Goal: Information Seeking & Learning: Check status

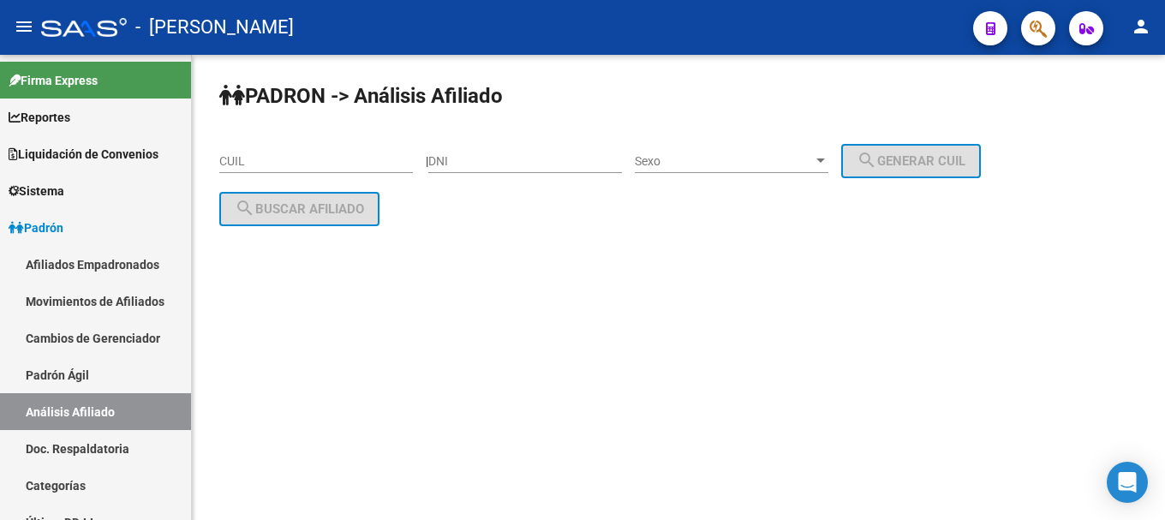
click at [517, 489] on mat-sidenav-content "PADRON -> Análisis Afiliado CUIL | DNI Sexo Sexo search Generar CUIL search Bus…" at bounding box center [678, 287] width 973 height 465
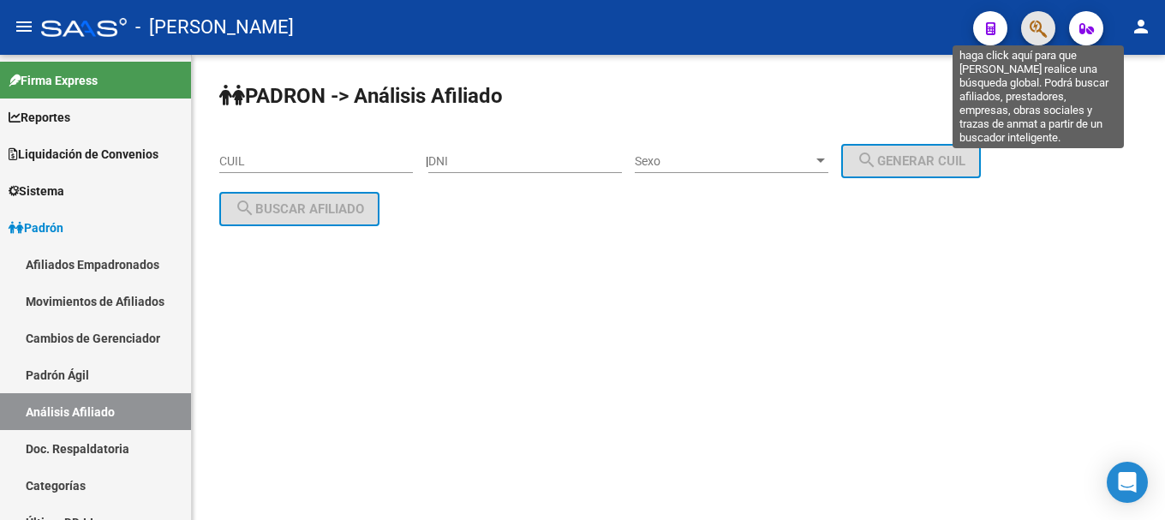
click at [1044, 33] on icon "button" at bounding box center [1038, 29] width 17 height 20
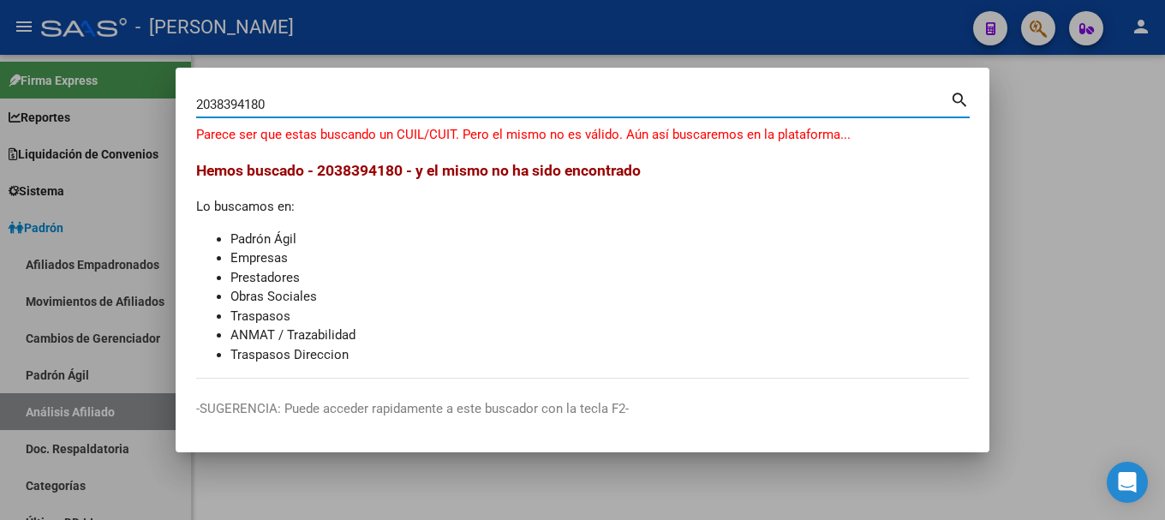
type input "2038394180"
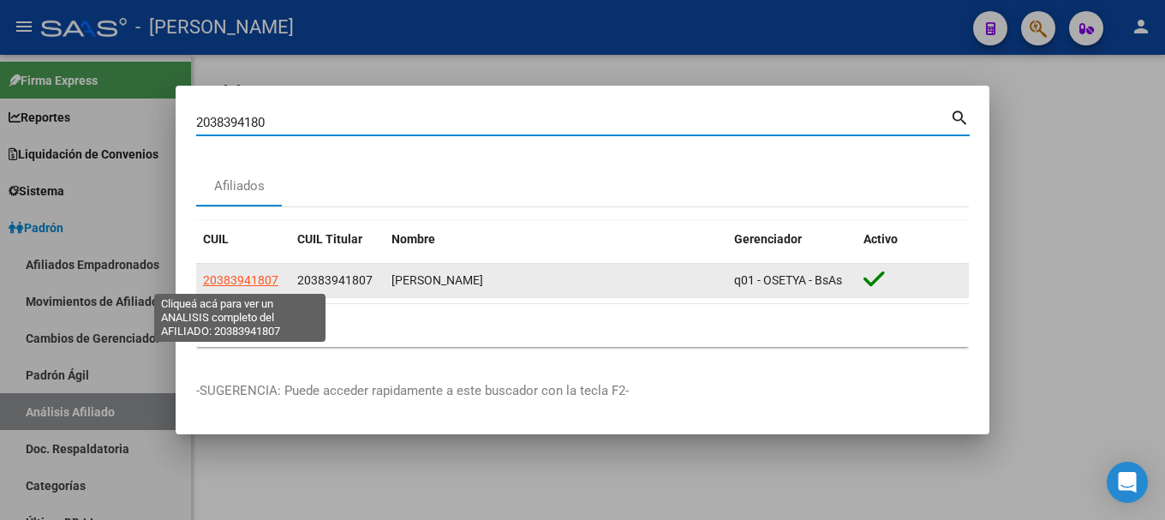
click at [269, 281] on span "20383941807" at bounding box center [240, 280] width 75 height 14
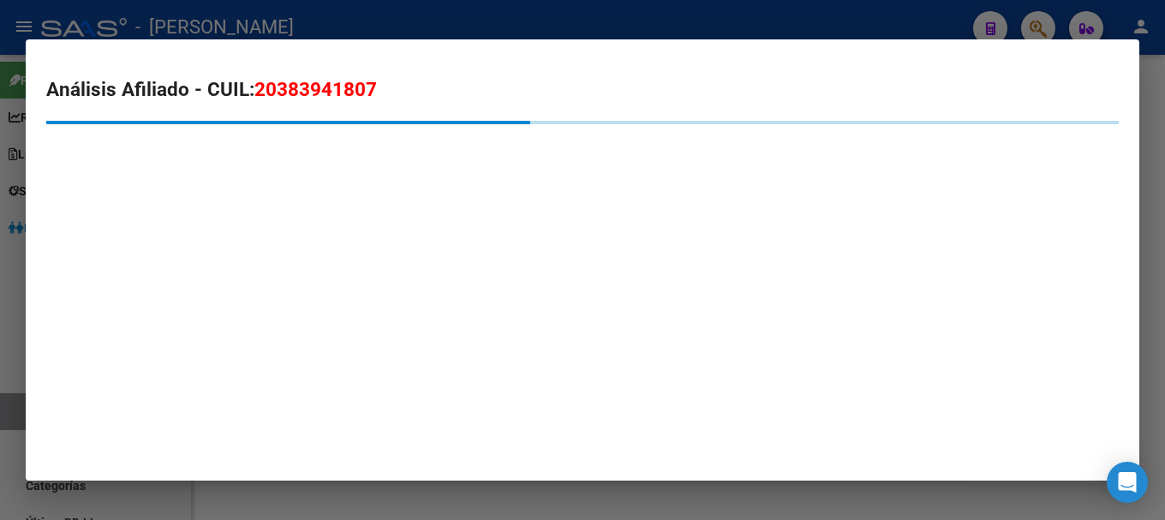
click at [328, 91] on span "20383941807" at bounding box center [315, 89] width 123 height 22
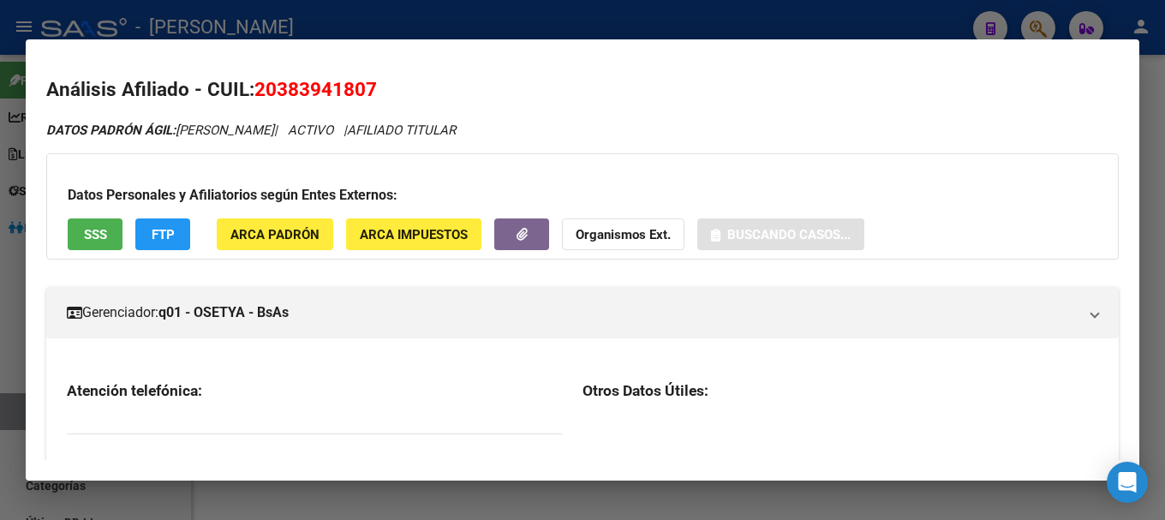
click at [328, 91] on span "20383941807" at bounding box center [315, 89] width 123 height 22
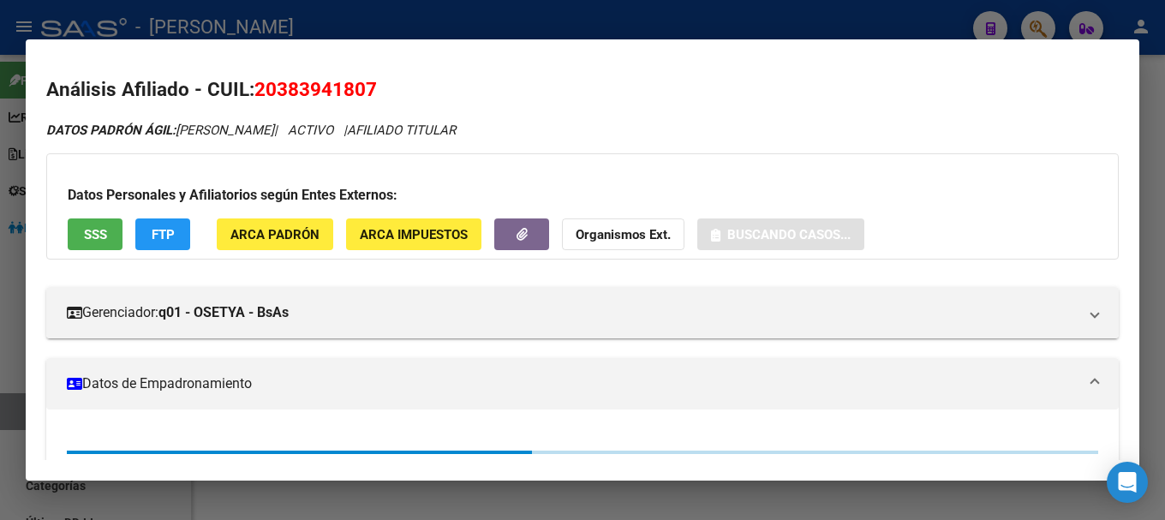
copy span "20383941807"
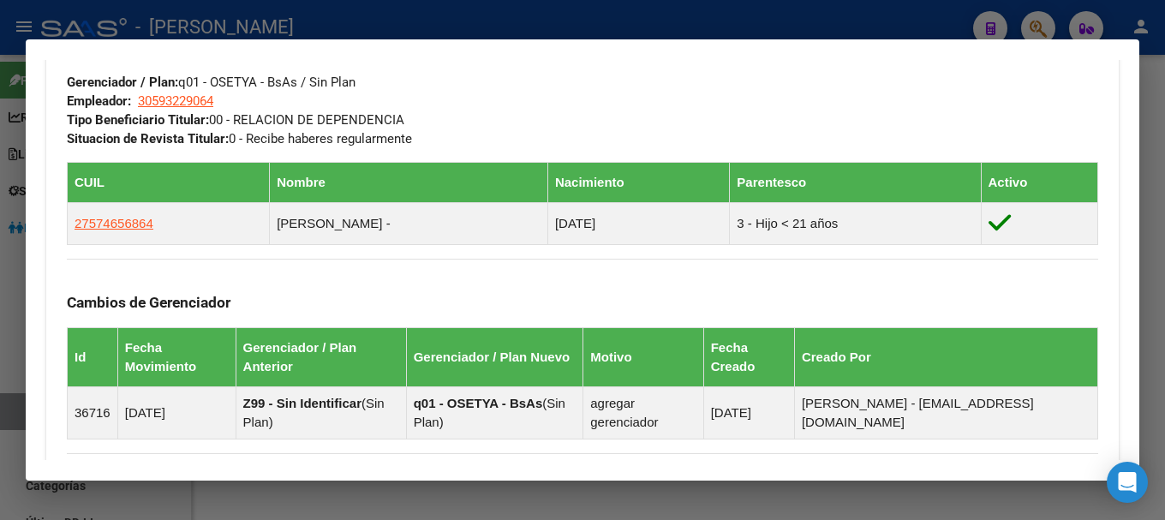
scroll to position [1148, 0]
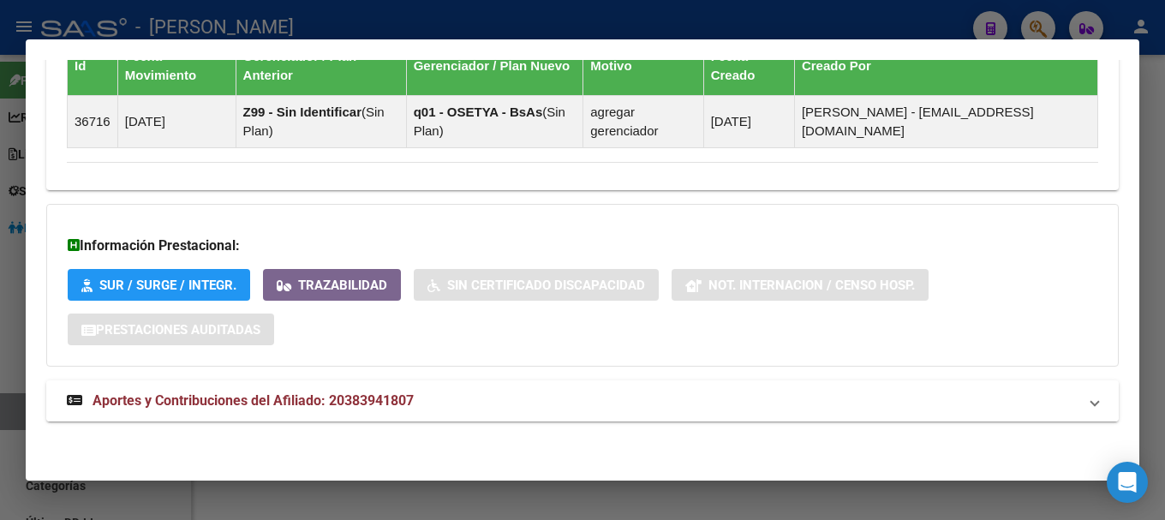
click at [532, 397] on mat-panel-title "Aportes y Contribuciones del Afiliado: 20383941807" at bounding box center [572, 401] width 1011 height 21
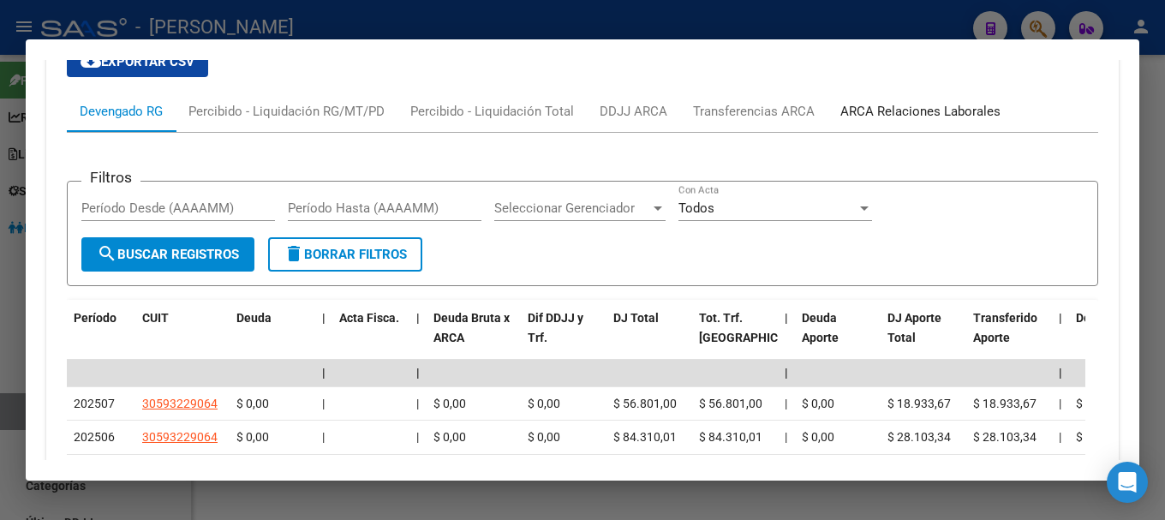
click at [974, 113] on div "ARCA Relaciones Laborales" at bounding box center [920, 111] width 160 height 19
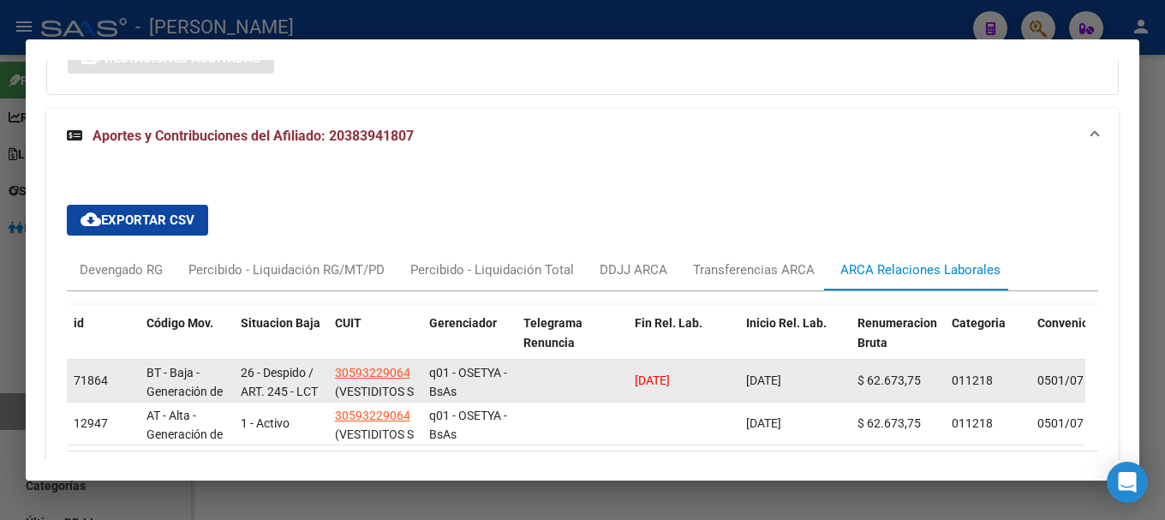
scroll to position [1498, 0]
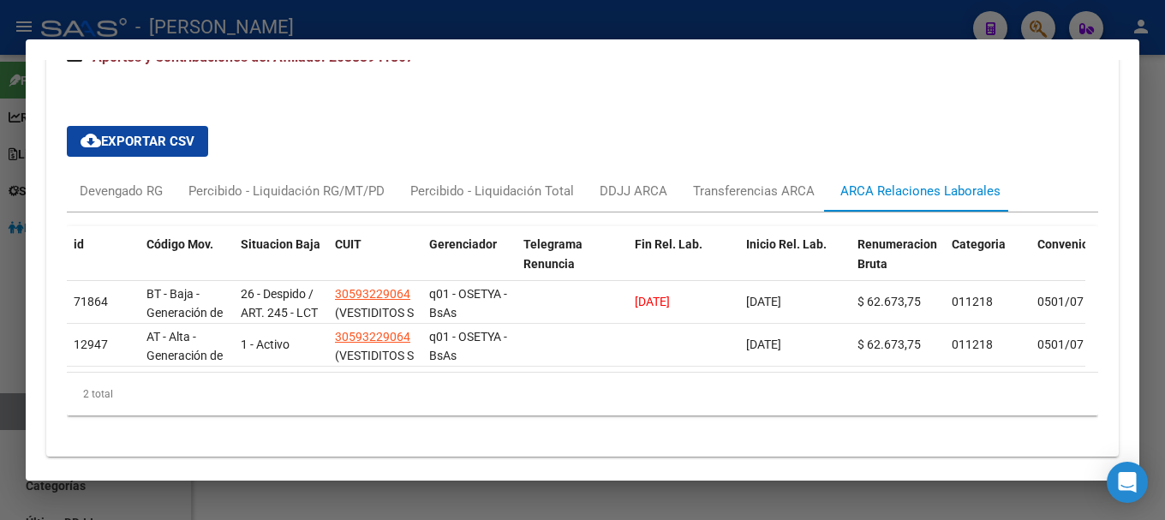
click at [574, 29] on div at bounding box center [582, 260] width 1165 height 520
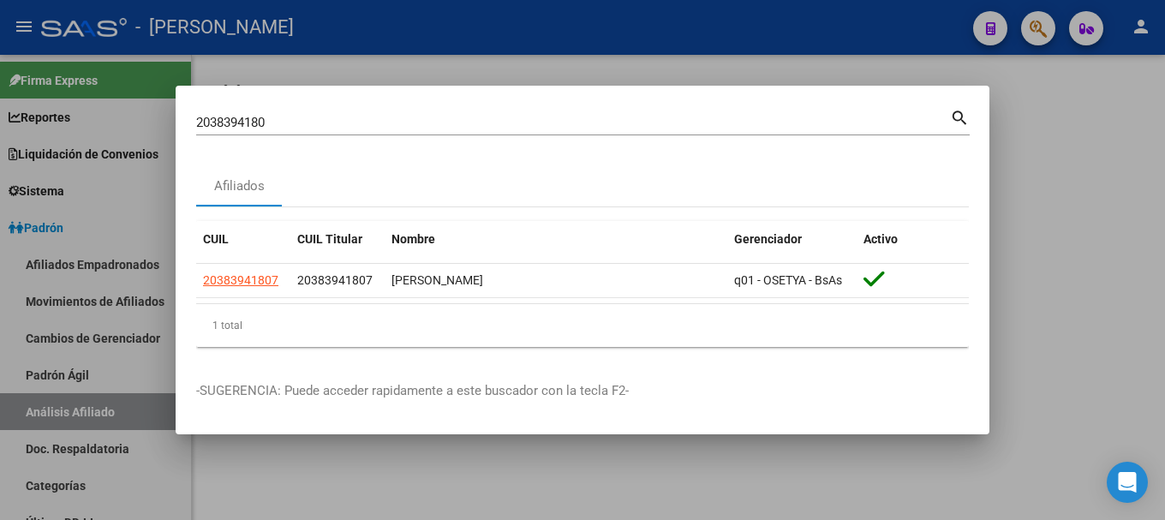
click at [578, 29] on div at bounding box center [582, 260] width 1165 height 520
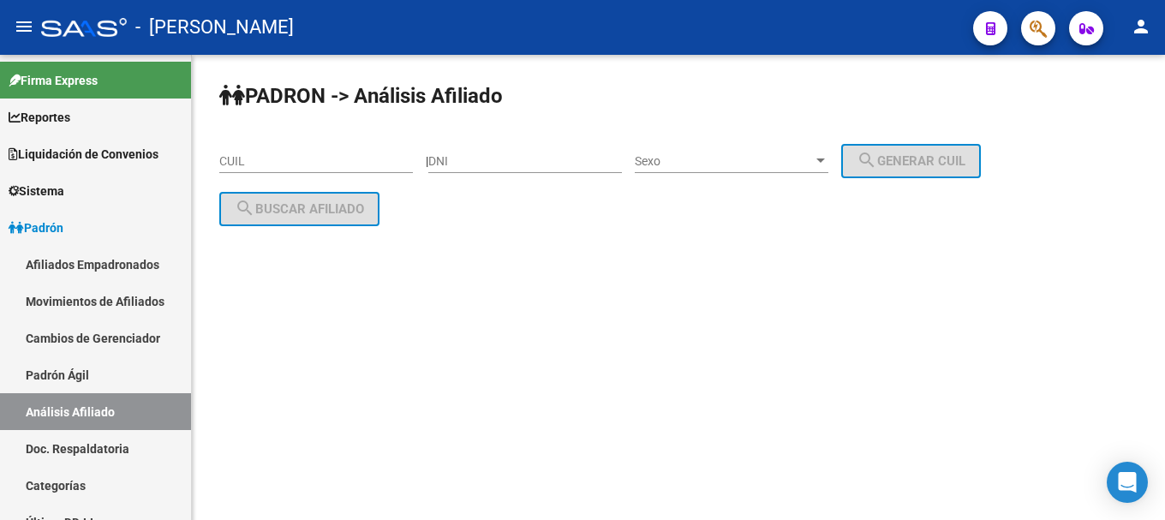
click at [417, 518] on mat-sidenav-content "PADRON -> Análisis Afiliado CUIL | DNI Sexo Sexo search Generar CUIL search Bus…" at bounding box center [678, 287] width 973 height 465
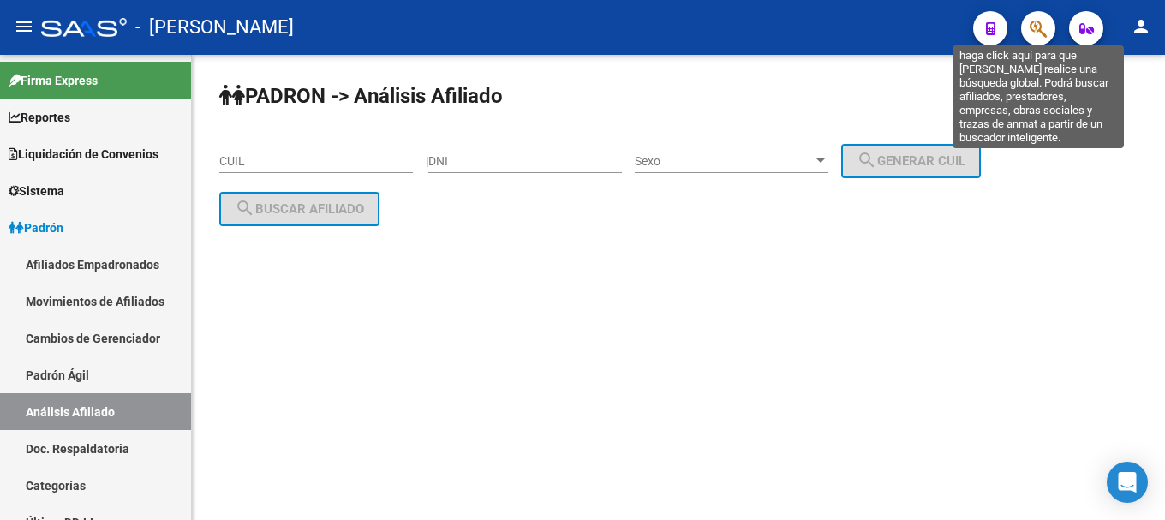
click at [1042, 26] on icon "button" at bounding box center [1038, 29] width 17 height 20
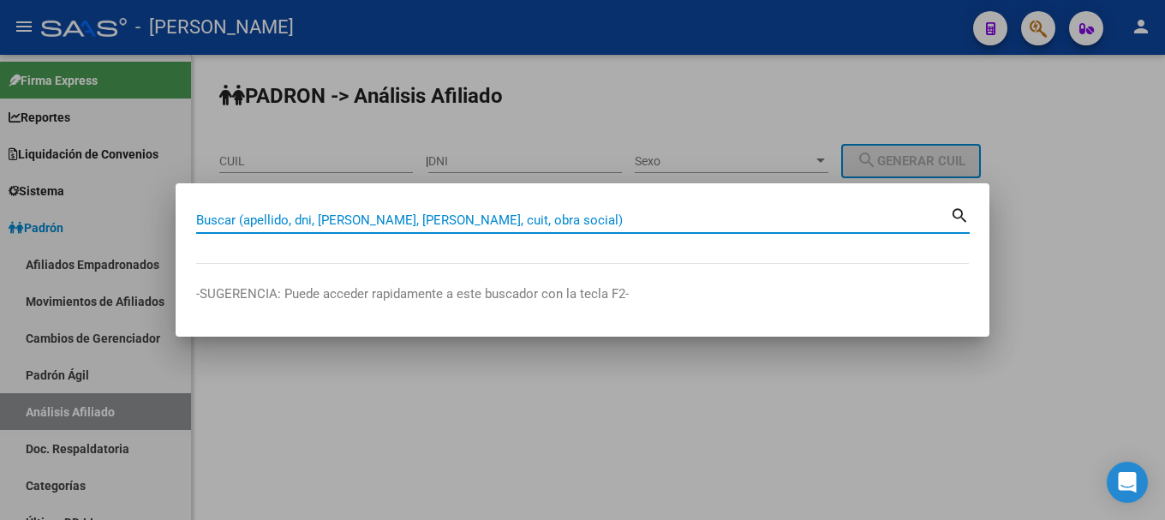
paste input "20415080310"
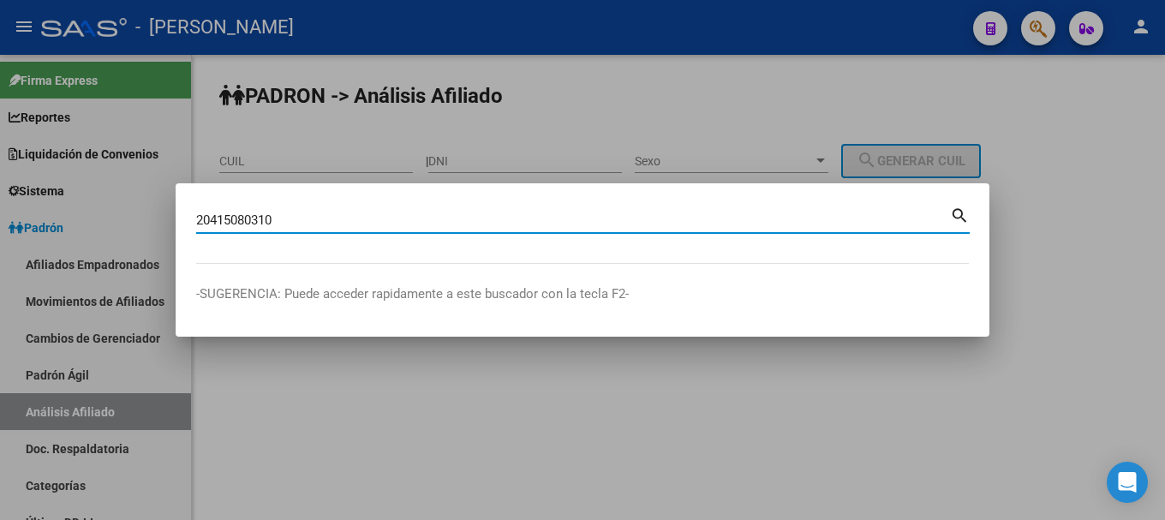
type input "20415080310"
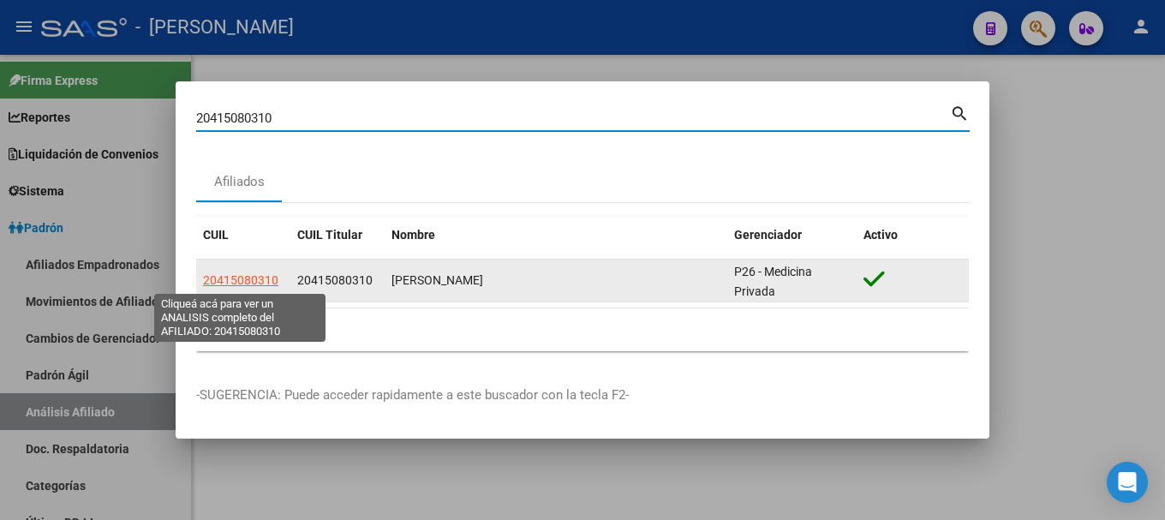
click at [256, 285] on span "20415080310" at bounding box center [240, 280] width 75 height 14
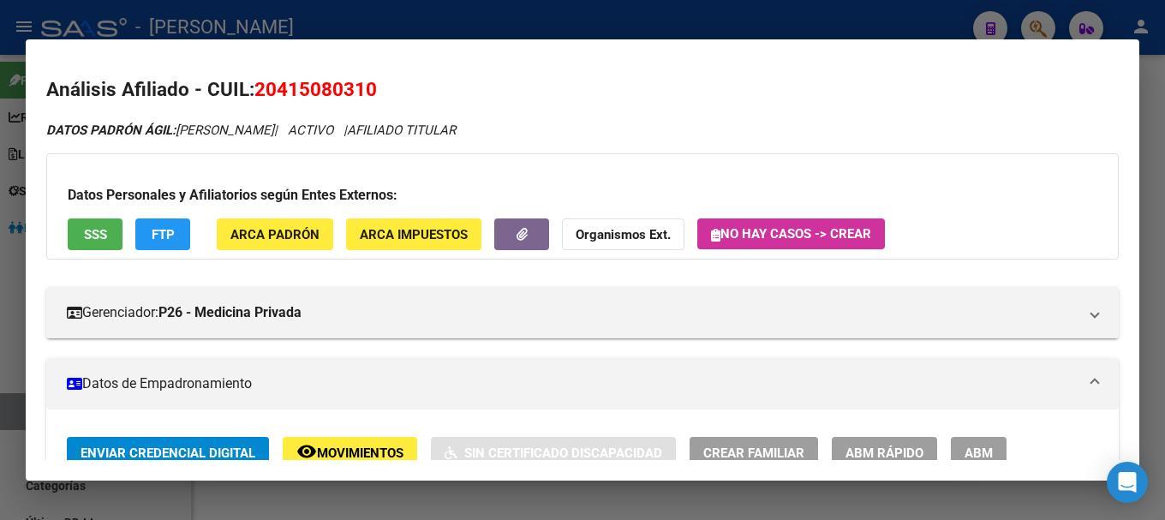
click at [333, 95] on span "20415080310" at bounding box center [315, 89] width 123 height 22
copy span "20415080310"
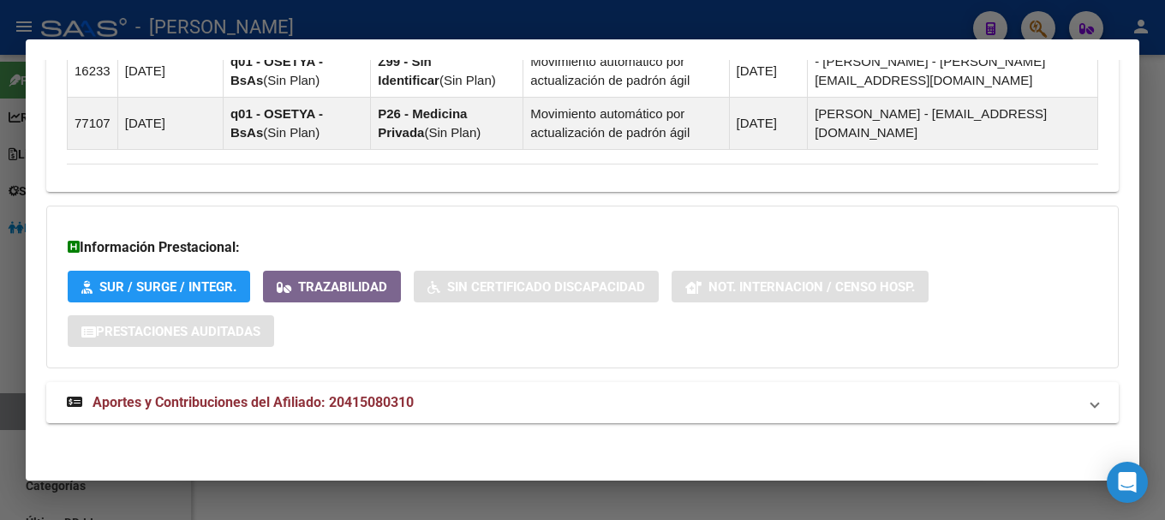
scroll to position [1309, 0]
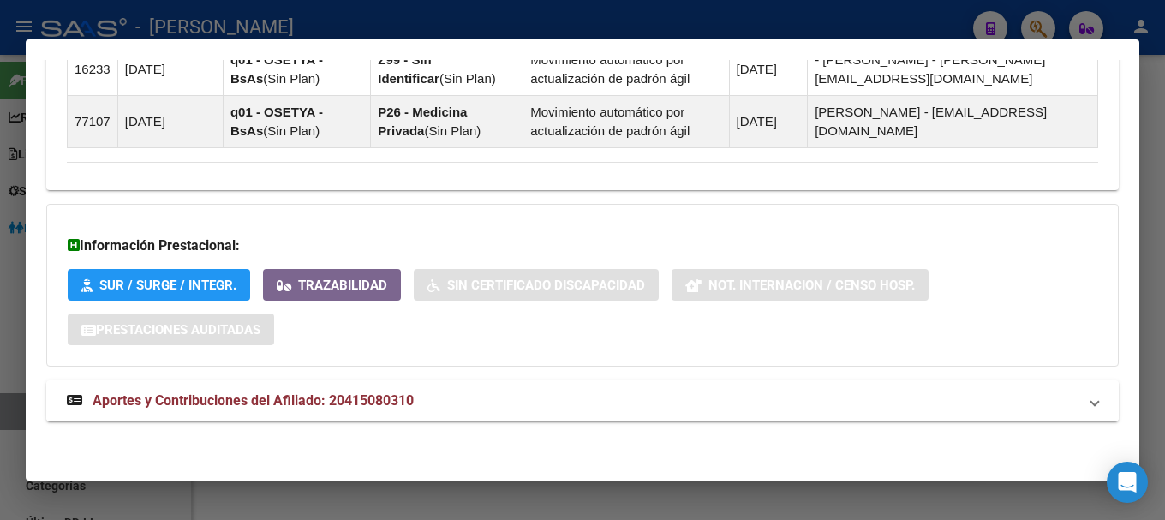
click at [485, 391] on mat-panel-title "Aportes y Contribuciones del Afiliado: 20415080310" at bounding box center [572, 401] width 1011 height 21
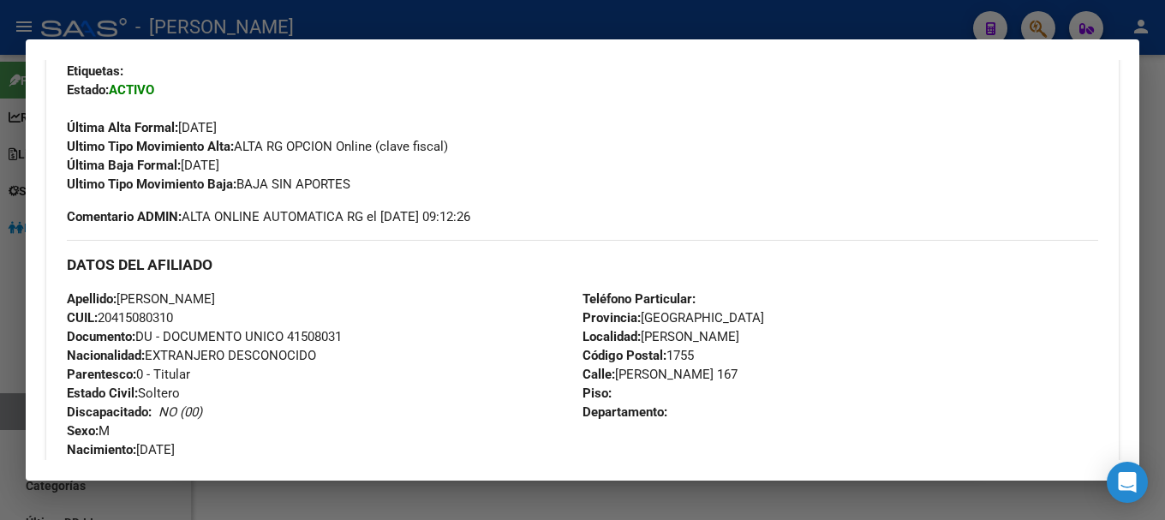
scroll to position [455, 0]
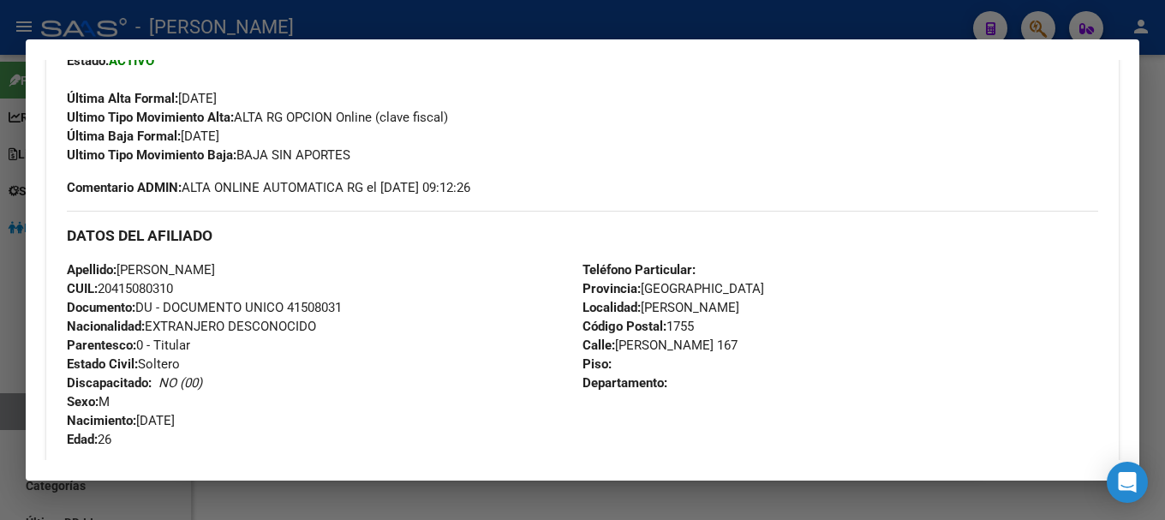
drag, startPoint x: 112, startPoint y: 289, endPoint x: 123, endPoint y: 291, distance: 11.4
click at [119, 290] on span "CUIL: 20415080310" at bounding box center [120, 288] width 106 height 15
click at [131, 293] on span "CUIL: 20415080310" at bounding box center [120, 288] width 106 height 15
click at [107, 278] on div "Apellido: [PERSON_NAME]: 20415080310 Documento: DU - DOCUMENTO UNICO 41508031 N…" at bounding box center [325, 354] width 516 height 188
drag, startPoint x: 118, startPoint y: 287, endPoint x: 174, endPoint y: 290, distance: 55.7
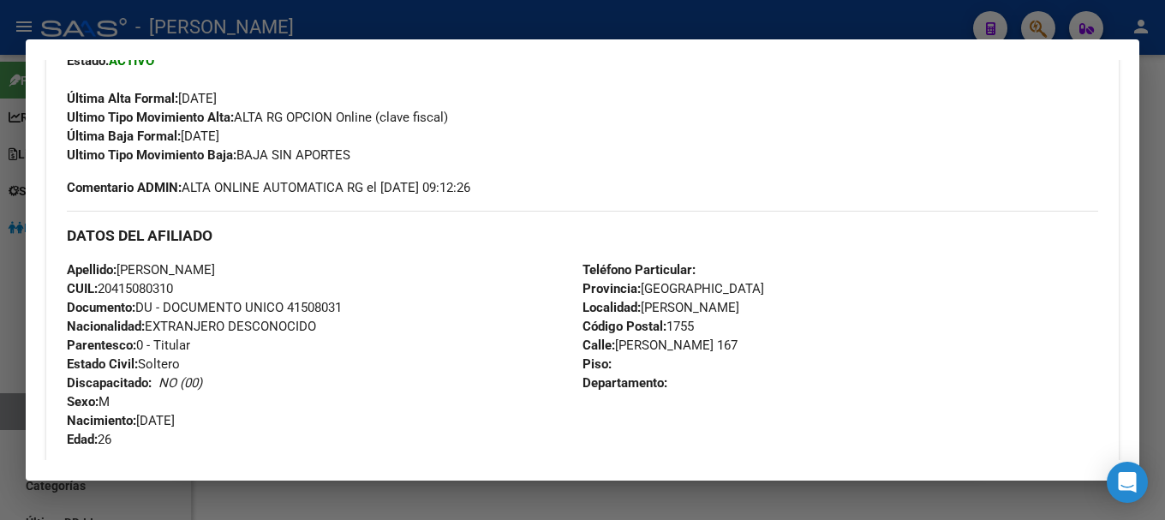
click at [173, 290] on span "CUIL: 20415080310" at bounding box center [120, 288] width 106 height 15
copy span "41508031"
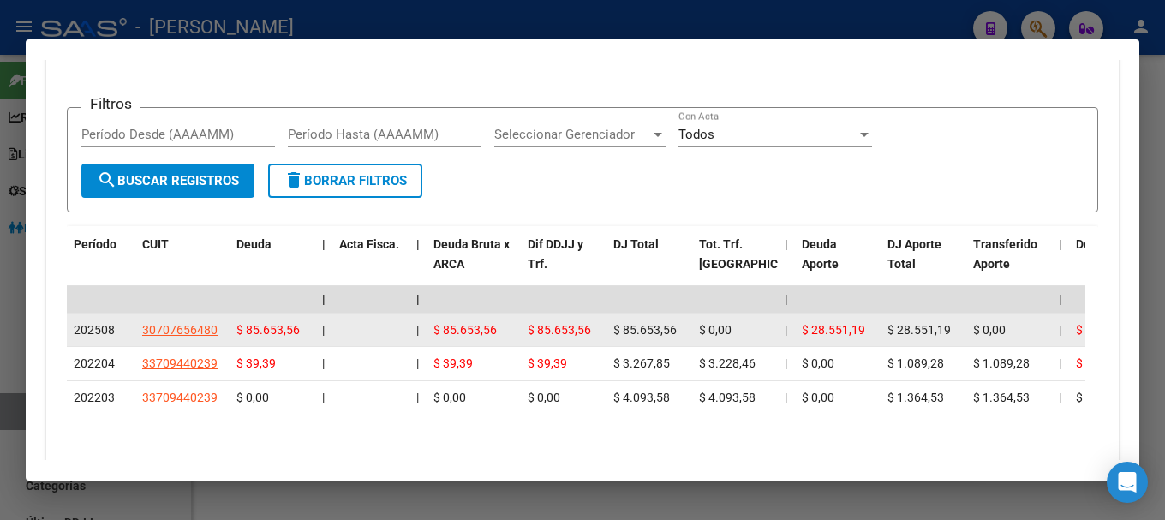
scroll to position [1826, 0]
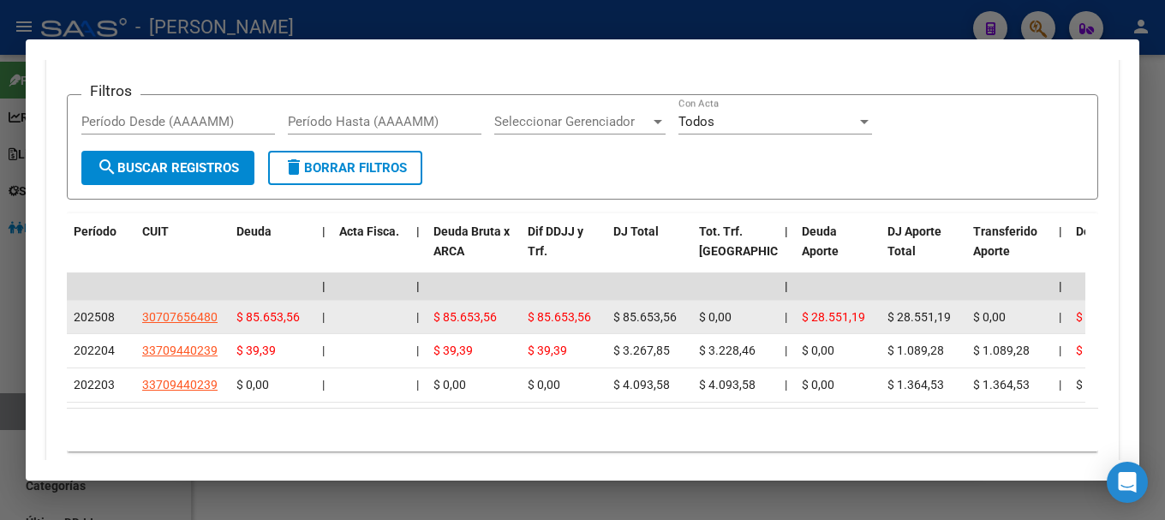
click at [156, 305] on datatable-body-cell "30707656480" at bounding box center [182, 317] width 94 height 33
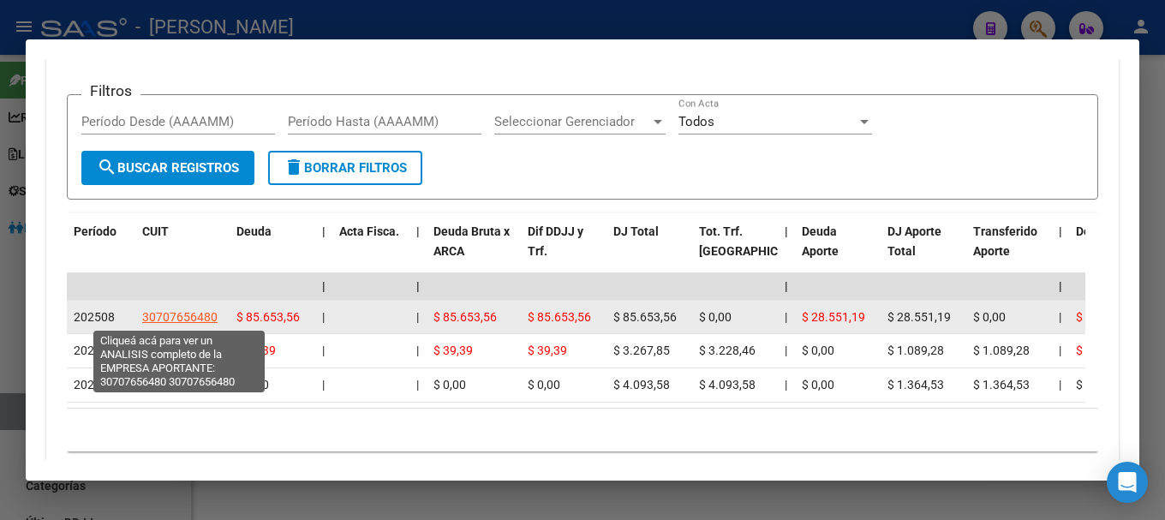
click at [158, 315] on span "30707656480" at bounding box center [179, 317] width 75 height 14
type textarea "30707656480"
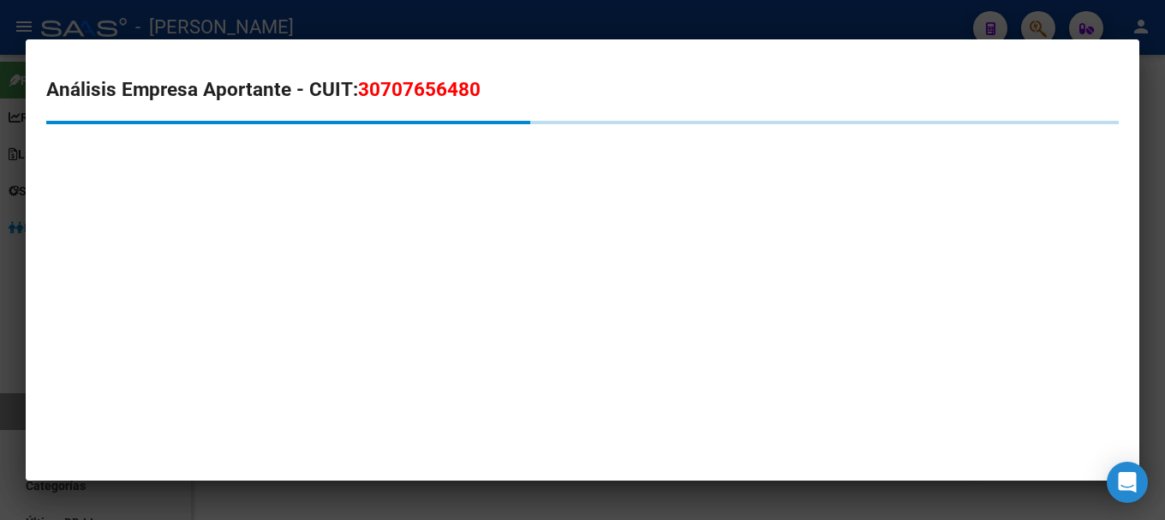
click at [423, 87] on span "30707656480" at bounding box center [419, 89] width 123 height 22
copy span "30707656480"
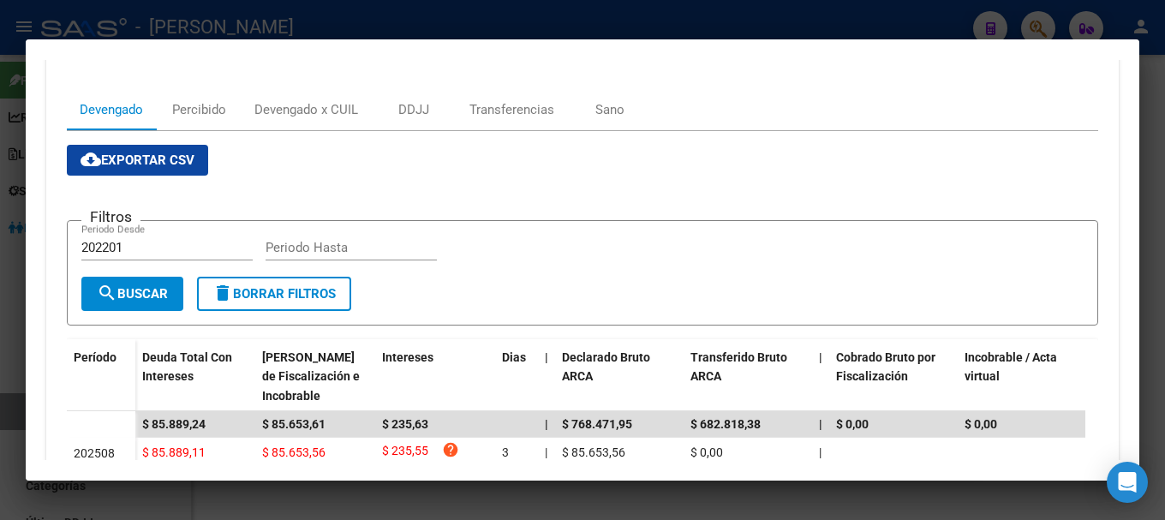
scroll to position [257, 0]
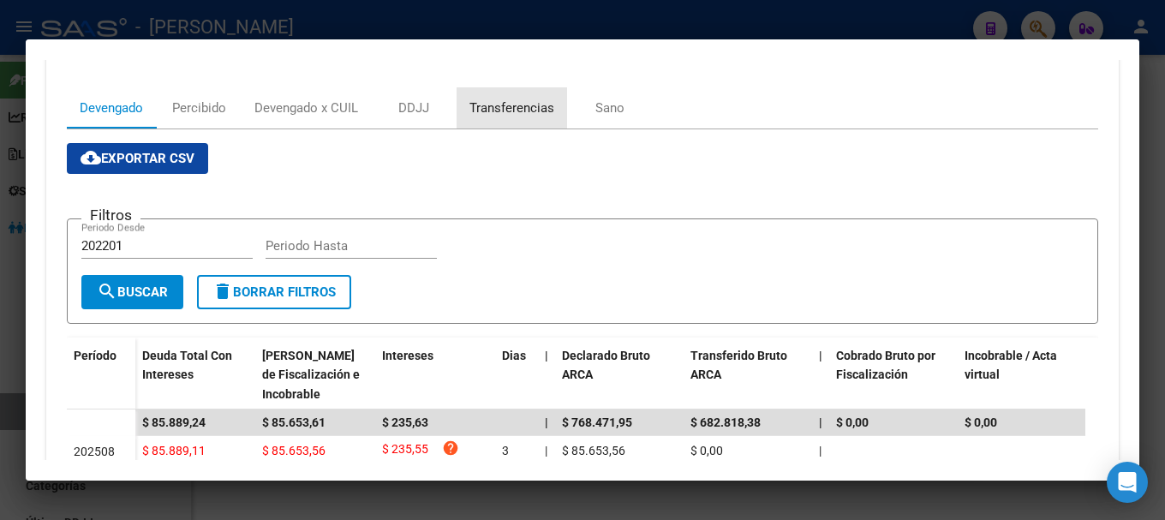
click at [517, 111] on div "Transferencias" at bounding box center [511, 108] width 85 height 19
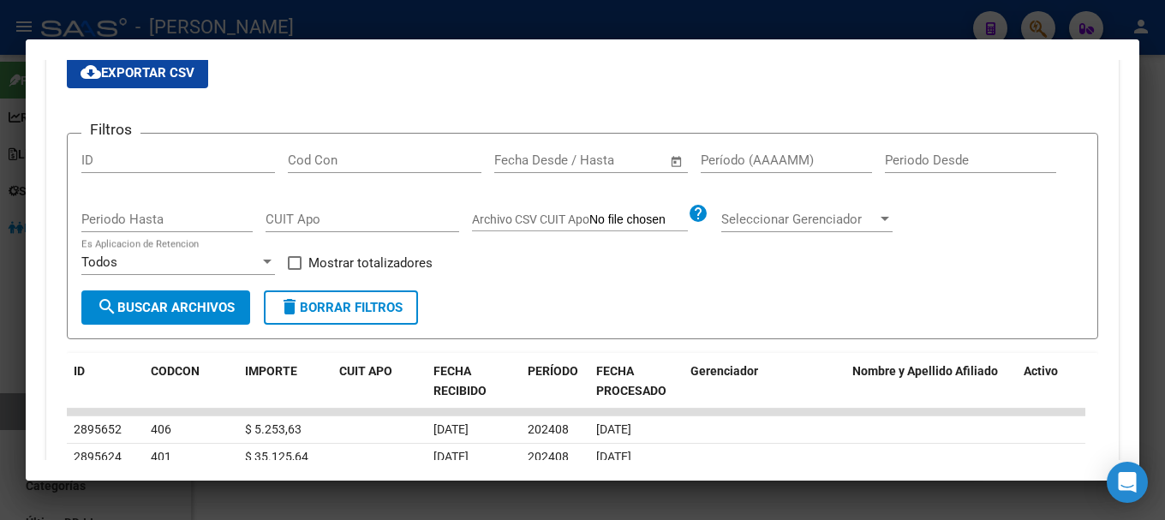
scroll to position [171, 0]
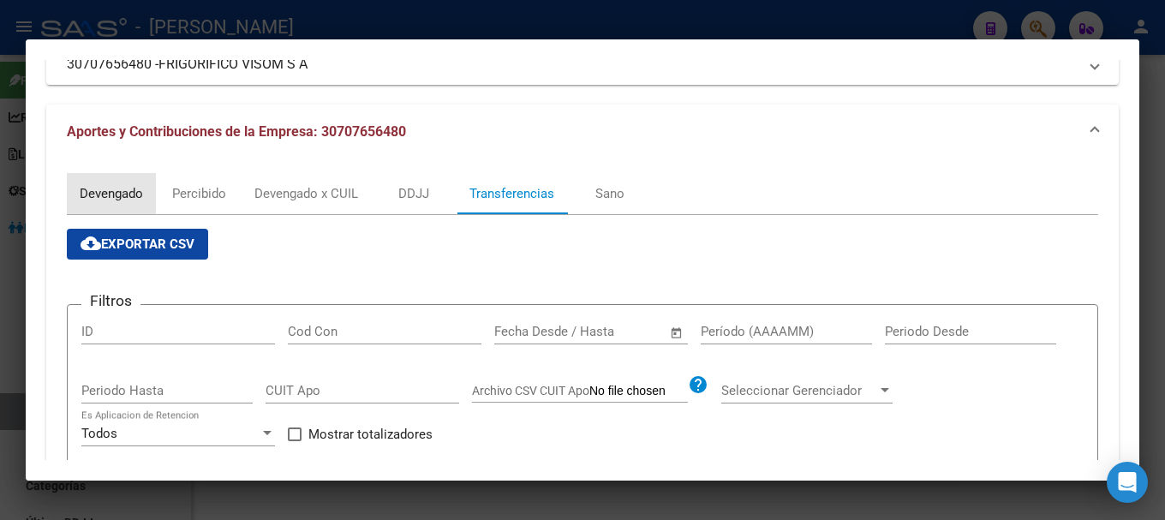
click at [118, 193] on div "Devengado" at bounding box center [111, 193] width 63 height 19
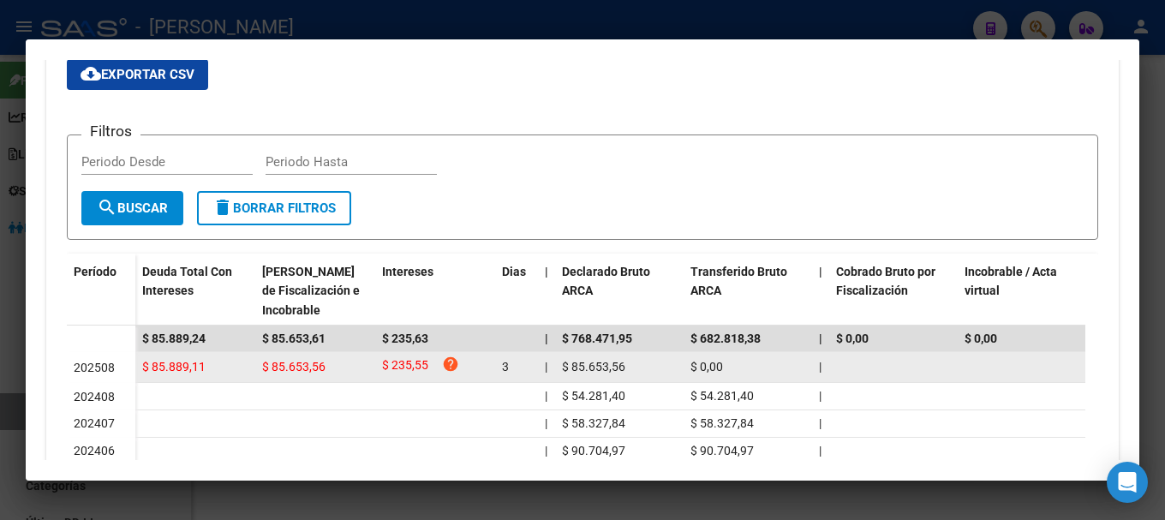
scroll to position [428, 0]
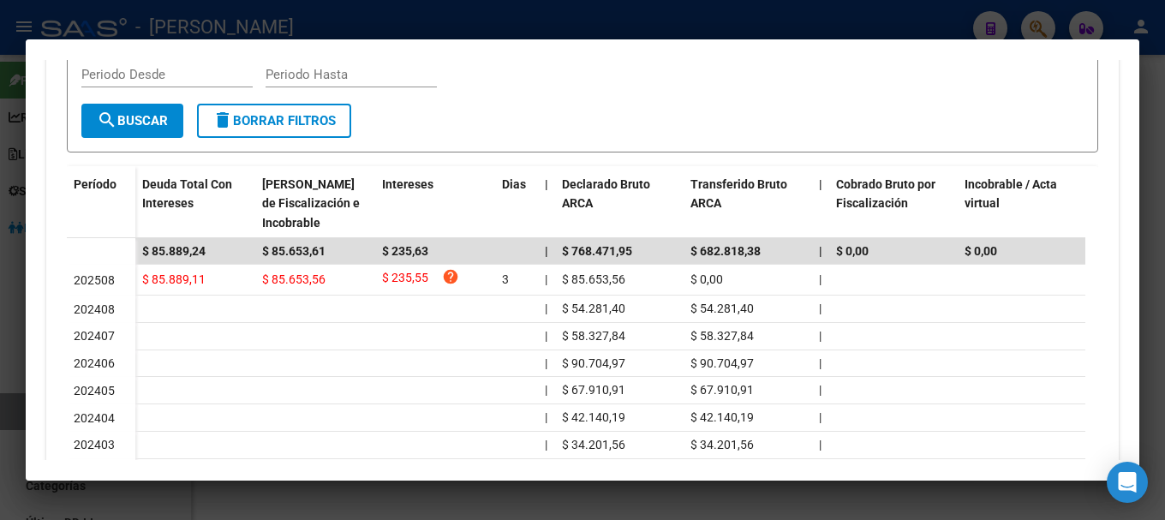
click at [370, 12] on div at bounding box center [582, 260] width 1165 height 520
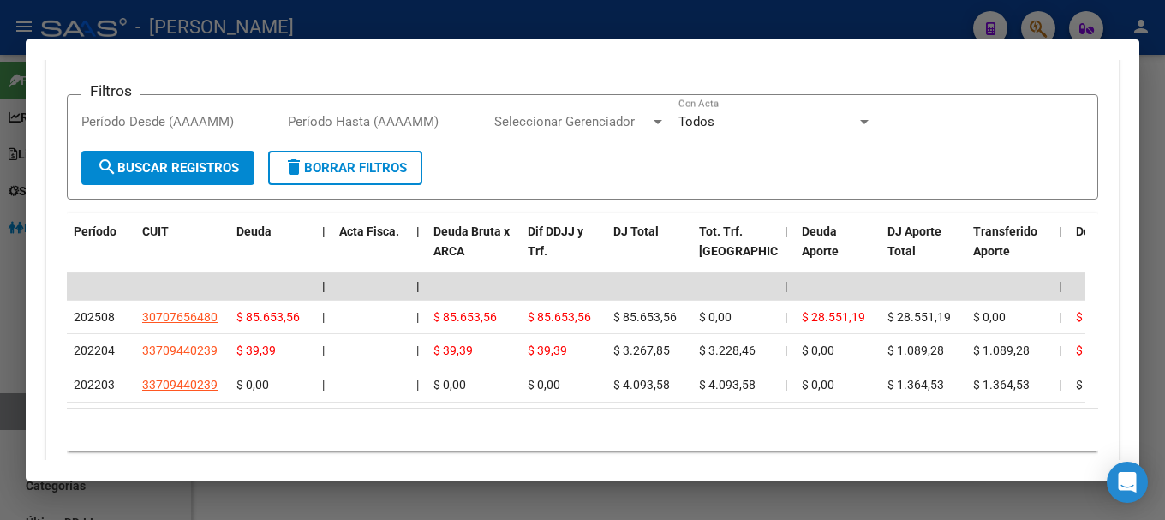
click at [439, 15] on div at bounding box center [582, 260] width 1165 height 520
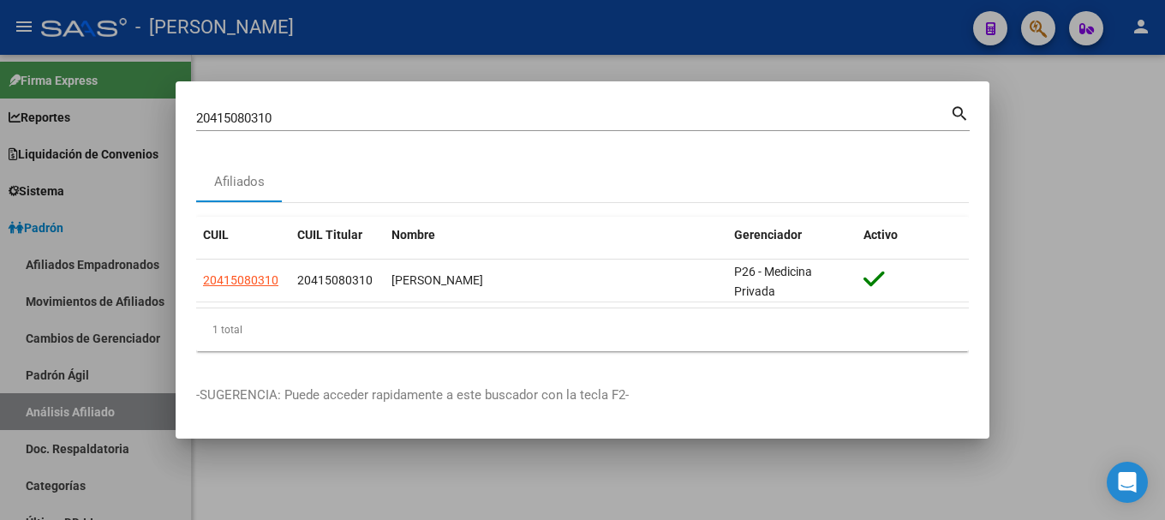
click at [599, 123] on input "20415080310" at bounding box center [573, 118] width 754 height 15
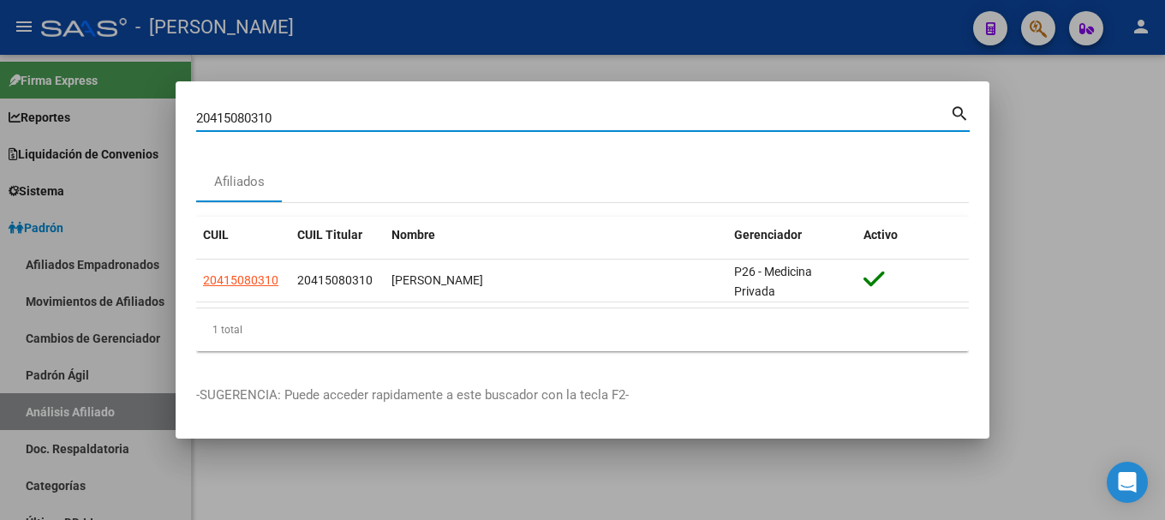
click at [599, 123] on input "20415080310" at bounding box center [573, 118] width 754 height 15
paste input "491612"
type input "20415491612"
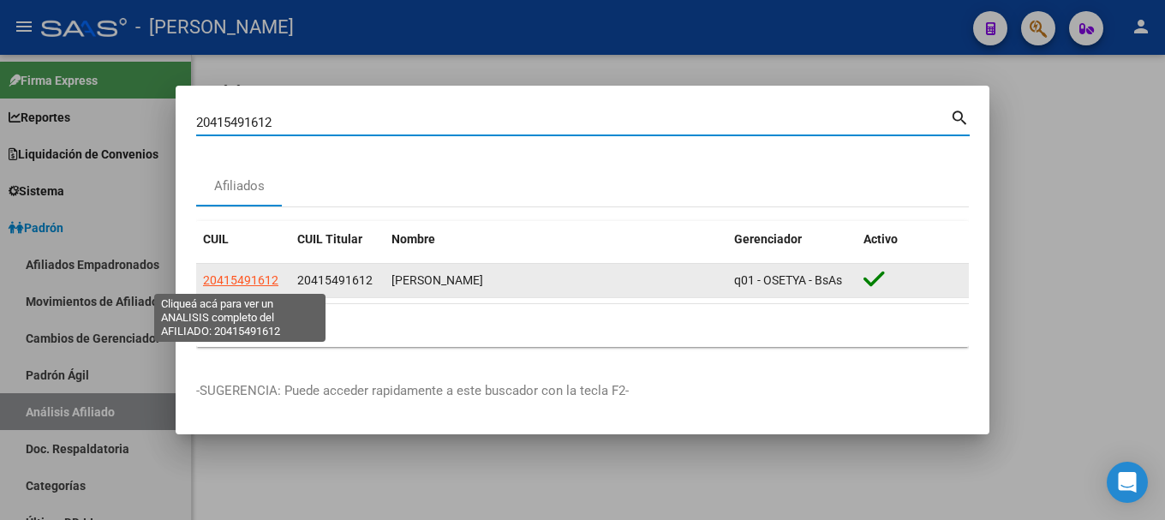
click at [239, 285] on span "20415491612" at bounding box center [240, 280] width 75 height 14
type textarea "20415491612"
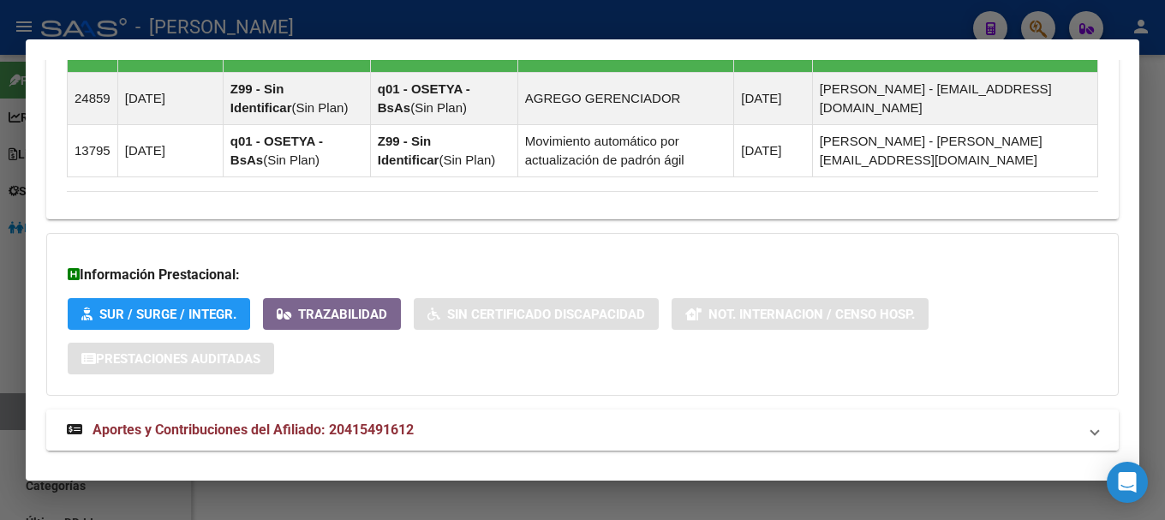
click at [394, 433] on span "Aportes y Contribuciones del Afiliado: 20415491612" at bounding box center [253, 429] width 321 height 16
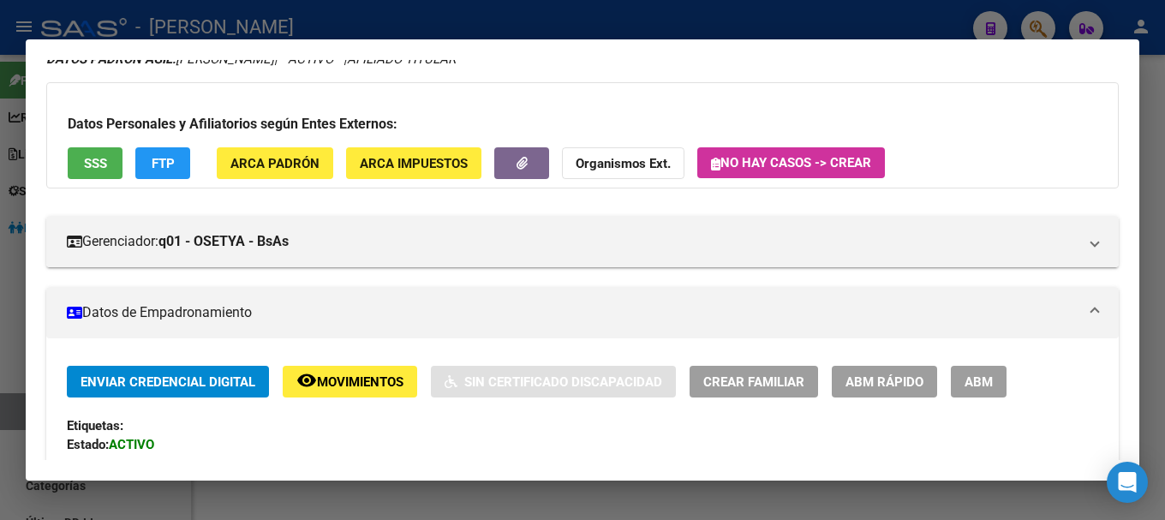
scroll to position [0, 0]
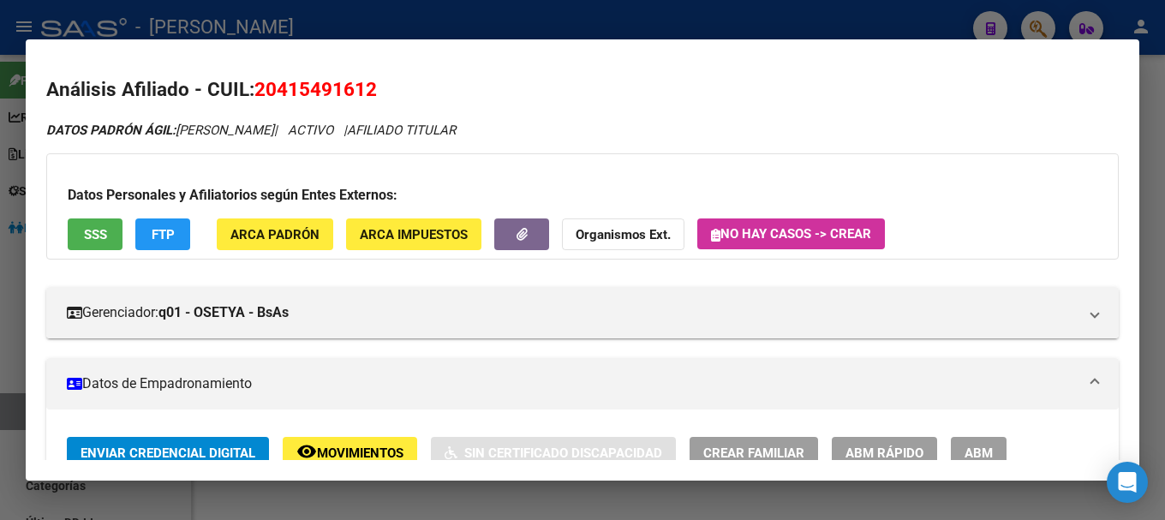
click at [362, 92] on span "20415491612" at bounding box center [315, 89] width 123 height 22
copy span "20415491612"
click at [642, 33] on div at bounding box center [582, 260] width 1165 height 520
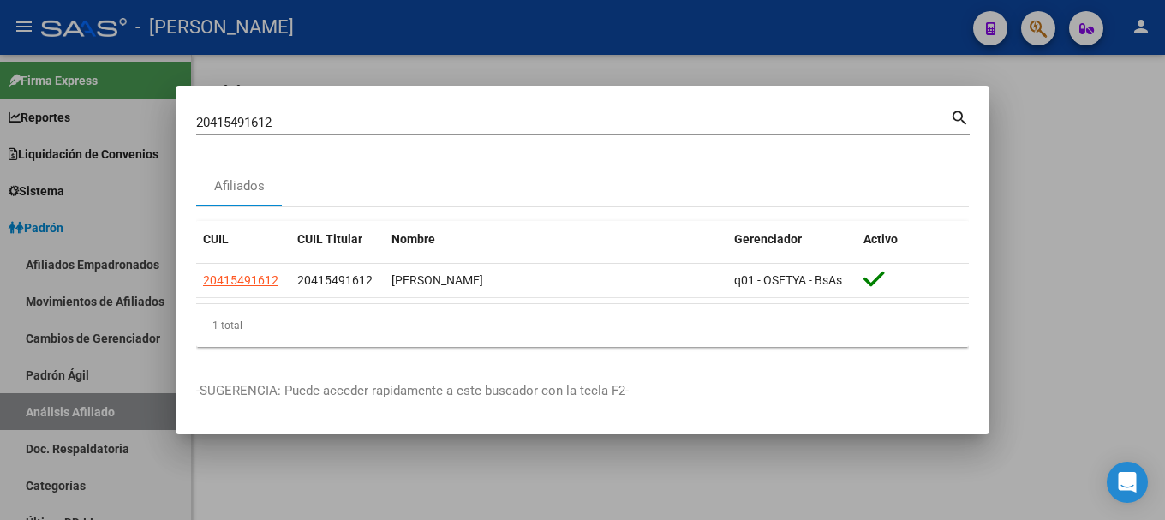
click at [641, 126] on input "20415491612" at bounding box center [573, 122] width 754 height 15
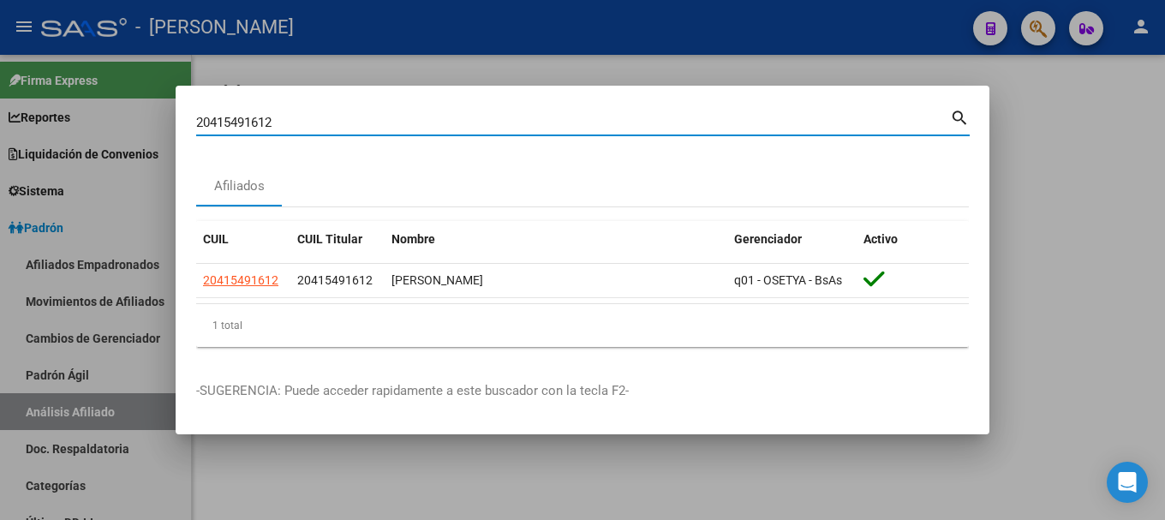
click at [641, 126] on input "20415491612" at bounding box center [573, 122] width 754 height 15
type input "25440406"
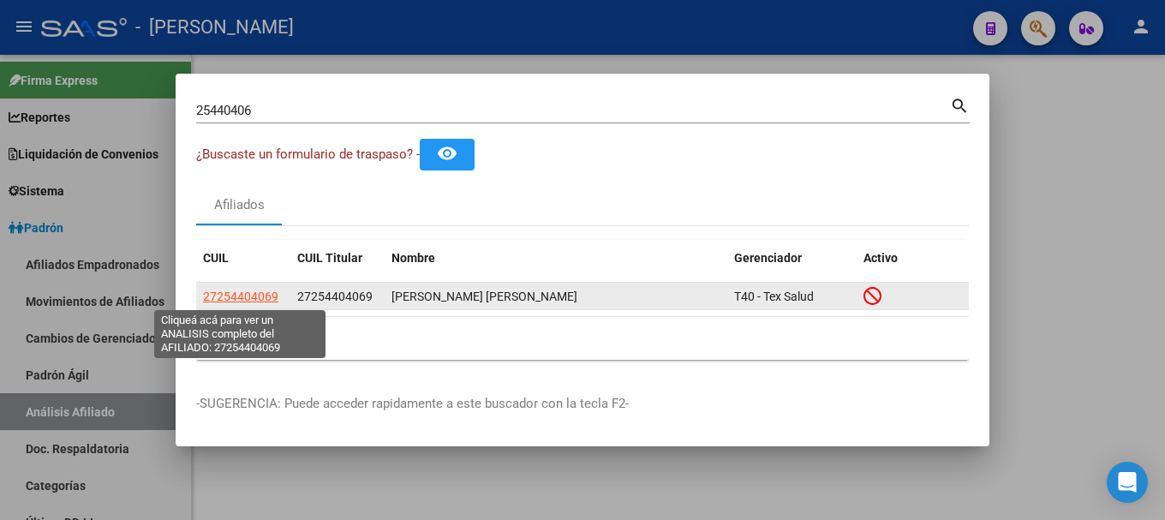
click at [254, 297] on span "27254404069" at bounding box center [240, 297] width 75 height 14
type textarea "27254404069"
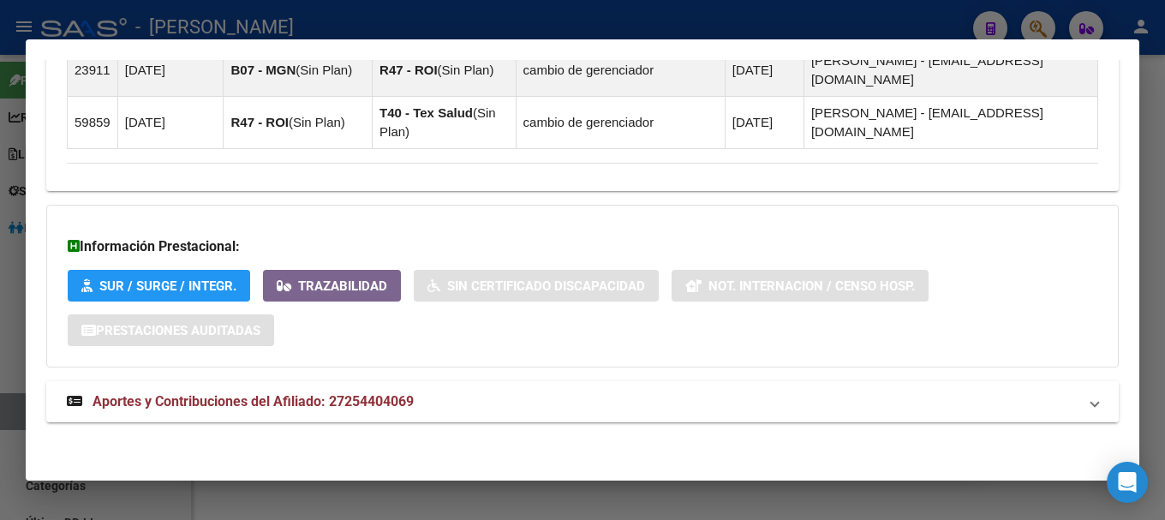
click at [493, 393] on mat-panel-title "Aportes y Contribuciones del Afiliado: 27254404069" at bounding box center [572, 401] width 1011 height 21
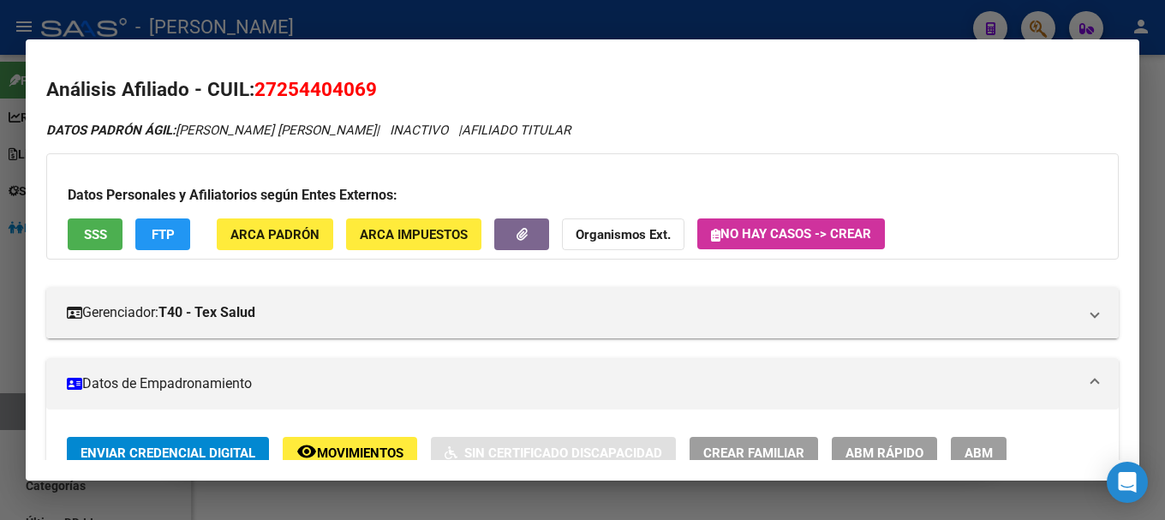
click at [296, 90] on span "27254404069" at bounding box center [315, 89] width 123 height 22
copy span "27254404069"
click at [451, 19] on div at bounding box center [582, 260] width 1165 height 520
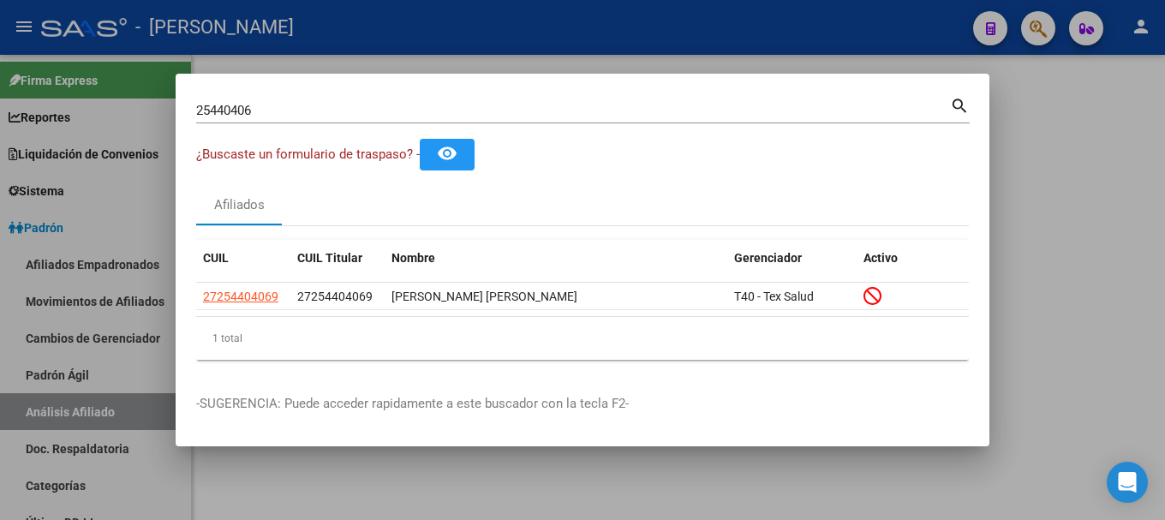
click at [499, 26] on div at bounding box center [582, 260] width 1165 height 520
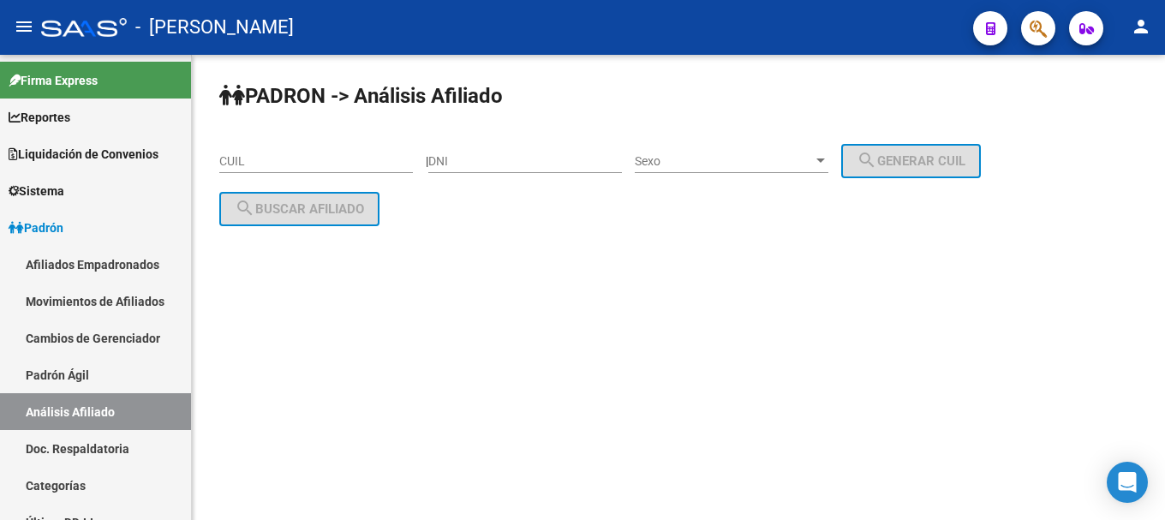
click at [1035, 42] on span "button" at bounding box center [1038, 28] width 17 height 35
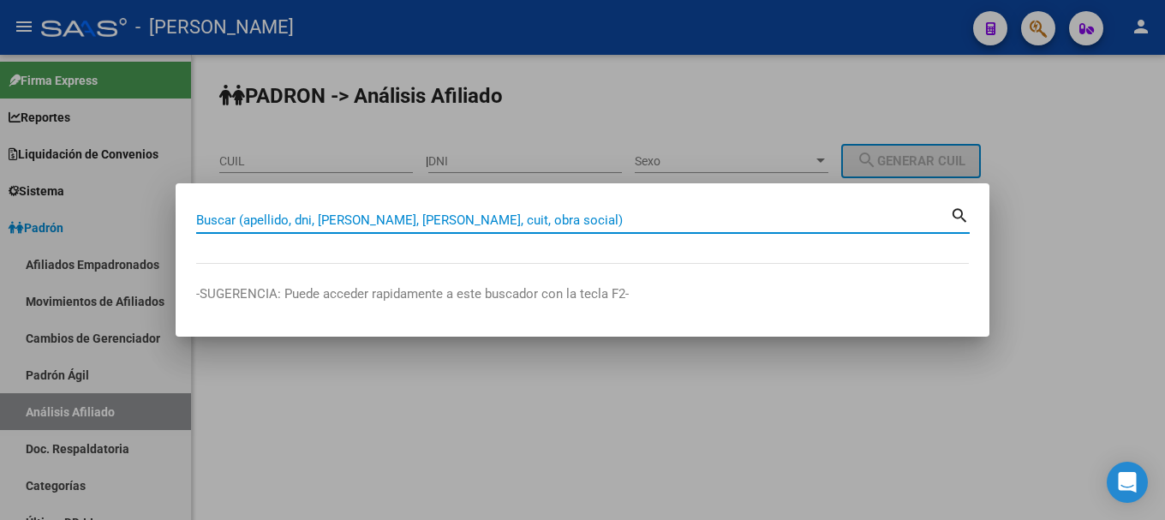
paste input "20415491612"
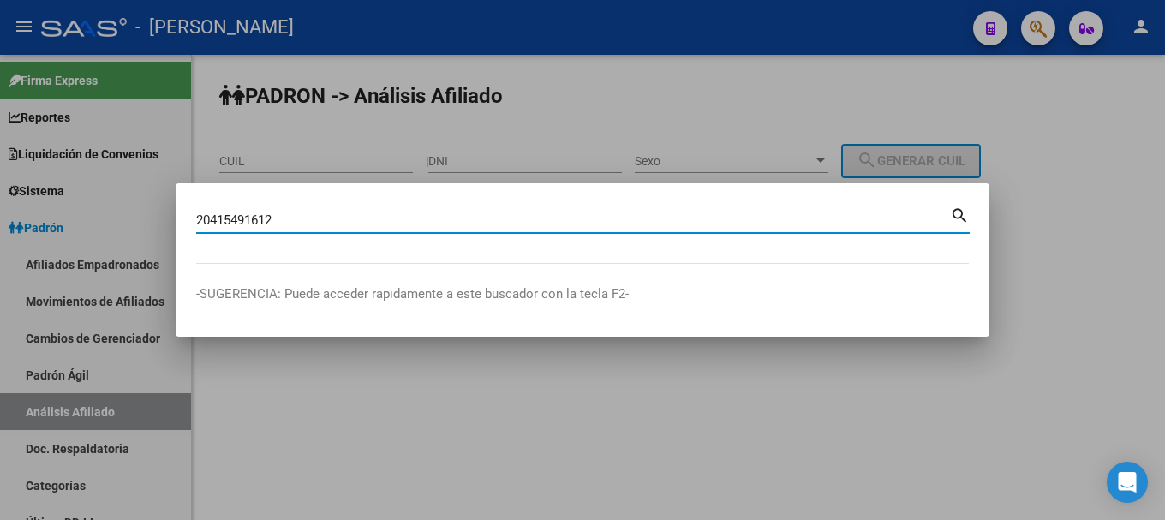
type input "20415491612"
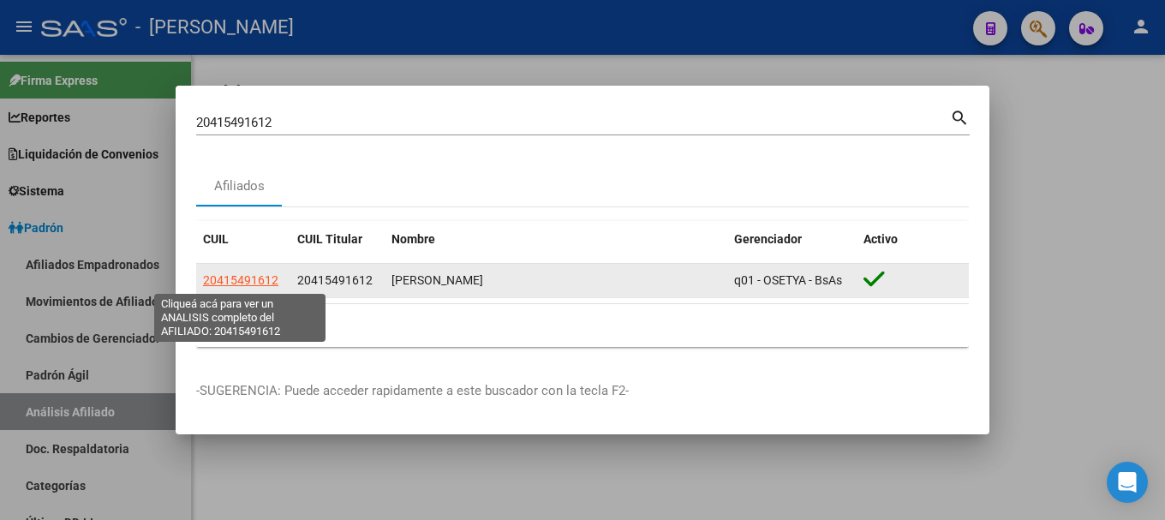
click at [242, 273] on span "20415491612" at bounding box center [240, 280] width 75 height 14
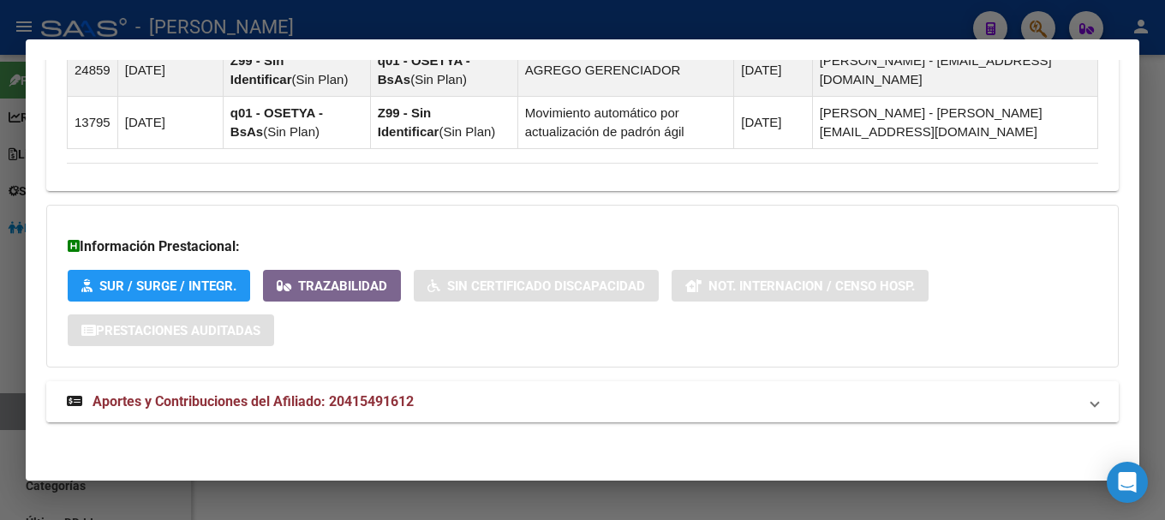
click at [470, 409] on mat-panel-title "Aportes y Contribuciones del Afiliado: 20415491612" at bounding box center [572, 401] width 1011 height 21
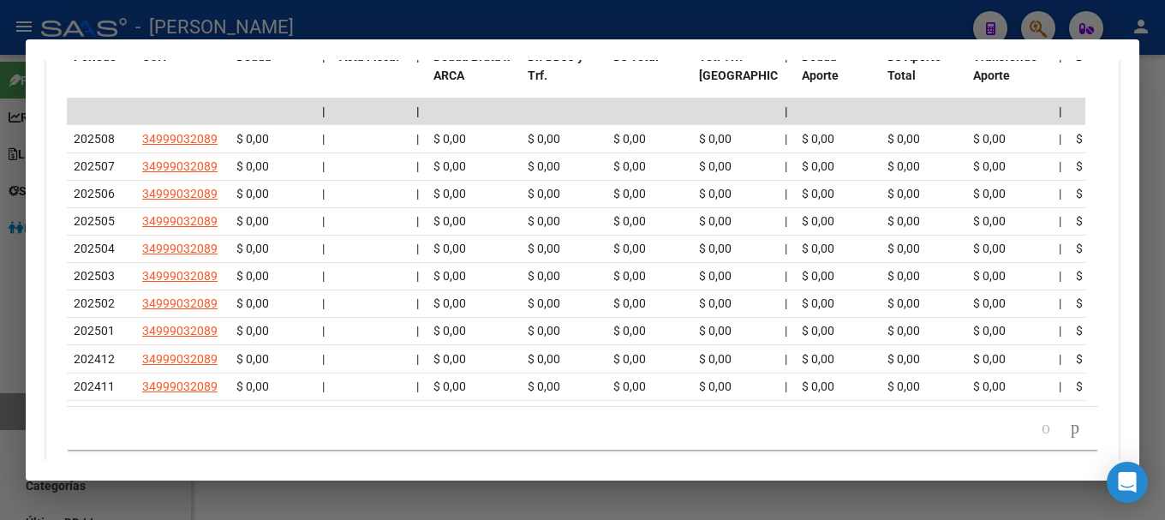
scroll to position [1843, 0]
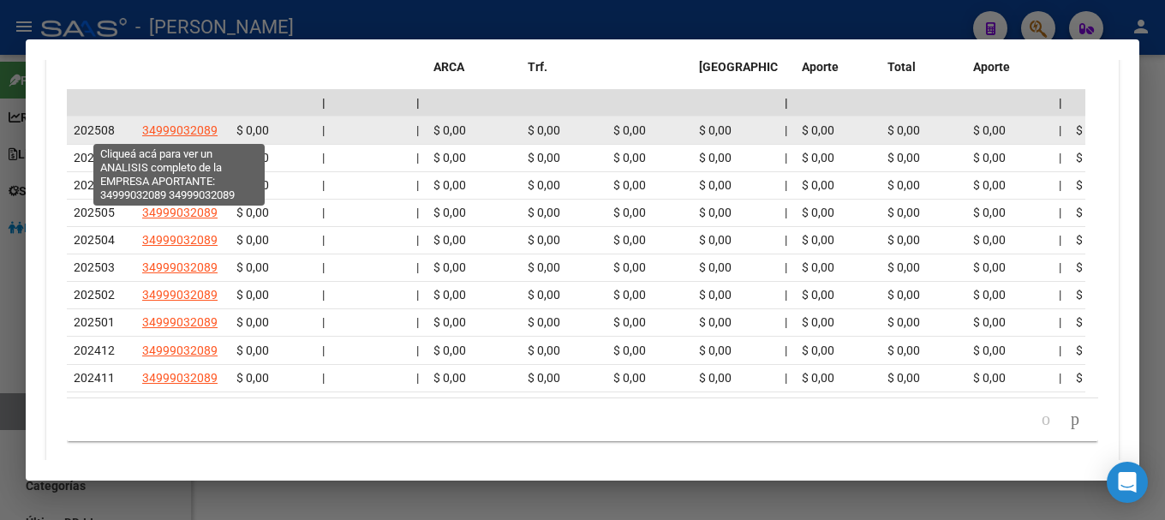
click at [192, 128] on span "34999032089" at bounding box center [179, 130] width 75 height 14
type textarea "34999032089"
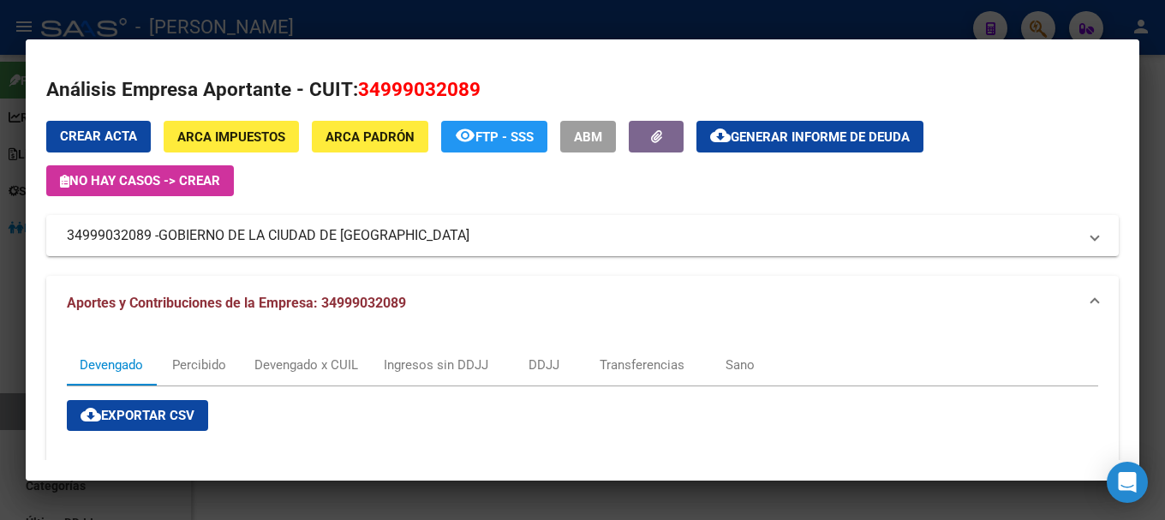
click at [335, 9] on div at bounding box center [582, 260] width 1165 height 520
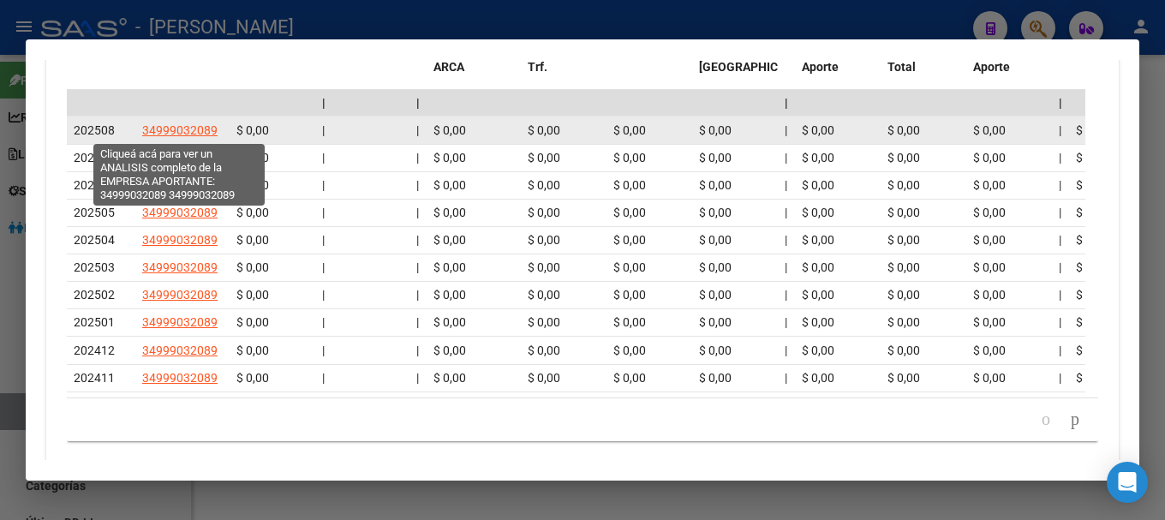
click at [197, 127] on span "34999032089" at bounding box center [179, 130] width 75 height 14
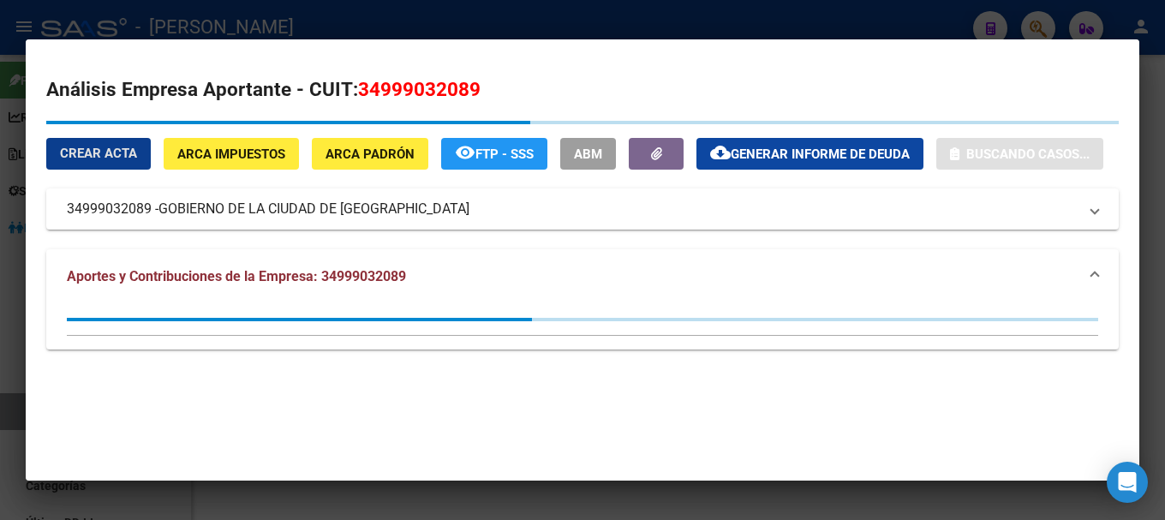
click at [400, 100] on span "34999032089" at bounding box center [419, 89] width 123 height 22
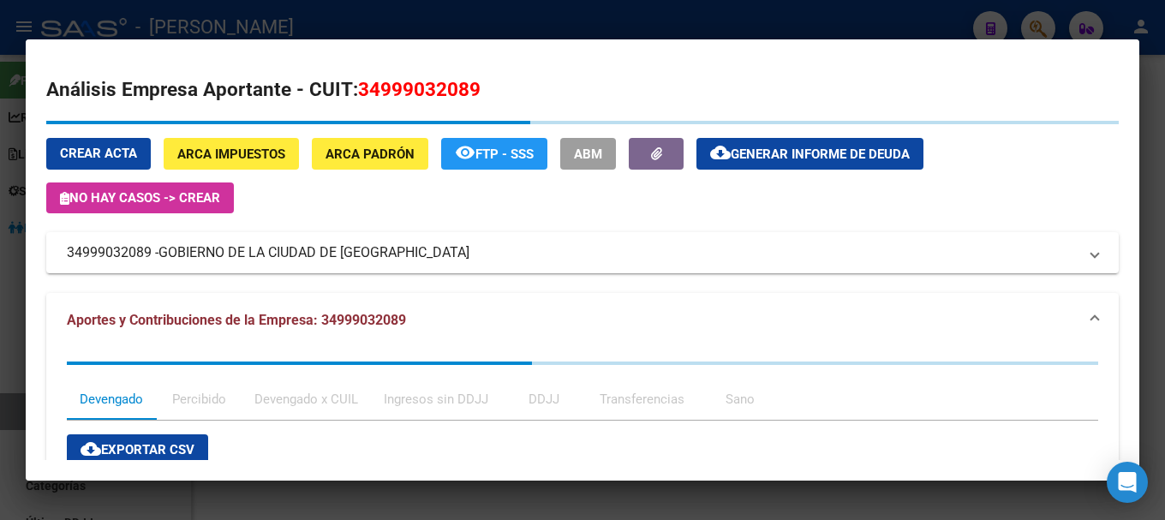
click at [400, 100] on span "34999032089" at bounding box center [419, 89] width 123 height 22
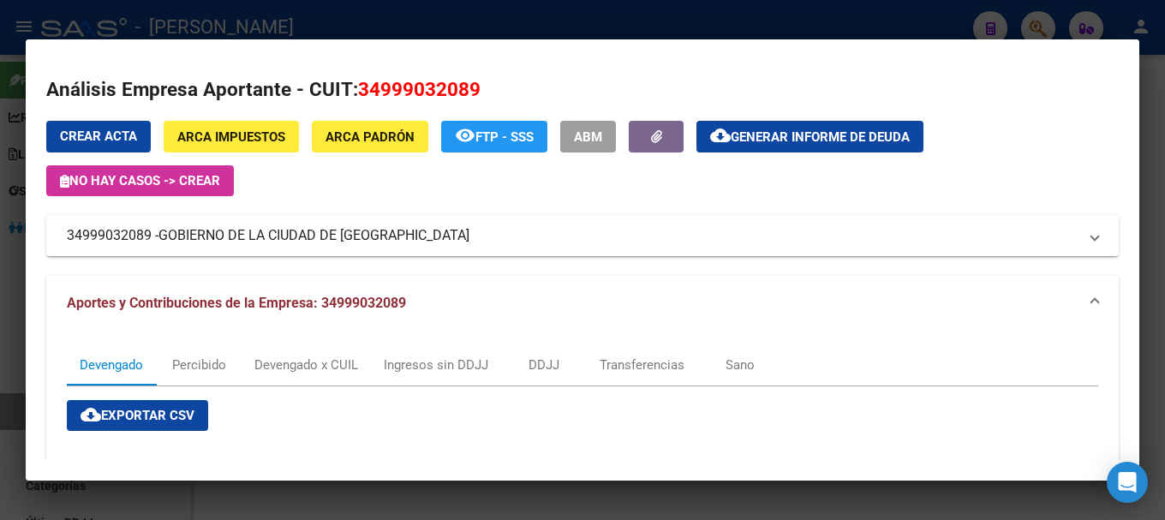
click at [344, 11] on div at bounding box center [582, 260] width 1165 height 520
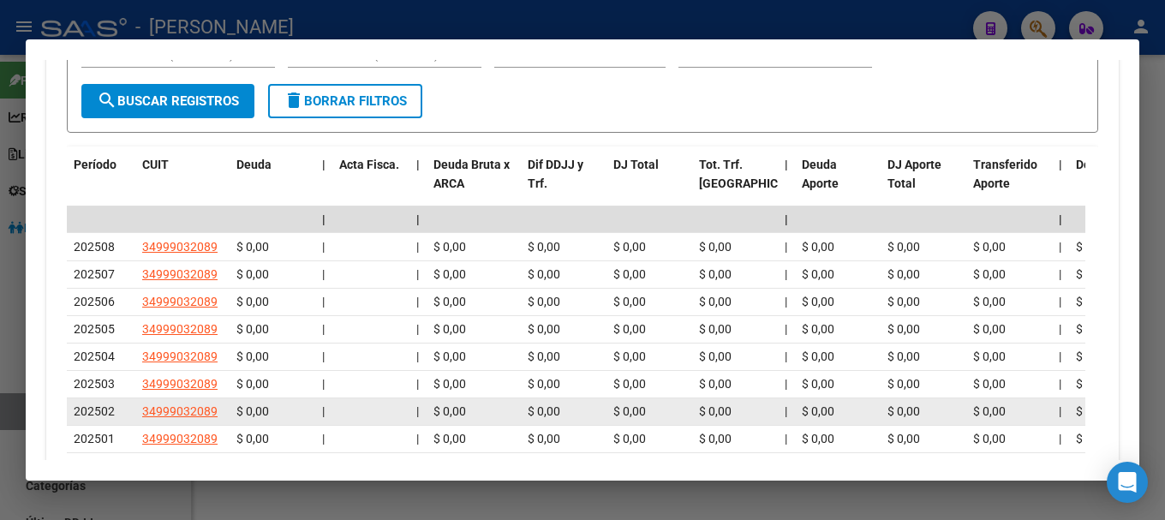
scroll to position [1757, 0]
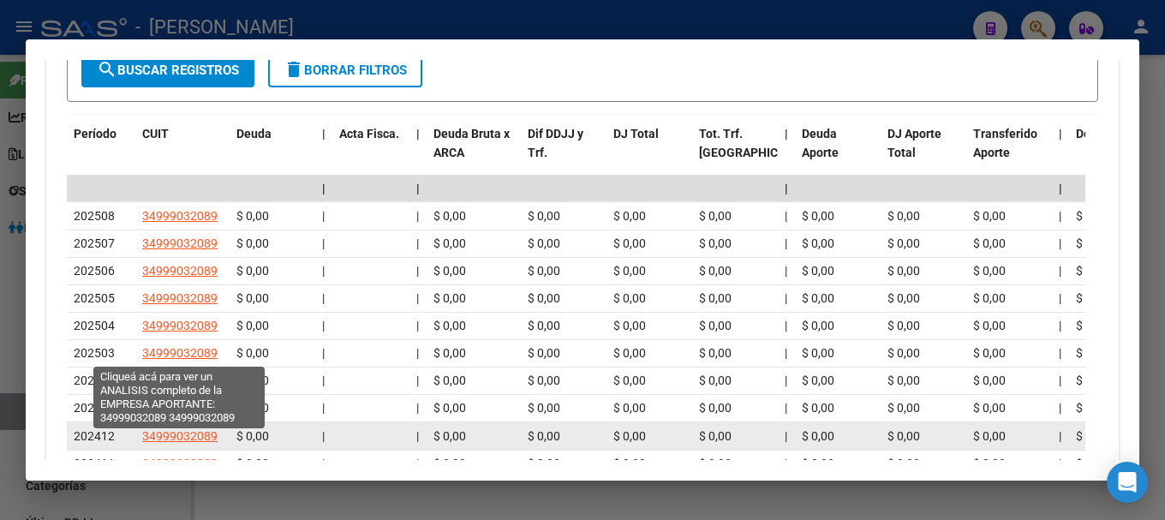
click at [167, 438] on span "34999032089" at bounding box center [179, 436] width 75 height 14
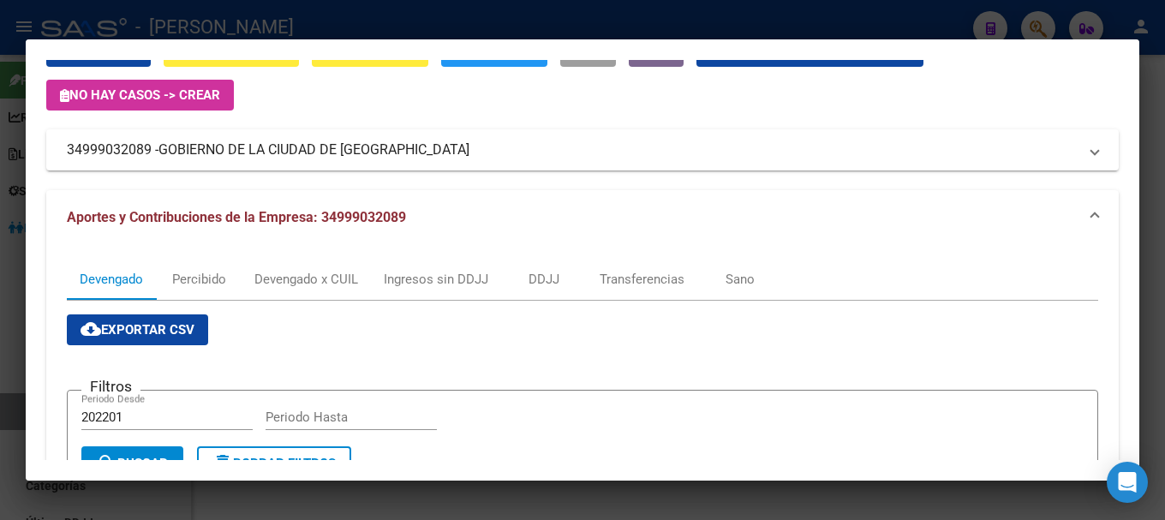
scroll to position [0, 0]
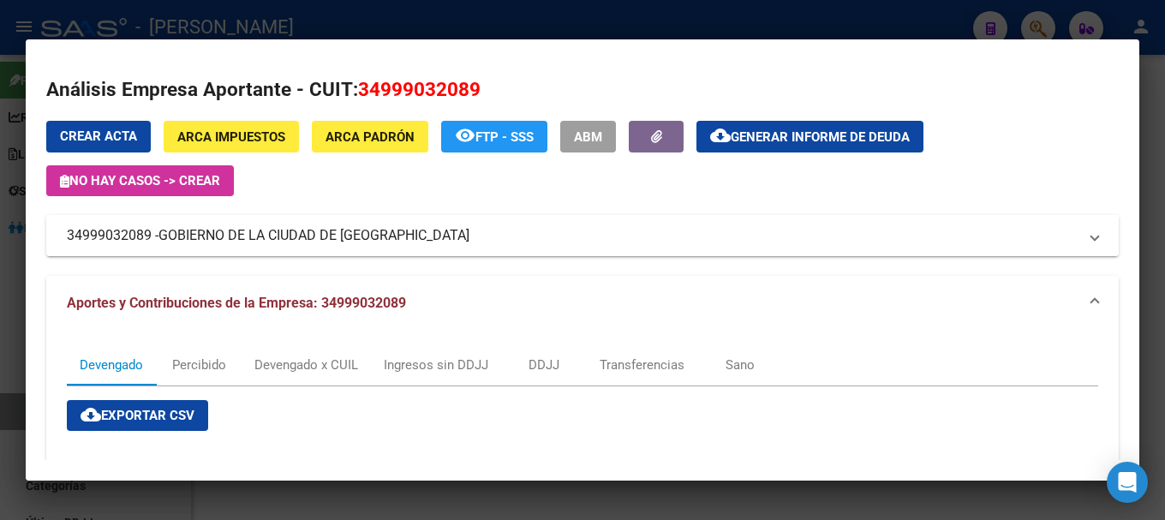
click at [462, 236] on mat-panel-title "34999032089 - GOBIERNO DE LA [GEOGRAPHIC_DATA]" at bounding box center [572, 235] width 1011 height 21
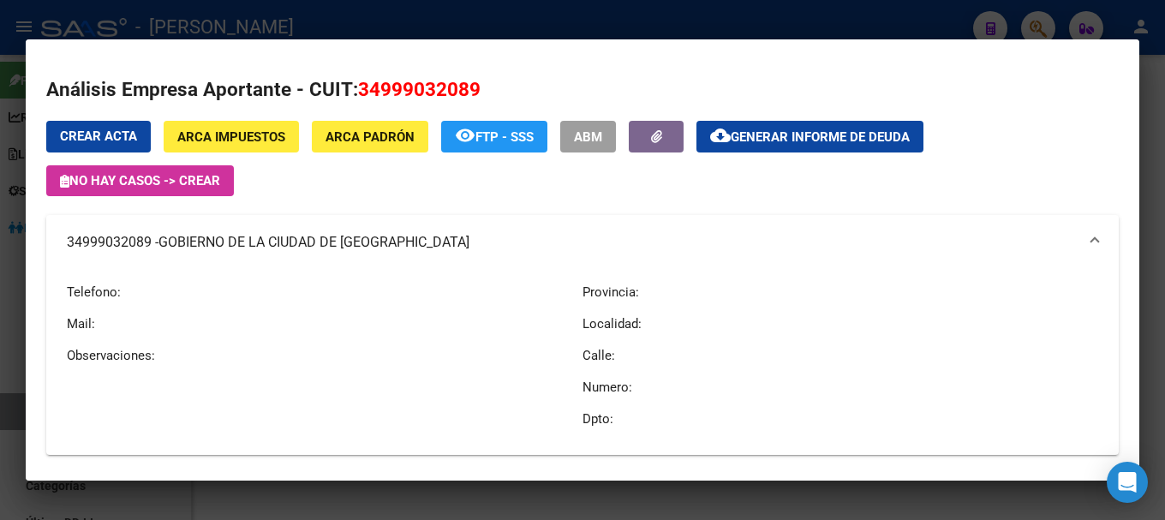
click at [462, 236] on mat-panel-title "34999032089 - GOBIERNO DE LA [GEOGRAPHIC_DATA]" at bounding box center [572, 242] width 1011 height 21
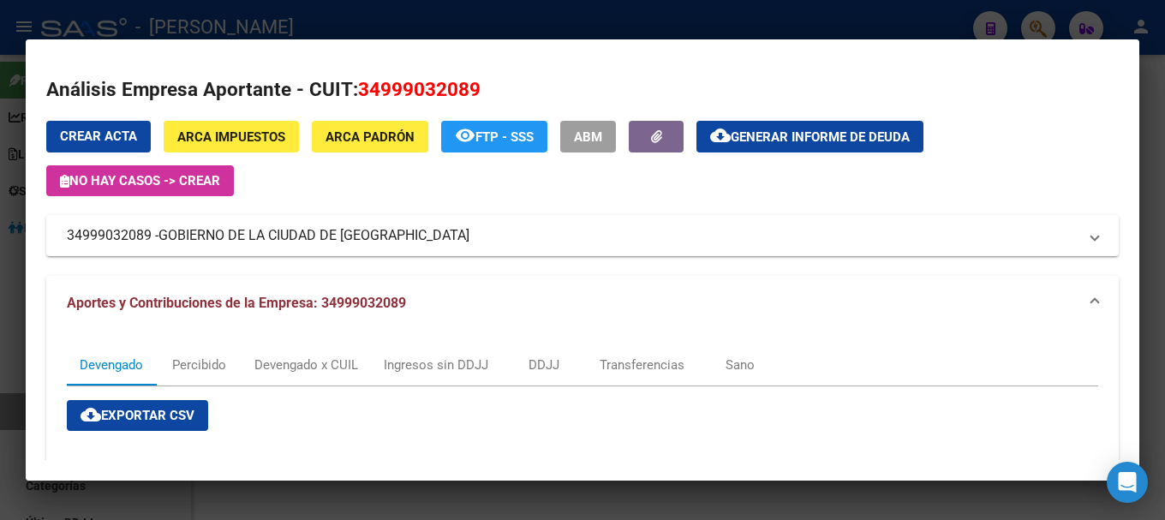
click at [401, 24] on div at bounding box center [582, 260] width 1165 height 520
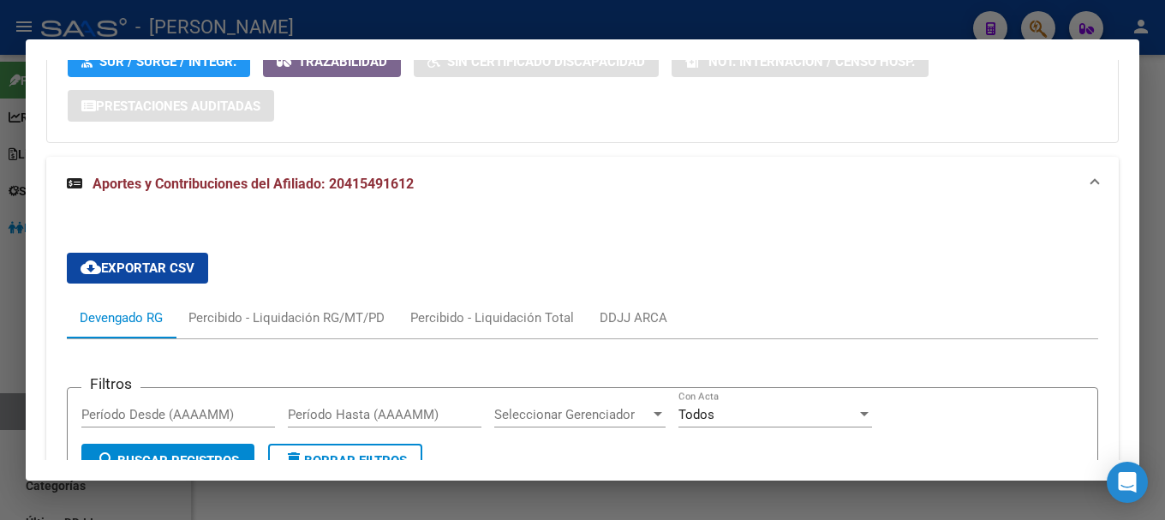
scroll to position [1414, 0]
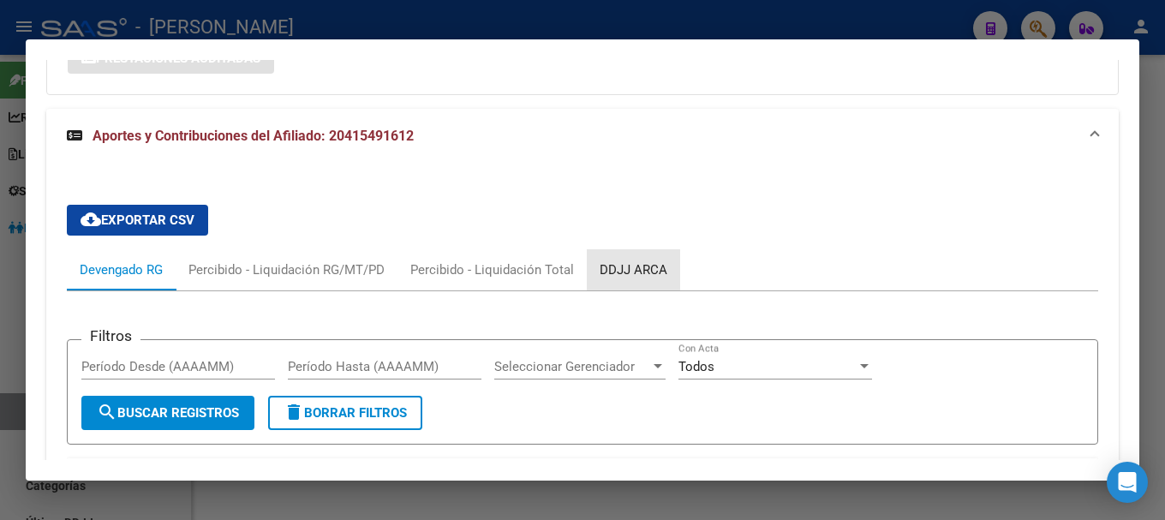
click at [624, 288] on div "DDJJ ARCA" at bounding box center [633, 269] width 93 height 41
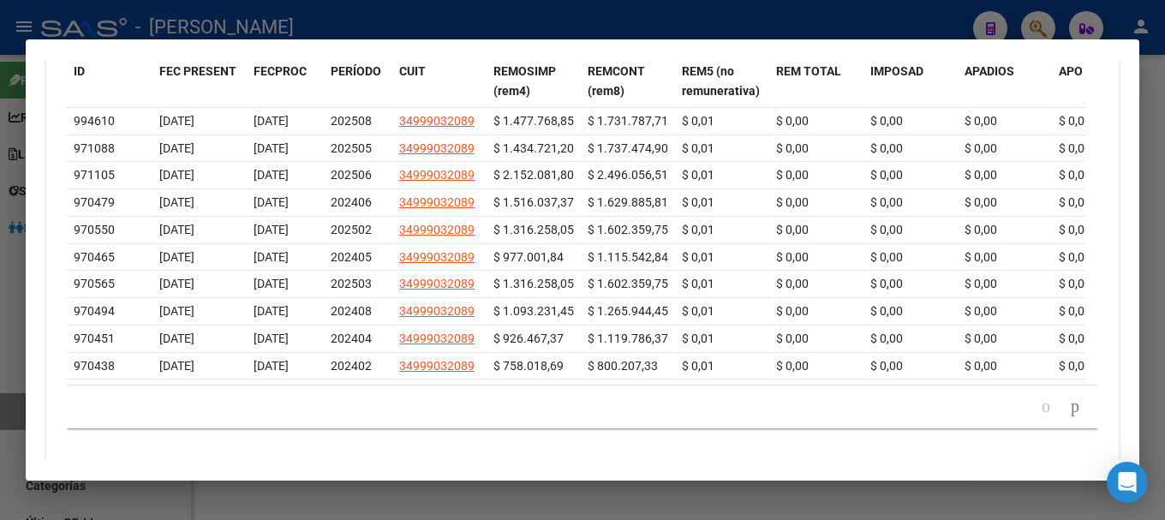
scroll to position [1921, 0]
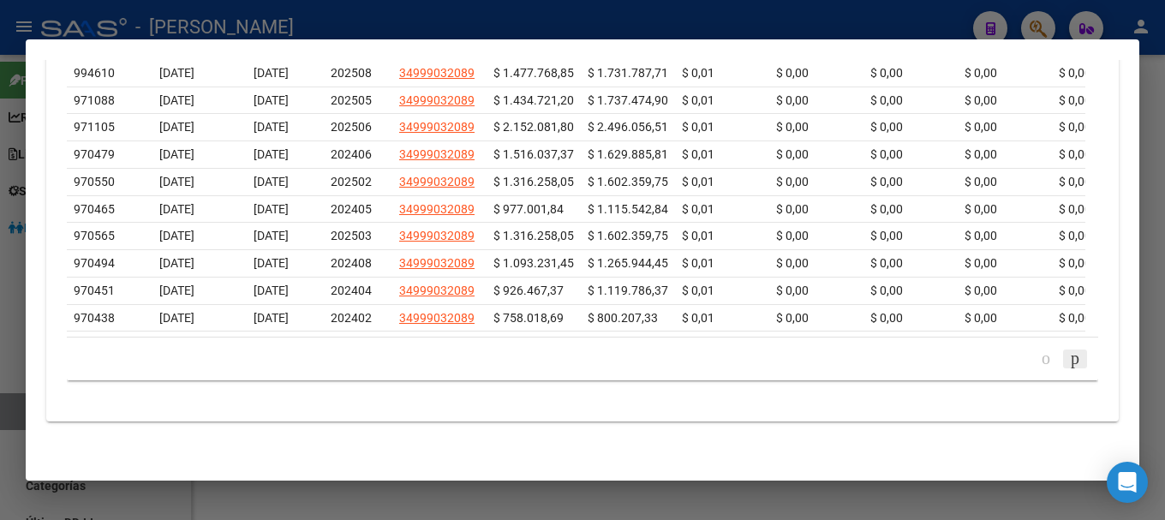
click at [1068, 362] on icon "go to next page" at bounding box center [1075, 358] width 14 height 21
click at [1039, 361] on icon "go to previous page" at bounding box center [1046, 358] width 14 height 21
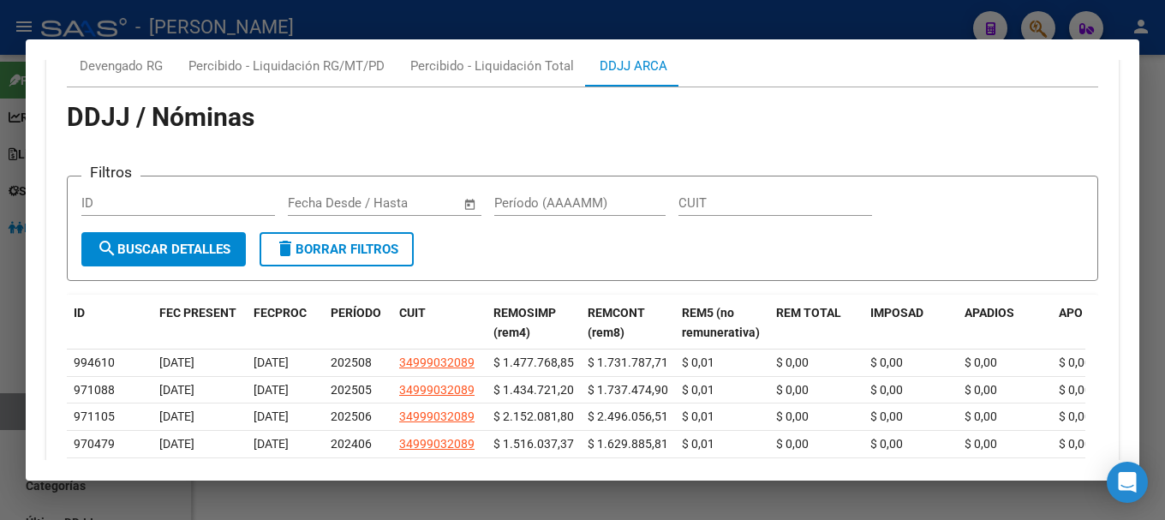
scroll to position [1578, 0]
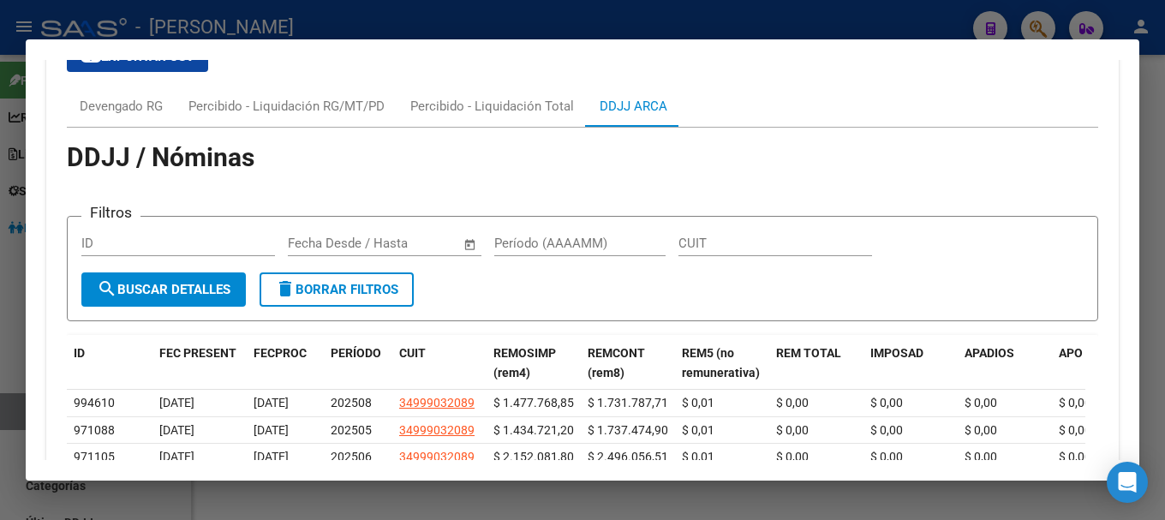
click at [475, 130] on div "DDJJ / Nóminas Filtros ID Start date – End date Fecha Desde / Hasta Período (AA…" at bounding box center [582, 426] width 1031 height 596
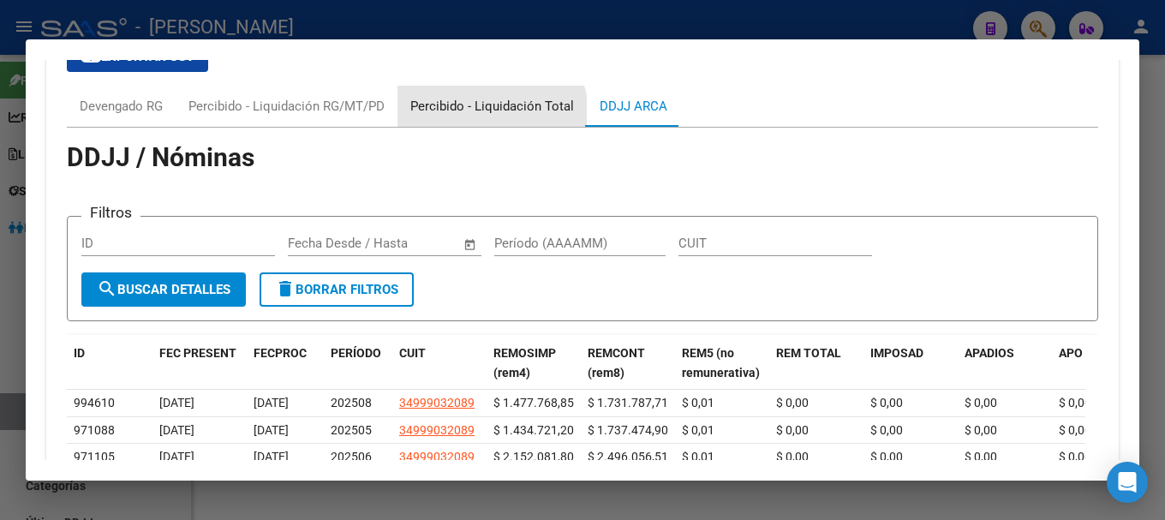
click at [481, 115] on div "Percibido - Liquidación Total" at bounding box center [492, 106] width 164 height 19
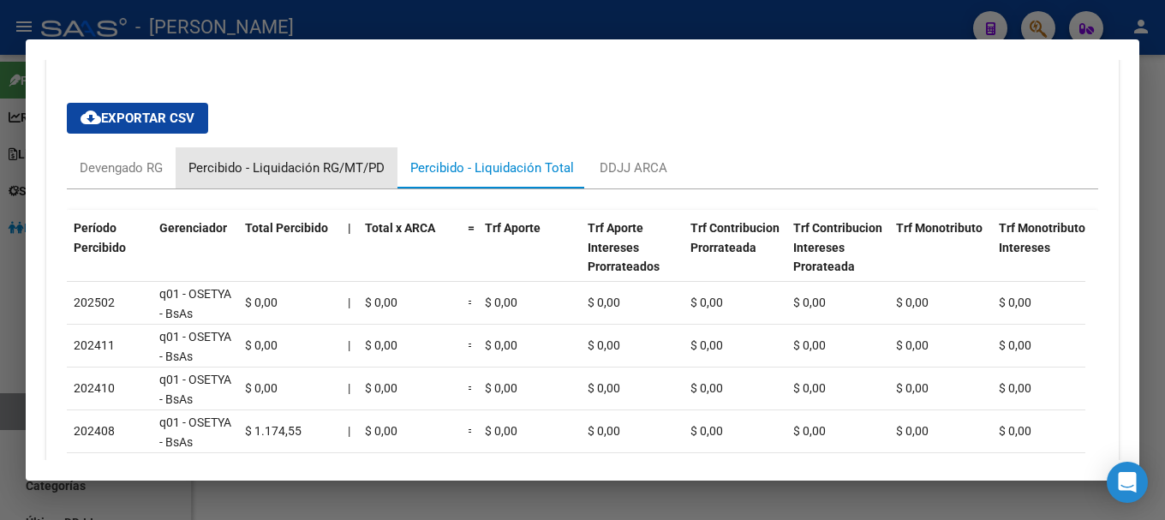
click at [314, 154] on div "Percibido - Liquidación RG/MT/PD" at bounding box center [287, 167] width 222 height 41
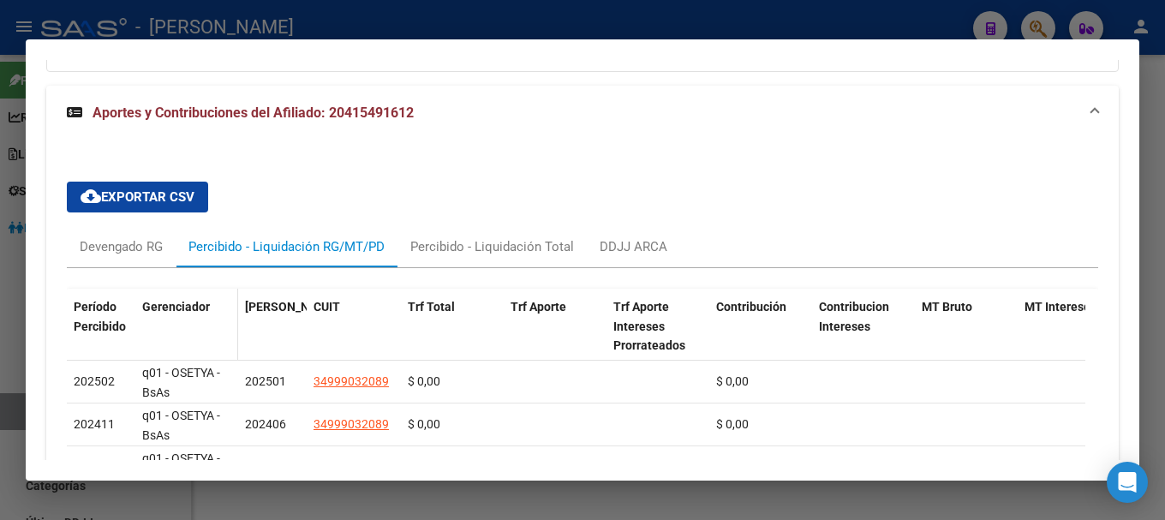
scroll to position [1516, 0]
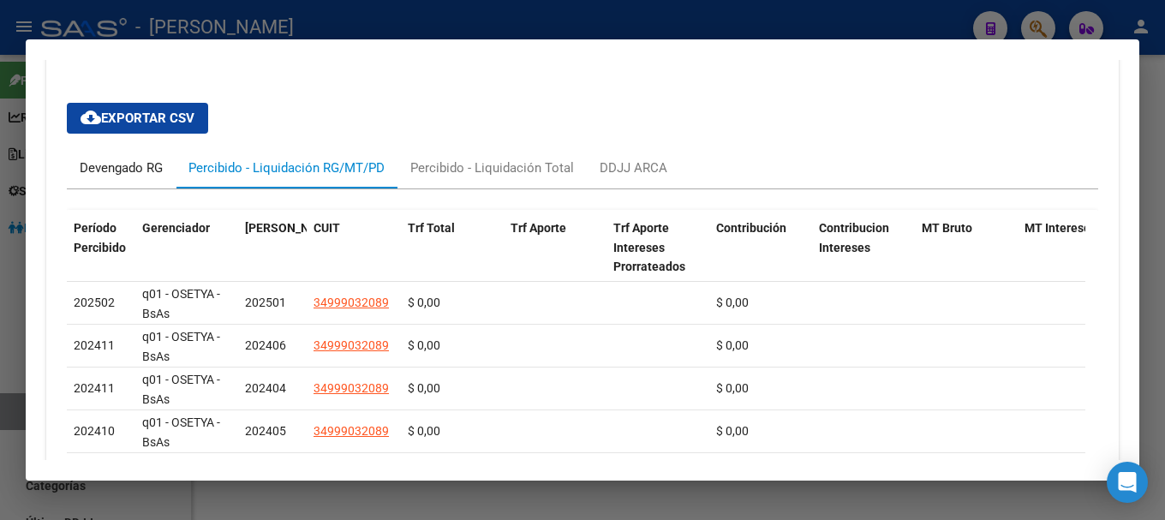
click at [144, 187] on div "Devengado RG" at bounding box center [121, 167] width 109 height 41
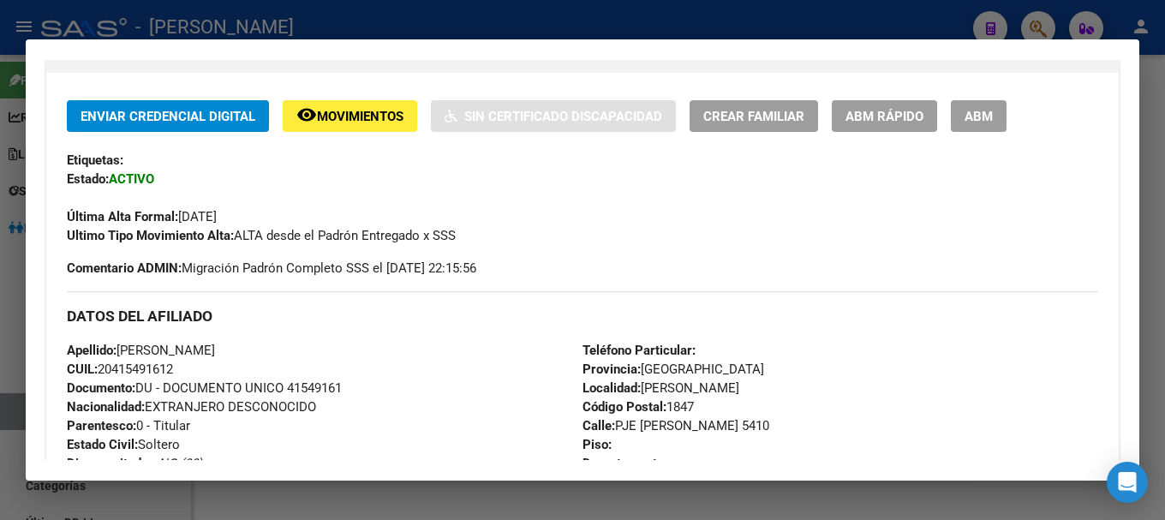
scroll to position [317, 0]
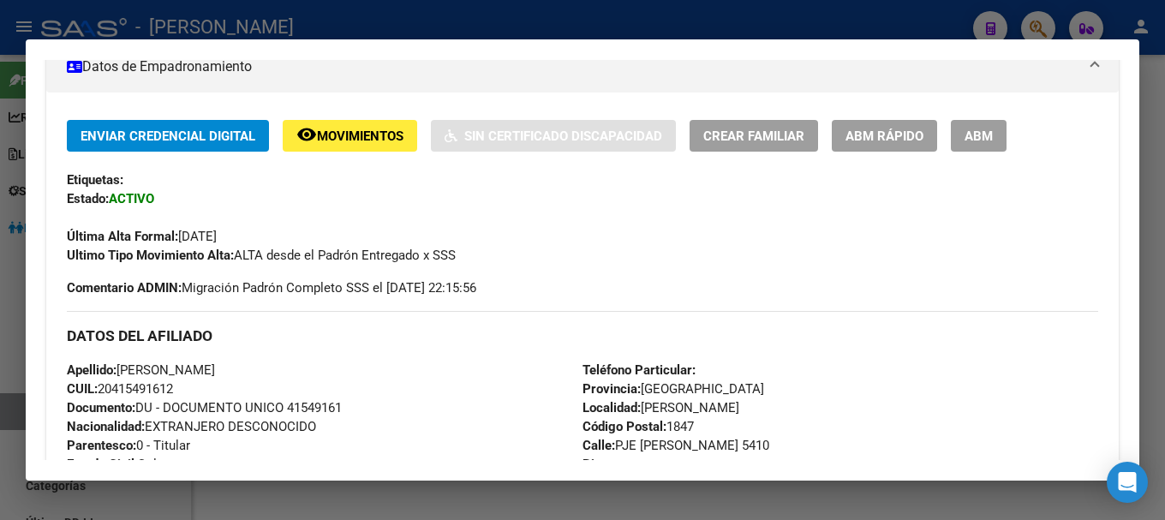
click at [561, 10] on div at bounding box center [582, 260] width 1165 height 520
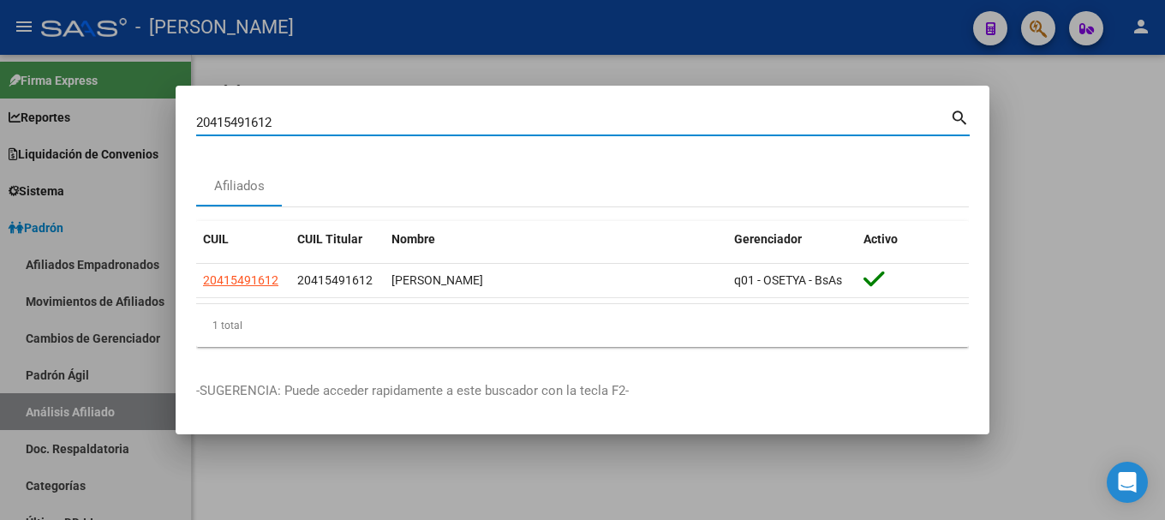
click at [598, 125] on input "20415491612" at bounding box center [573, 122] width 754 height 15
paste input "500514"
type input "20415500514"
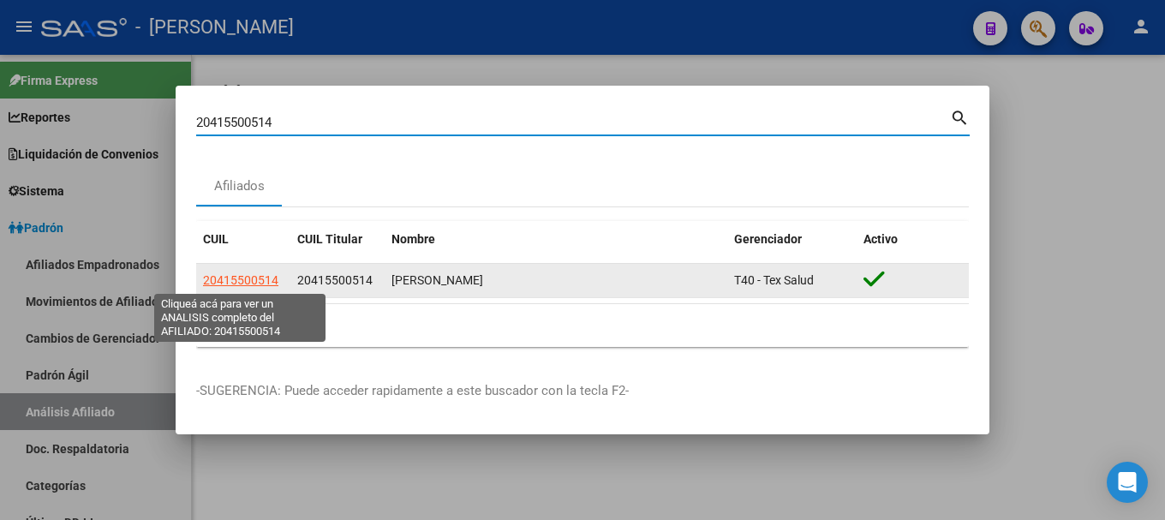
click at [267, 282] on span "20415500514" at bounding box center [240, 280] width 75 height 14
type textarea "20415500514"
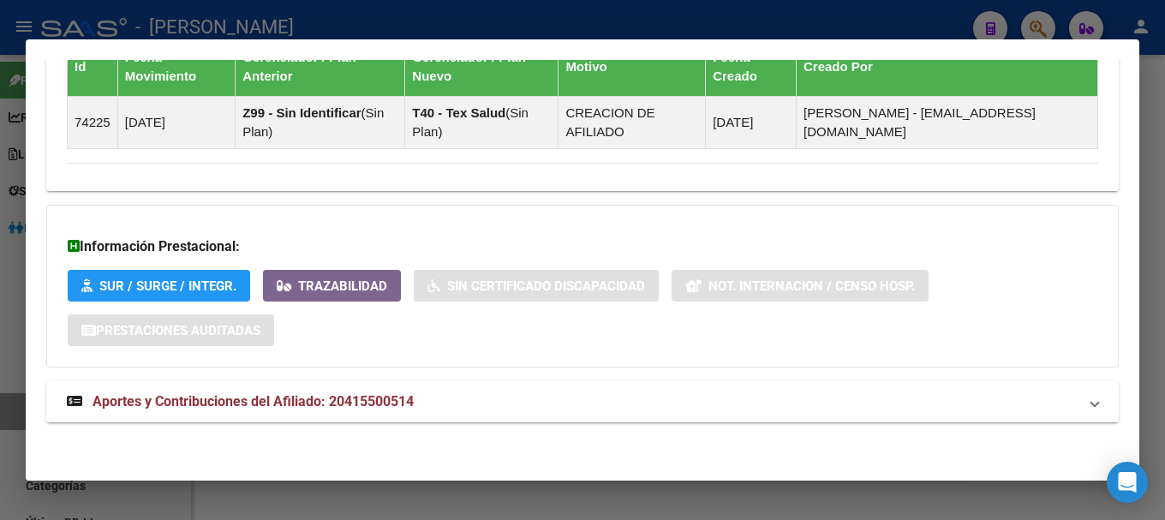
click at [471, 408] on mat-panel-title "Aportes y Contribuciones del Afiliado: 20415500514" at bounding box center [572, 401] width 1011 height 21
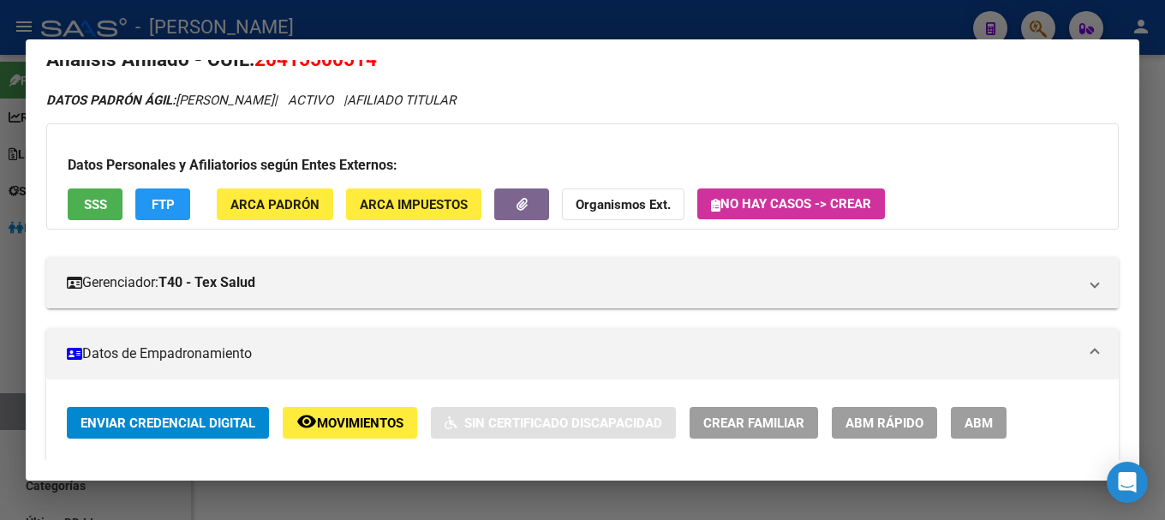
scroll to position [0, 0]
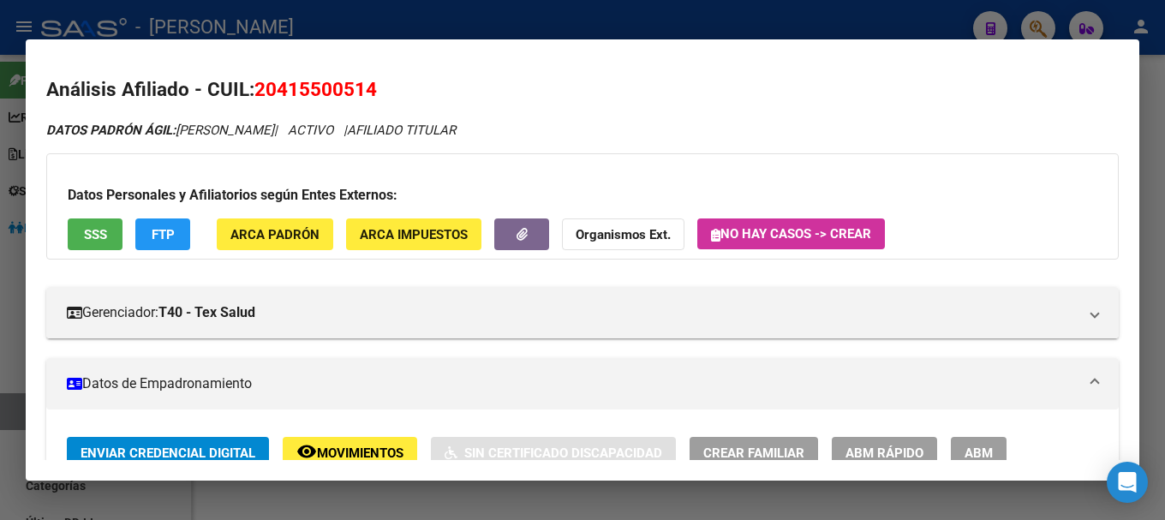
click at [352, 87] on span "20415500514" at bounding box center [315, 89] width 123 height 22
copy span "20415500514"
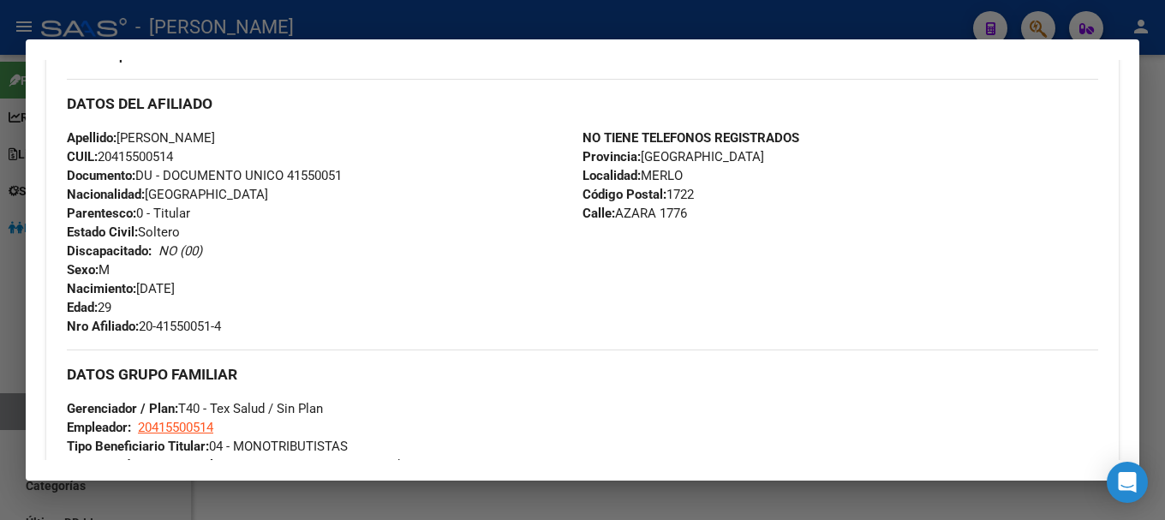
scroll to position [514, 0]
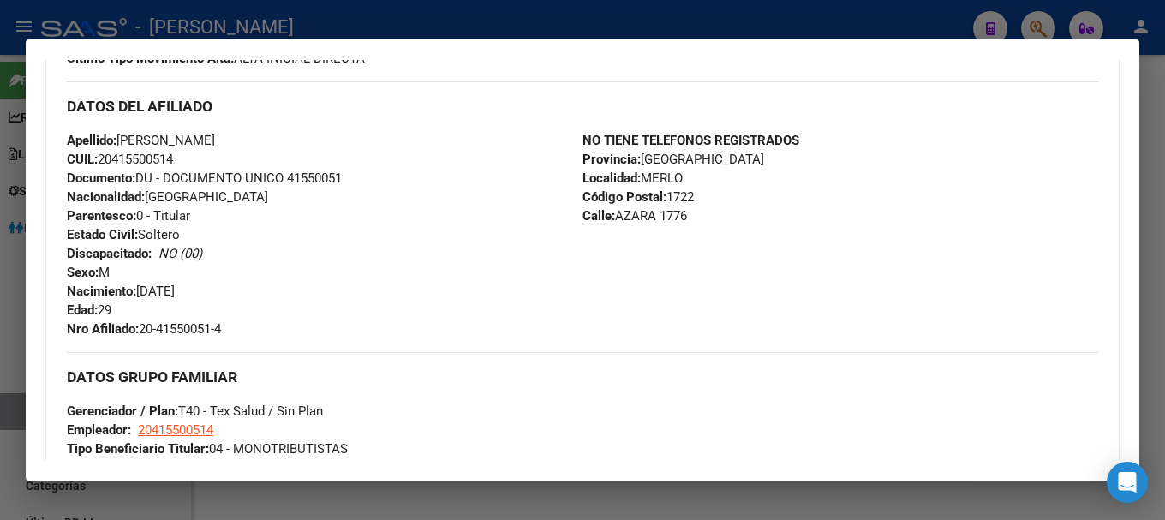
drag, startPoint x: 117, startPoint y: 158, endPoint x: 176, endPoint y: 149, distance: 59.7
click at [173, 156] on span "CUIL: 20415500514" at bounding box center [120, 159] width 106 height 15
copy span "41550051"
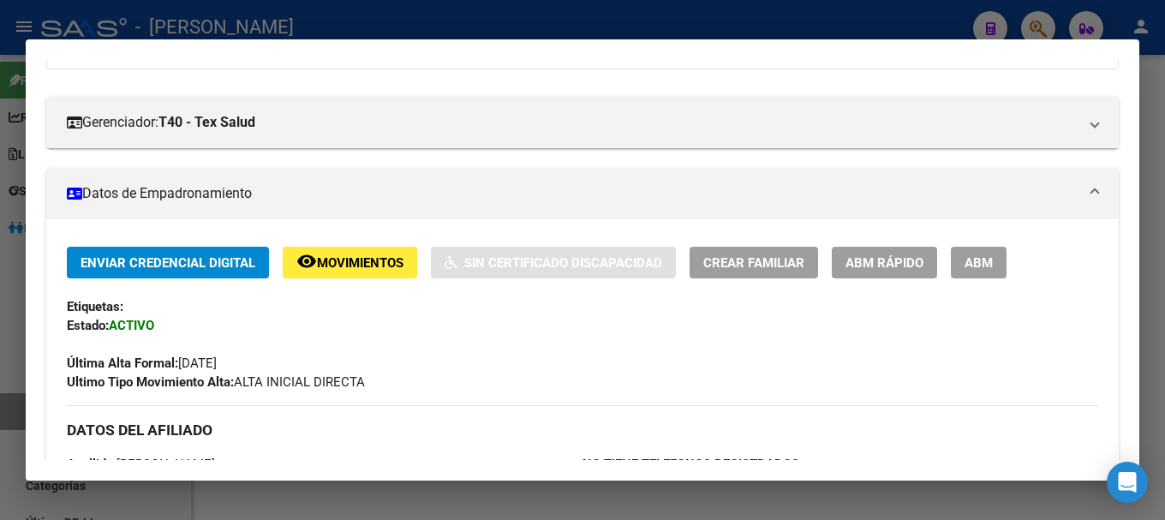
scroll to position [0, 0]
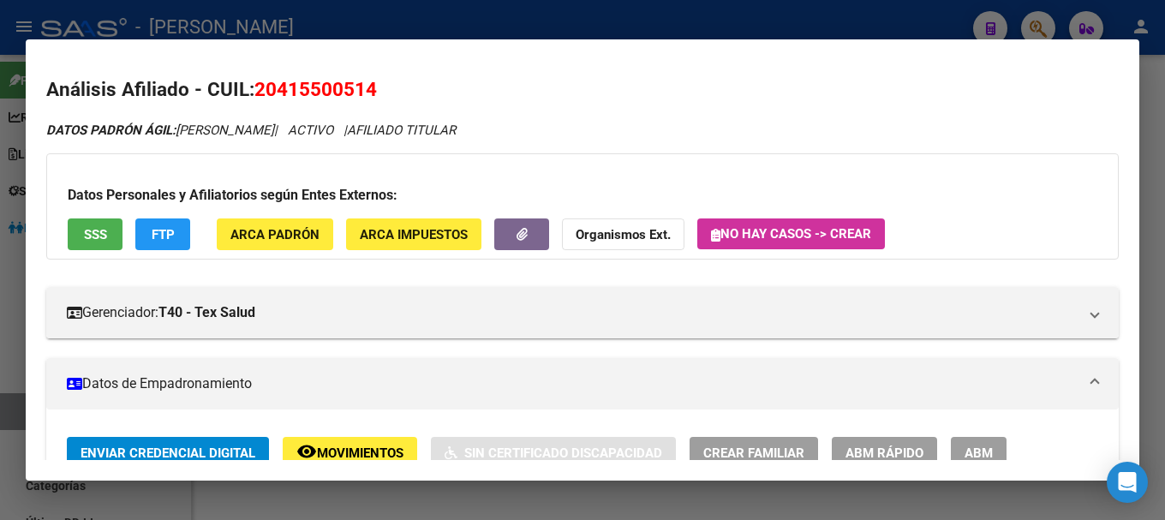
click at [329, 93] on span "20415500514" at bounding box center [315, 89] width 123 height 22
copy span "20415500514"
click at [571, 15] on div at bounding box center [582, 260] width 1165 height 520
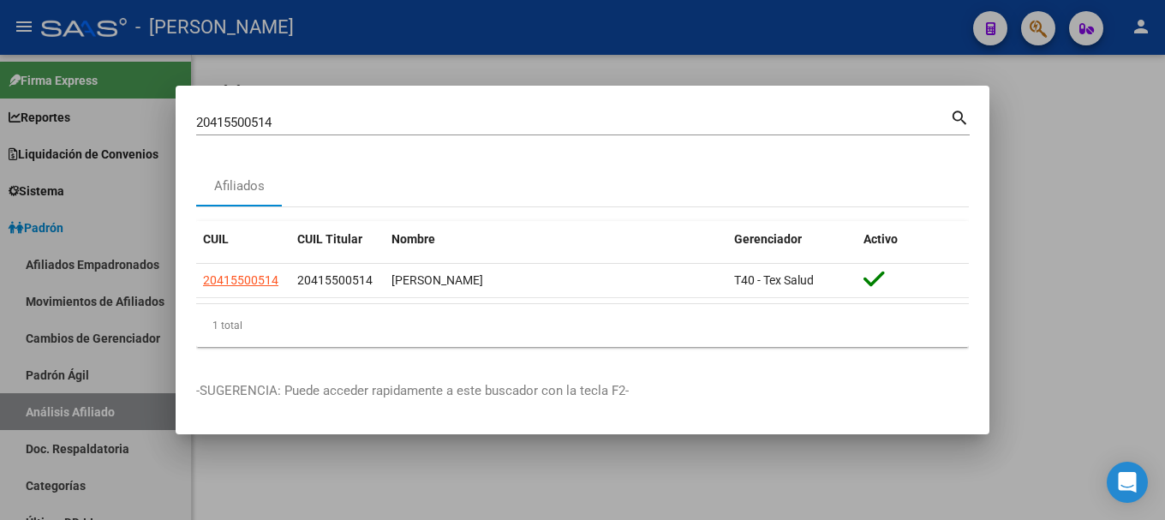
click at [624, 133] on div "20415500514 Buscar (apellido, dni, cuil, [PERSON_NAME], cuit, obra social)" at bounding box center [573, 123] width 754 height 26
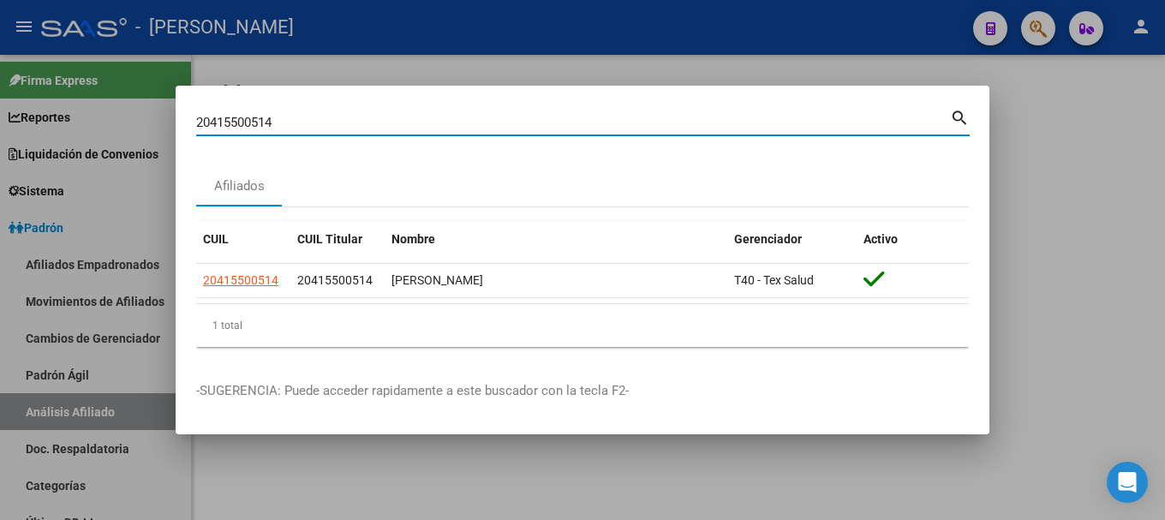
click at [624, 124] on input "20415500514" at bounding box center [573, 122] width 754 height 15
paste input "92311"
type input "20415592311"
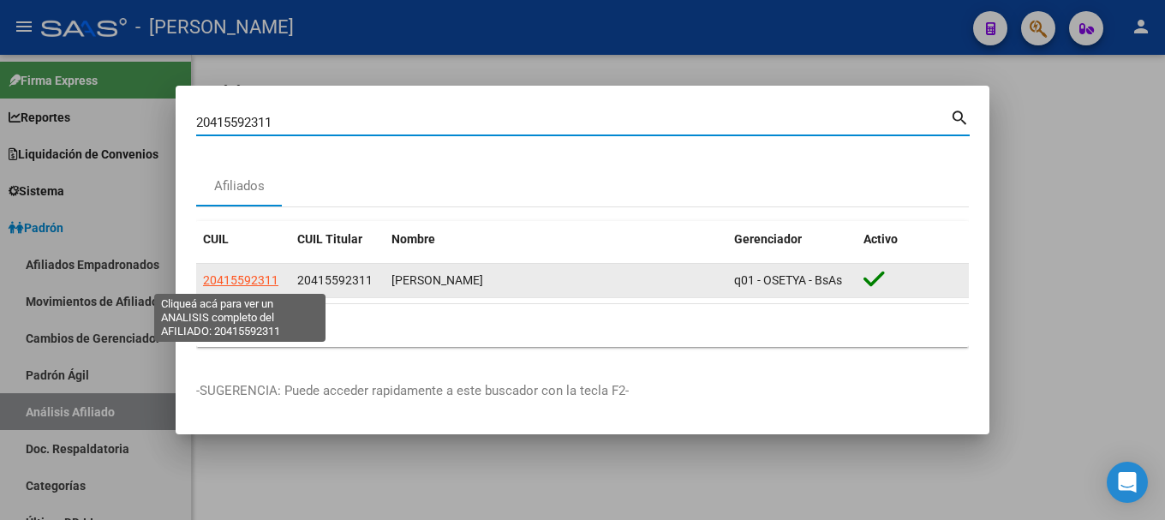
click at [248, 284] on span "20415592311" at bounding box center [240, 280] width 75 height 14
type textarea "20415592311"
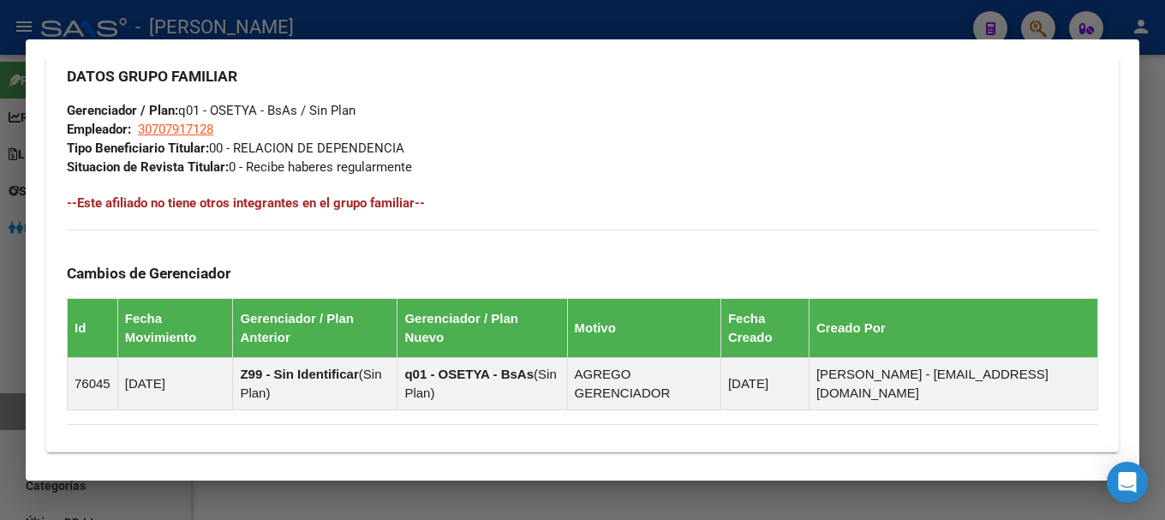
scroll to position [1090, 0]
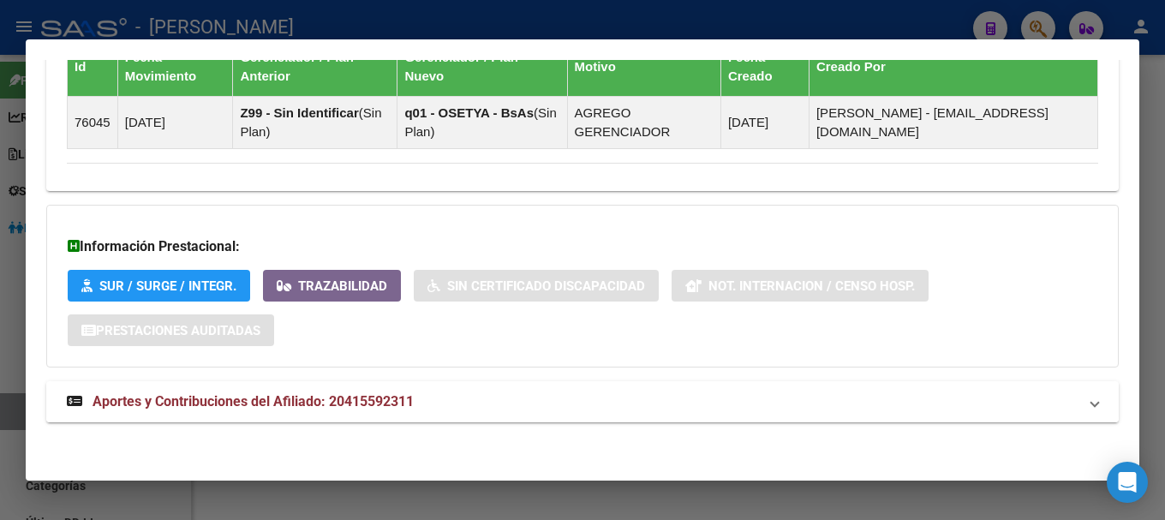
click at [561, 395] on mat-panel-title "Aportes y Contribuciones del Afiliado: 20415592311" at bounding box center [572, 401] width 1011 height 21
click at [495, 400] on mat-panel-title "Aportes y Contribuciones del Afiliado: 20415592311" at bounding box center [572, 401] width 1011 height 21
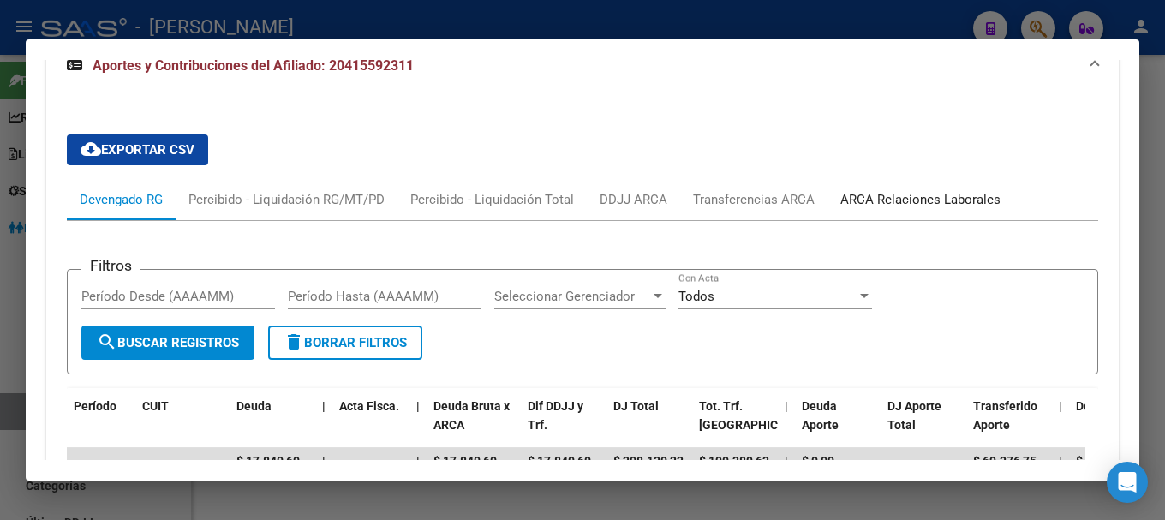
click at [863, 185] on div "ARCA Relaciones Laborales" at bounding box center [921, 199] width 186 height 41
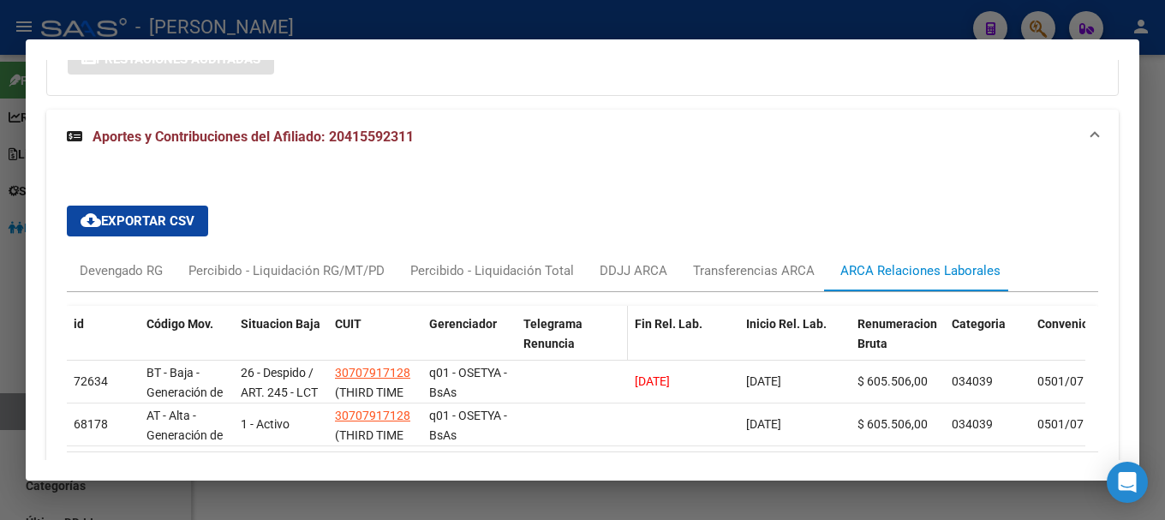
scroll to position [1432, 0]
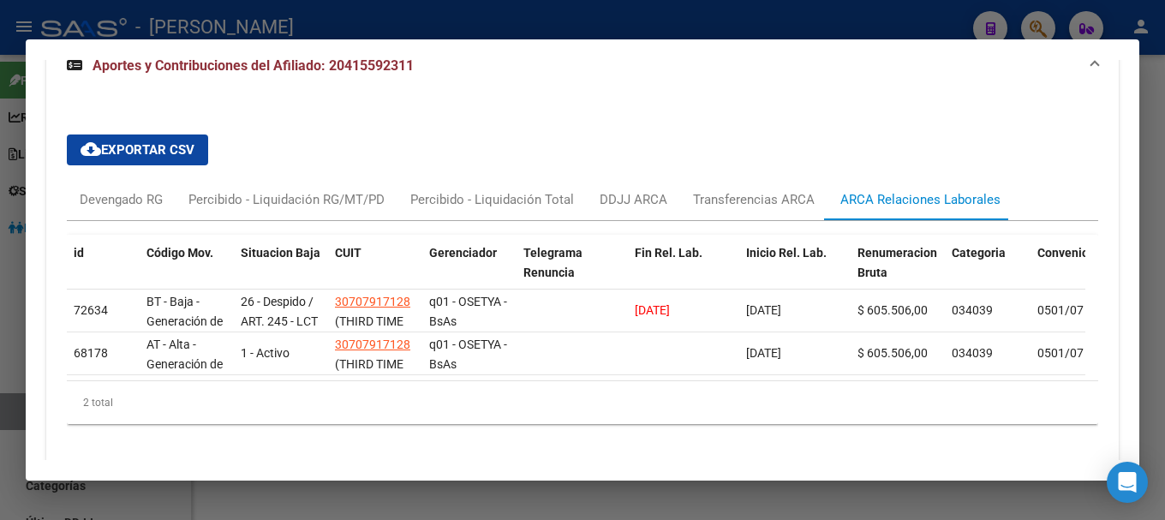
click at [513, 9] on div at bounding box center [582, 260] width 1165 height 520
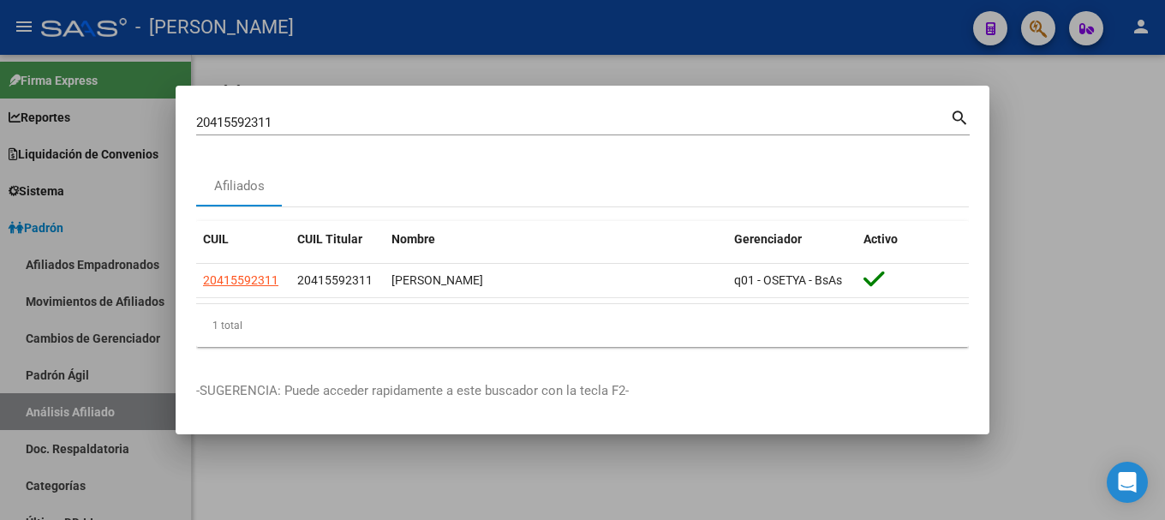
click at [515, 125] on input "20415592311" at bounding box center [573, 122] width 754 height 15
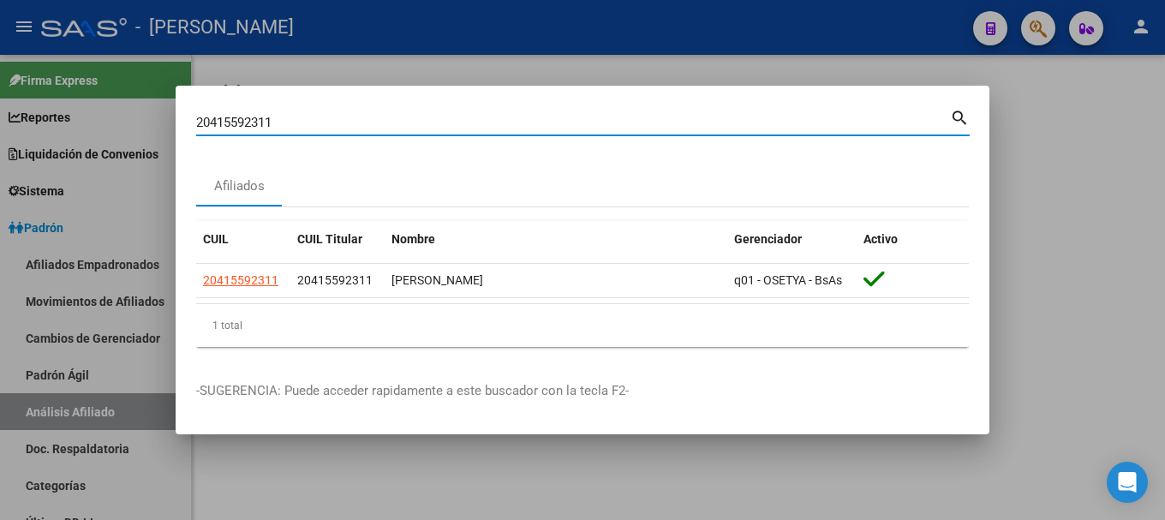
click at [515, 125] on input "20415592311" at bounding box center [573, 122] width 754 height 15
paste input "772883"
type input "20415772883"
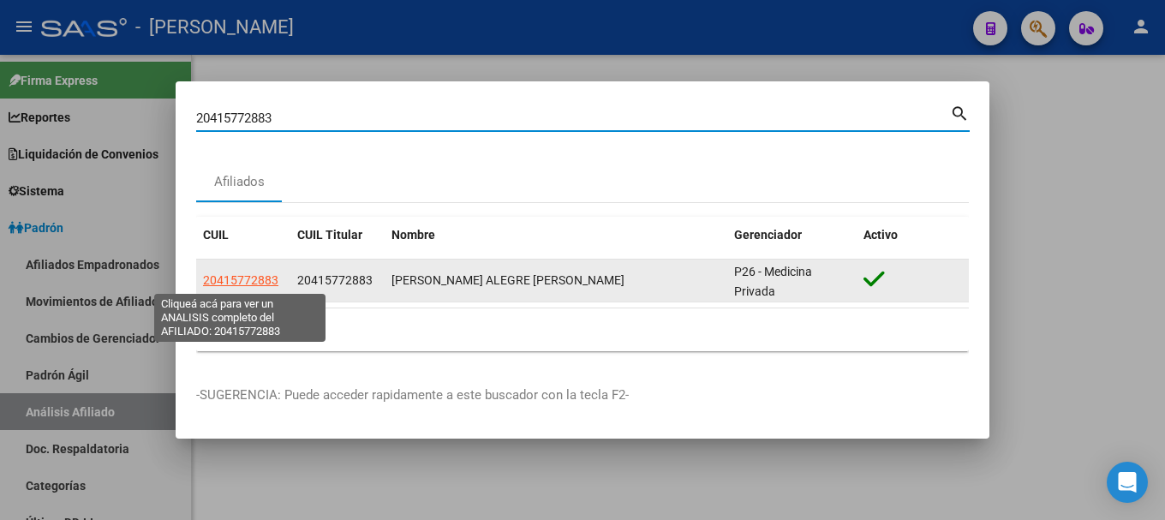
click at [217, 280] on span "20415772883" at bounding box center [240, 280] width 75 height 14
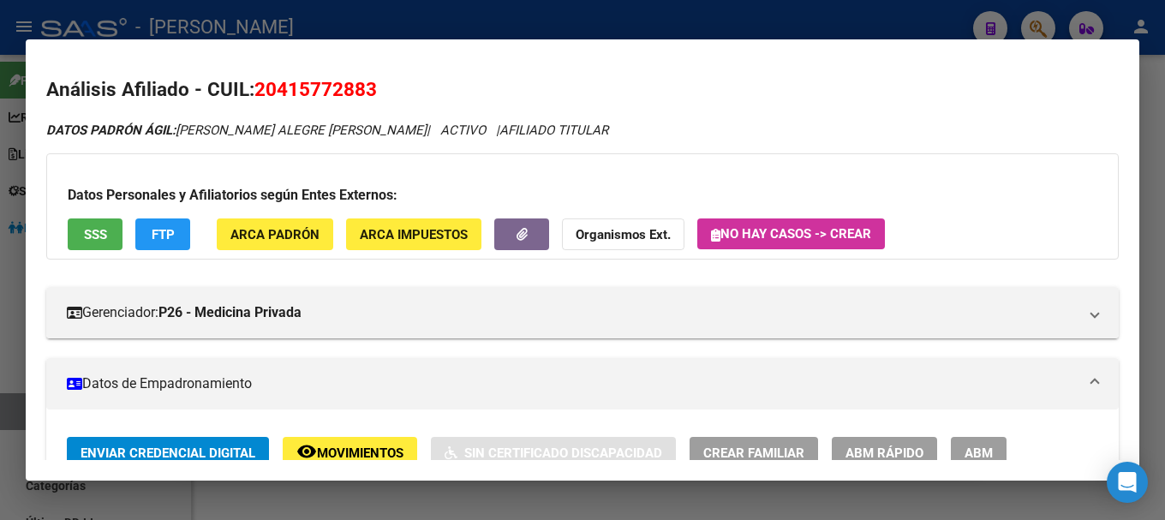
click at [334, 85] on span "20415772883" at bounding box center [315, 89] width 123 height 22
copy span "20415772883"
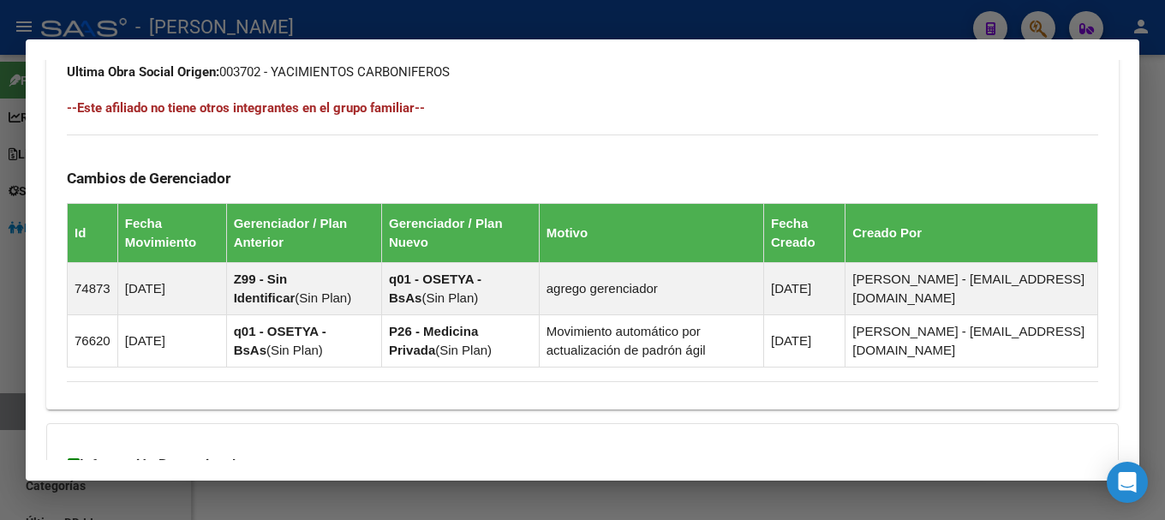
scroll to position [1161, 0]
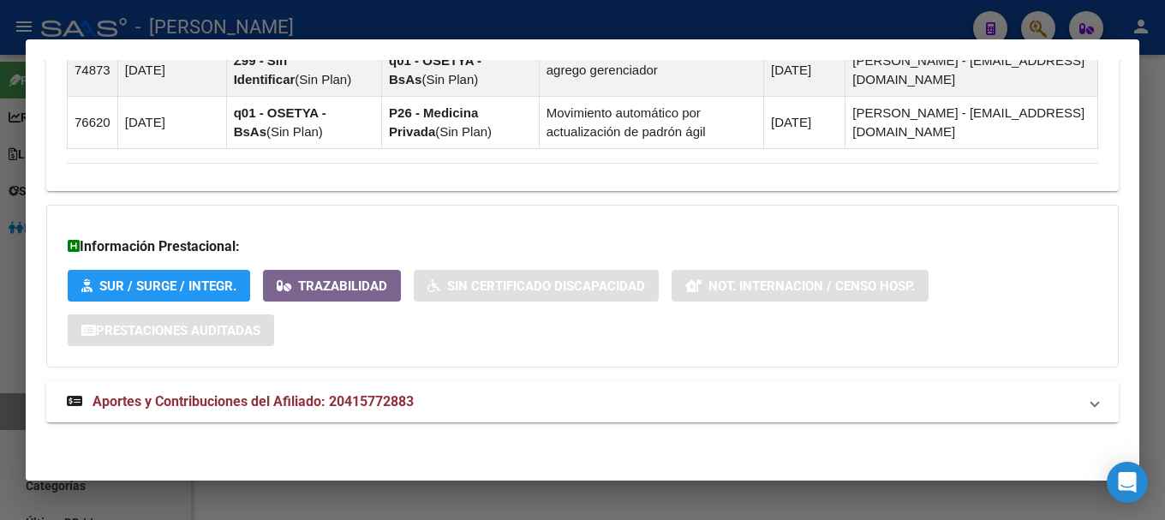
click at [463, 387] on mat-expansion-panel-header "Aportes y Contribuciones del Afiliado: 20415772883" at bounding box center [582, 401] width 1073 height 41
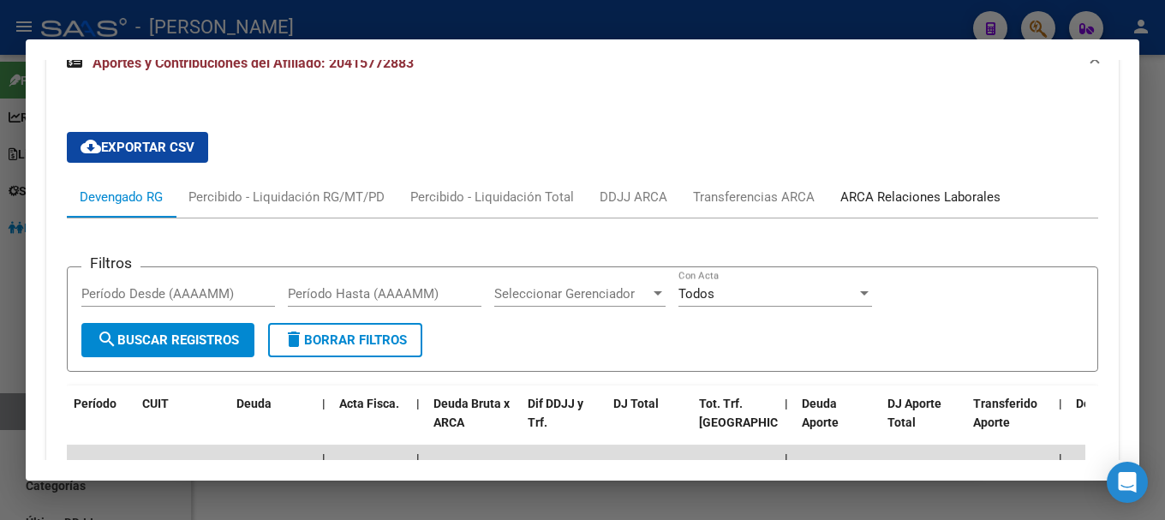
click at [916, 214] on div "ARCA Relaciones Laborales" at bounding box center [921, 196] width 186 height 41
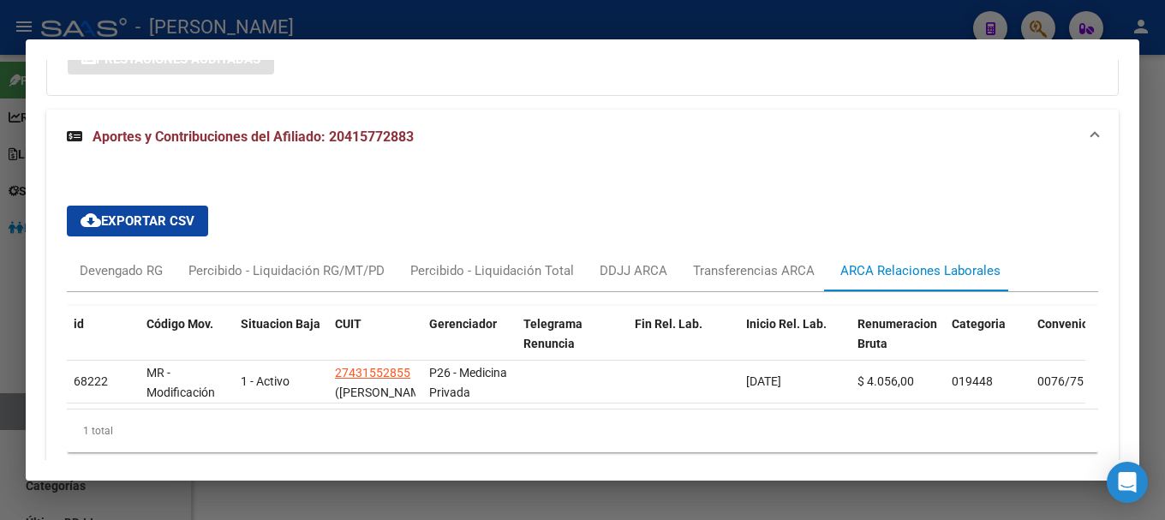
scroll to position [1506, 0]
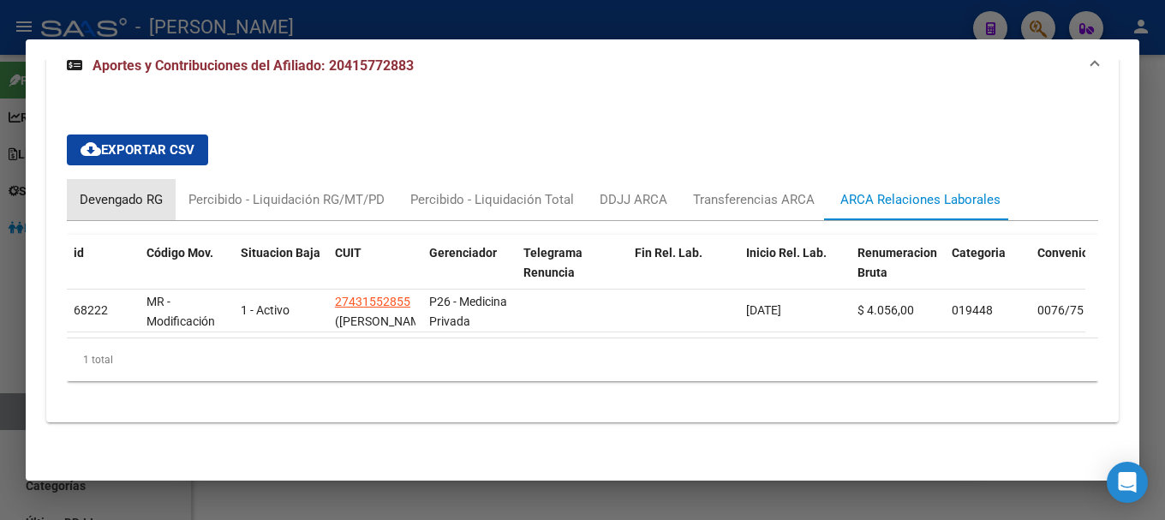
click at [112, 206] on div "Devengado RG" at bounding box center [121, 199] width 83 height 19
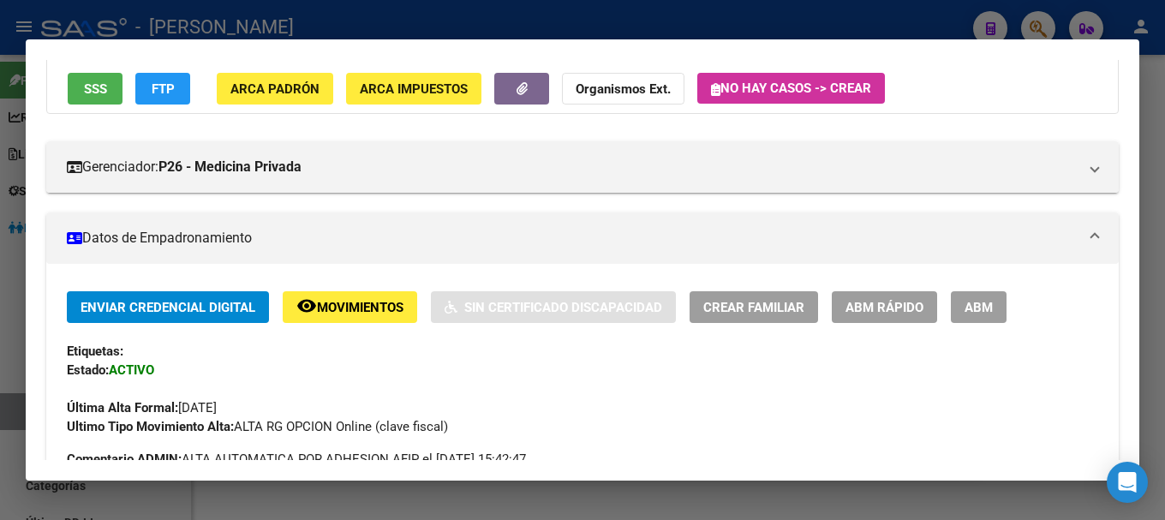
scroll to position [0, 0]
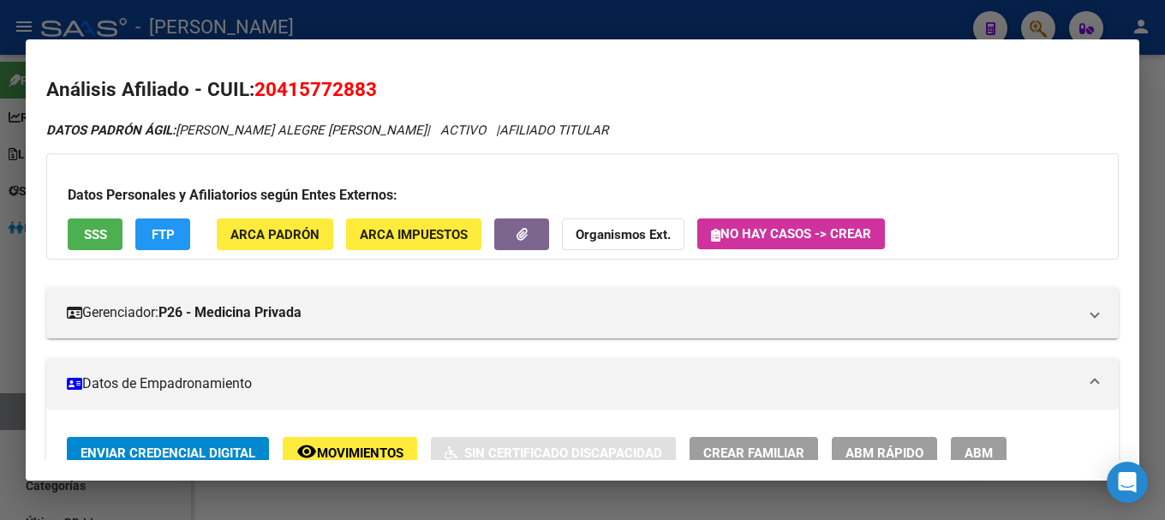
click at [306, 97] on span "20415772883" at bounding box center [315, 89] width 123 height 22
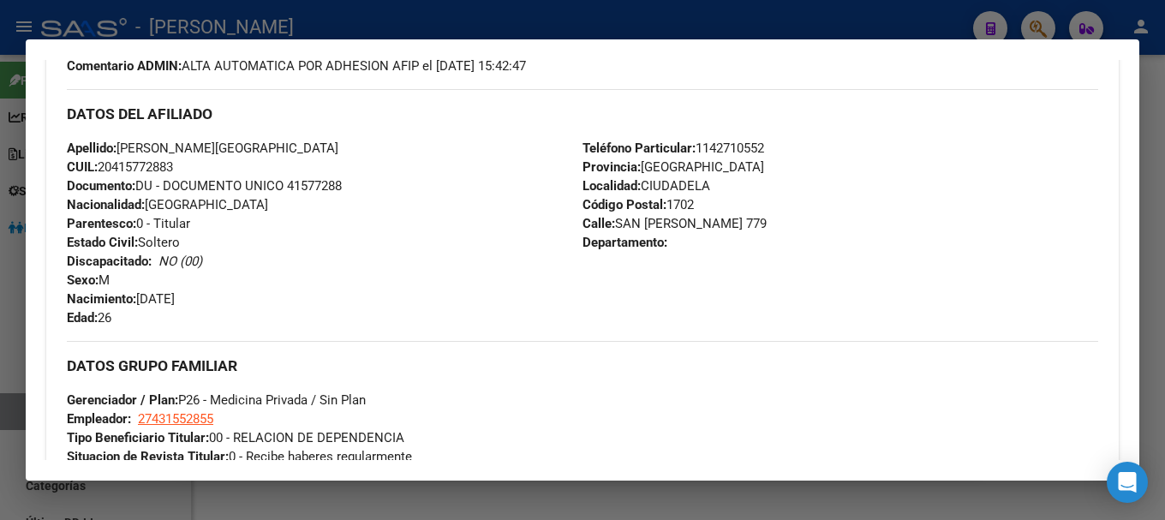
scroll to position [600, 0]
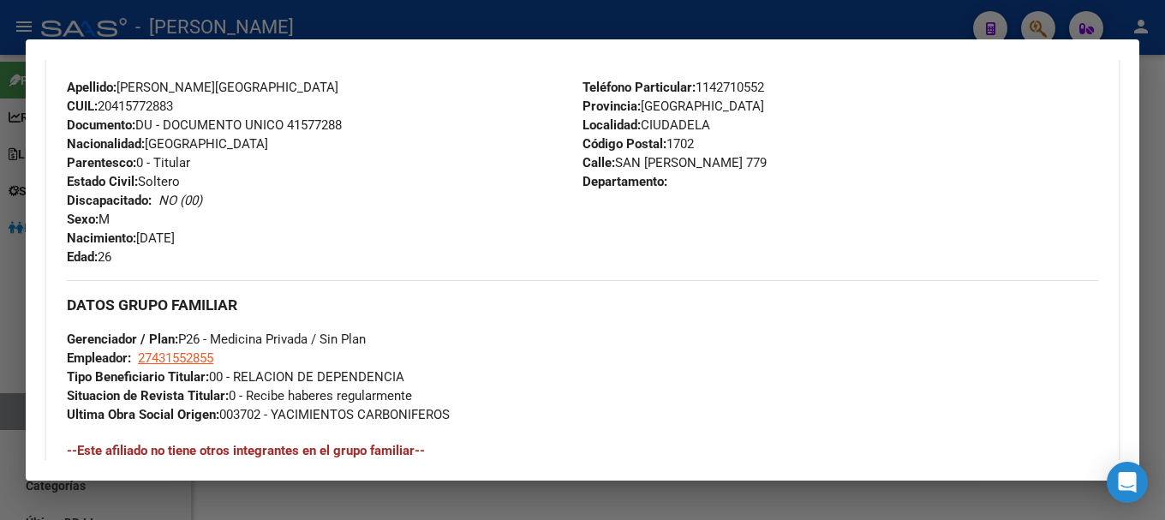
drag, startPoint x: 117, startPoint y: 105, endPoint x: 173, endPoint y: 106, distance: 55.7
click at [173, 106] on span "CUIL: 20415772883" at bounding box center [120, 106] width 106 height 15
drag, startPoint x: 237, startPoint y: 87, endPoint x: 344, endPoint y: 87, distance: 107.1
click at [338, 87] on span "Apellido: [PERSON_NAME][GEOGRAPHIC_DATA]" at bounding box center [203, 87] width 272 height 15
drag, startPoint x: 123, startPoint y: 86, endPoint x: 226, endPoint y: 83, distance: 102.8
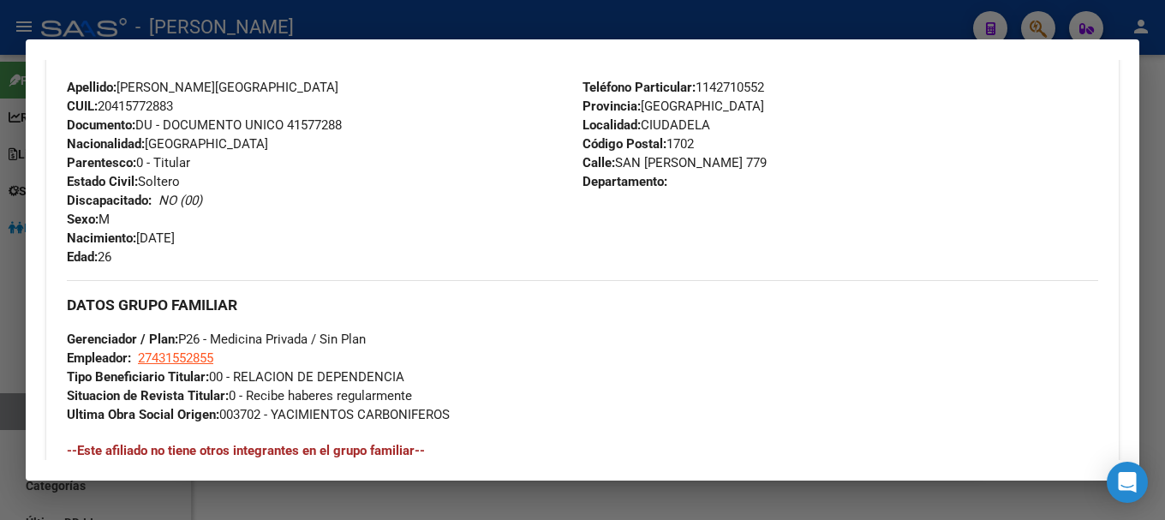
click at [226, 83] on span "Apellido: [PERSON_NAME][GEOGRAPHIC_DATA]" at bounding box center [203, 87] width 272 height 15
drag, startPoint x: 219, startPoint y: 123, endPoint x: 127, endPoint y: 96, distance: 96.3
click at [218, 123] on span "Documento: DU - DOCUMENTO UNICO 41577288" at bounding box center [204, 124] width 275 height 15
drag, startPoint x: 120, startPoint y: 87, endPoint x: 231, endPoint y: 79, distance: 111.6
click at [231, 80] on span "Apellido: [PERSON_NAME][GEOGRAPHIC_DATA]" at bounding box center [203, 87] width 272 height 15
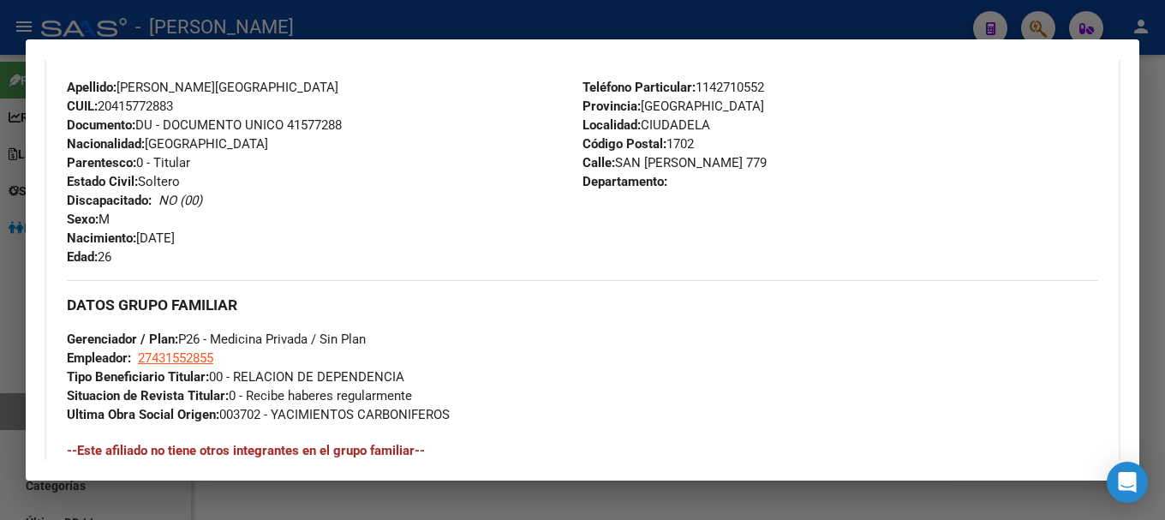
drag, startPoint x: 613, startPoint y: 158, endPoint x: 693, endPoint y: 159, distance: 80.5
click at [693, 159] on span "Calle: SAN [PERSON_NAME] 779" at bounding box center [675, 162] width 184 height 15
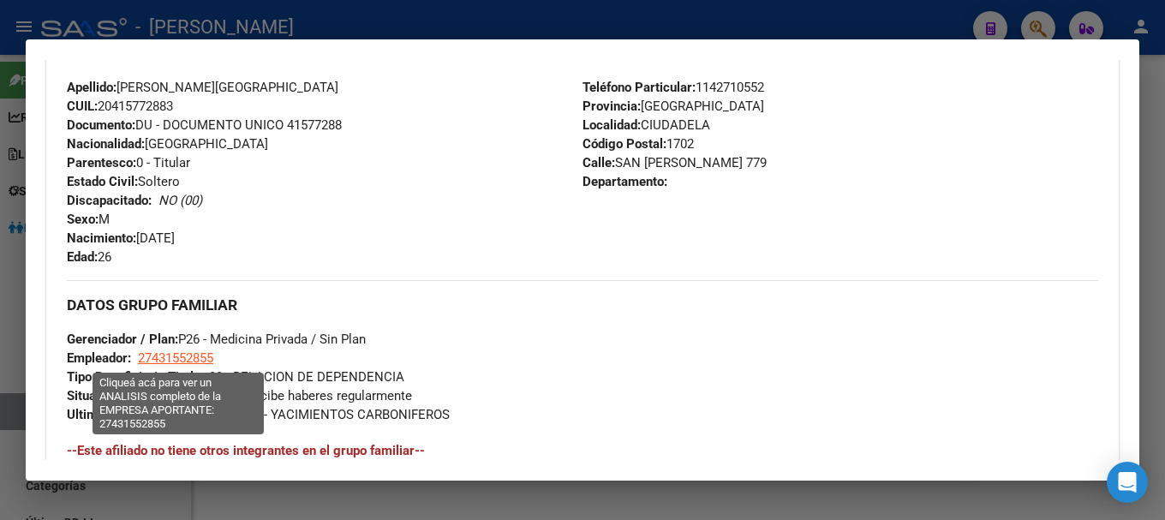
click at [182, 360] on span "27431552855" at bounding box center [175, 357] width 75 height 15
type textarea "27431552855"
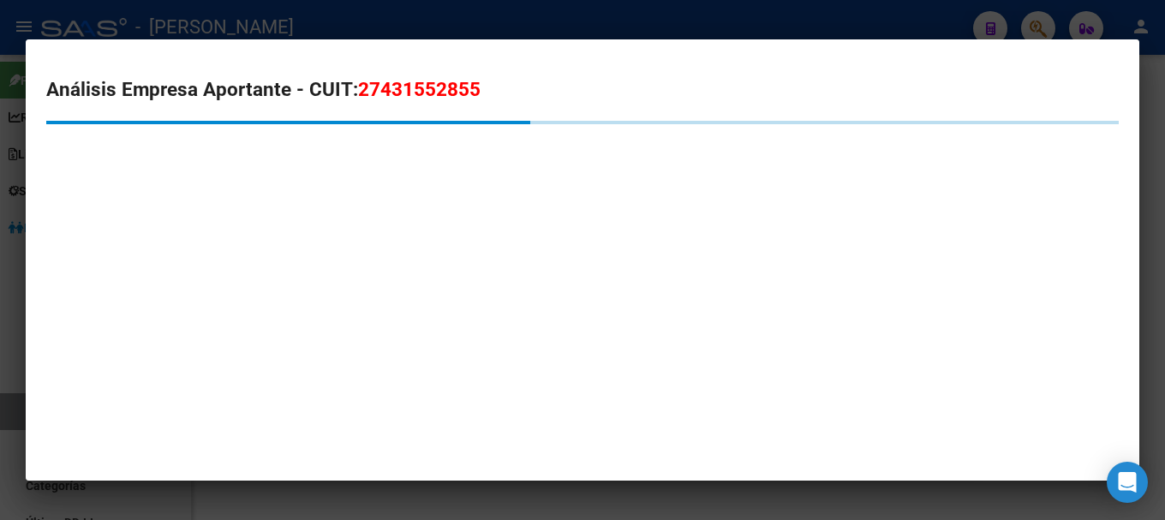
click at [430, 74] on mat-dialog-content "Análisis Empresa Aportante - CUIT: 27431552855" at bounding box center [583, 137] width 1114 height 155
click at [433, 98] on span "27431552855" at bounding box center [419, 89] width 123 height 22
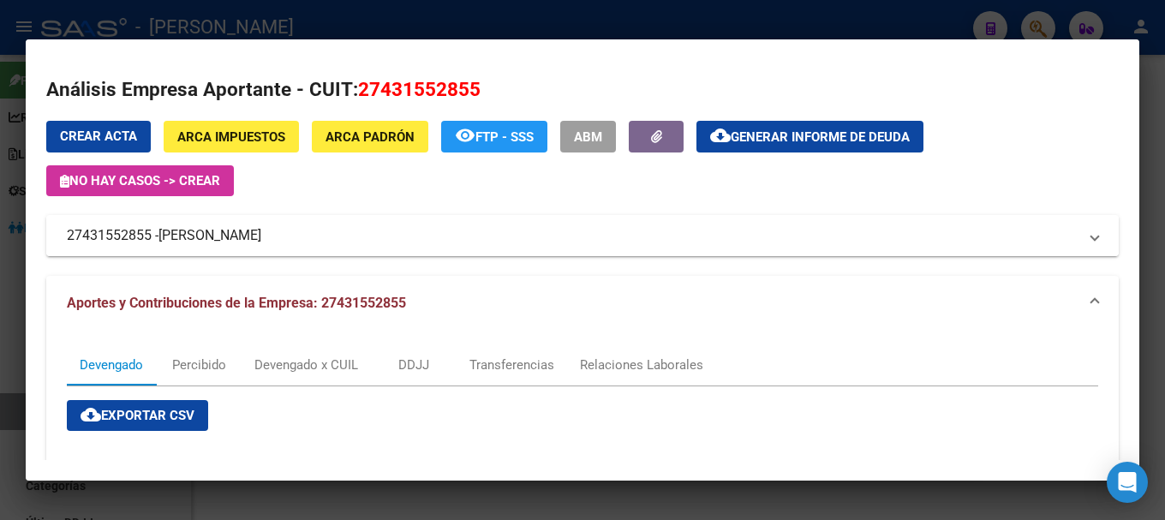
drag, startPoint x: 163, startPoint y: 230, endPoint x: 339, endPoint y: 237, distance: 176.6
click at [261, 237] on span "[PERSON_NAME]" at bounding box center [209, 235] width 103 height 21
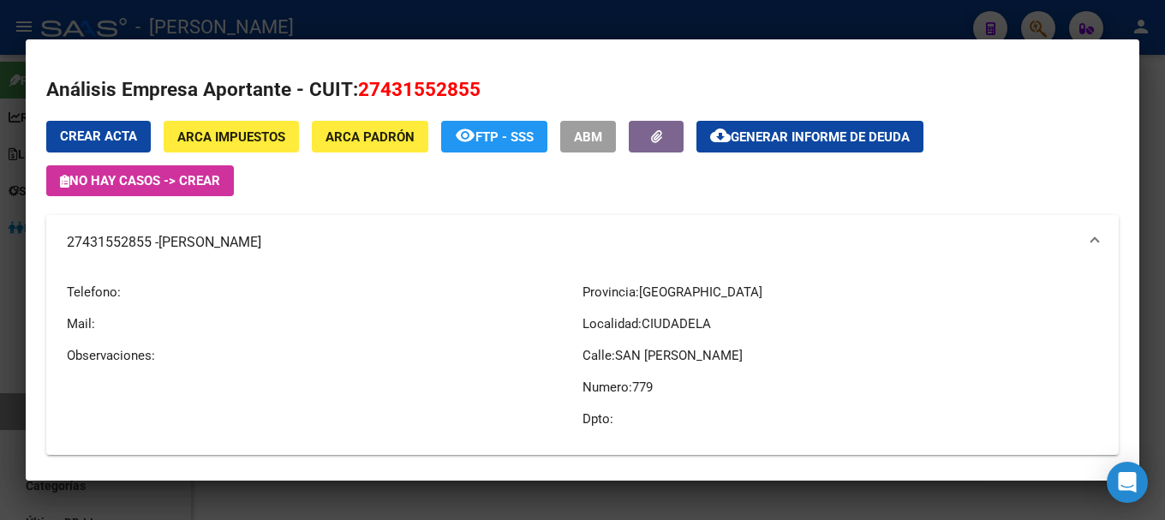
click at [299, 34] on div at bounding box center [582, 260] width 1165 height 520
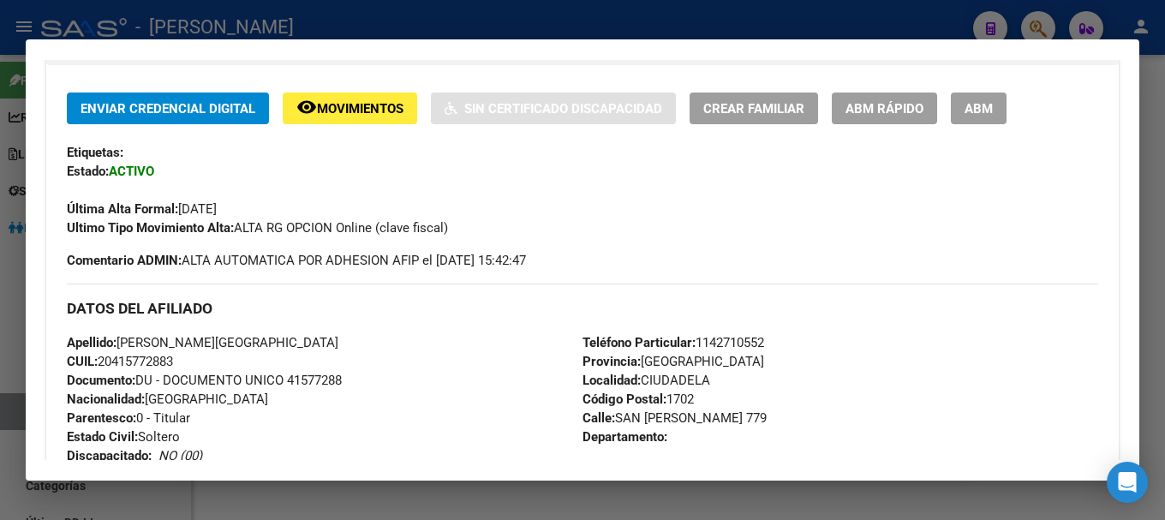
scroll to position [343, 0]
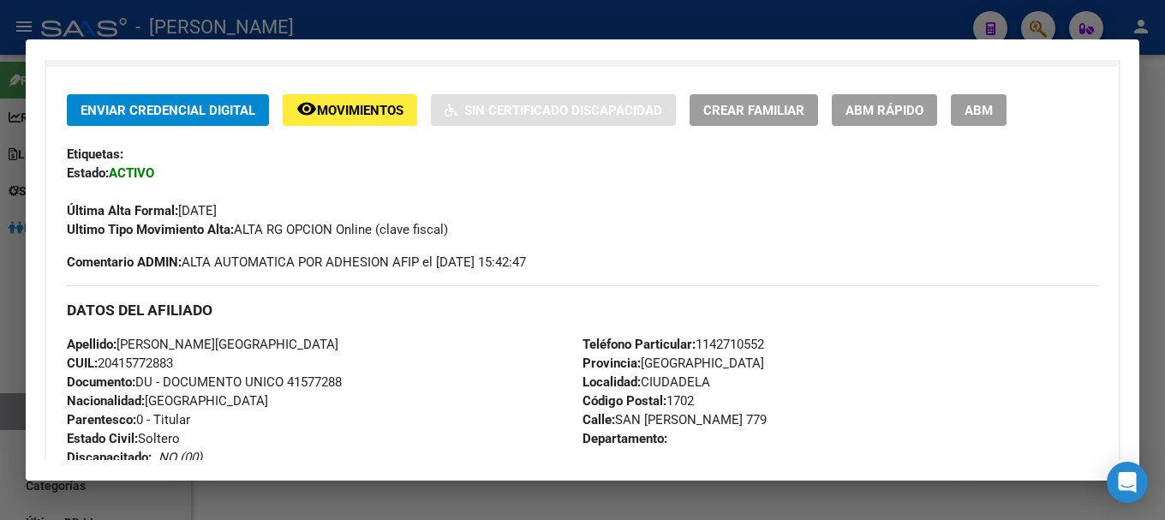
click at [494, 19] on div at bounding box center [582, 260] width 1165 height 520
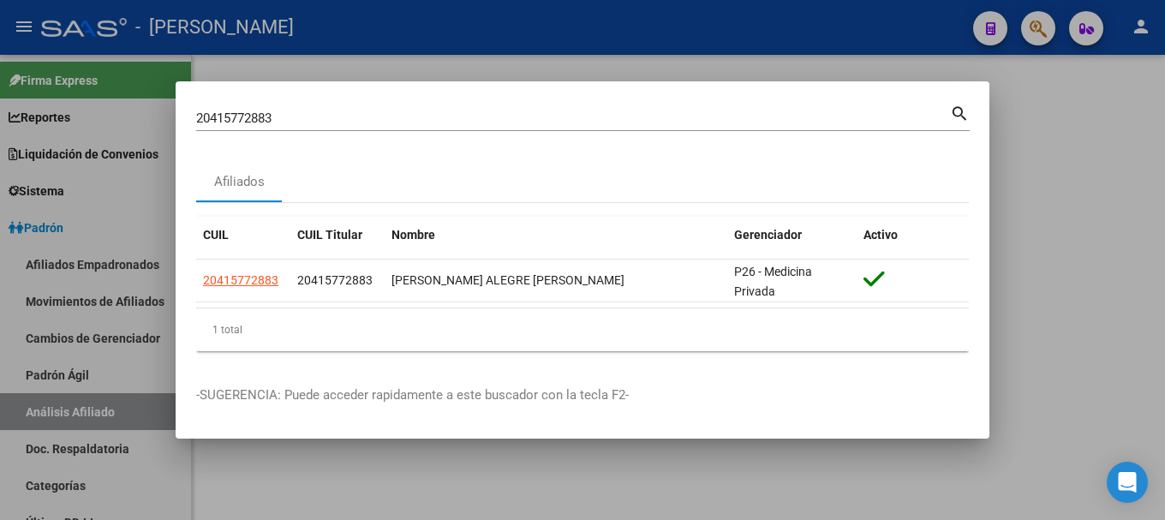
click at [593, 112] on input "20415772883" at bounding box center [573, 118] width 754 height 15
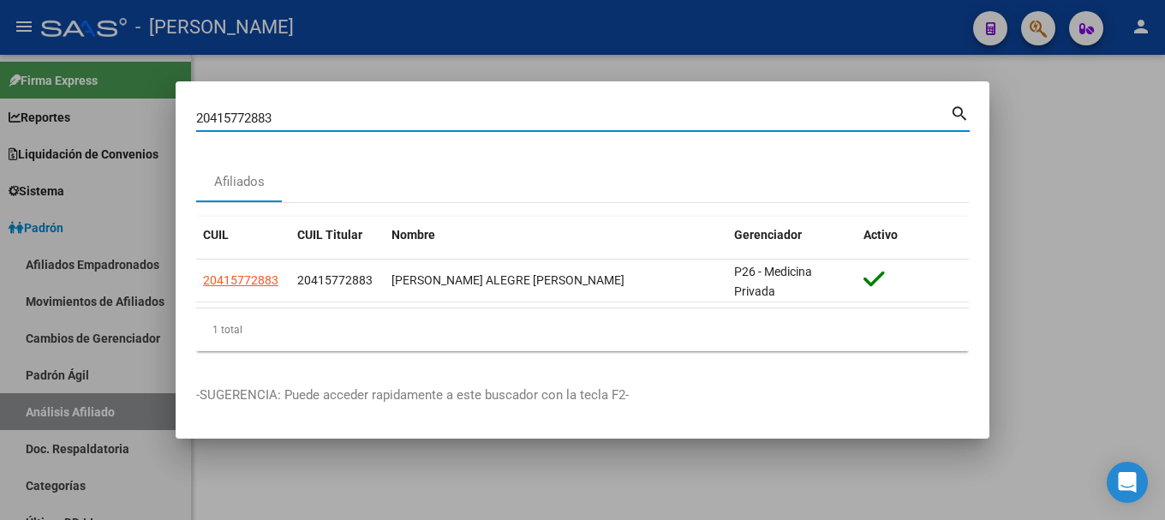
click at [593, 112] on input "20415772883" at bounding box center [573, 118] width 754 height 15
paste input "824972"
type input "20415824972"
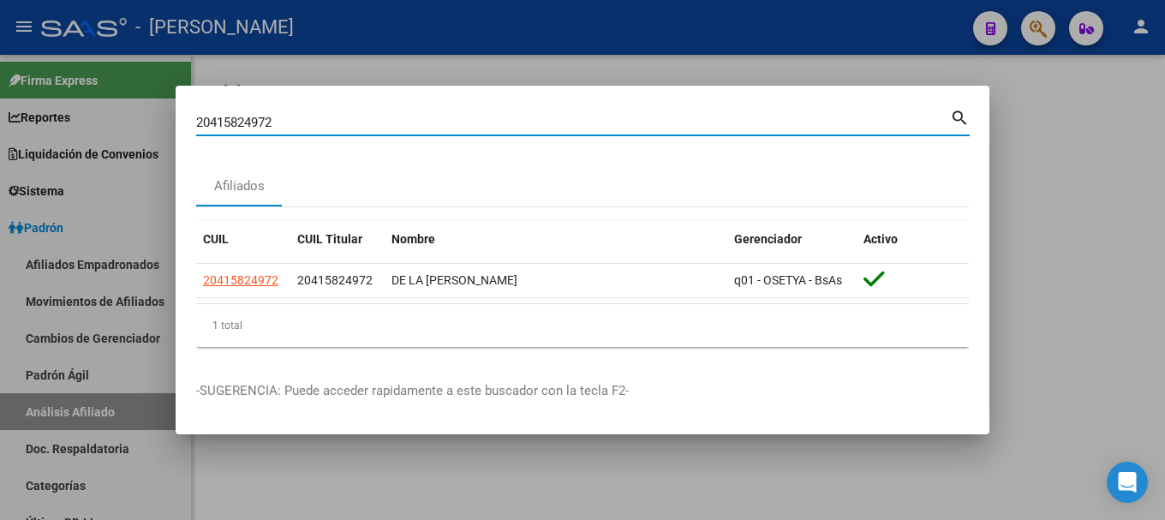
click at [766, 472] on div at bounding box center [582, 260] width 1165 height 520
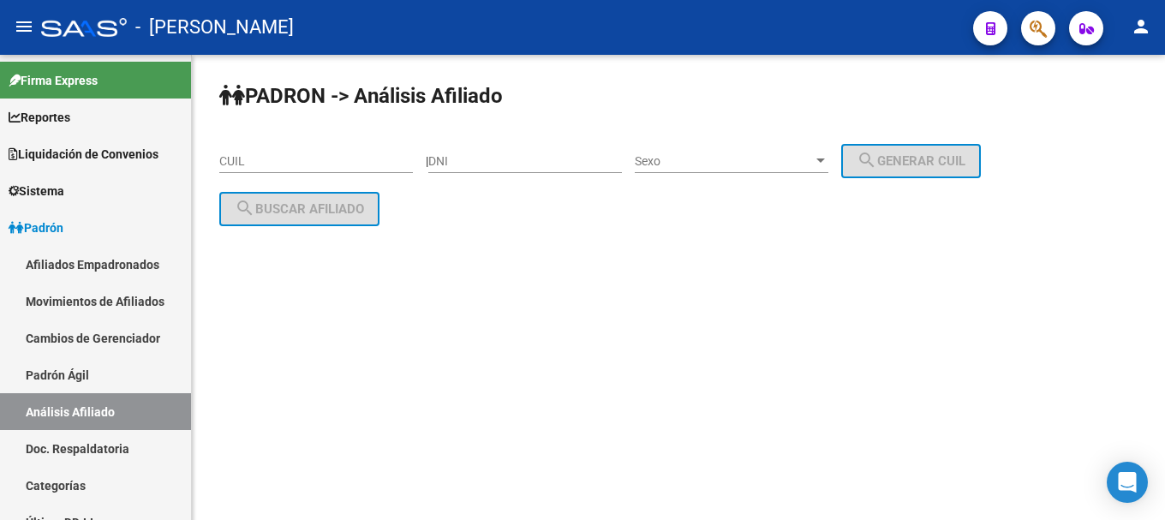
click at [622, 337] on mat-sidenav-content "PADRON -> Análisis Afiliado CUIL | DNI Sexo Sexo search Generar CUIL search Bus…" at bounding box center [678, 287] width 973 height 465
click at [1039, 40] on span "button" at bounding box center [1038, 28] width 17 height 35
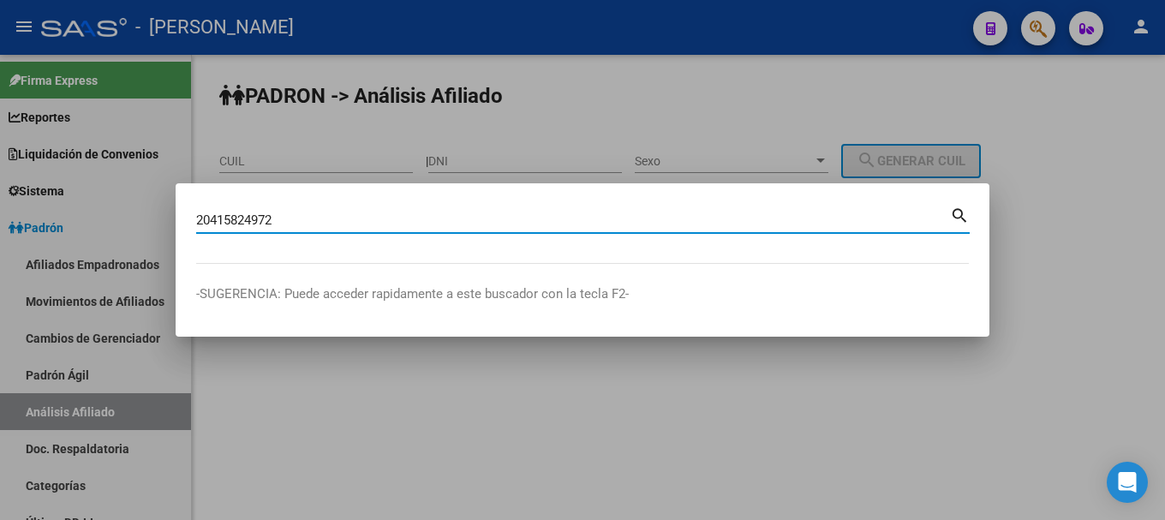
type input "20415824972"
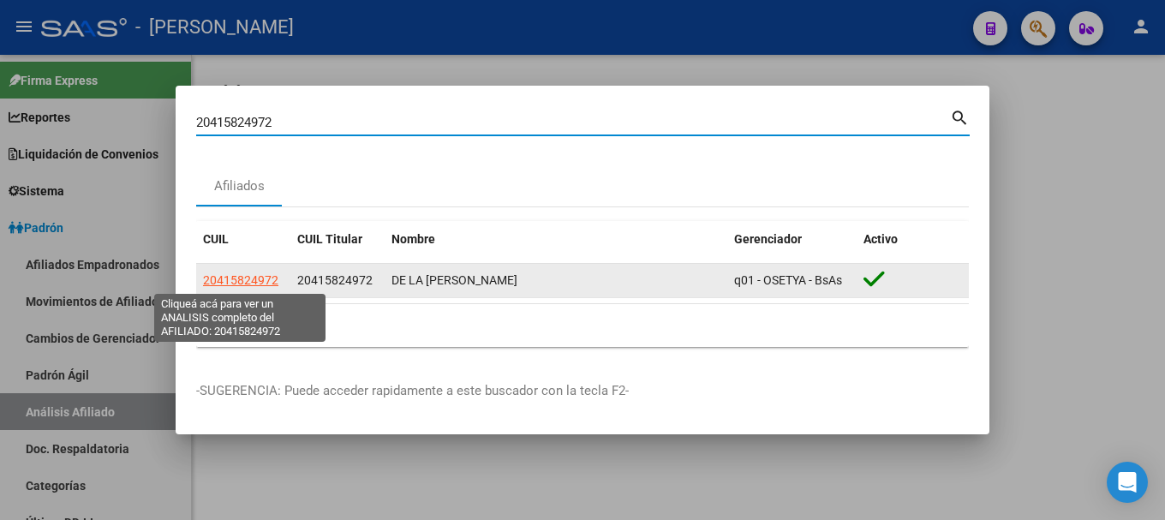
click at [266, 282] on span "20415824972" at bounding box center [240, 280] width 75 height 14
type textarea "20415824972"
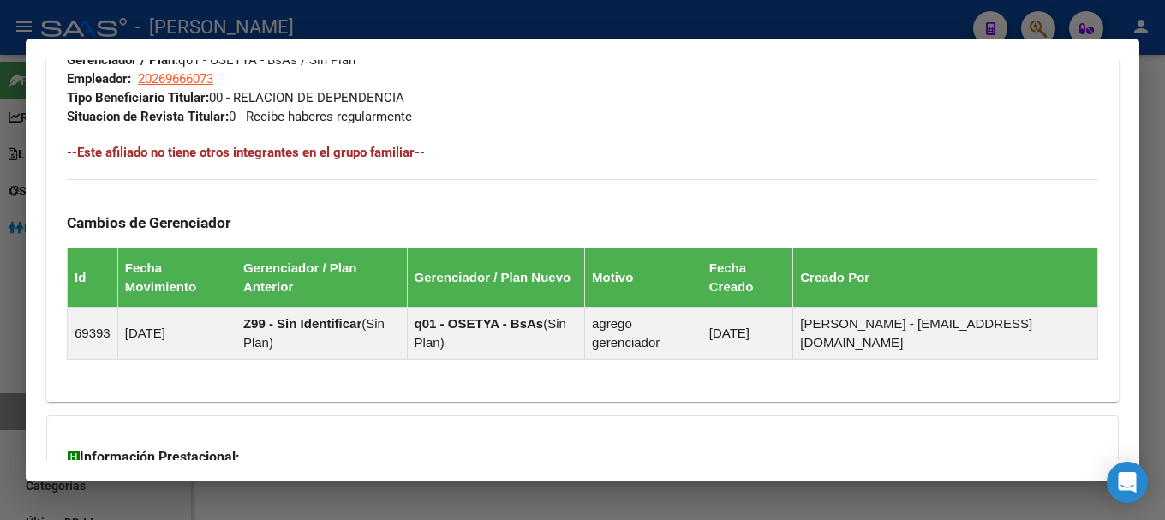
scroll to position [1090, 0]
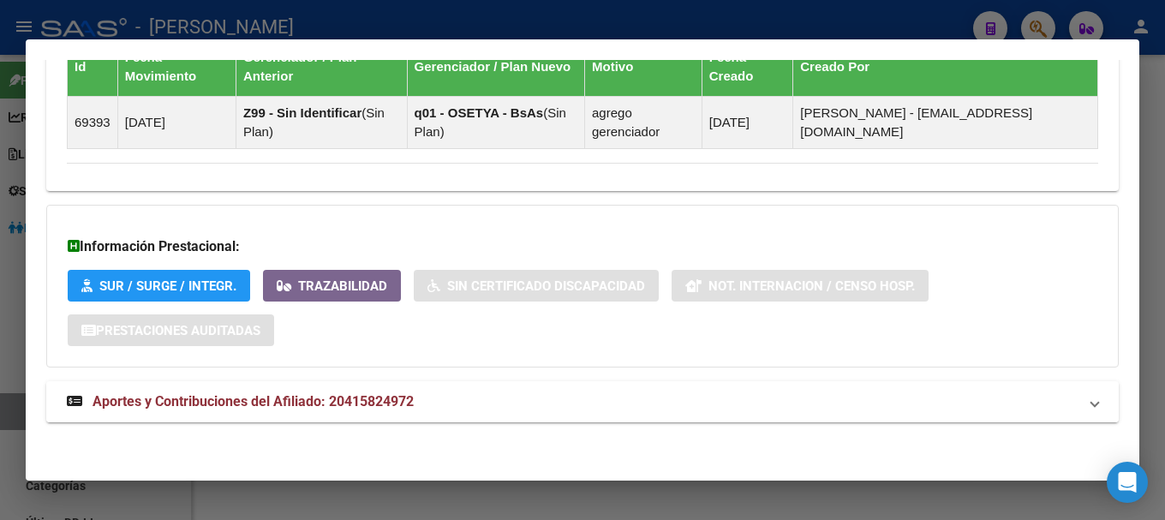
click at [504, 387] on mat-expansion-panel-header "Aportes y Contribuciones del Afiliado: 20415824972" at bounding box center [582, 401] width 1073 height 41
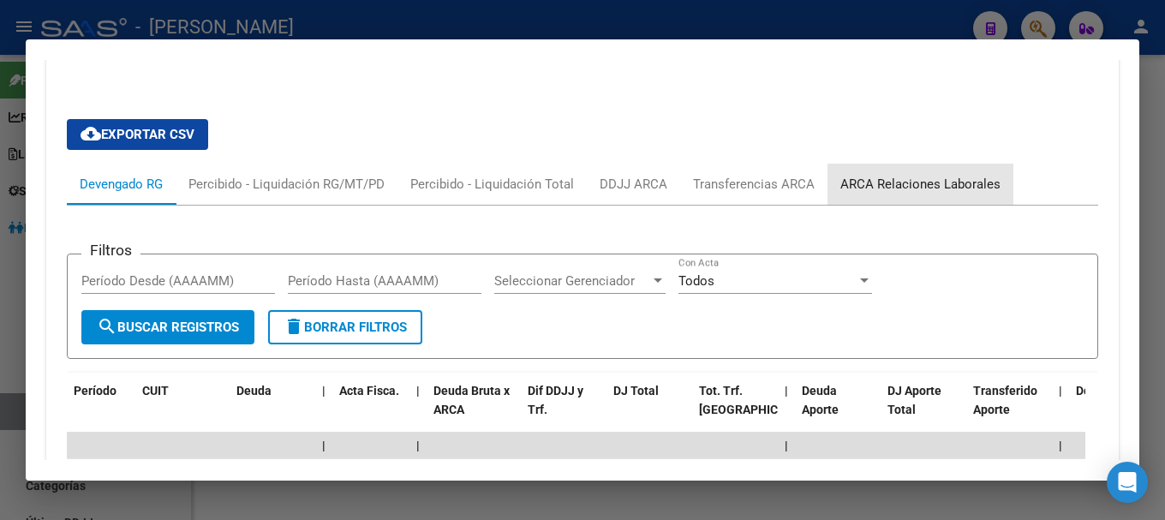
click at [929, 196] on div "ARCA Relaciones Laborales" at bounding box center [921, 184] width 186 height 41
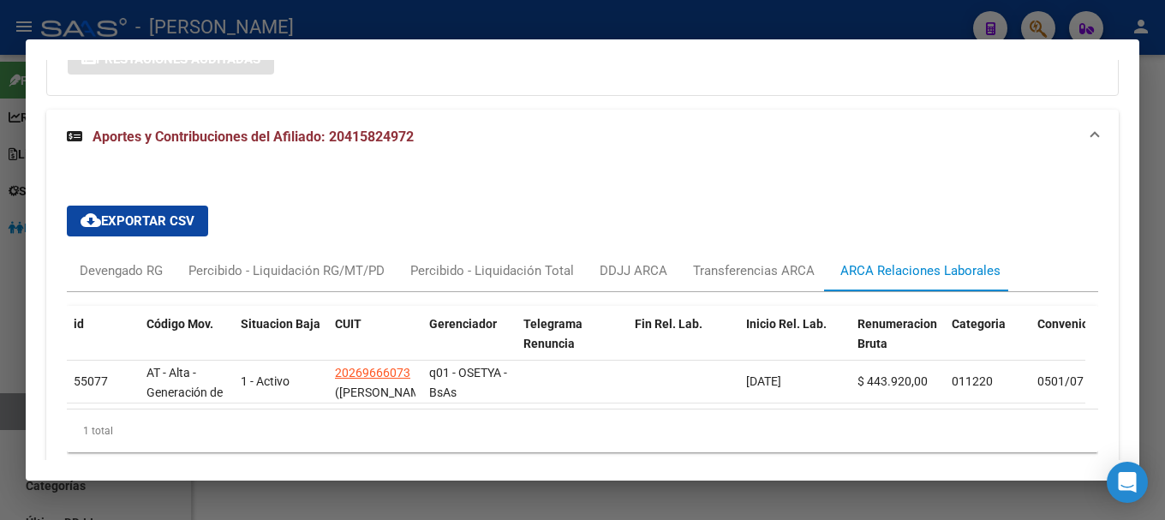
scroll to position [1445, 0]
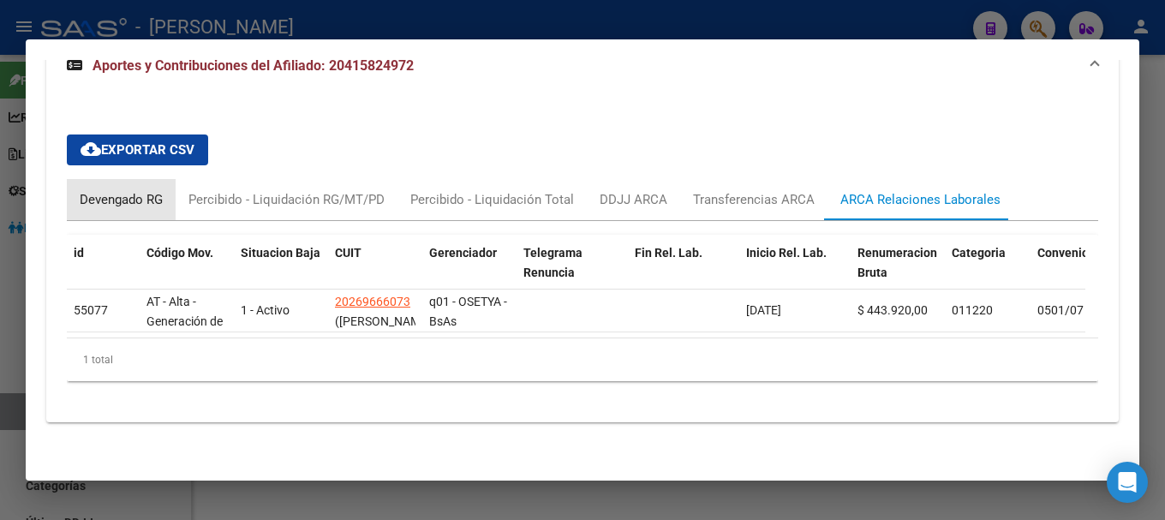
click at [99, 192] on div "Devengado RG" at bounding box center [121, 199] width 83 height 19
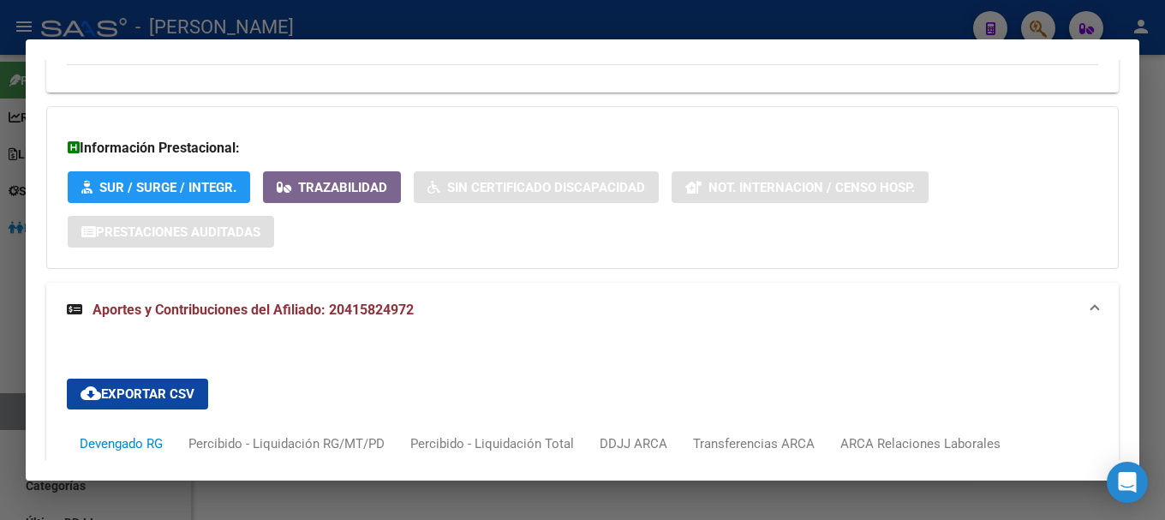
click at [467, 320] on mat-expansion-panel-header "Aportes y Contribuciones del Afiliado: 20415824972" at bounding box center [582, 310] width 1073 height 55
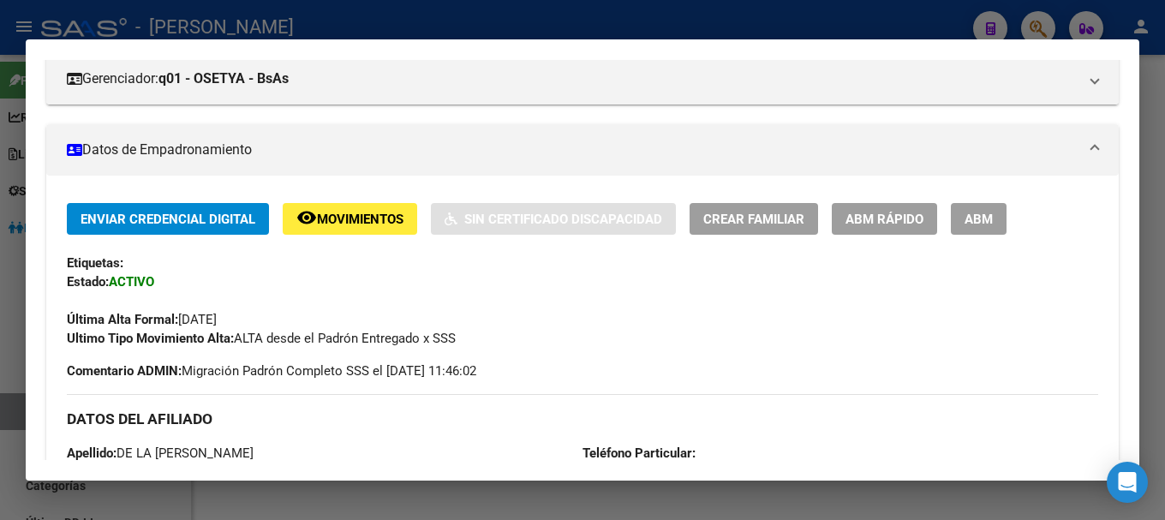
scroll to position [0, 0]
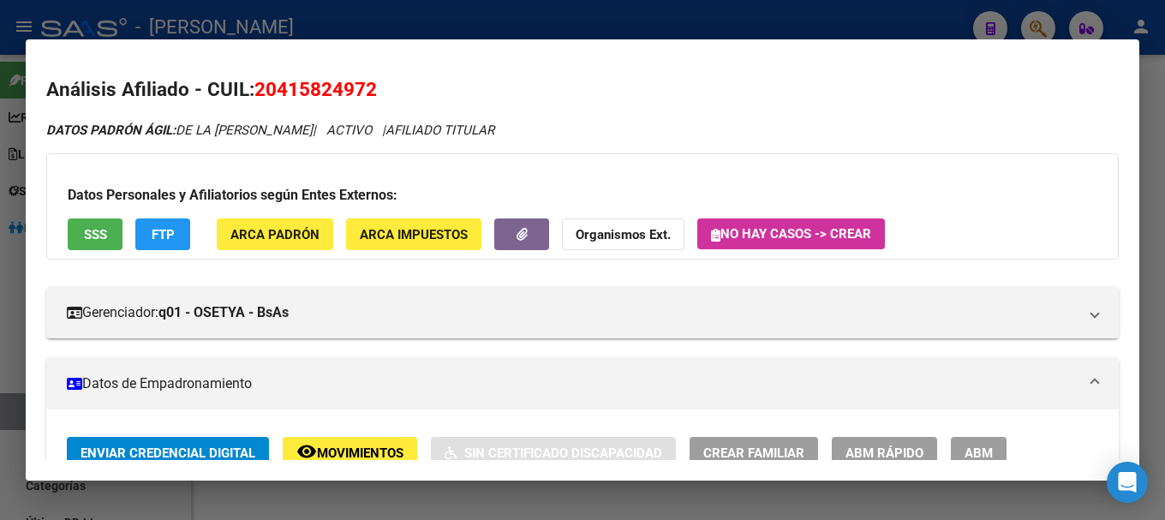
click at [295, 73] on mat-dialog-content "Análisis Afiliado - CUIL: 20415824972 DATOS PADRÓN ÁGIL: DE LA [PERSON_NAME] | …" at bounding box center [583, 260] width 1114 height 401
click at [640, 30] on div at bounding box center [582, 260] width 1165 height 520
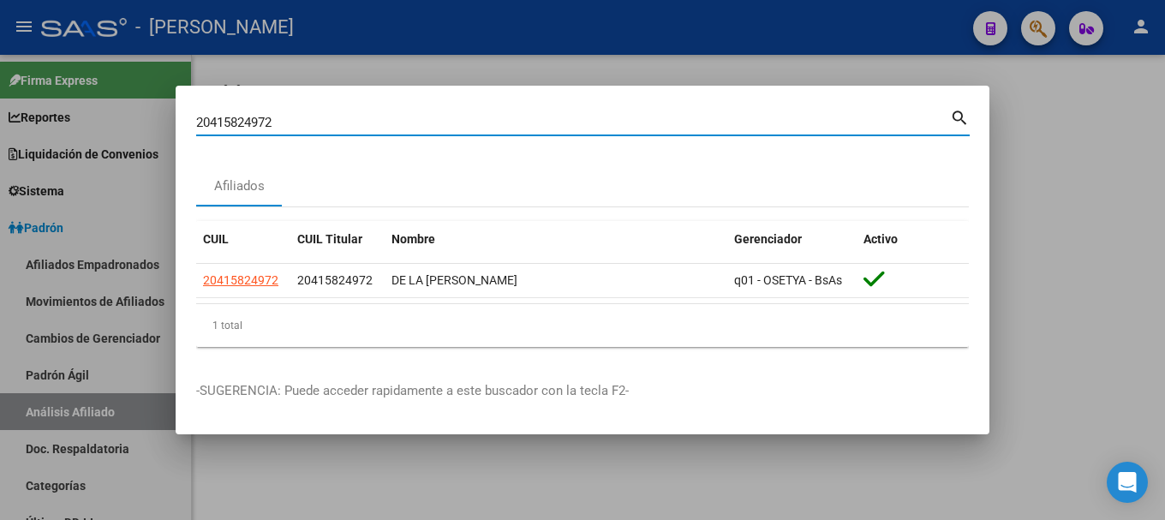
click at [659, 126] on input "20415824972" at bounding box center [573, 122] width 754 height 15
type input "16901376"
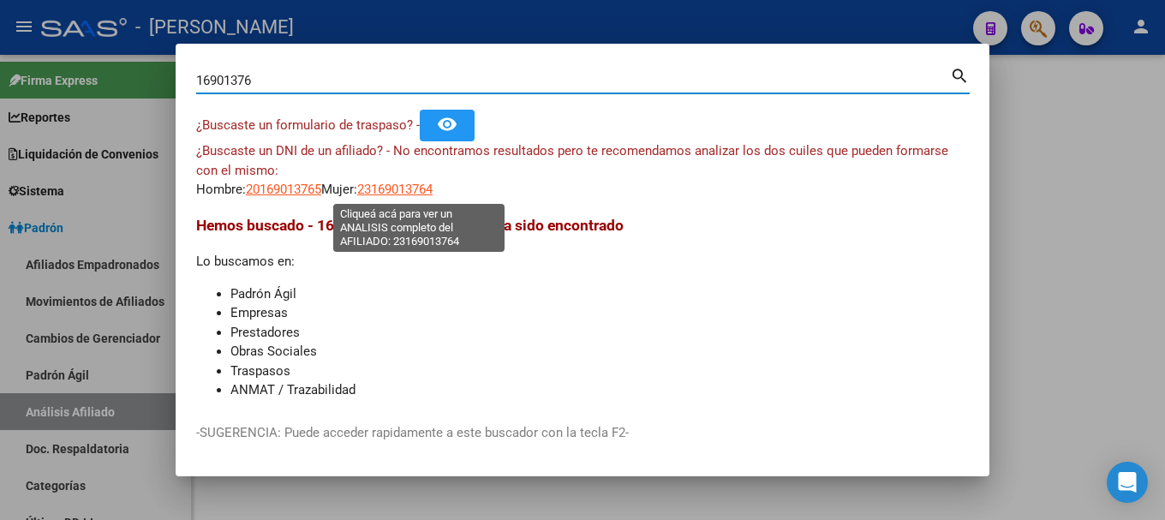
click at [379, 190] on span "23169013764" at bounding box center [394, 189] width 75 height 15
type textarea "23169013764"
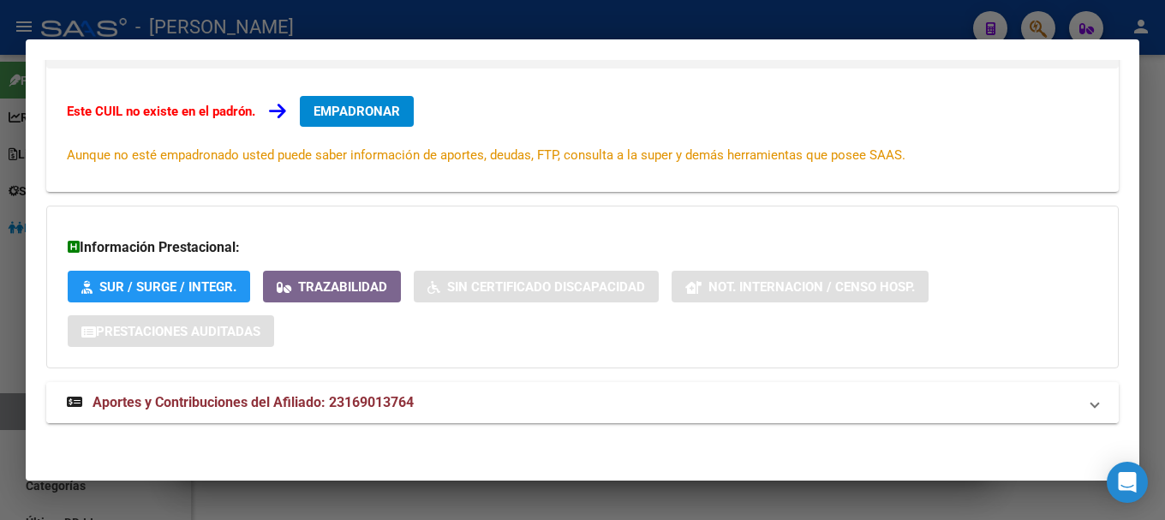
scroll to position [281, 0]
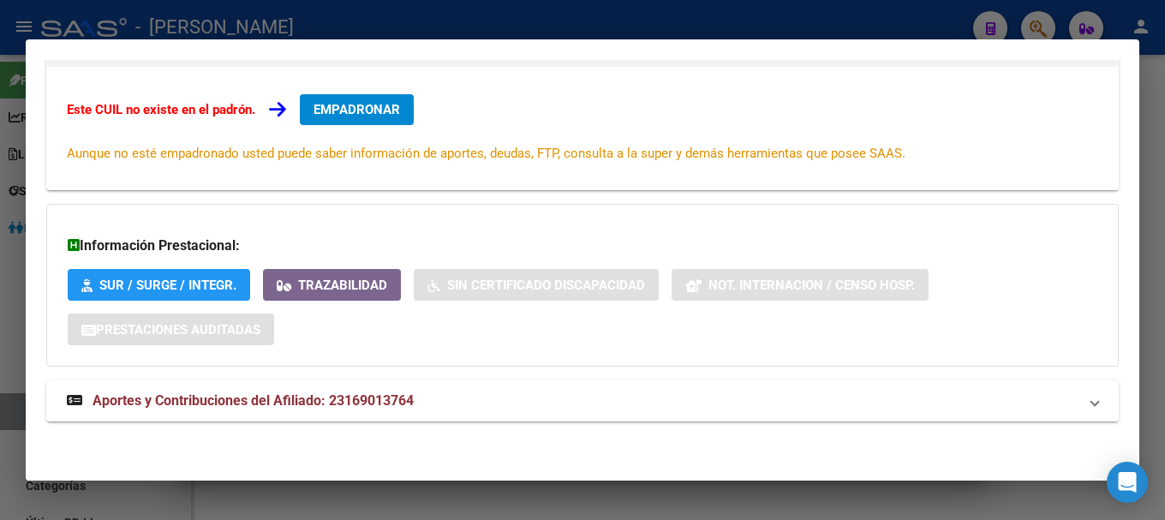
click at [536, 397] on mat-panel-title "Aportes y Contribuciones del Afiliado: 23169013764" at bounding box center [572, 401] width 1011 height 21
click at [532, 394] on mat-panel-title "Aportes y Contribuciones del Afiliado: 23169013764" at bounding box center [572, 401] width 1011 height 21
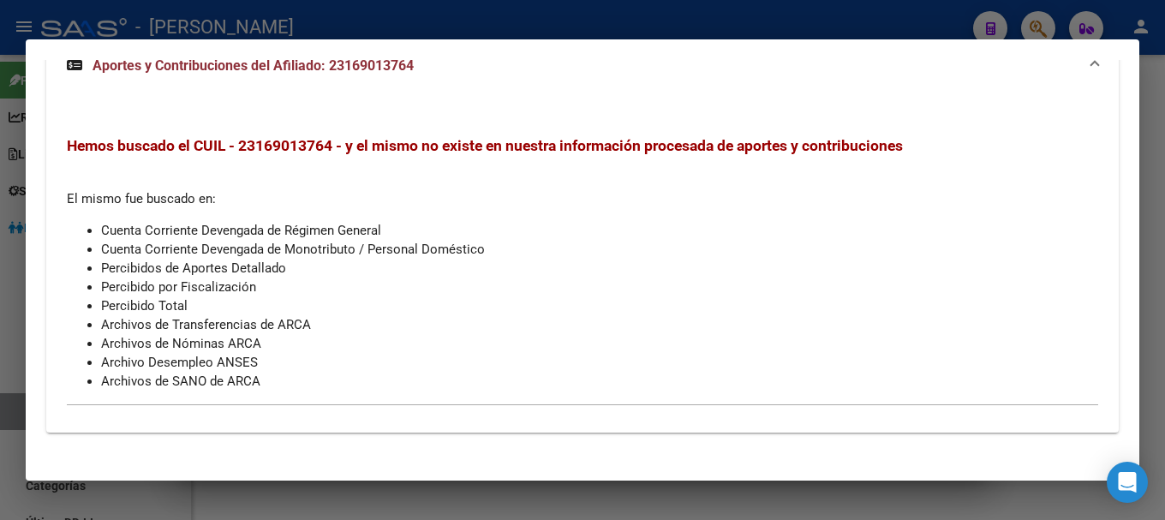
scroll to position [624, 0]
drag, startPoint x: 433, startPoint y: 45, endPoint x: 429, endPoint y: 69, distance: 24.2
click at [433, 47] on mat-dialog-container "Análisis Afiliado - CUIL: 23169013764 DATOS ARCA: [PERSON_NAME] ([DATE]) ESTE C…" at bounding box center [583, 260] width 1114 height 442
click at [427, 70] on mat-panel-title "Aportes y Contribuciones del Afiliado: 23169013764" at bounding box center [572, 65] width 1011 height 21
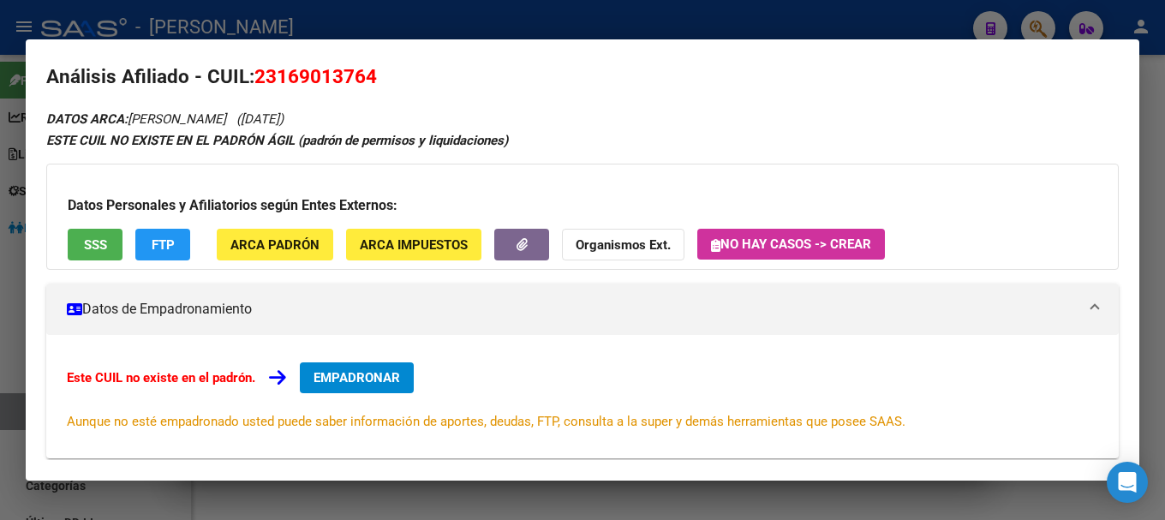
scroll to position [0, 0]
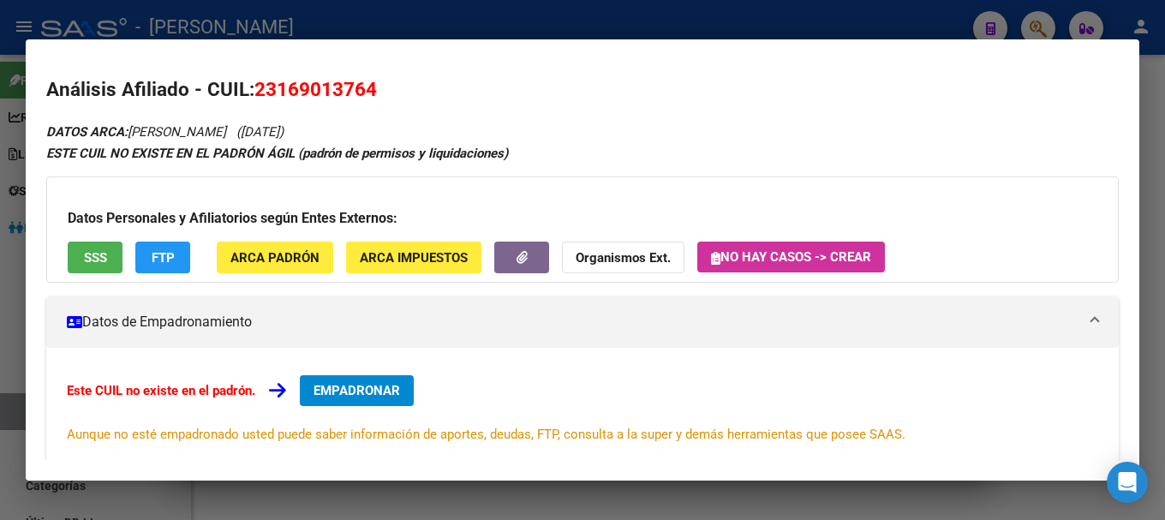
click at [339, 88] on span "23169013764" at bounding box center [315, 89] width 123 height 22
click at [435, 171] on div "DATOS ARCA: [PERSON_NAME] ([DATE]) ESTE CUIL NO EXISTE EN EL PADRÓN ÁGIL (padró…" at bounding box center [582, 421] width 1073 height 601
click at [607, 158] on div "ESTE CUIL NO EXISTE EN EL PADRÓN ÁGIL (padrón de permisos y liquidaciones)" at bounding box center [582, 154] width 1073 height 20
click at [588, 32] on div at bounding box center [582, 260] width 1165 height 520
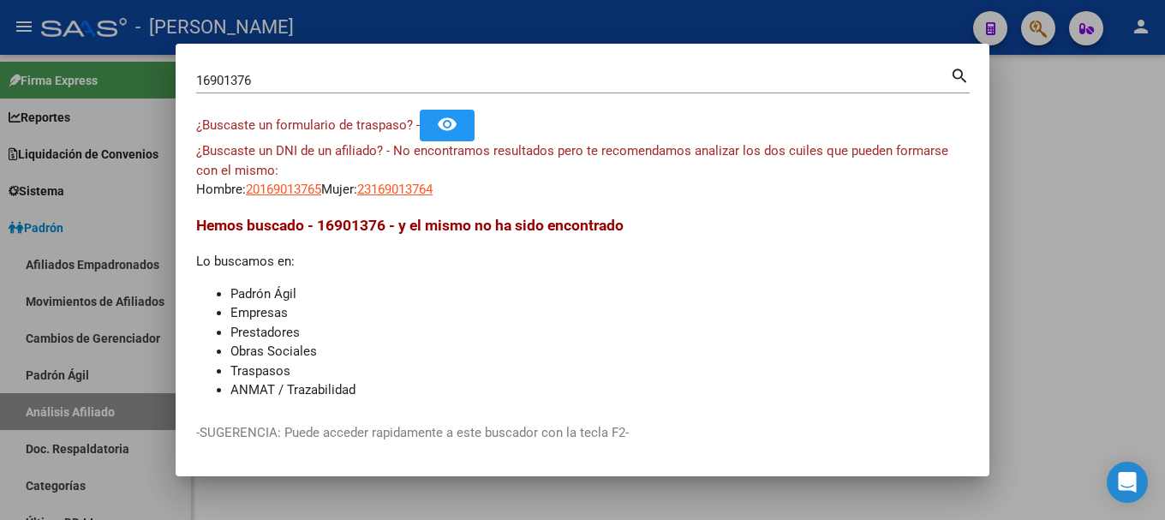
click at [662, 87] on input "16901376" at bounding box center [573, 80] width 754 height 15
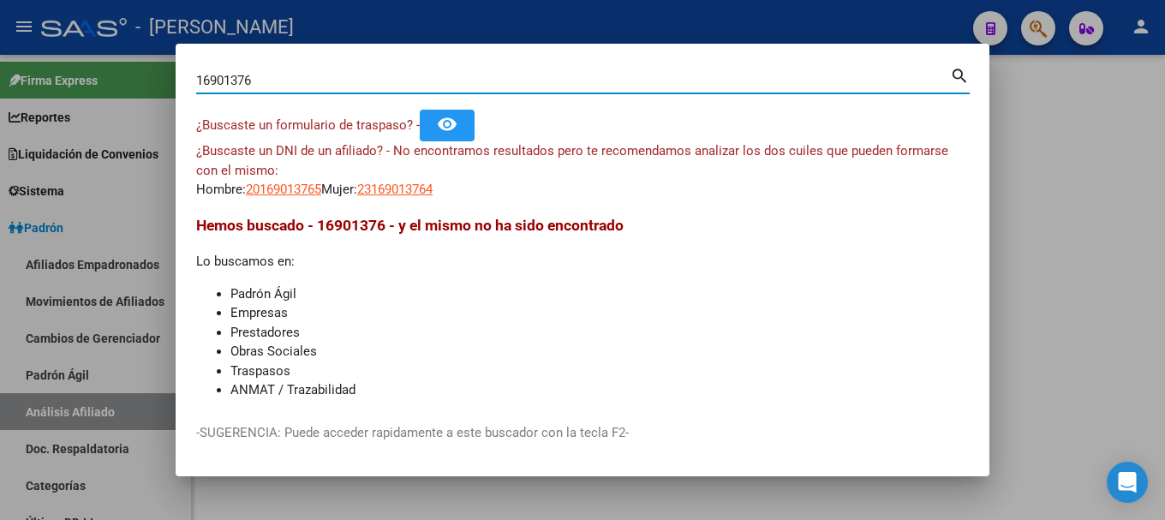
click at [662, 87] on input "16901376" at bounding box center [573, 80] width 754 height 15
type input "44965929"
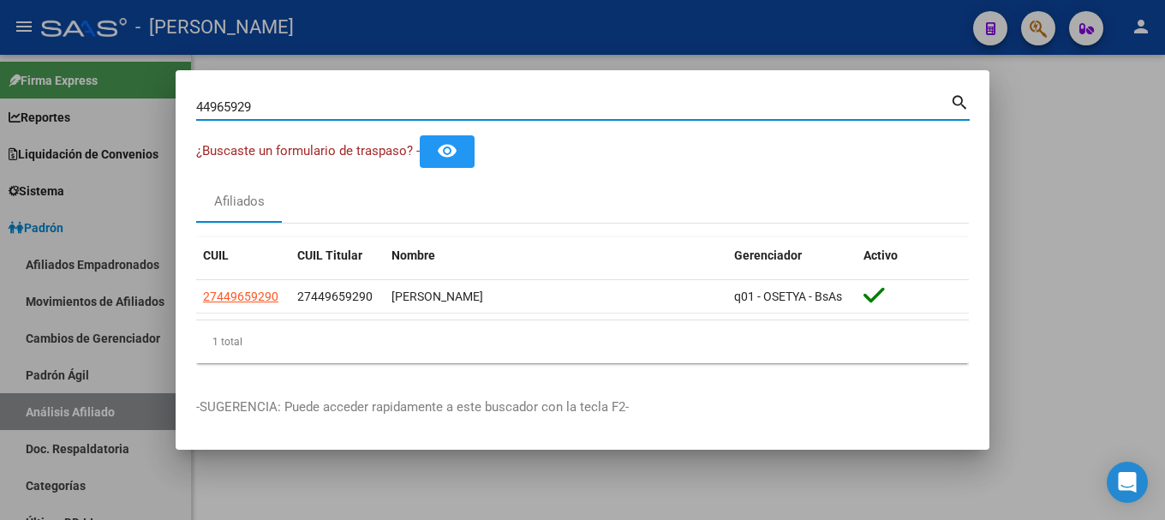
click at [1067, 280] on div at bounding box center [582, 260] width 1165 height 520
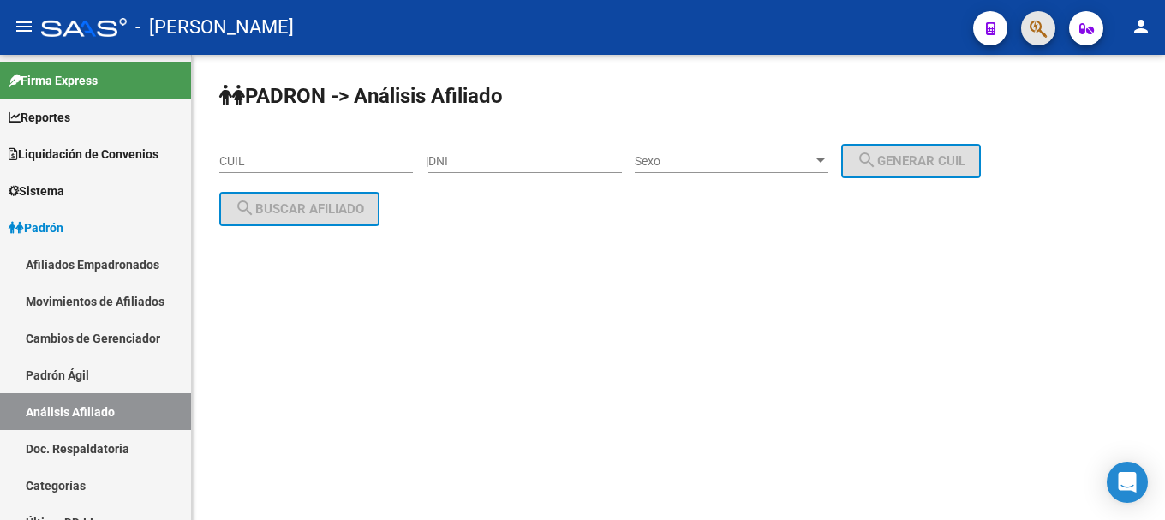
click at [1029, 41] on button "button" at bounding box center [1038, 28] width 34 height 34
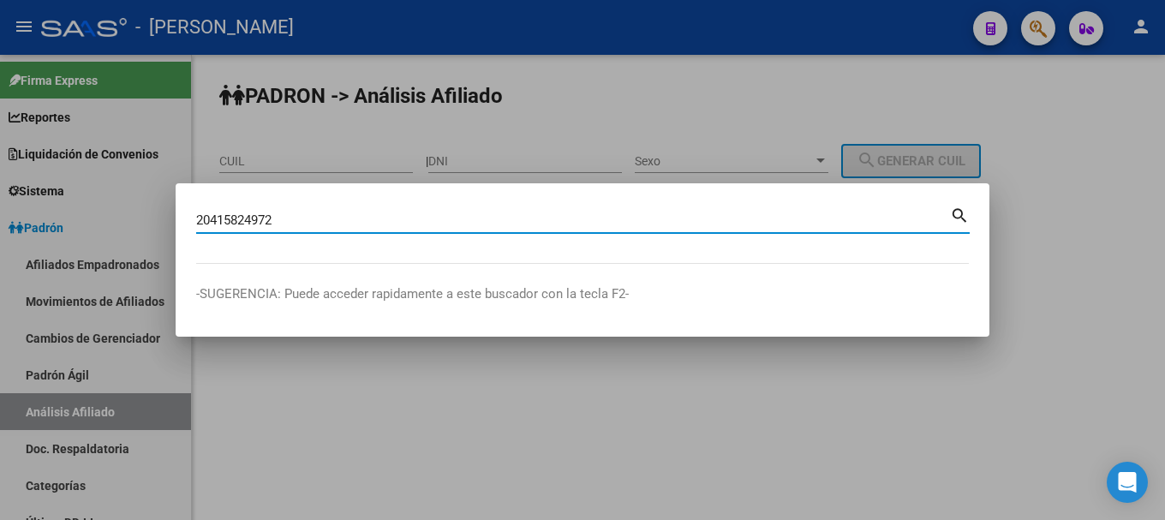
type input "20415824972"
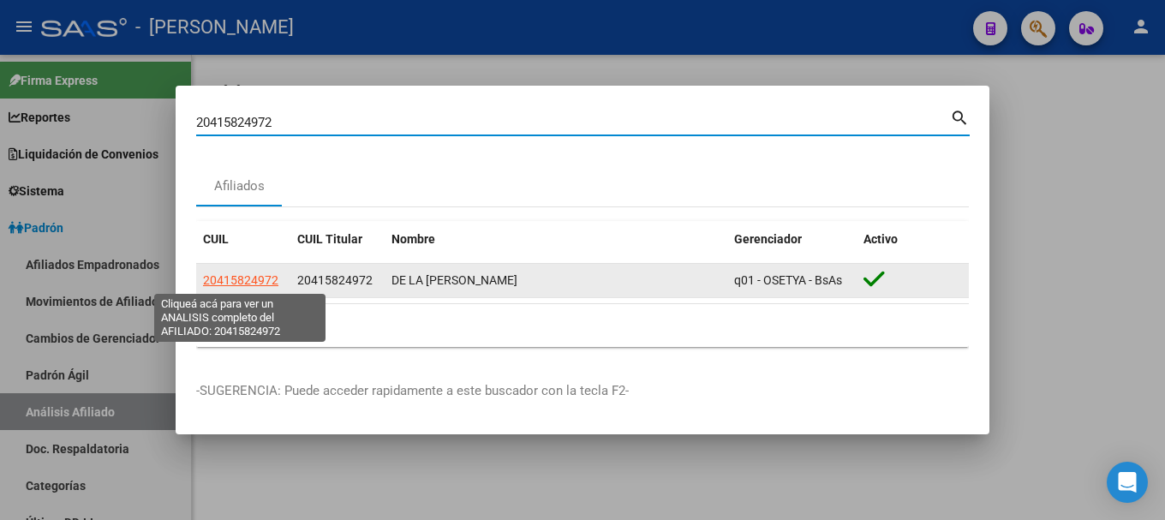
click at [258, 277] on span "20415824972" at bounding box center [240, 280] width 75 height 14
type textarea "20415824972"
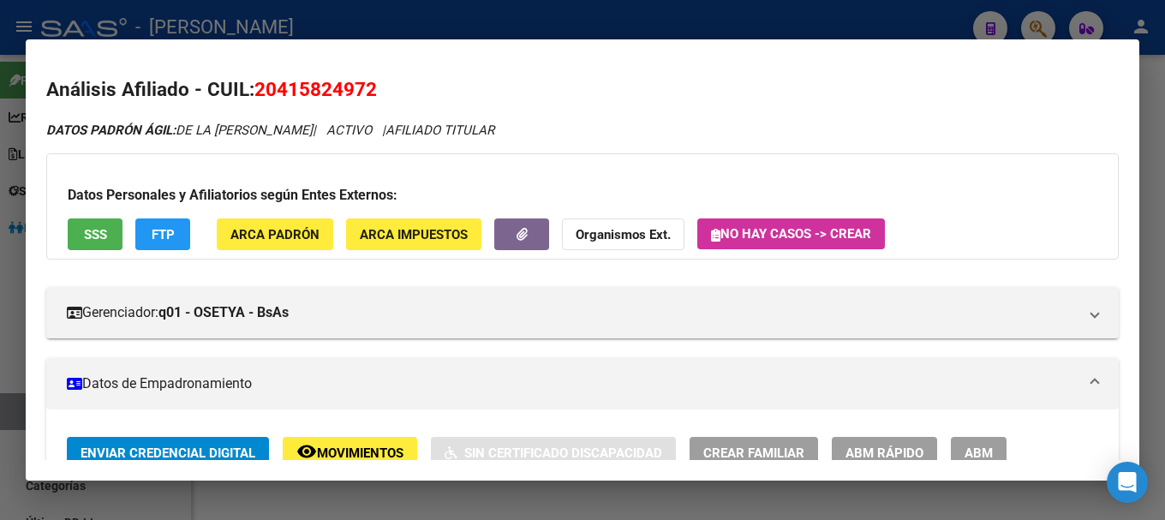
click at [626, 18] on div at bounding box center [582, 260] width 1165 height 520
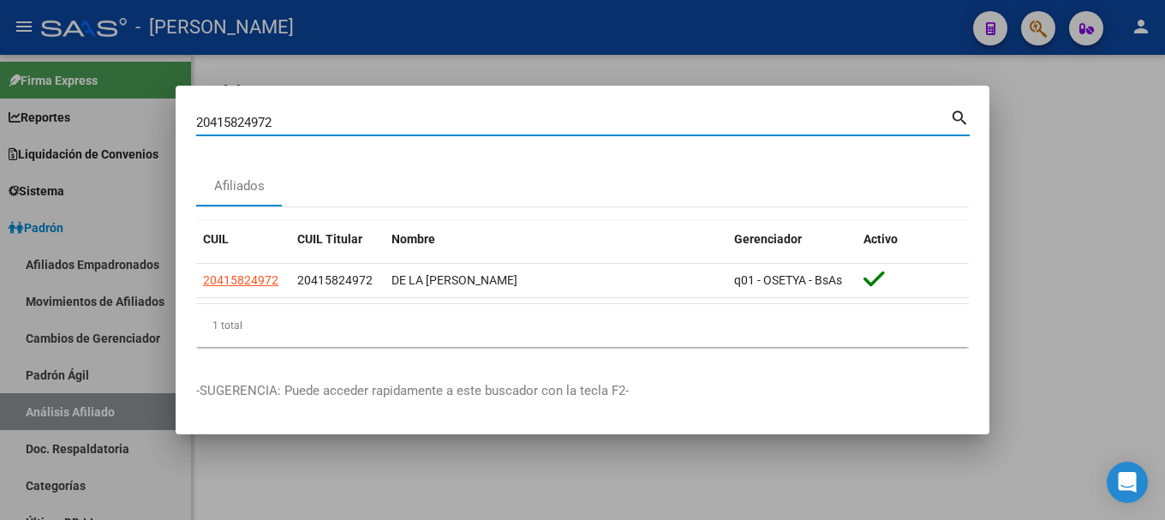
click at [569, 123] on input "20415824972" at bounding box center [573, 122] width 754 height 15
type input "35982578"
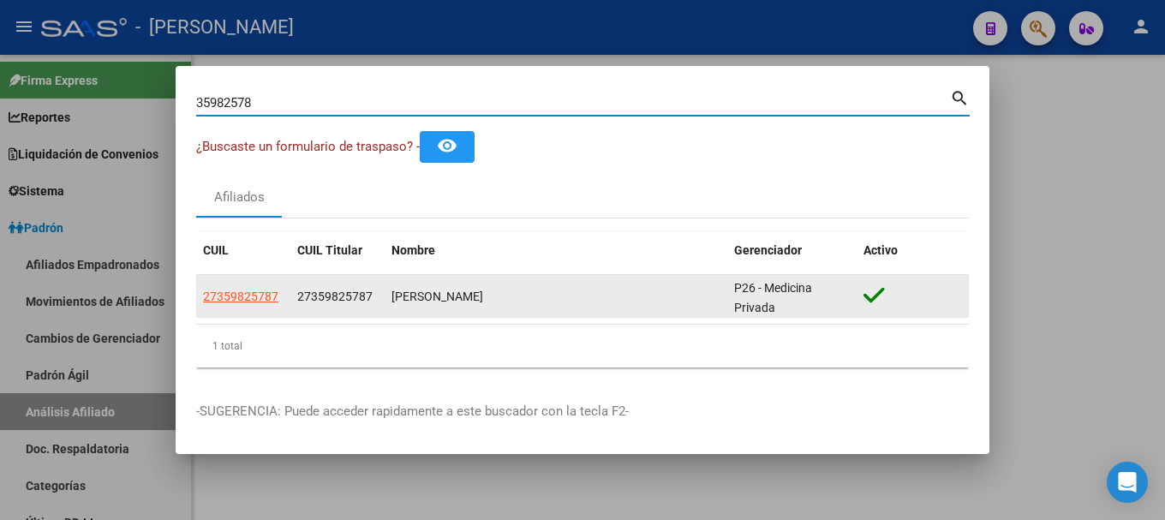
click at [248, 303] on app-link-go-to "27359825787" at bounding box center [240, 297] width 75 height 20
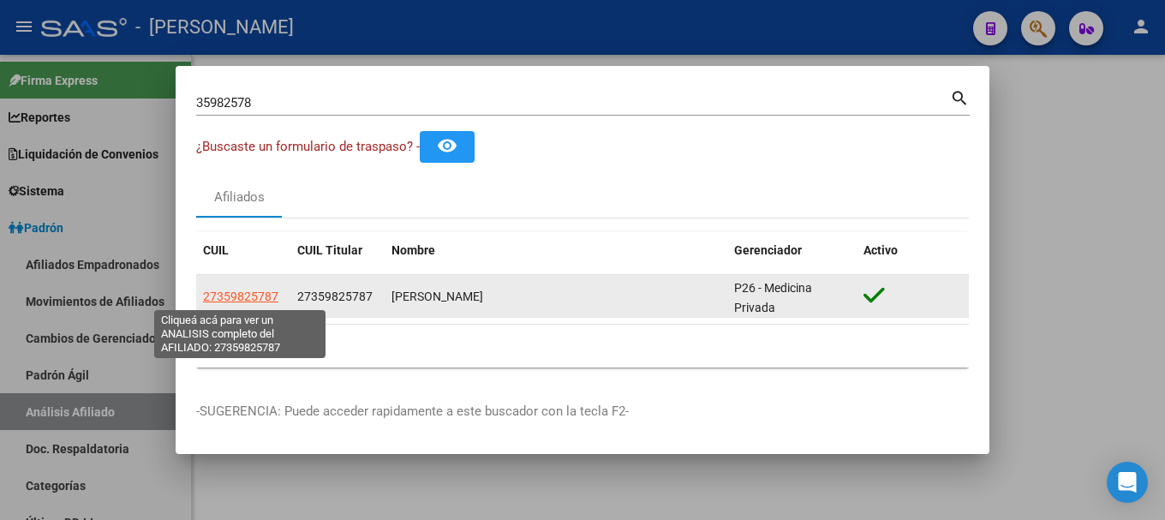
click at [248, 290] on span "27359825787" at bounding box center [240, 297] width 75 height 14
type textarea "27359825787"
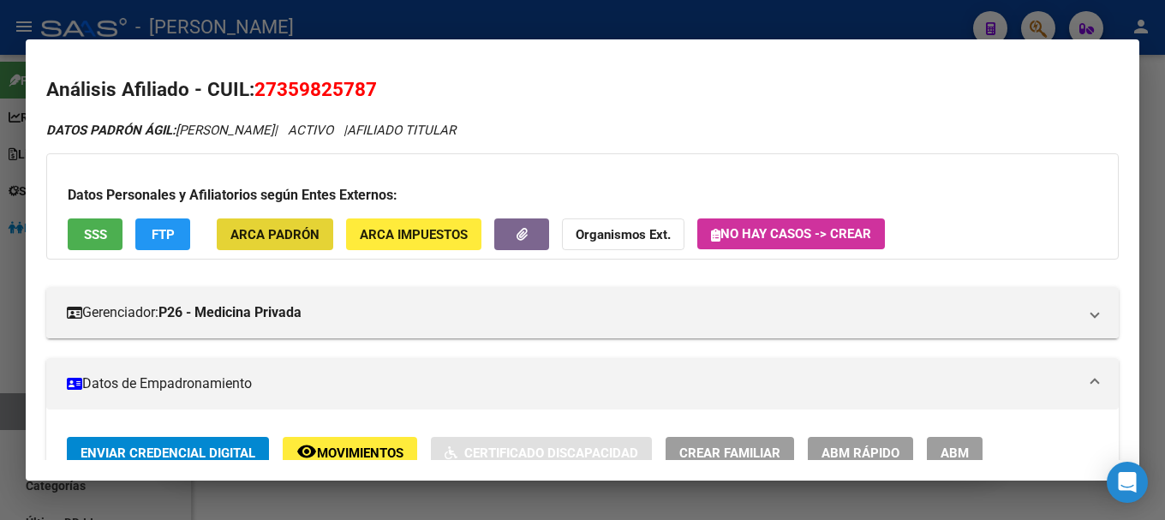
click at [311, 237] on span "ARCA Padrón" at bounding box center [274, 234] width 89 height 15
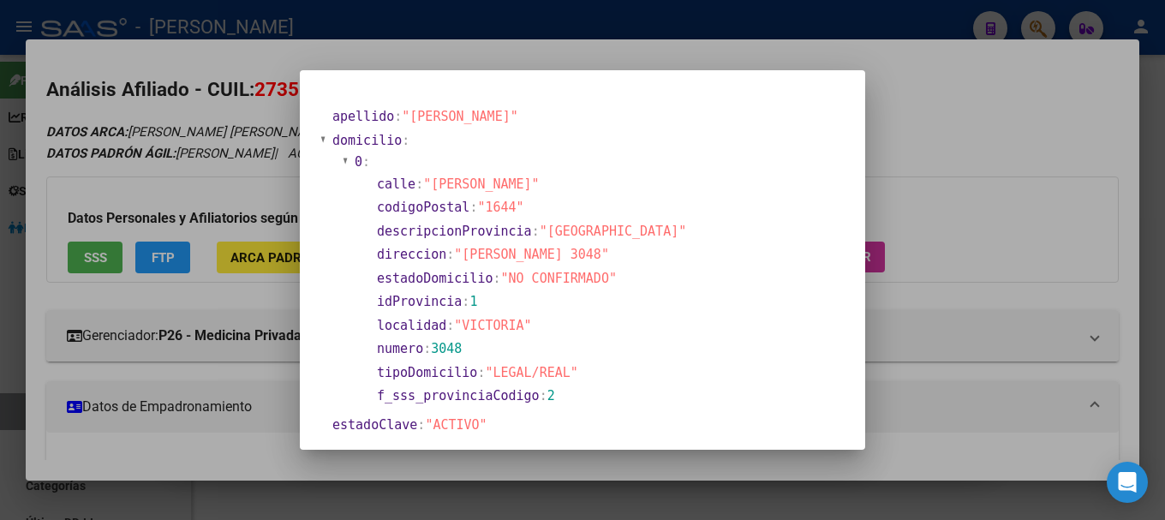
click at [669, 58] on div at bounding box center [582, 260] width 1165 height 520
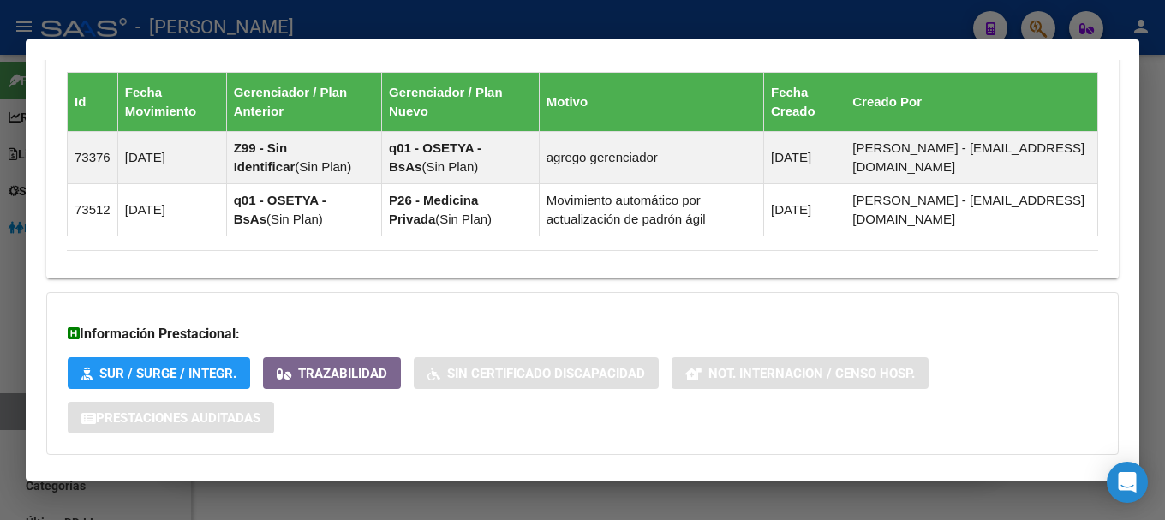
scroll to position [1185, 0]
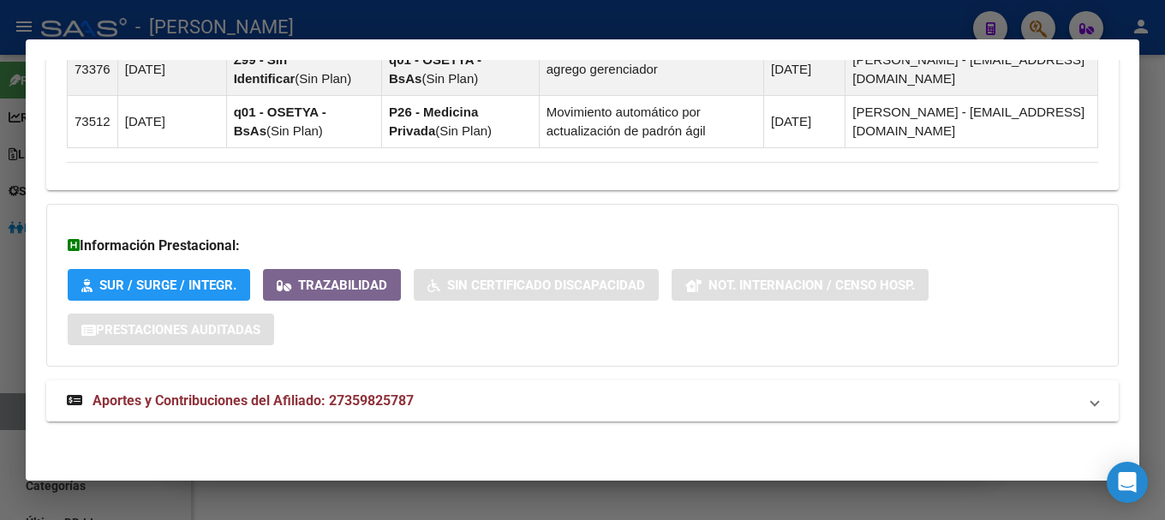
click at [642, 417] on mat-expansion-panel-header "Aportes y Contribuciones del Afiliado: 27359825787" at bounding box center [582, 400] width 1073 height 41
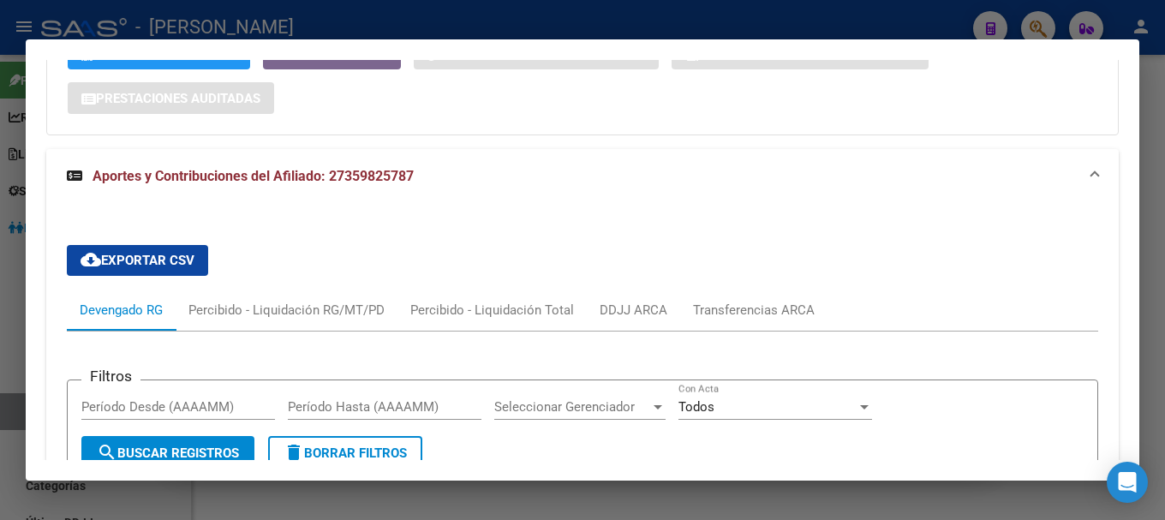
scroll to position [1327, 0]
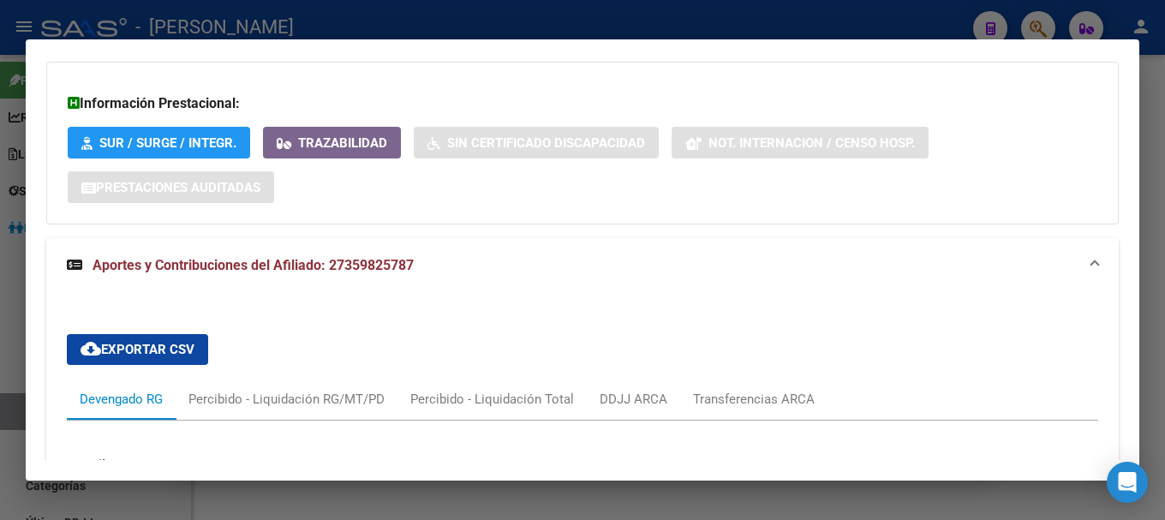
click at [691, 274] on mat-panel-title "Aportes y Contribuciones del Afiliado: 27359825787" at bounding box center [572, 265] width 1011 height 21
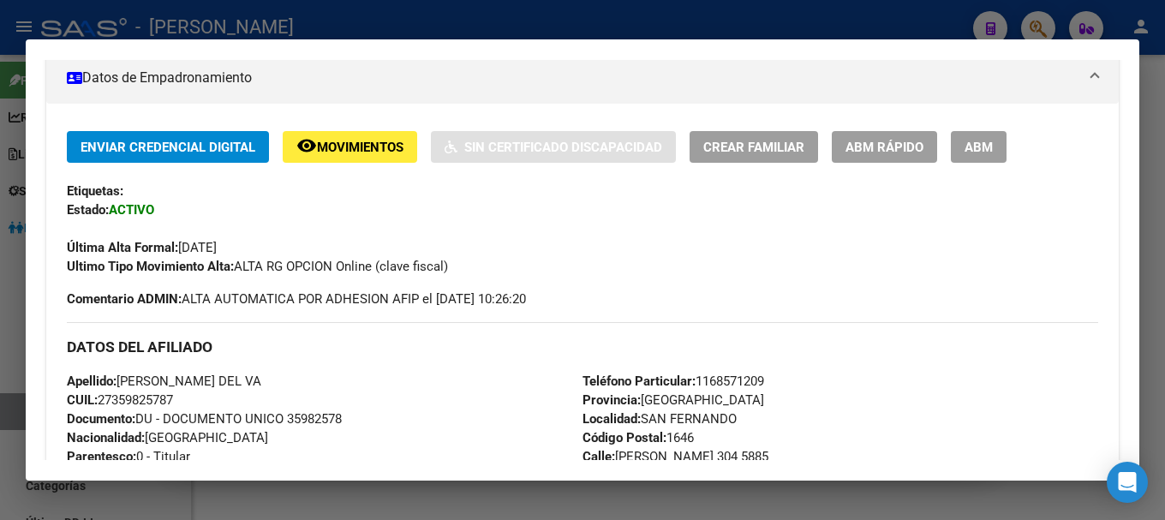
scroll to position [72, 0]
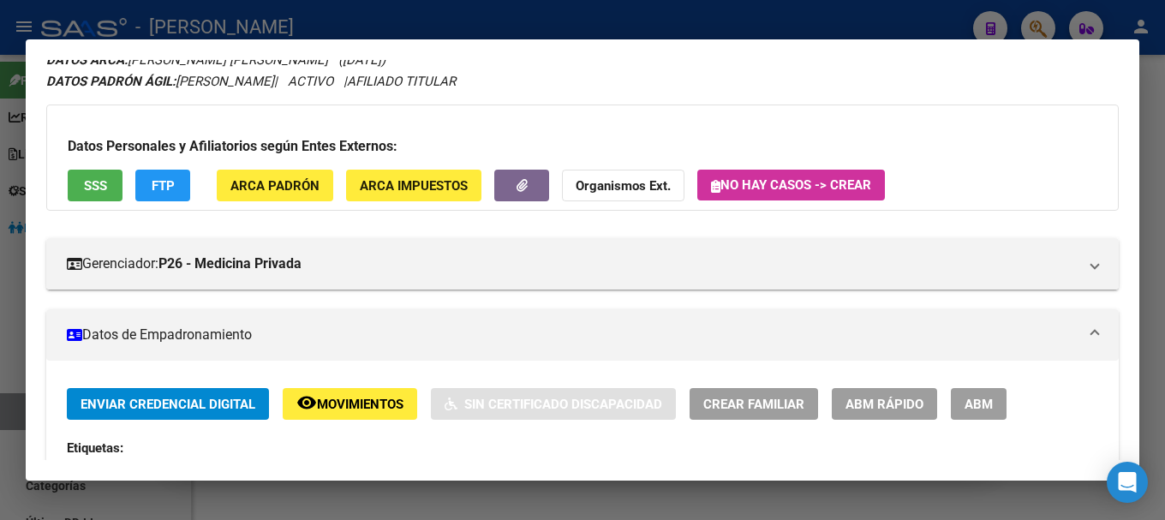
click at [475, 9] on div at bounding box center [582, 260] width 1165 height 520
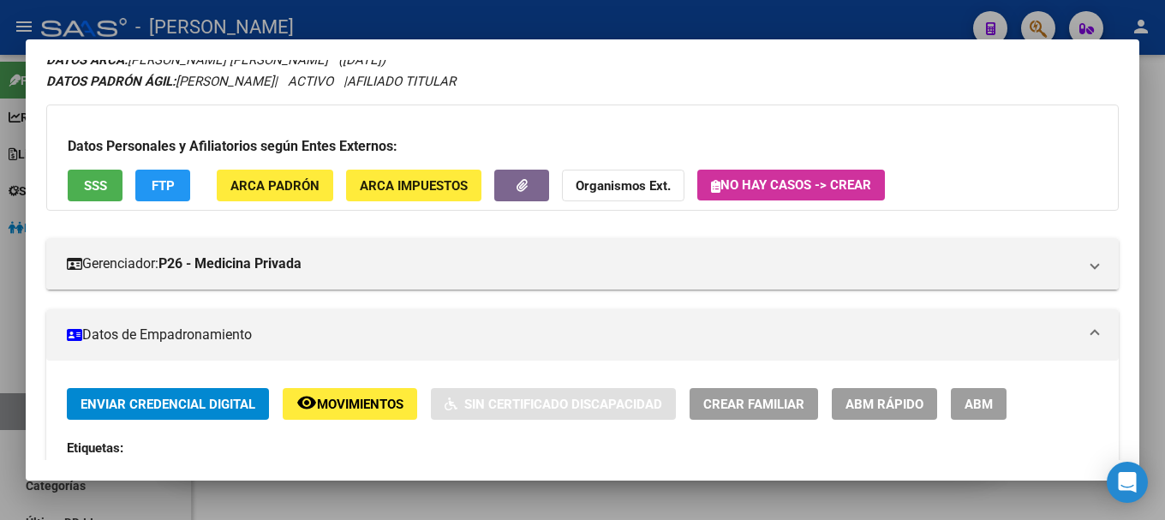
click at [475, 9] on div at bounding box center [582, 260] width 1165 height 520
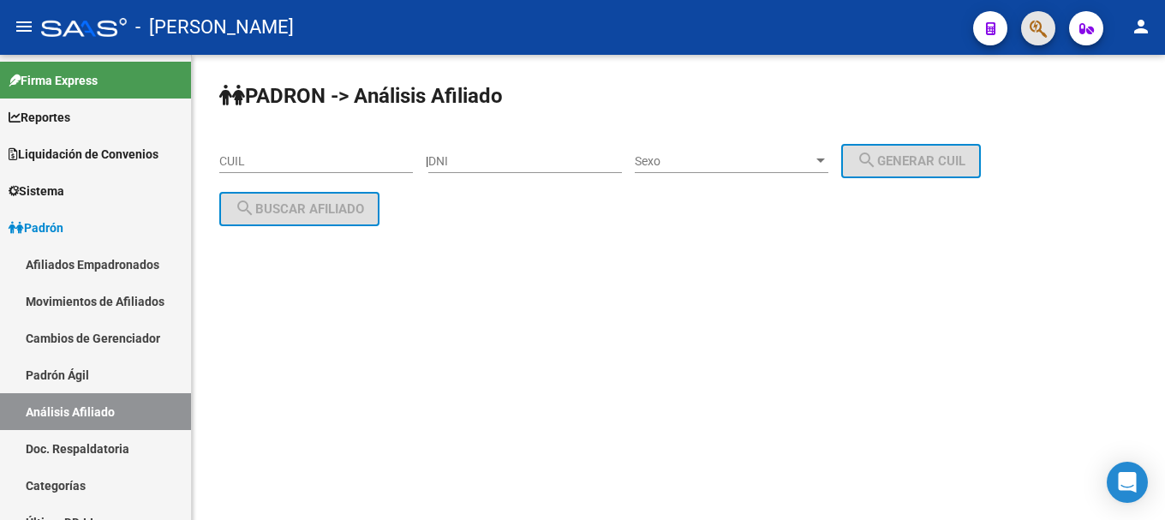
click at [1026, 35] on button "button" at bounding box center [1038, 28] width 34 height 34
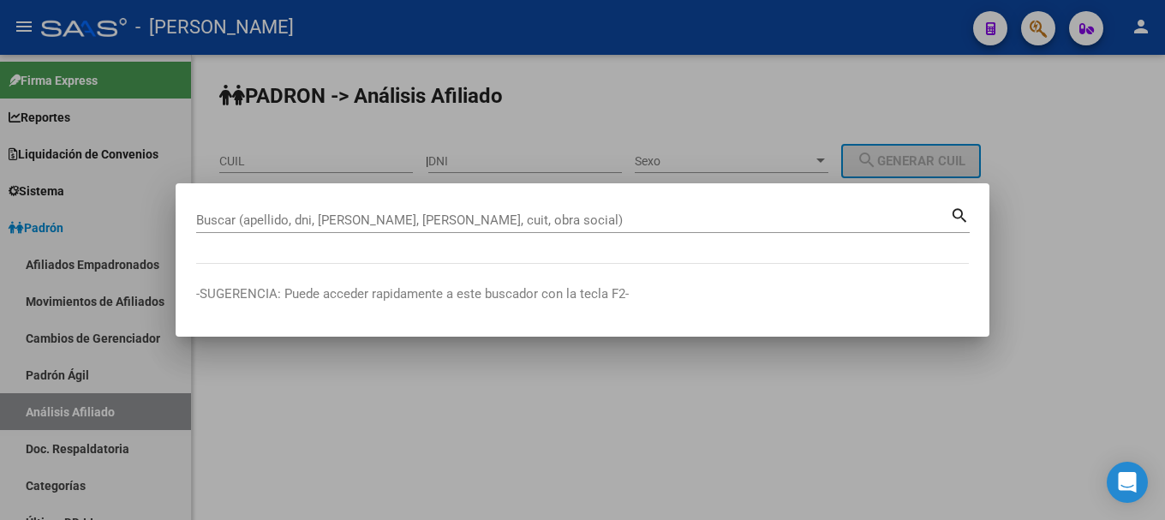
paste input "27169290186"
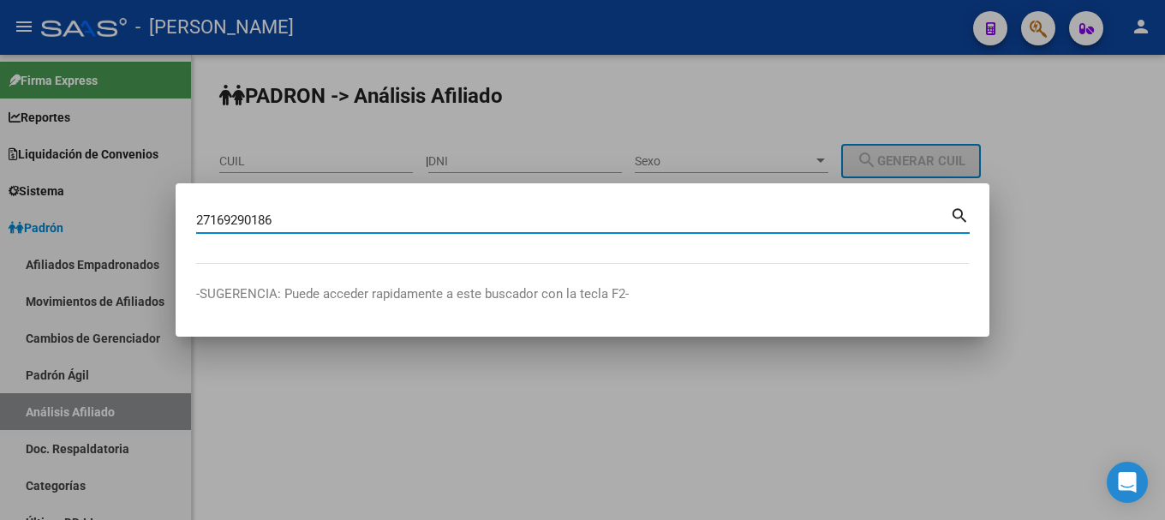
type input "27169290186"
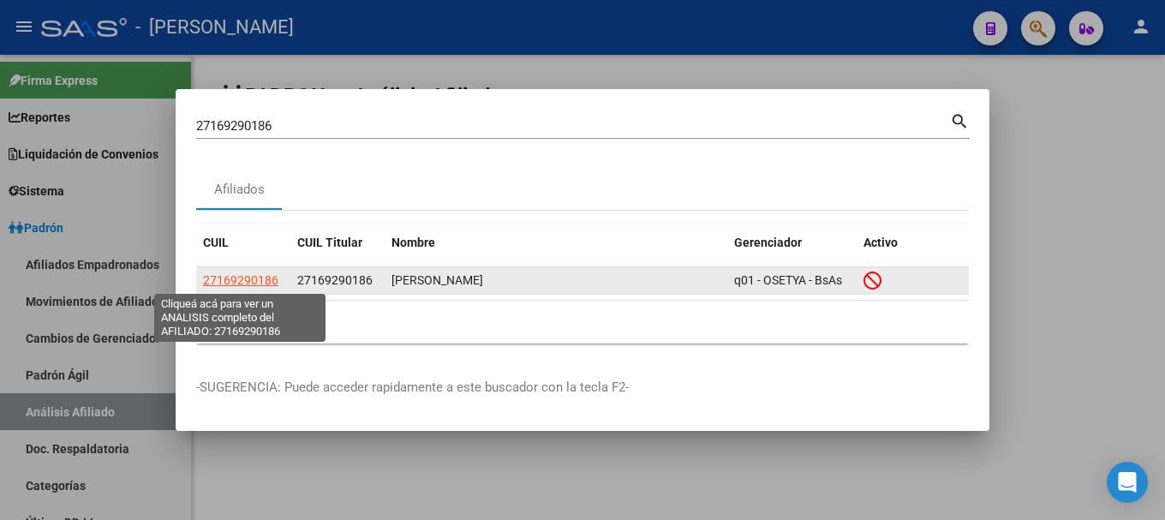
click at [239, 276] on span "27169290186" at bounding box center [240, 280] width 75 height 14
type textarea "27169290186"
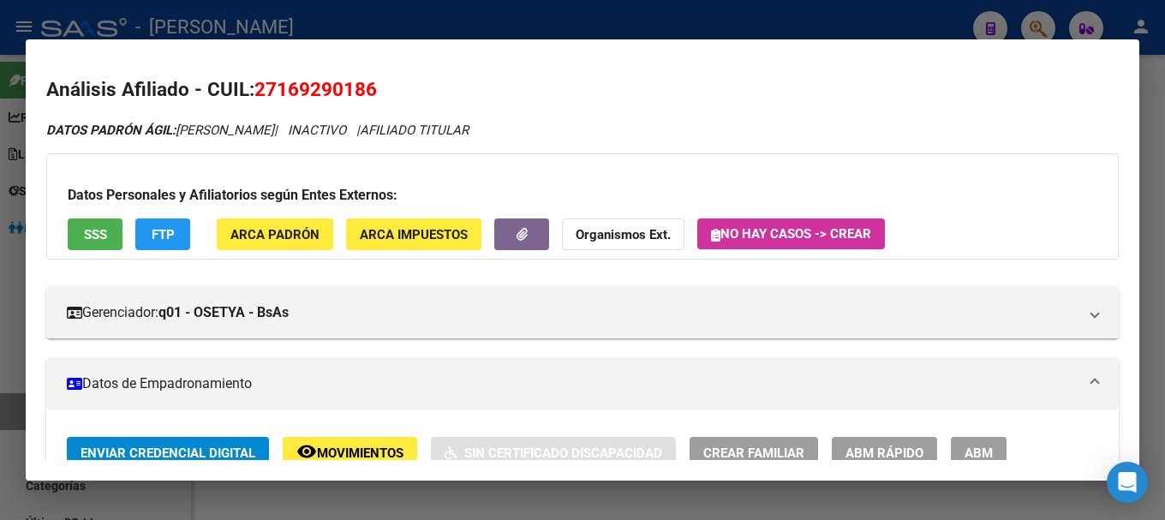
click at [840, 14] on div at bounding box center [582, 260] width 1165 height 520
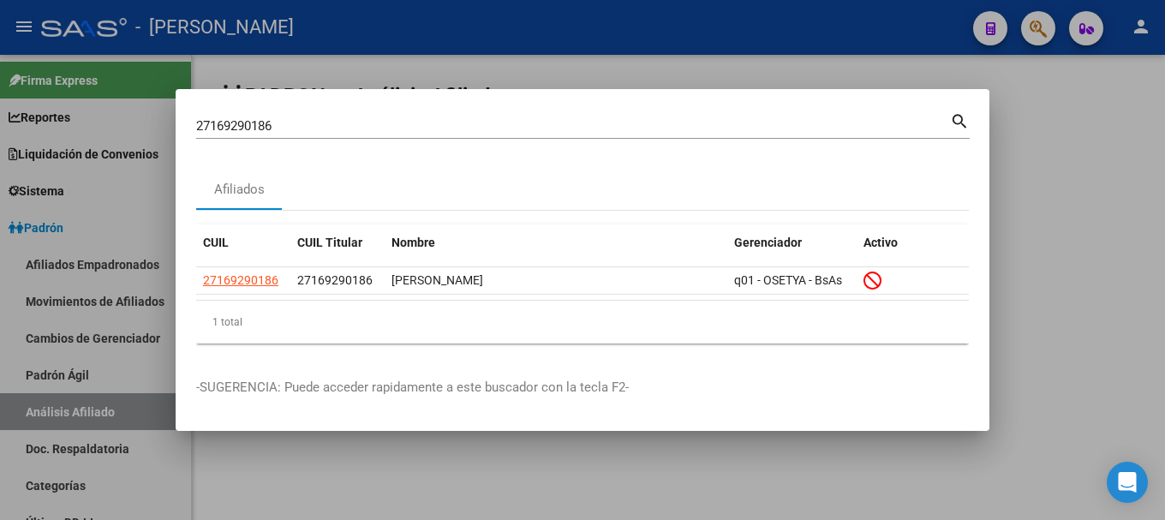
click at [806, 135] on div "27169290186 Buscar (apellido, dni, cuil, nro traspaso, cuit, obra social)" at bounding box center [573, 126] width 754 height 26
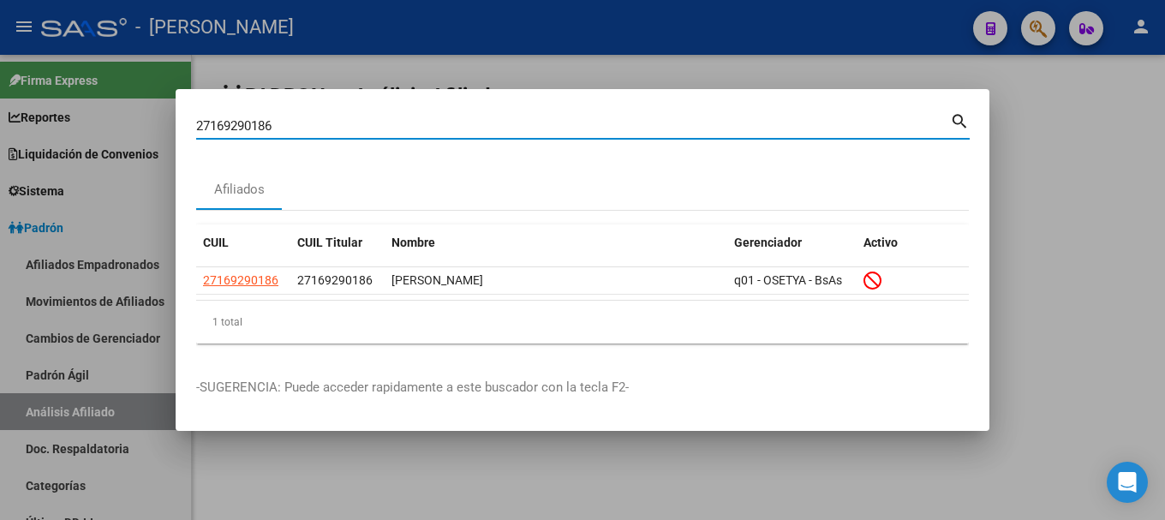
click at [806, 135] on div "27169290186 Buscar (apellido, dni, cuil, nro traspaso, cuit, obra social)" at bounding box center [573, 126] width 754 height 26
click at [807, 131] on input "27169290186" at bounding box center [573, 125] width 754 height 15
type input "22129138"
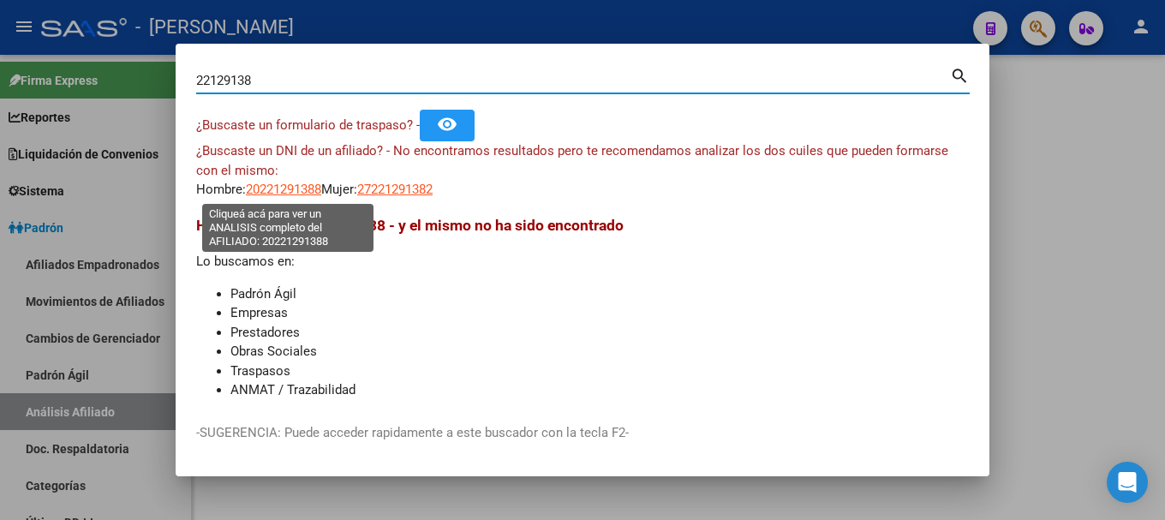
click at [313, 188] on span "20221291388" at bounding box center [283, 189] width 75 height 15
type textarea "20221291388"
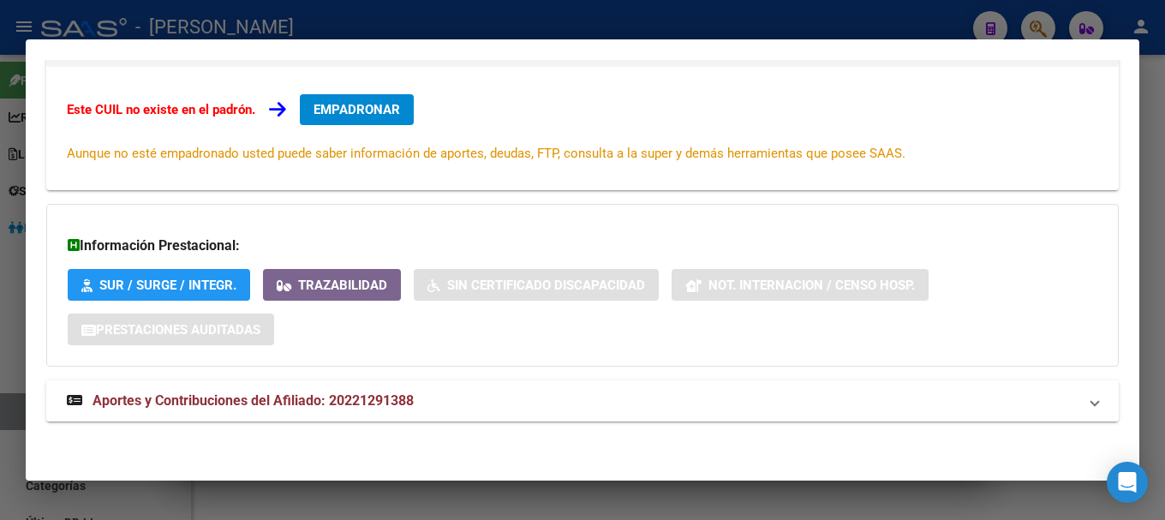
click at [517, 382] on mat-expansion-panel-header "Aportes y Contribuciones del Afiliado: 20221291388" at bounding box center [582, 400] width 1073 height 41
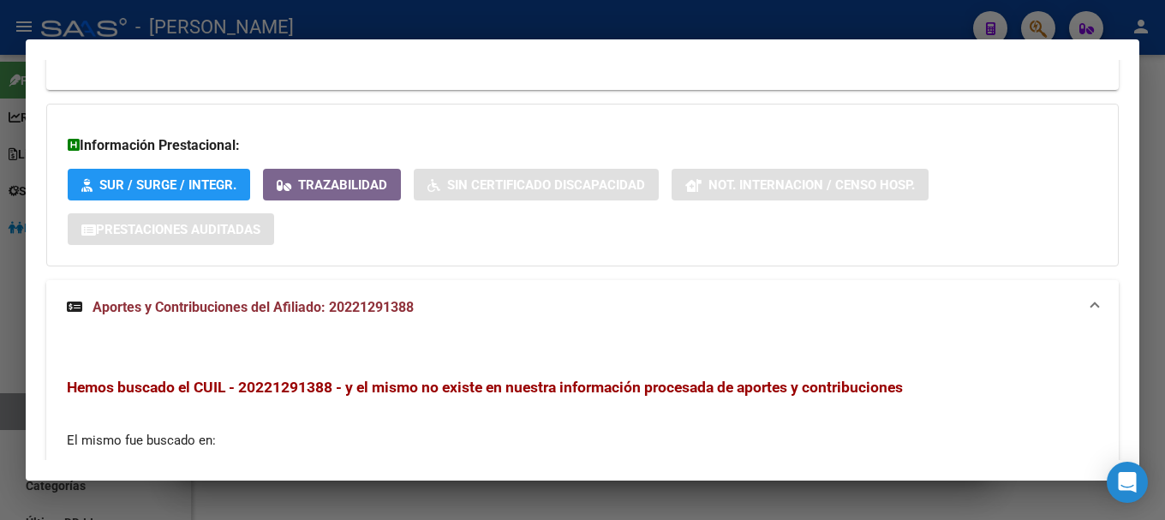
click at [514, 325] on mat-expansion-panel-header "Aportes y Contribuciones del Afiliado: 20221291388" at bounding box center [582, 307] width 1073 height 55
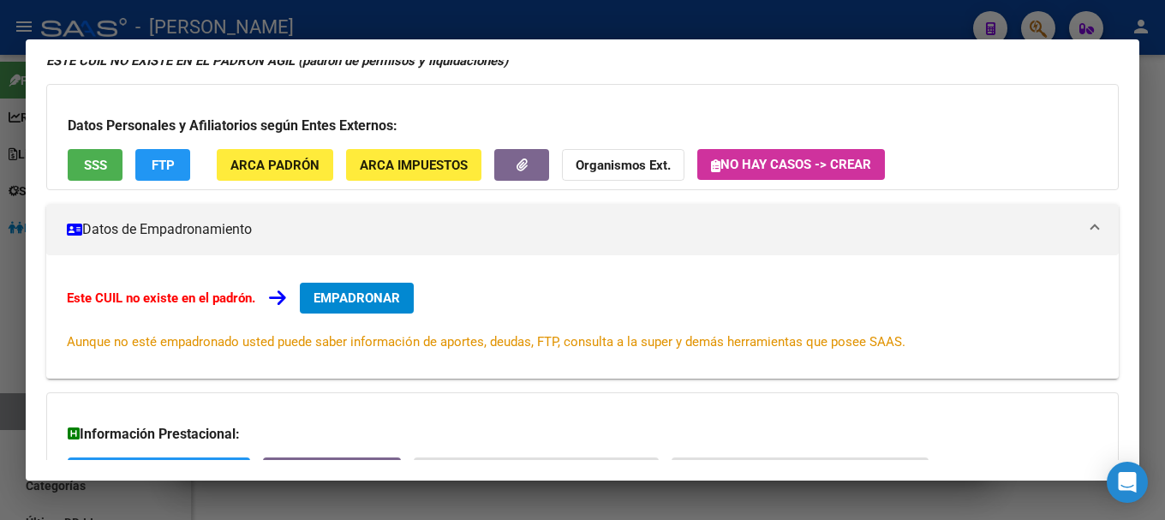
scroll to position [0, 0]
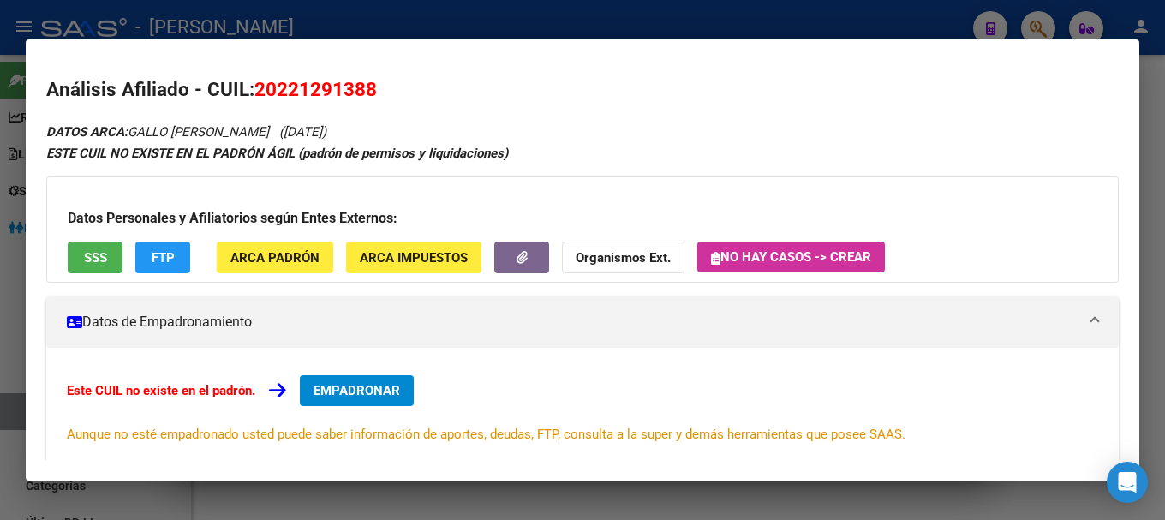
click at [352, 94] on span "20221291388" at bounding box center [315, 89] width 123 height 22
click at [483, 32] on div at bounding box center [582, 260] width 1165 height 520
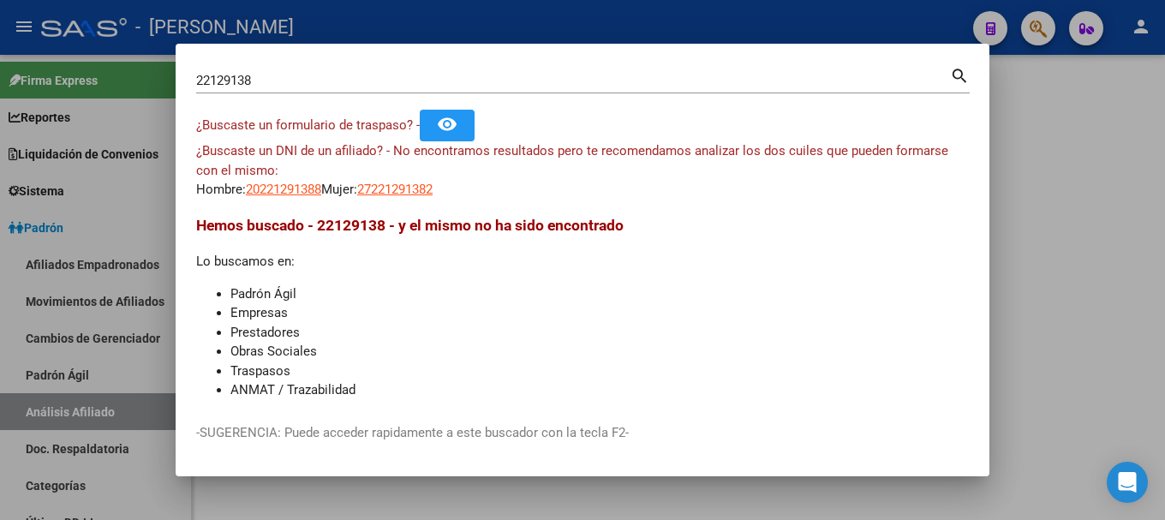
click at [475, 93] on div "22129138 Buscar (apellido, dni, [PERSON_NAME], [PERSON_NAME], cuit, obra social)" at bounding box center [573, 81] width 754 height 26
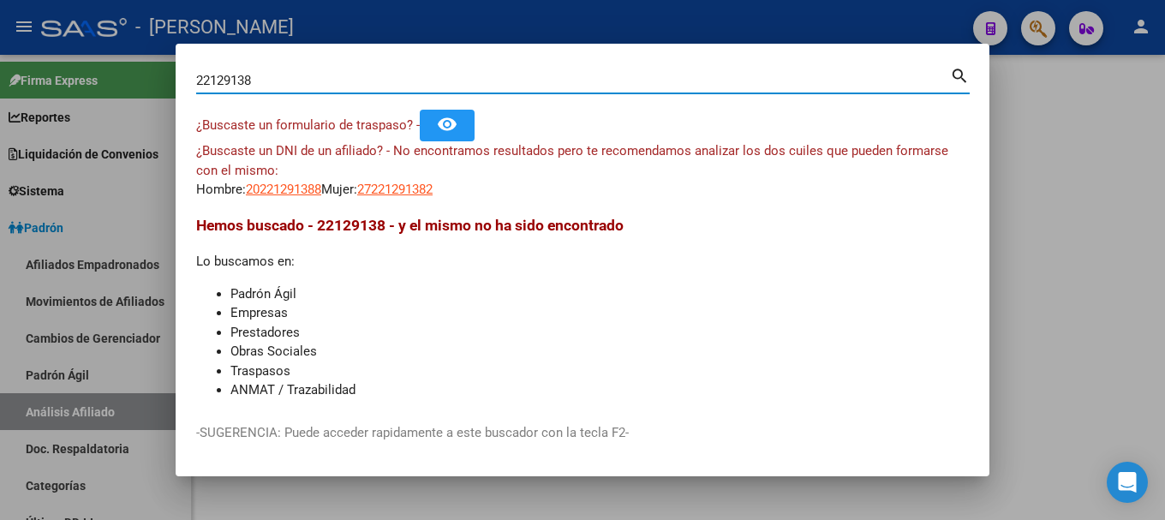
click at [481, 88] on input "22129138" at bounding box center [573, 80] width 754 height 15
type input "44965929"
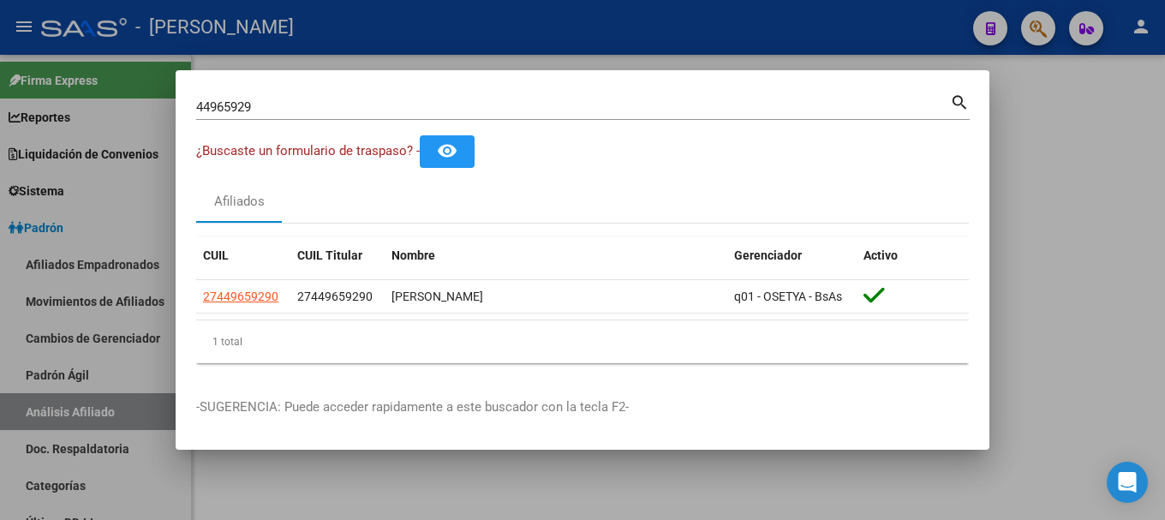
click at [665, 495] on div at bounding box center [582, 260] width 1165 height 520
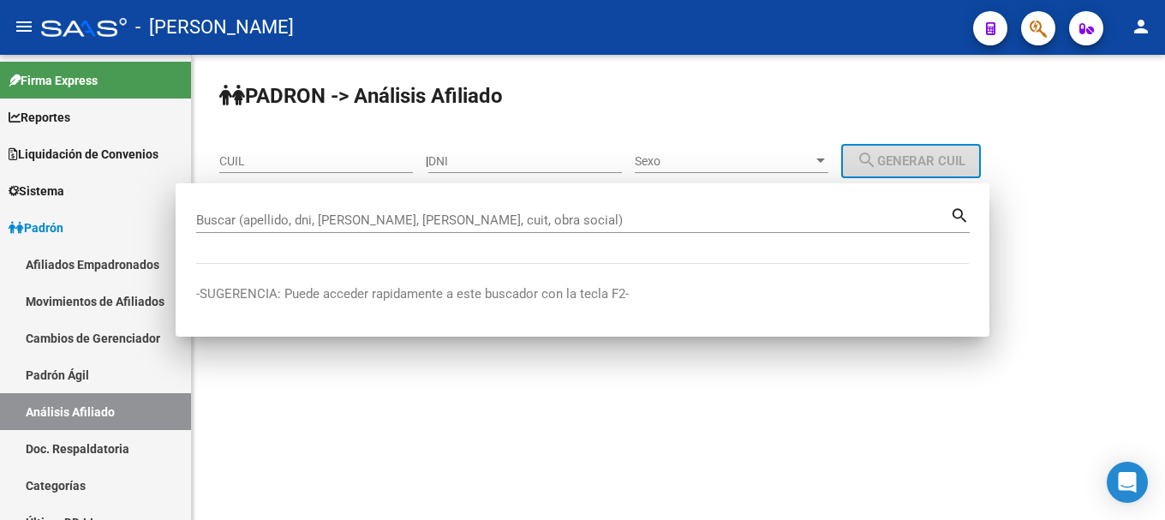
click at [665, 494] on mat-sidenav-content "PADRON -> Análisis Afiliado CUIL | DNI Sexo Sexo search Generar CUIL search Bus…" at bounding box center [678, 287] width 973 height 465
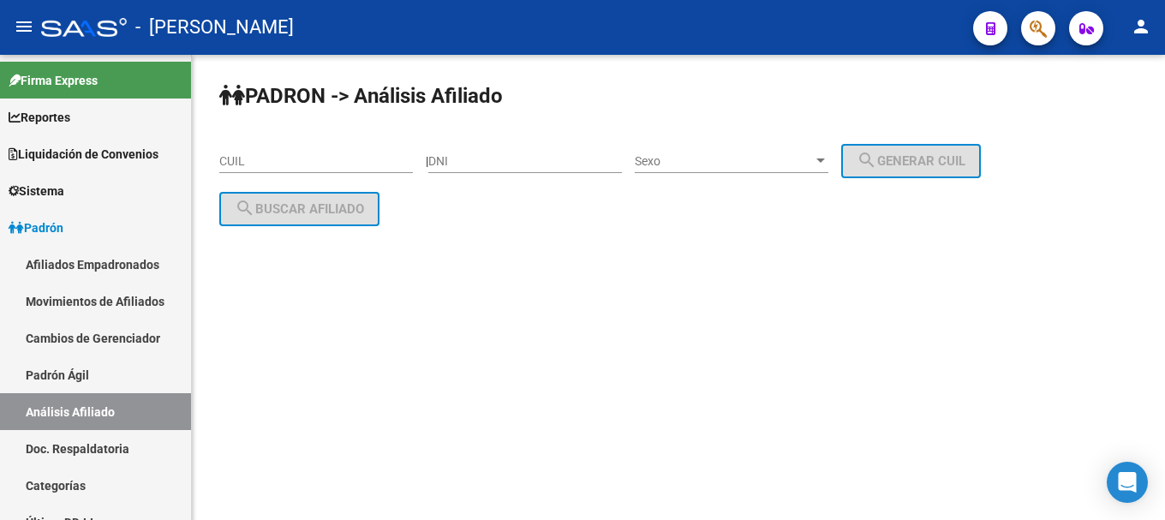
click at [1032, 42] on span "button" at bounding box center [1038, 28] width 17 height 35
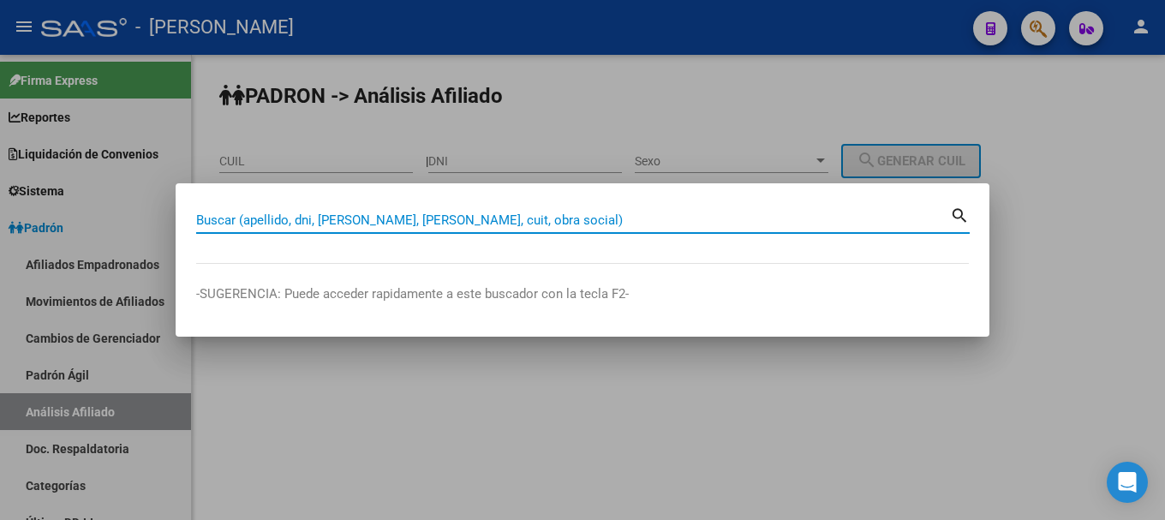
paste input "20415824972"
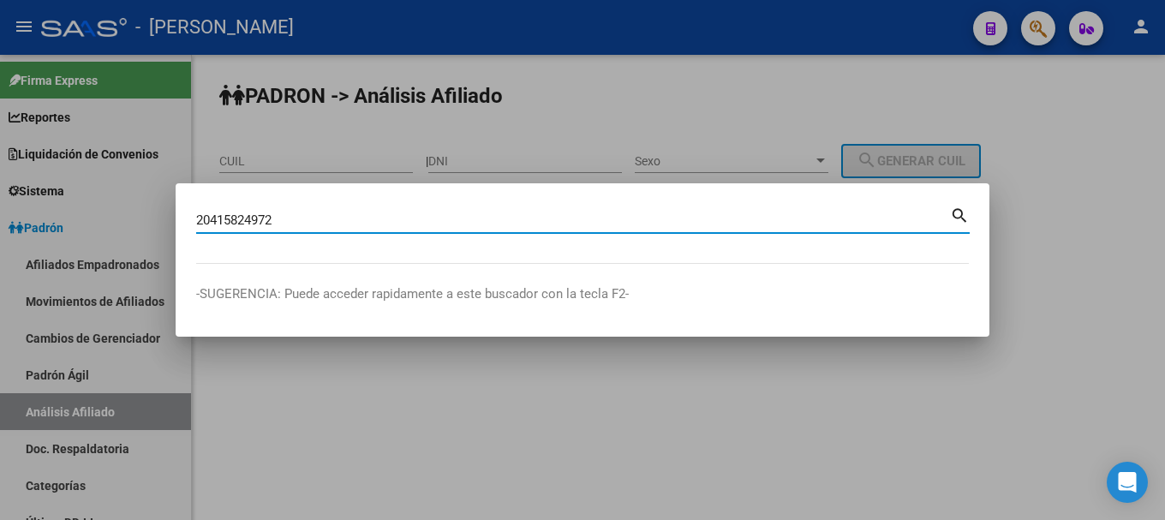
type input "20415824972"
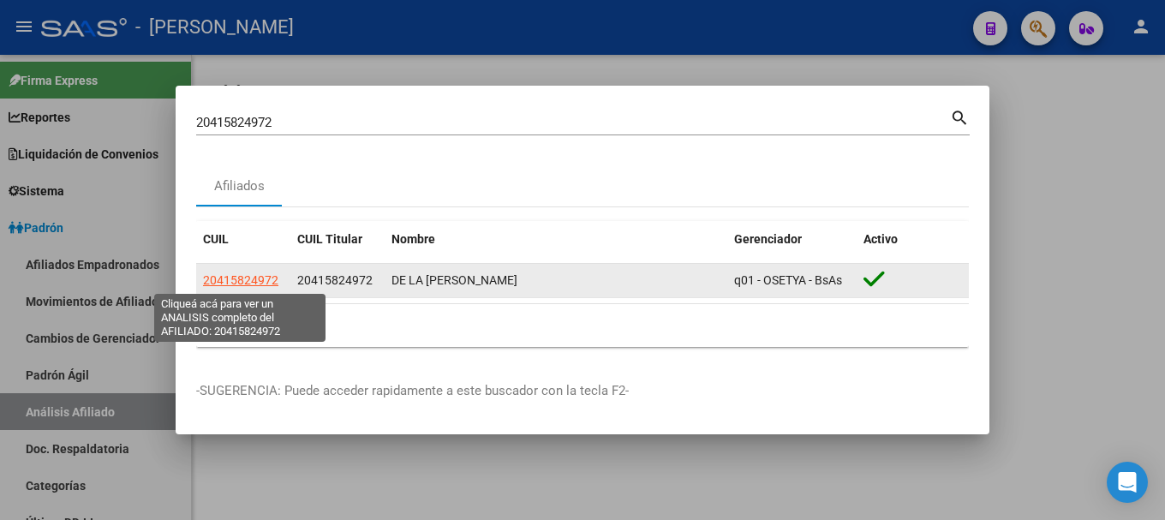
click at [254, 276] on span "20415824972" at bounding box center [240, 280] width 75 height 14
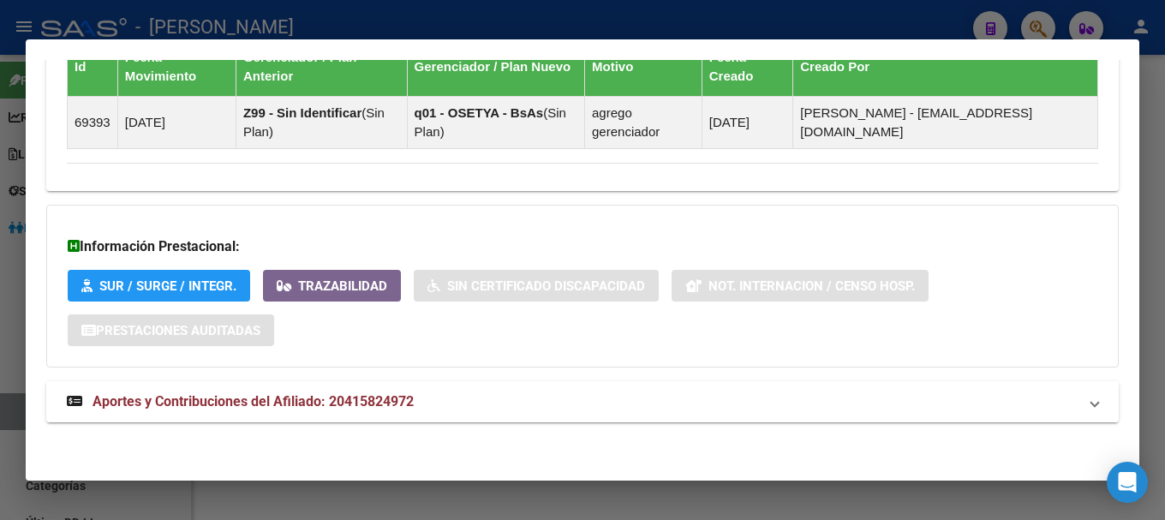
drag, startPoint x: 487, startPoint y: 398, endPoint x: 500, endPoint y: 396, distance: 13.1
click at [487, 399] on mat-panel-title "Aportes y Contribuciones del Afiliado: 20415824972" at bounding box center [572, 401] width 1011 height 21
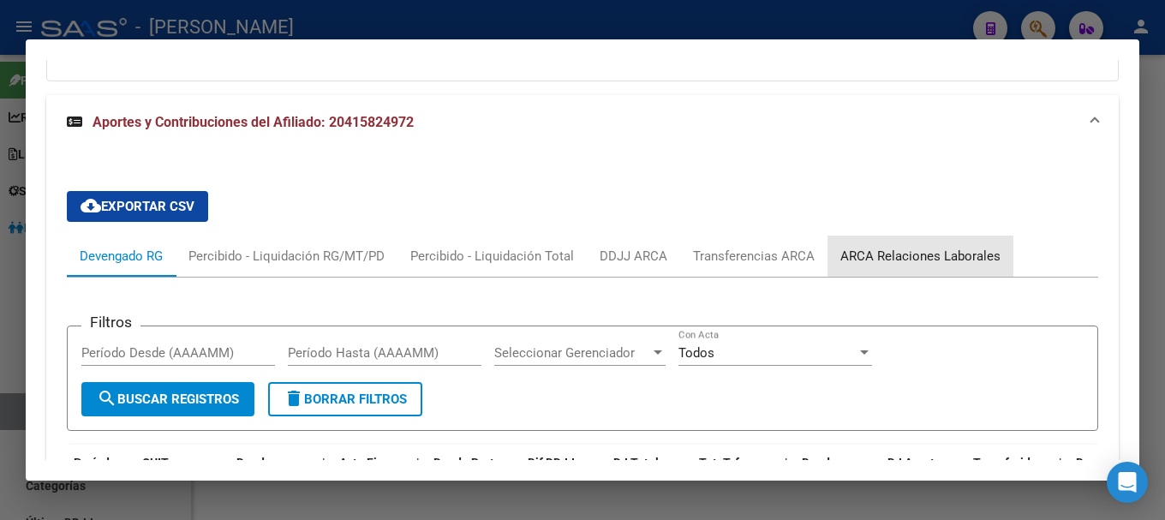
click at [927, 251] on div "ARCA Relaciones Laborales" at bounding box center [920, 256] width 160 height 19
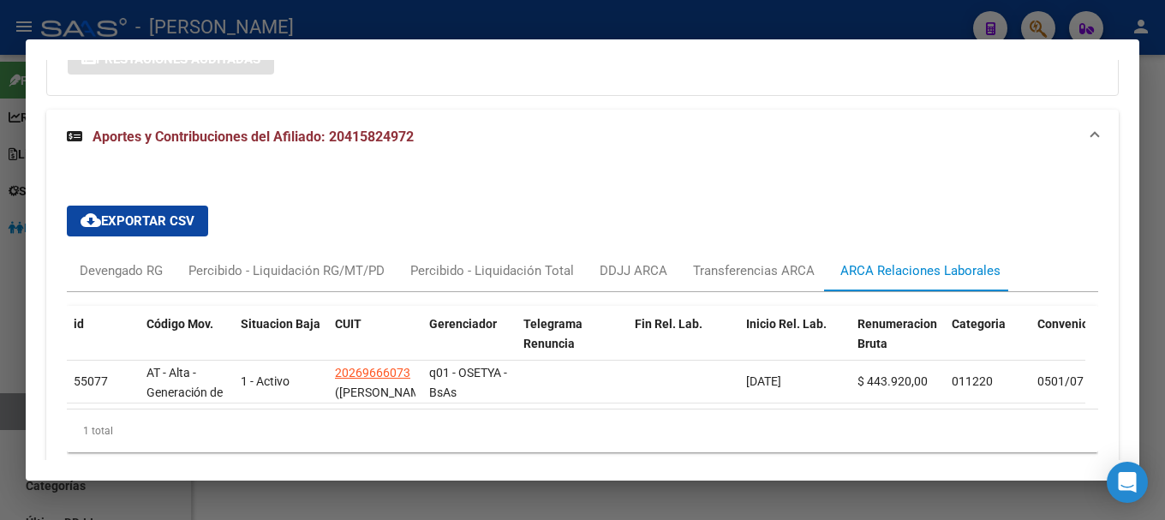
scroll to position [1376, 0]
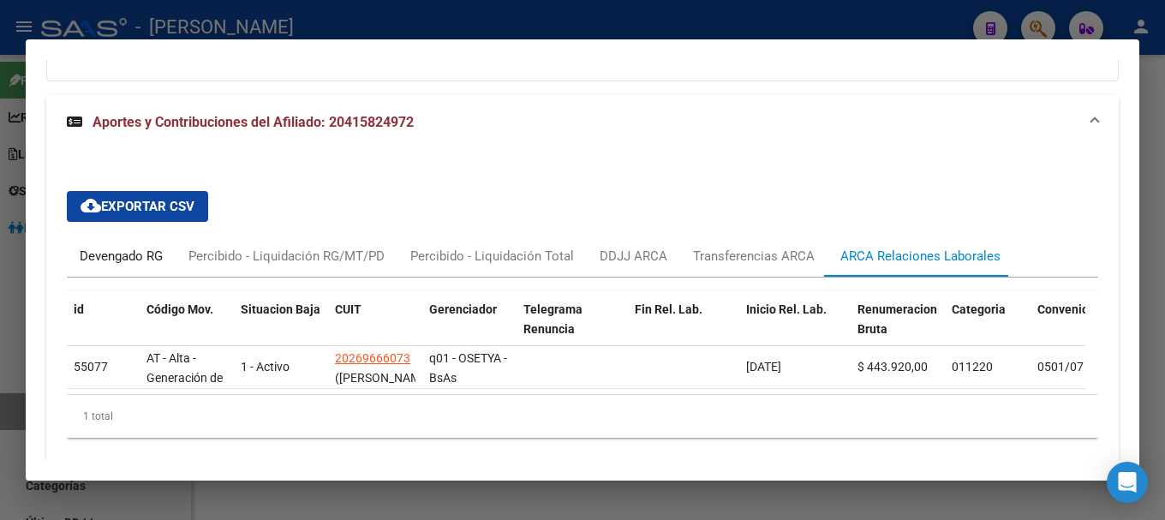
click at [99, 261] on div "Devengado RG" at bounding box center [121, 256] width 83 height 19
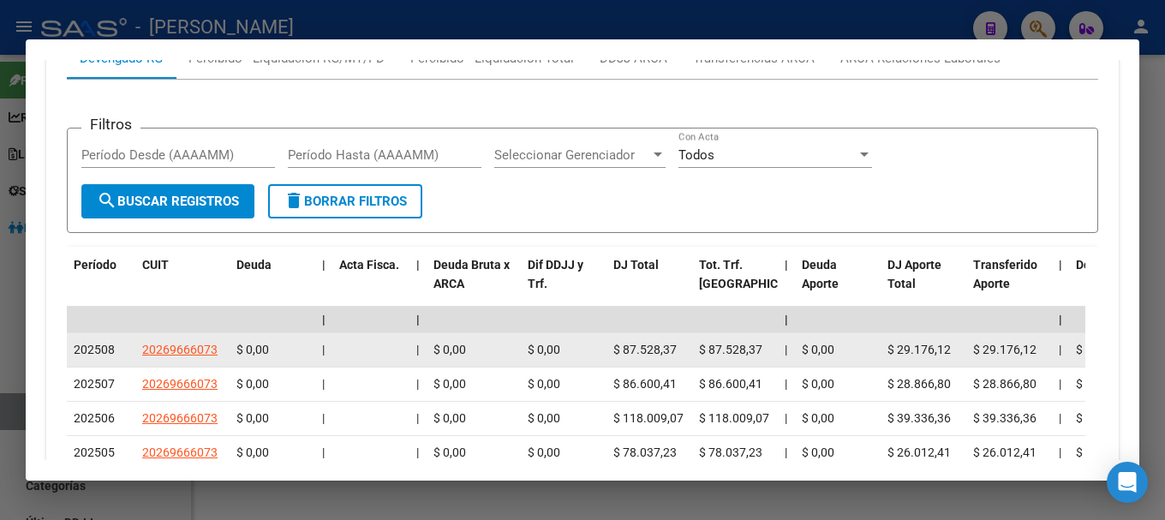
scroll to position [1547, 0]
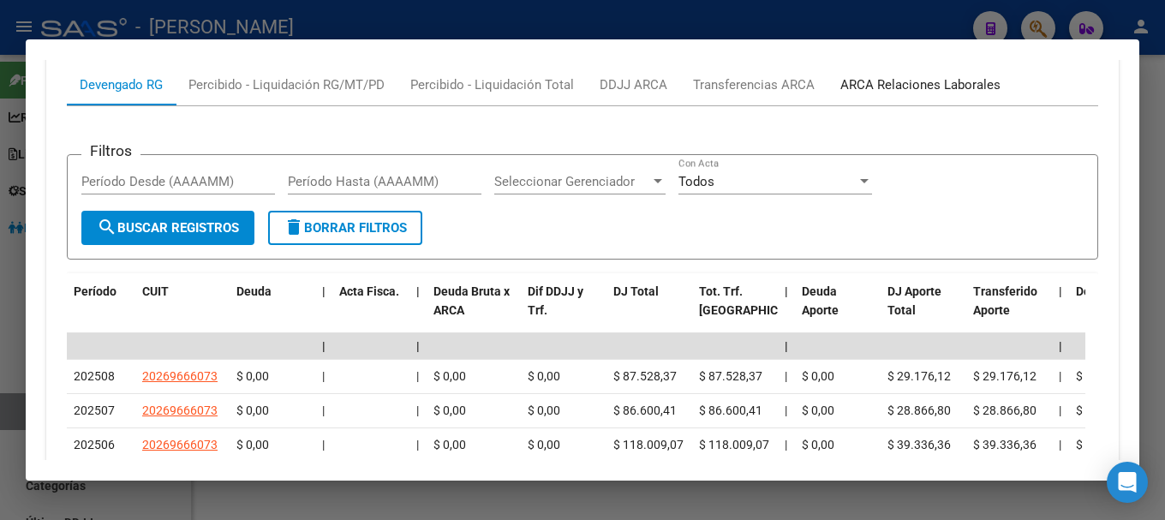
click at [975, 104] on div "ARCA Relaciones Laborales" at bounding box center [921, 84] width 186 height 41
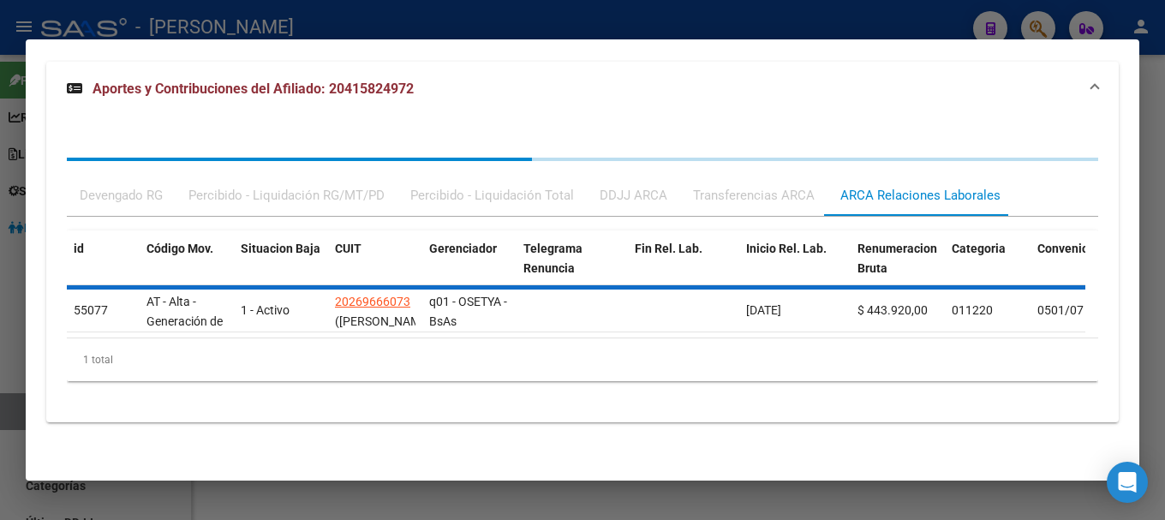
scroll to position [1445, 0]
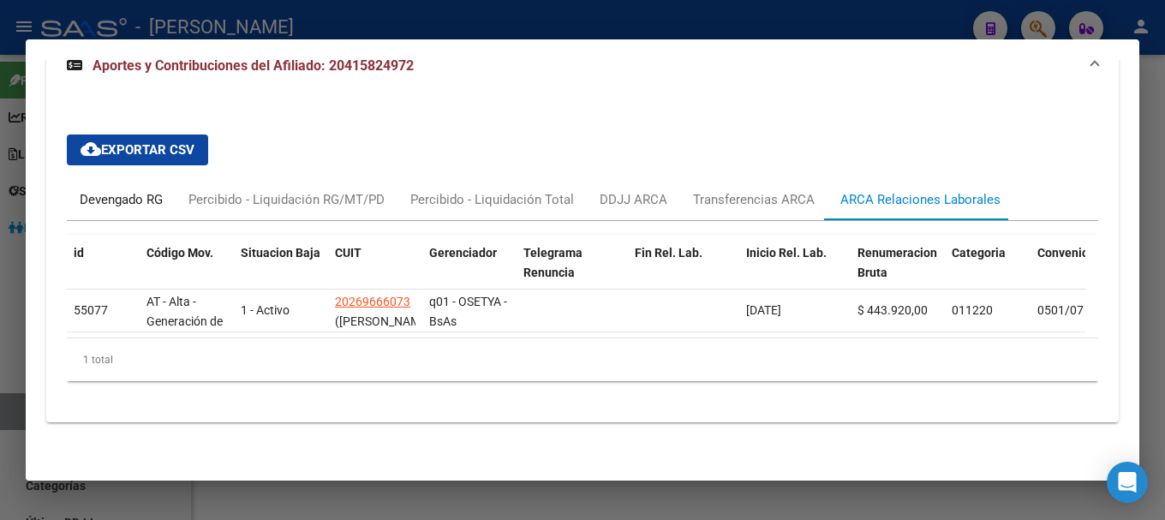
click at [156, 190] on div "Devengado RG" at bounding box center [121, 199] width 83 height 19
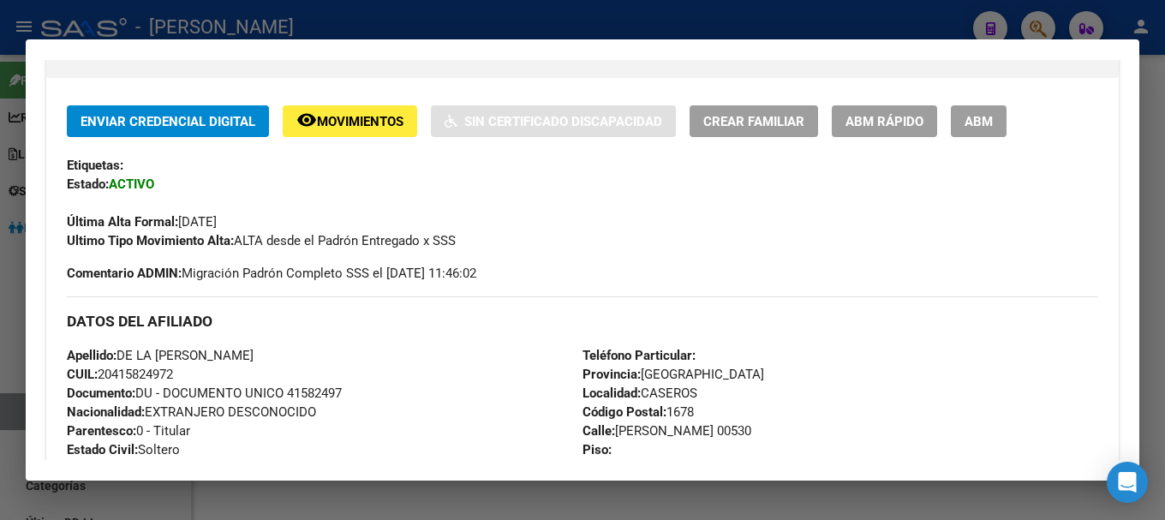
scroll to position [0, 0]
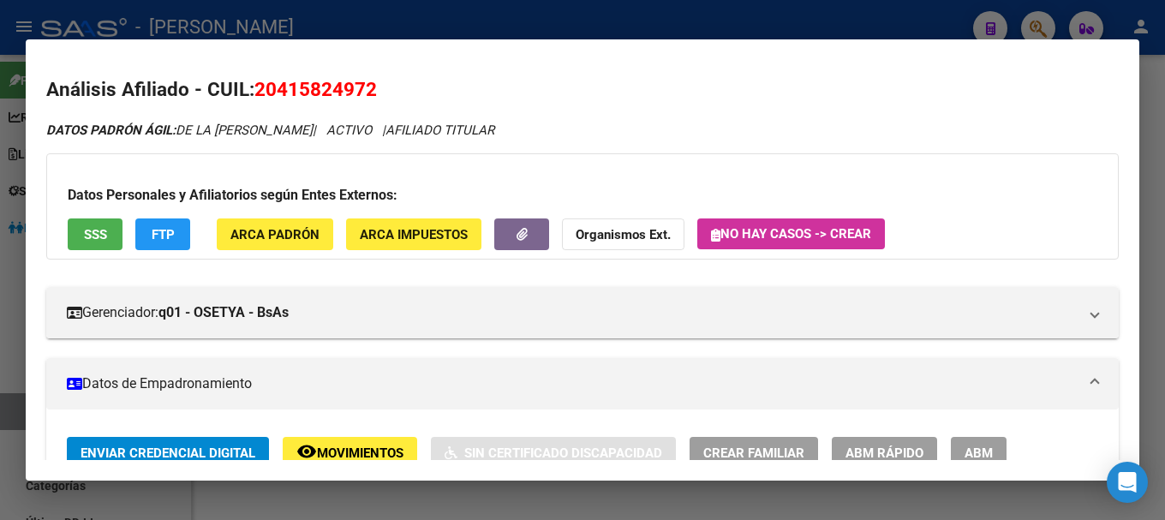
click at [349, 74] on mat-dialog-content "Análisis Afiliado - CUIL: 20415824972 DATOS PADRÓN ÁGIL: DE LA [PERSON_NAME] | …" at bounding box center [583, 260] width 1114 height 401
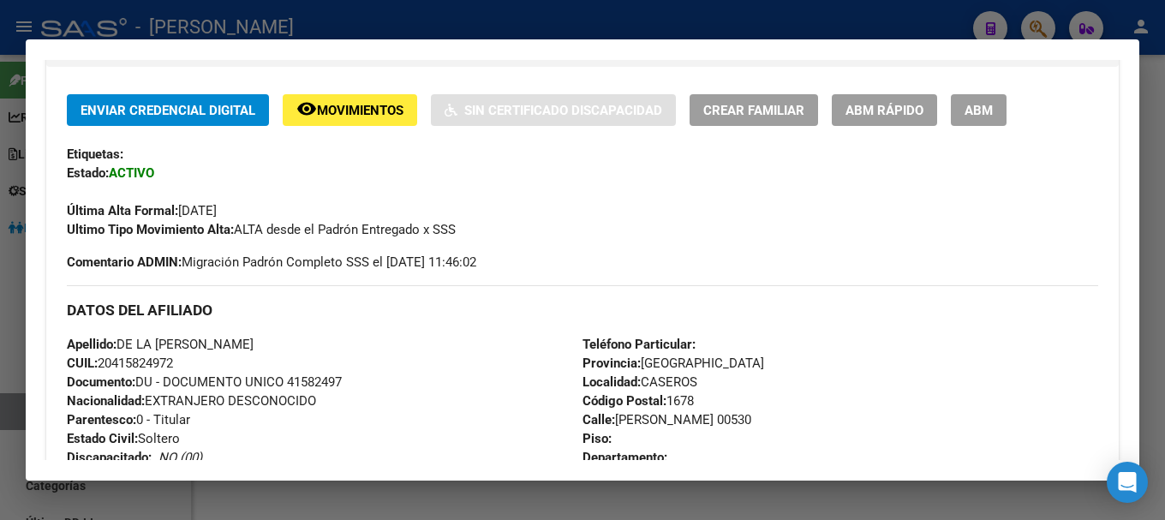
scroll to position [428, 0]
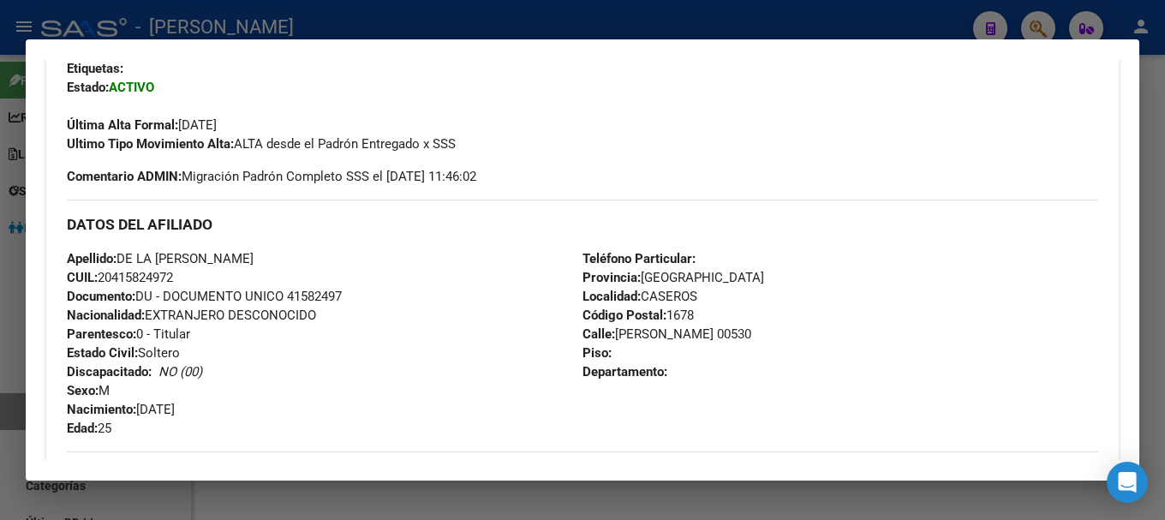
drag, startPoint x: 115, startPoint y: 274, endPoint x: 173, endPoint y: 278, distance: 58.4
click at [173, 278] on span "CUIL: 20415824972" at bounding box center [120, 277] width 106 height 15
drag, startPoint x: 613, startPoint y: 336, endPoint x: 679, endPoint y: 332, distance: 66.9
click at [679, 332] on span "Calle: [PERSON_NAME] 00530" at bounding box center [667, 333] width 169 height 15
click at [444, 347] on div "Apellido: DE LA [PERSON_NAME] CUIL: 20415824972 Documento: DU - DOCUMENTO UNICO…" at bounding box center [325, 343] width 516 height 188
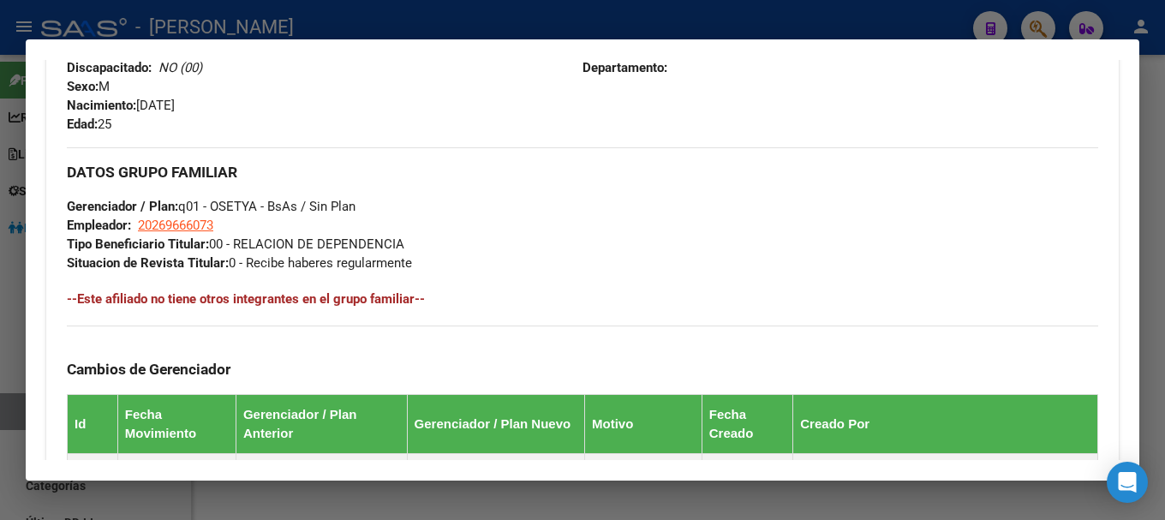
scroll to position [771, 0]
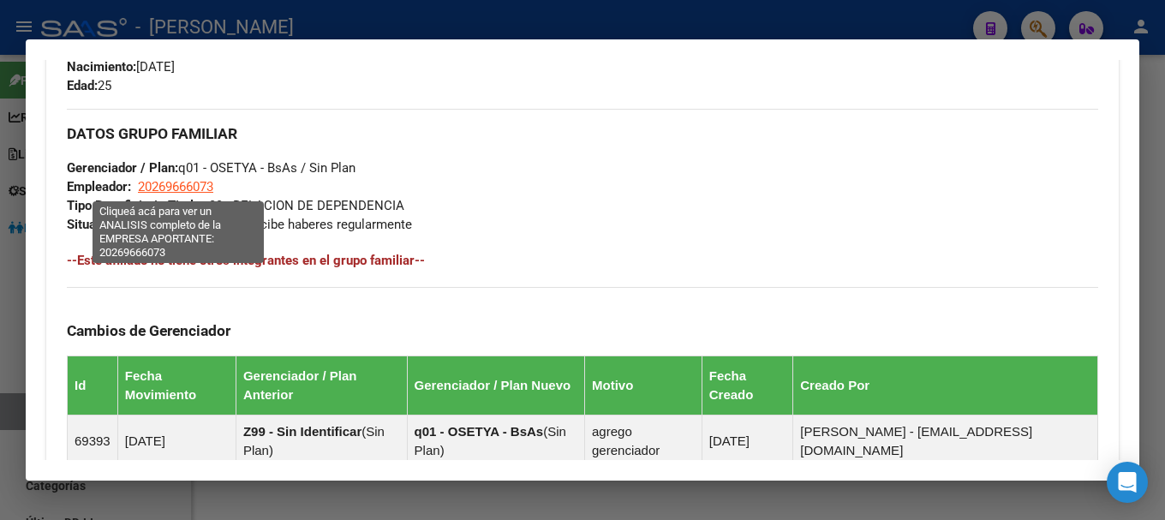
click at [169, 183] on span "20269666073" at bounding box center [175, 186] width 75 height 15
type textarea "20269666073"
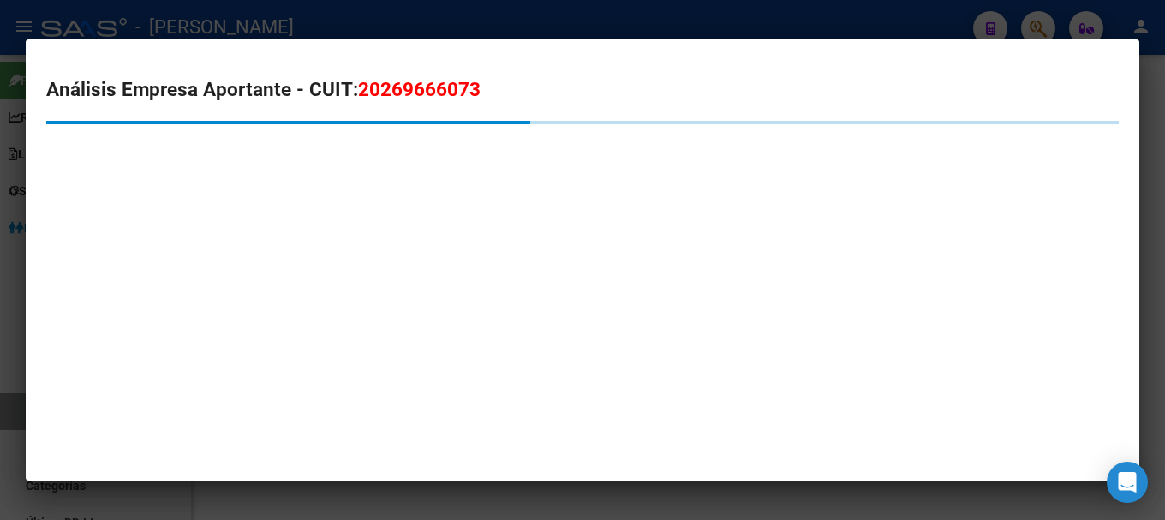
click at [404, 68] on mat-dialog-content "Análisis Empresa Aportante - CUIT: 20269666073" at bounding box center [583, 137] width 1114 height 155
click at [413, 85] on span "20269666073" at bounding box center [419, 89] width 123 height 22
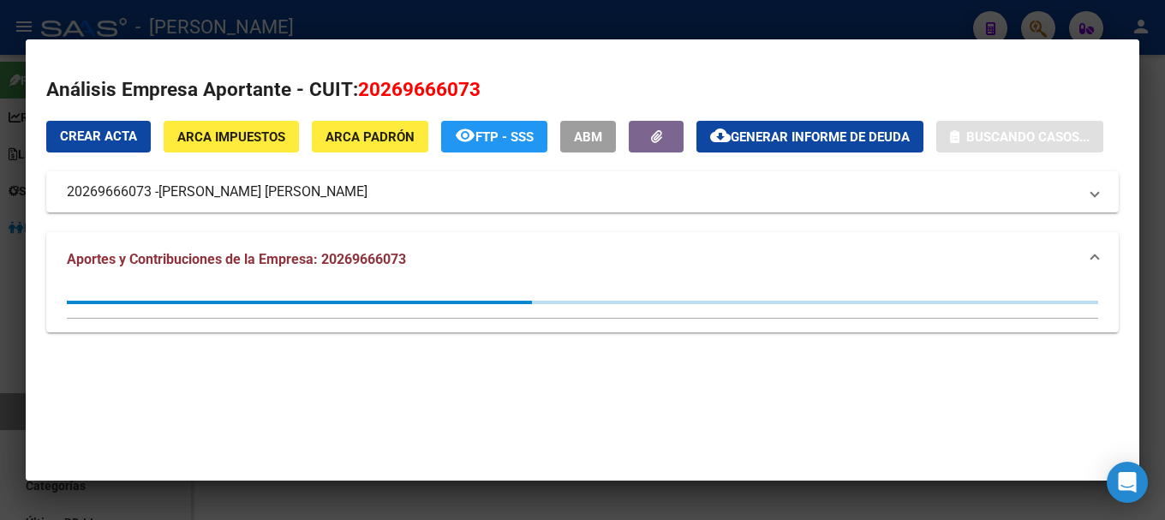
click at [424, 96] on span "20269666073" at bounding box center [419, 89] width 123 height 22
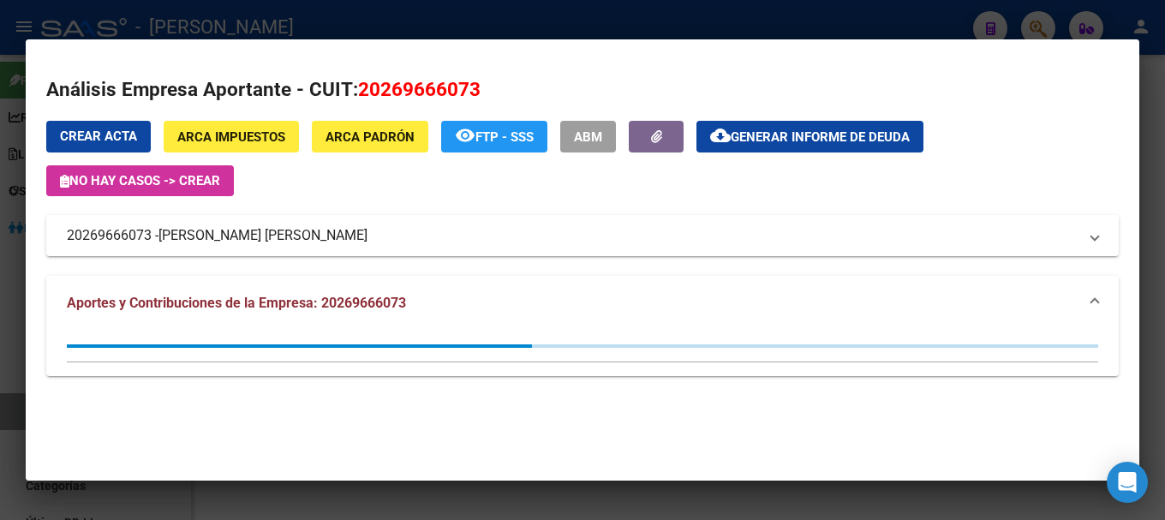
click at [424, 96] on span "20269666073" at bounding box center [419, 89] width 123 height 22
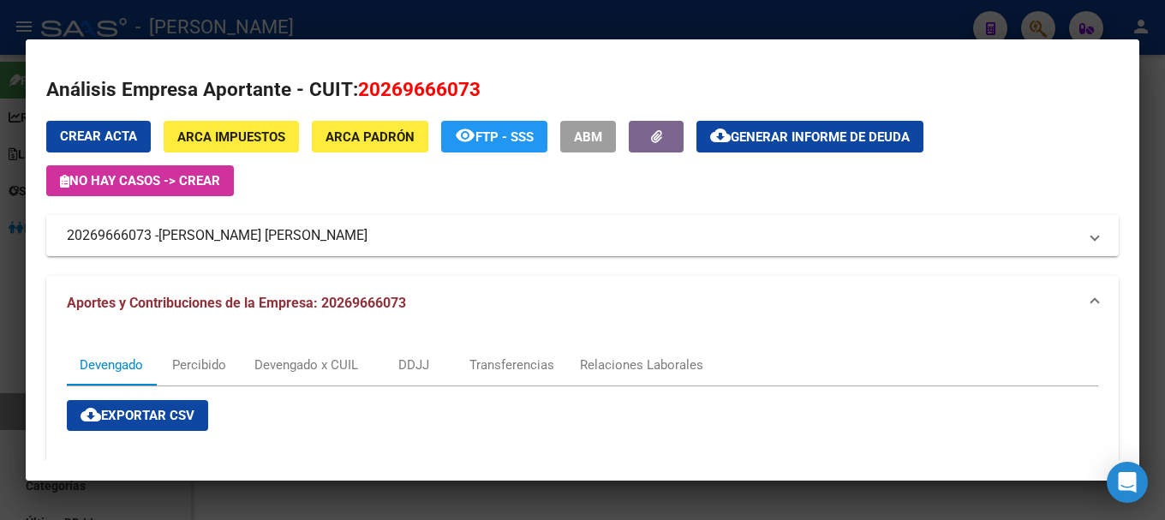
click at [344, 40] on mat-dialog-container "Análisis Empresa Aportante - CUIT: 20269666073 Crear Acta ARCA Impuestos ARCA P…" at bounding box center [583, 260] width 1114 height 442
click at [414, 12] on div at bounding box center [582, 260] width 1165 height 520
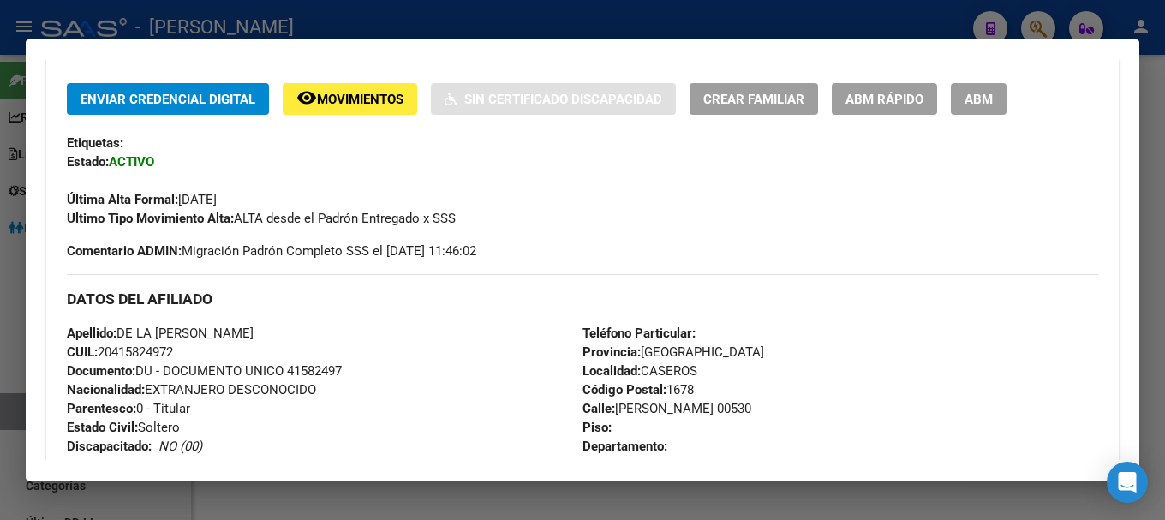
scroll to position [343, 0]
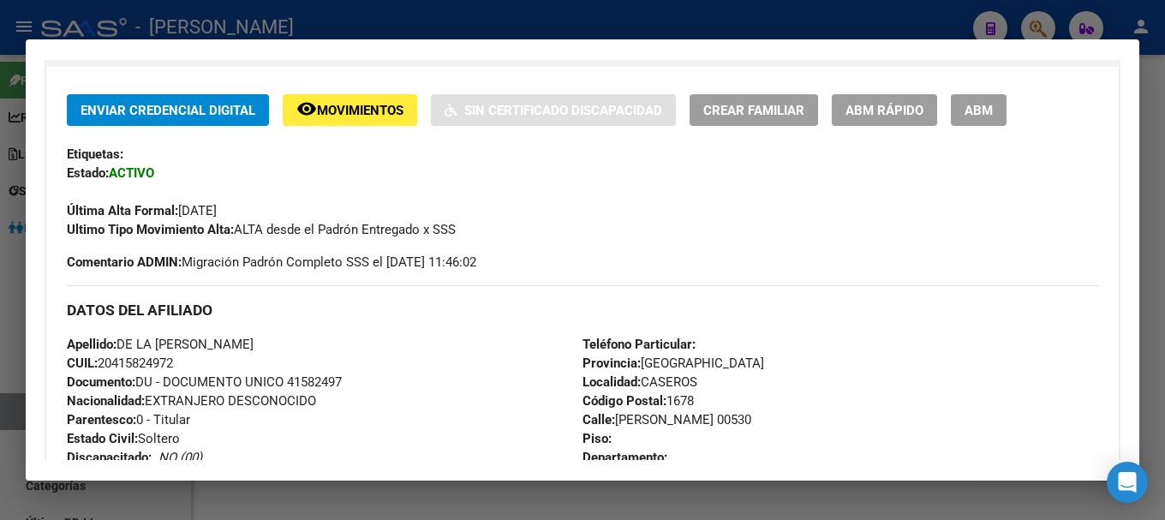
click at [528, 28] on div at bounding box center [582, 260] width 1165 height 520
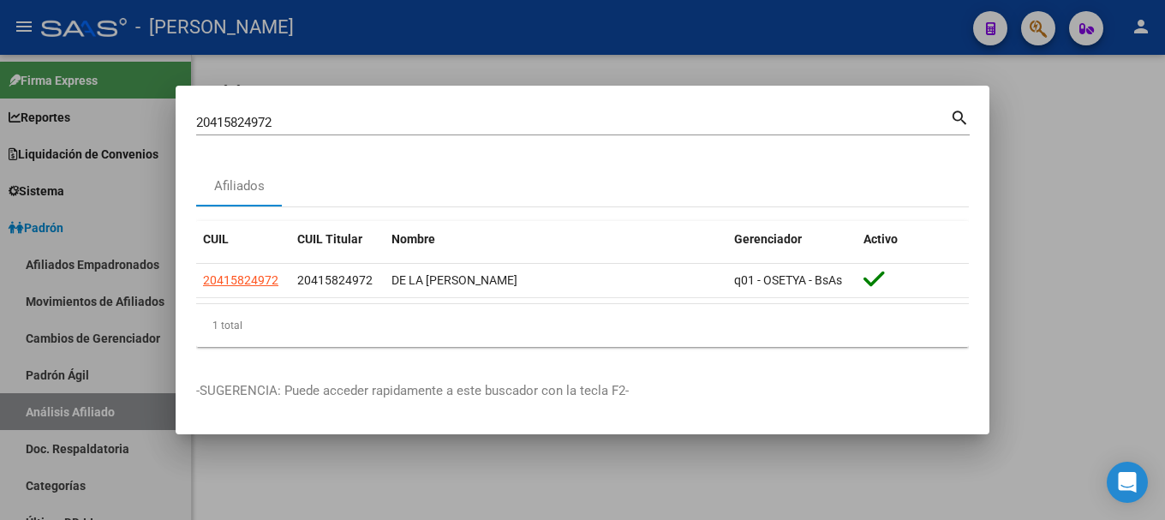
click at [575, 128] on input "20415824972" at bounding box center [573, 122] width 754 height 15
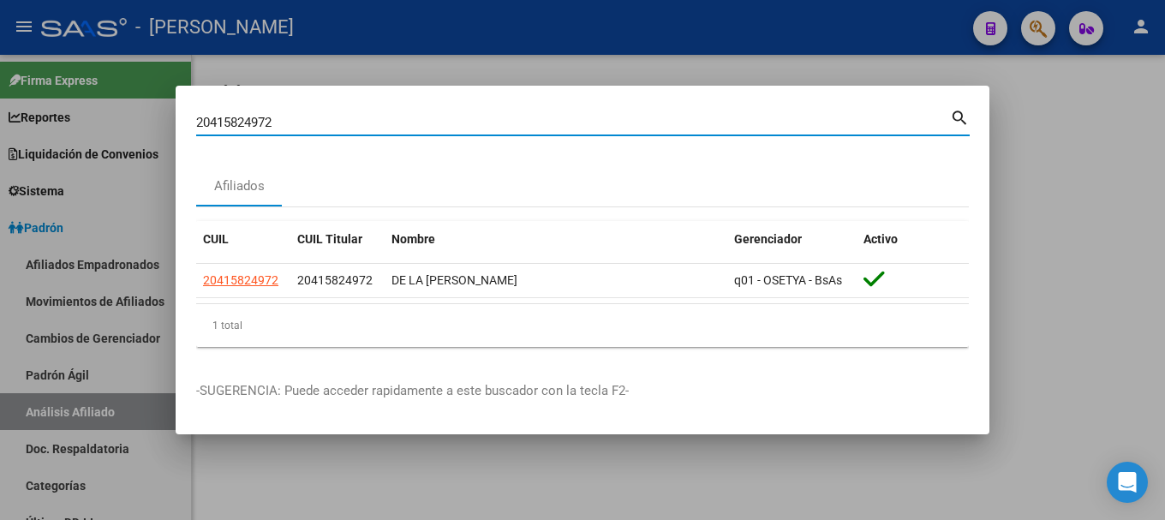
click at [575, 128] on input "20415824972" at bounding box center [573, 122] width 754 height 15
paste input "991100"
type input "20415991100"
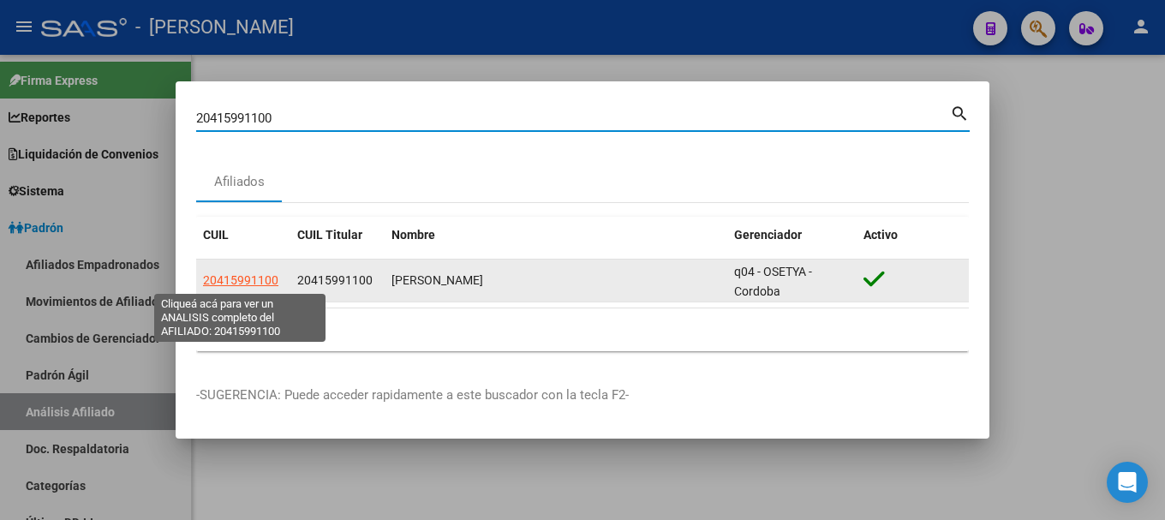
click at [230, 276] on span "20415991100" at bounding box center [240, 280] width 75 height 14
type textarea "20415991100"
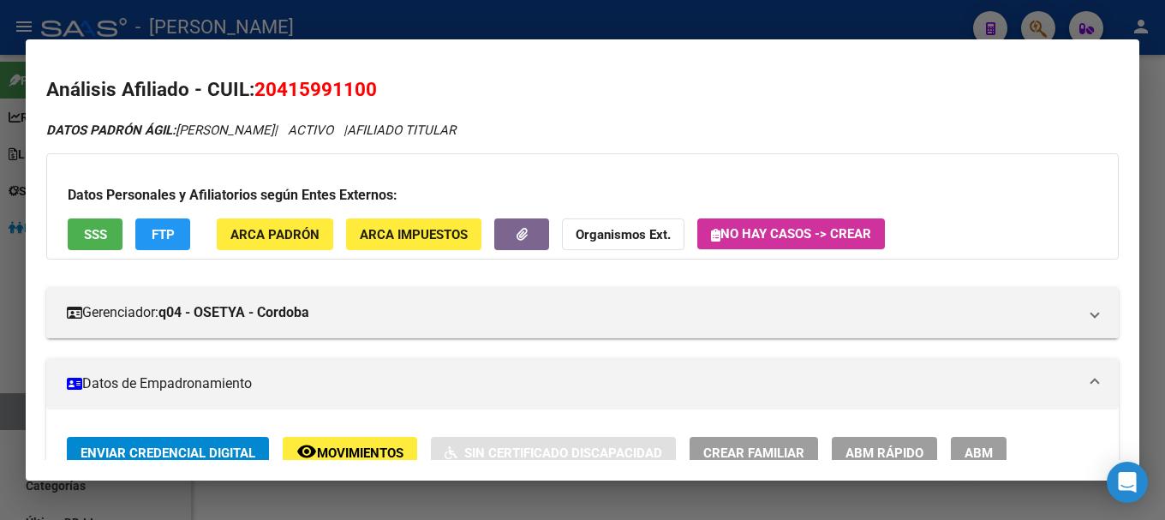
click at [630, 503] on div at bounding box center [582, 260] width 1165 height 520
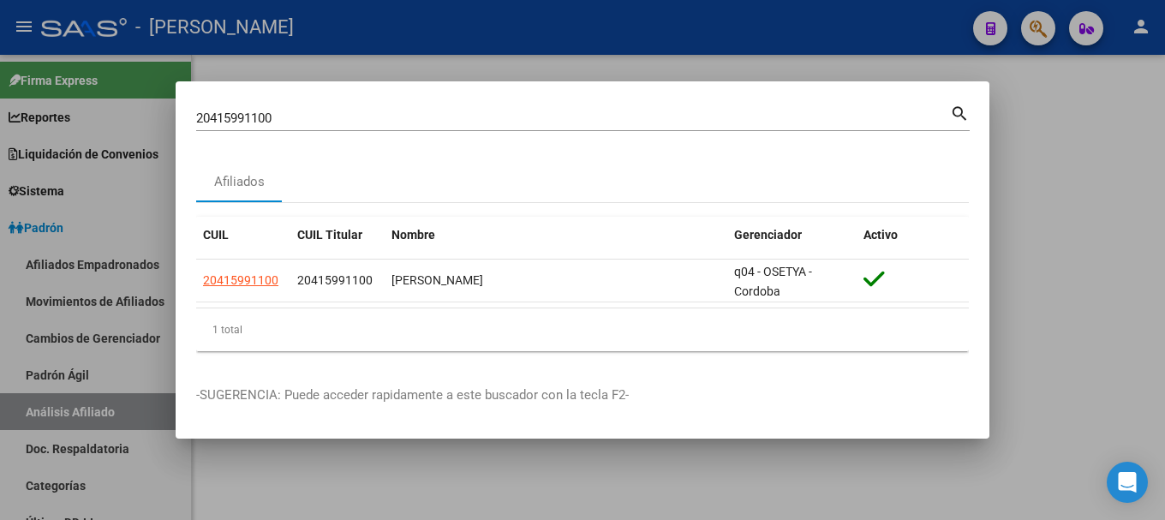
drag, startPoint x: 461, startPoint y: 490, endPoint x: 330, endPoint y: 507, distance: 132.2
click at [459, 490] on div at bounding box center [582, 260] width 1165 height 520
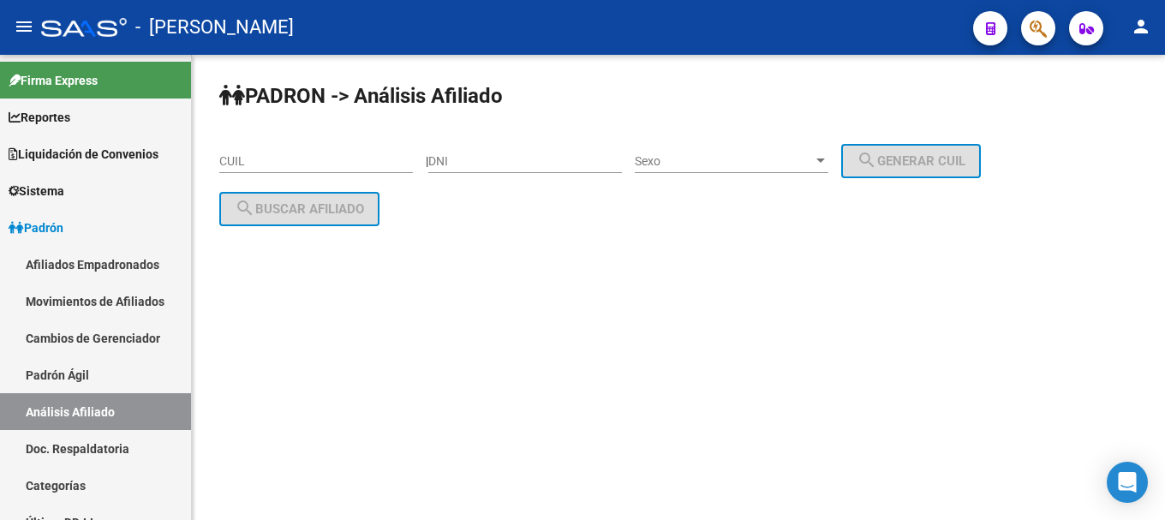
click at [831, 451] on mat-sidenav-content "PADRON -> Análisis Afiliado CUIL | DNI Sexo Sexo search Generar CUIL search Bus…" at bounding box center [678, 287] width 973 height 465
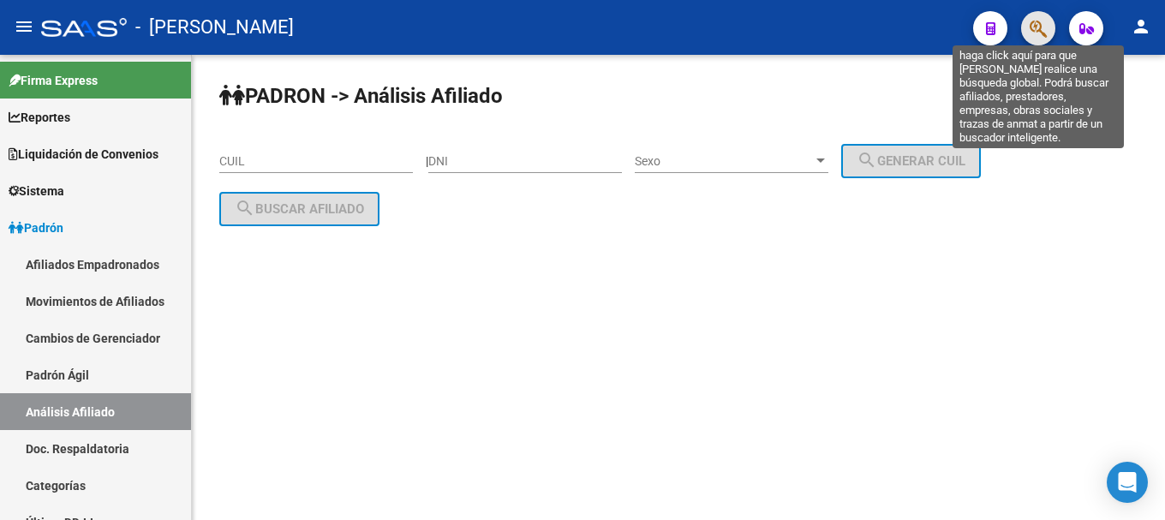
click at [1040, 20] on icon "button" at bounding box center [1038, 29] width 17 height 20
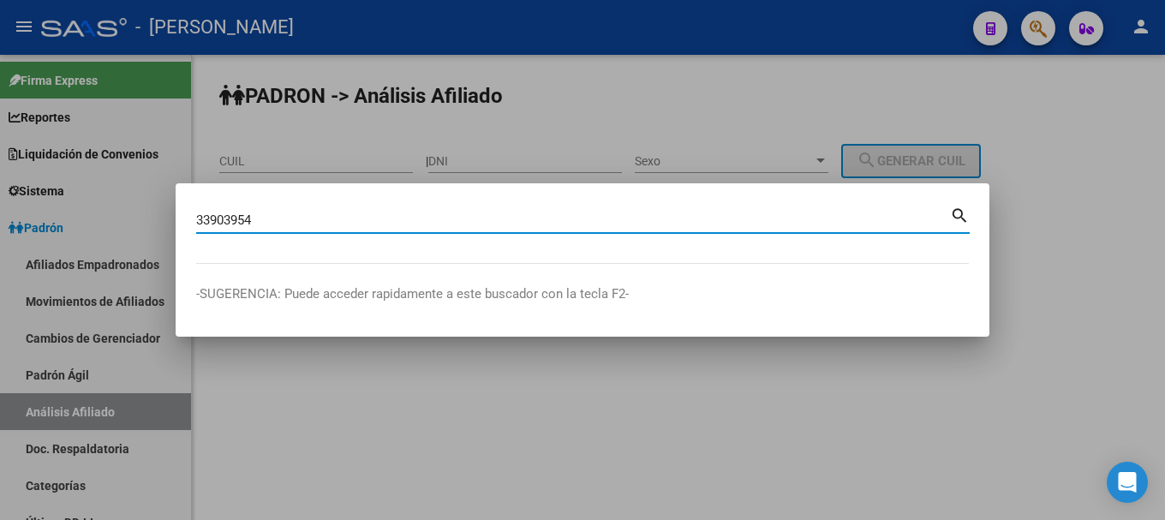
type input "33903954"
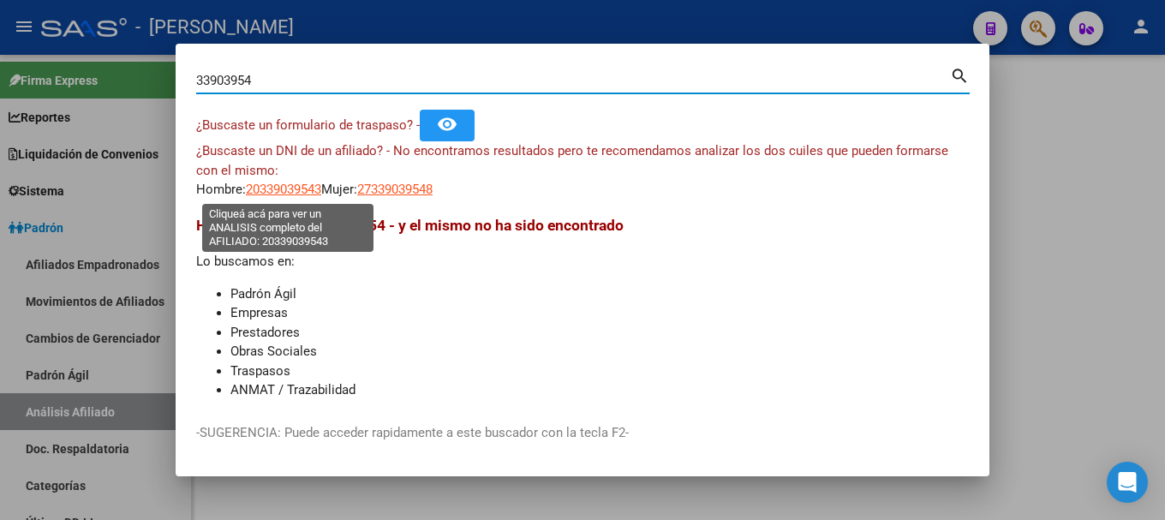
click at [320, 194] on span "20339039543" at bounding box center [283, 189] width 75 height 15
type textarea "20339039543"
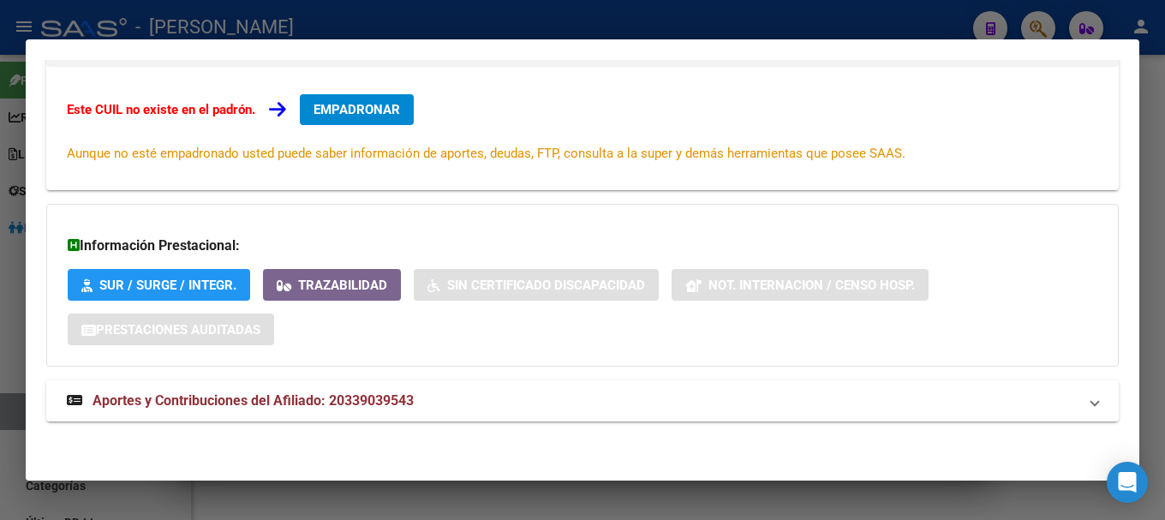
click at [427, 391] on mat-expansion-panel-header "Aportes y Contribuciones del Afiliado: 20339039543" at bounding box center [582, 400] width 1073 height 41
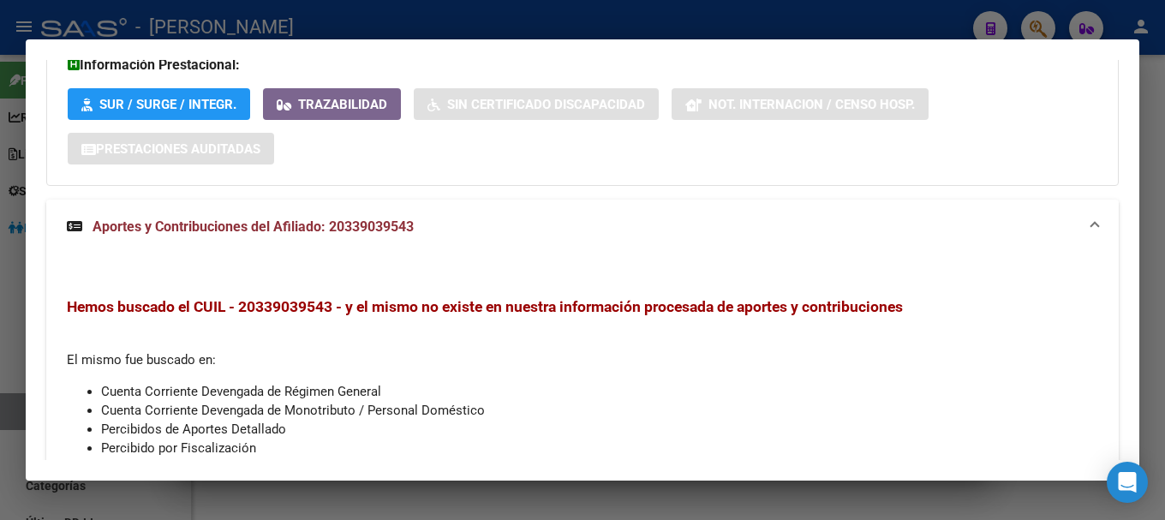
click at [433, 234] on mat-panel-title "Aportes y Contribuciones del Afiliado: 20339039543" at bounding box center [572, 227] width 1011 height 21
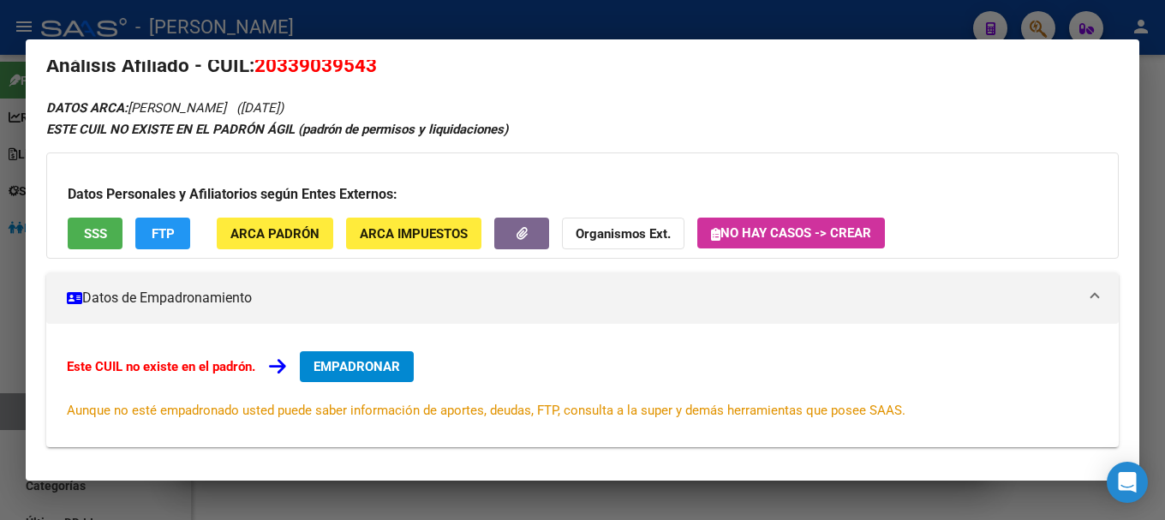
scroll to position [0, 0]
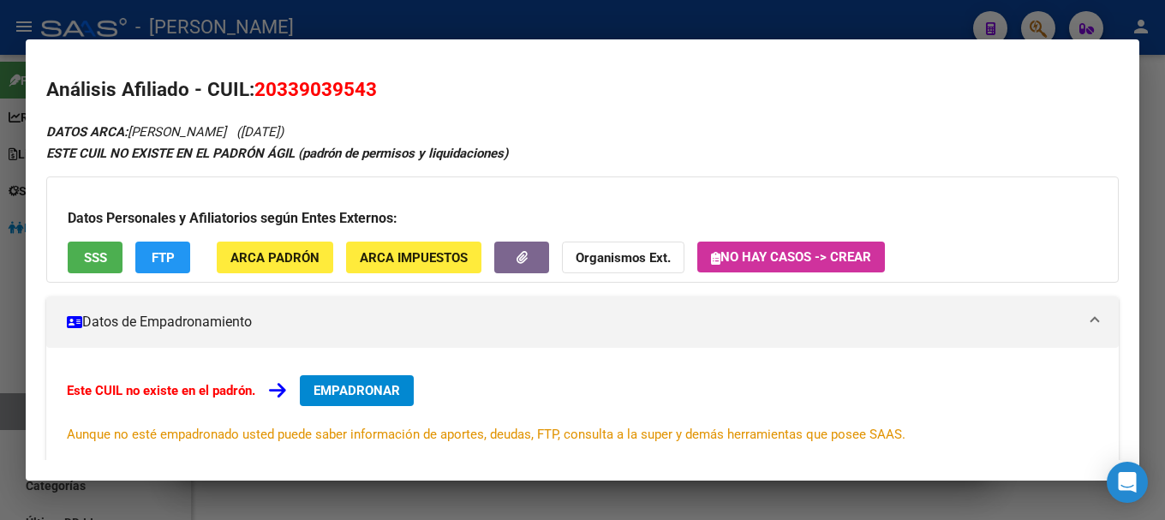
click at [332, 85] on span "20339039543" at bounding box center [315, 89] width 123 height 22
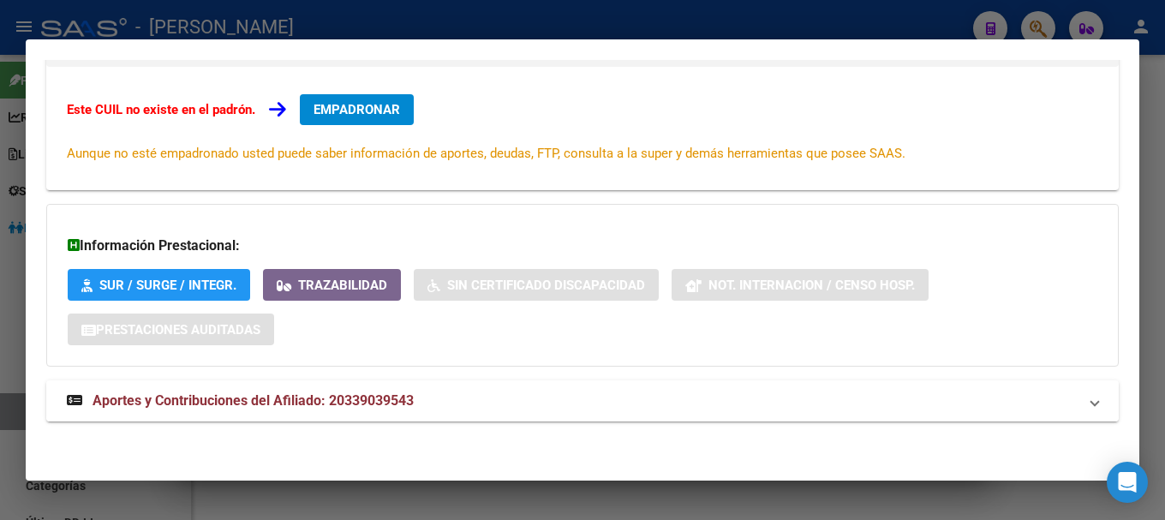
click at [574, 414] on mat-expansion-panel-header "Aportes y Contribuciones del Afiliado: 20339039543" at bounding box center [582, 400] width 1073 height 41
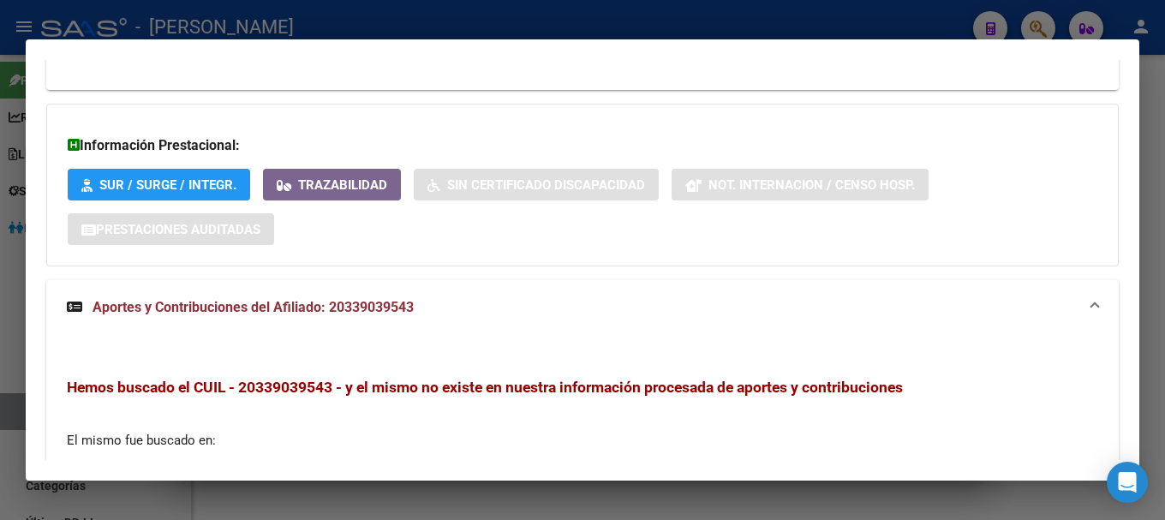
click at [564, 300] on mat-panel-title "Aportes y Contribuciones del Afiliado: 20339039543" at bounding box center [572, 307] width 1011 height 21
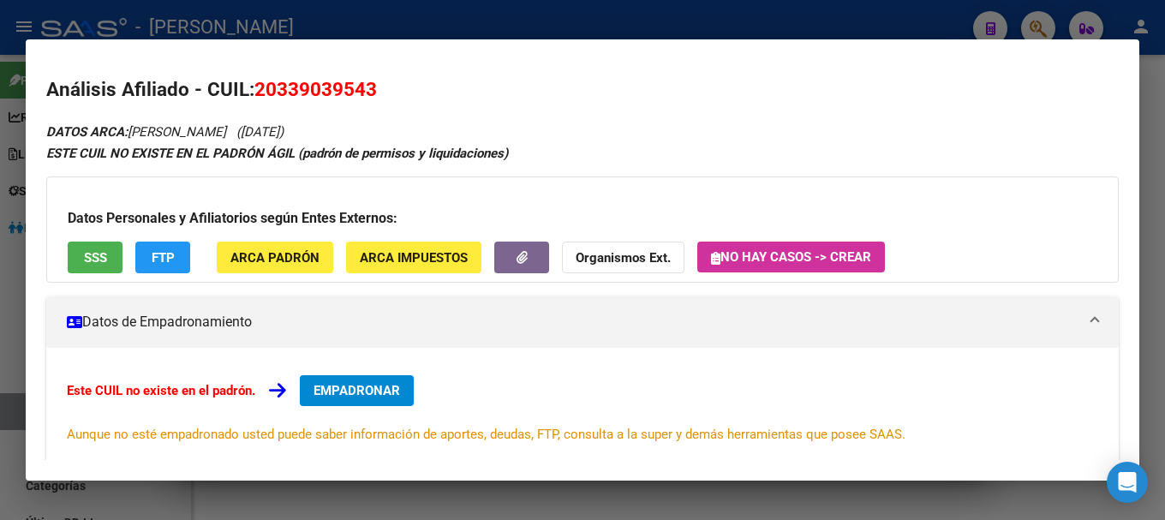
click at [512, 27] on div at bounding box center [582, 260] width 1165 height 520
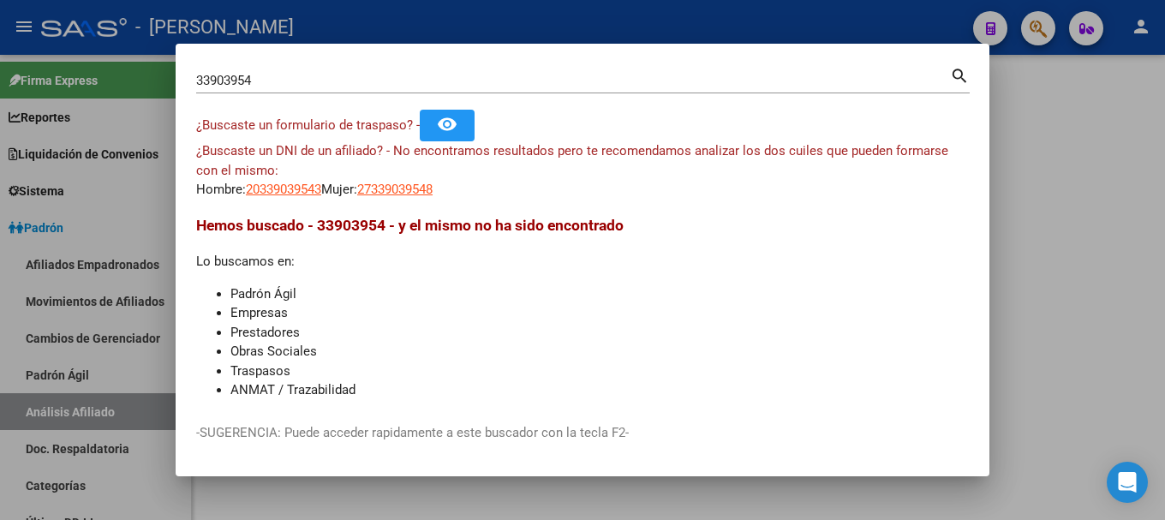
click at [512, 27] on div at bounding box center [582, 260] width 1165 height 520
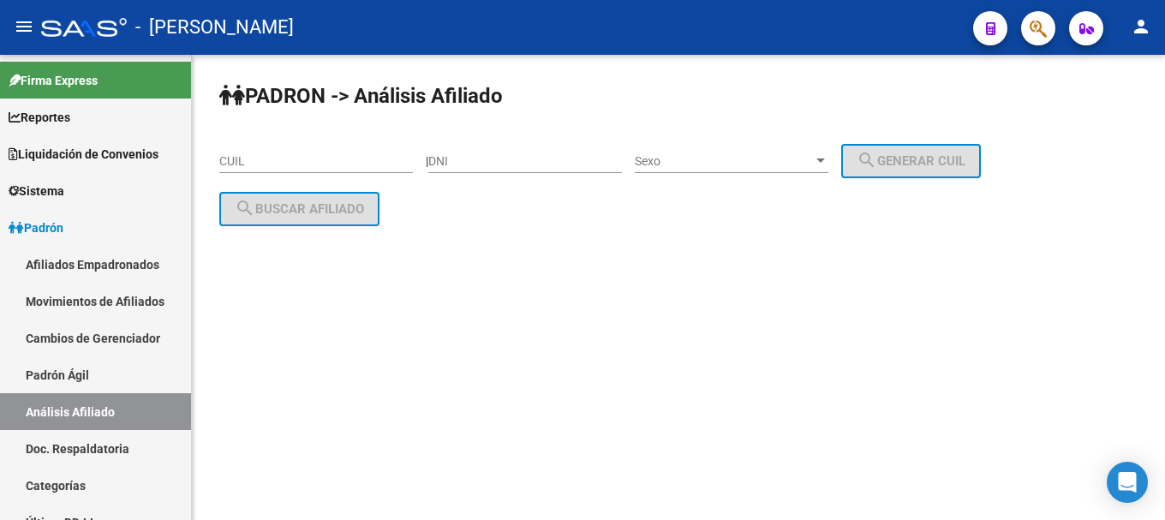
click at [1034, 36] on icon "button" at bounding box center [1038, 29] width 17 height 20
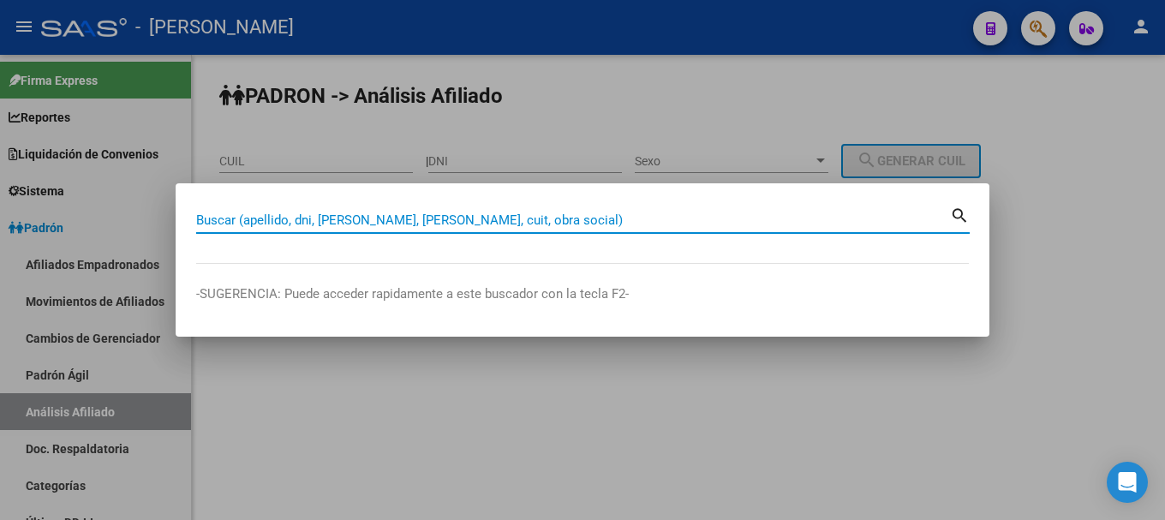
paste input "20415991100"
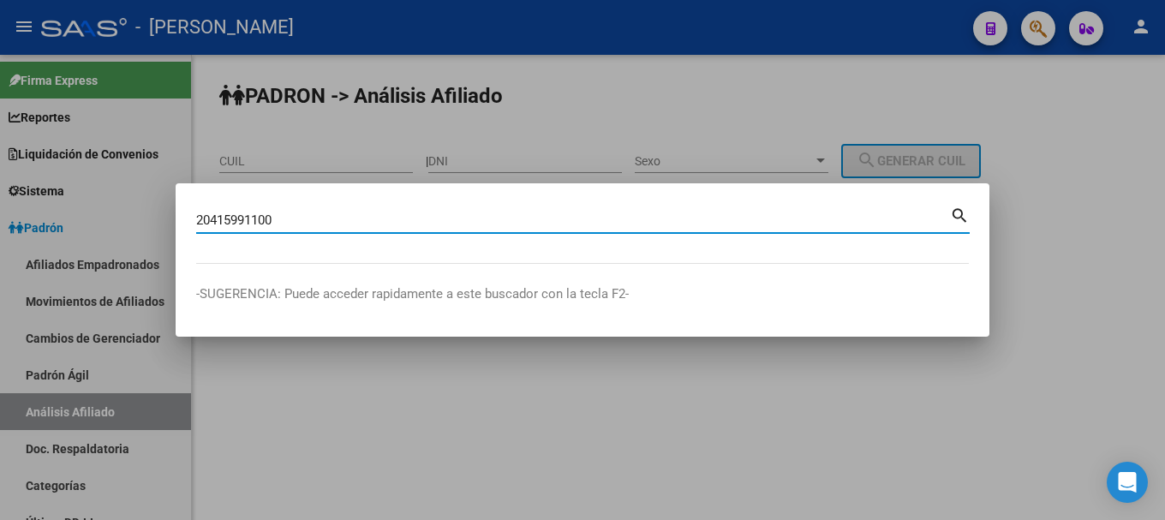
type input "20415991100"
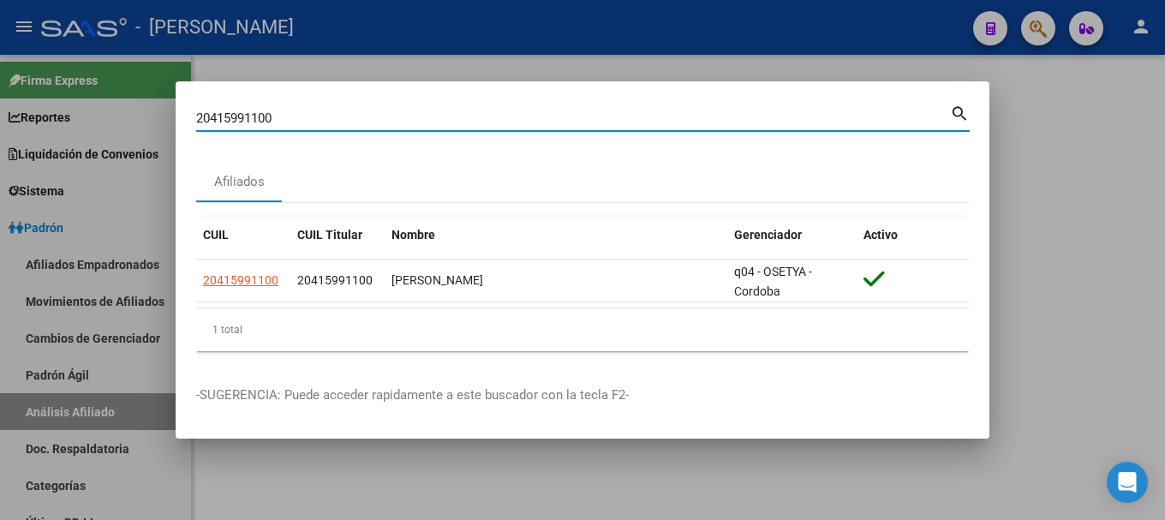
click at [1068, 385] on div at bounding box center [582, 260] width 1165 height 520
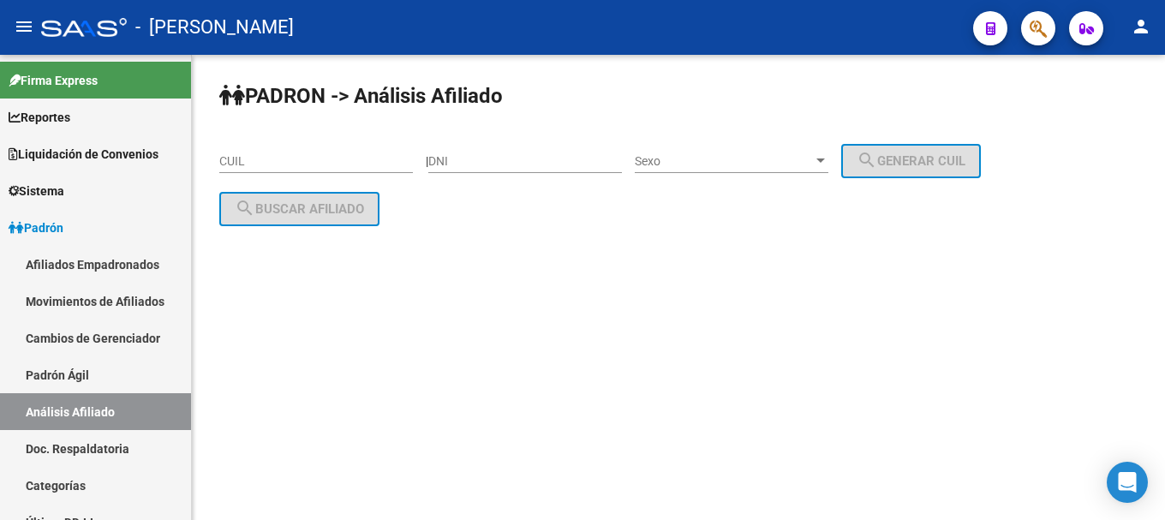
click at [1049, 19] on button "button" at bounding box center [1038, 28] width 34 height 34
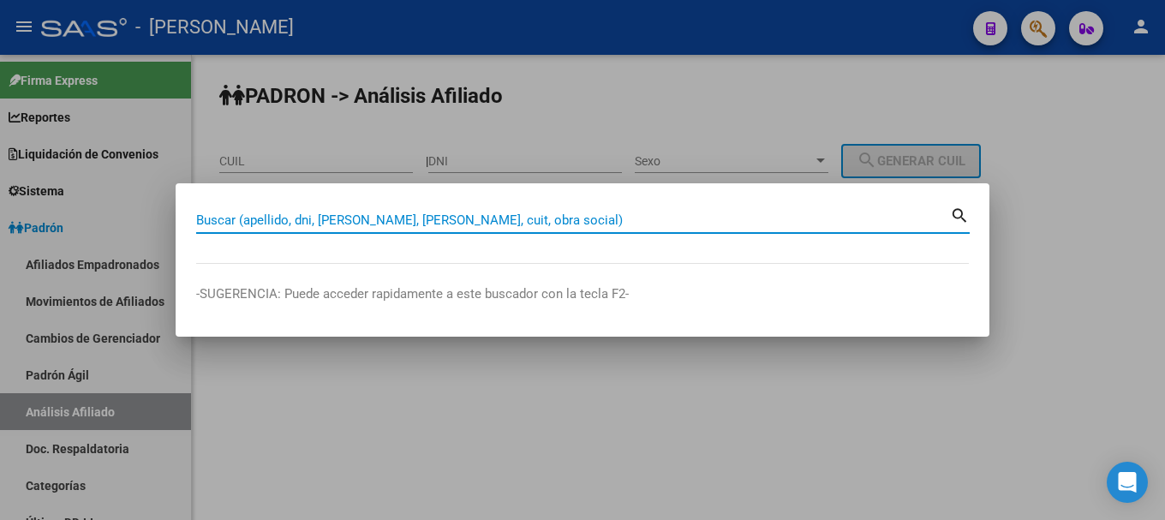
paste input "20415991100"
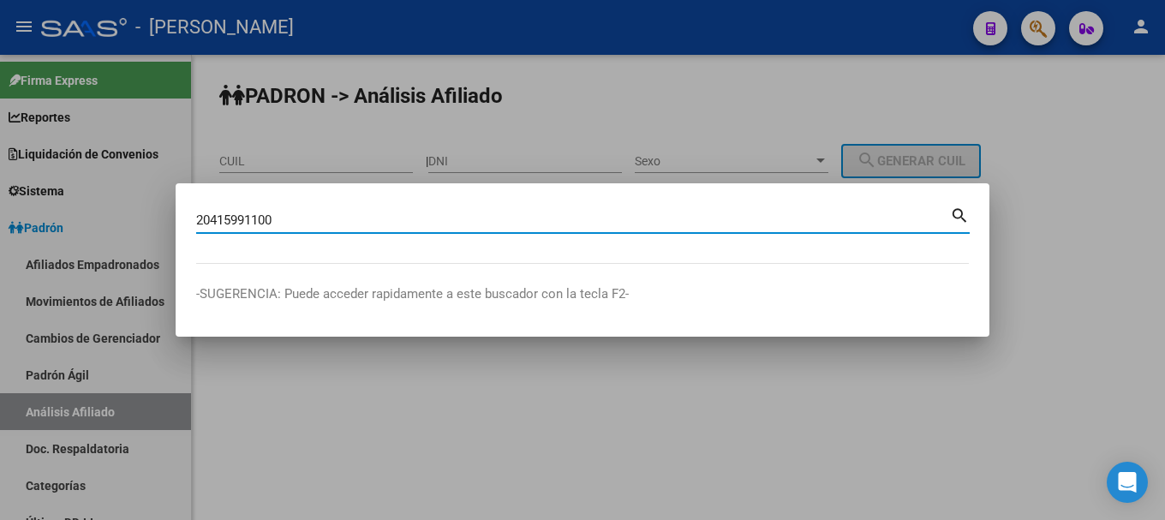
type input "20415991100"
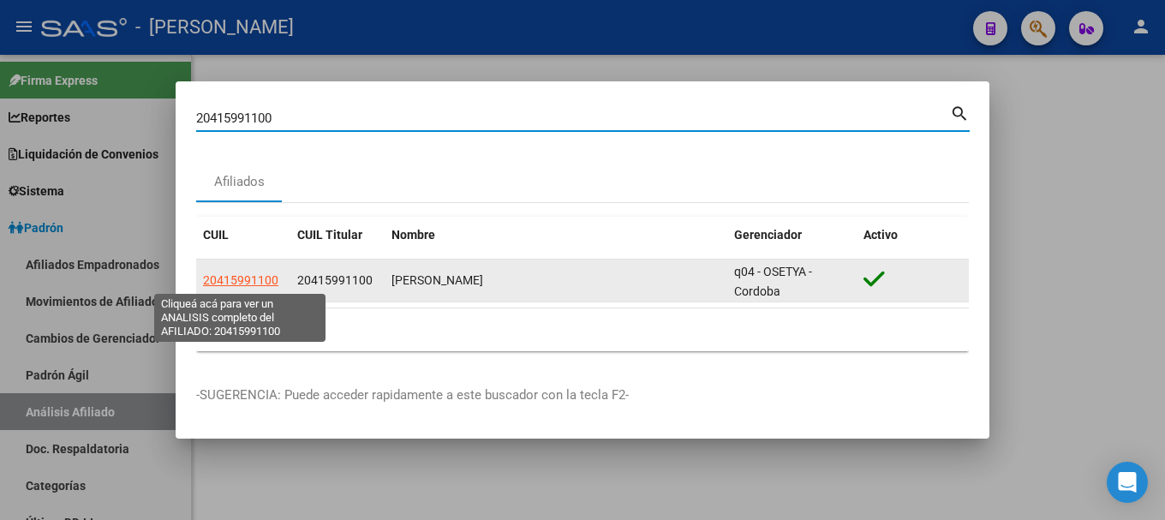
click at [224, 278] on span "20415991100" at bounding box center [240, 280] width 75 height 14
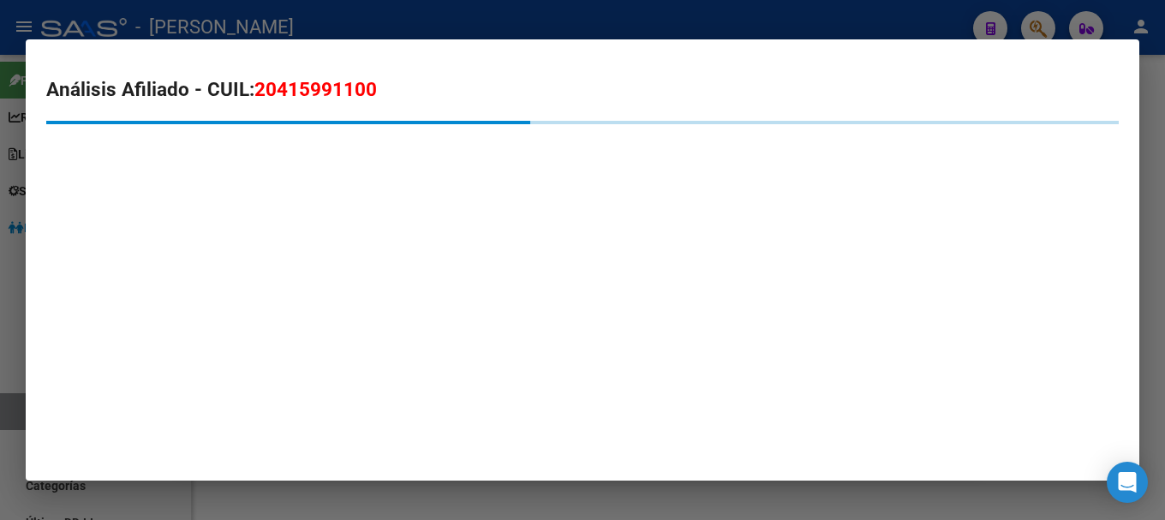
click at [342, 81] on span "20415991100" at bounding box center [315, 89] width 123 height 22
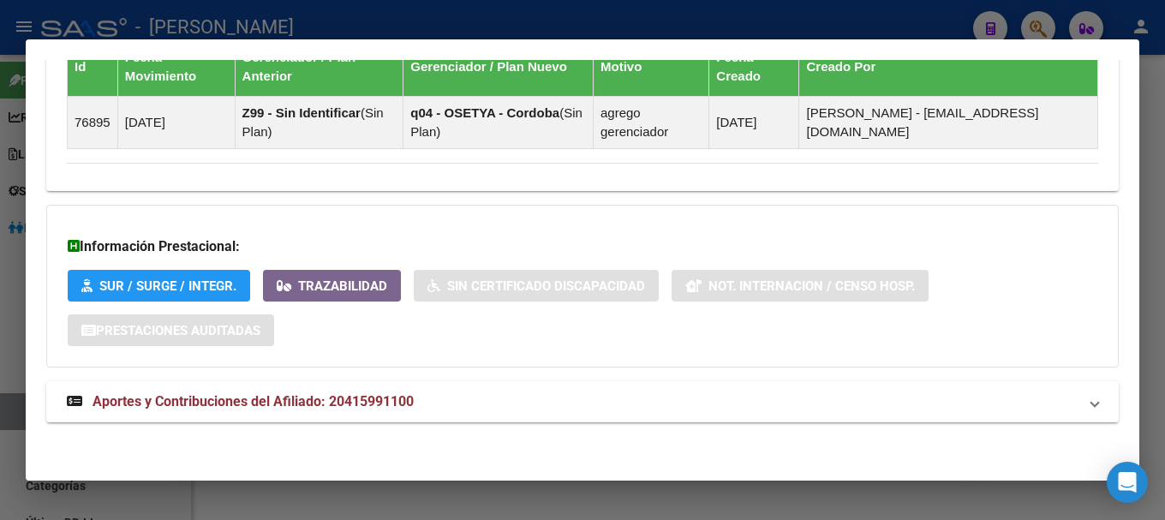
click at [439, 406] on mat-panel-title "Aportes y Contribuciones del Afiliado: 20415991100" at bounding box center [572, 401] width 1011 height 21
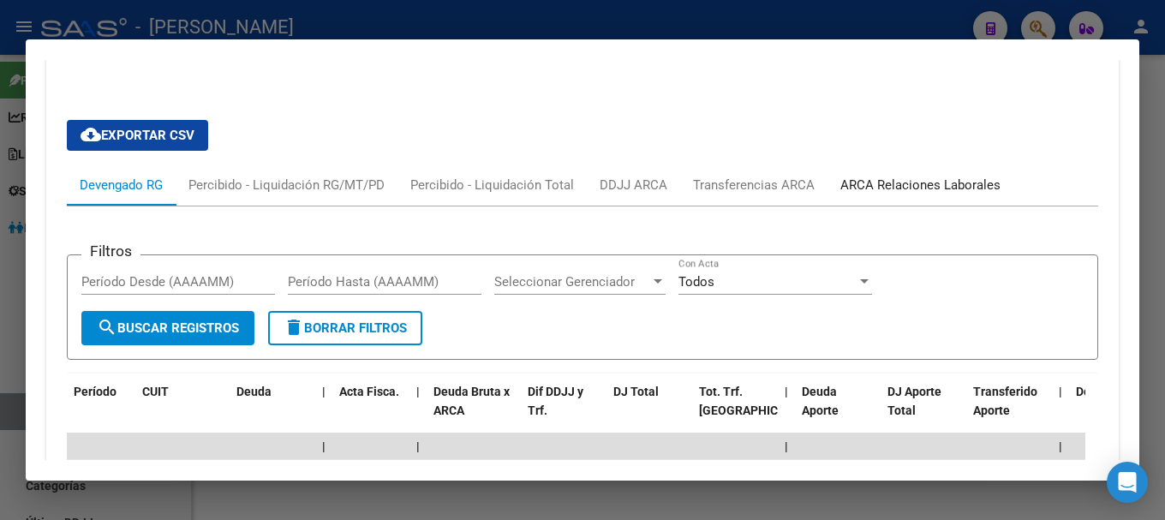
click at [913, 197] on div "ARCA Relaciones Laborales" at bounding box center [921, 184] width 186 height 41
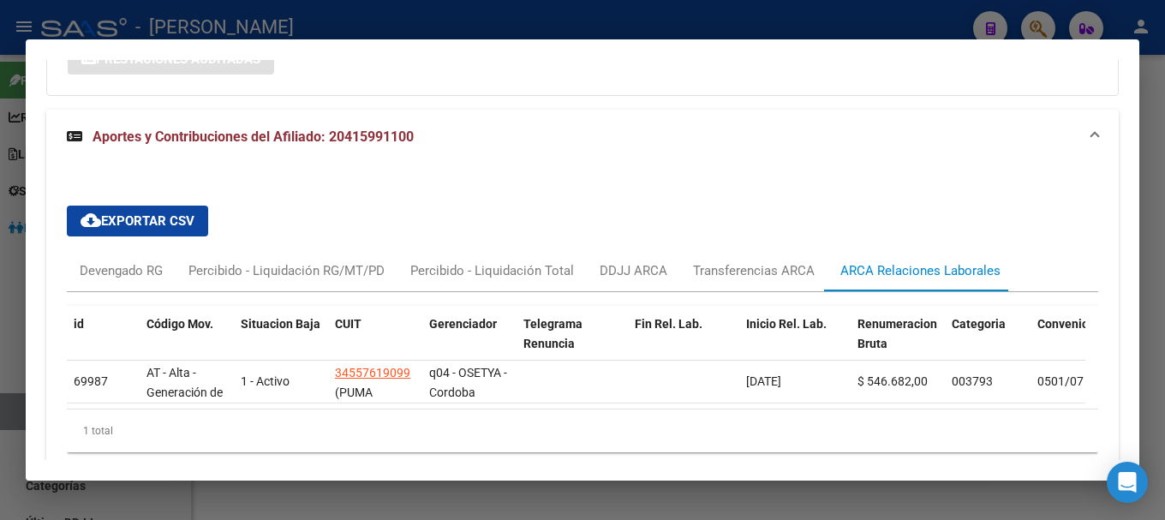
scroll to position [1445, 0]
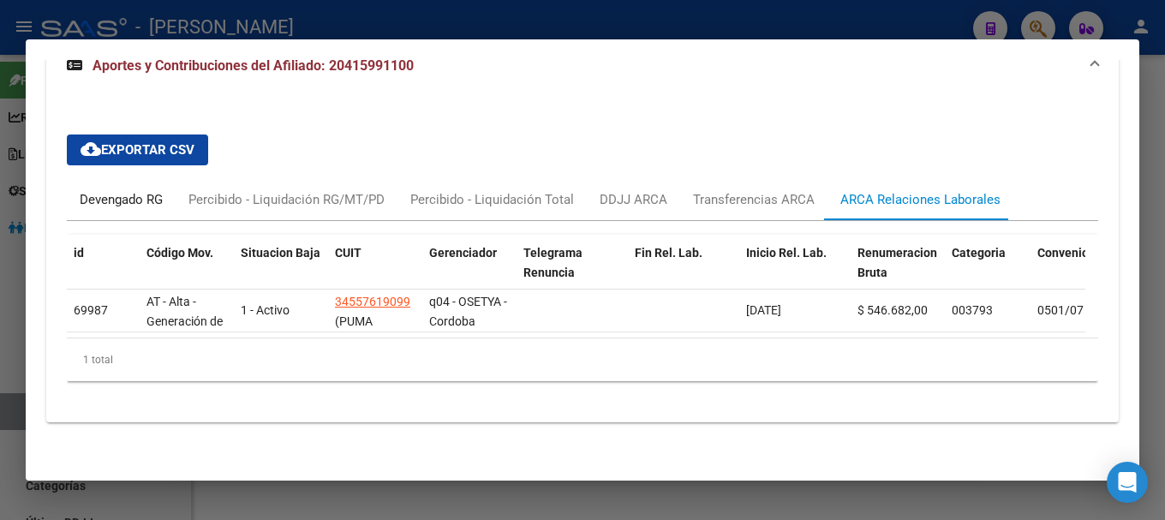
click at [126, 194] on div "Devengado RG" at bounding box center [121, 199] width 83 height 19
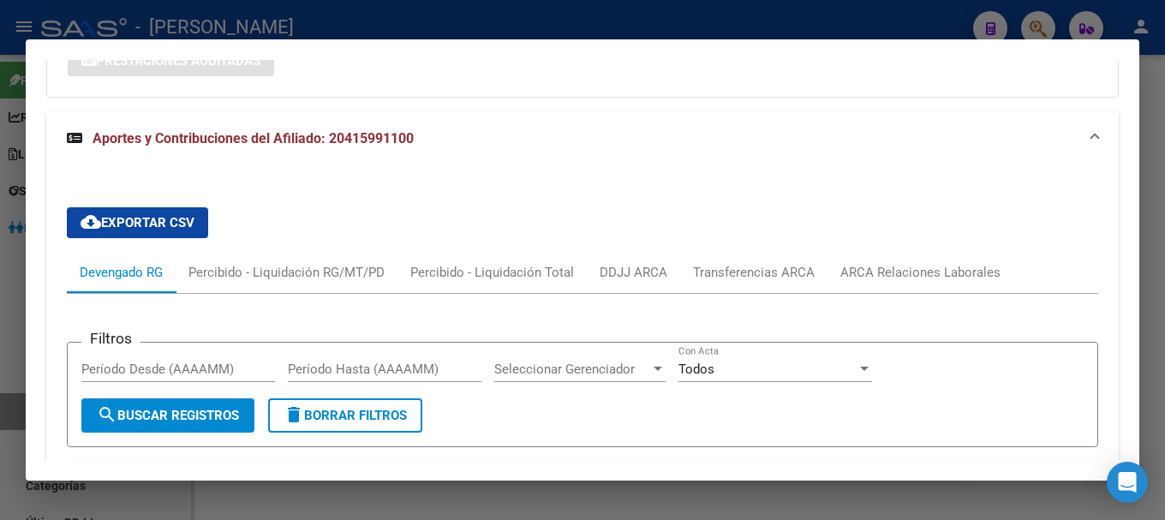
click at [298, 144] on span "Aportes y Contribuciones del Afiliado: 20415991100" at bounding box center [253, 138] width 321 height 16
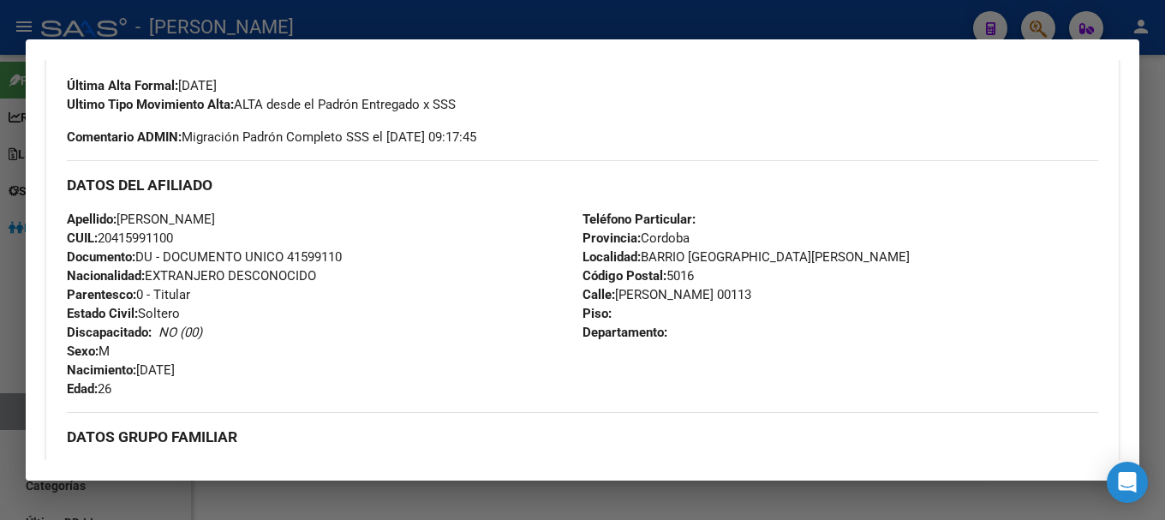
scroll to position [404, 0]
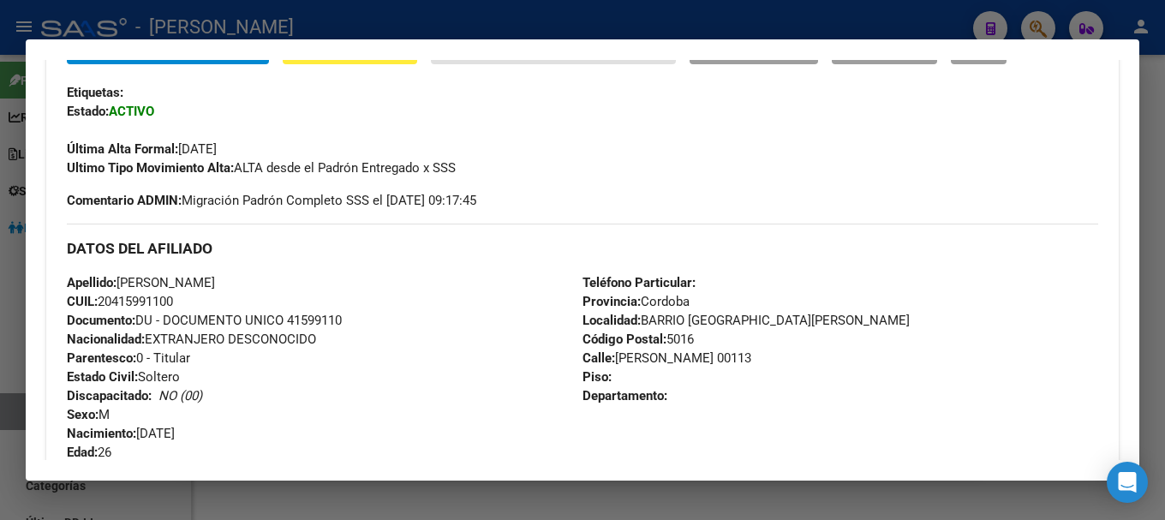
drag, startPoint x: 116, startPoint y: 303, endPoint x: 171, endPoint y: 301, distance: 55.7
click at [171, 301] on span "CUIL: 20415991100" at bounding box center [120, 301] width 106 height 15
drag, startPoint x: 613, startPoint y: 356, endPoint x: 725, endPoint y: 357, distance: 111.4
click at [725, 357] on span "Calle: [PERSON_NAME] 00113" at bounding box center [667, 357] width 169 height 15
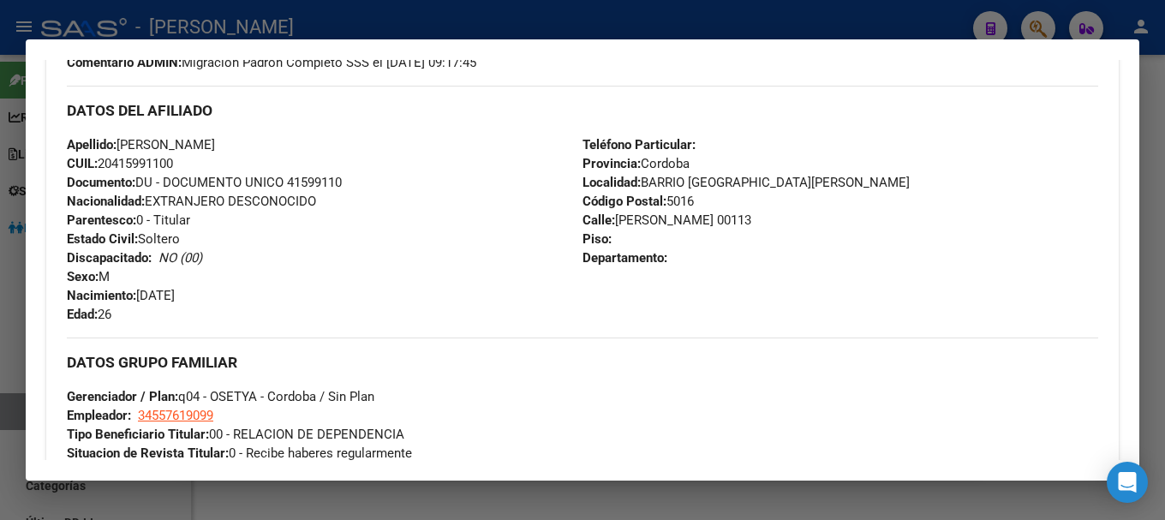
scroll to position [576, 0]
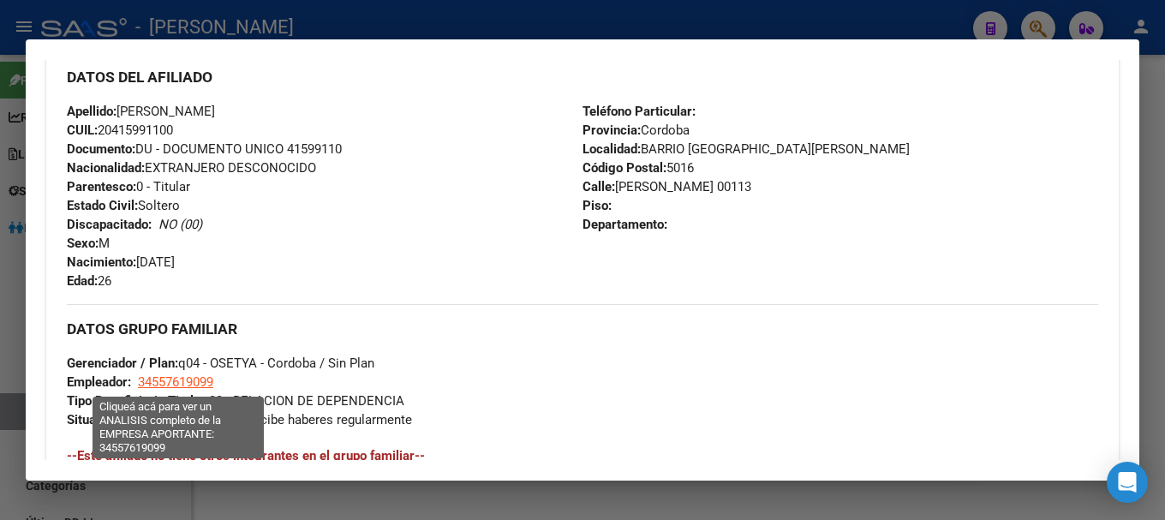
click at [190, 379] on span "34557619099" at bounding box center [175, 381] width 75 height 15
type textarea "34557619099"
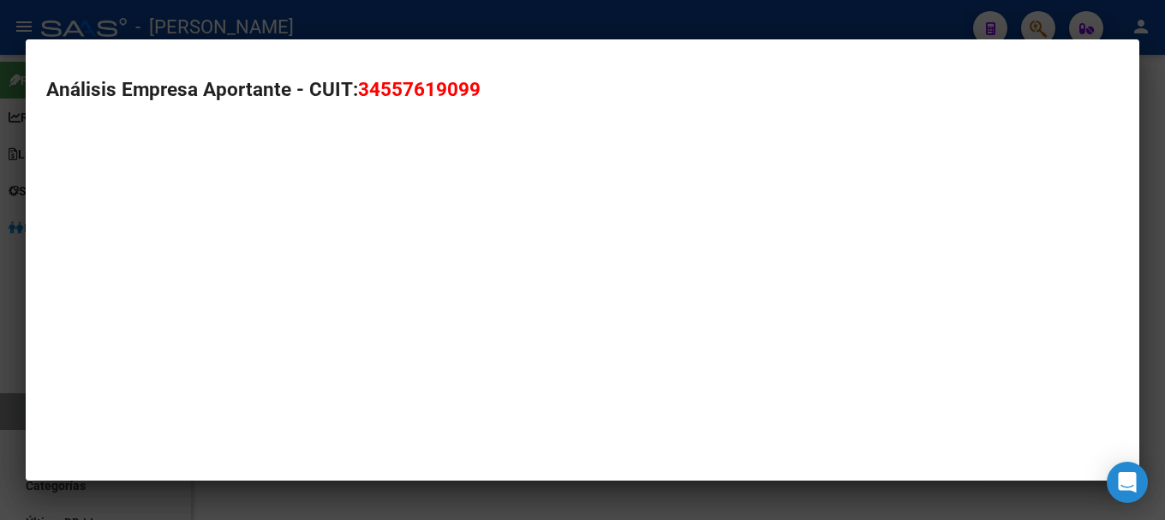
click at [404, 64] on mat-dialog-content "Análisis Empresa Aportante - CUIT: 34557619099" at bounding box center [583, 129] width 1114 height 138
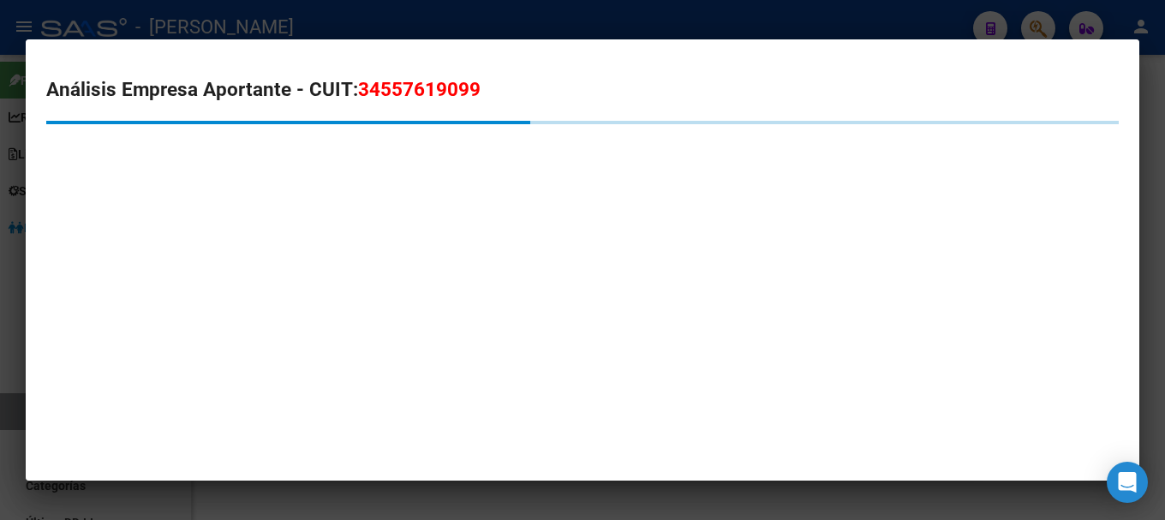
click at [411, 81] on span "34557619099" at bounding box center [419, 89] width 123 height 22
click at [371, 86] on span "34557619099" at bounding box center [419, 89] width 123 height 22
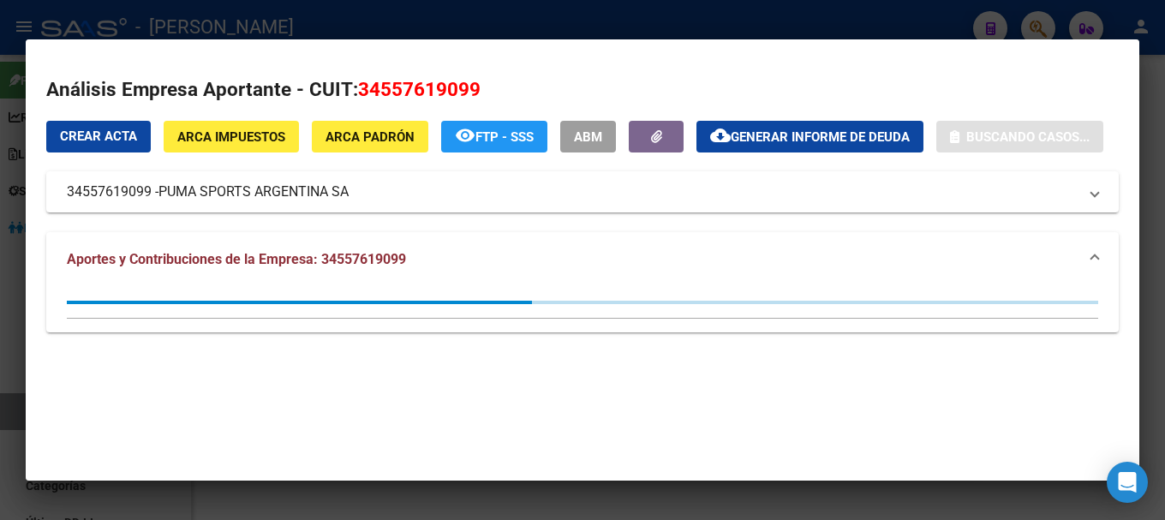
click at [427, 99] on span "34557619099" at bounding box center [419, 89] width 123 height 22
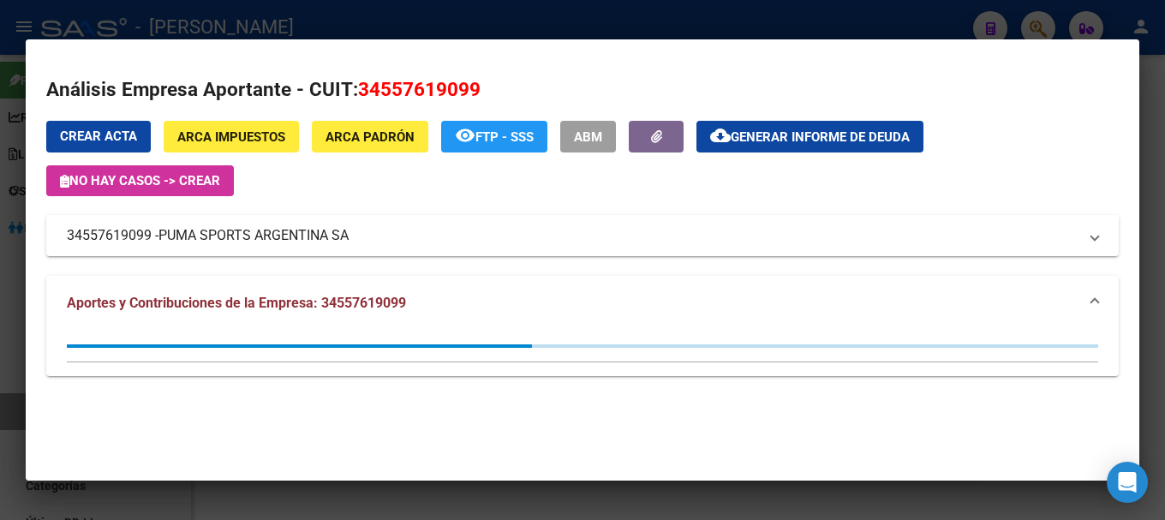
click at [427, 99] on span "34557619099" at bounding box center [419, 89] width 123 height 22
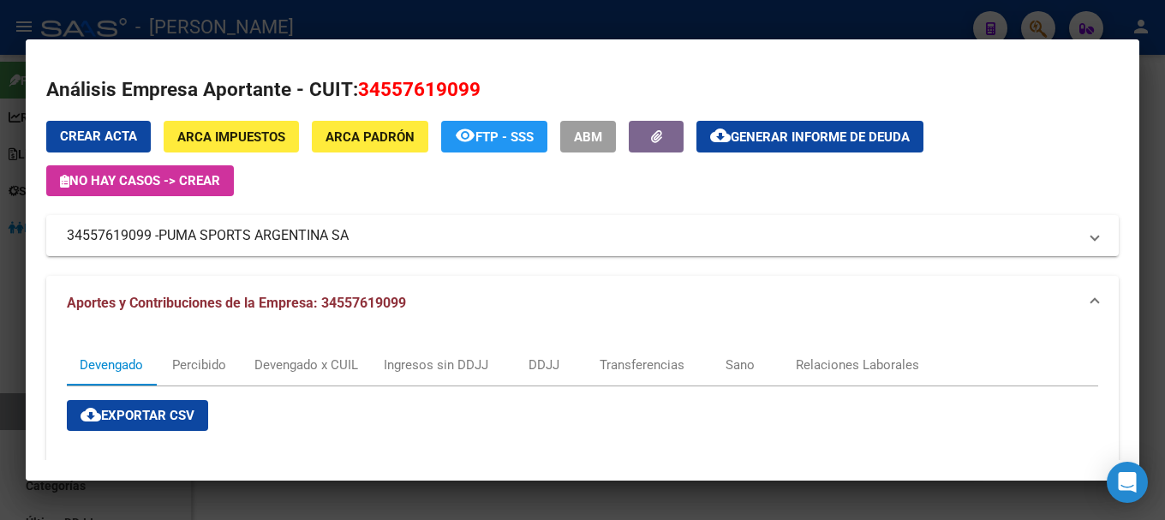
click at [332, 26] on div at bounding box center [582, 260] width 1165 height 520
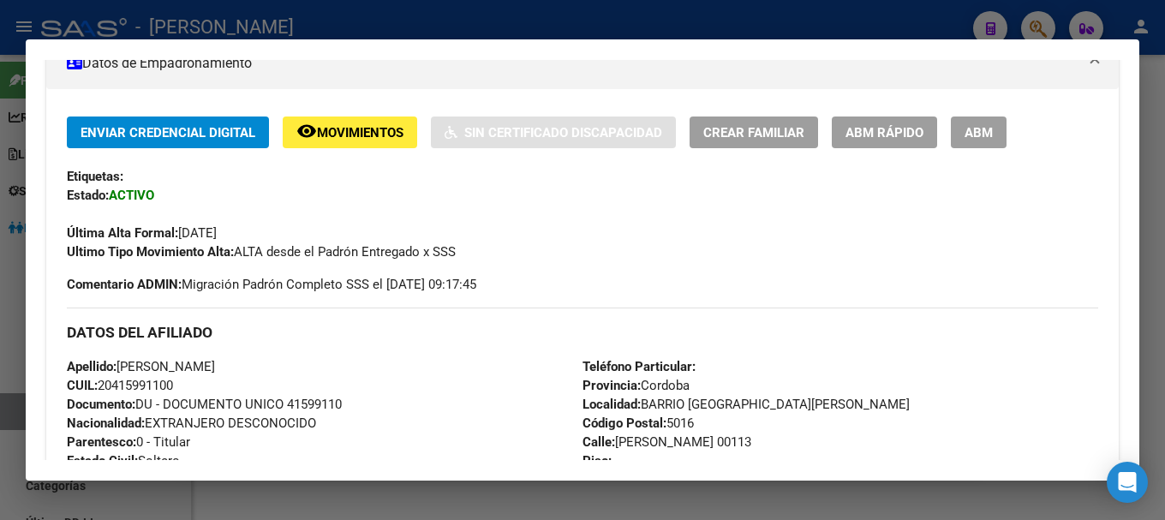
scroll to position [319, 0]
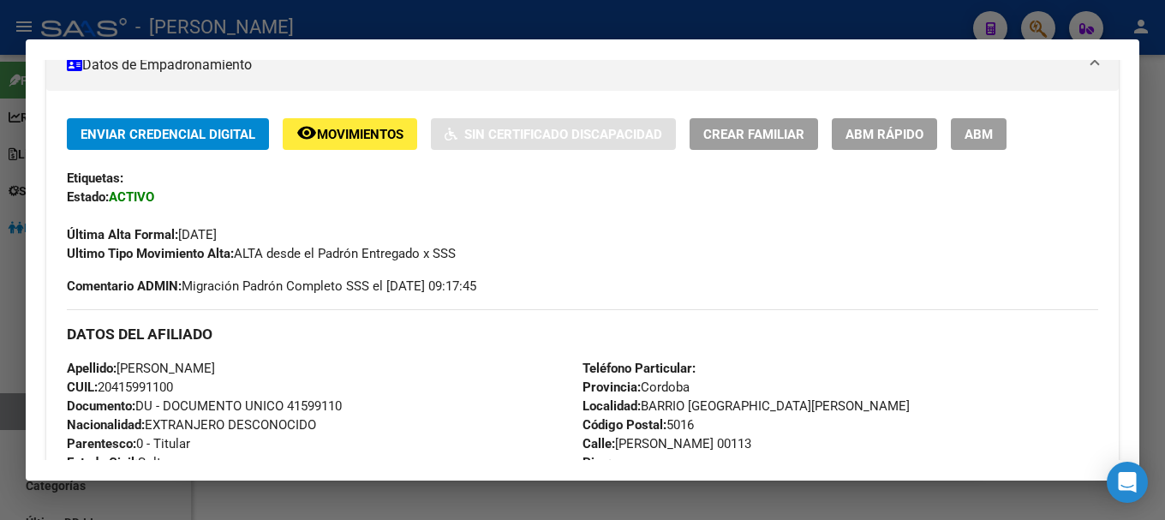
click at [484, 8] on div at bounding box center [582, 260] width 1165 height 520
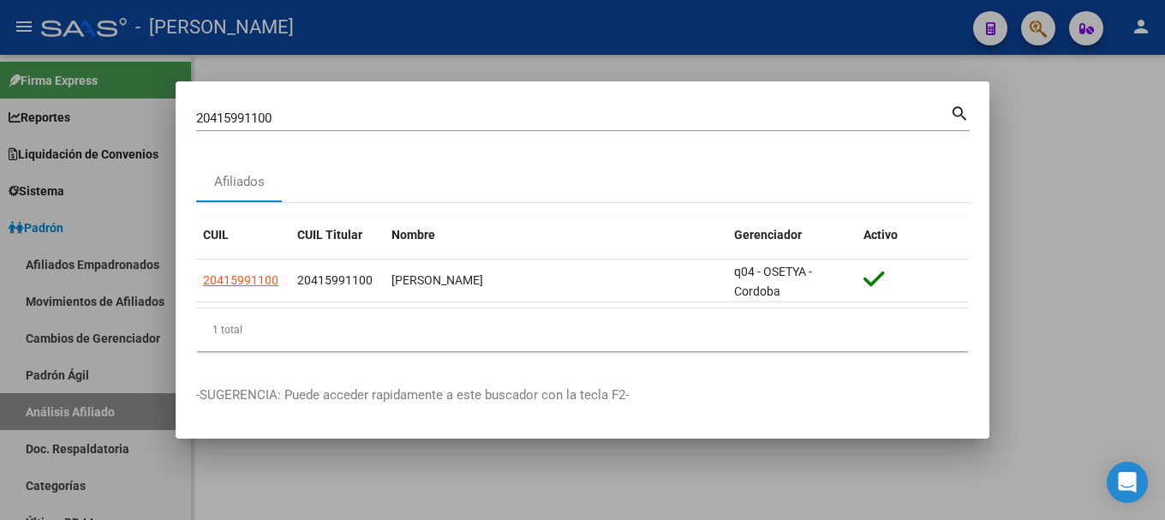
click at [555, 121] on input "20415991100" at bounding box center [573, 118] width 754 height 15
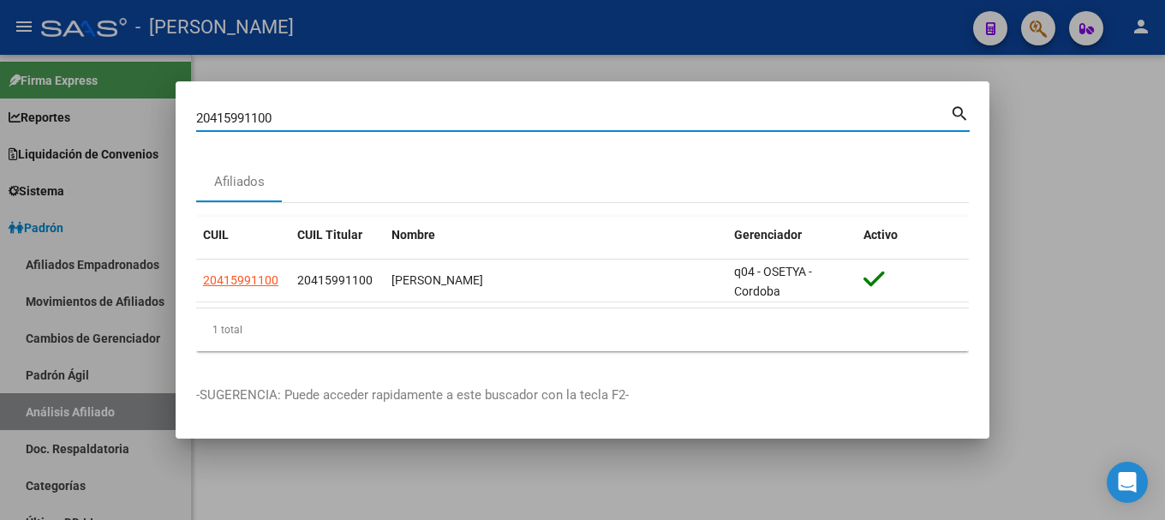
click at [555, 121] on input "20415991100" at bounding box center [573, 118] width 754 height 15
paste input "8989"
type input "20415998989"
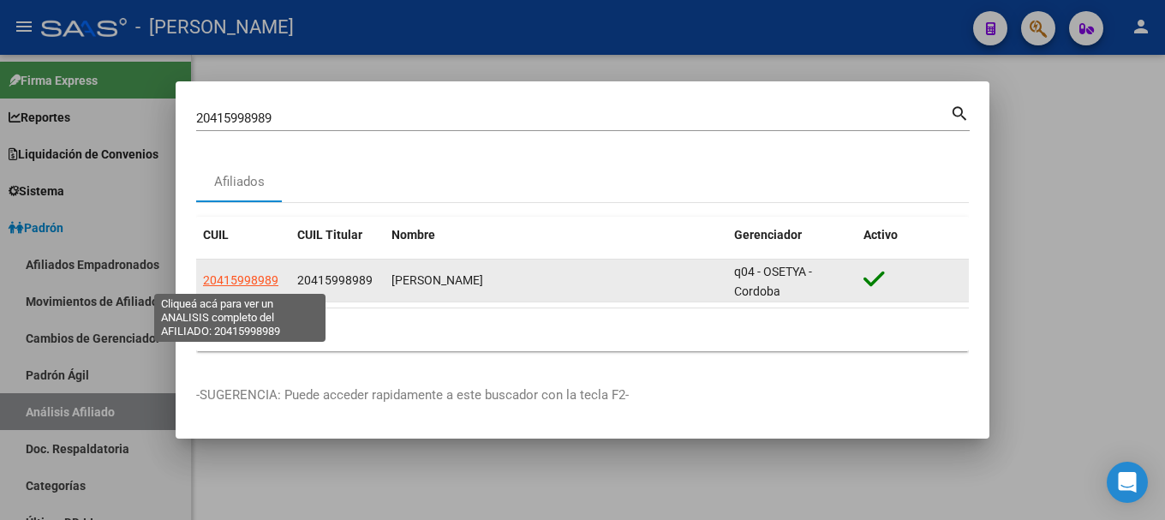
click at [260, 281] on span "20415998989" at bounding box center [240, 280] width 75 height 14
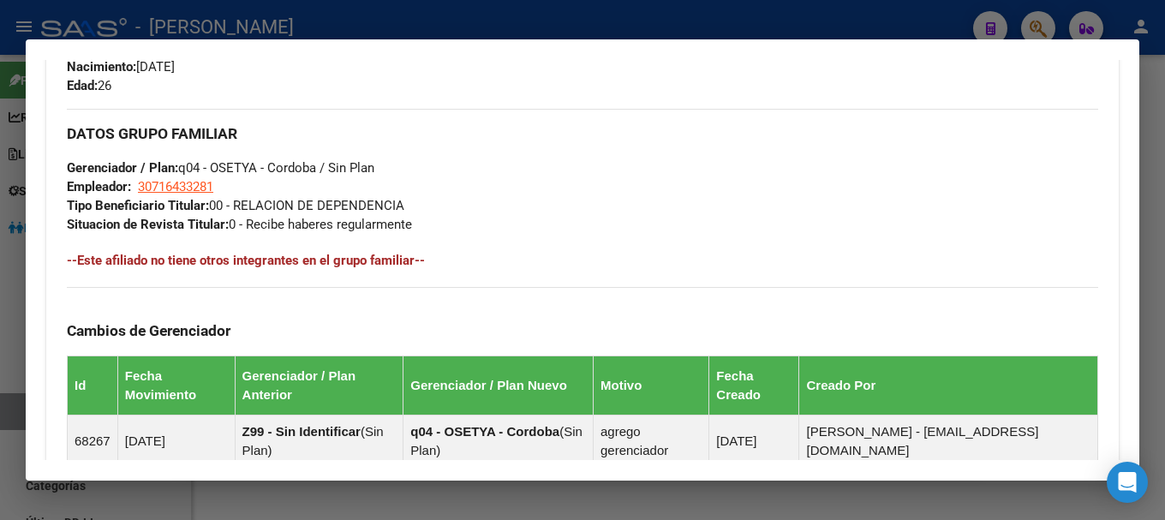
scroll to position [1090, 0]
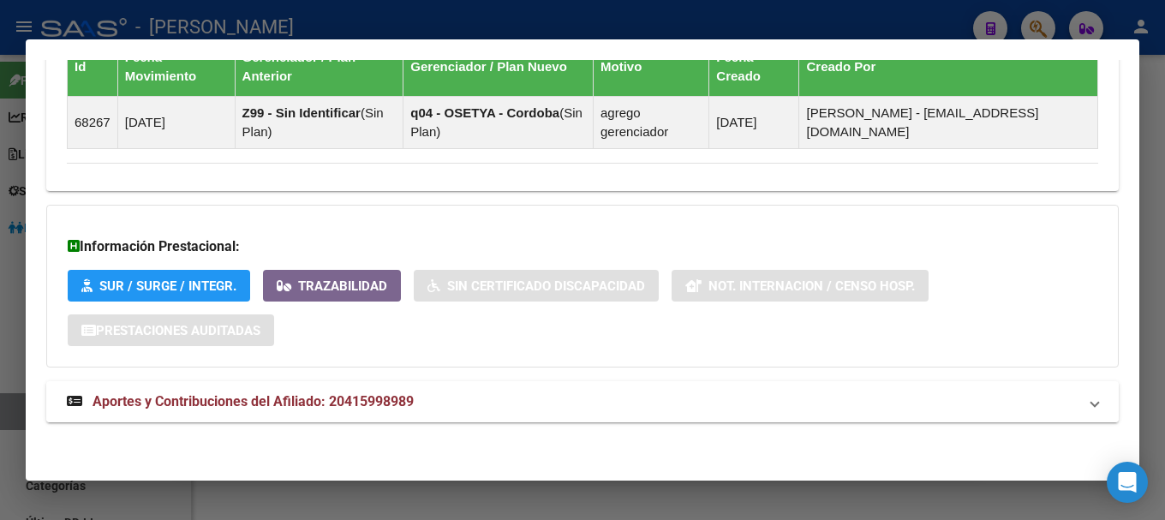
click at [397, 416] on mat-expansion-panel-header "Aportes y Contribuciones del Afiliado: 20415998989" at bounding box center [582, 401] width 1073 height 41
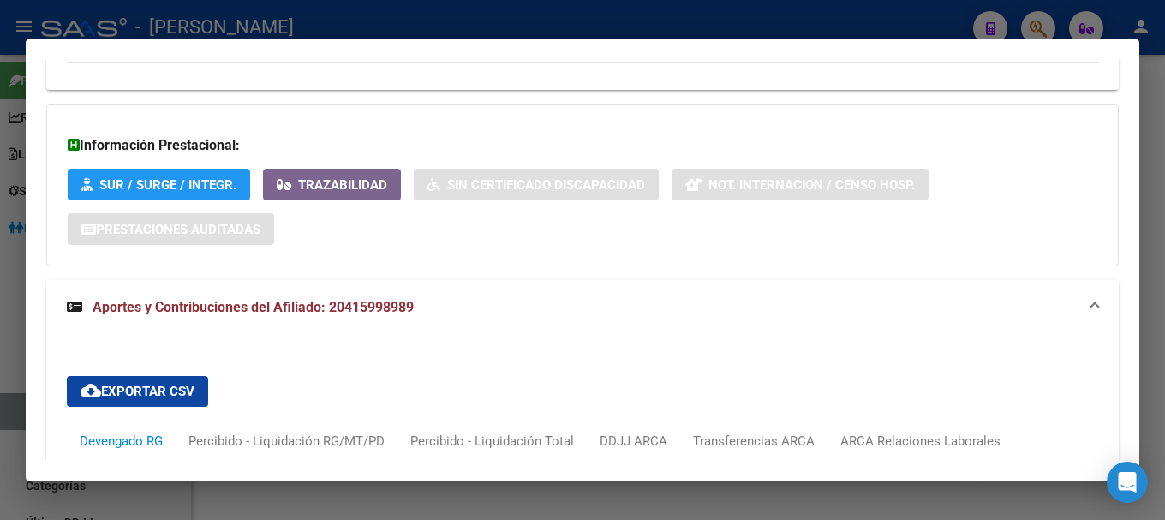
scroll to position [1521, 0]
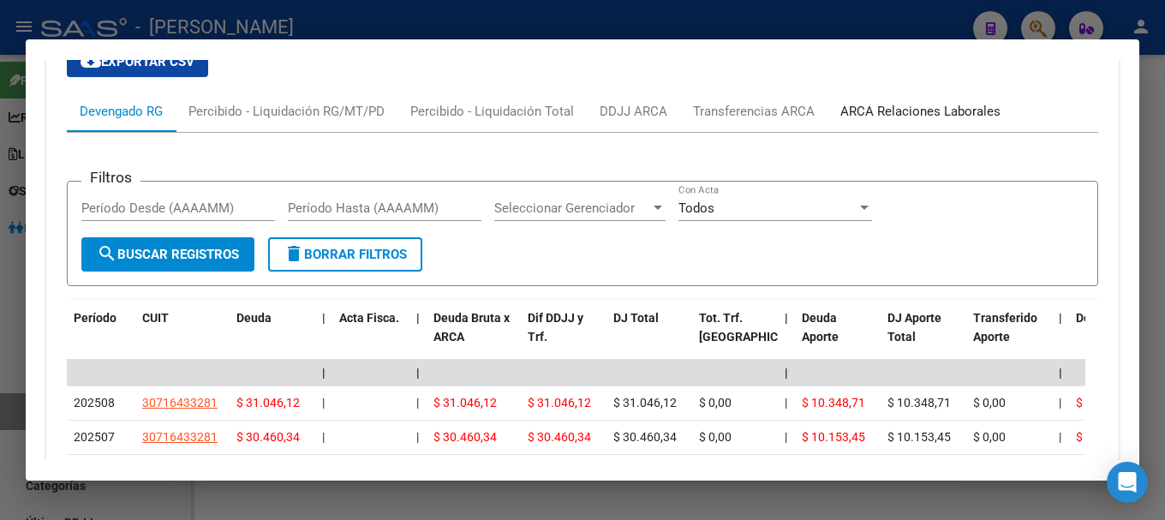
click at [923, 123] on div "ARCA Relaciones Laborales" at bounding box center [921, 111] width 186 height 41
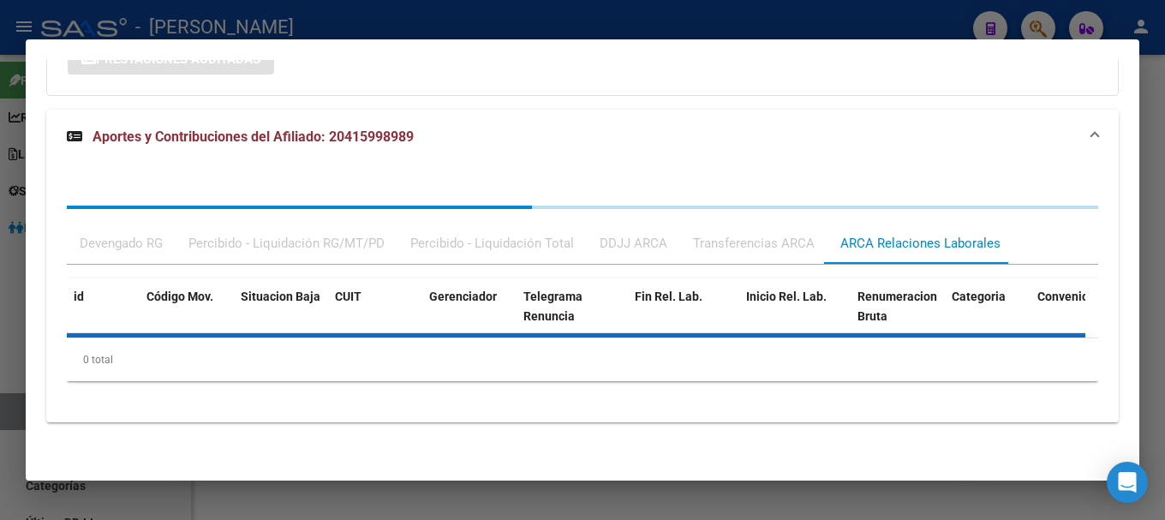
scroll to position [1440, 0]
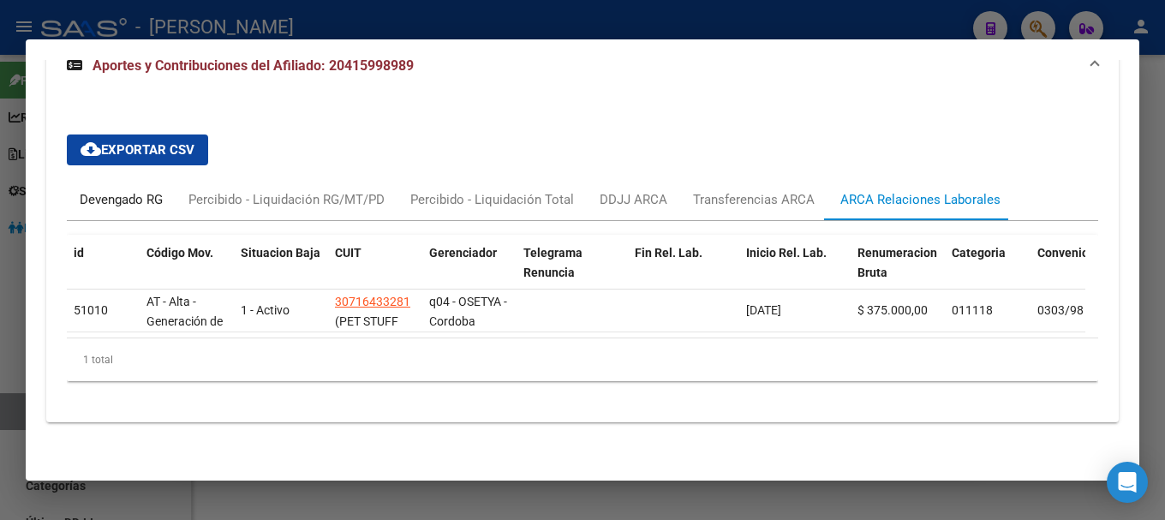
click at [120, 194] on div "Devengado RG" at bounding box center [121, 199] width 83 height 19
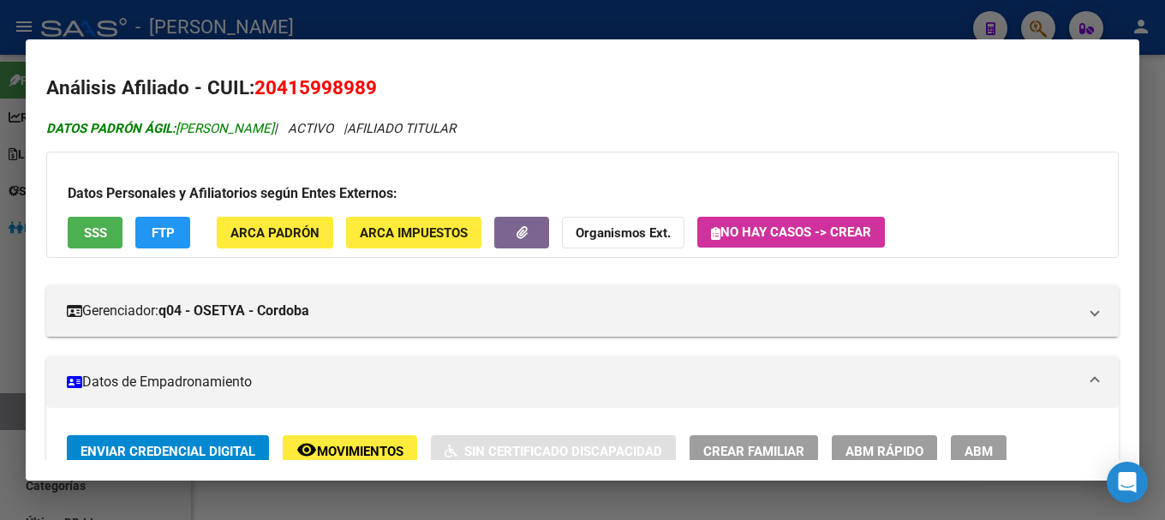
scroll to position [0, 0]
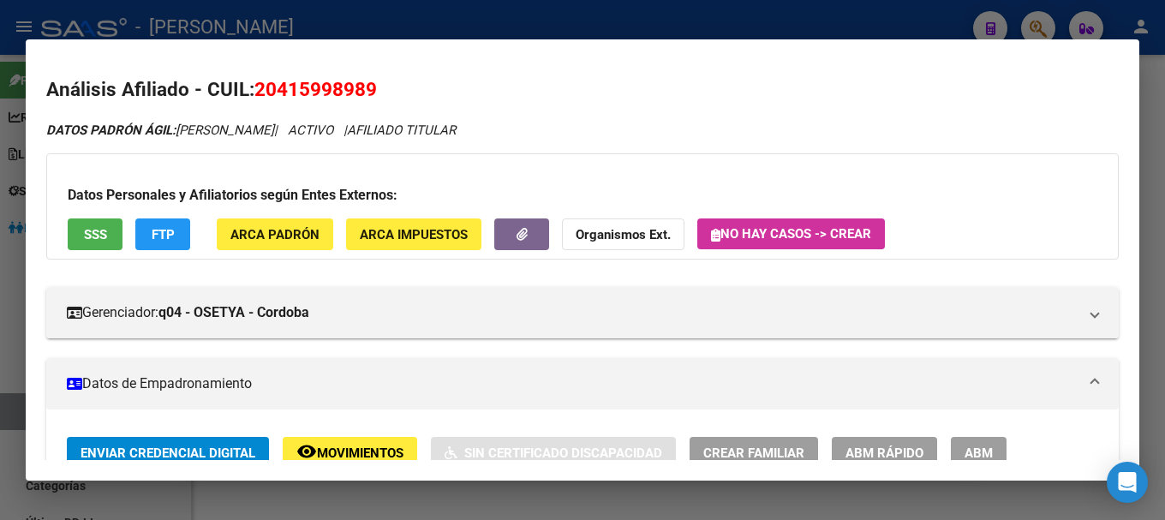
click at [327, 92] on span "20415998989" at bounding box center [315, 89] width 123 height 22
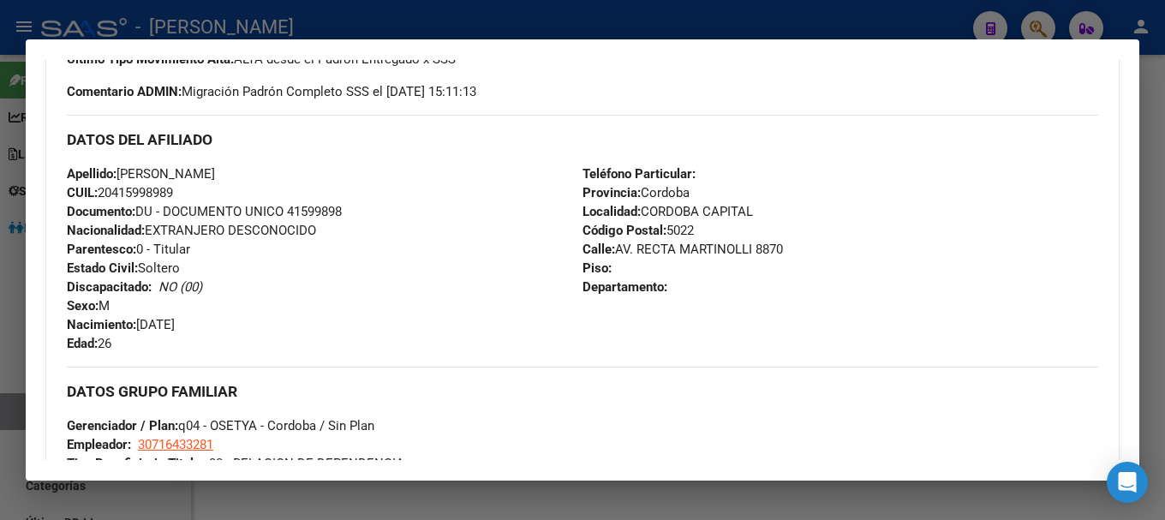
scroll to position [514, 0]
drag, startPoint x: 115, startPoint y: 187, endPoint x: 172, endPoint y: 186, distance: 57.4
click at [172, 186] on span "CUIL: 20415998989" at bounding box center [120, 191] width 106 height 15
drag, startPoint x: 614, startPoint y: 245, endPoint x: 748, endPoint y: 245, distance: 133.6
click at [748, 245] on span "Calle: AV. RECTA MARTINOLLI 8870" at bounding box center [683, 248] width 200 height 15
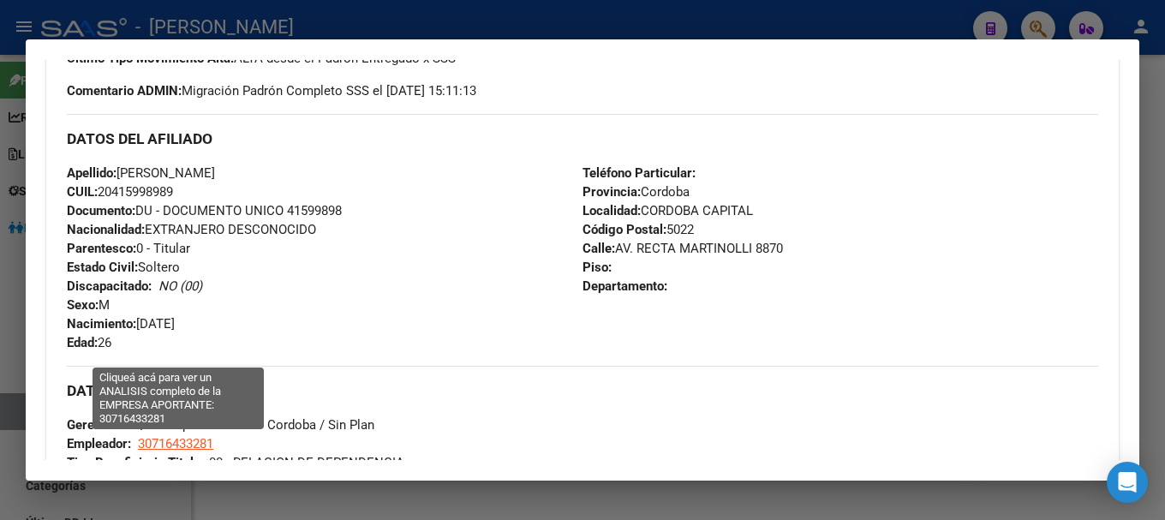
click at [179, 438] on span "30716433281" at bounding box center [175, 443] width 75 height 15
type textarea "30716433281"
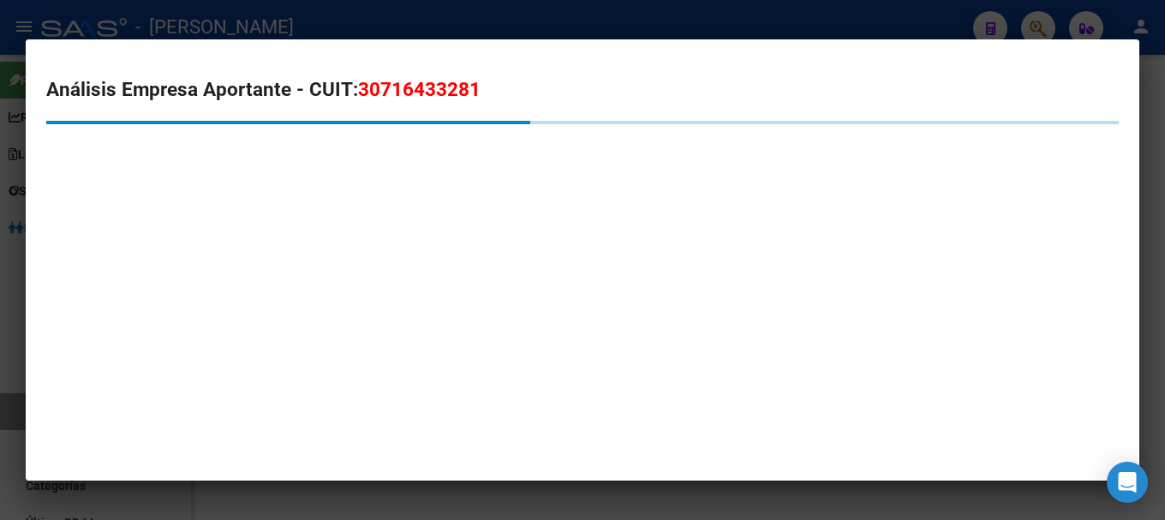
click at [378, 111] on div "Análisis Empresa Aportante - CUIT: 30716433281" at bounding box center [582, 144] width 1073 height 139
click at [387, 90] on span "30716433281" at bounding box center [419, 89] width 123 height 22
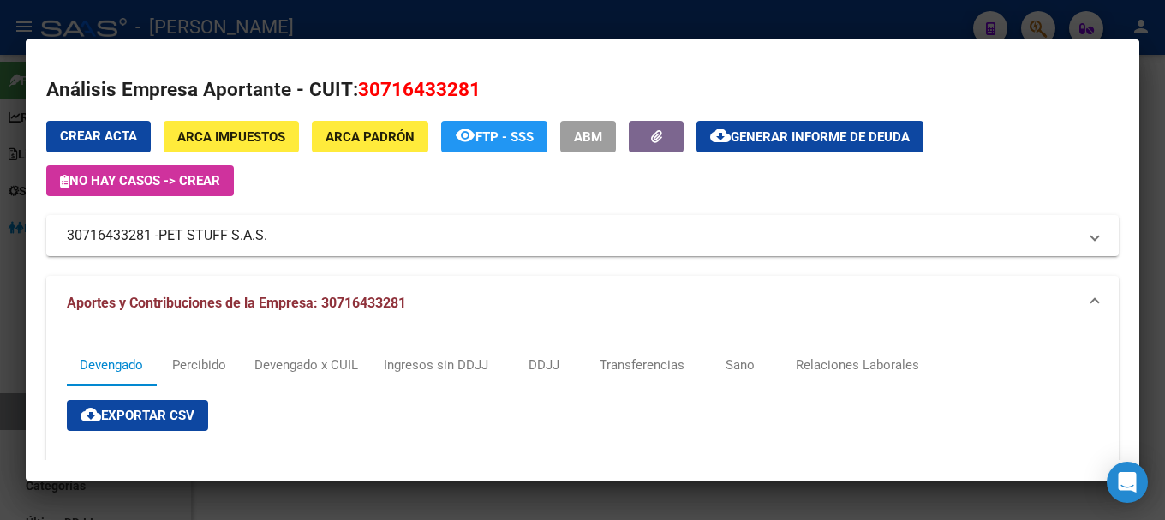
click at [320, 16] on div at bounding box center [582, 260] width 1165 height 520
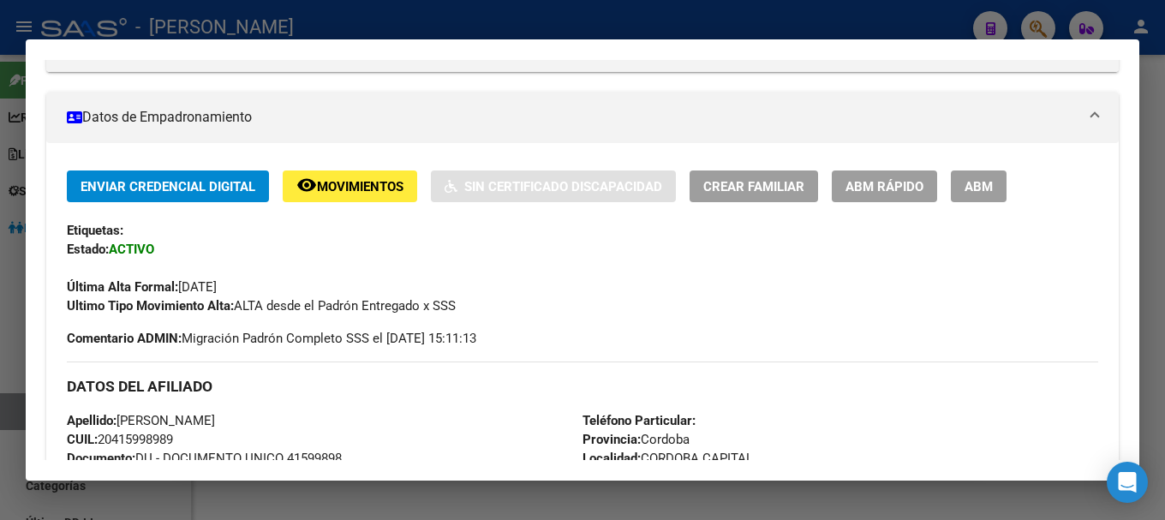
scroll to position [257, 0]
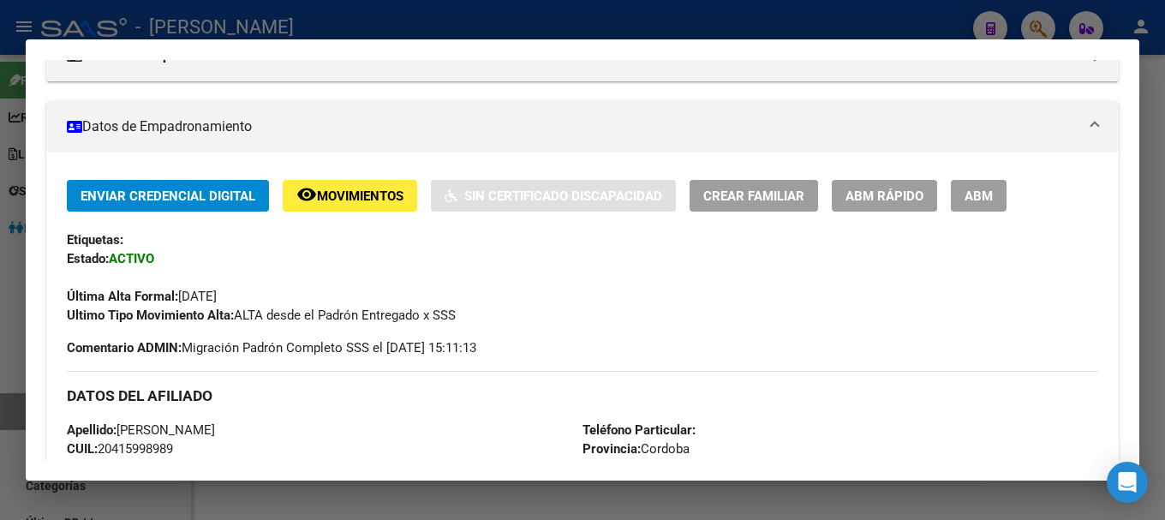
click at [487, 19] on div at bounding box center [582, 260] width 1165 height 520
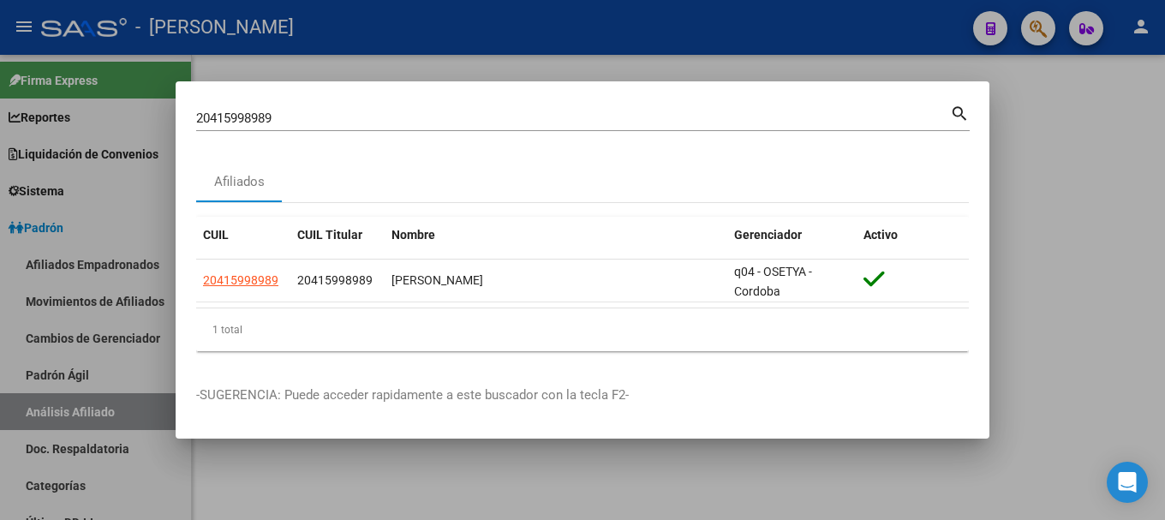
click at [585, 127] on div "20415998989 Buscar (apellido, dni, [PERSON_NAME], [PERSON_NAME], cuit, obra soc…" at bounding box center [573, 118] width 754 height 26
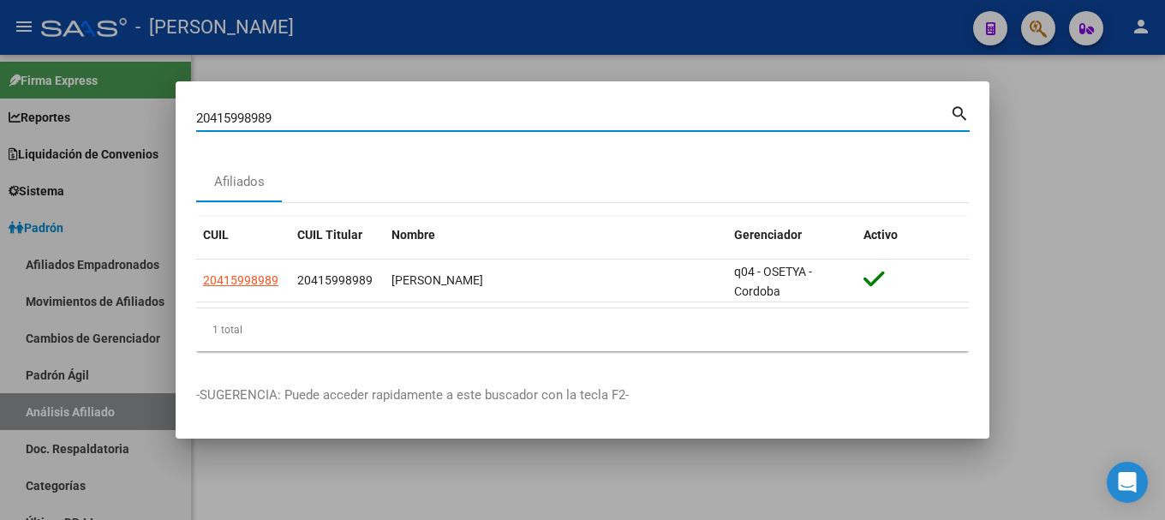
click at [586, 123] on input "20415998989" at bounding box center [573, 118] width 754 height 15
paste input "6107050"
type input "20416107050"
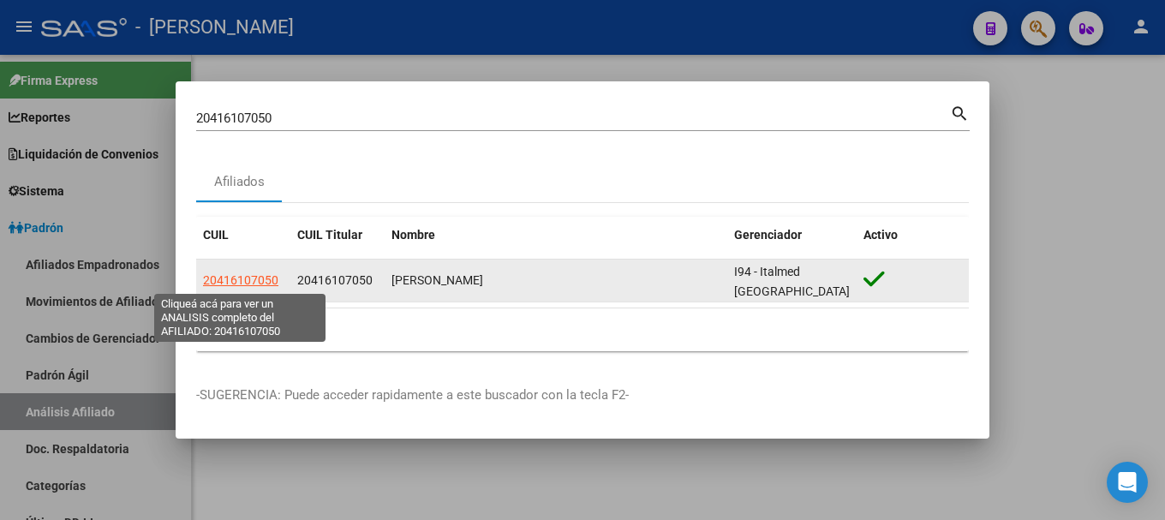
click at [246, 278] on span "20416107050" at bounding box center [240, 280] width 75 height 14
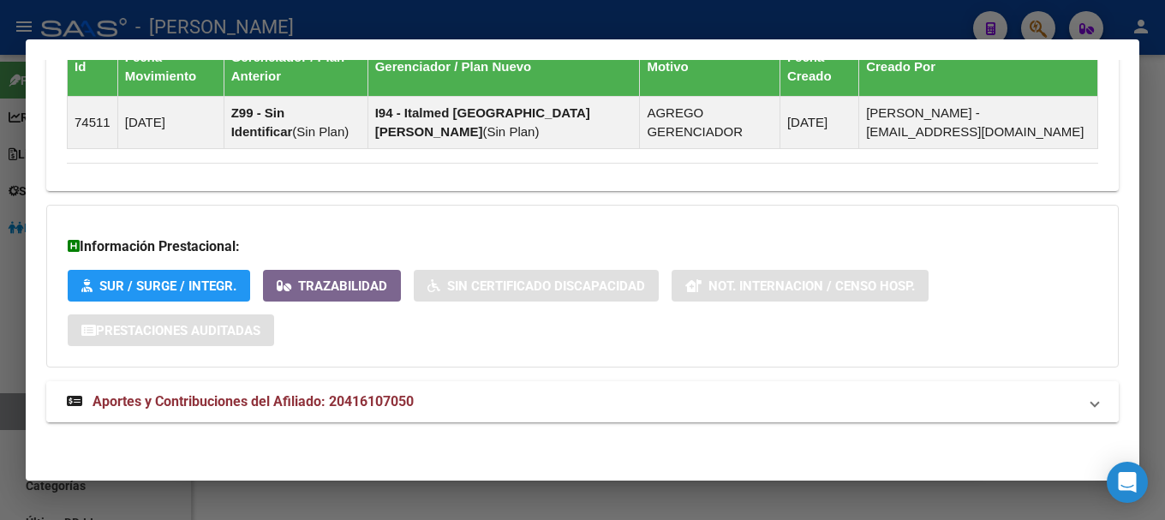
click at [470, 386] on mat-expansion-panel-header "Aportes y Contribuciones del Afiliado: 20416107050" at bounding box center [582, 401] width 1073 height 41
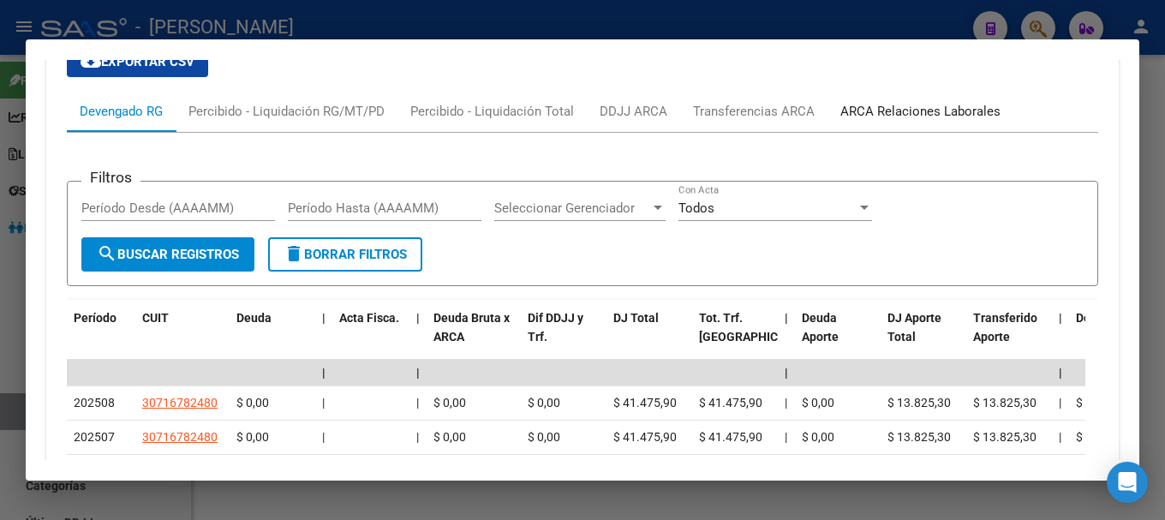
click at [897, 105] on div "ARCA Relaciones Laborales" at bounding box center [920, 111] width 160 height 19
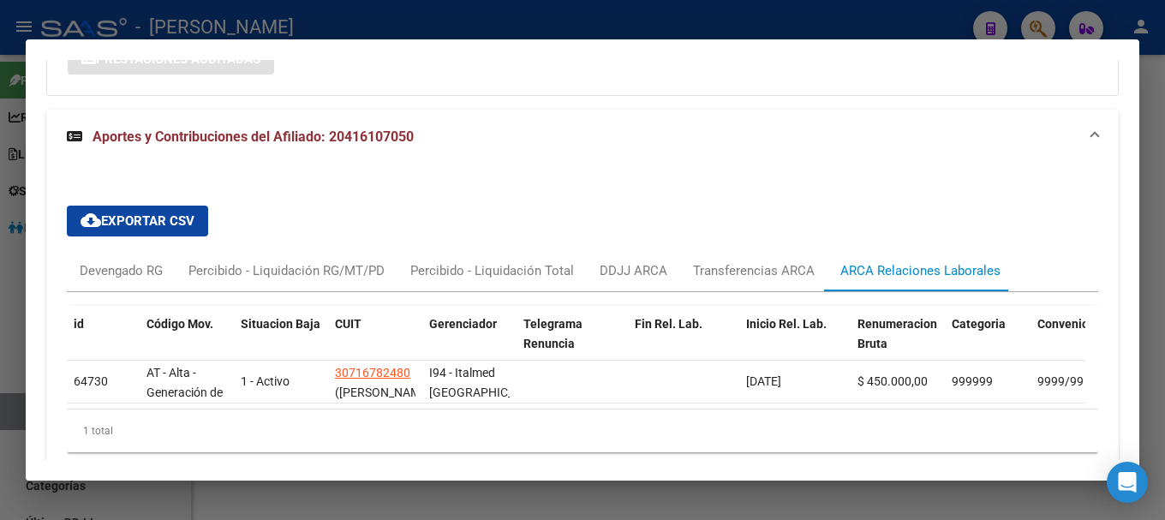
scroll to position [1440, 0]
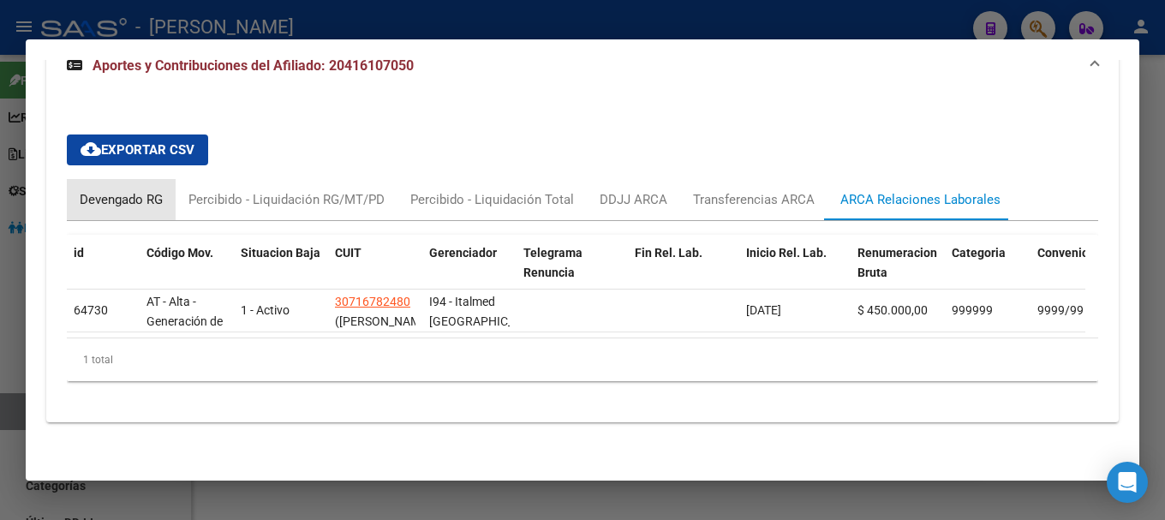
click at [134, 202] on div "Devengado RG" at bounding box center [121, 199] width 109 height 41
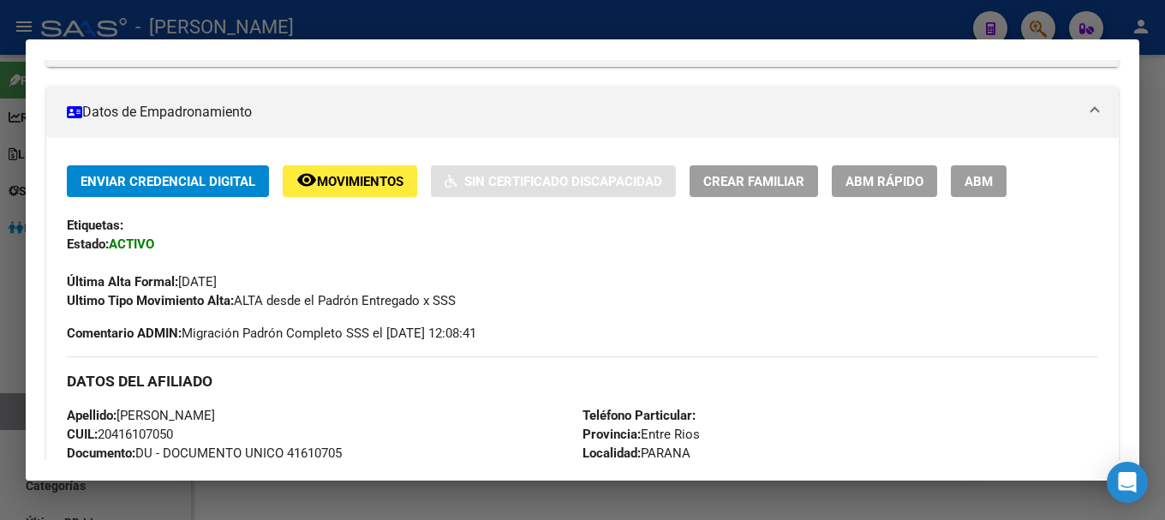
scroll to position [0, 0]
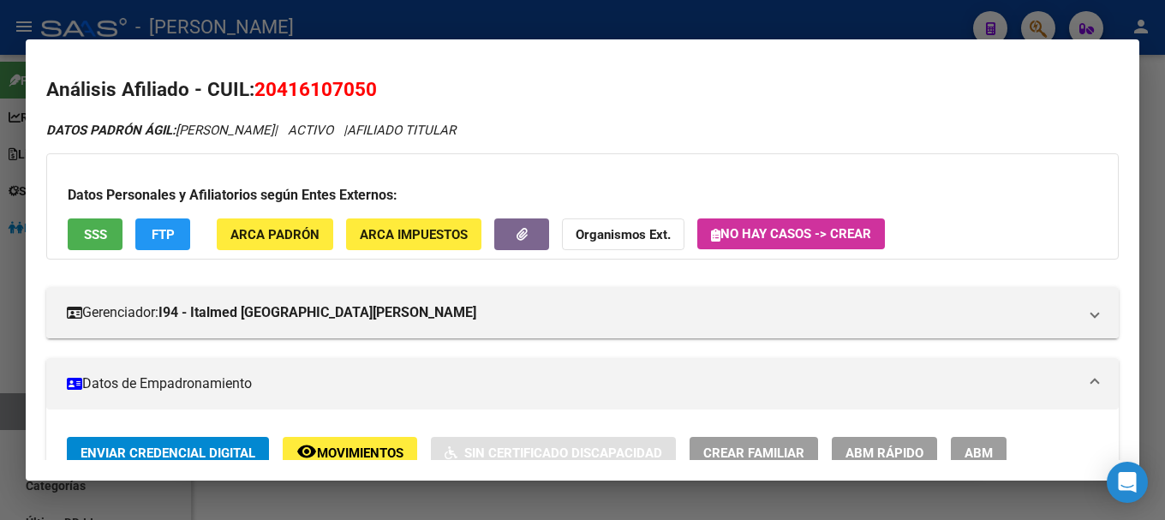
click at [323, 70] on mat-dialog-content "Análisis Afiliado - CUIL: 20416107050 DATOS PADRÓN ÁGIL: [PERSON_NAME] | ACTIVO…" at bounding box center [583, 260] width 1114 height 401
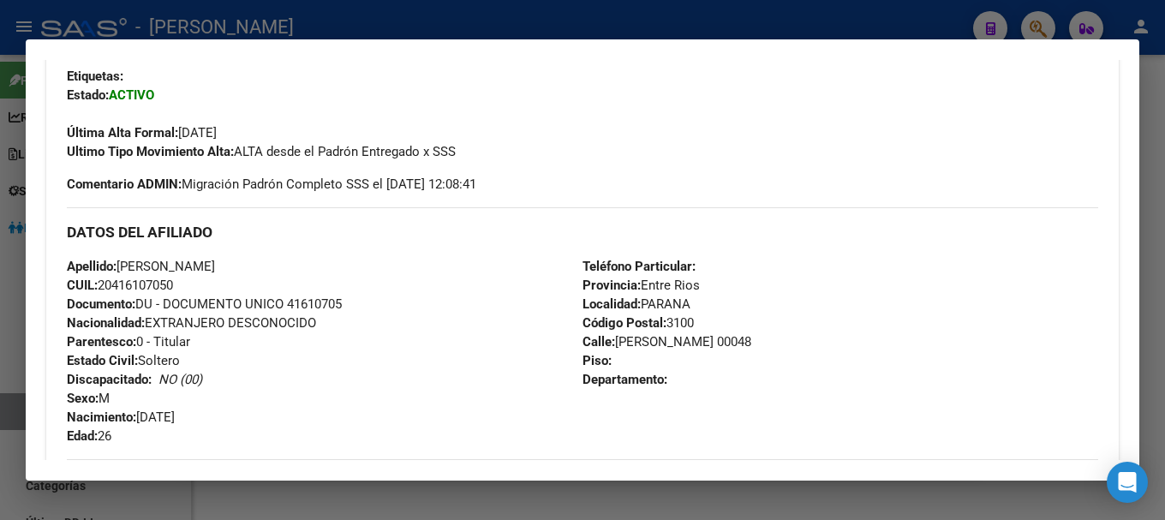
scroll to position [428, 0]
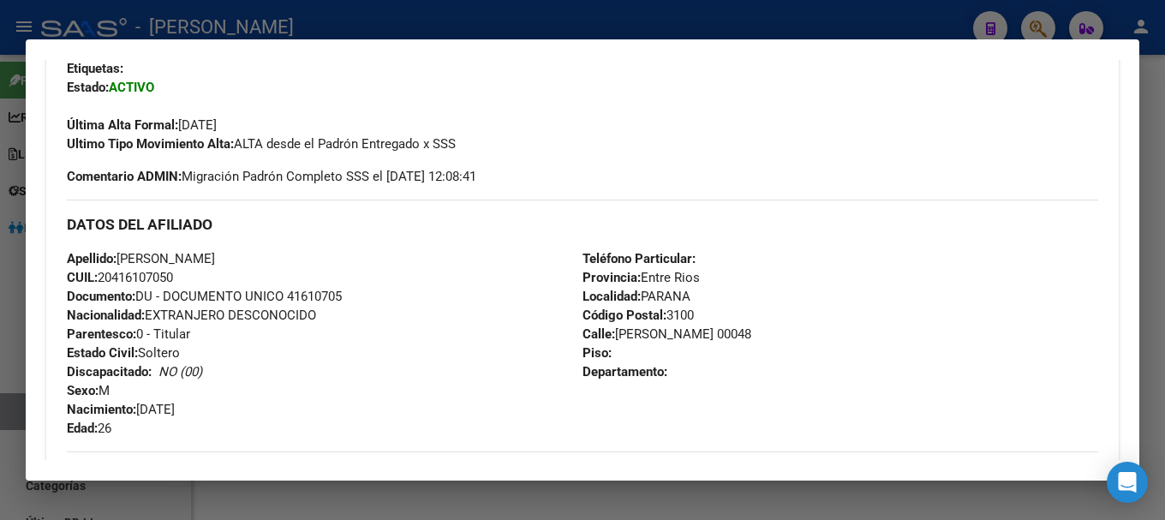
drag, startPoint x: 116, startPoint y: 281, endPoint x: 174, endPoint y: 281, distance: 58.3
click at [173, 281] on span "CUIL: 20416107050" at bounding box center [120, 277] width 106 height 15
drag, startPoint x: 612, startPoint y: 334, endPoint x: 739, endPoint y: 332, distance: 127.7
click at [739, 332] on span "Calle: [PERSON_NAME] 00048" at bounding box center [667, 333] width 169 height 15
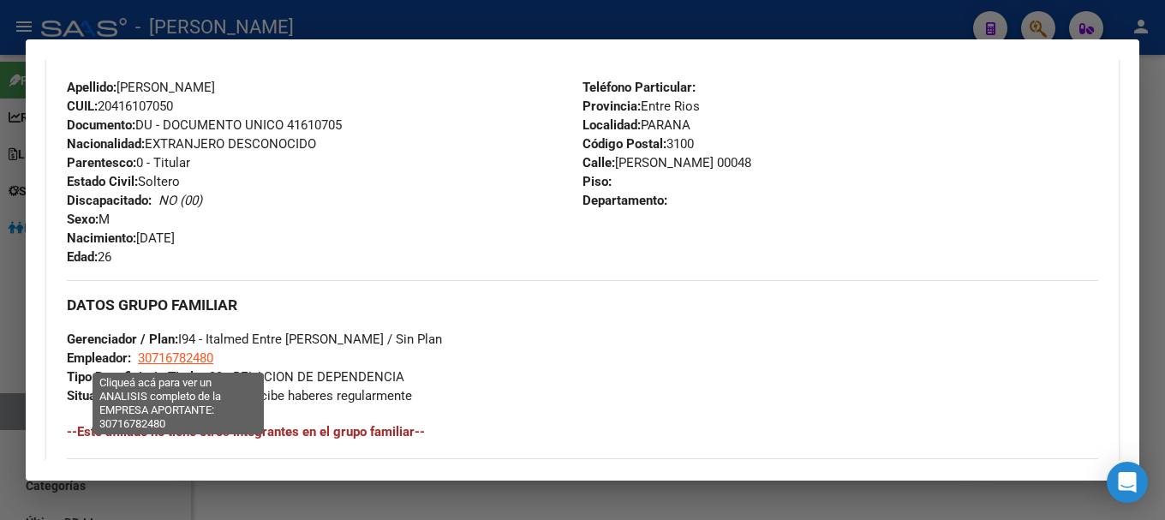
click at [205, 361] on span "30716782480" at bounding box center [175, 357] width 75 height 15
type textarea "30716782480"
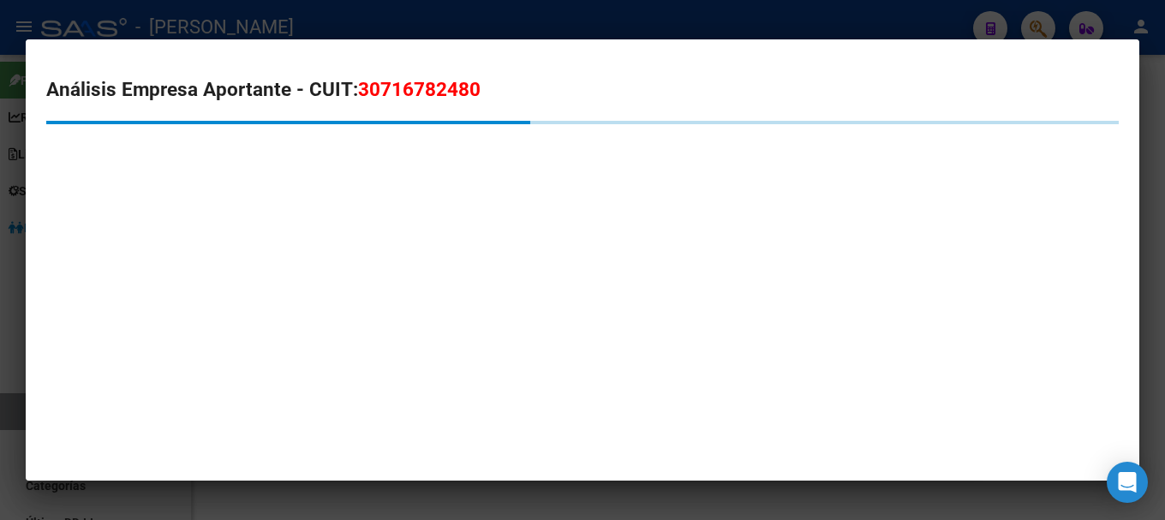
click at [400, 96] on span "30716782480" at bounding box center [419, 89] width 123 height 22
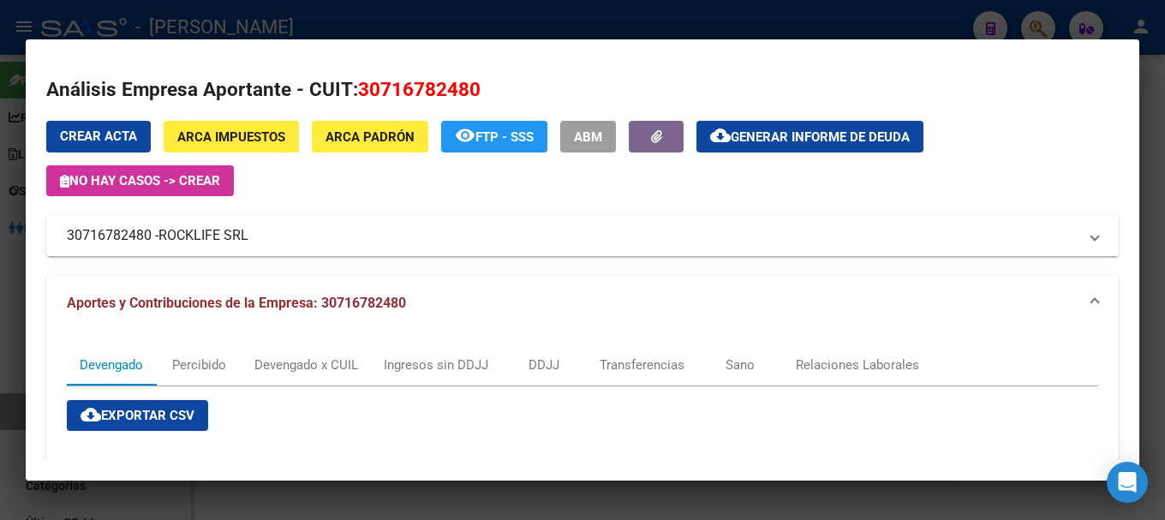
click at [319, 30] on div at bounding box center [582, 260] width 1165 height 520
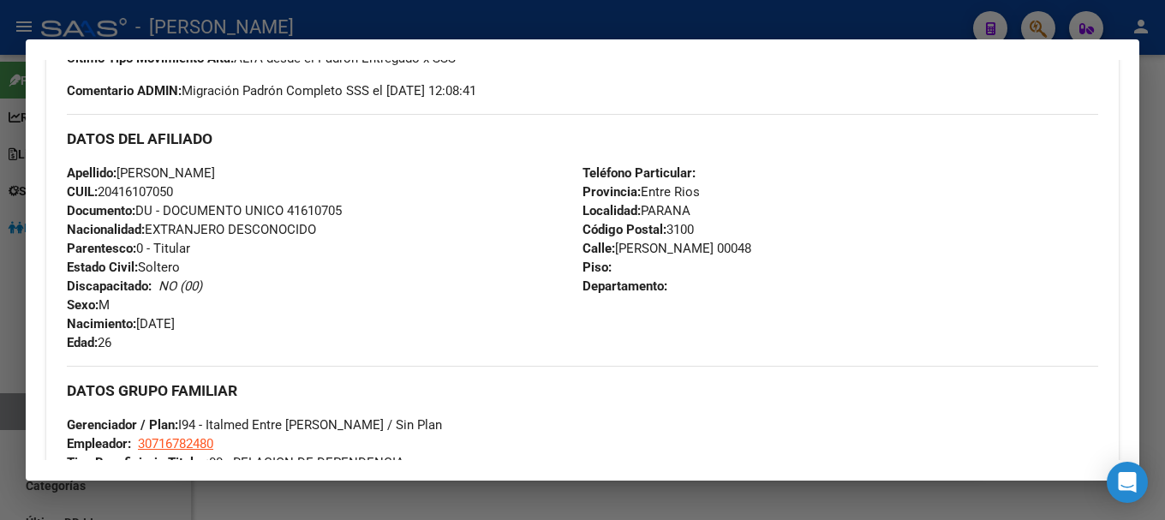
scroll to position [257, 0]
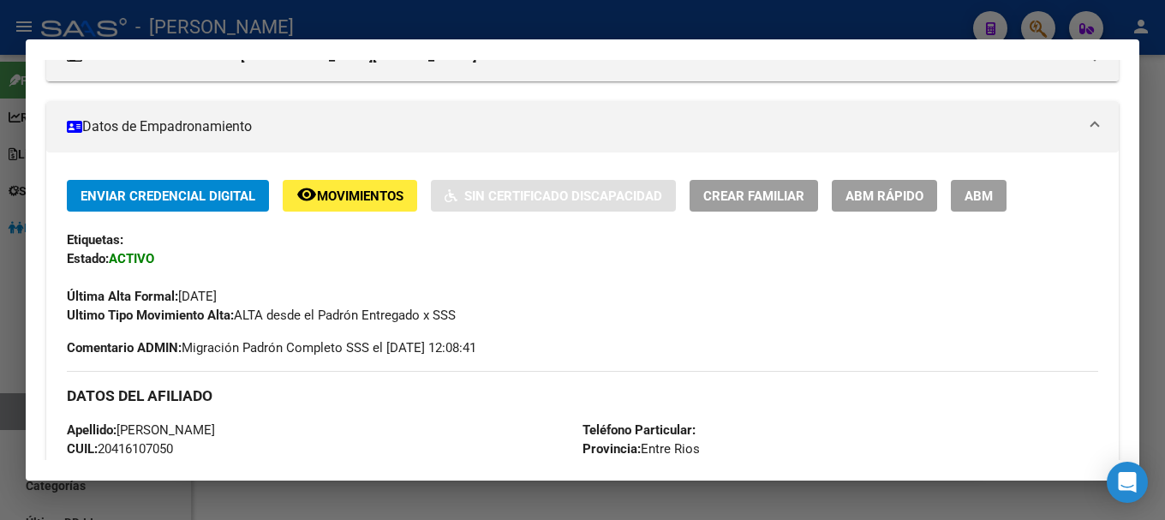
click at [582, 18] on div at bounding box center [582, 260] width 1165 height 520
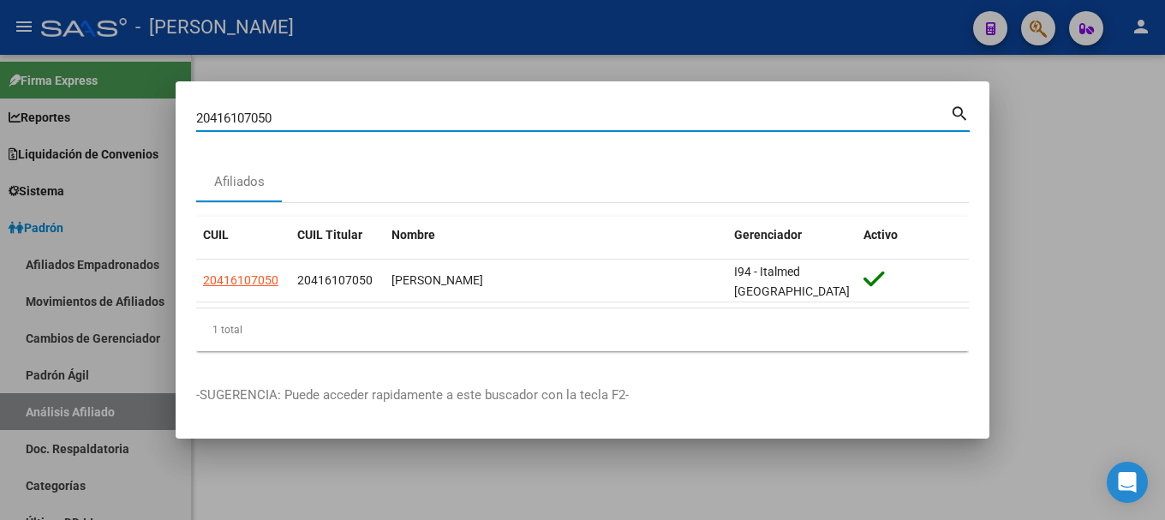
click at [630, 124] on input "20416107050" at bounding box center [573, 118] width 754 height 15
paste input "395455"
type input "20416395455"
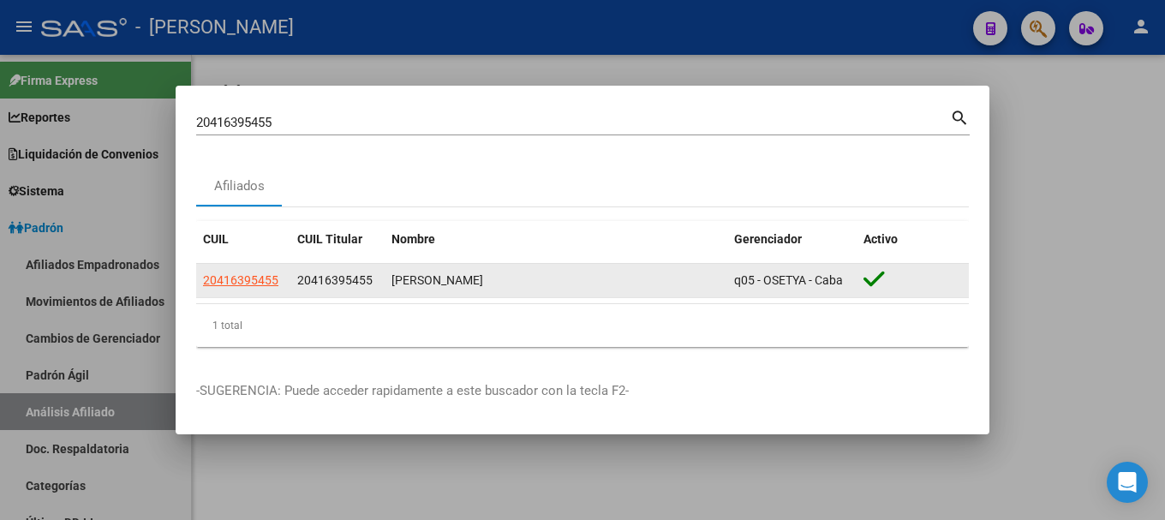
click at [249, 289] on app-link-go-to "20416395455" at bounding box center [240, 281] width 75 height 20
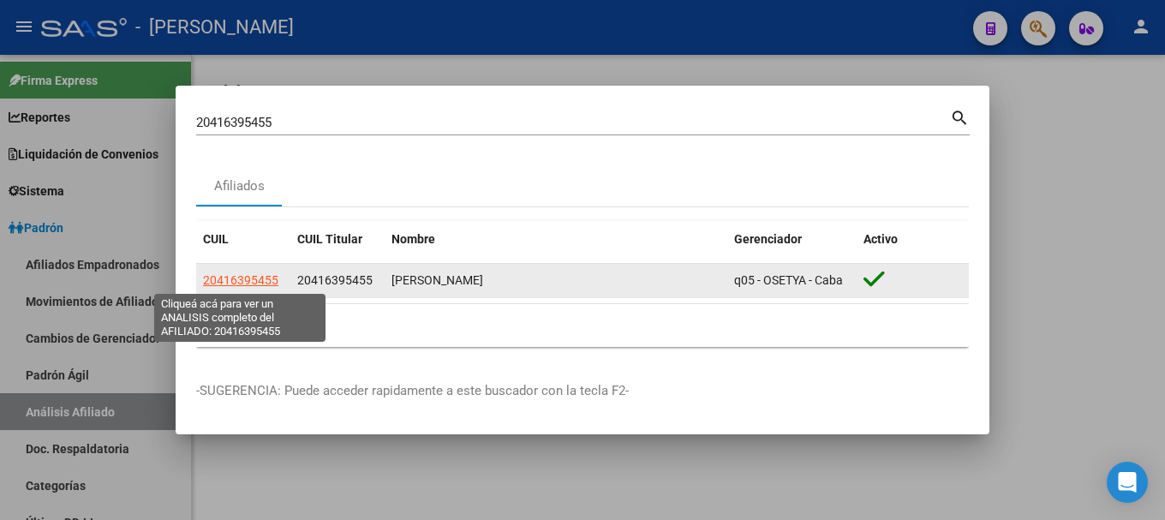
click at [254, 274] on span "20416395455" at bounding box center [240, 280] width 75 height 14
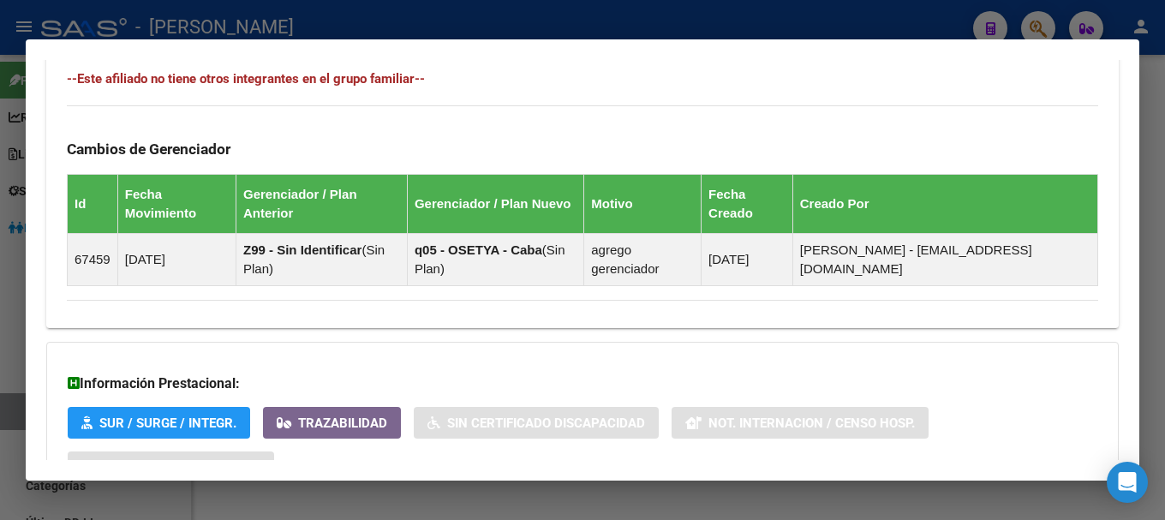
scroll to position [1090, 0]
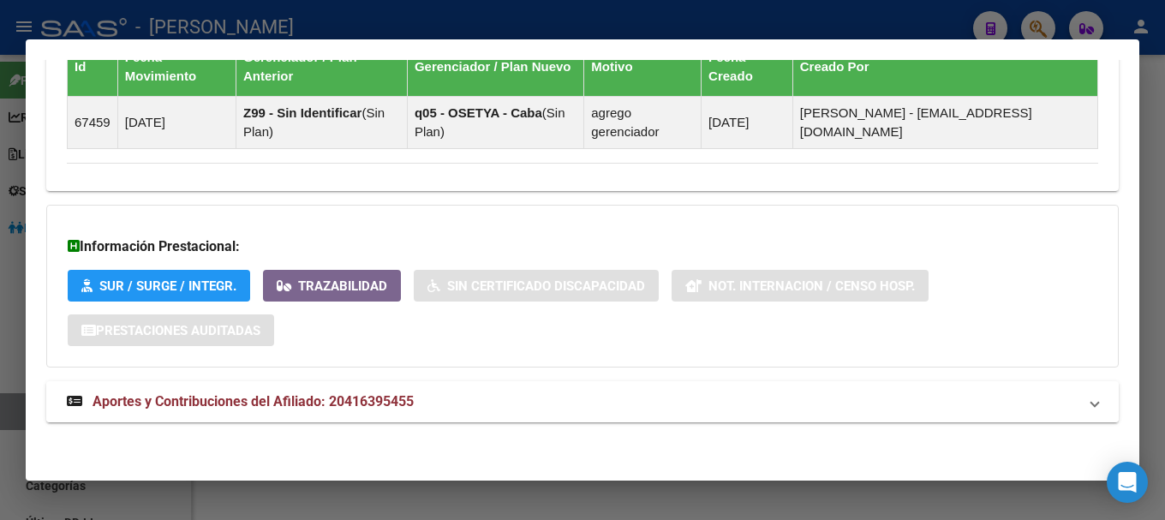
click at [710, 396] on mat-panel-title "Aportes y Contribuciones del Afiliado: 20416395455" at bounding box center [572, 401] width 1011 height 21
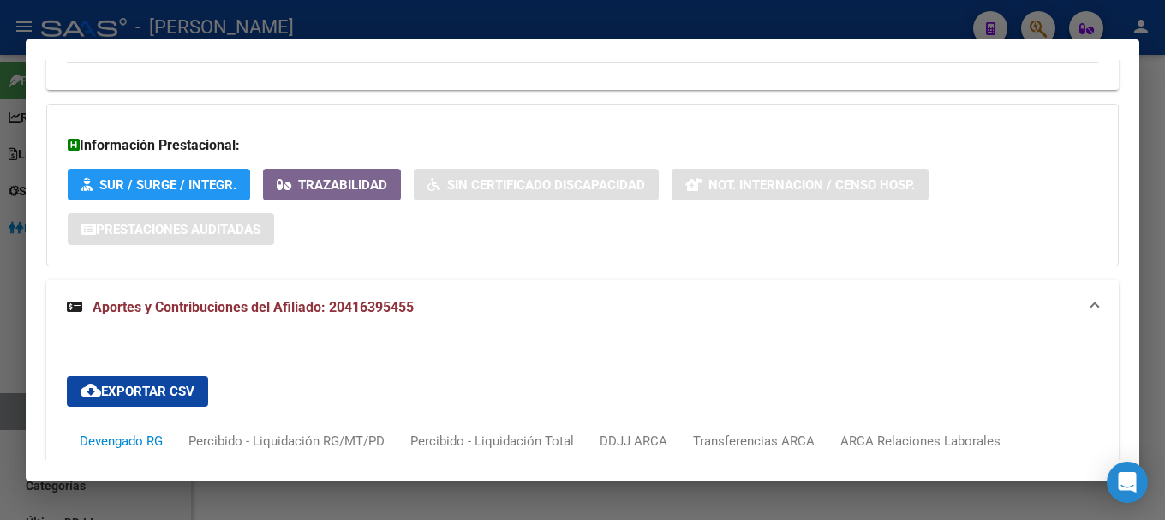
scroll to position [1521, 0]
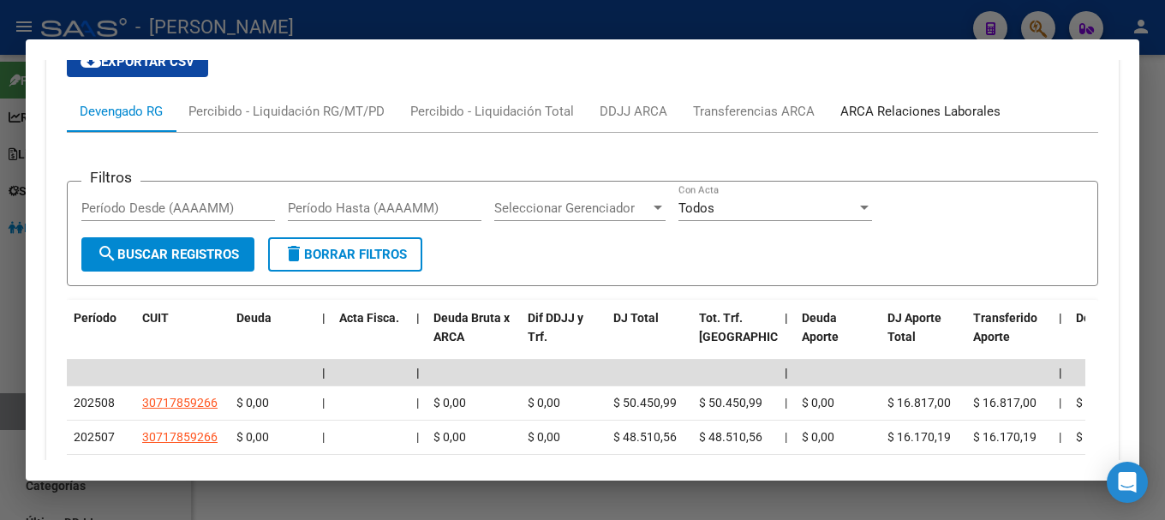
click at [919, 100] on div "ARCA Relaciones Laborales" at bounding box center [921, 111] width 186 height 41
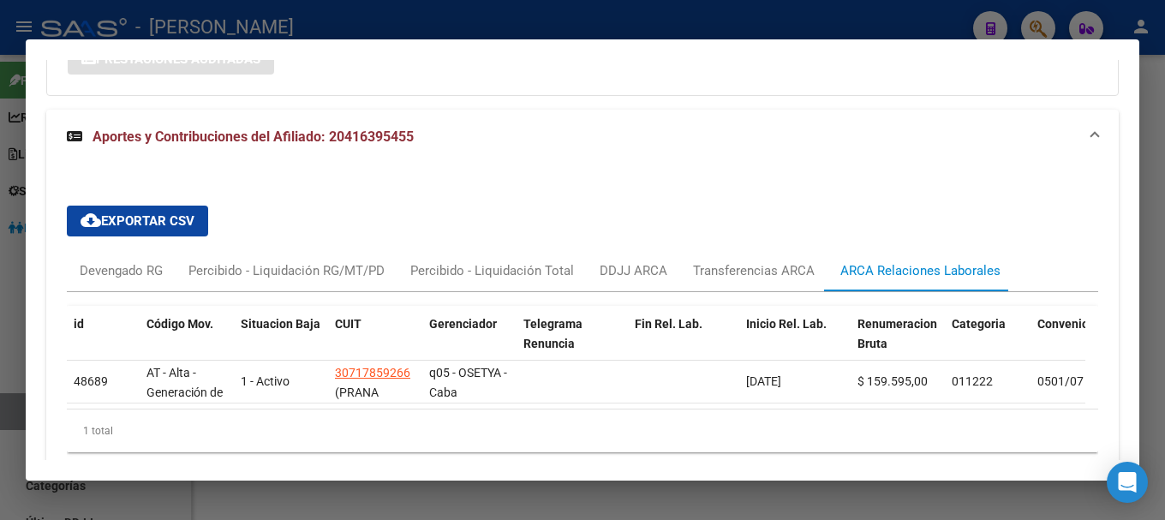
scroll to position [1440, 0]
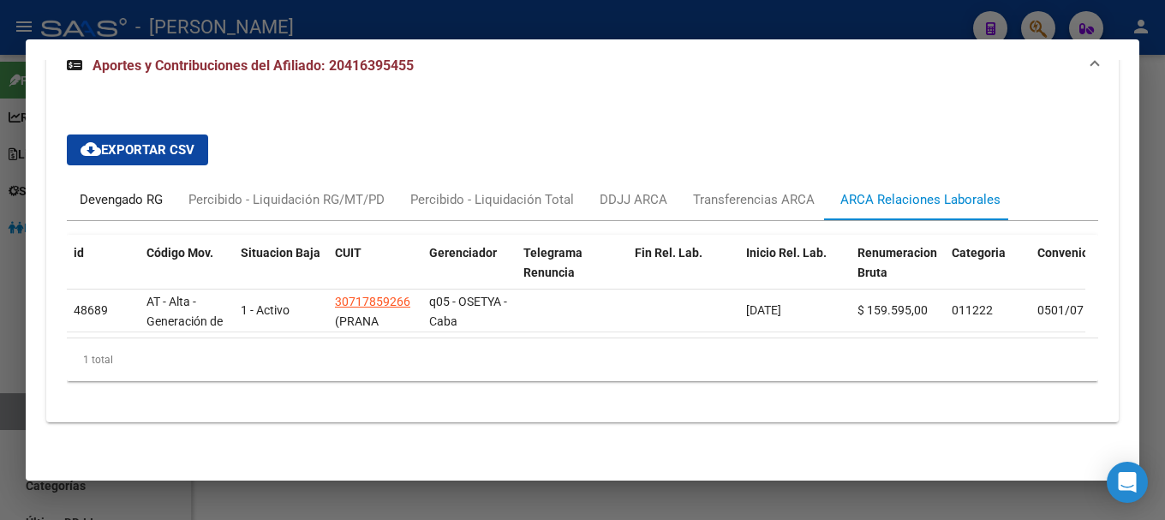
click at [151, 195] on div "Devengado RG" at bounding box center [121, 199] width 83 height 19
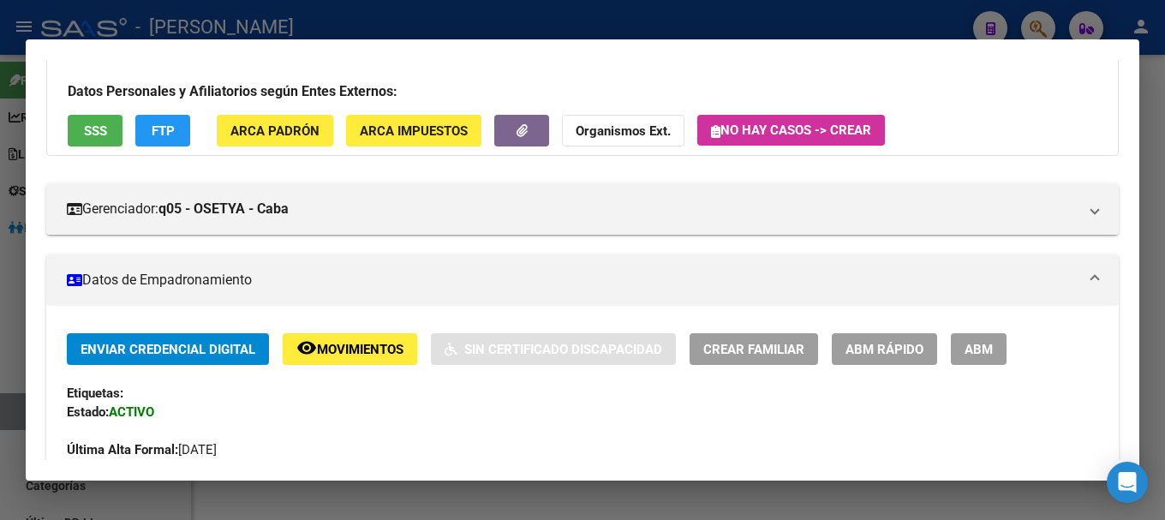
scroll to position [0, 0]
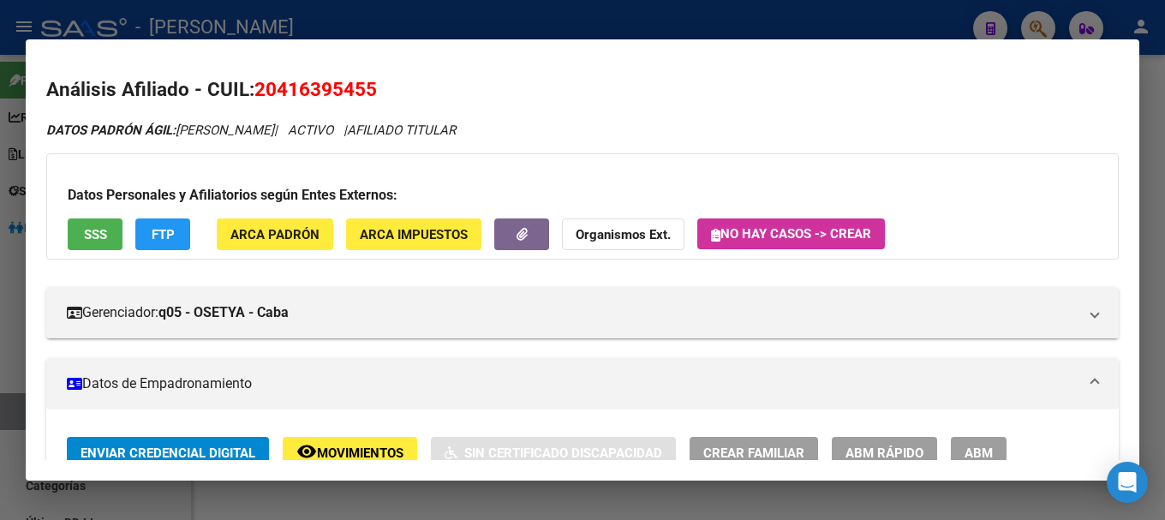
click at [324, 83] on span "20416395455" at bounding box center [315, 89] width 123 height 22
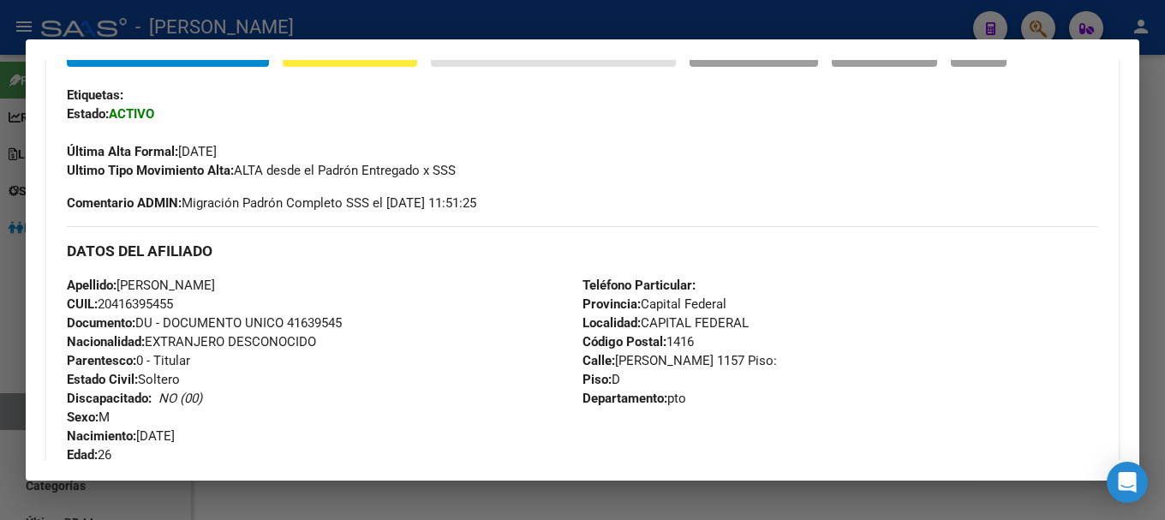
scroll to position [428, 0]
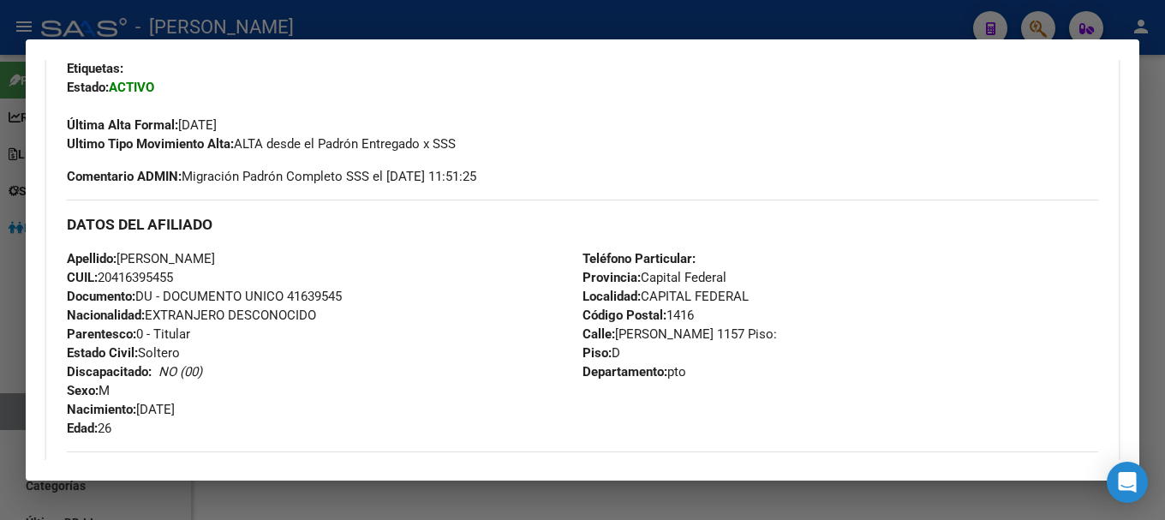
click at [465, 308] on div "Apellido: [PERSON_NAME]: 20416395455 Documento: DU - DOCUMENTO UNICO 41639545 N…" at bounding box center [325, 343] width 516 height 188
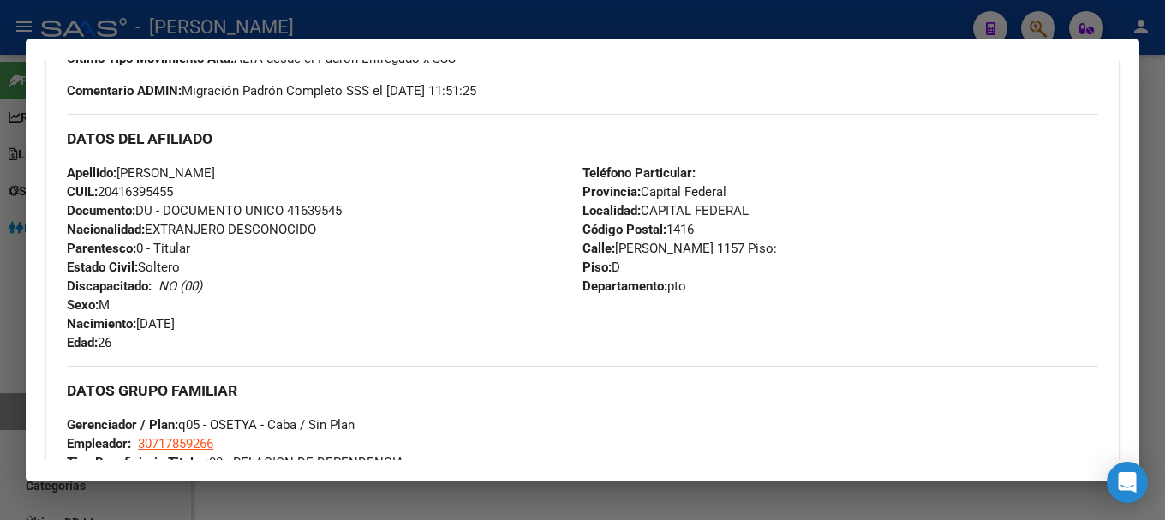
drag, startPoint x: 113, startPoint y: 192, endPoint x: 172, endPoint y: 191, distance: 59.1
click at [172, 191] on span "CUIL: 20416395455" at bounding box center [120, 191] width 106 height 15
drag, startPoint x: 609, startPoint y: 248, endPoint x: 677, endPoint y: 254, distance: 67.9
click at [677, 254] on span "[STREET_ADDRESS][PERSON_NAME]:" at bounding box center [680, 248] width 194 height 15
click at [690, 298] on div "Teléfono Particular: Provincia: Capital Federal Localidad: CAPITAL FEDERAL Códi…" at bounding box center [841, 258] width 516 height 188
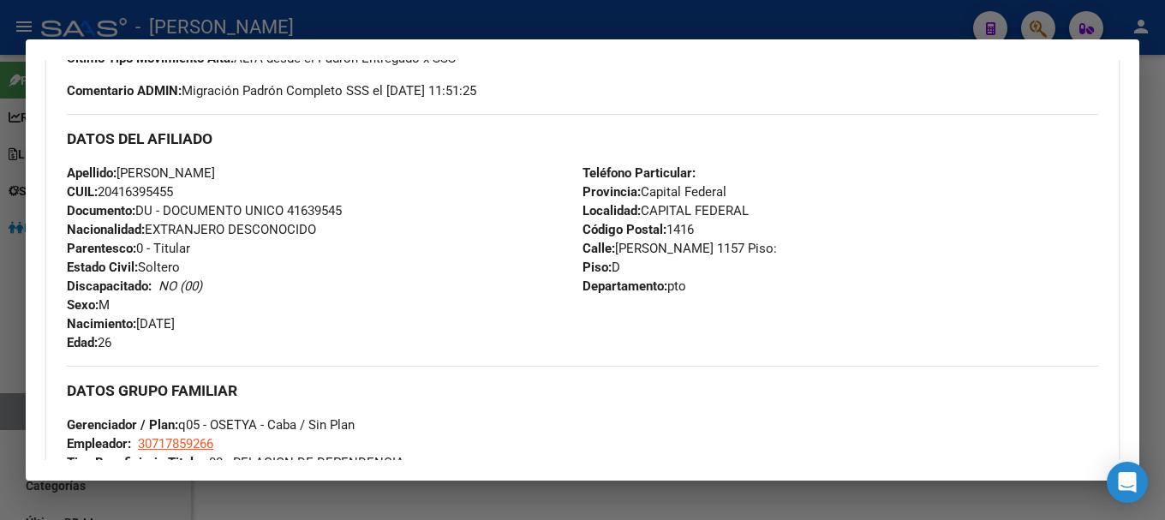
drag, startPoint x: 613, startPoint y: 246, endPoint x: 720, endPoint y: 251, distance: 108.1
click at [720, 251] on span "[STREET_ADDRESS][PERSON_NAME]:" at bounding box center [680, 248] width 194 height 15
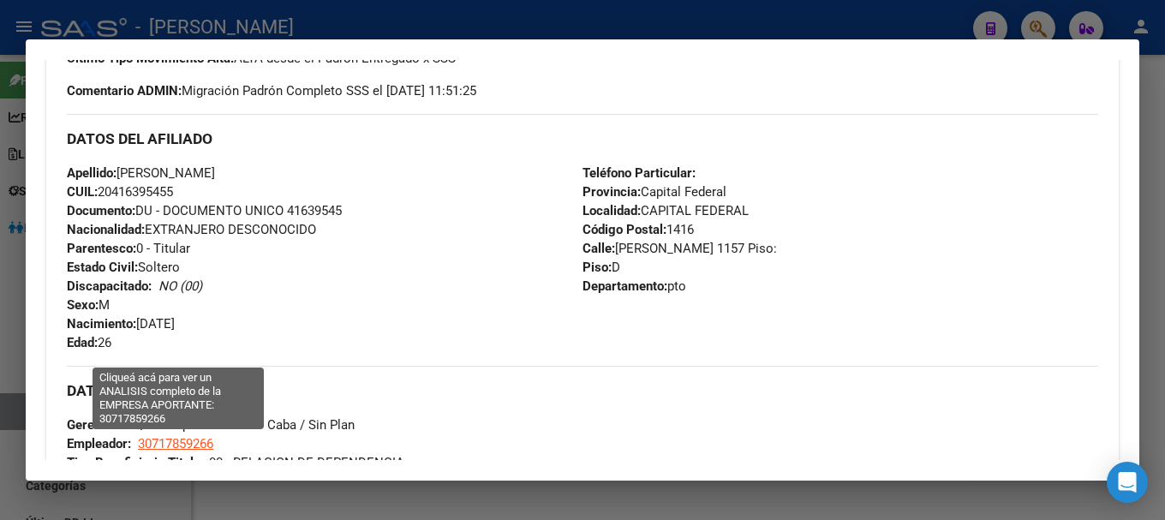
click at [182, 445] on span "30717859266" at bounding box center [175, 443] width 75 height 15
type textarea "30717859266"
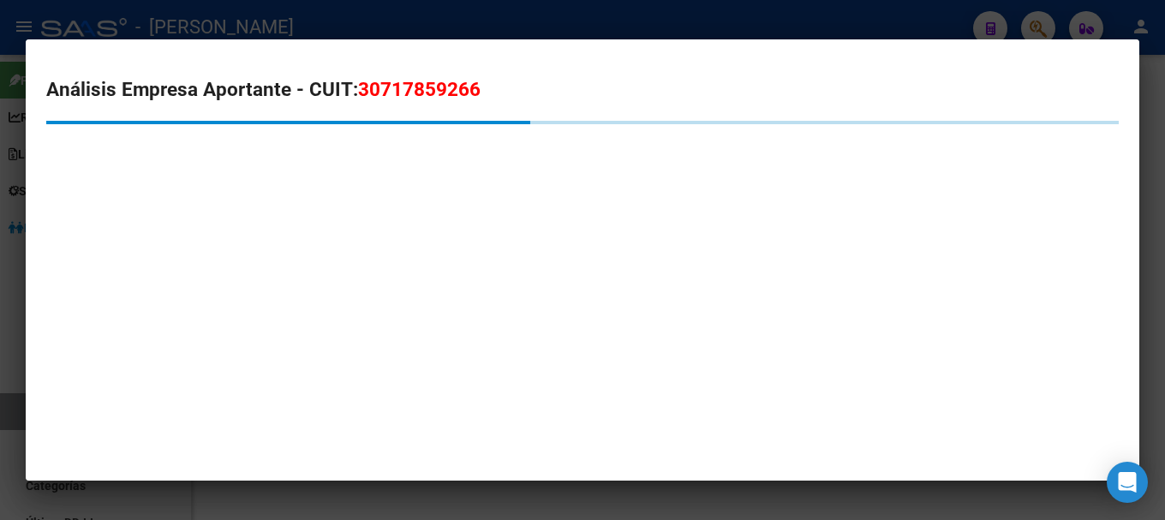
click at [383, 97] on span "30717859266" at bounding box center [419, 89] width 123 height 22
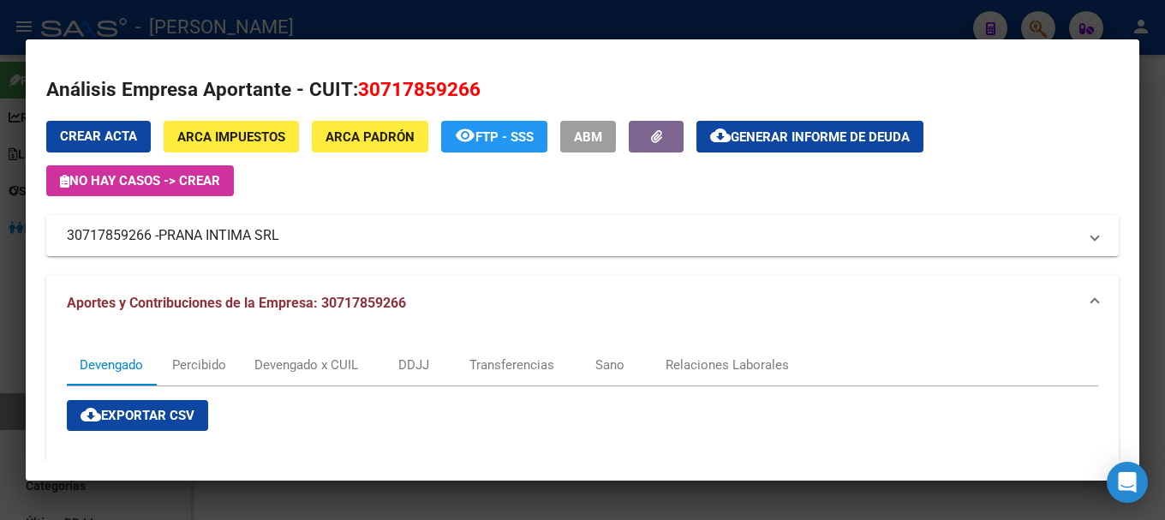
click at [313, 15] on div at bounding box center [582, 260] width 1165 height 520
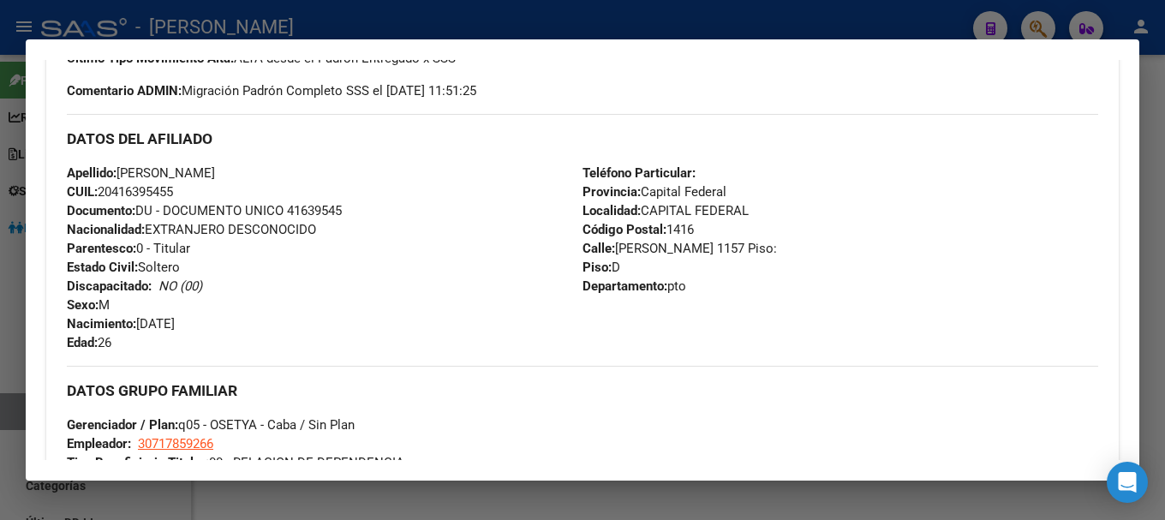
scroll to position [428, 0]
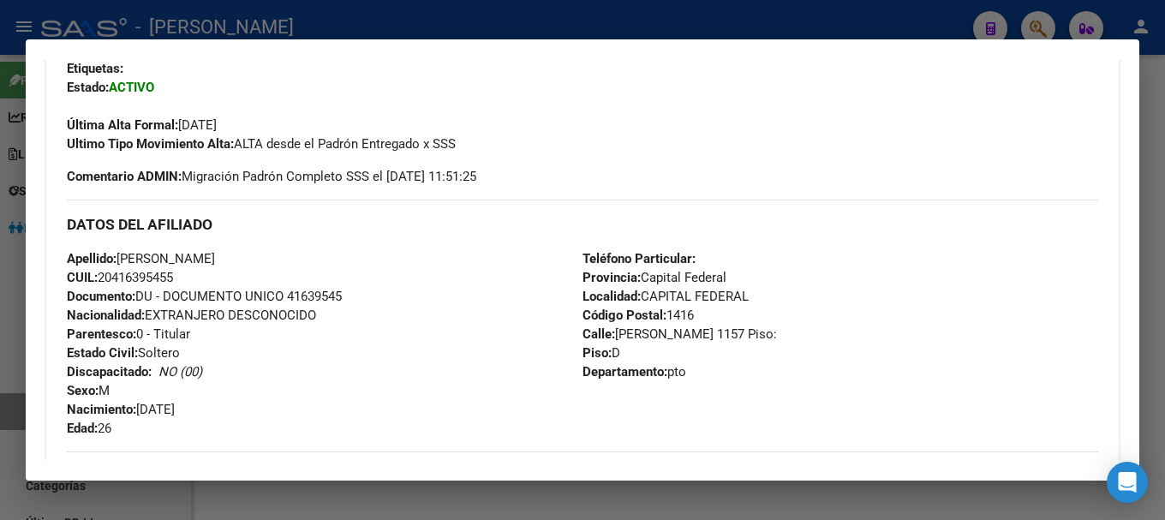
click at [683, 27] on div at bounding box center [582, 260] width 1165 height 520
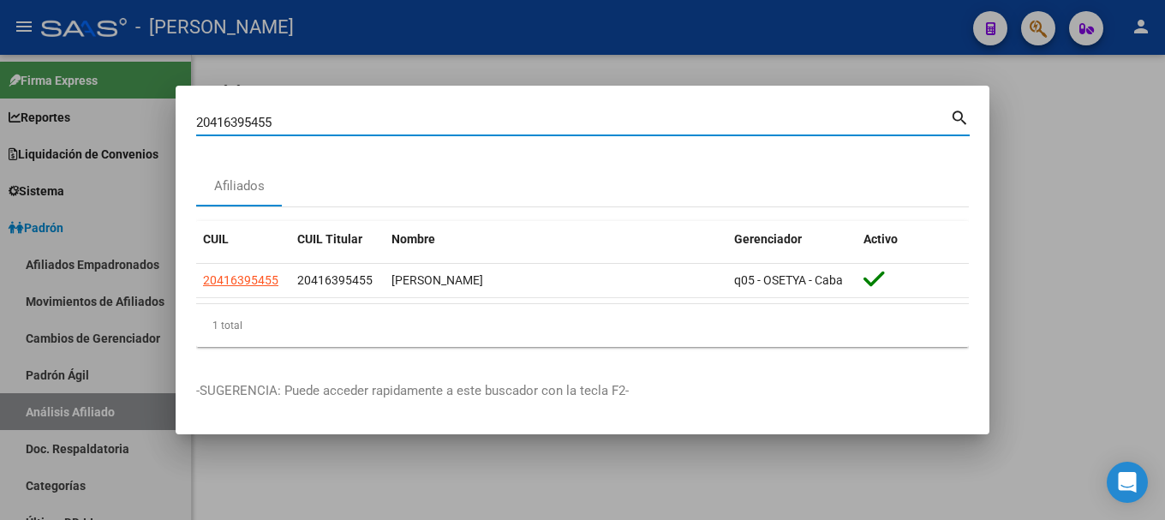
click at [739, 122] on input "20416395455" at bounding box center [573, 122] width 754 height 15
paste input "628107"
type input "20416628107"
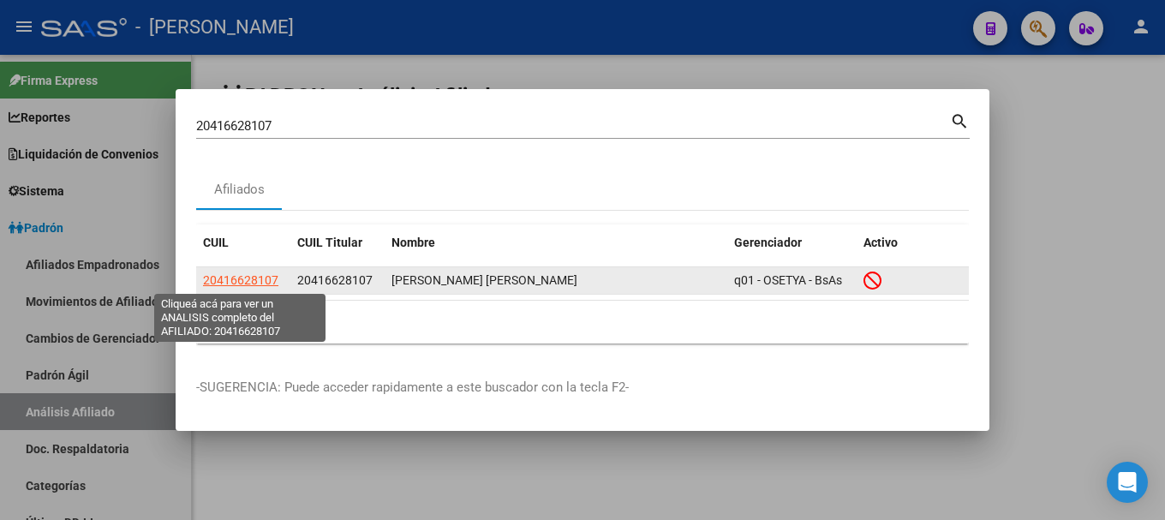
click at [260, 283] on span "20416628107" at bounding box center [240, 280] width 75 height 14
type textarea "20416628107"
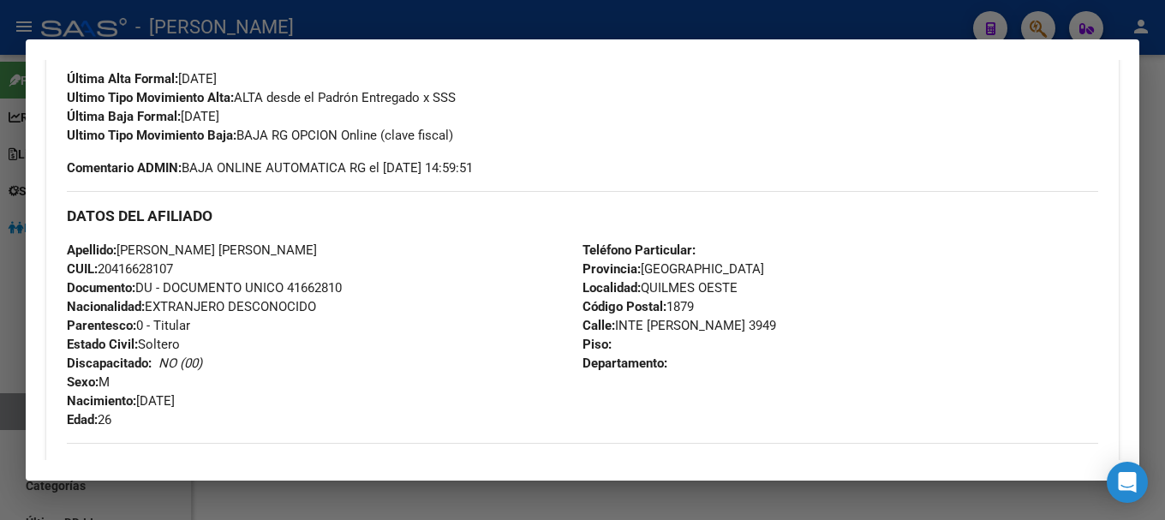
scroll to position [475, 0]
click at [332, 9] on div at bounding box center [582, 260] width 1165 height 520
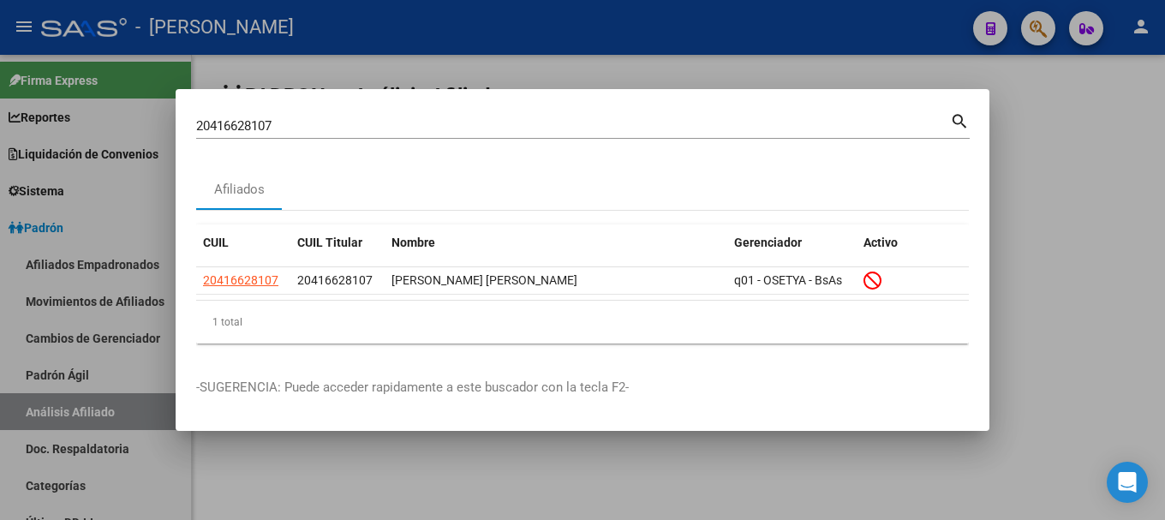
click at [475, 113] on div "20416628107 Buscar (apellido, dni, cuil, [PERSON_NAME], cuit, obra social)" at bounding box center [573, 126] width 754 height 26
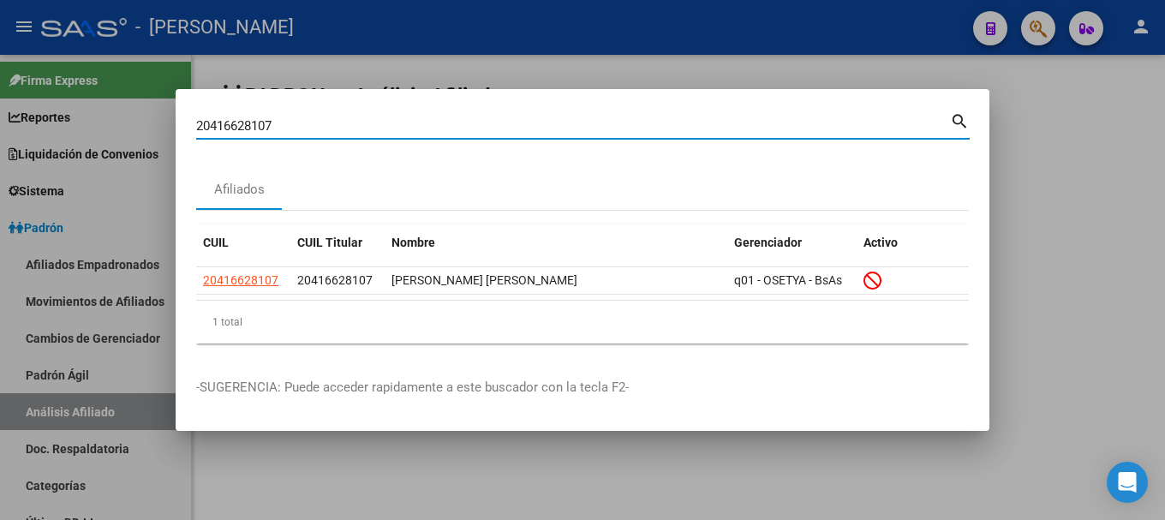
click at [481, 130] on input "20416628107" at bounding box center [573, 125] width 754 height 15
drag, startPoint x: 481, startPoint y: 130, endPoint x: 505, endPoint y: 118, distance: 26.1
click at [482, 130] on input "20416628107" at bounding box center [573, 125] width 754 height 15
paste input "37726"
type input "20416637726"
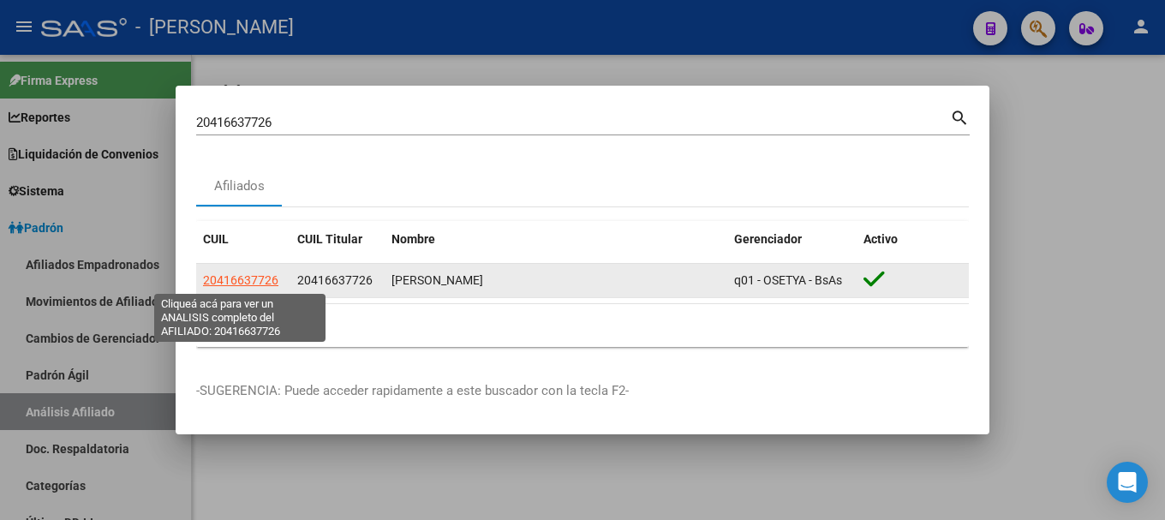
click at [247, 273] on span "20416637726" at bounding box center [240, 280] width 75 height 14
type textarea "20416637726"
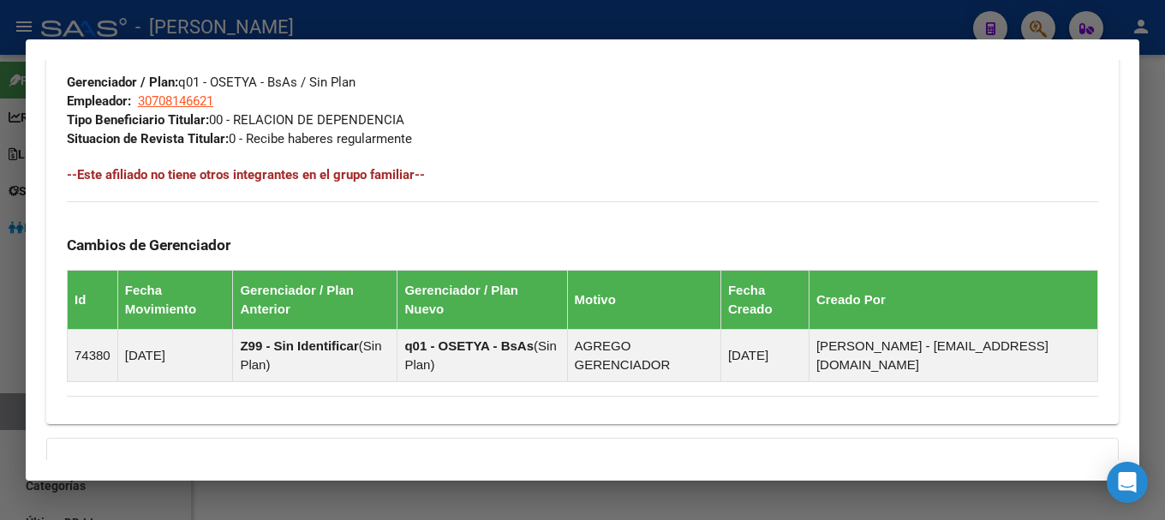
scroll to position [1090, 0]
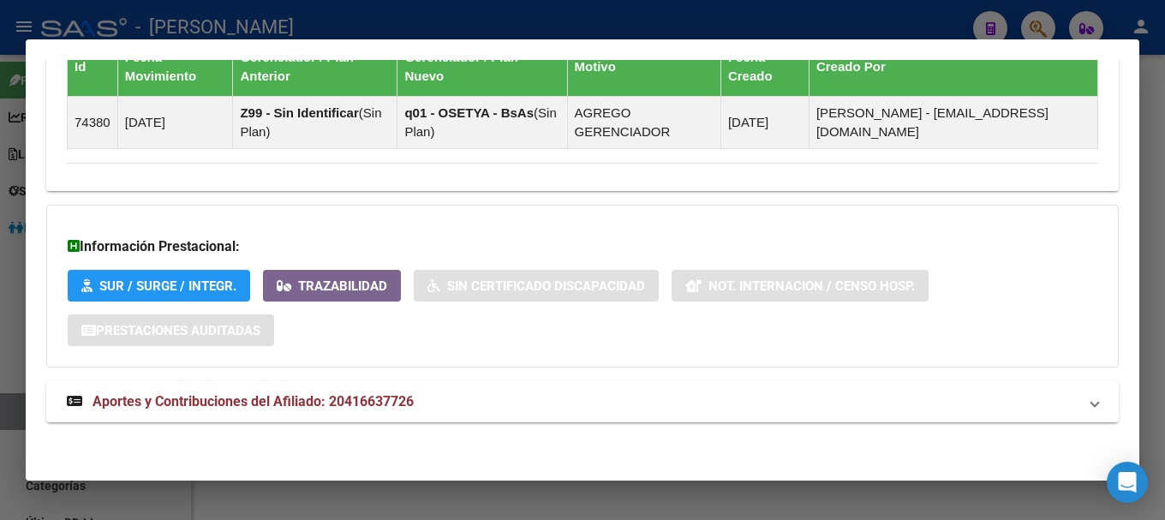
click at [572, 408] on mat-panel-title "Aportes y Contribuciones del Afiliado: 20416637726" at bounding box center [572, 401] width 1011 height 21
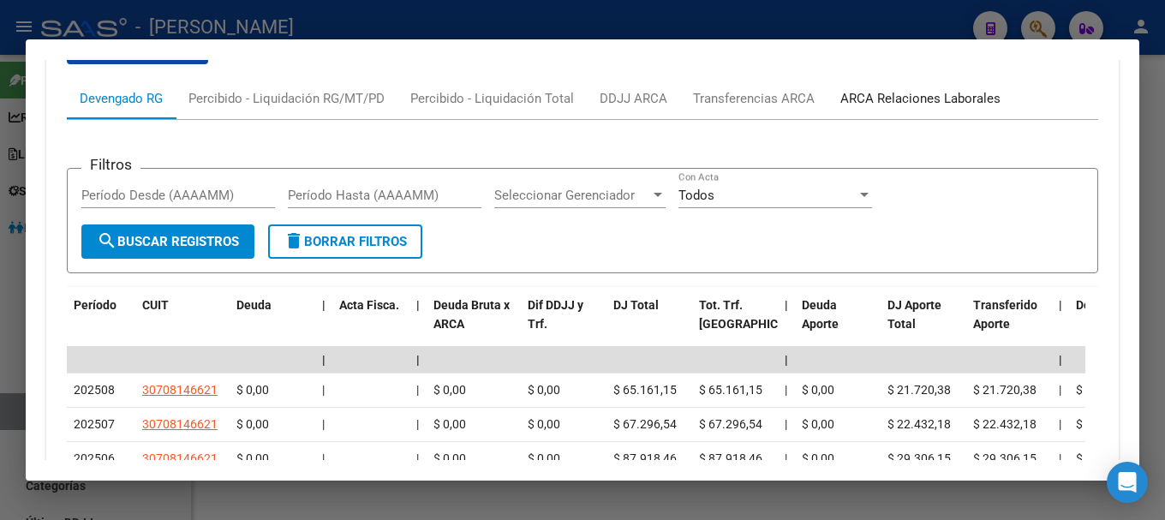
click at [909, 109] on div "ARCA Relaciones Laborales" at bounding box center [921, 98] width 186 height 41
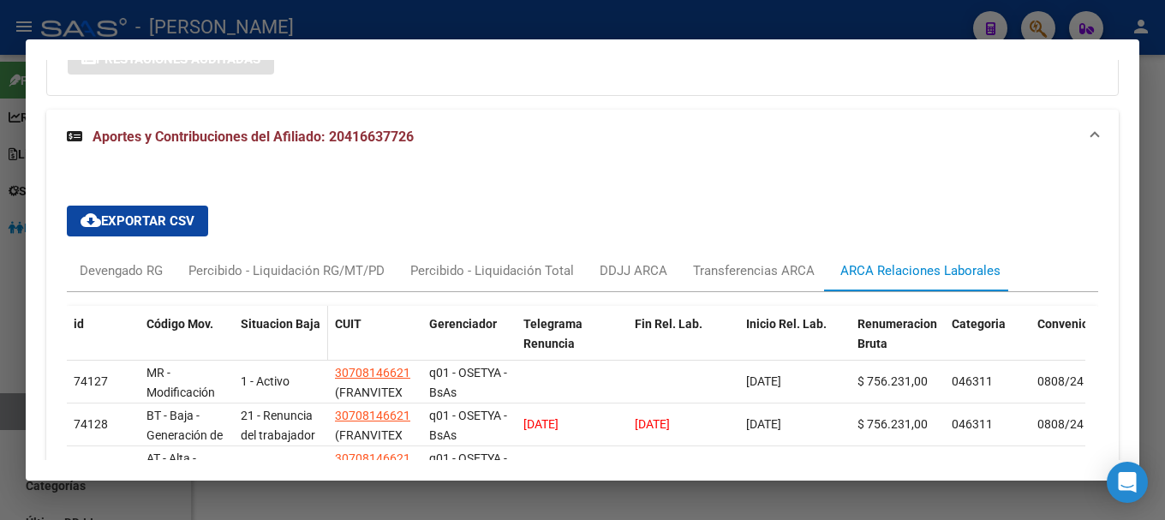
scroll to position [1440, 0]
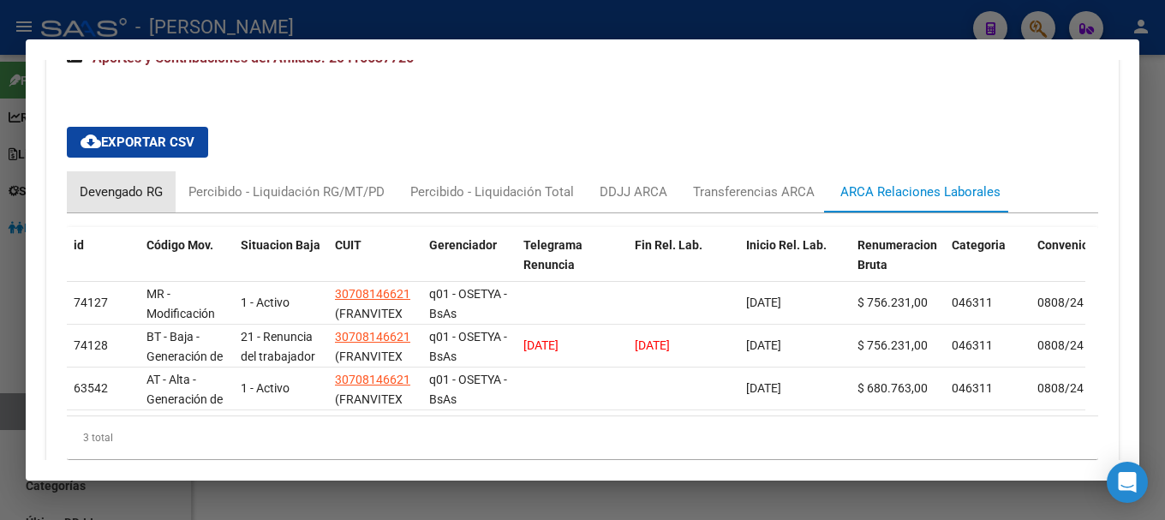
click at [119, 202] on div "Devengado RG" at bounding box center [121, 191] width 109 height 41
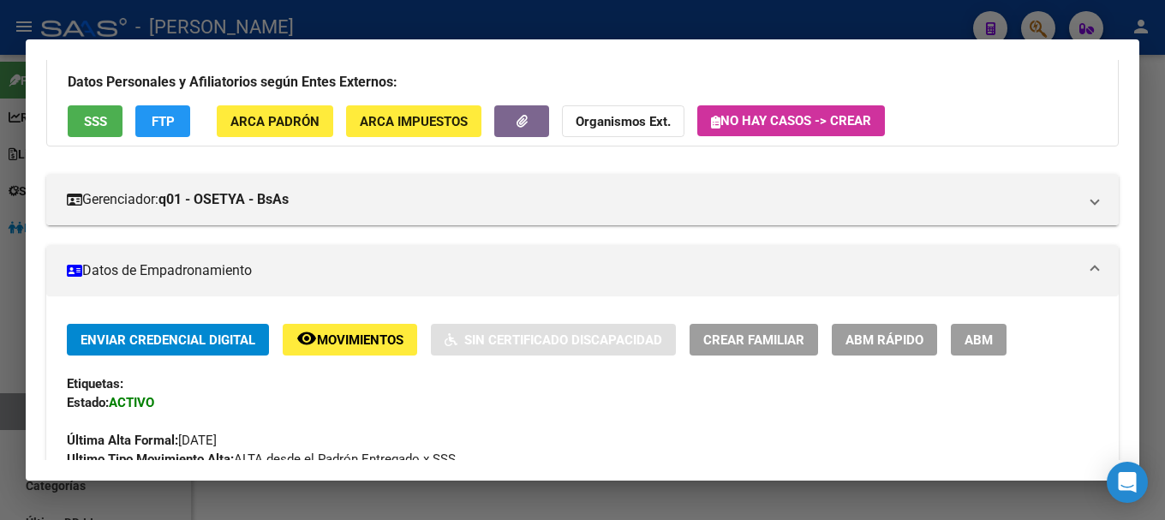
scroll to position [0, 0]
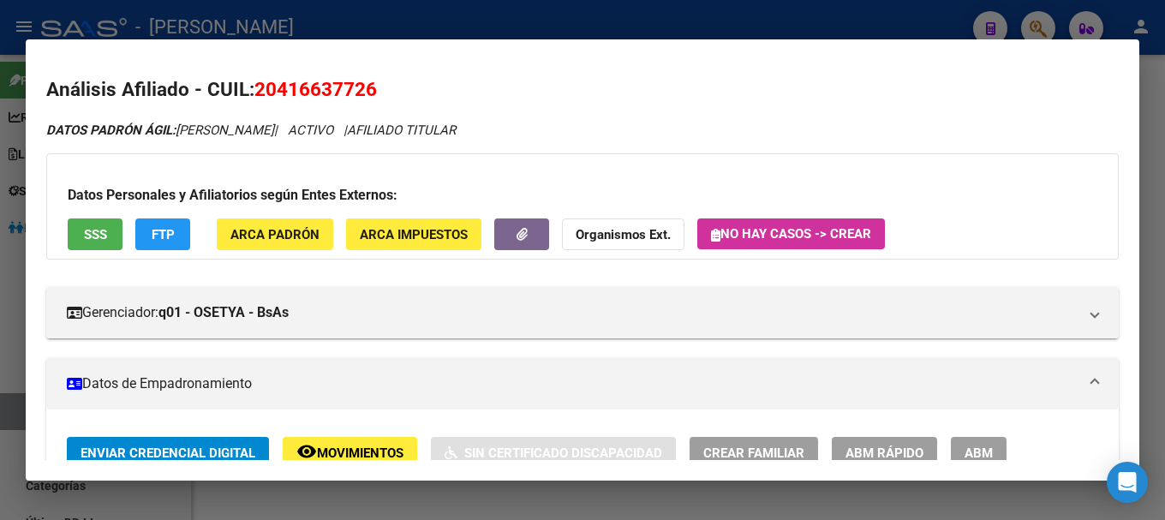
click at [298, 100] on span "20416637726" at bounding box center [315, 89] width 123 height 22
click at [306, 21] on div at bounding box center [582, 260] width 1165 height 520
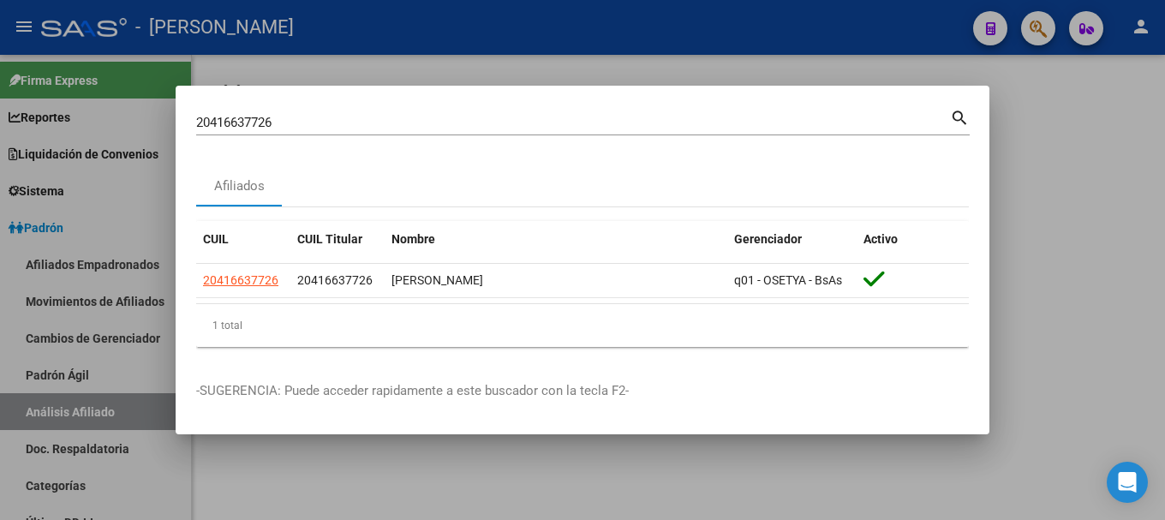
click at [488, 115] on input "20416637726" at bounding box center [573, 122] width 754 height 15
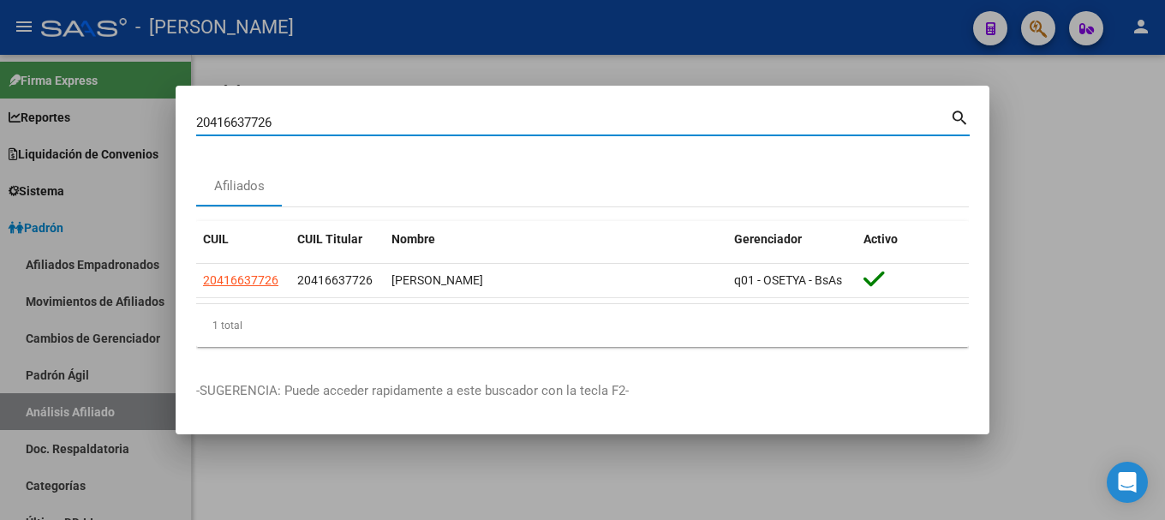
click at [488, 115] on input "20416637726" at bounding box center [573, 122] width 754 height 15
paste input "742112"
type input "20416742112"
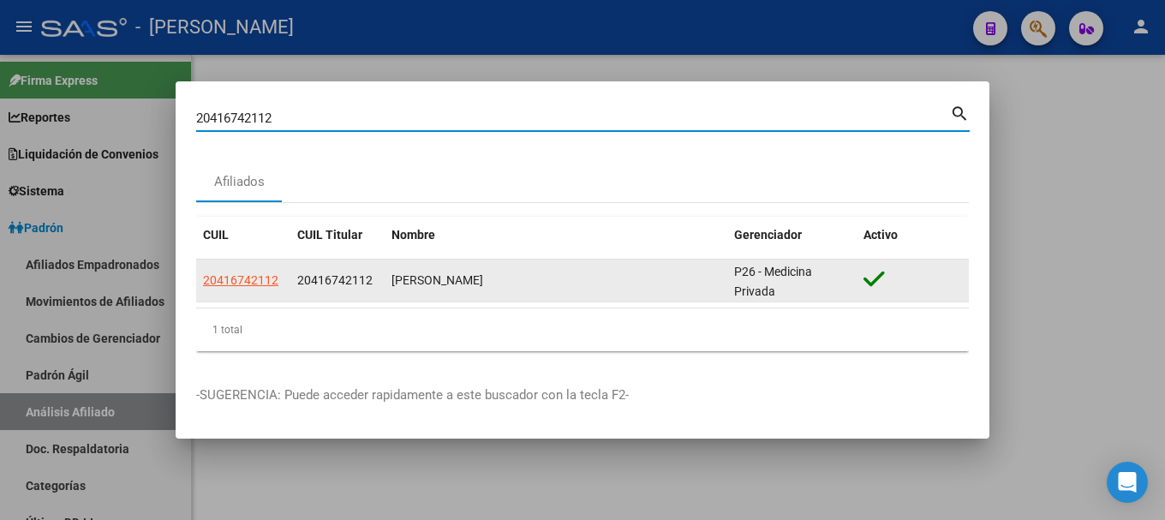
click at [251, 290] on datatable-body-cell "20416742112" at bounding box center [243, 281] width 94 height 42
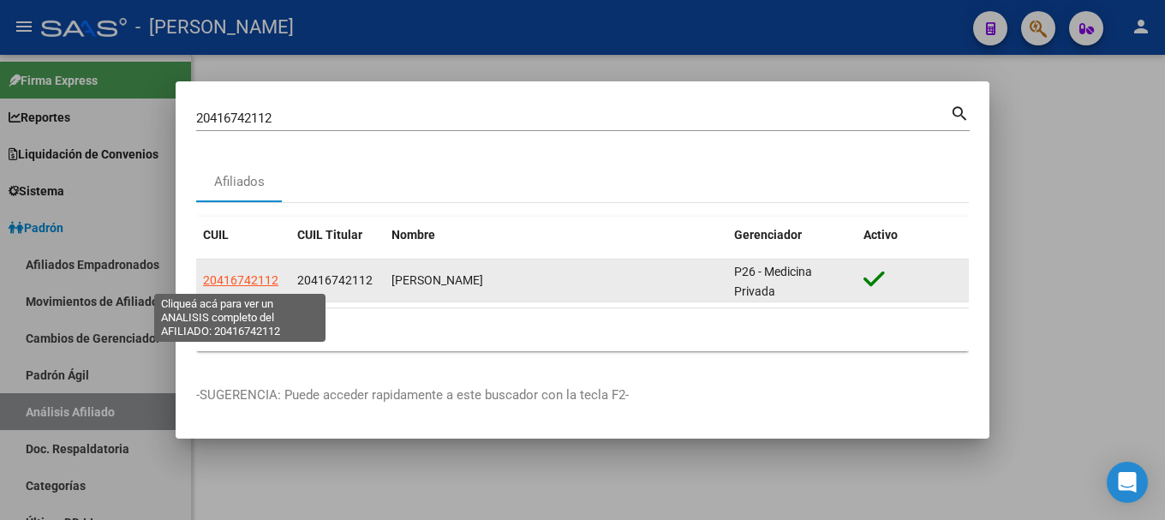
click at [254, 279] on span "20416742112" at bounding box center [240, 280] width 75 height 14
type textarea "20416742112"
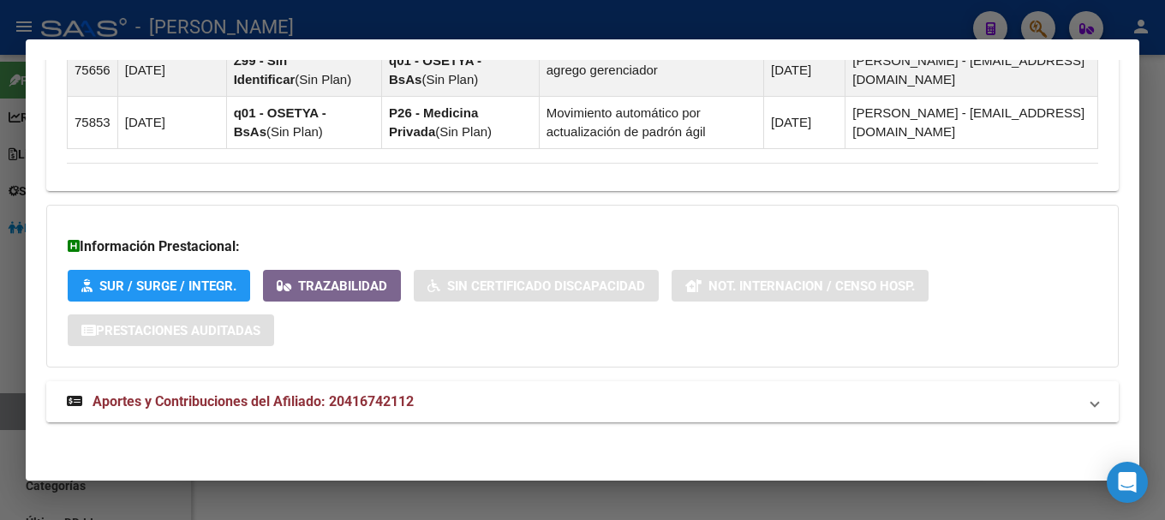
click at [503, 406] on mat-panel-title "Aportes y Contribuciones del Afiliado: 20416742112" at bounding box center [572, 401] width 1011 height 21
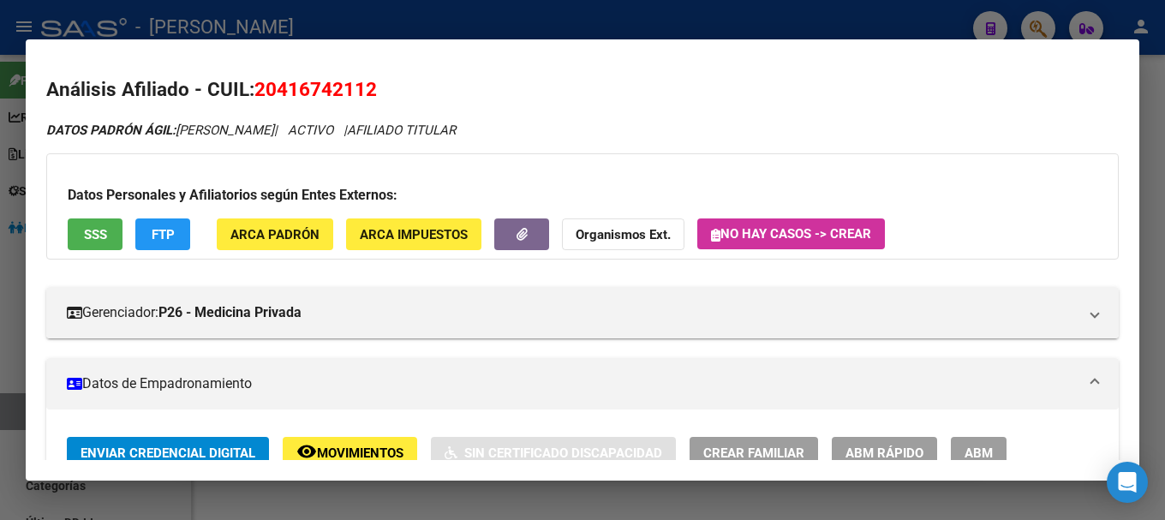
drag, startPoint x: 280, startPoint y: 96, endPoint x: 367, endPoint y: 93, distance: 86.6
click at [367, 93] on span "20416742112" at bounding box center [315, 89] width 123 height 22
click at [510, 18] on div at bounding box center [582, 260] width 1165 height 520
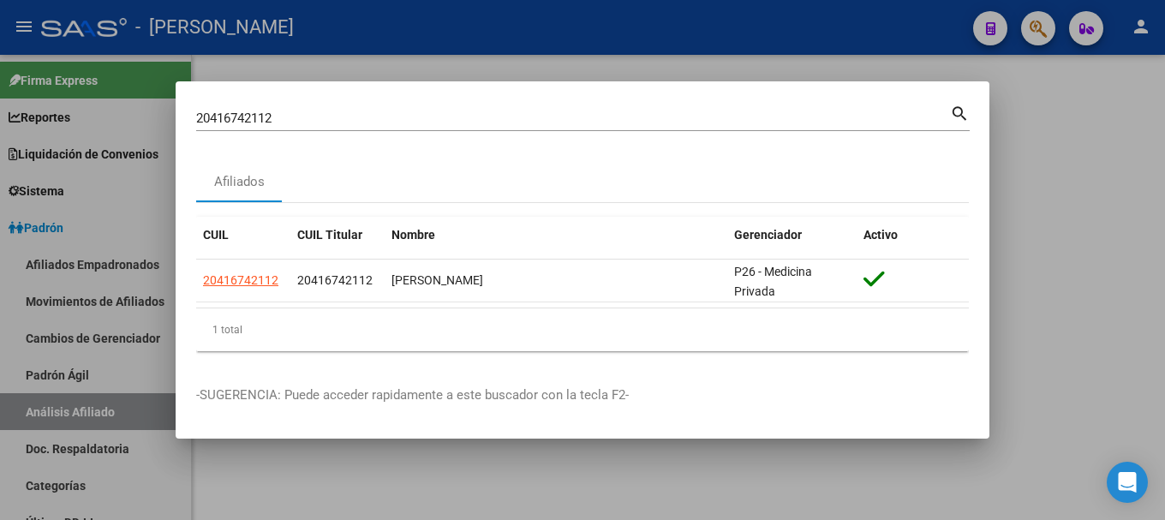
click at [559, 118] on input "20416742112" at bounding box center [573, 118] width 754 height 15
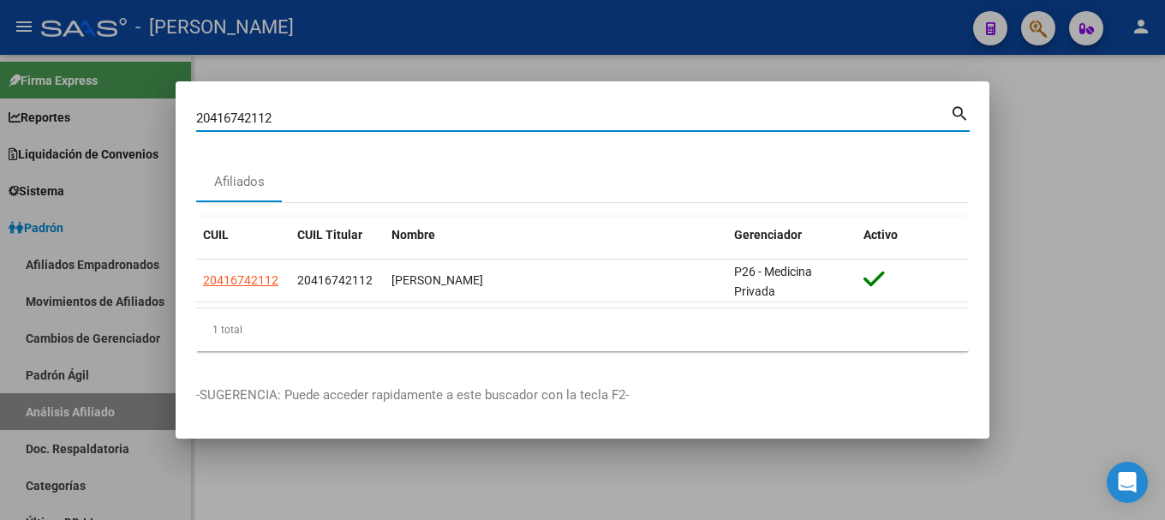
click at [559, 118] on input "20416742112" at bounding box center [573, 118] width 754 height 15
paste input "7015575"
type input "20417015575"
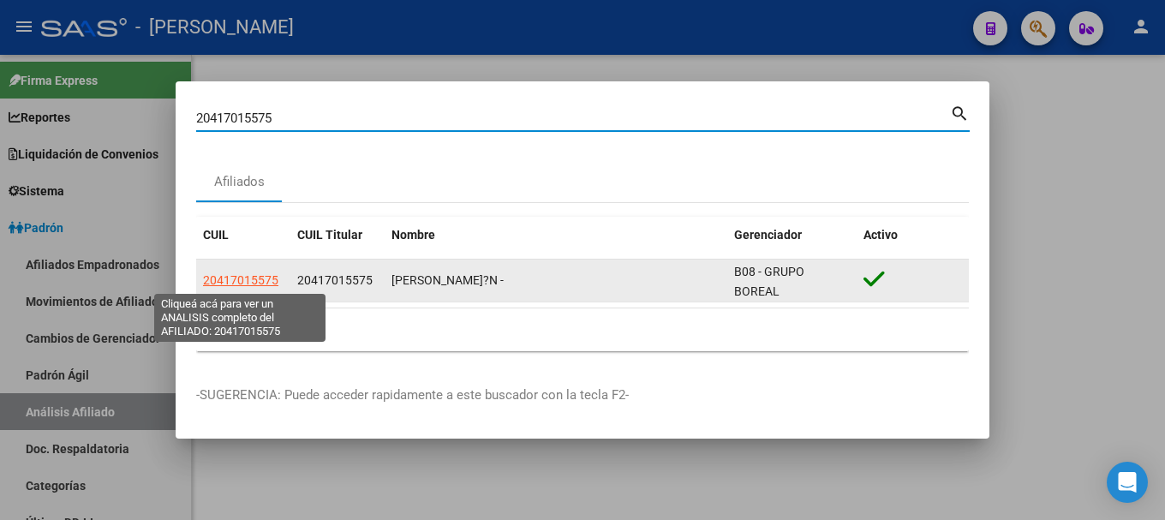
click at [242, 281] on span "20417015575" at bounding box center [240, 280] width 75 height 14
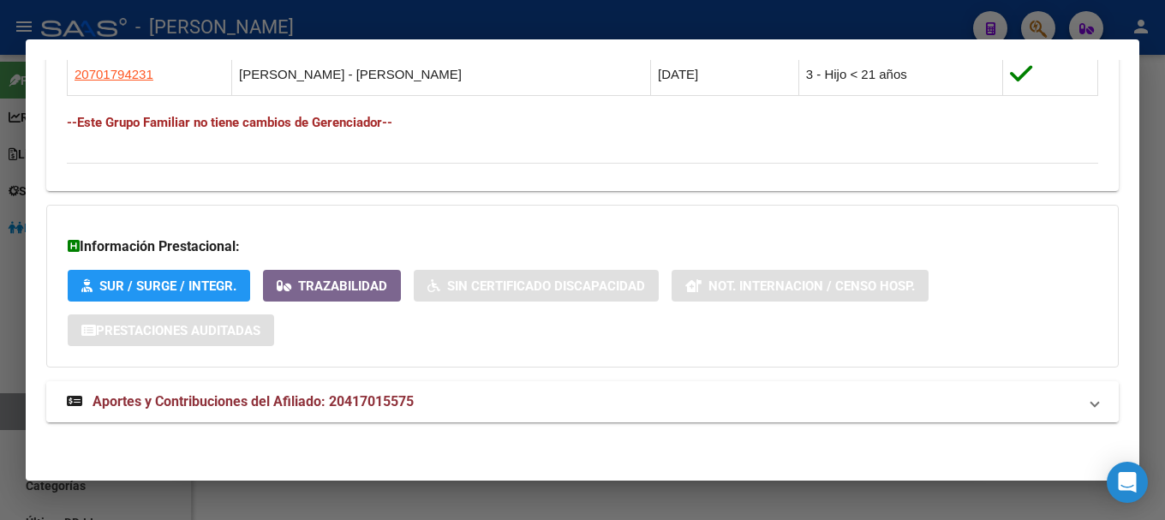
click at [514, 413] on mat-expansion-panel-header "Aportes y Contribuciones del Afiliado: 20417015575" at bounding box center [582, 401] width 1073 height 41
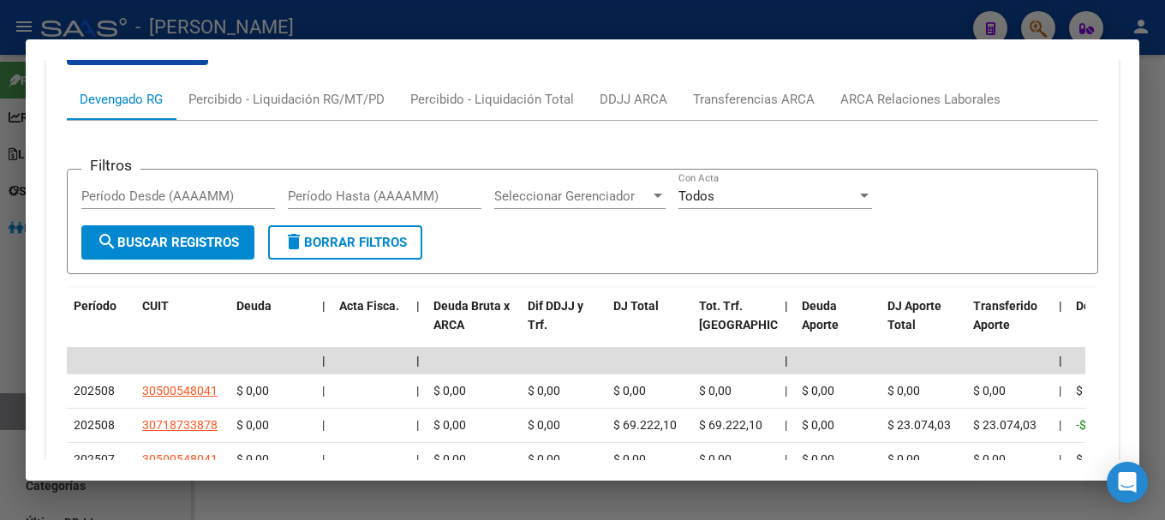
scroll to position [1338, 0]
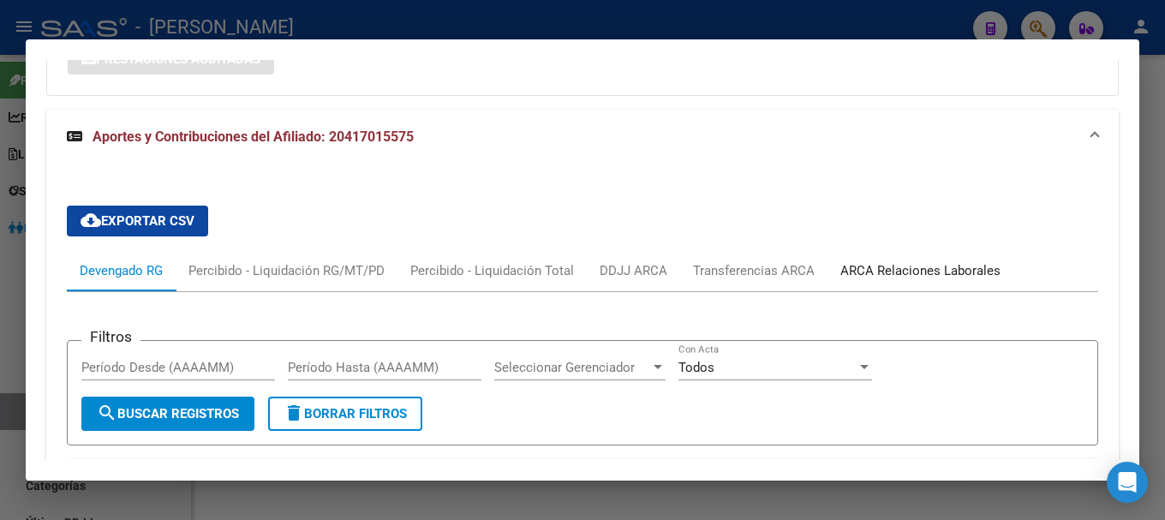
click at [920, 267] on div "ARCA Relaciones Laborales" at bounding box center [920, 270] width 160 height 19
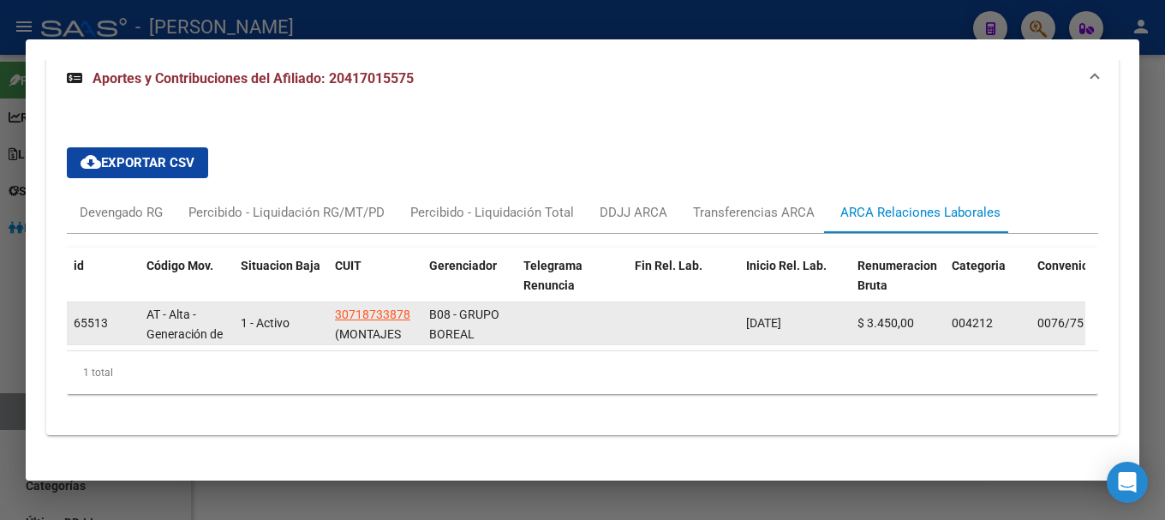
scroll to position [1422, 0]
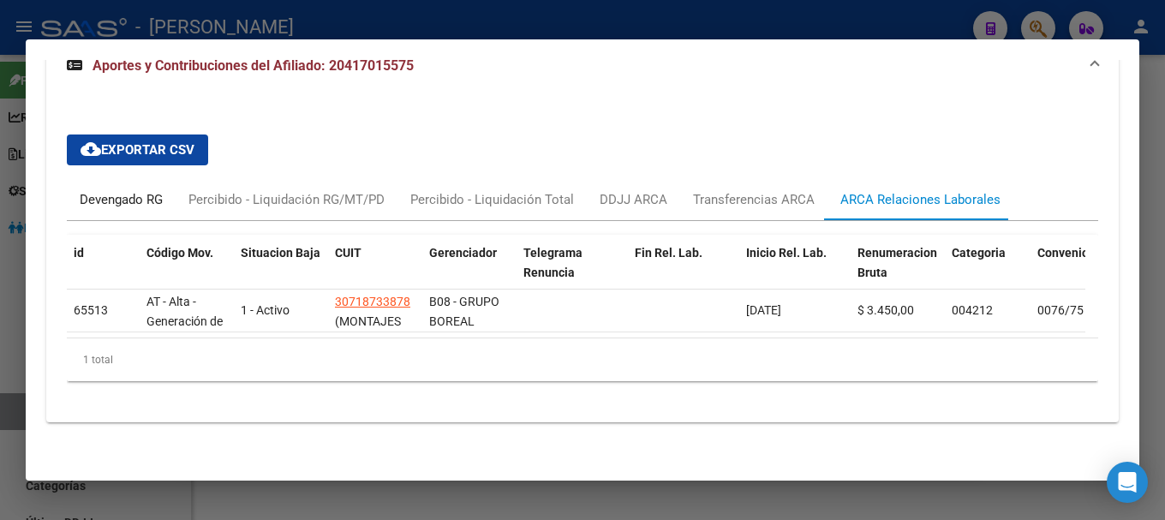
click at [147, 195] on div "Devengado RG" at bounding box center [121, 199] width 83 height 19
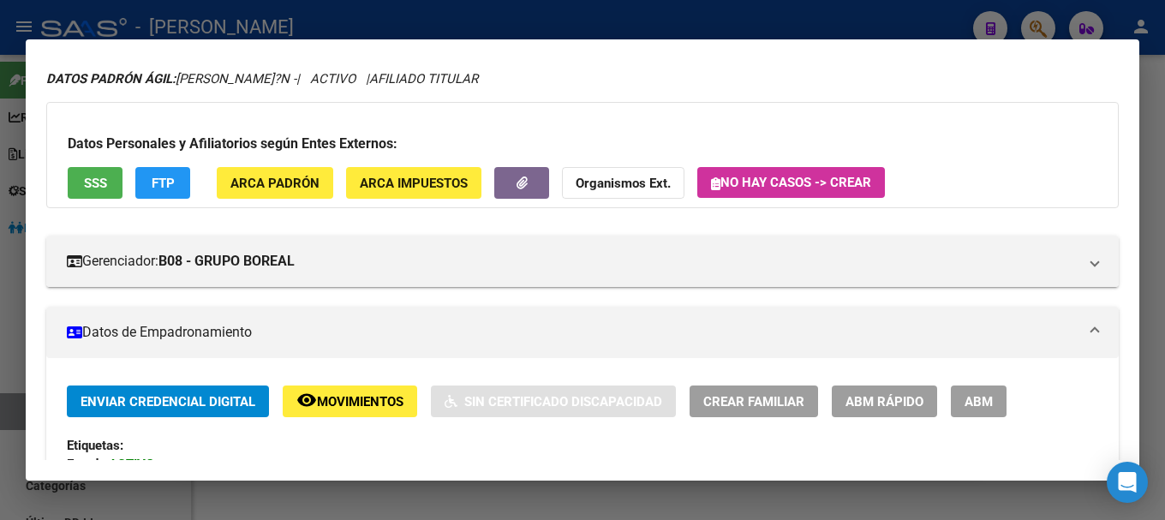
scroll to position [0, 0]
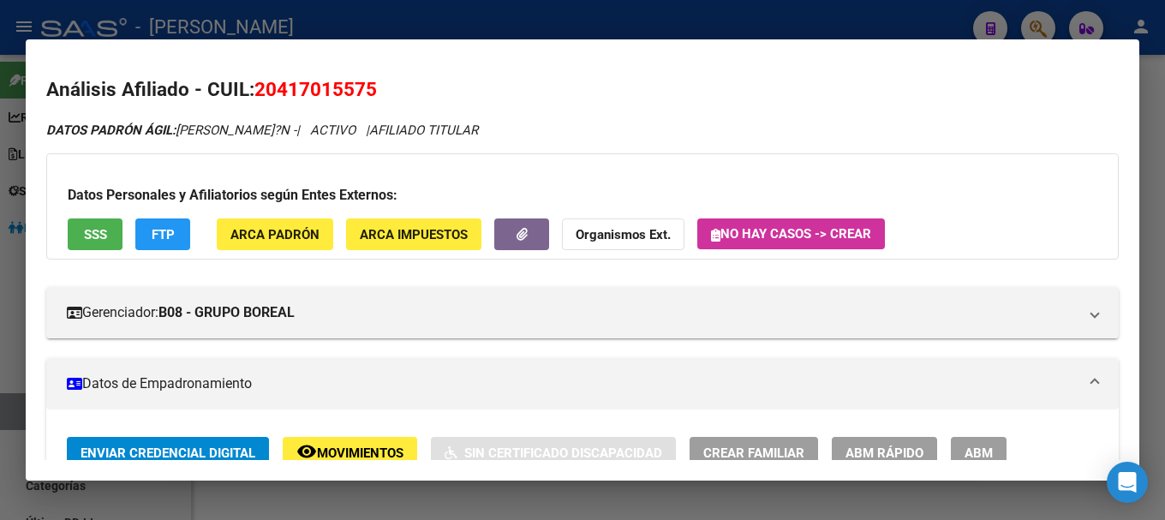
click at [332, 83] on span "20417015575" at bounding box center [315, 89] width 123 height 22
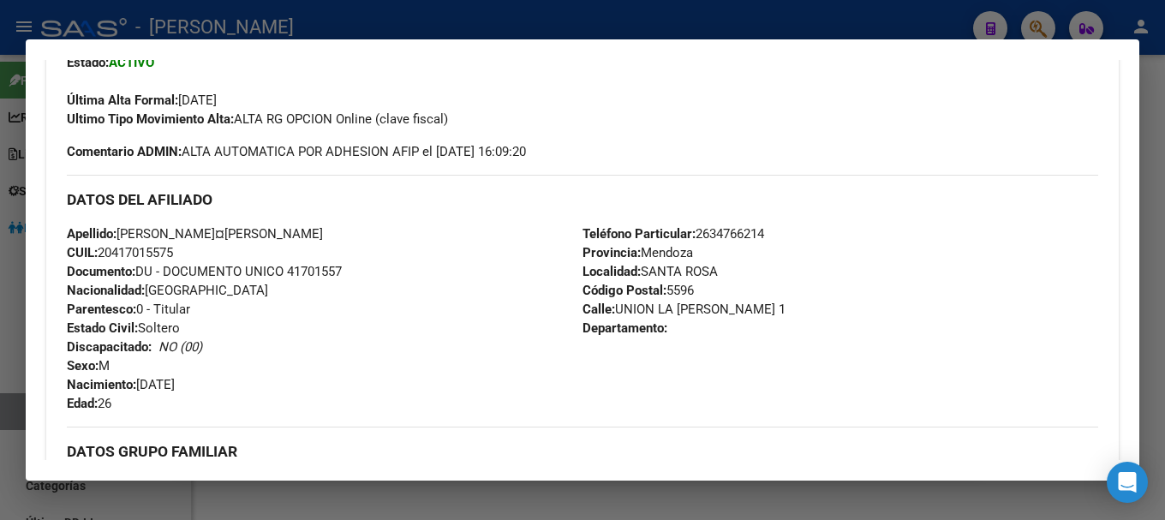
scroll to position [428, 0]
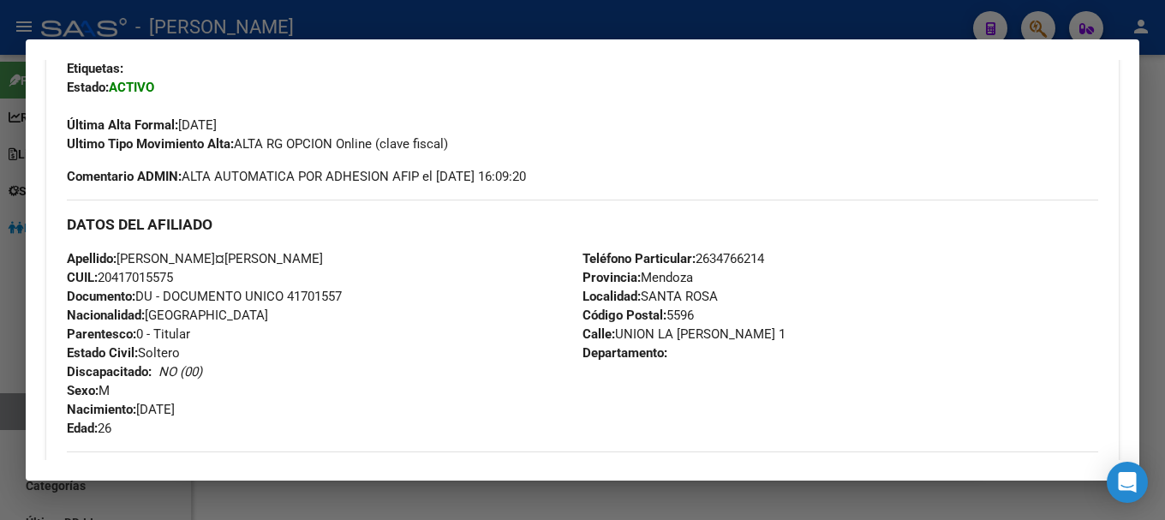
drag, startPoint x: 115, startPoint y: 277, endPoint x: 176, endPoint y: 260, distance: 63.0
click at [173, 273] on span "CUIL: 20417015575" at bounding box center [120, 277] width 106 height 15
drag, startPoint x: 610, startPoint y: 330, endPoint x: 711, endPoint y: 333, distance: 101.1
click at [711, 333] on span "Calle: [STREET_ADDRESS][PERSON_NAME]" at bounding box center [684, 333] width 203 height 15
click at [703, 350] on div "Teléfono Particular: [PHONE_NUMBER] Provincia: [GEOGRAPHIC_DATA] Localidad: [GE…" at bounding box center [841, 343] width 516 height 188
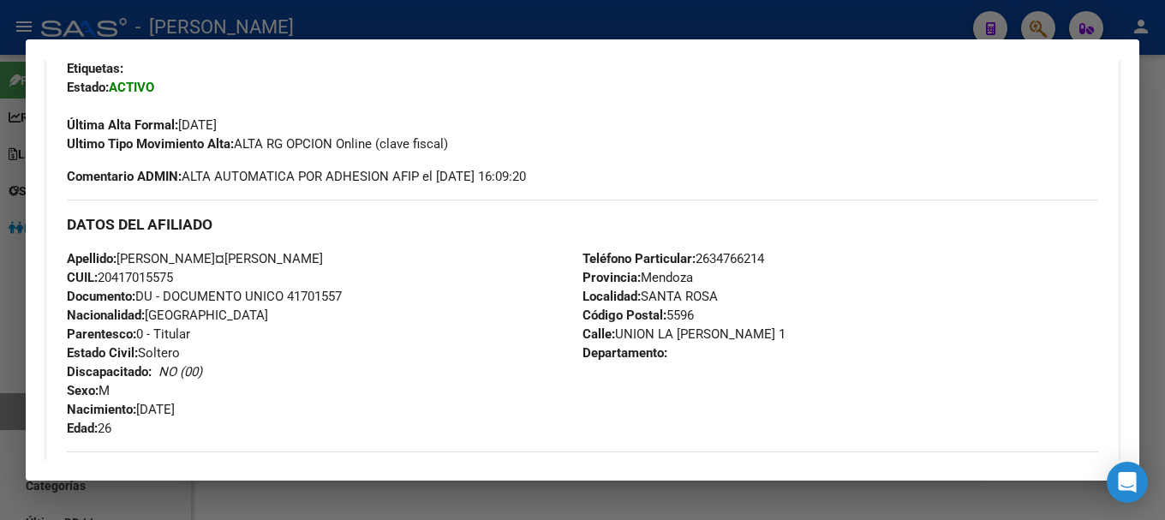
drag, startPoint x: 613, startPoint y: 332, endPoint x: 712, endPoint y: 331, distance: 99.4
click at [712, 331] on span "Calle: [STREET_ADDRESS][PERSON_NAME]" at bounding box center [684, 333] width 203 height 15
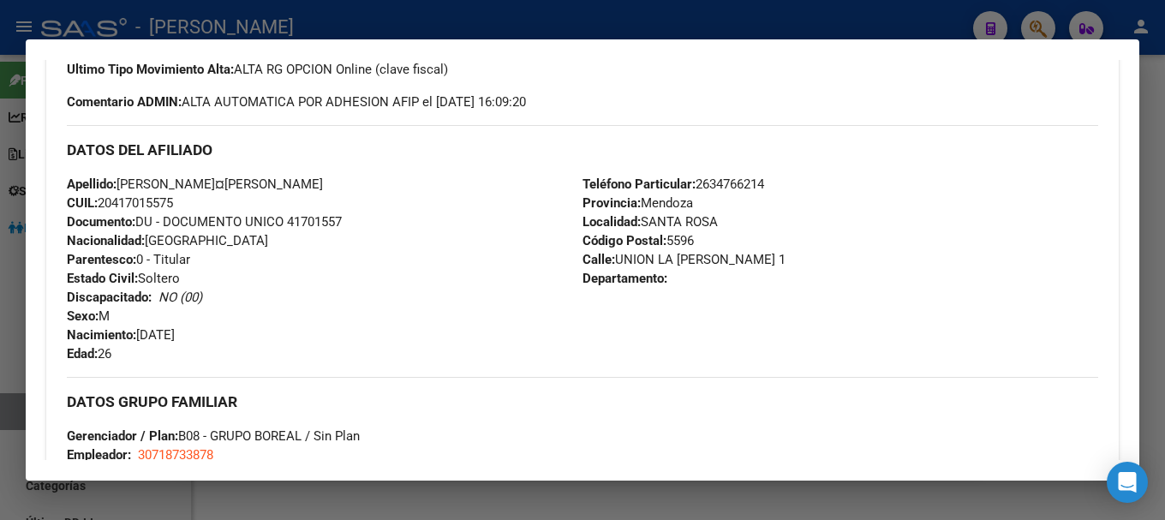
scroll to position [600, 0]
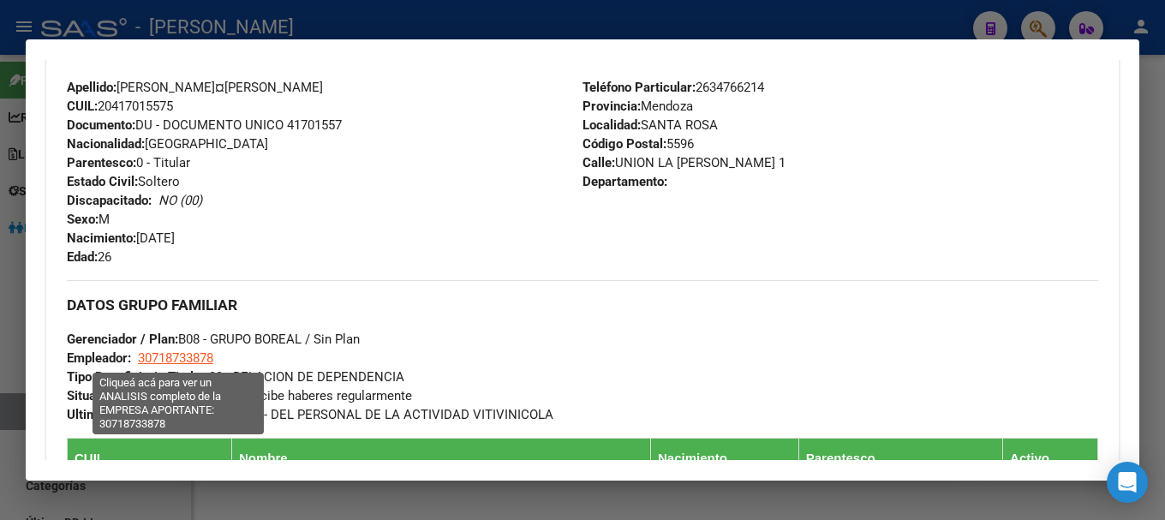
click at [200, 360] on span "30718733878" at bounding box center [175, 357] width 75 height 15
type textarea "30718733878"
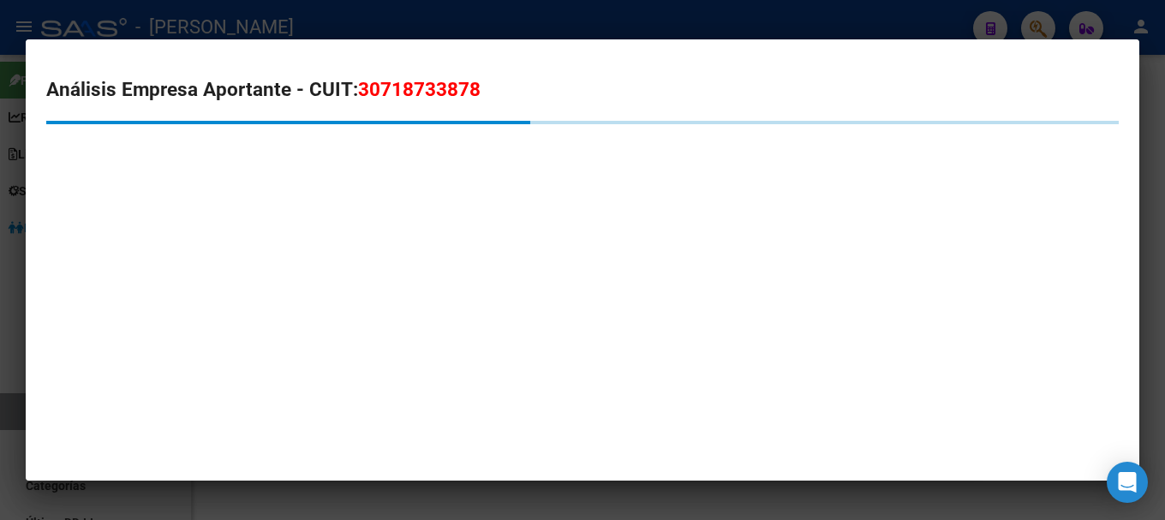
click at [404, 94] on span "30718733878" at bounding box center [419, 89] width 123 height 22
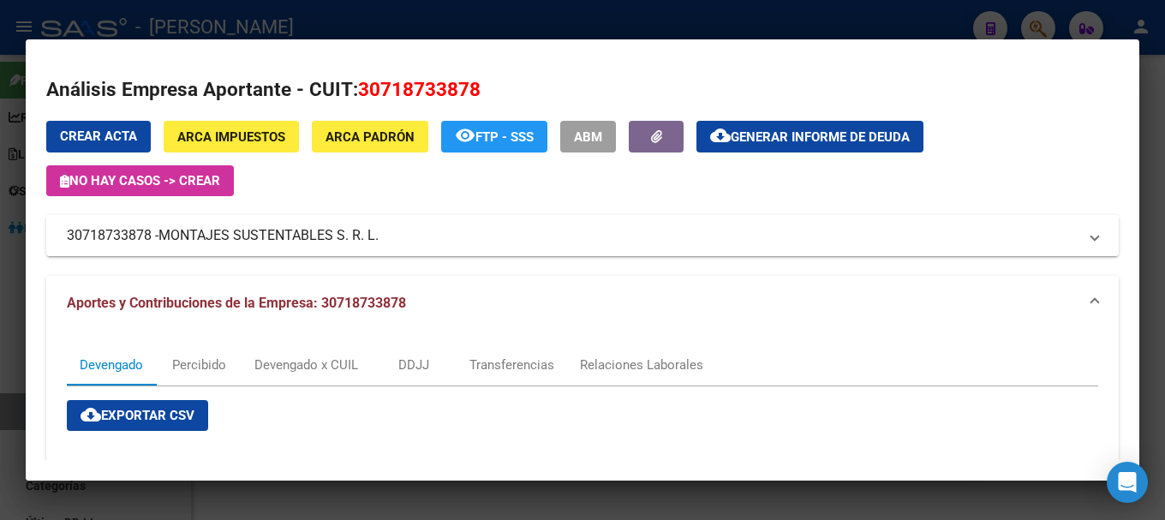
drag, startPoint x: 165, startPoint y: 236, endPoint x: 375, endPoint y: 235, distance: 209.9
click at [375, 235] on span "MONTAJES SUSTENTABLES S. R. L." at bounding box center [268, 235] width 220 height 21
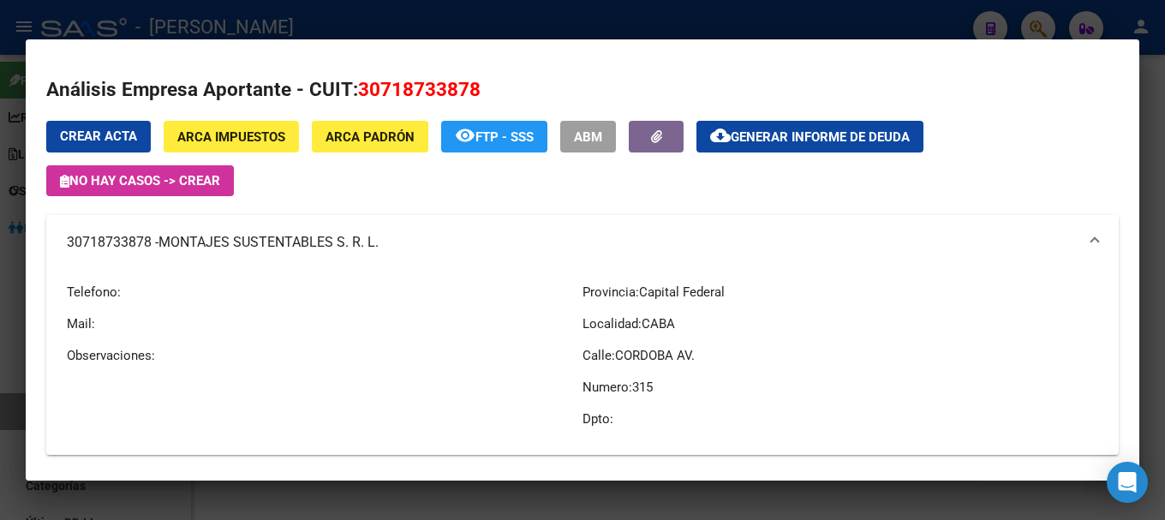
click at [302, 18] on div at bounding box center [582, 260] width 1165 height 520
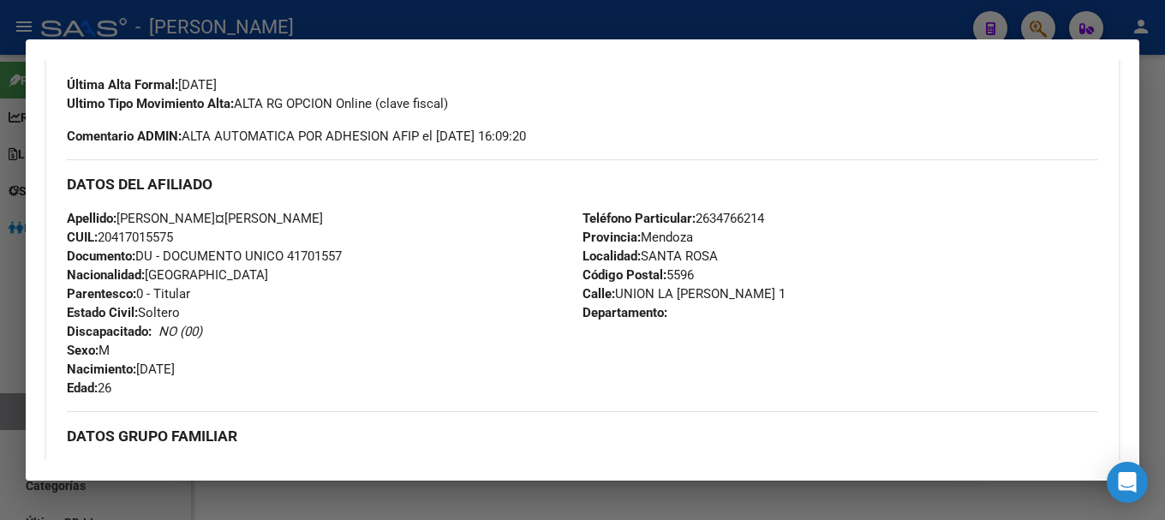
scroll to position [343, 0]
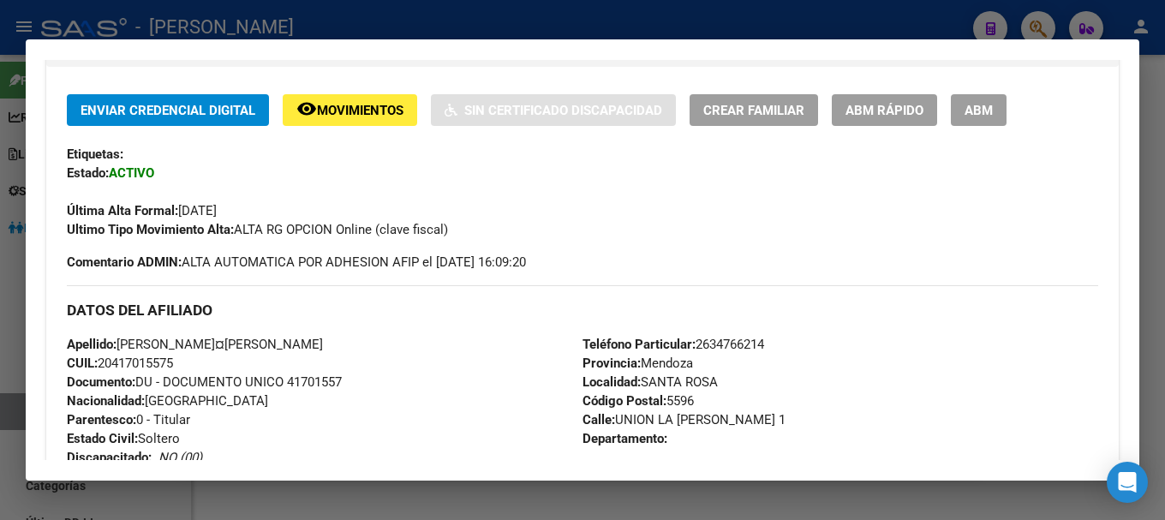
click at [399, 16] on div at bounding box center [582, 260] width 1165 height 520
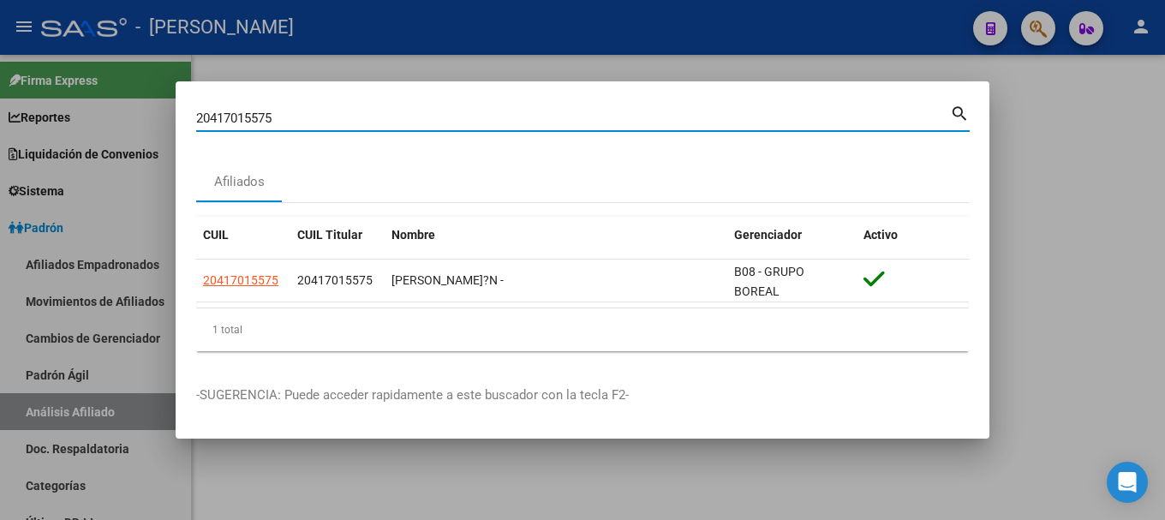
click at [539, 123] on input "20417015575" at bounding box center [573, 118] width 754 height 15
paste input "72463"
type input "20417072463"
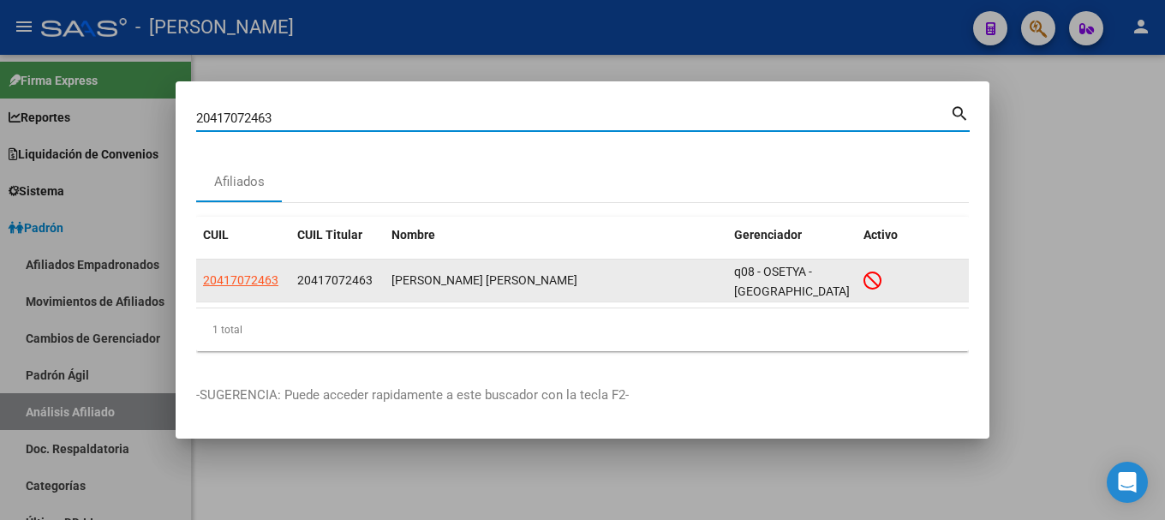
click at [233, 292] on datatable-body-cell "20417072463" at bounding box center [243, 281] width 94 height 42
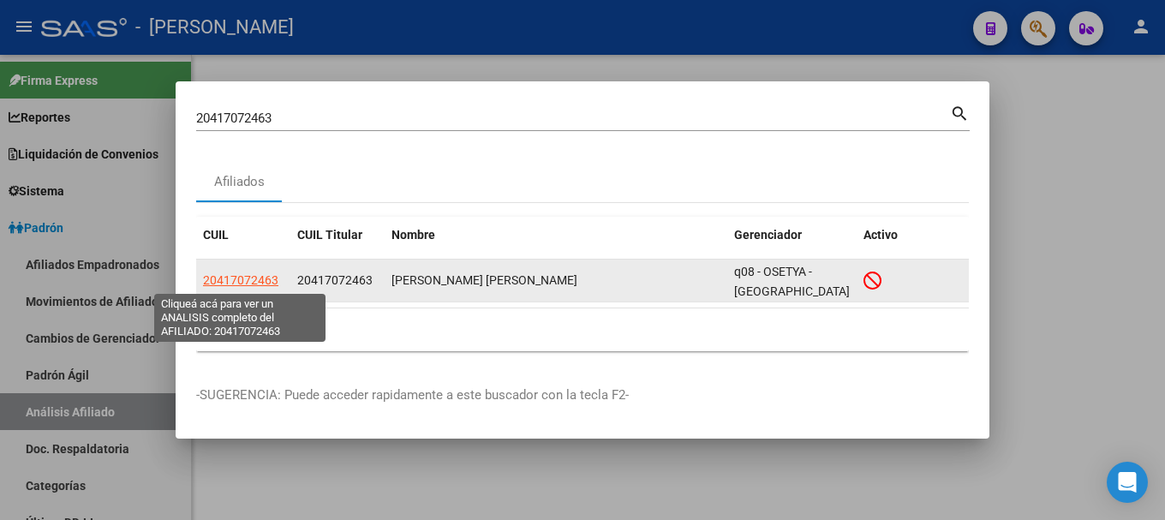
click at [260, 281] on span "20417072463" at bounding box center [240, 280] width 75 height 14
type textarea "20417072463"
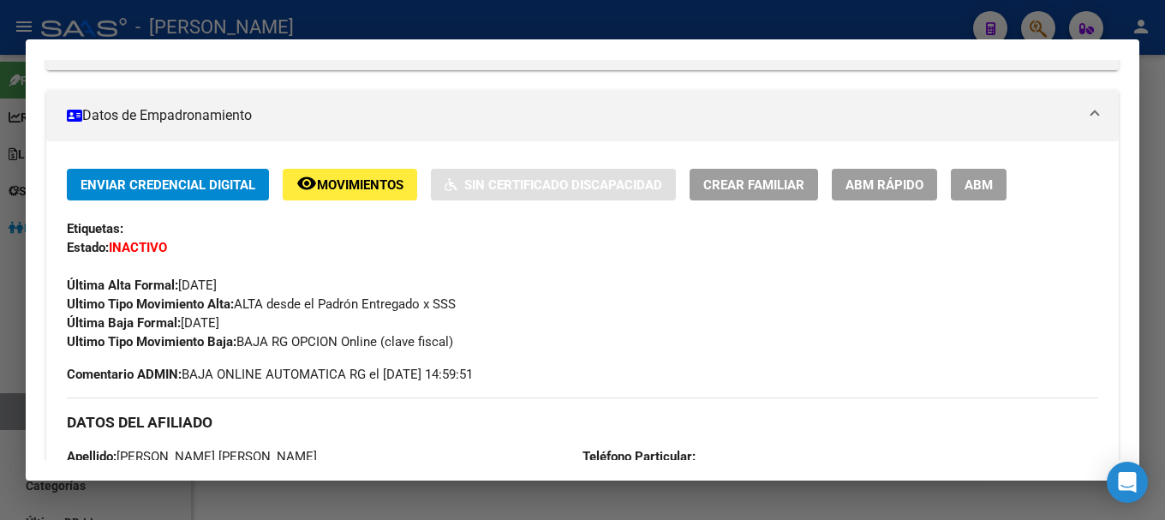
scroll to position [428, 0]
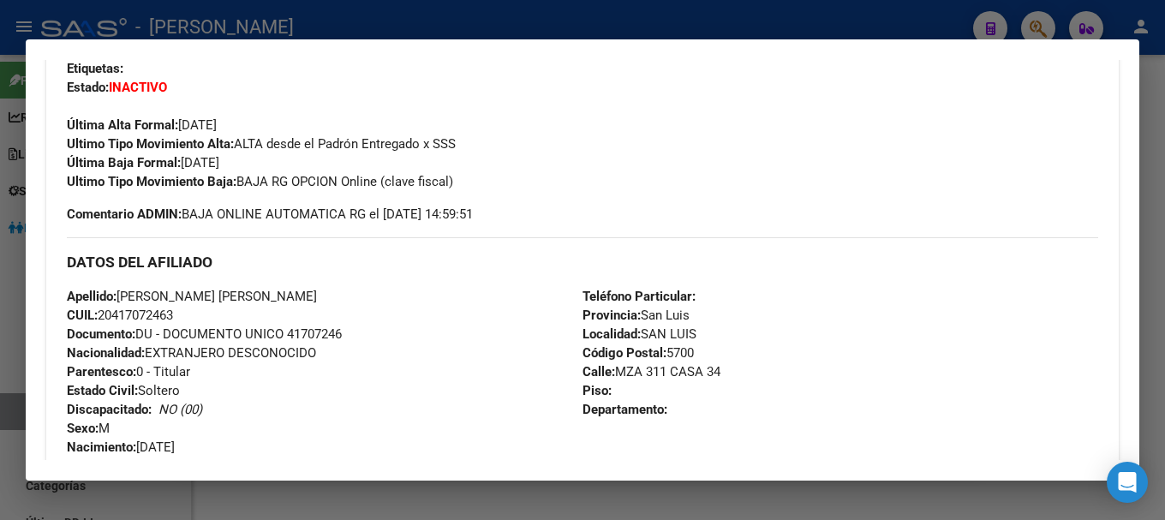
click at [529, 21] on div at bounding box center [582, 260] width 1165 height 520
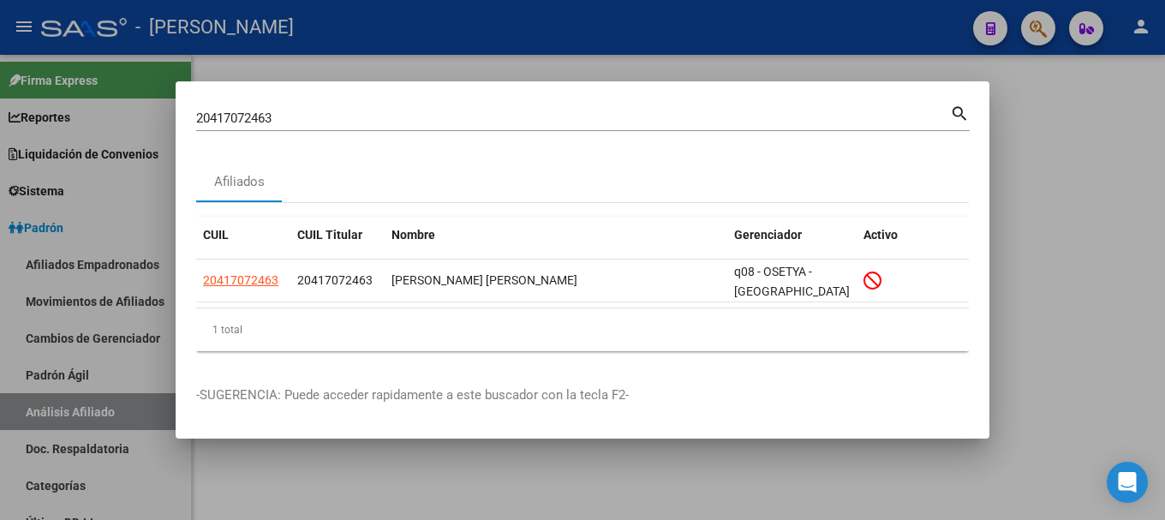
click at [586, 109] on div "20417072463 Buscar (apellido, dni, cuil, [PERSON_NAME], cuit, obra social)" at bounding box center [573, 118] width 754 height 26
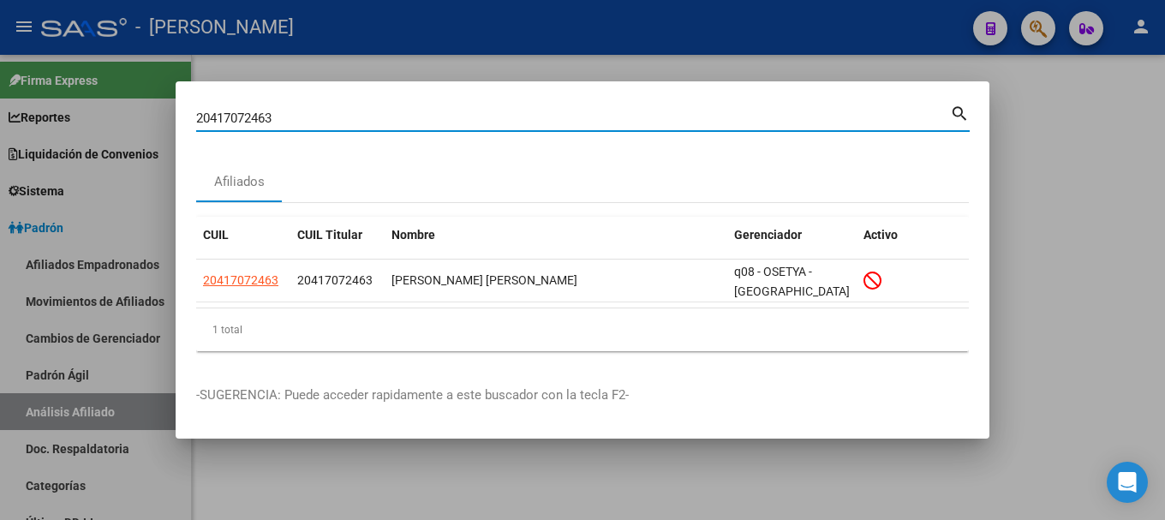
click at [598, 115] on input "20417072463" at bounding box center [573, 118] width 754 height 15
click at [599, 115] on input "20417072463" at bounding box center [573, 118] width 754 height 15
paste input "142895"
type input "20417142895"
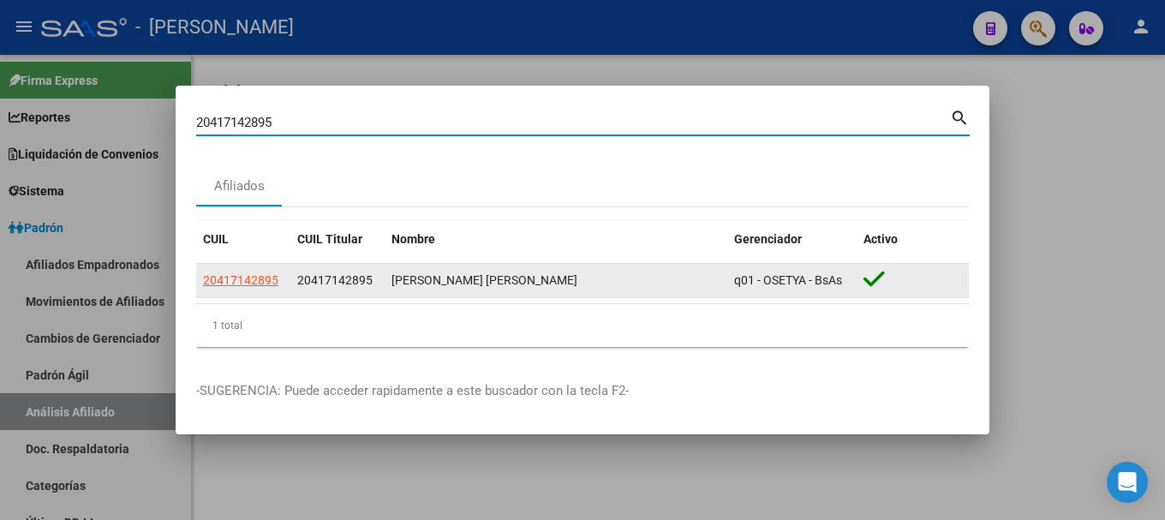
click at [294, 266] on datatable-body-cell "20417142895" at bounding box center [337, 280] width 94 height 33
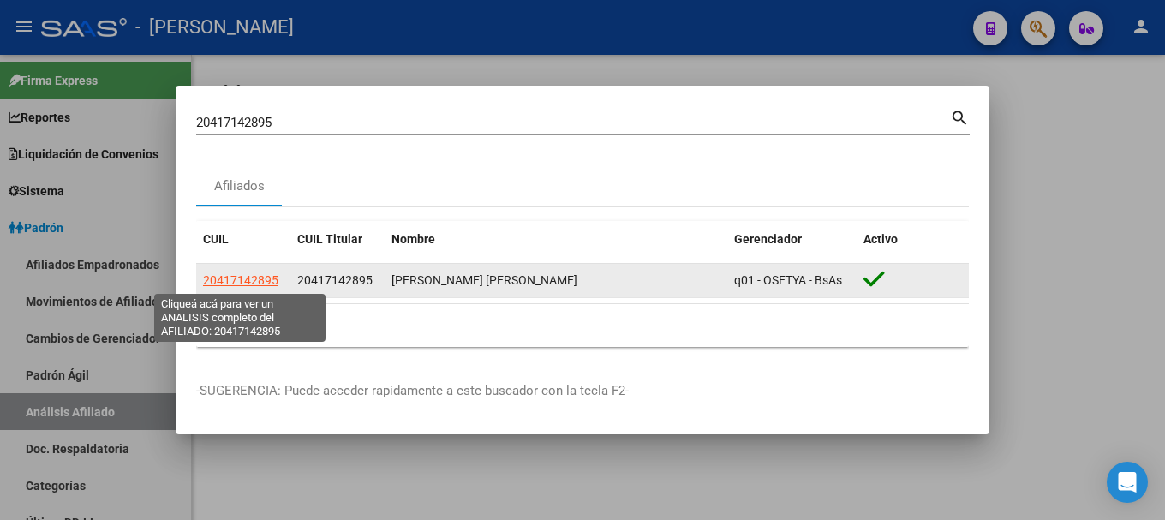
click at [272, 278] on span "20417142895" at bounding box center [240, 280] width 75 height 14
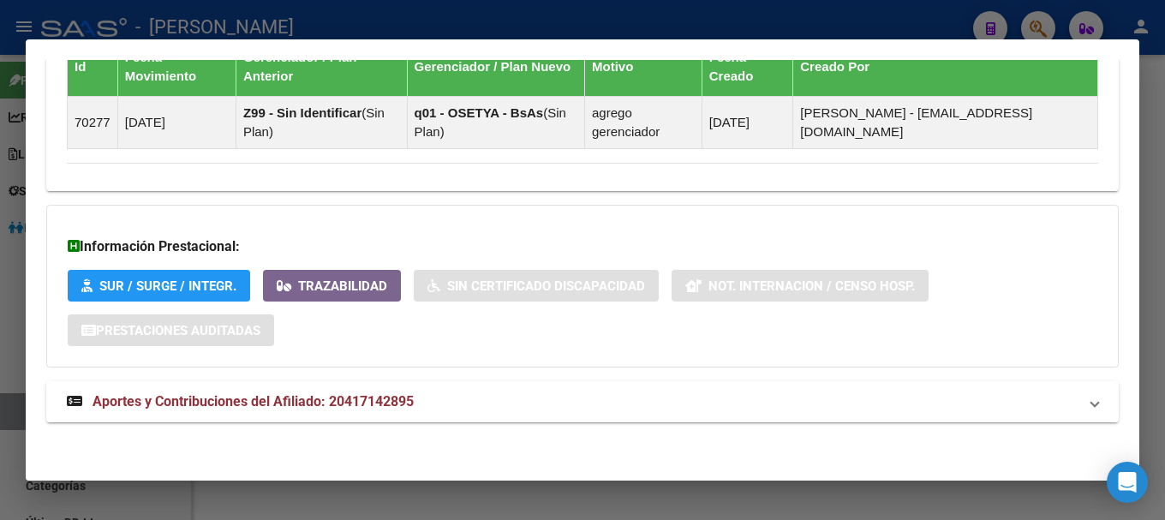
click at [433, 392] on mat-panel-title "Aportes y Contribuciones del Afiliado: 20417142895" at bounding box center [572, 401] width 1011 height 21
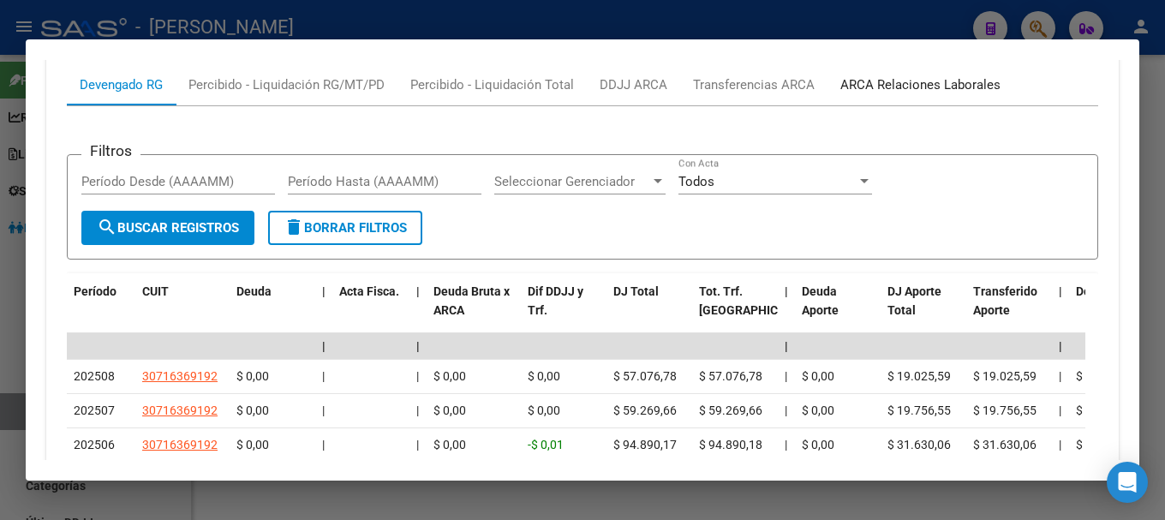
click at [935, 82] on div "ARCA Relaciones Laborales" at bounding box center [920, 84] width 160 height 19
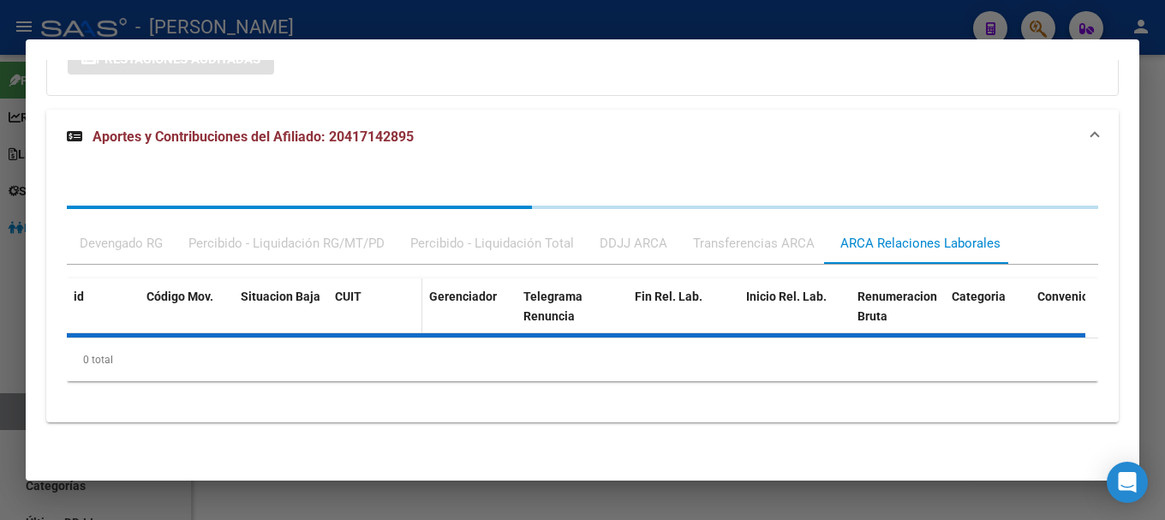
scroll to position [1445, 0]
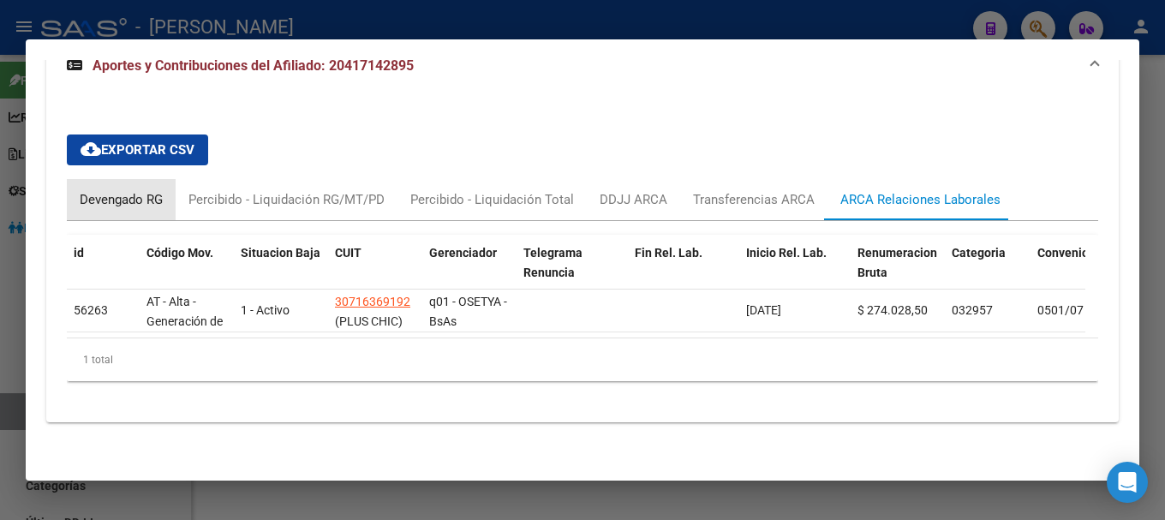
click at [90, 202] on div "Devengado RG" at bounding box center [121, 199] width 109 height 41
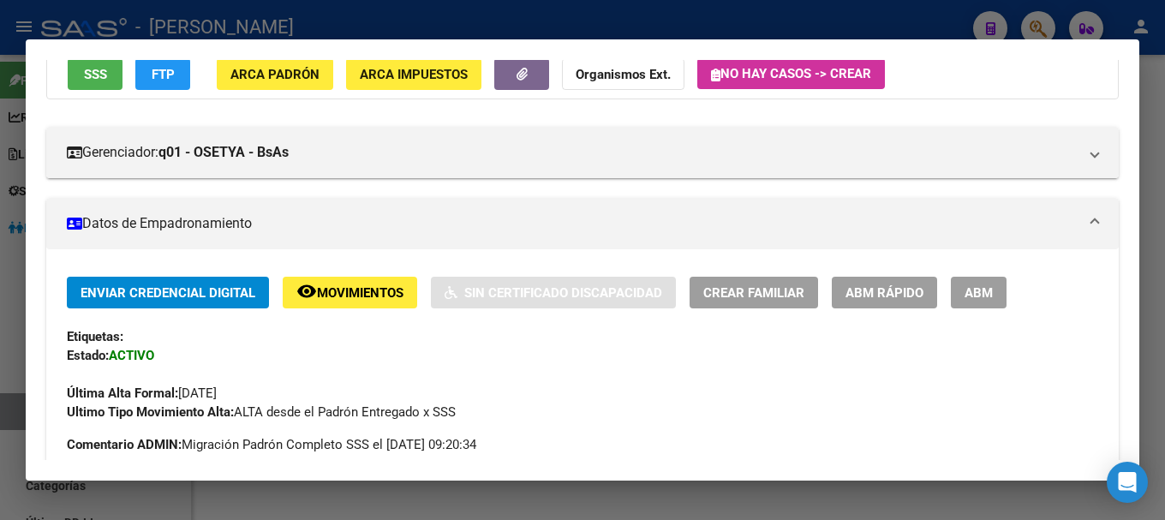
scroll to position [0, 0]
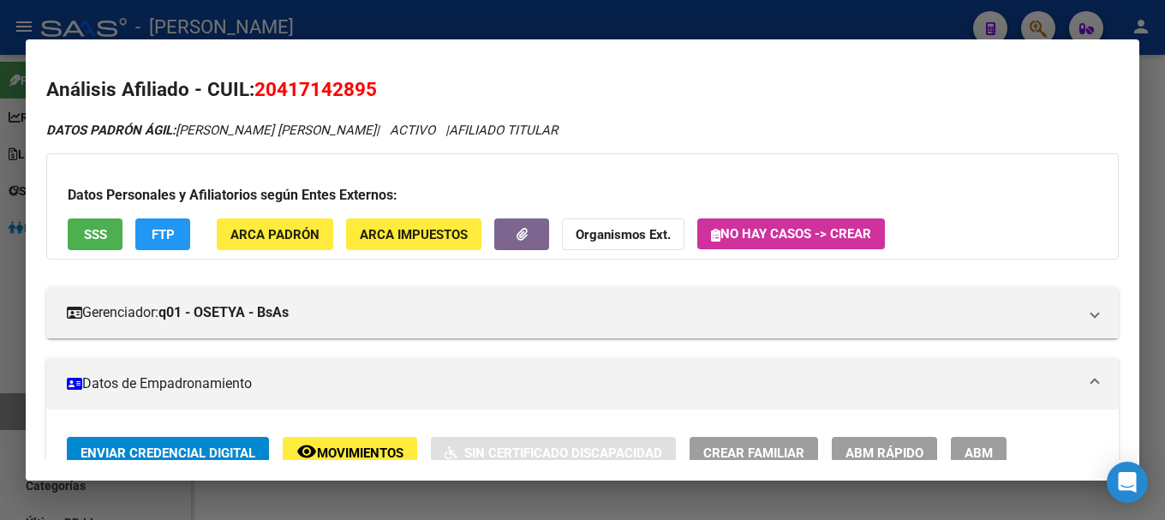
click at [299, 71] on mat-dialog-content "Análisis Afiliado - CUIL: 20417142895 DATOS PADRÓN ÁGIL: [PERSON_NAME] [PERSON_…" at bounding box center [583, 260] width 1114 height 401
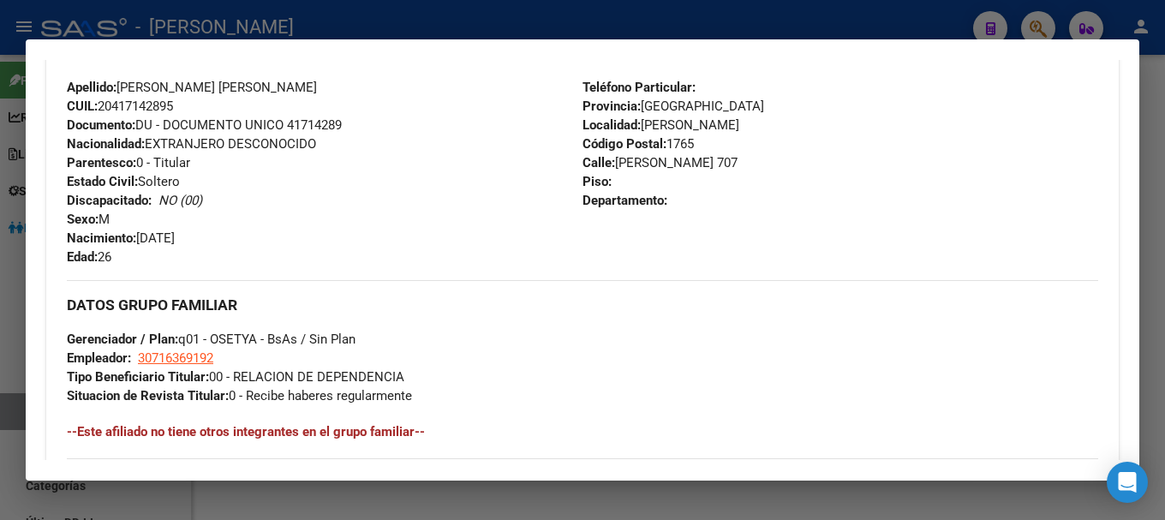
click at [469, 278] on div "Enviar Credencial Digital remove_red_eye Movimientos Sin Certificado Discapacid…" at bounding box center [582, 245] width 1031 height 816
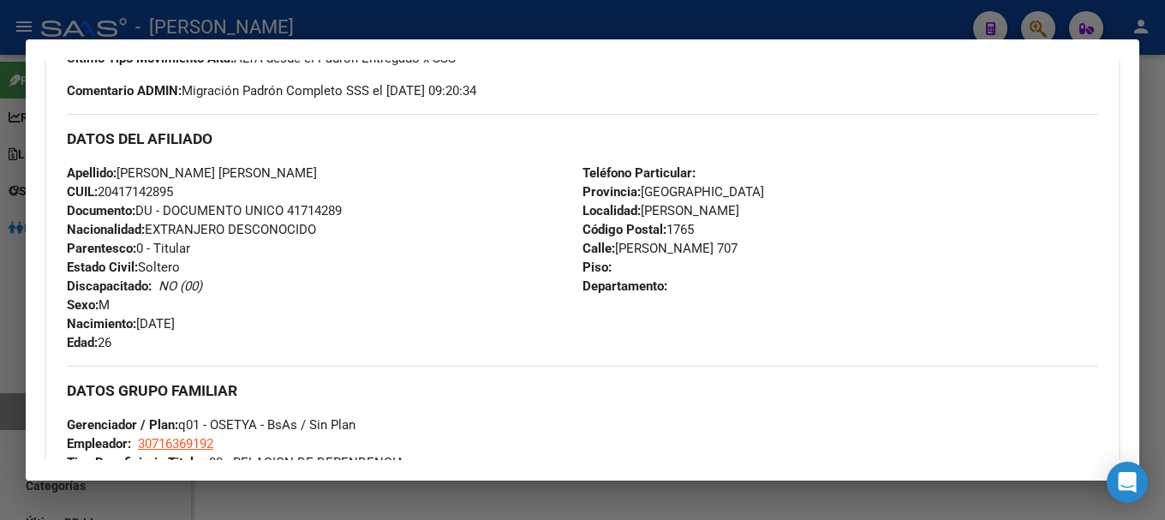
drag, startPoint x: 117, startPoint y: 191, endPoint x: 174, endPoint y: 191, distance: 56.5
click at [173, 191] on span "CUIL: 20417142895" at bounding box center [120, 191] width 106 height 15
drag, startPoint x: 613, startPoint y: 245, endPoint x: 759, endPoint y: 247, distance: 145.6
click at [738, 247] on span "[STREET_ADDRESS][PERSON_NAME]" at bounding box center [660, 248] width 155 height 15
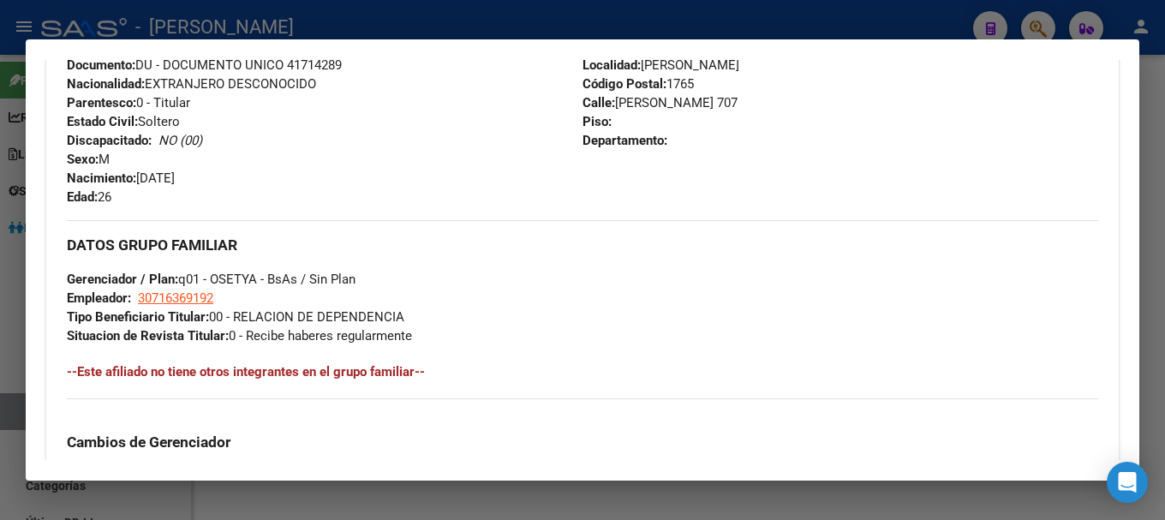
scroll to position [685, 0]
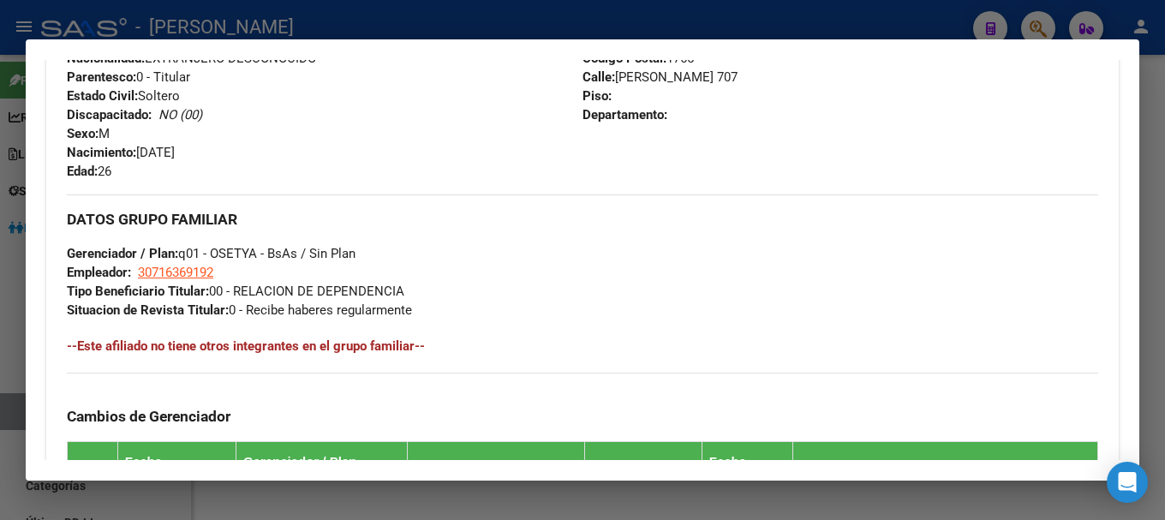
click at [208, 284] on strong "Tipo Beneficiario Titular:" at bounding box center [138, 291] width 142 height 15
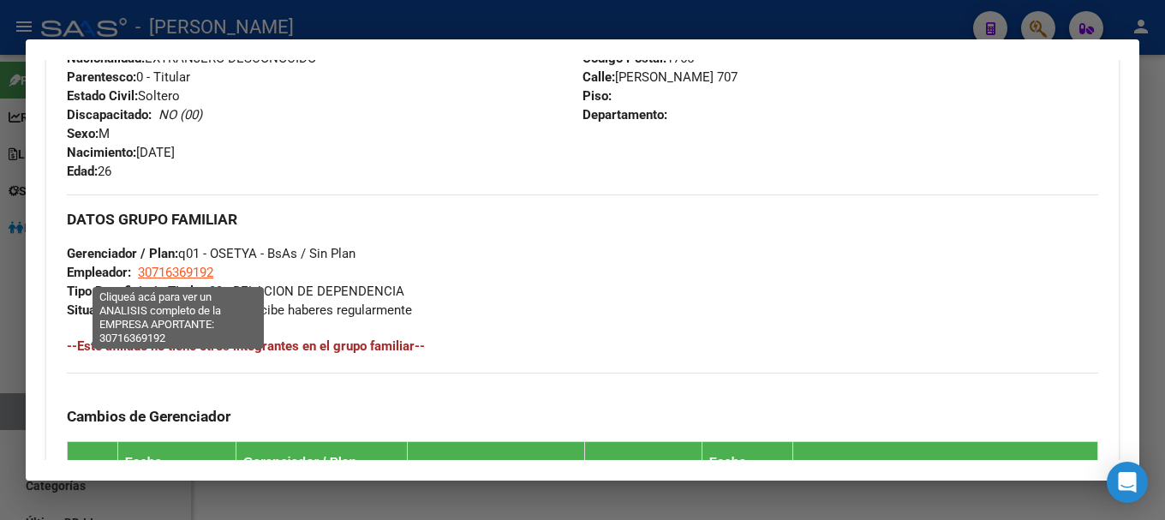
click at [205, 277] on span "30716369192" at bounding box center [175, 272] width 75 height 15
type textarea "30716369192"
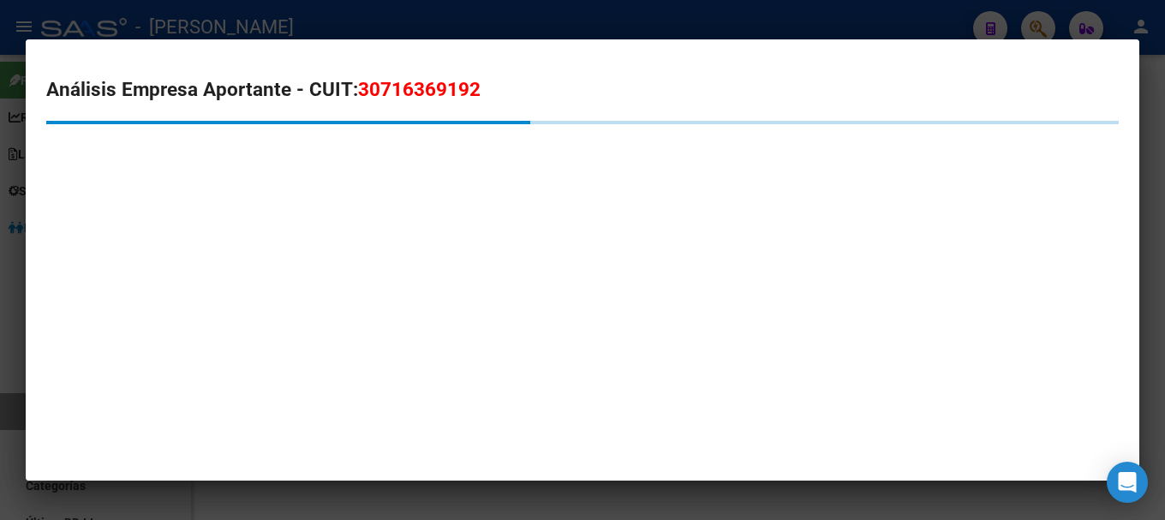
click at [391, 99] on span "30716369192" at bounding box center [419, 89] width 123 height 22
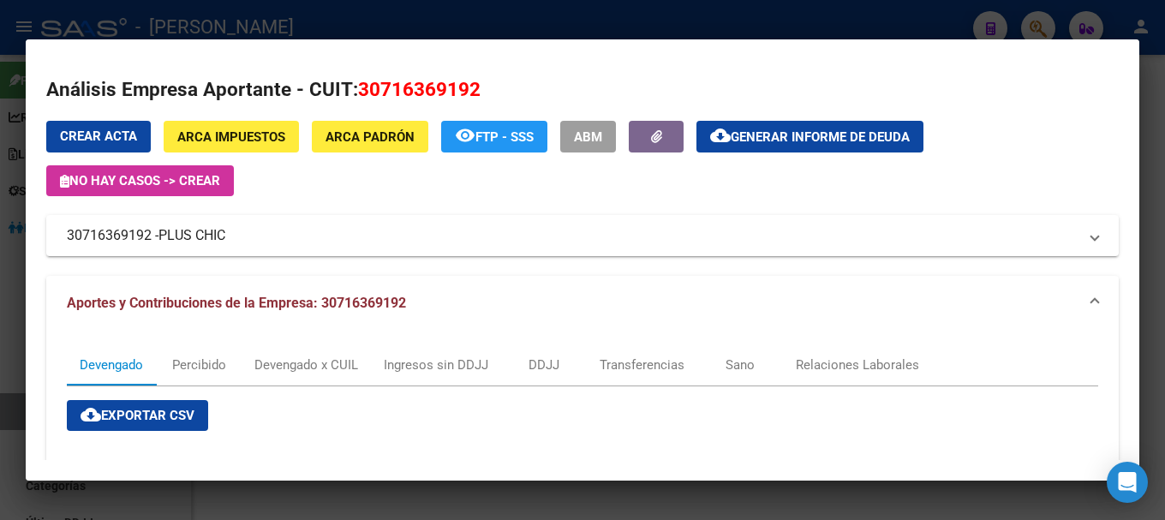
click at [328, 39] on mat-dialog-container "Análisis Empresa Aportante - CUIT: 30716369192 Crear Acta ARCA Impuestos ARCA P…" at bounding box center [583, 260] width 1114 height 442
click at [320, 24] on div at bounding box center [582, 260] width 1165 height 520
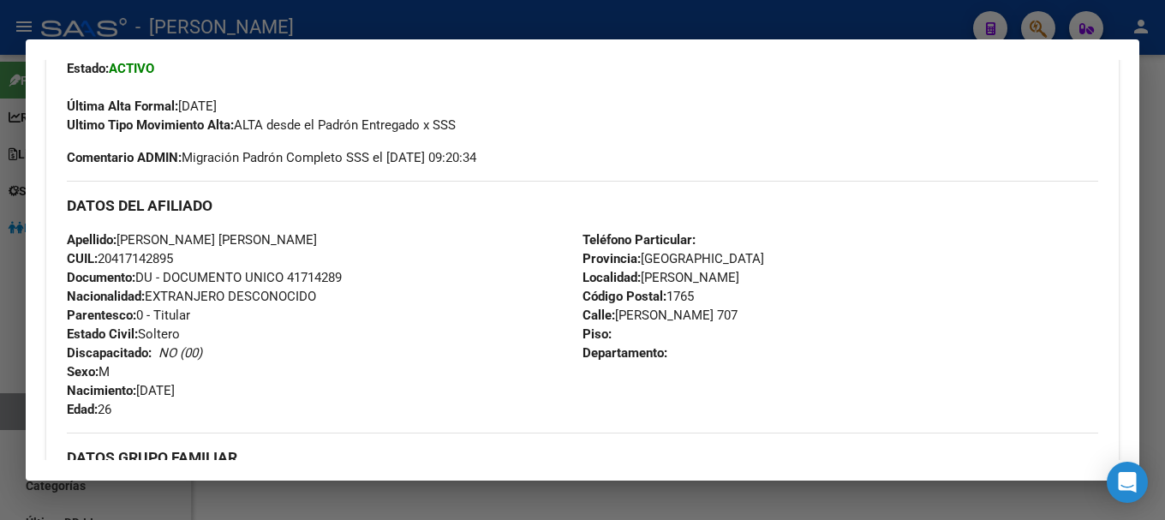
scroll to position [428, 0]
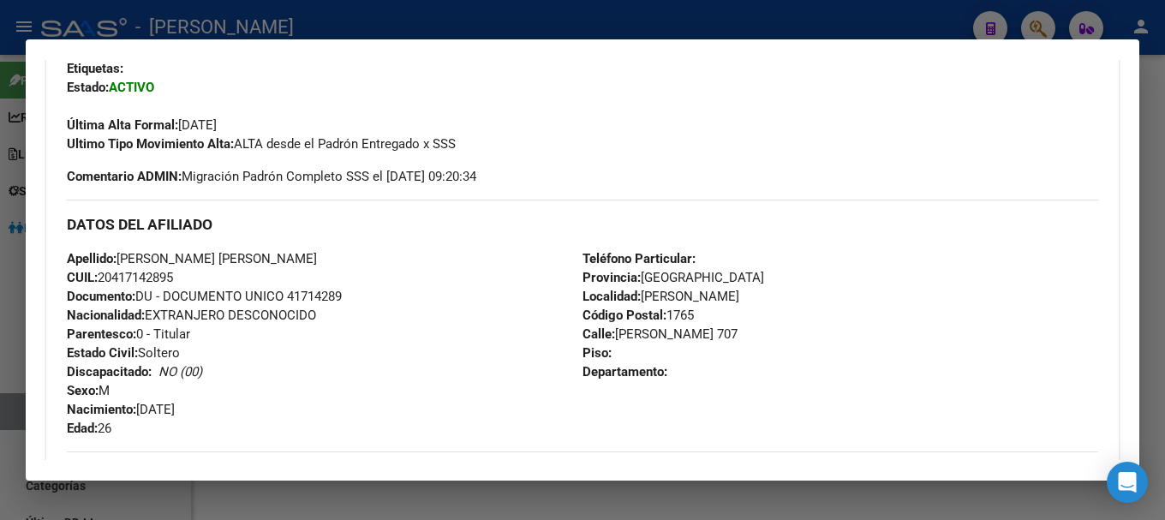
click at [457, 15] on div at bounding box center [582, 260] width 1165 height 520
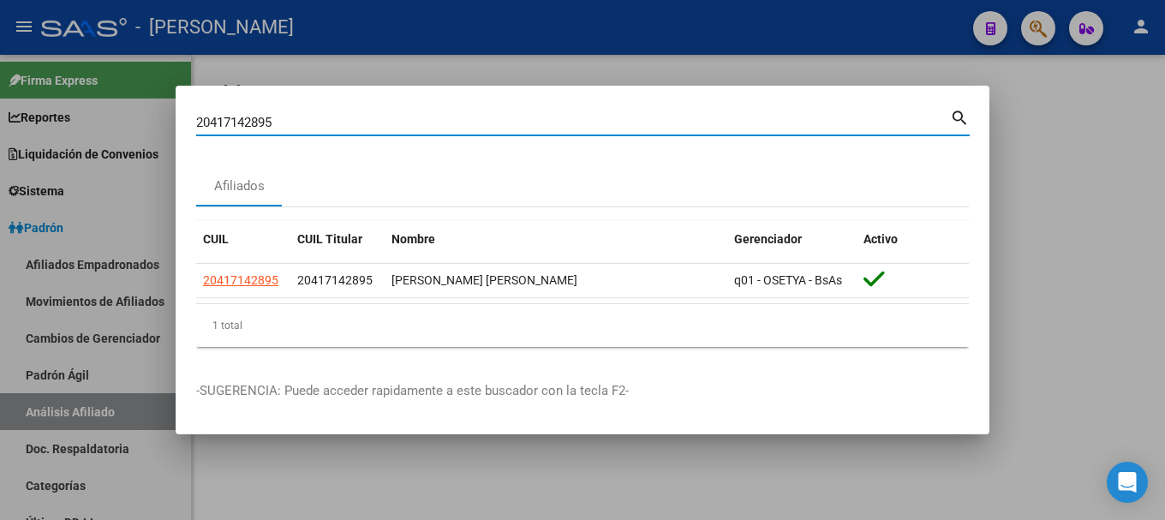
click at [502, 125] on input "20417142895" at bounding box center [573, 122] width 754 height 15
paste input "371231"
type input "20417371231"
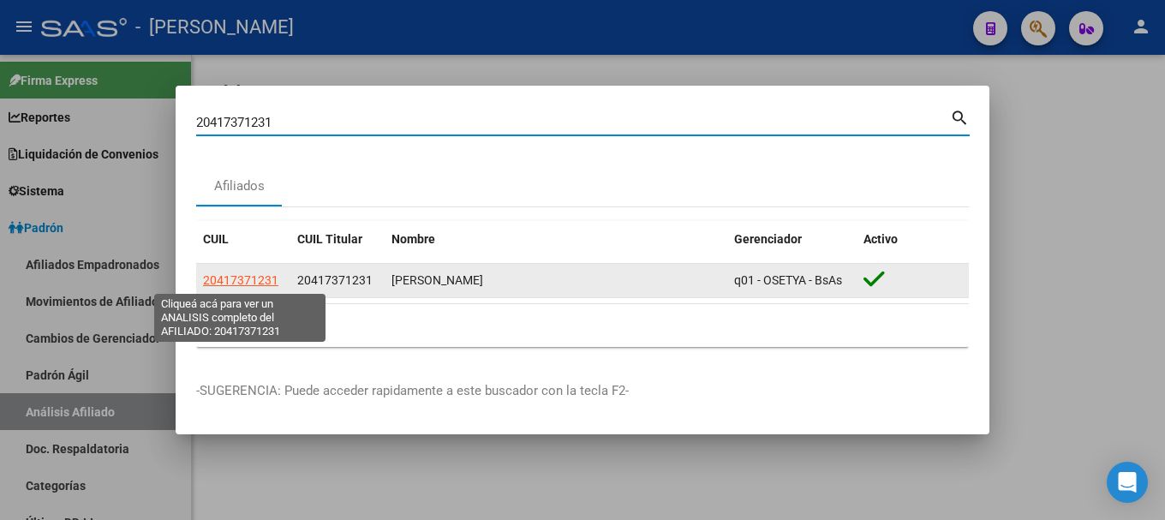
click at [265, 275] on span "20417371231" at bounding box center [240, 280] width 75 height 14
type textarea "20417371231"
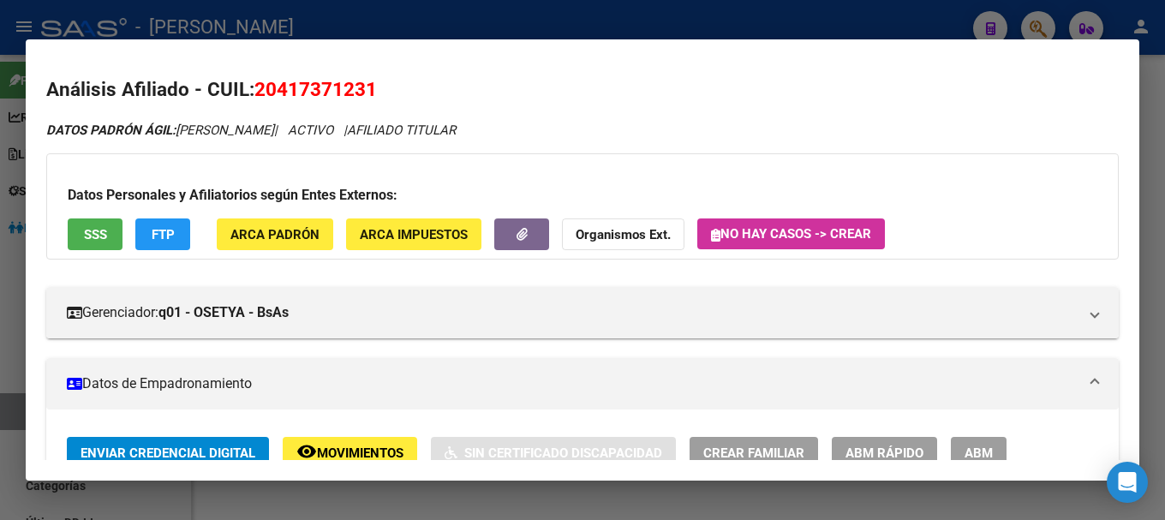
click at [345, 86] on span "20417371231" at bounding box center [315, 89] width 123 height 22
click at [344, 86] on span "20417371231" at bounding box center [315, 89] width 123 height 22
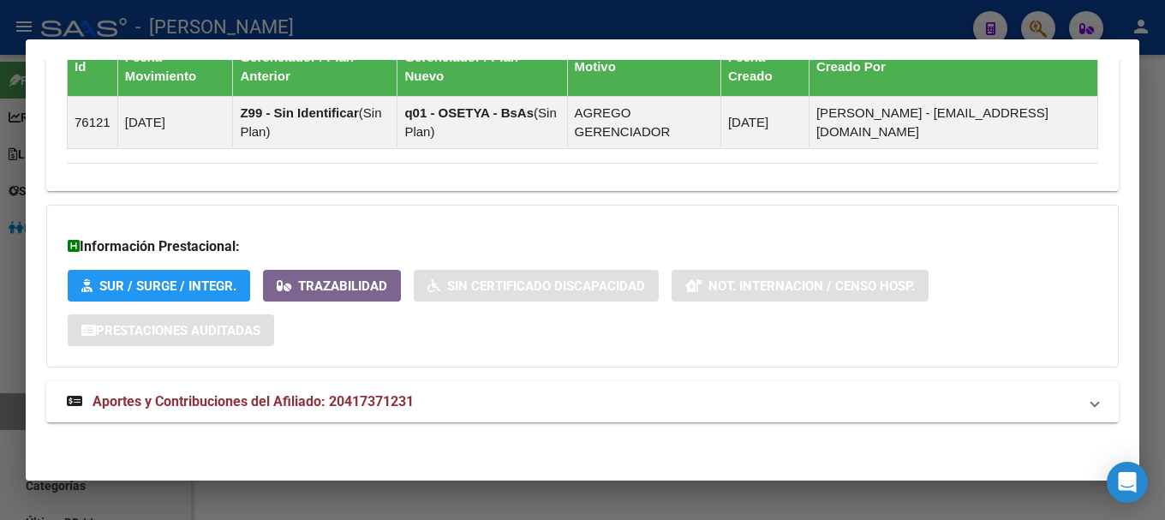
click at [454, 407] on mat-panel-title "Aportes y Contribuciones del Afiliado: 20417371231" at bounding box center [572, 401] width 1011 height 21
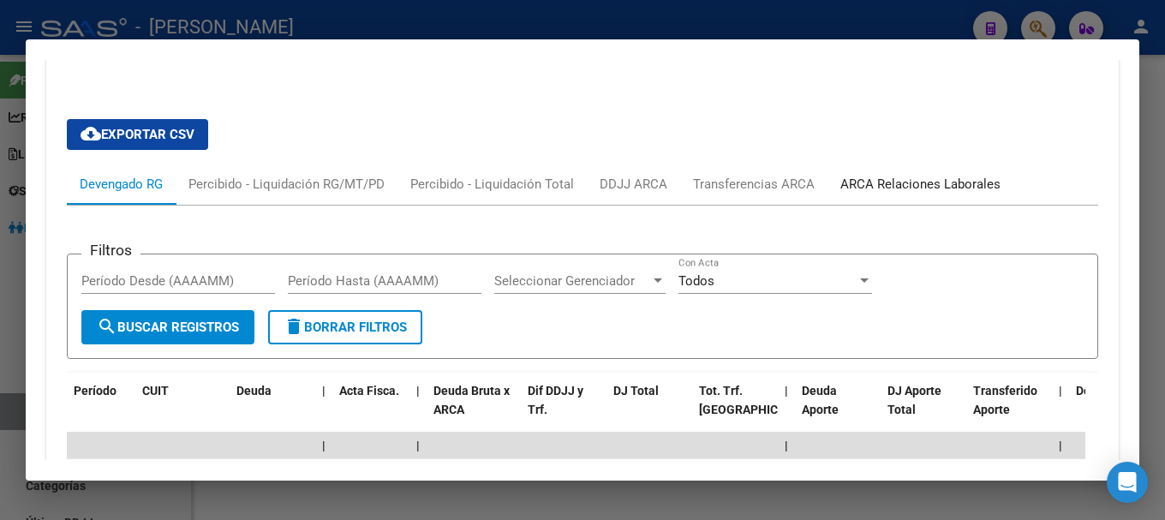
click at [908, 189] on div "ARCA Relaciones Laborales" at bounding box center [920, 184] width 160 height 19
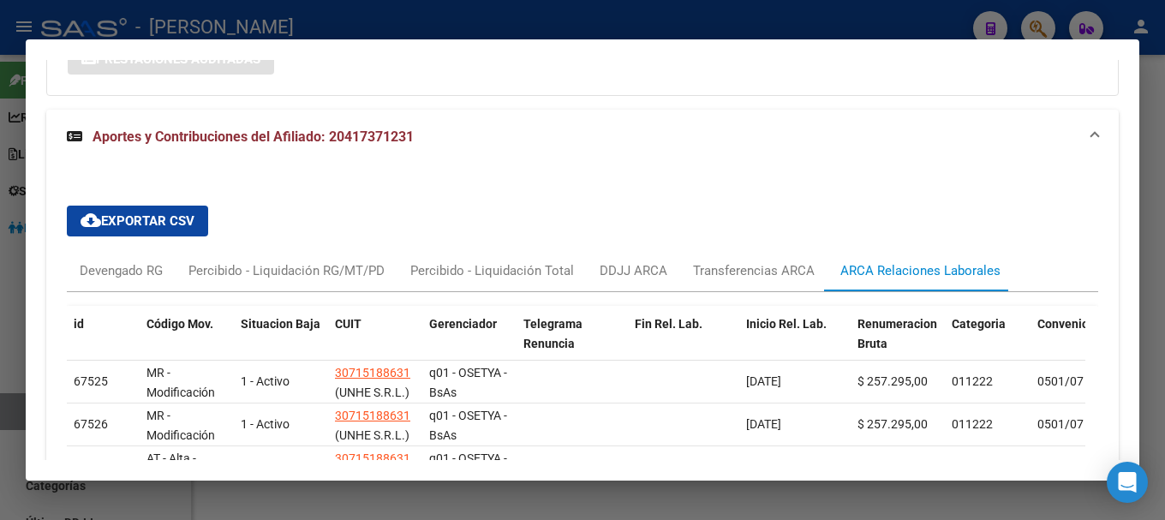
scroll to position [1448, 0]
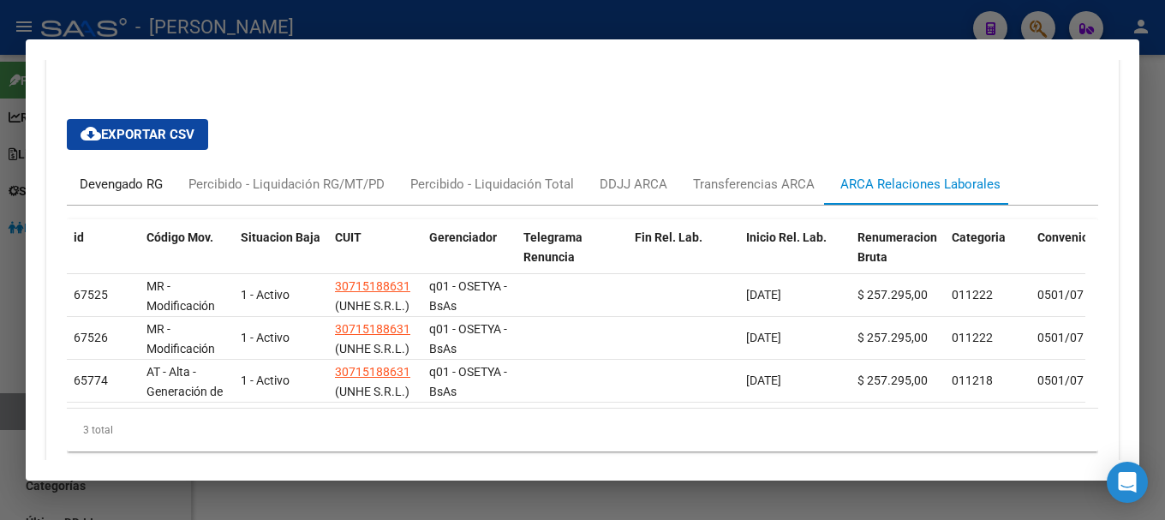
click at [166, 189] on div "Devengado RG" at bounding box center [121, 184] width 109 height 41
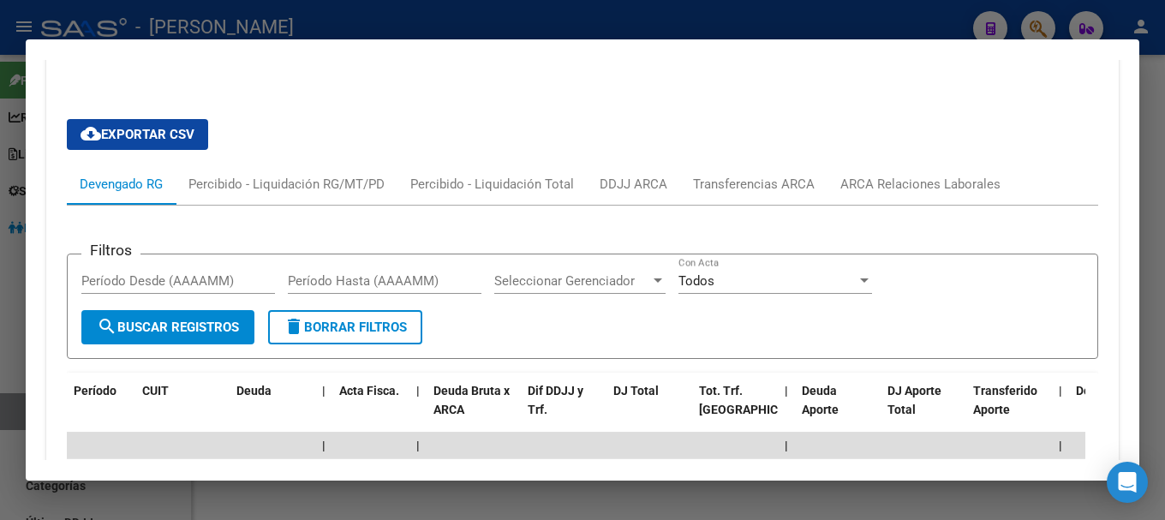
click at [493, 38] on div at bounding box center [582, 260] width 1165 height 520
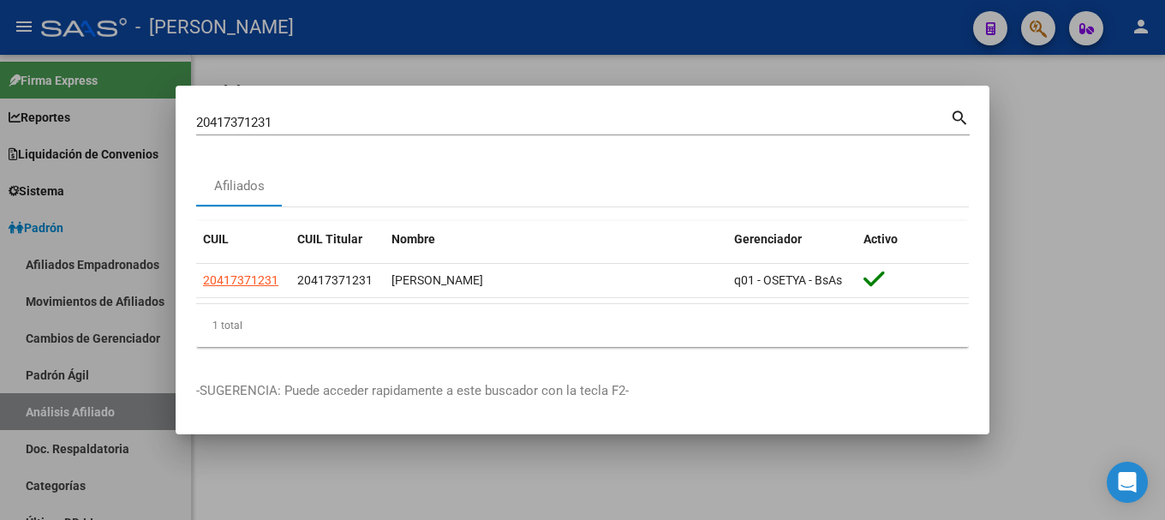
click at [656, 130] on div "20417371231 Buscar (apellido, dni, cuil, [PERSON_NAME], cuit, obra social)" at bounding box center [573, 123] width 754 height 26
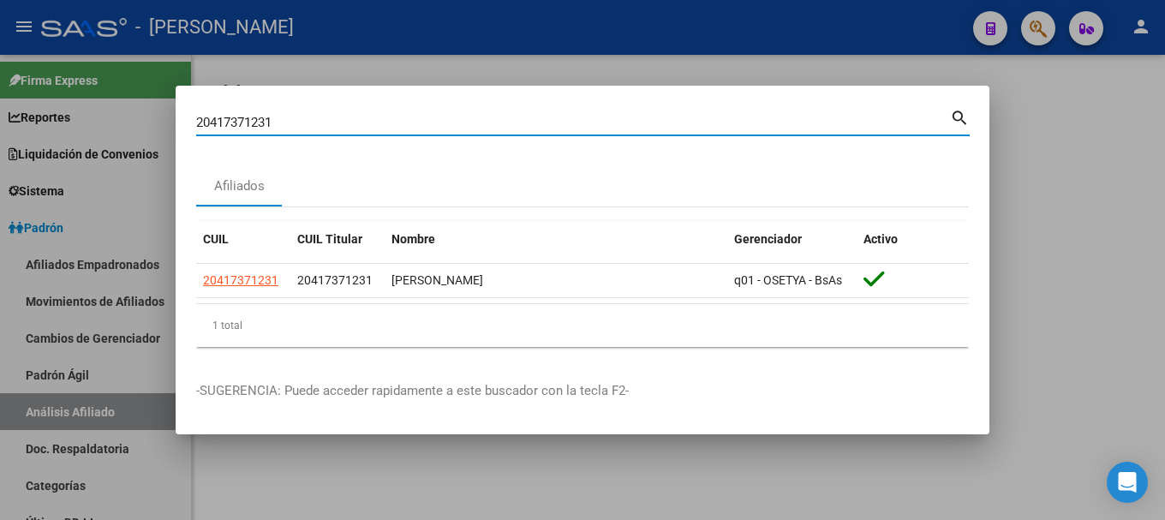
click at [656, 130] on div "20417371231 Buscar (apellido, dni, cuil, [PERSON_NAME], cuit, obra social)" at bounding box center [573, 123] width 754 height 26
click at [661, 123] on input "20417371231" at bounding box center [573, 122] width 754 height 15
type input "30841026"
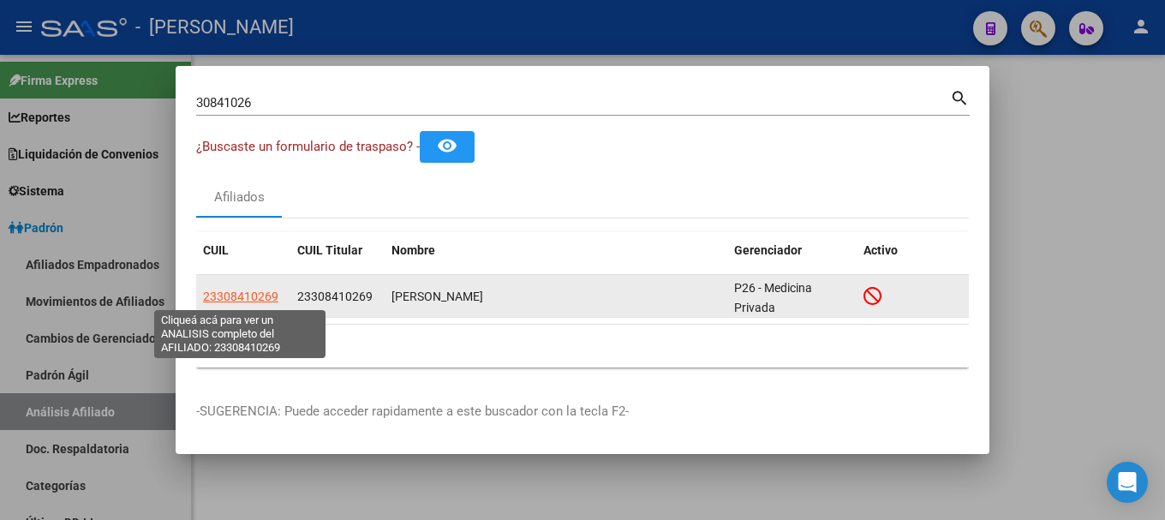
click at [240, 296] on span "23308410269" at bounding box center [240, 297] width 75 height 14
type textarea "23308410269"
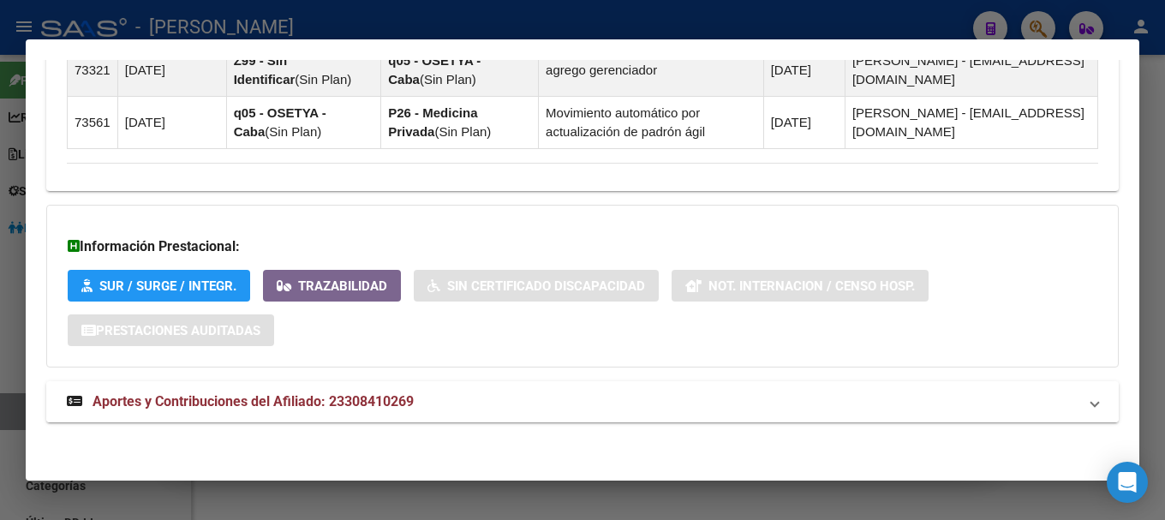
click at [477, 397] on mat-panel-title "Aportes y Contribuciones del Afiliado: 23308410269" at bounding box center [572, 401] width 1011 height 21
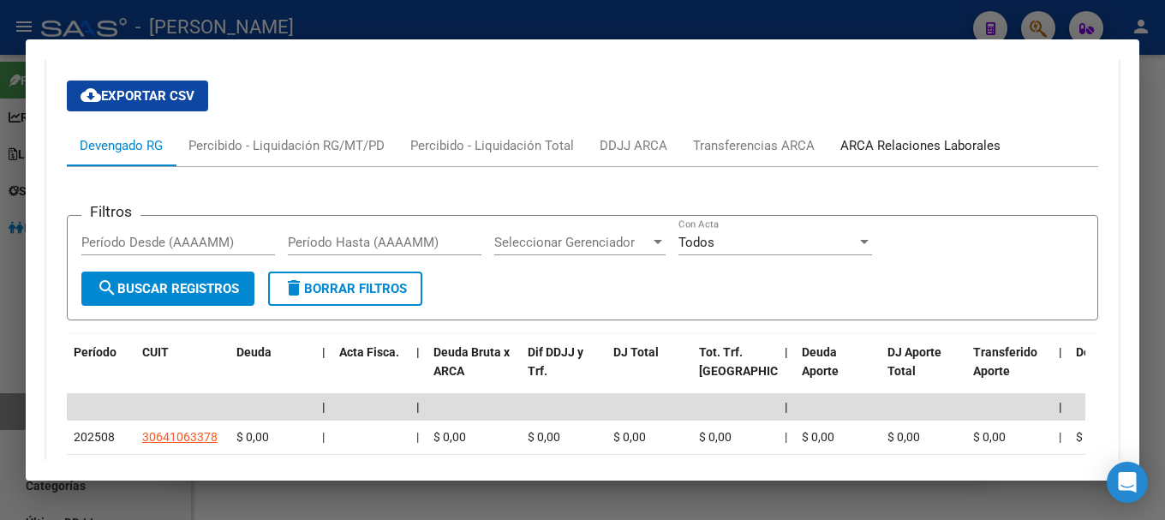
click at [933, 140] on div "ARCA Relaciones Laborales" at bounding box center [920, 145] width 160 height 19
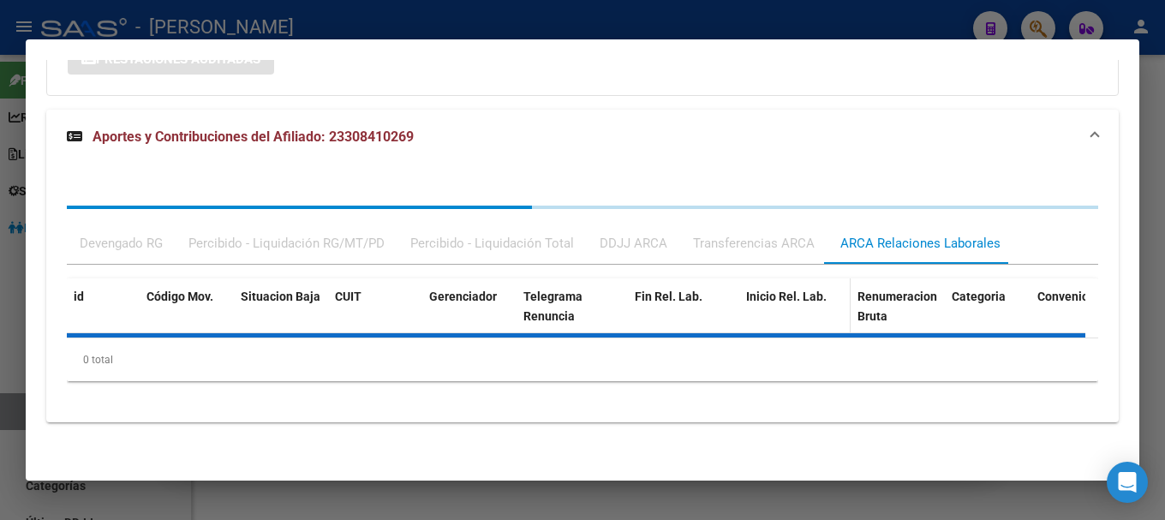
scroll to position [1549, 0]
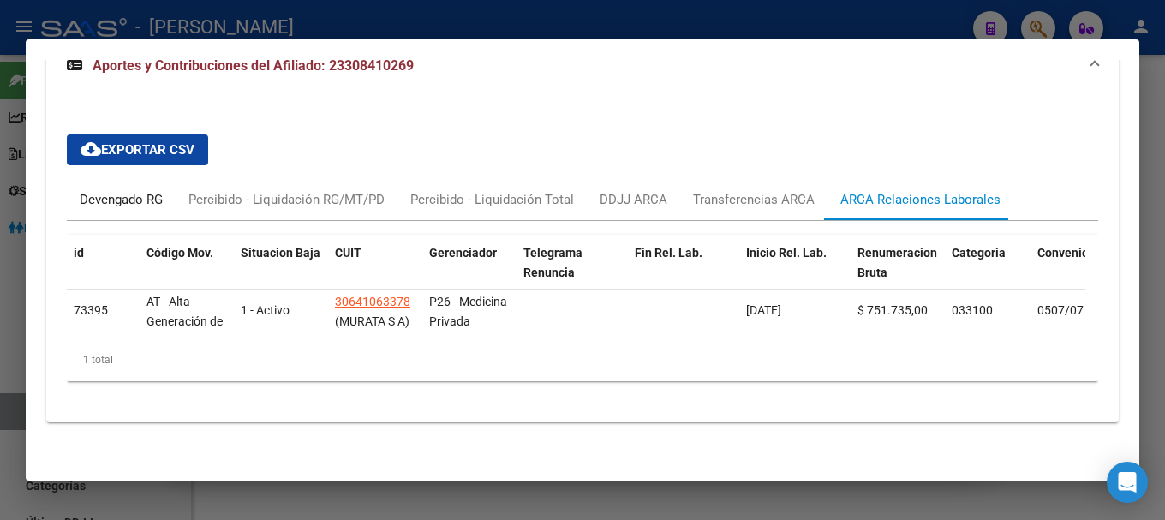
click at [158, 179] on div "Devengado RG" at bounding box center [121, 199] width 109 height 41
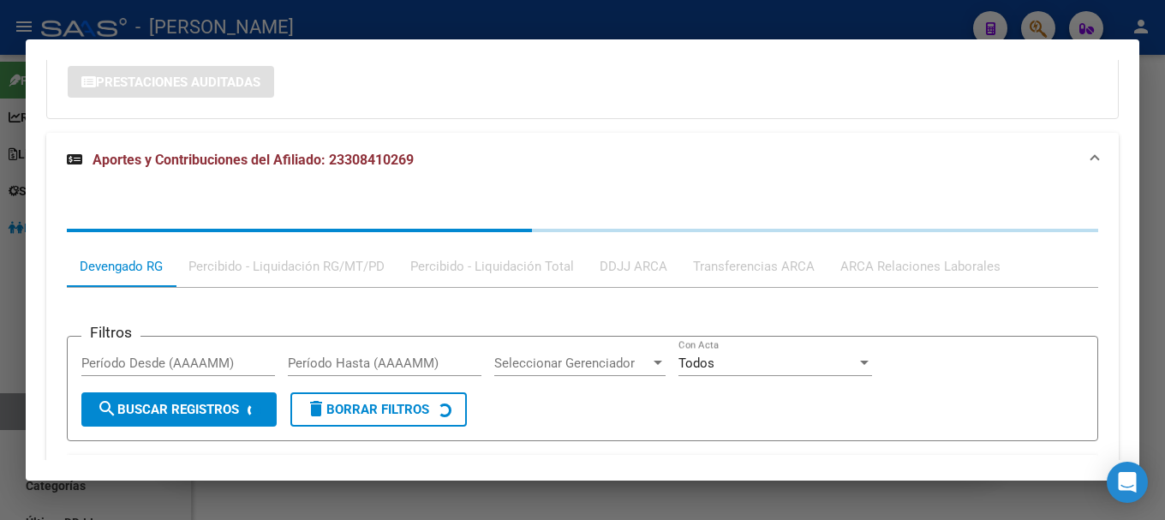
scroll to position [1292, 0]
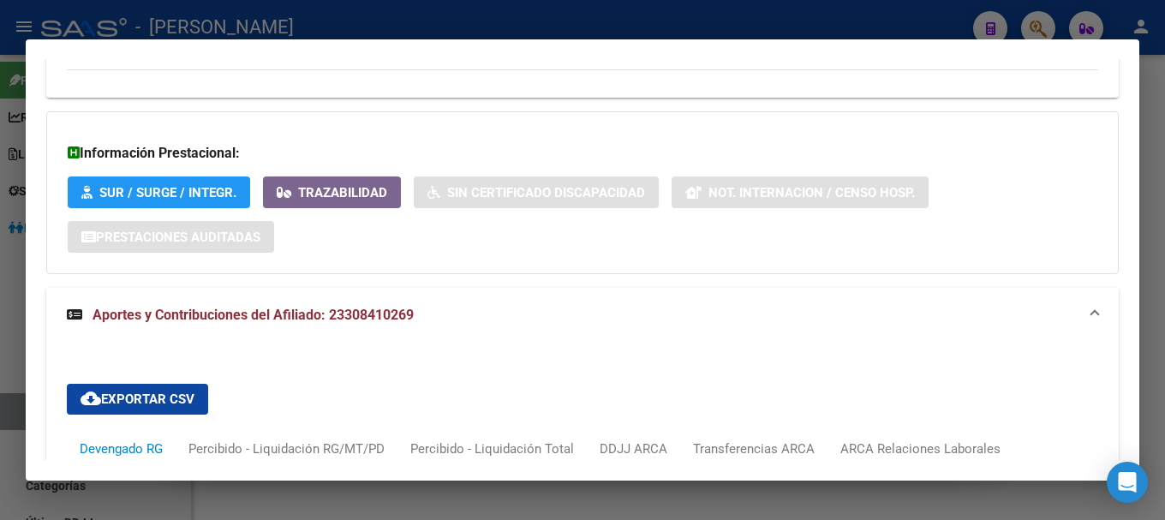
click at [612, 321] on mat-panel-title "Aportes y Contribuciones del Afiliado: 23308410269" at bounding box center [572, 315] width 1011 height 21
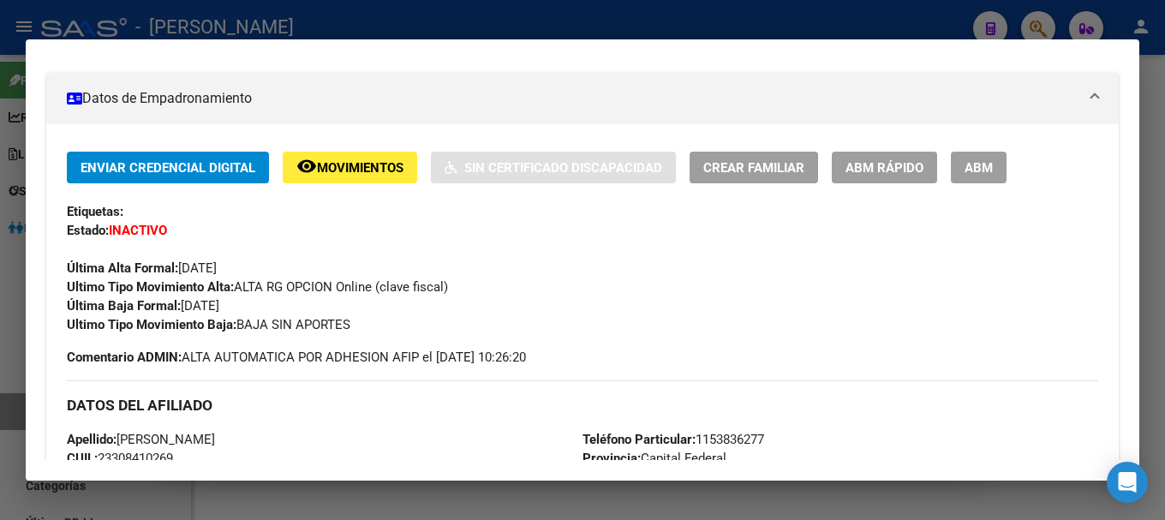
scroll to position [0, 0]
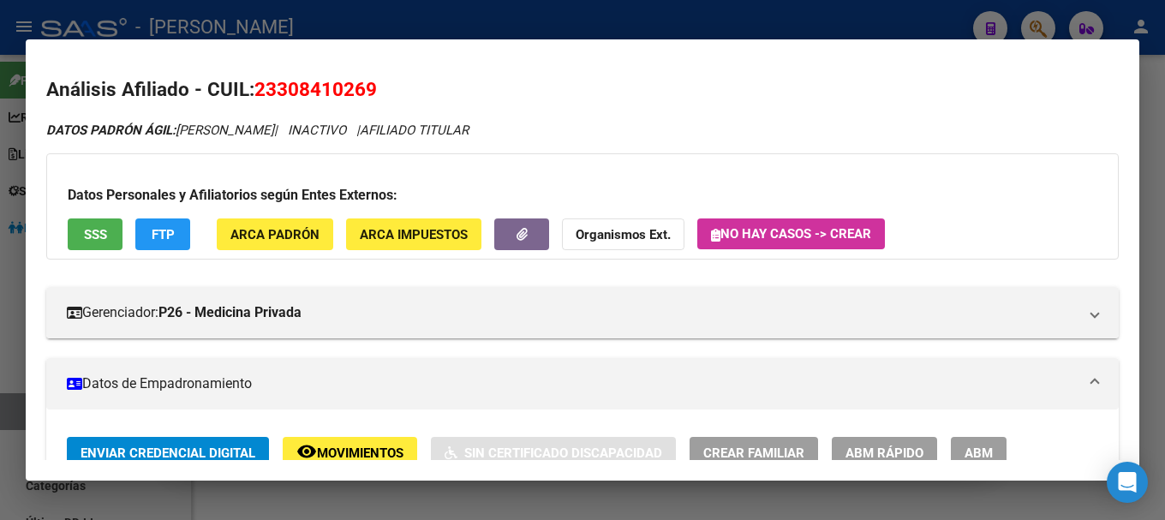
click at [540, 30] on div at bounding box center [582, 260] width 1165 height 520
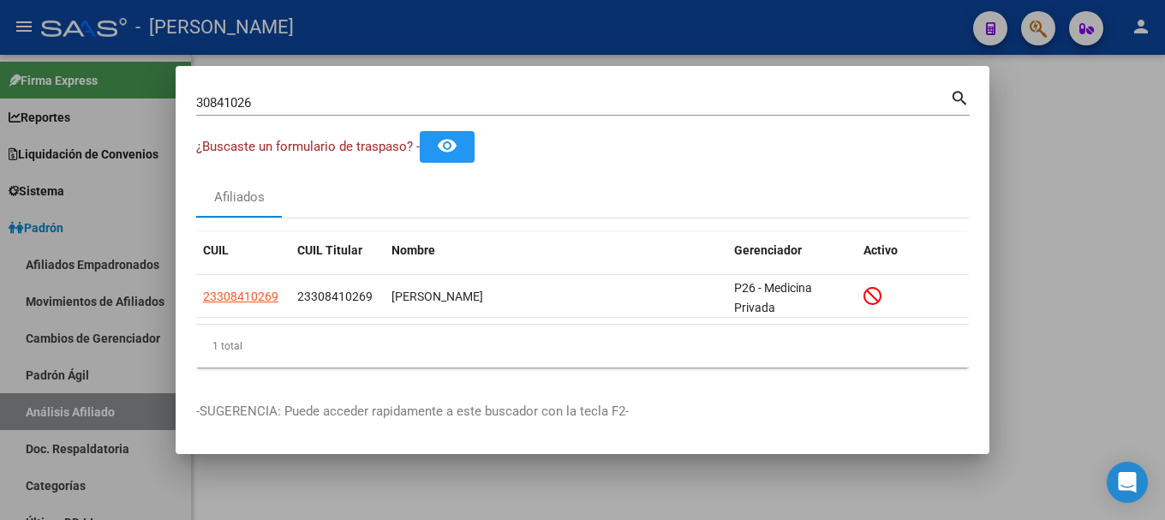
click at [540, 30] on div at bounding box center [582, 260] width 1165 height 520
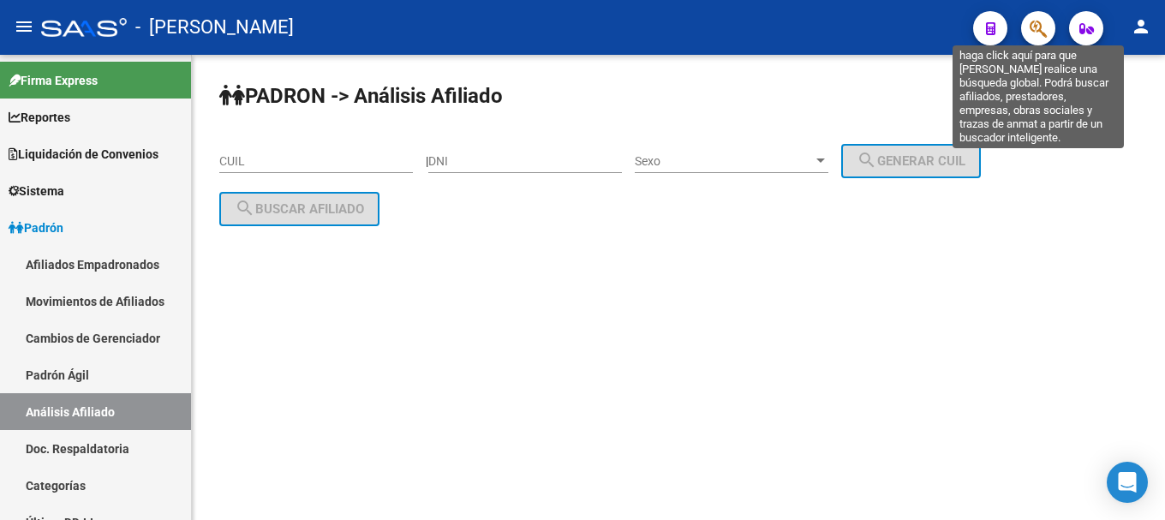
click at [1031, 24] on icon "button" at bounding box center [1038, 29] width 17 height 20
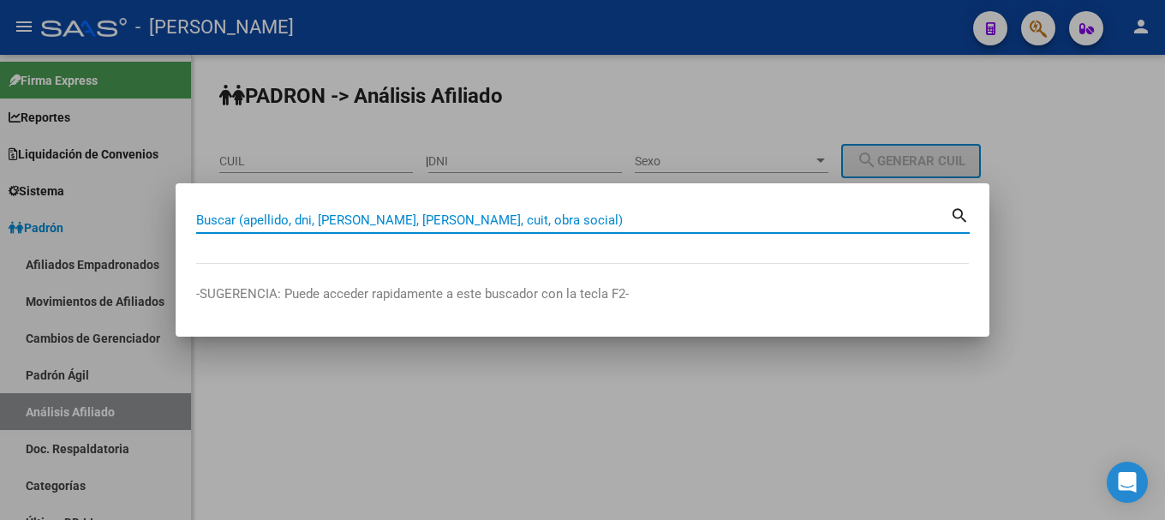
paste input "20417371231"
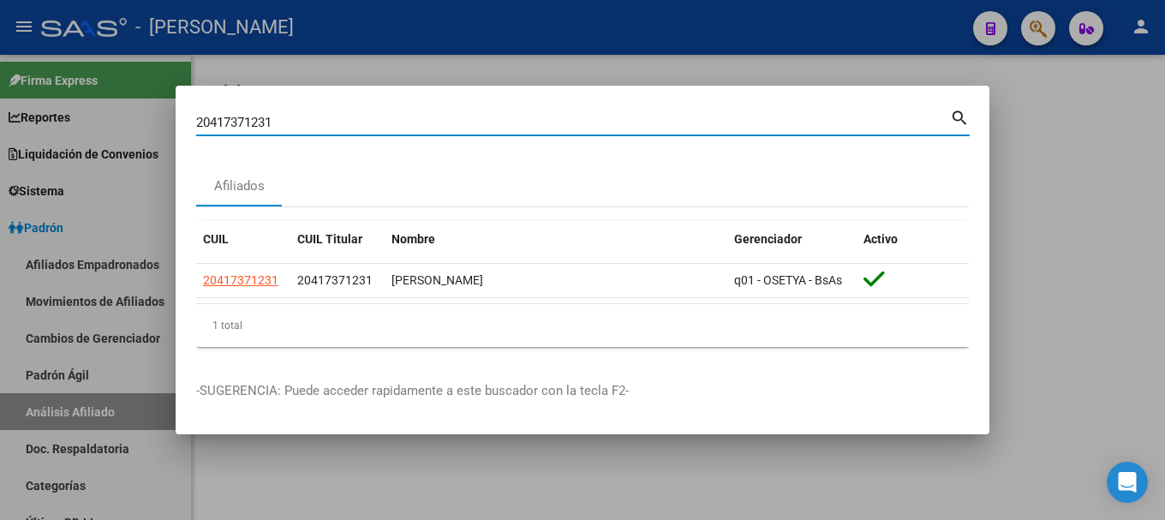
click at [850, 124] on input "20417371231" at bounding box center [573, 122] width 754 height 15
type input "32171837"
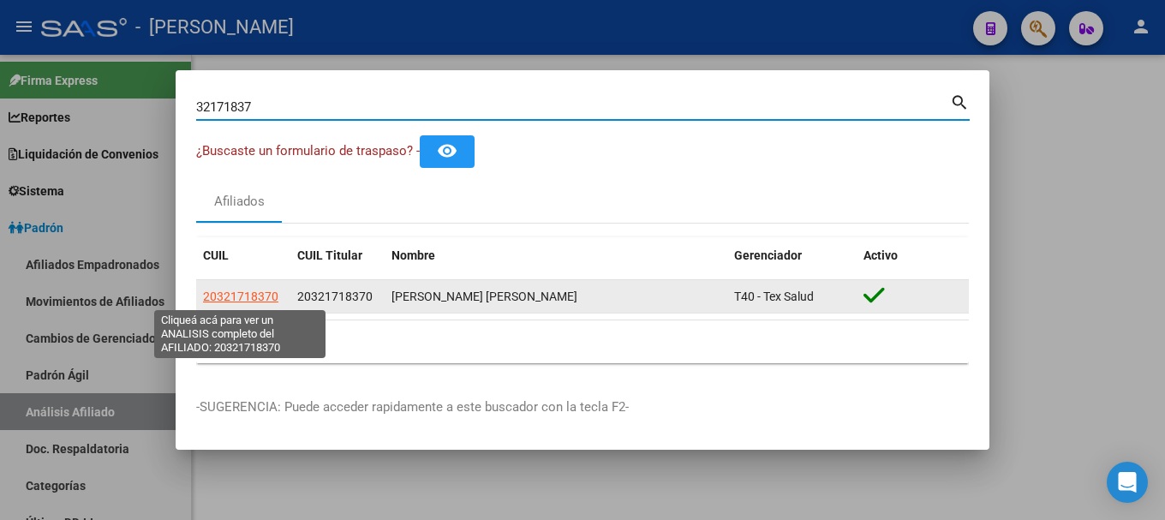
click at [246, 290] on span "20321718370" at bounding box center [240, 297] width 75 height 14
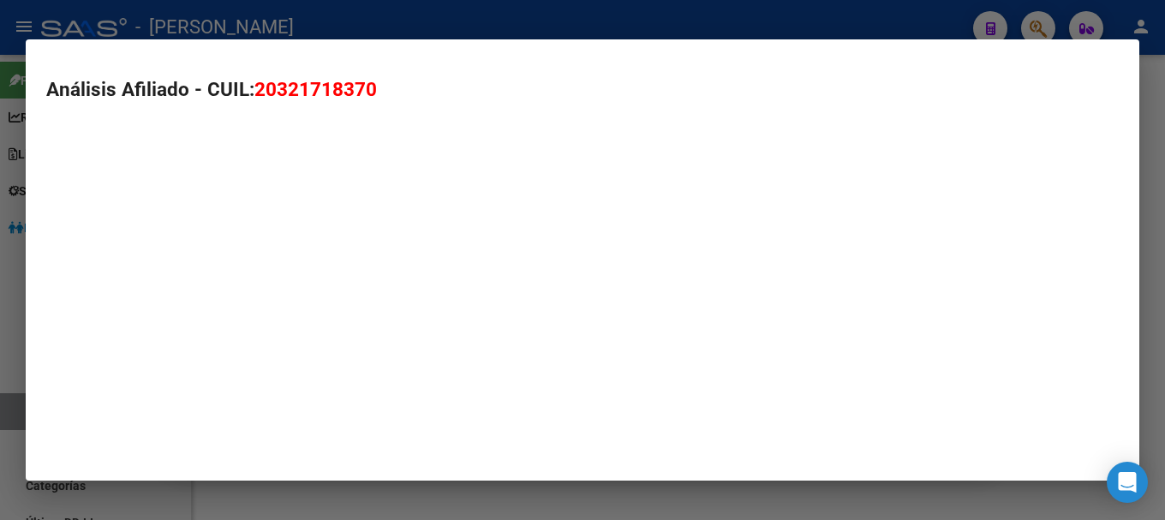
type textarea "20321718370"
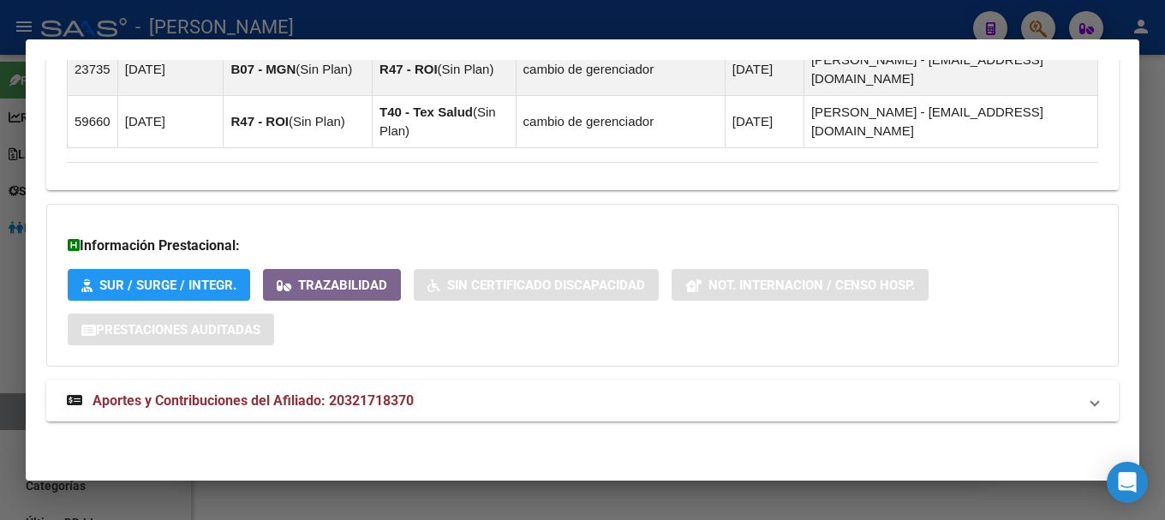
click at [424, 400] on mat-panel-title "Aportes y Contribuciones del Afiliado: 20321718370" at bounding box center [572, 401] width 1011 height 21
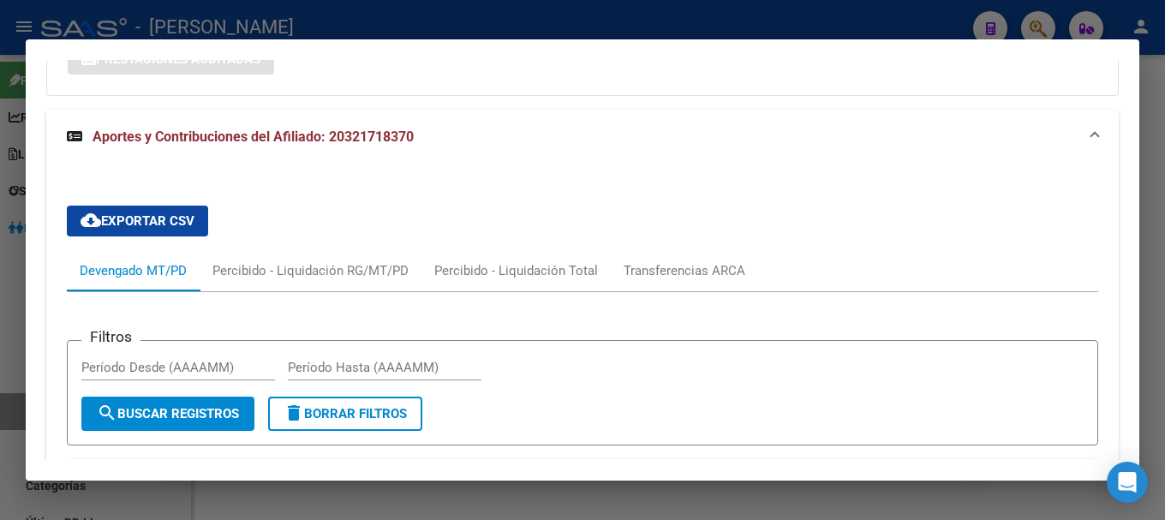
click at [739, 152] on mat-expansion-panel-header "Aportes y Contribuciones del Afiliado: 20321718370" at bounding box center [582, 137] width 1073 height 55
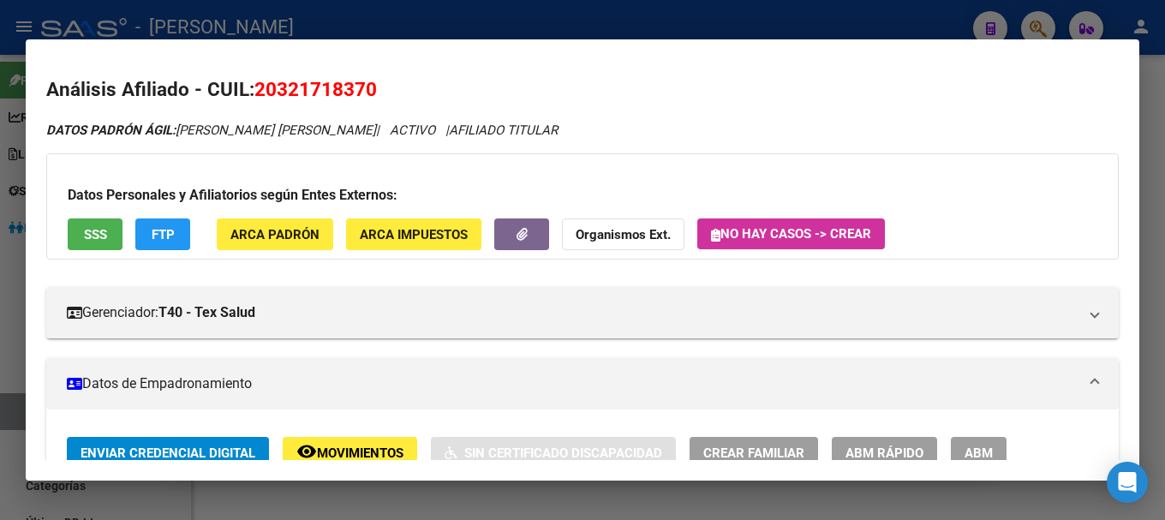
click at [290, 81] on span "20321718370" at bounding box center [315, 89] width 123 height 22
click at [405, 33] on div at bounding box center [582, 260] width 1165 height 520
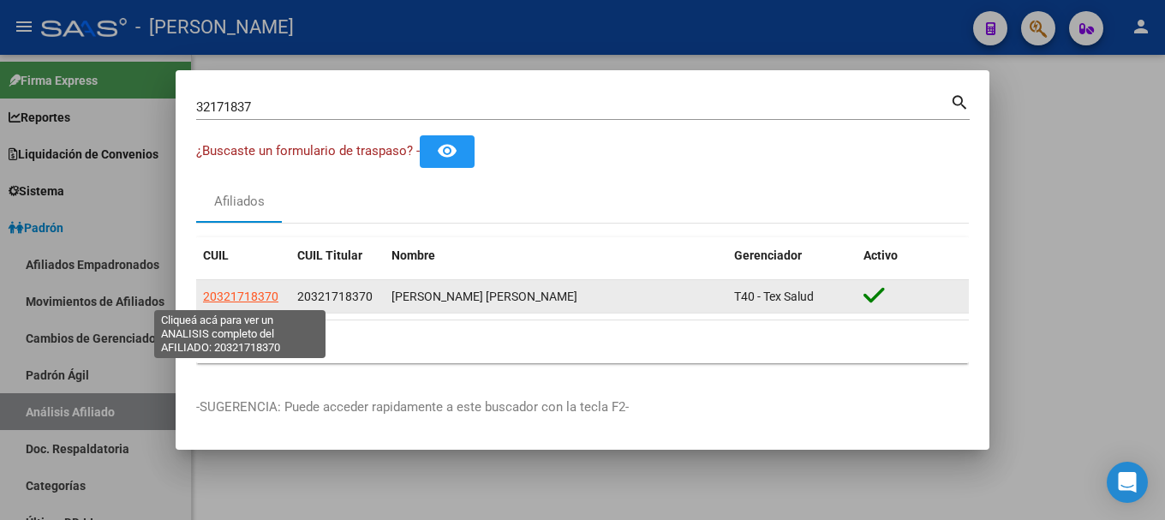
click at [228, 292] on span "20321718370" at bounding box center [240, 297] width 75 height 14
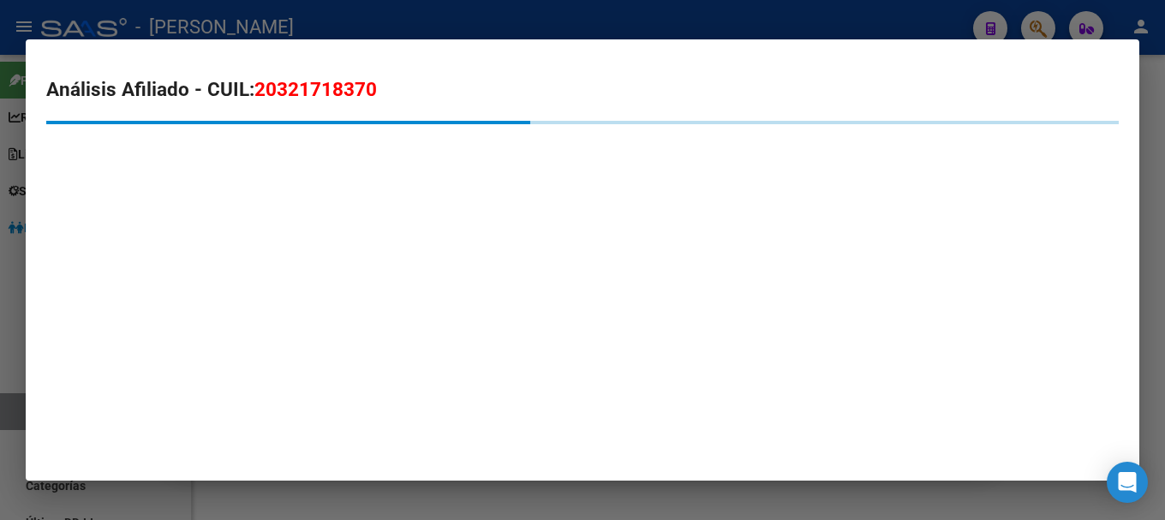
click at [350, 86] on span "20321718370" at bounding box center [315, 89] width 123 height 22
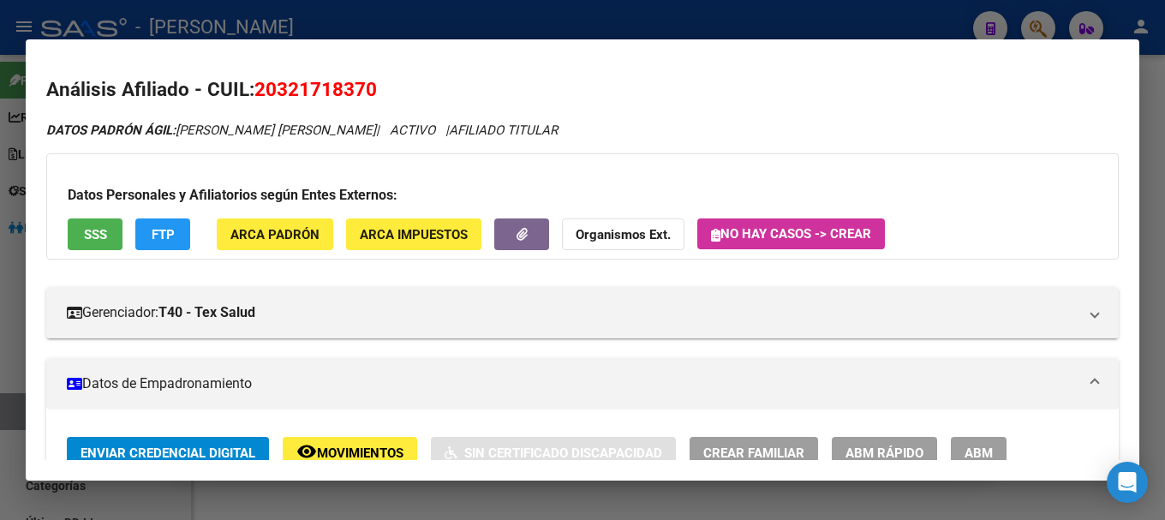
click at [537, 136] on span "AFILIADO TITULAR" at bounding box center [503, 130] width 109 height 15
click at [309, 87] on span "20321718370" at bounding box center [315, 89] width 123 height 22
click at [403, 23] on div at bounding box center [582, 260] width 1165 height 520
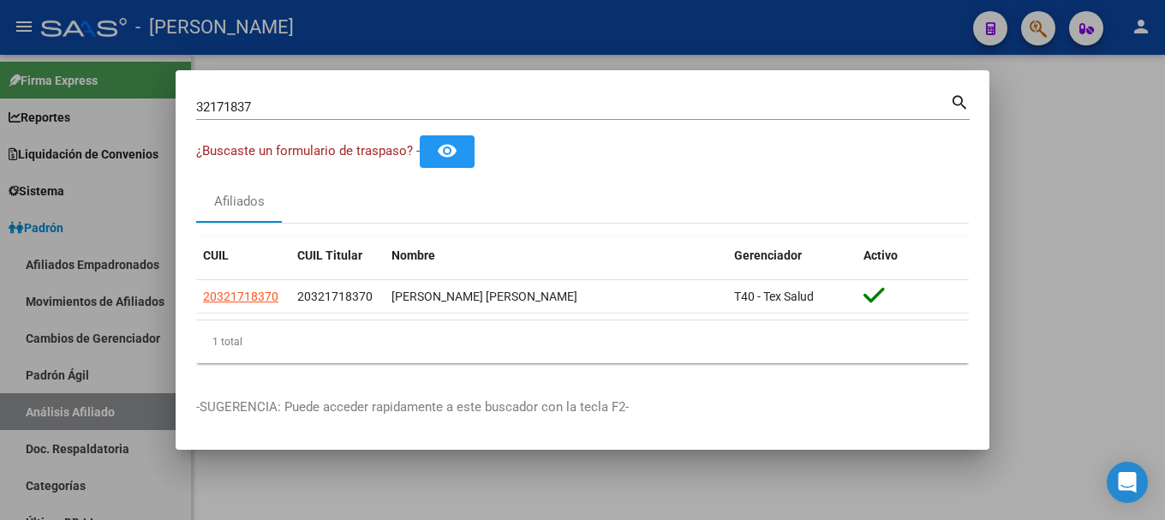
click at [404, 21] on div at bounding box center [582, 260] width 1165 height 520
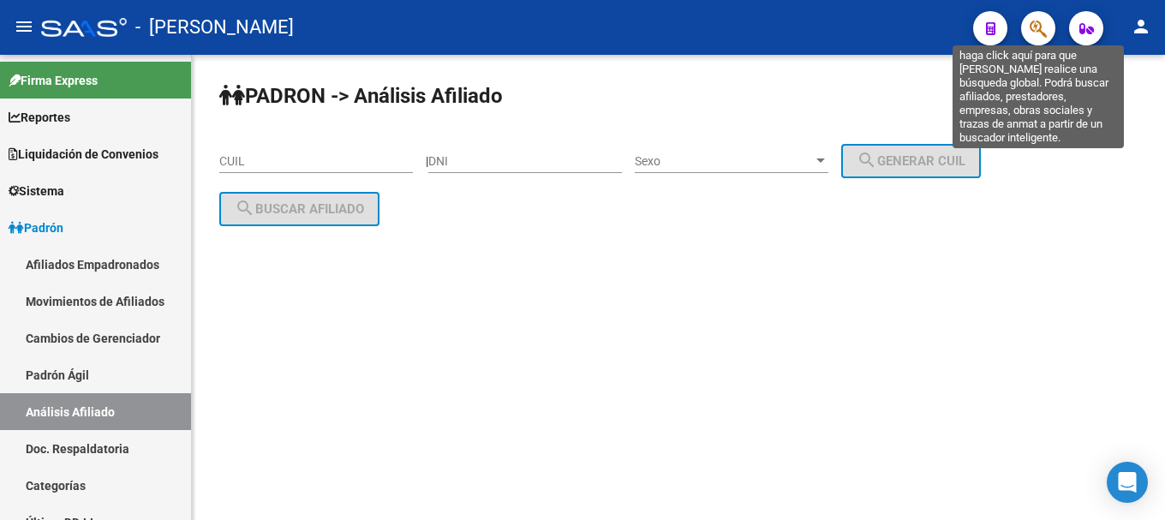
click at [1046, 34] on icon "button" at bounding box center [1038, 29] width 17 height 20
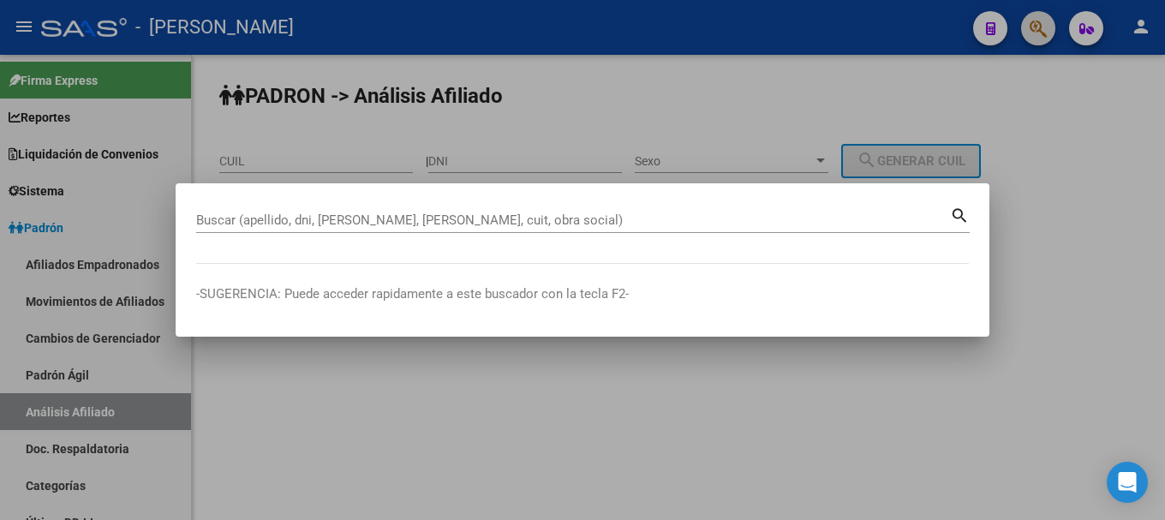
paste input "20417371231"
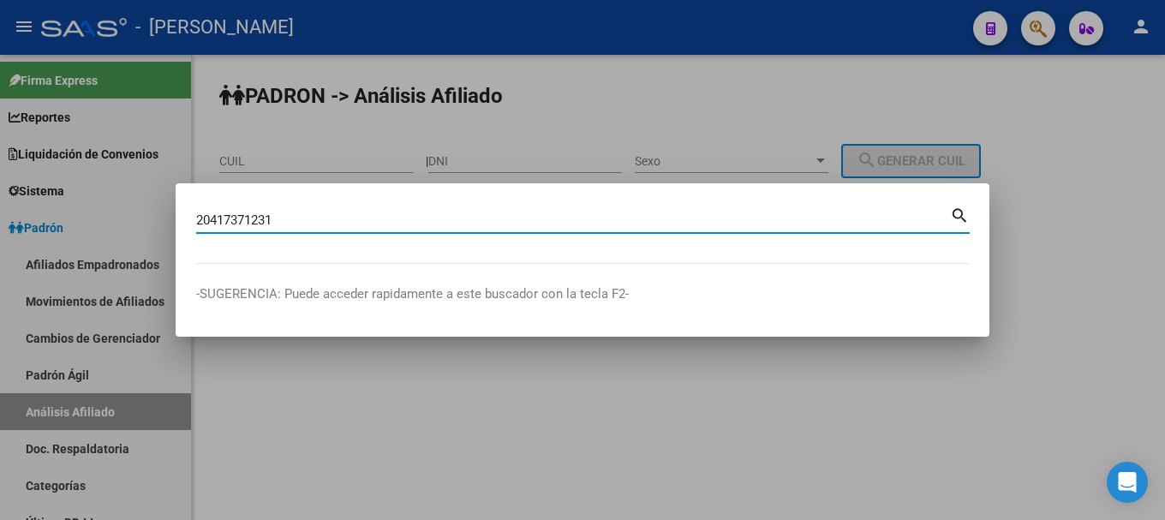
type input "20417371231"
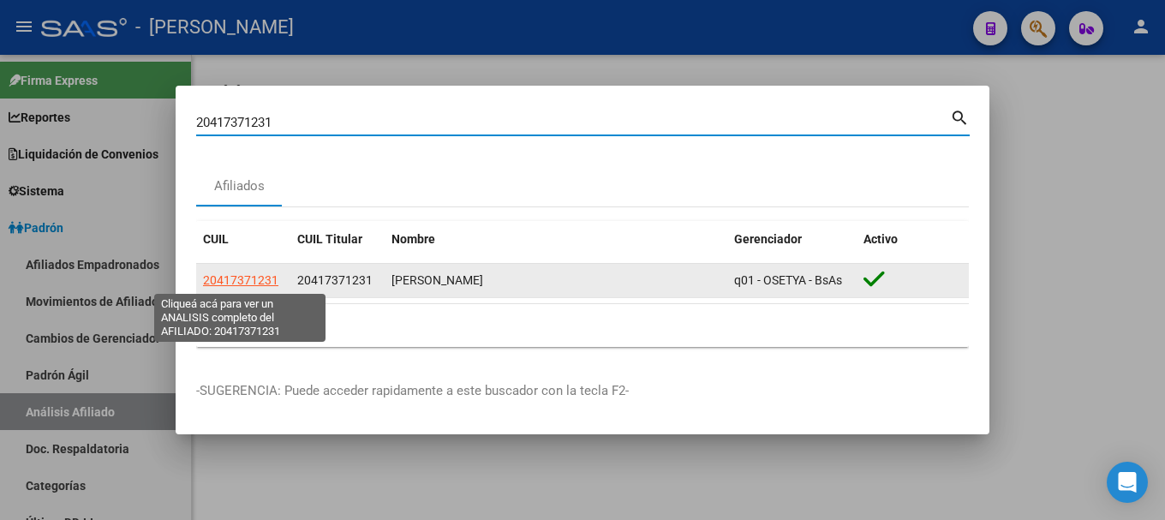
click at [205, 273] on span "20417371231" at bounding box center [240, 280] width 75 height 14
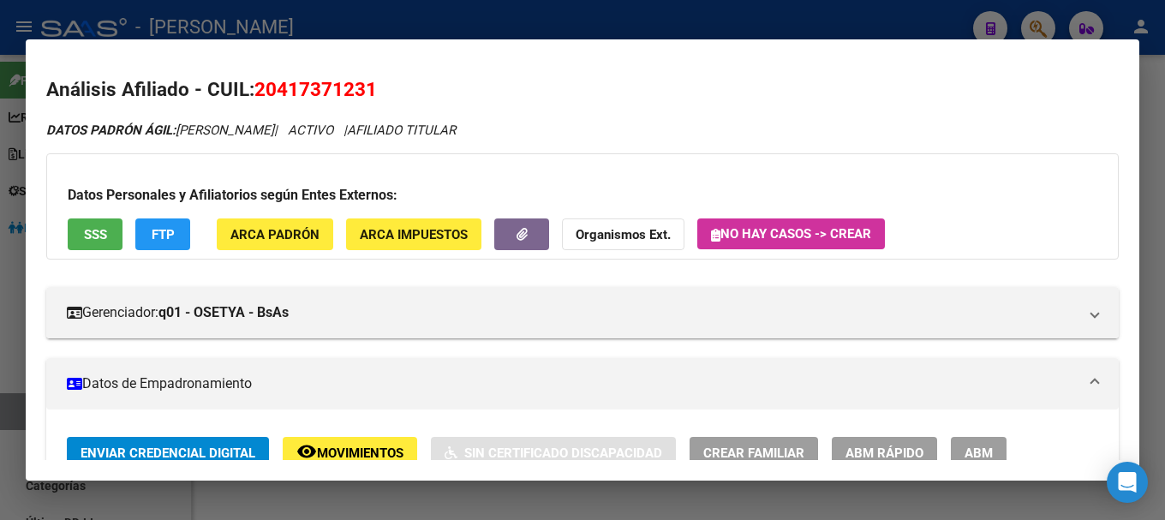
click at [320, 88] on span "20417371231" at bounding box center [315, 89] width 123 height 22
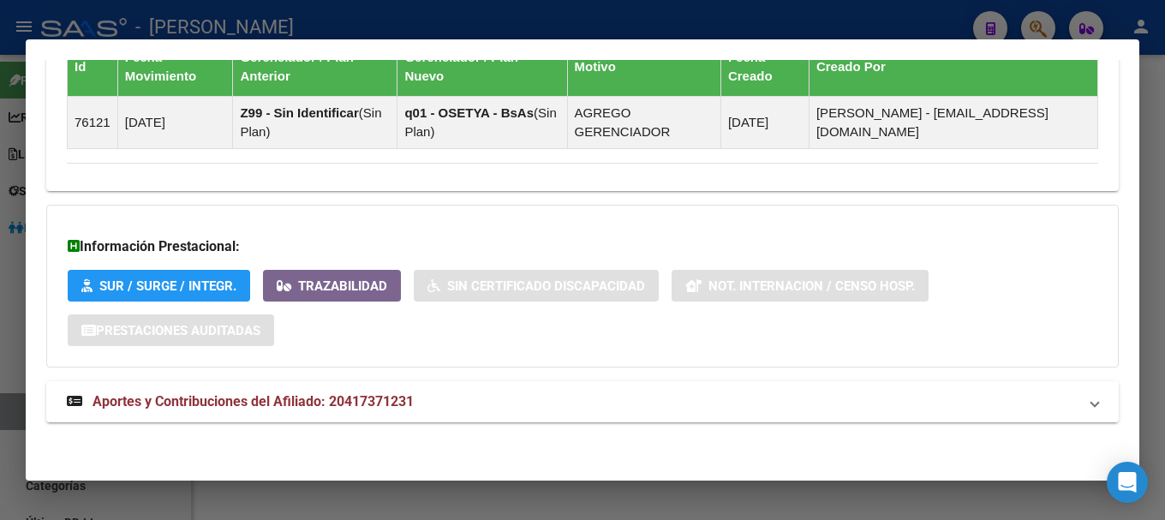
click at [503, 403] on mat-panel-title "Aportes y Contribuciones del Afiliado: 20417371231" at bounding box center [572, 401] width 1011 height 21
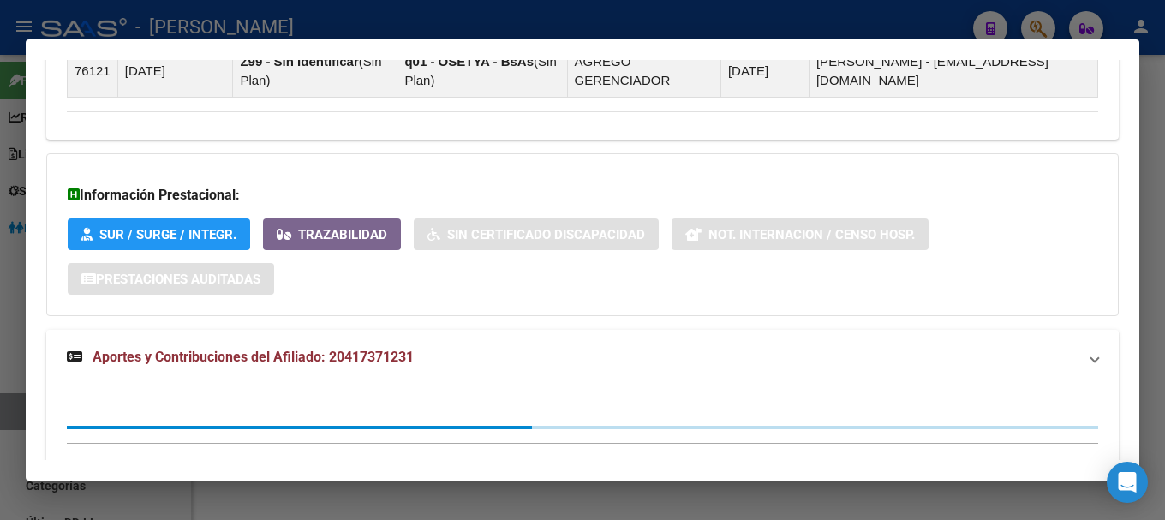
scroll to position [1190, 0]
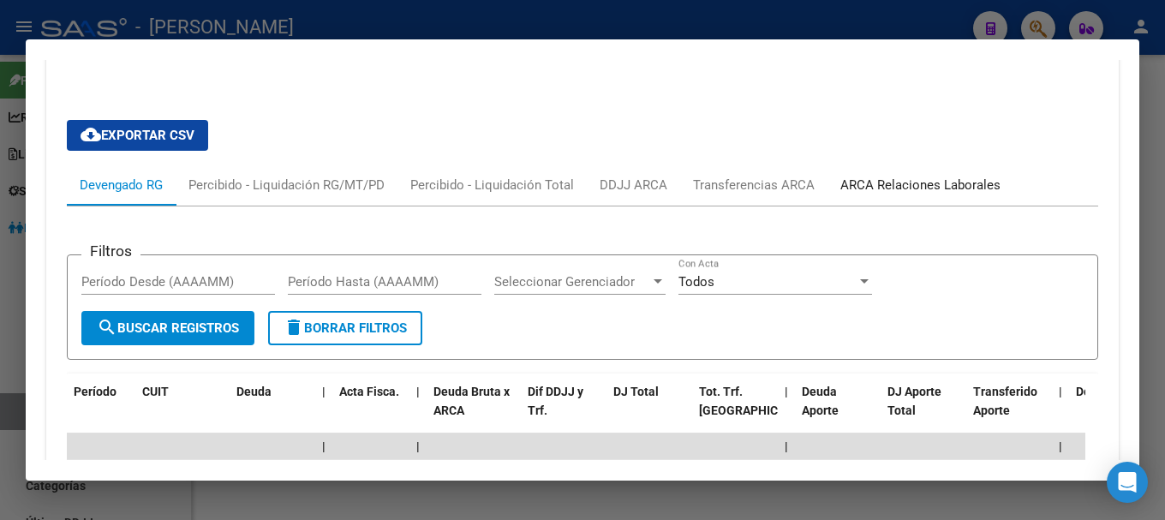
click at [923, 193] on div "ARCA Relaciones Laborales" at bounding box center [920, 185] width 160 height 19
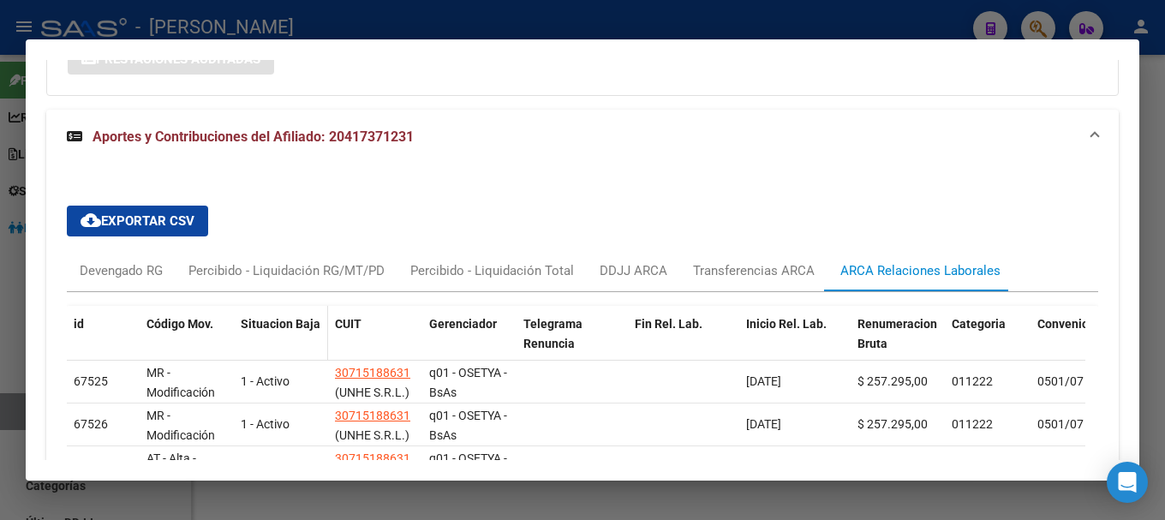
scroll to position [1447, 0]
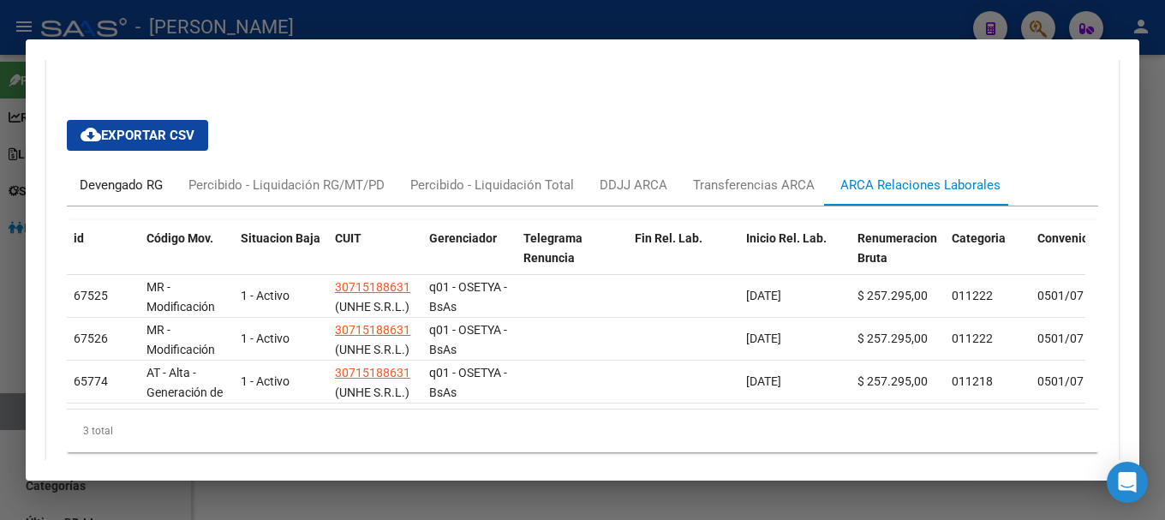
click at [122, 199] on div "Devengado RG" at bounding box center [121, 184] width 109 height 41
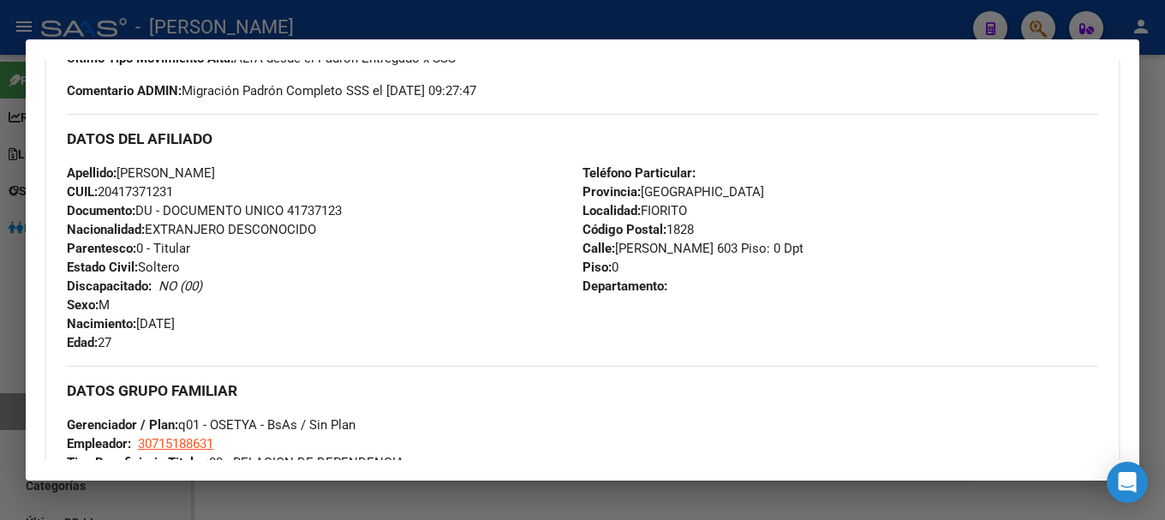
scroll to position [505, 0]
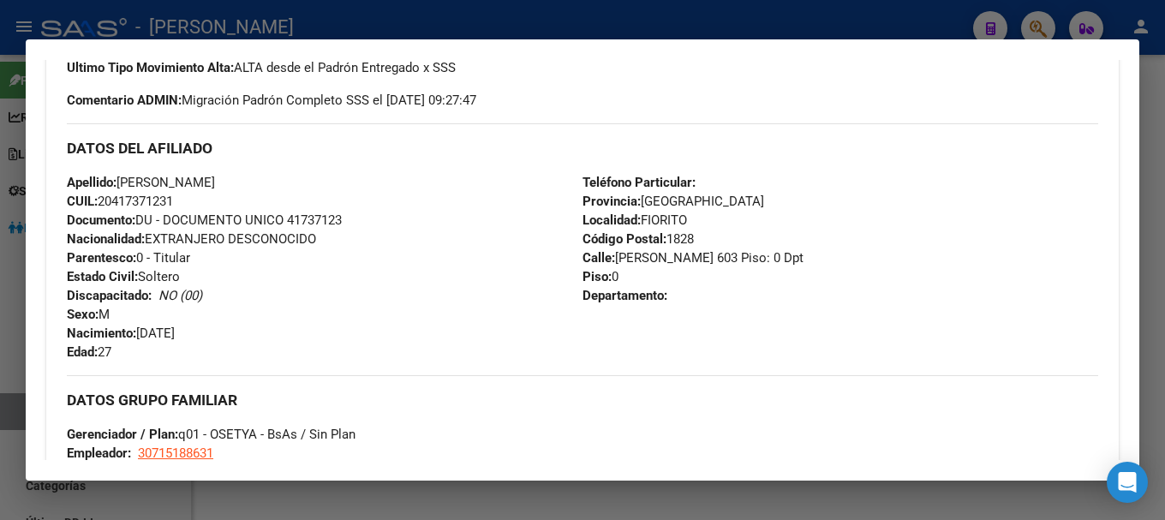
drag, startPoint x: 113, startPoint y: 204, endPoint x: 174, endPoint y: 202, distance: 60.8
click at [173, 202] on span "CUIL: 20417371231" at bounding box center [120, 201] width 106 height 15
drag, startPoint x: 612, startPoint y: 258, endPoint x: 684, endPoint y: 259, distance: 72.8
click at [684, 259] on span "[STREET_ADDRESS][PERSON_NAME] Piso: 0 Dpt" at bounding box center [693, 257] width 221 height 15
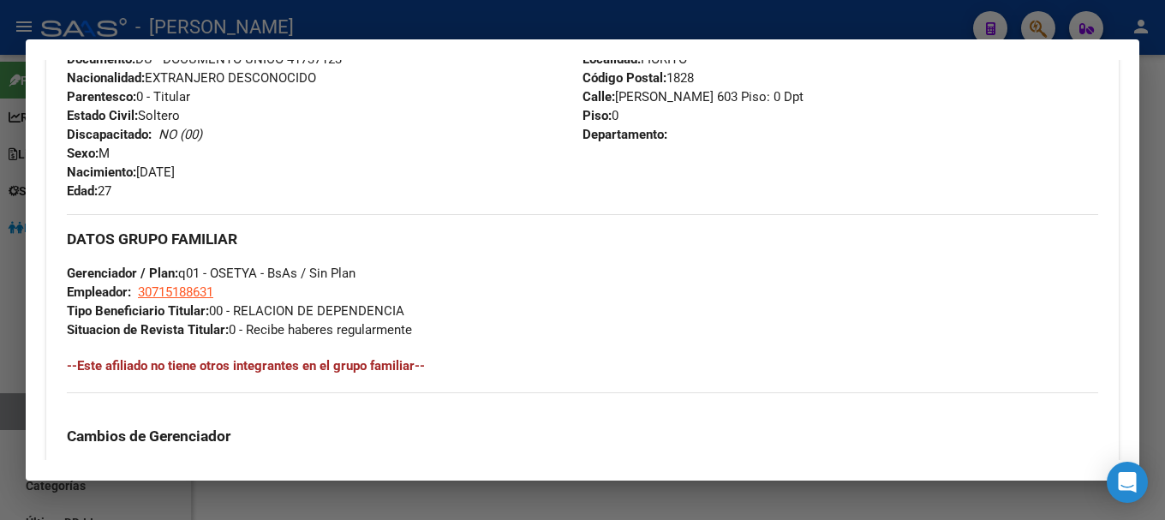
scroll to position [676, 0]
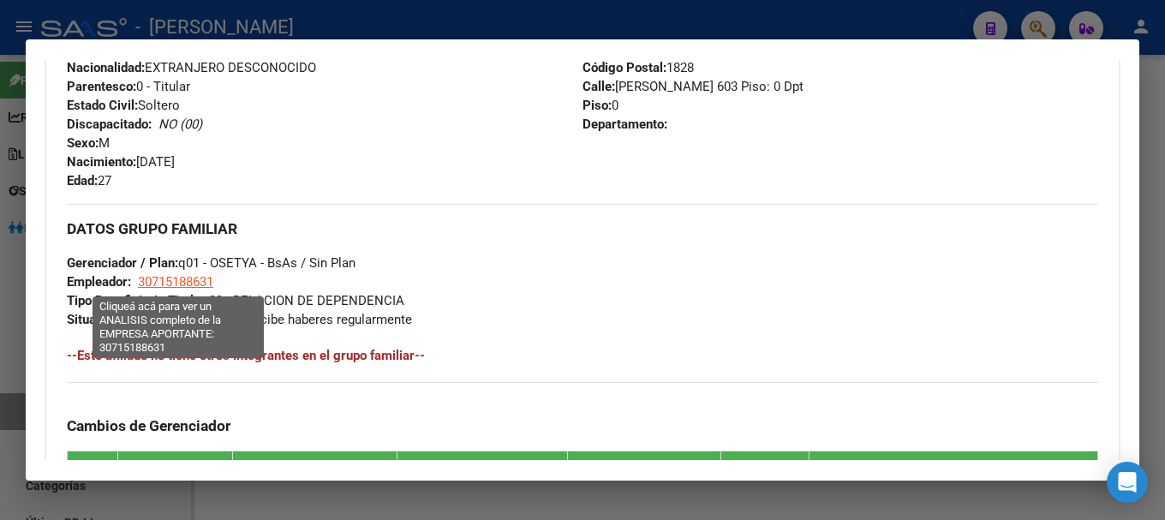
click at [179, 278] on span "30715188631" at bounding box center [175, 281] width 75 height 15
type textarea "30715188631"
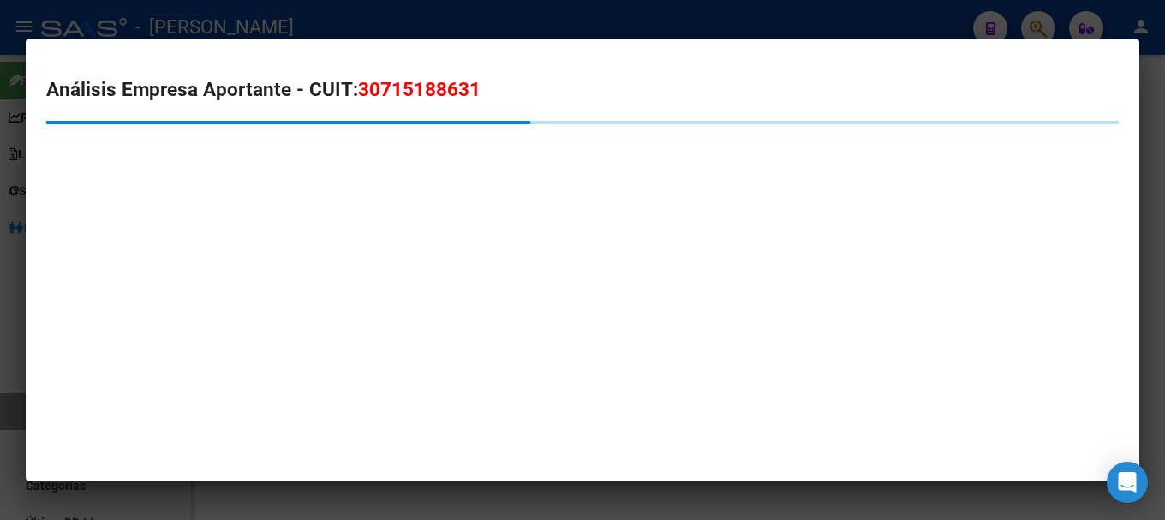
click at [415, 90] on span "30715188631" at bounding box center [419, 89] width 123 height 22
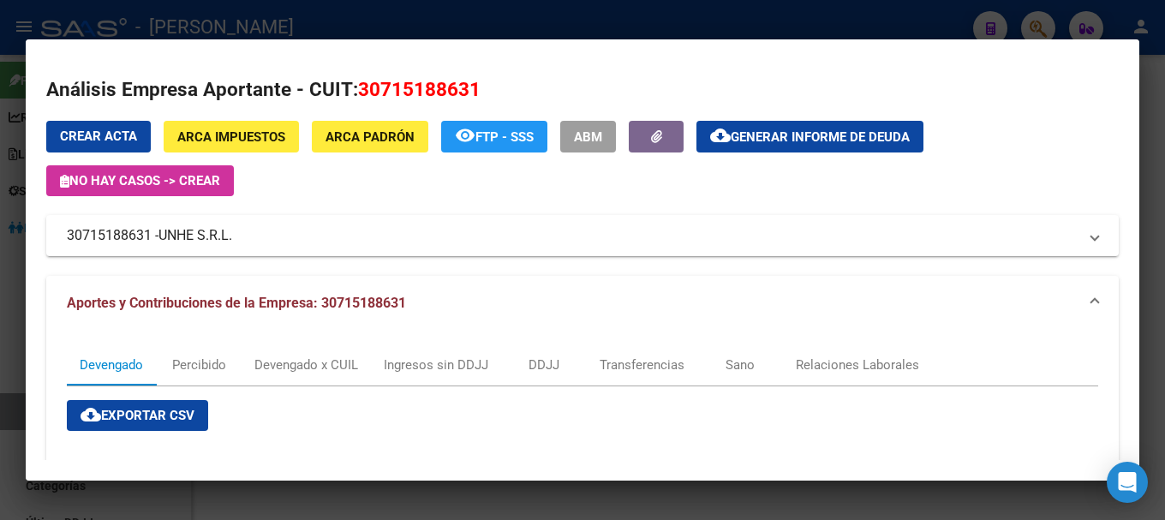
click at [340, 27] on div at bounding box center [582, 260] width 1165 height 520
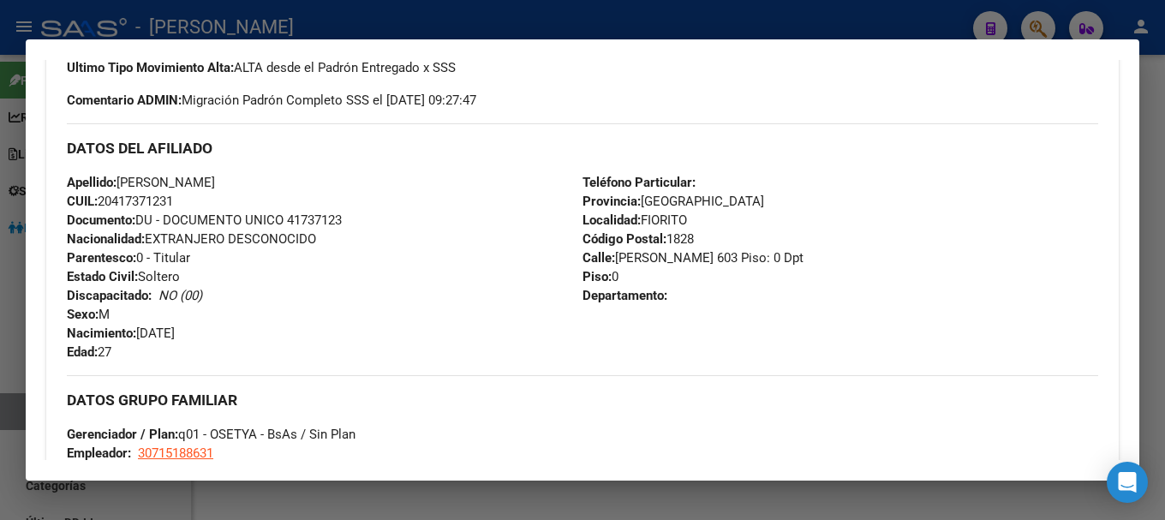
scroll to position [419, 0]
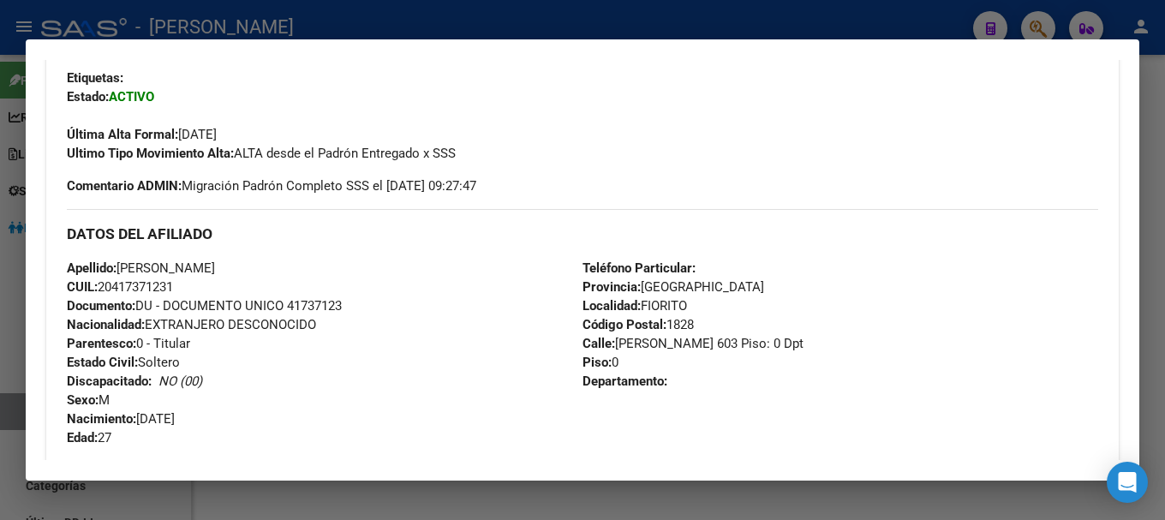
click at [413, 18] on div at bounding box center [582, 260] width 1165 height 520
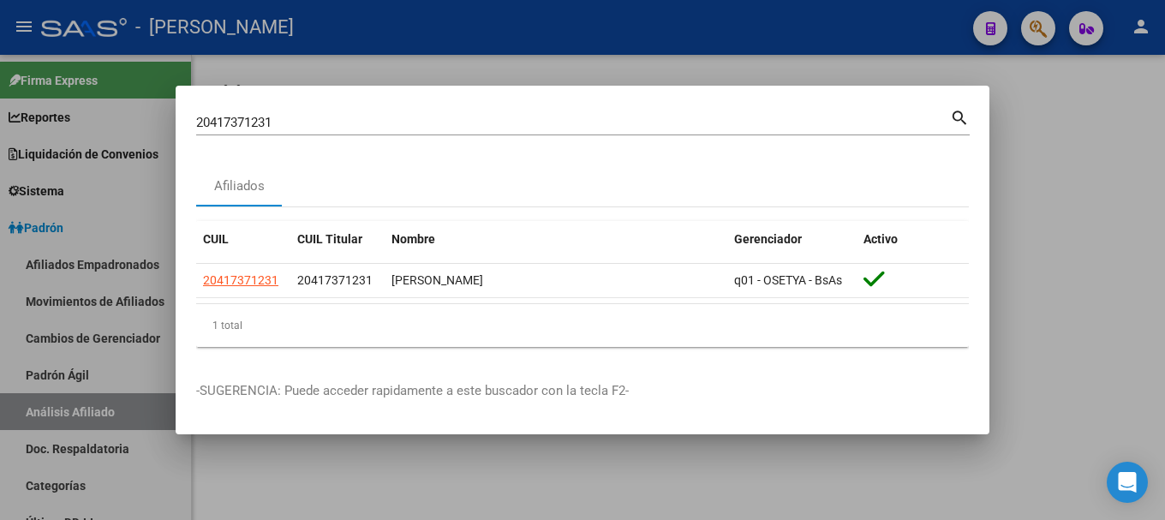
click at [528, 123] on input "20417371231" at bounding box center [573, 122] width 754 height 15
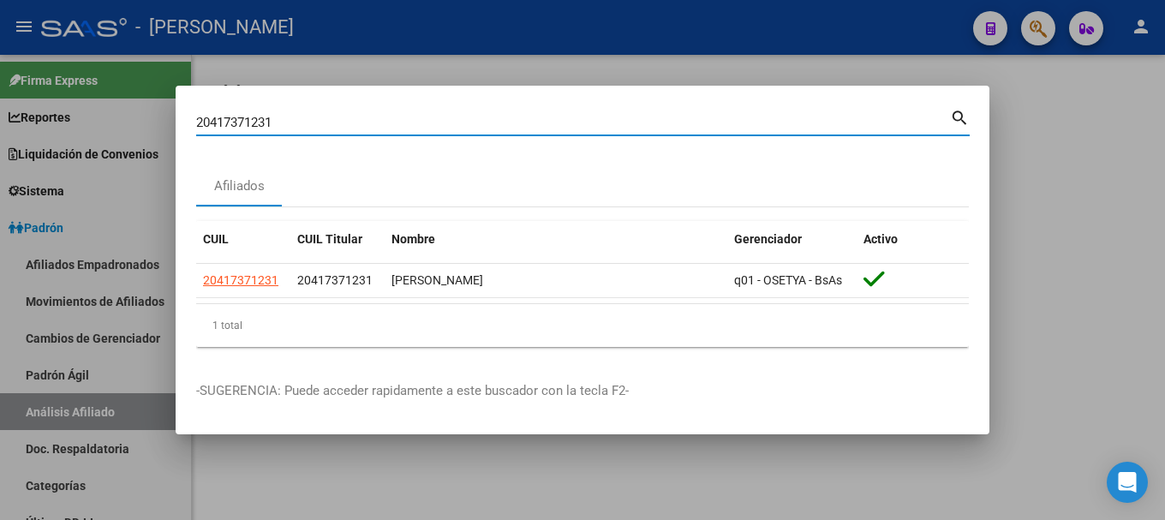
click at [528, 123] on input "20417371231" at bounding box center [573, 122] width 754 height 15
paste input "97516"
type input "20417397516"
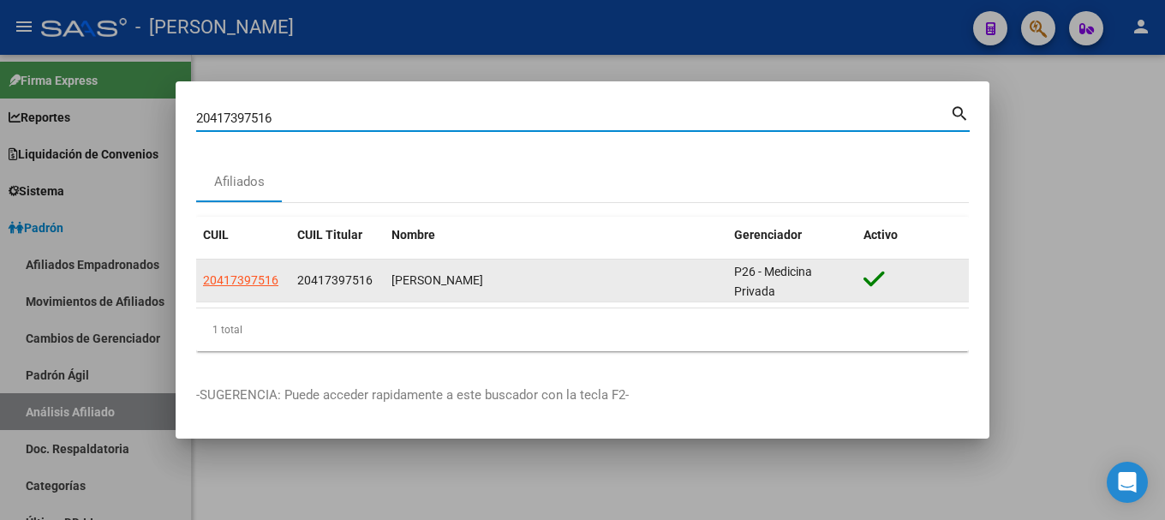
click at [246, 271] on app-link-go-to "20417397516" at bounding box center [240, 281] width 75 height 20
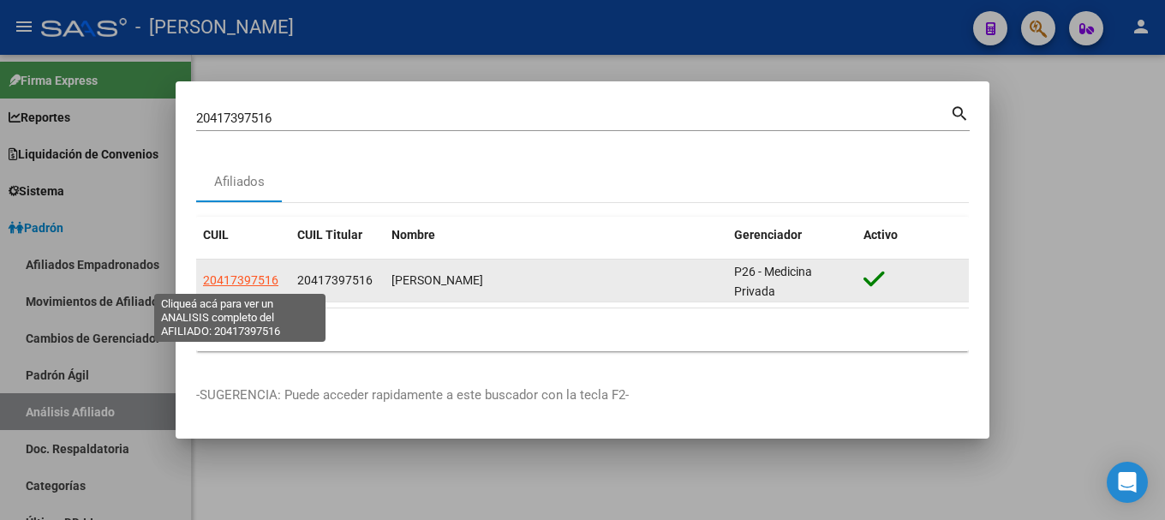
click at [254, 278] on span "20417397516" at bounding box center [240, 280] width 75 height 14
type textarea "20417397516"
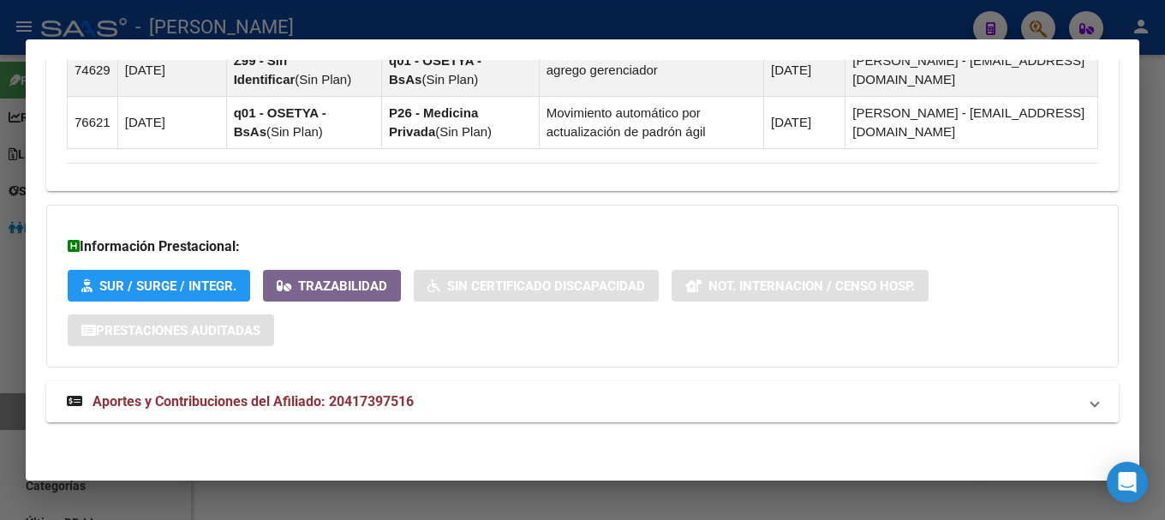
click at [466, 395] on mat-panel-title "Aportes y Contribuciones del Afiliado: 20417397516" at bounding box center [572, 401] width 1011 height 21
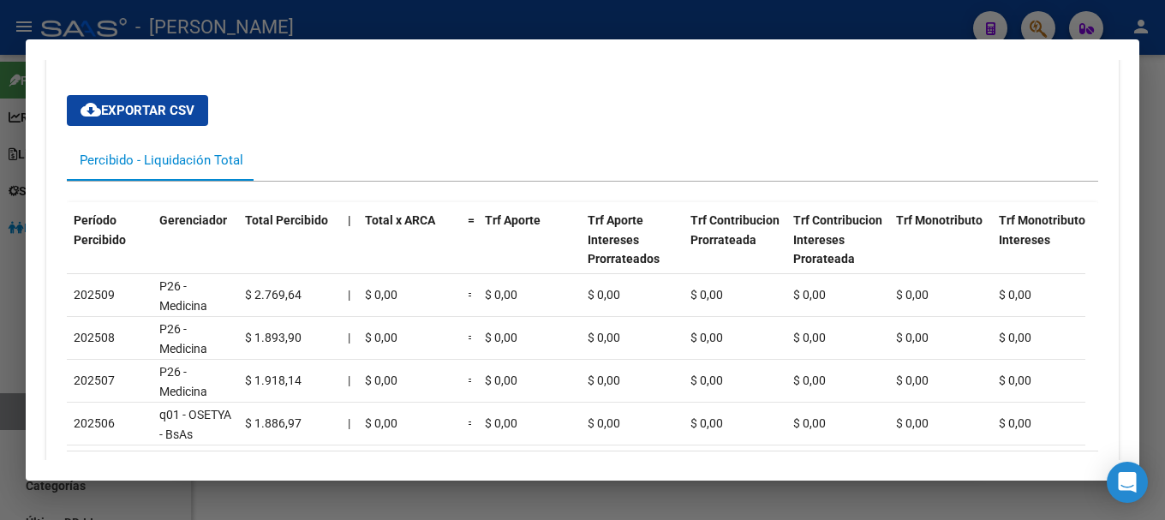
scroll to position [1628, 0]
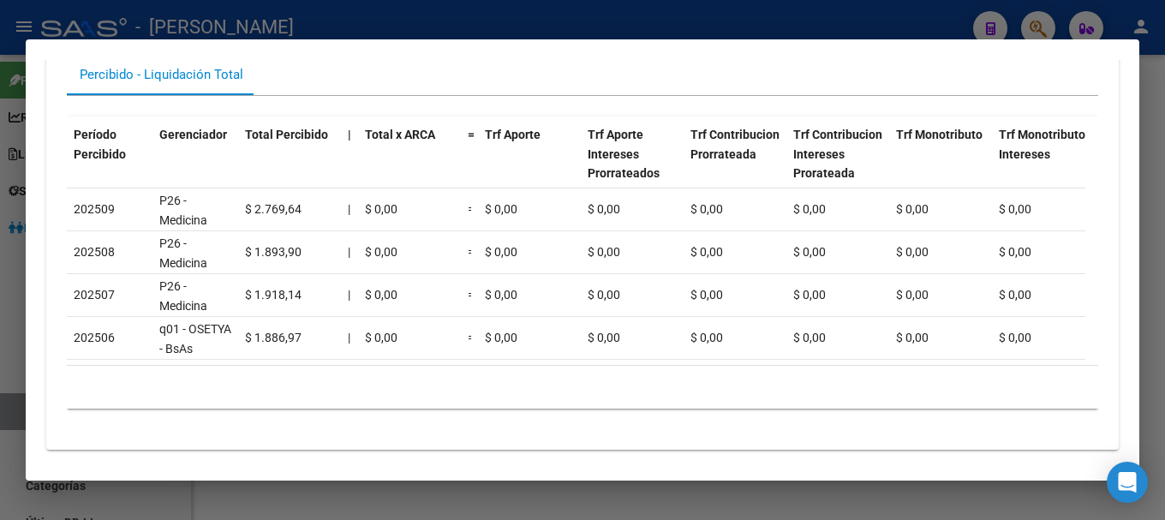
click at [493, 27] on div at bounding box center [582, 260] width 1165 height 520
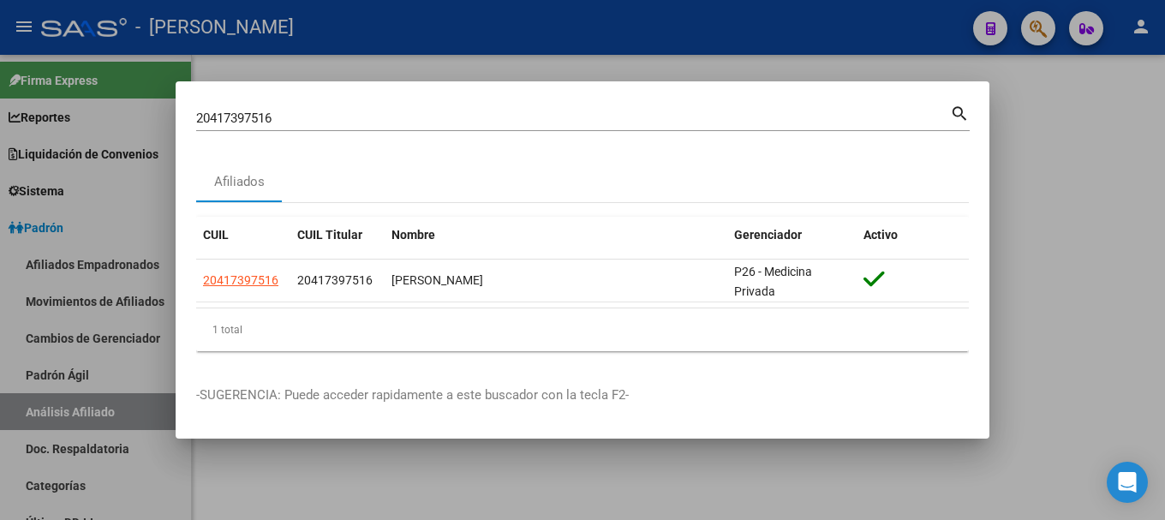
click at [574, 110] on div "20417397516 Buscar (apellido, dni, cuil, [PERSON_NAME], cuit, obra social)" at bounding box center [573, 118] width 754 height 26
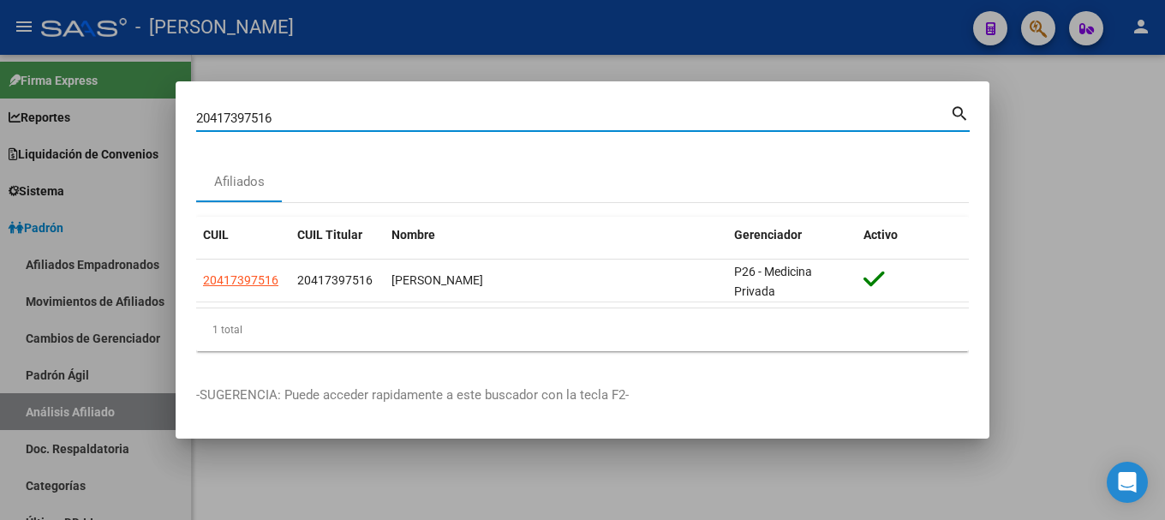
click at [585, 123] on input "20417397516" at bounding box center [573, 118] width 754 height 15
paste input "072463"
click at [326, 121] on input "20417072463" at bounding box center [573, 118] width 754 height 15
drag, startPoint x: 326, startPoint y: 121, endPoint x: 351, endPoint y: 94, distance: 37.0
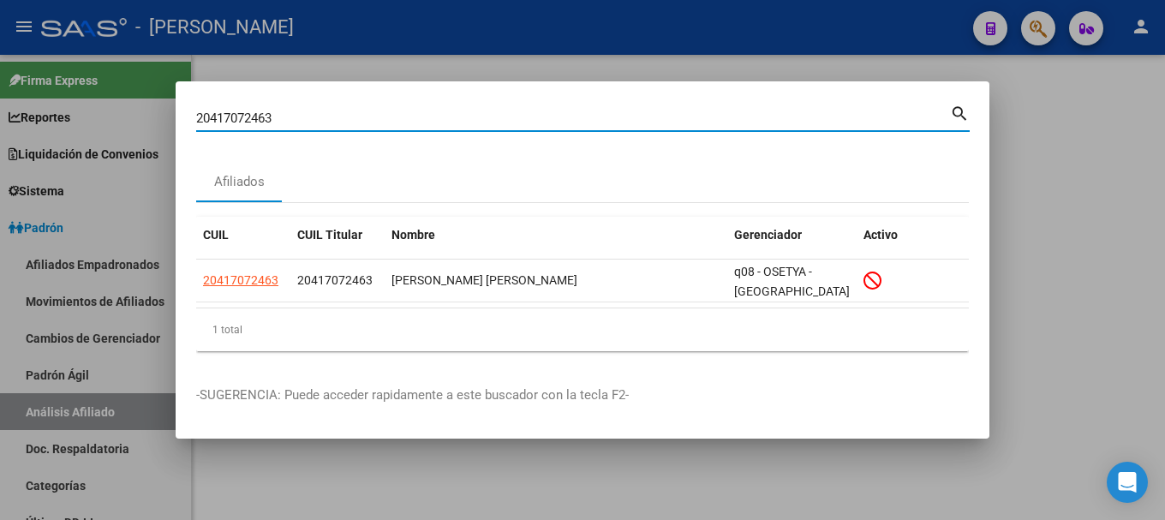
click at [326, 121] on input "20417072463" at bounding box center [573, 118] width 754 height 15
paste input "6742112"
type input "20416742112"
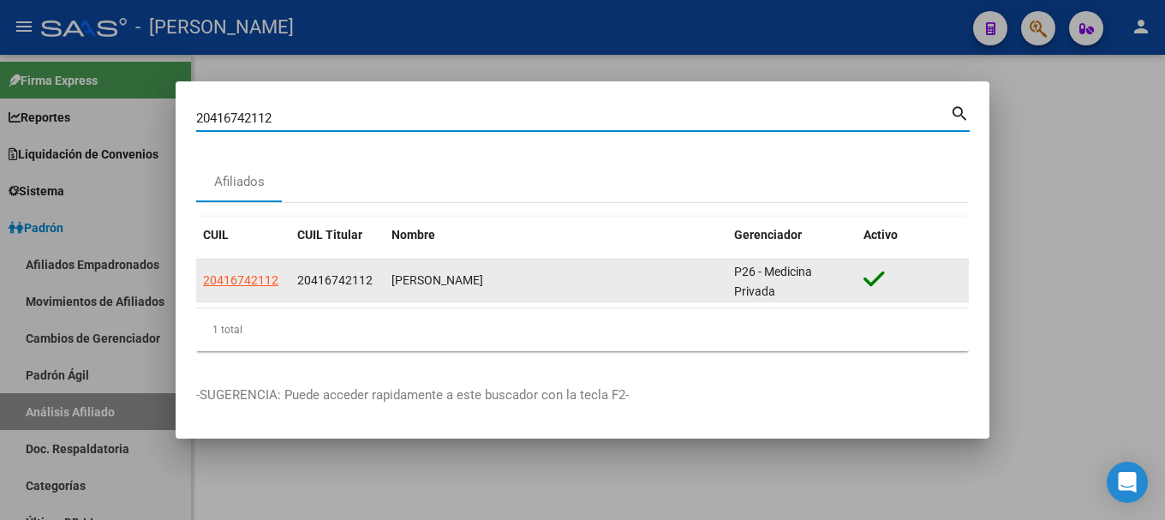
click at [260, 277] on span "20416742112" at bounding box center [240, 280] width 75 height 14
type textarea "20416742112"
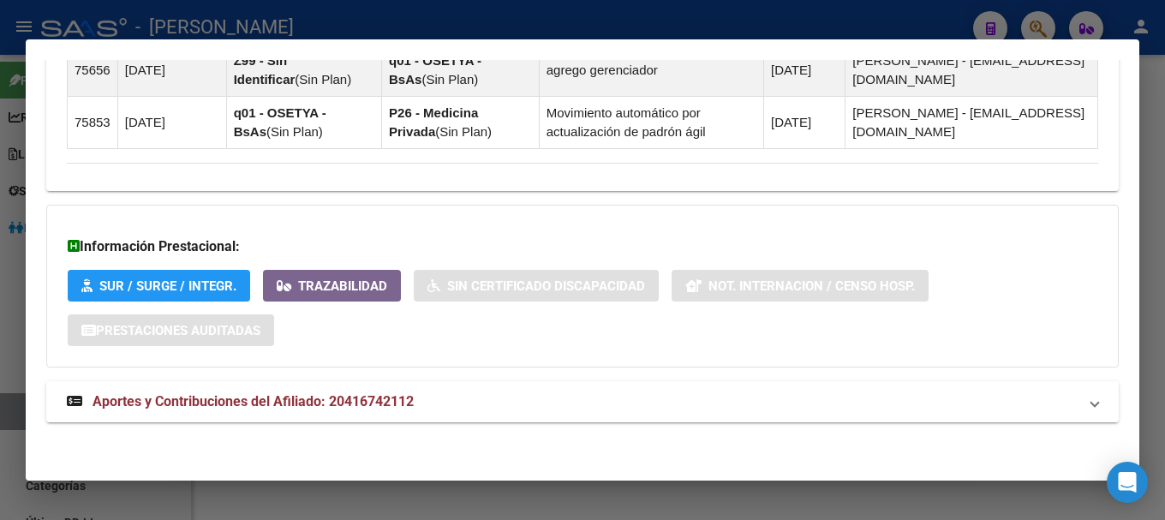
click at [405, 419] on mat-expansion-panel-header "Aportes y Contribuciones del Afiliado: 20416742112" at bounding box center [582, 401] width 1073 height 41
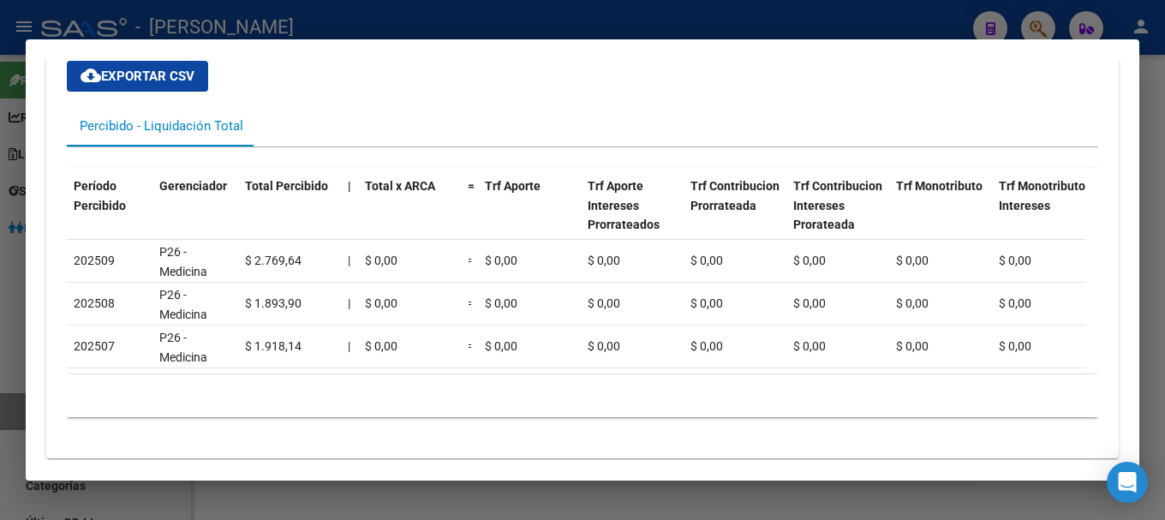
scroll to position [1605, 0]
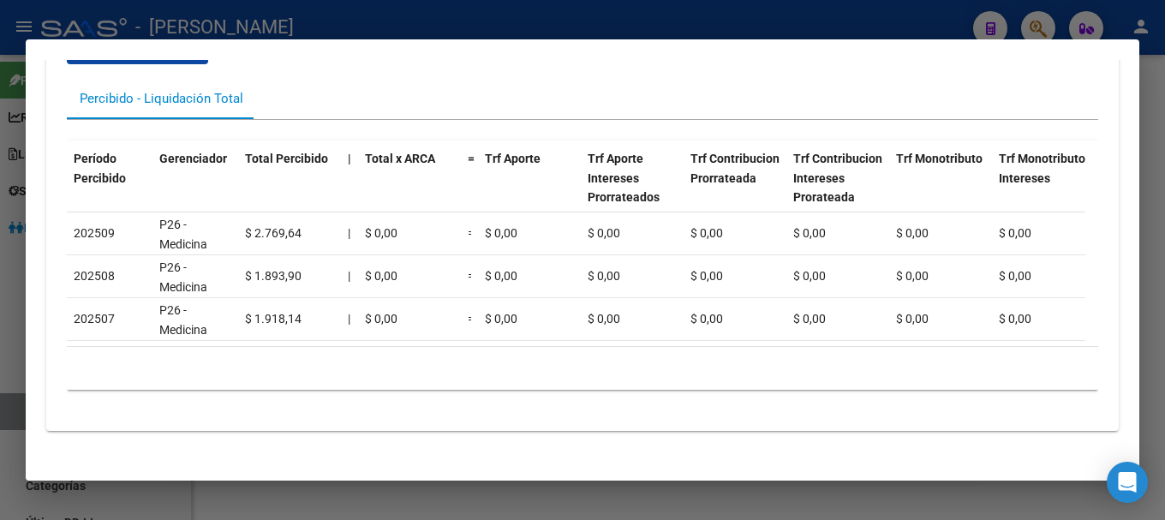
click at [329, 29] on div at bounding box center [582, 260] width 1165 height 520
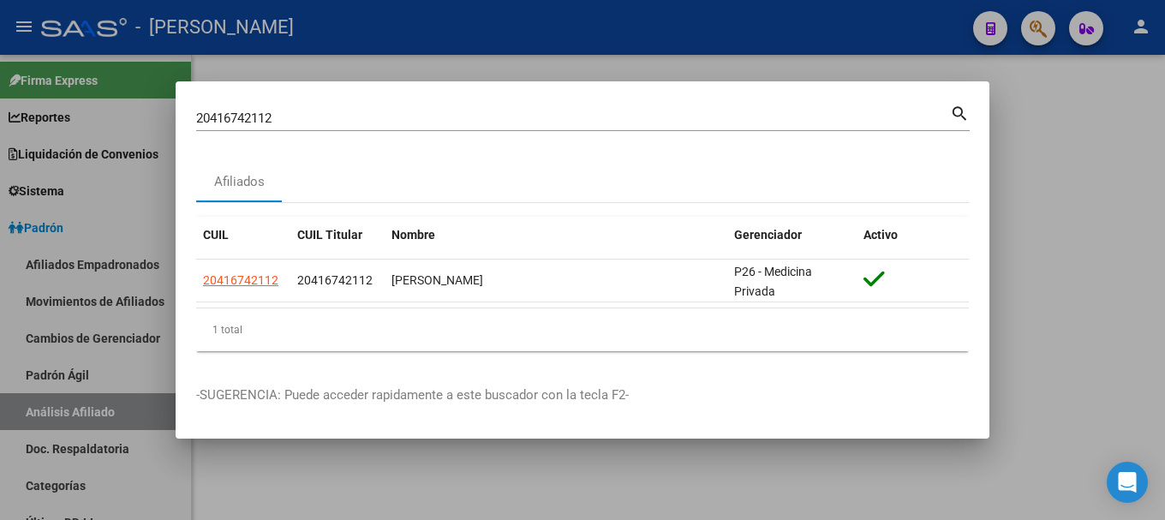
click at [504, 109] on div "20416742112 Buscar (apellido, dni, cuil, [PERSON_NAME], cuit, obra social)" at bounding box center [573, 118] width 754 height 26
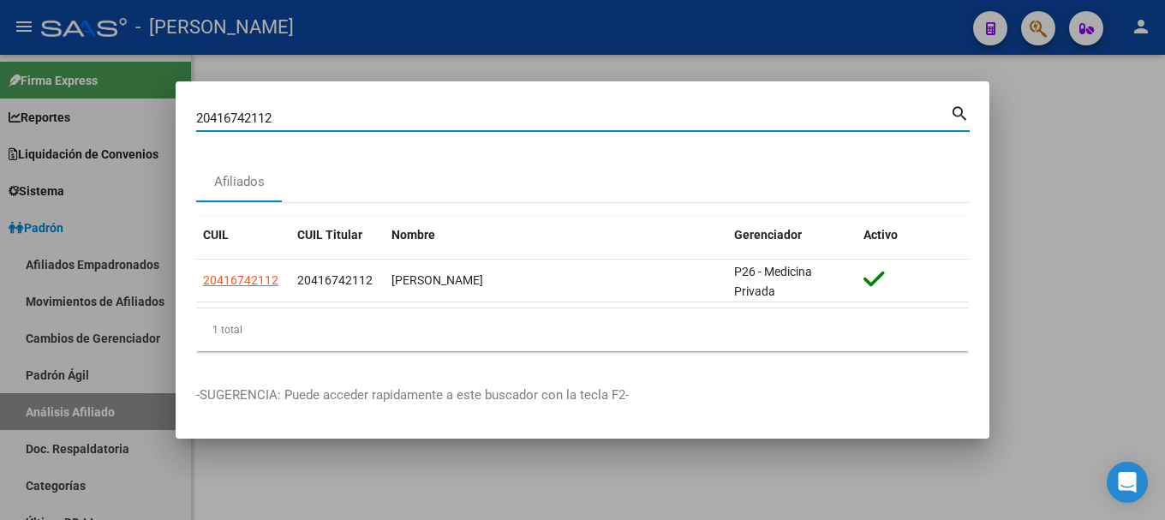
click at [504, 109] on div "20416742112 Buscar (apellido, dni, cuil, [PERSON_NAME], cuit, obra social)" at bounding box center [573, 118] width 754 height 26
click at [506, 117] on input "20416742112" at bounding box center [573, 118] width 754 height 15
paste input "7481320"
type input "20417481320"
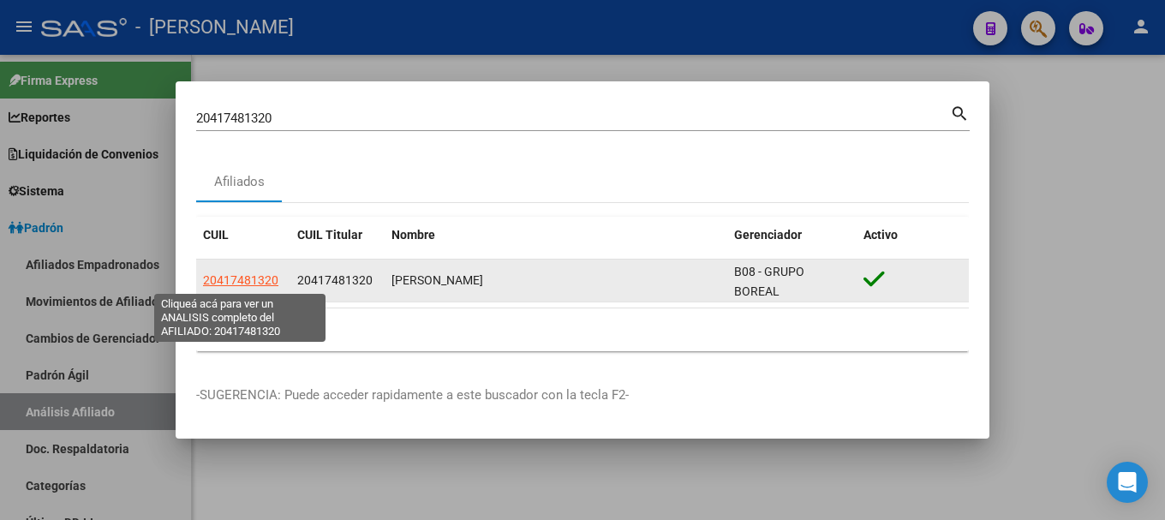
click at [254, 277] on span "20417481320" at bounding box center [240, 280] width 75 height 14
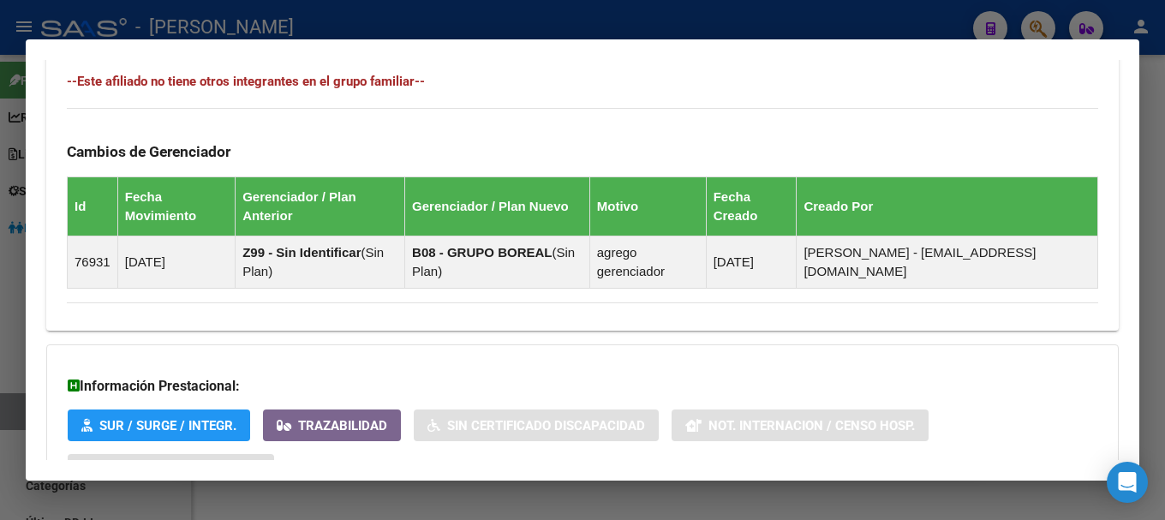
scroll to position [1090, 0]
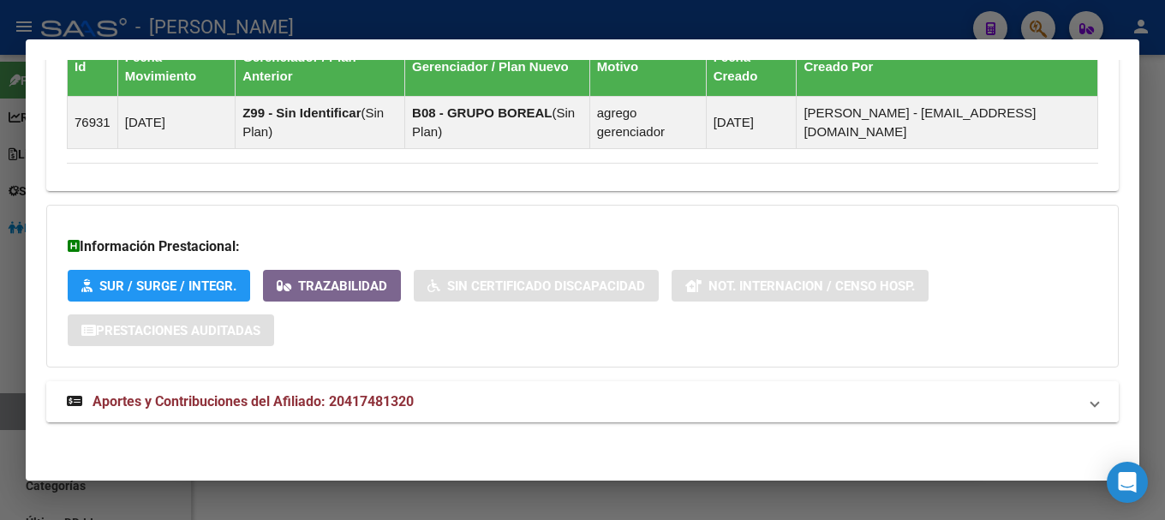
click at [490, 387] on mat-expansion-panel-header "Aportes y Contribuciones del Afiliado: 20417481320" at bounding box center [582, 401] width 1073 height 41
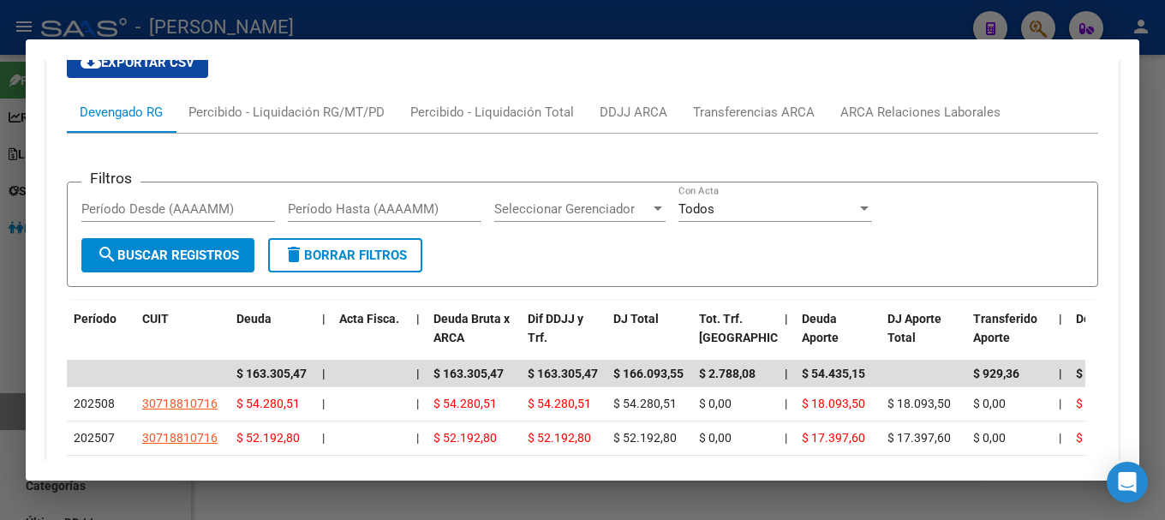
scroll to position [1547, 0]
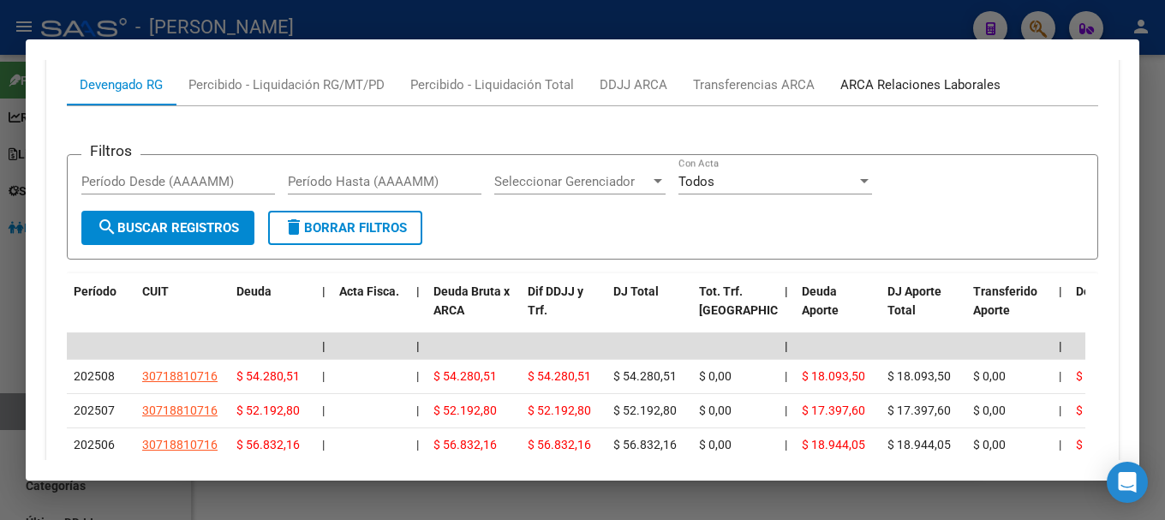
click at [875, 86] on div "ARCA Relaciones Laborales" at bounding box center [920, 84] width 160 height 19
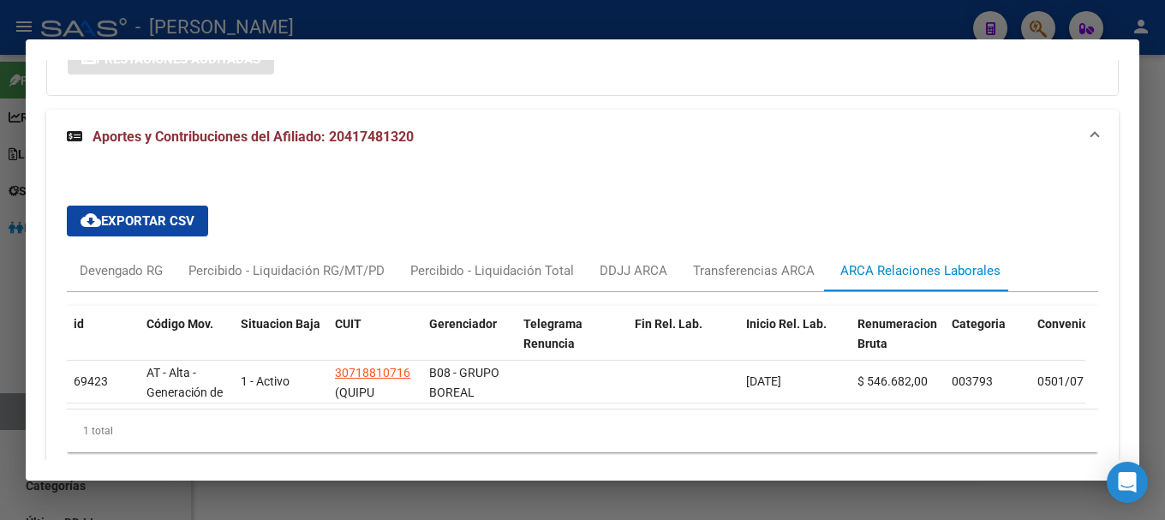
scroll to position [1445, 0]
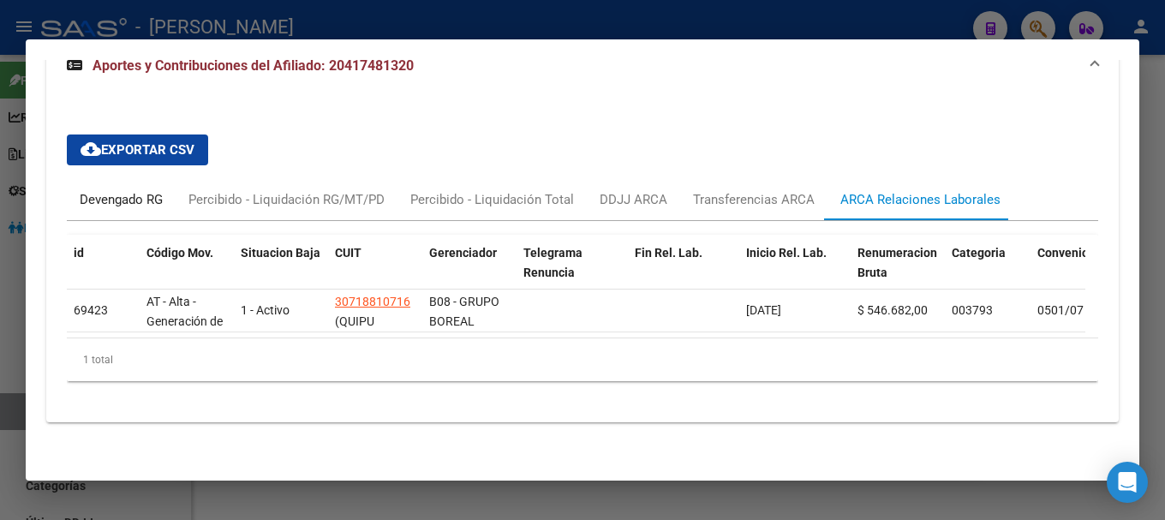
click at [119, 190] on div "Devengado RG" at bounding box center [121, 199] width 83 height 19
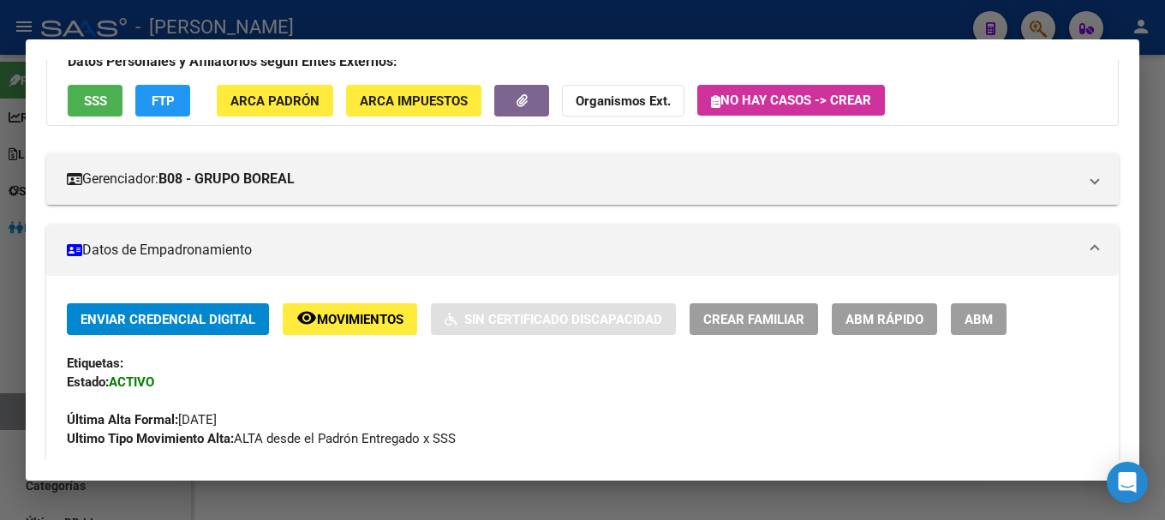
scroll to position [0, 0]
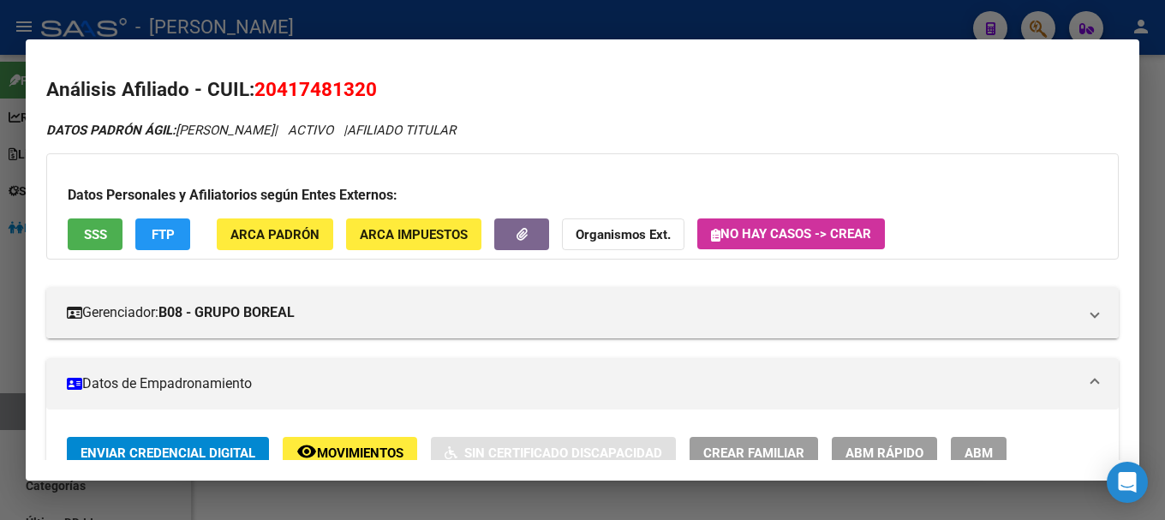
click at [327, 99] on span "20417481320" at bounding box center [315, 89] width 123 height 22
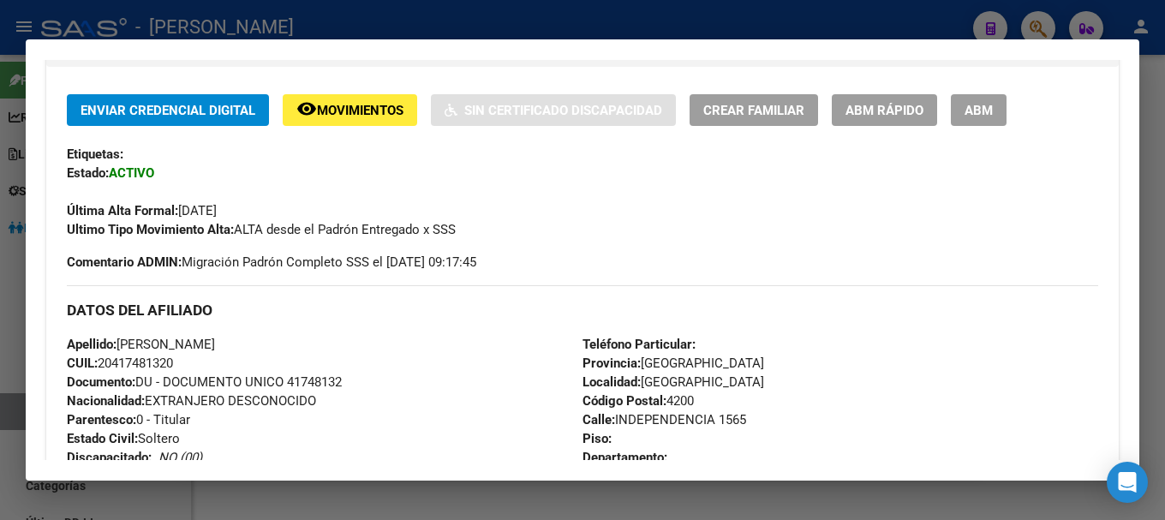
scroll to position [514, 0]
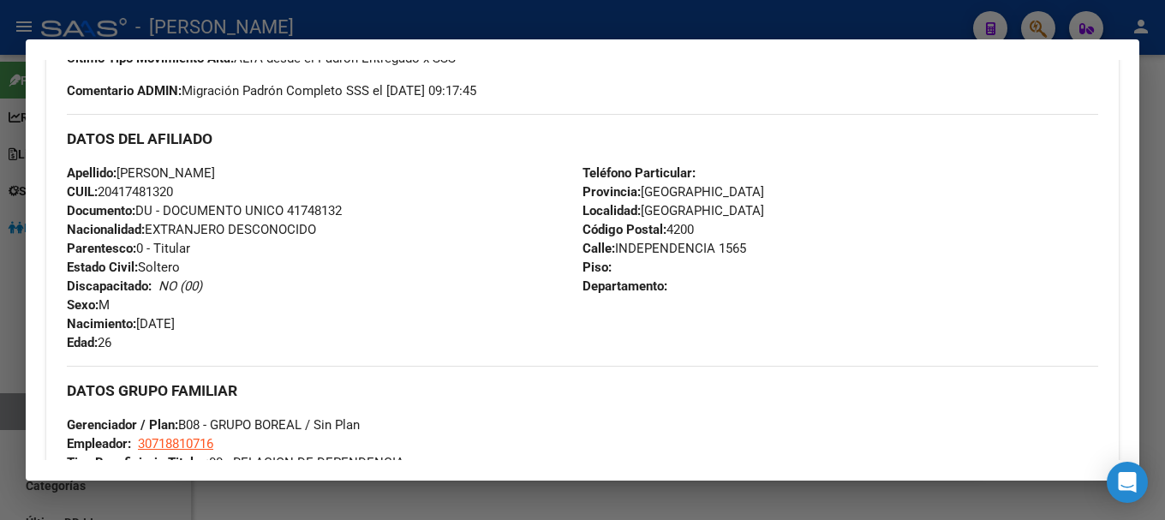
drag, startPoint x: 111, startPoint y: 191, endPoint x: 154, endPoint y: 189, distance: 43.7
click at [154, 189] on span "CUIL: 20417481320" at bounding box center [120, 191] width 106 height 15
drag, startPoint x: 152, startPoint y: 212, endPoint x: 140, endPoint y: 213, distance: 12.1
click at [148, 213] on span "Documento: DU - DOCUMENTO UNICO 41748132" at bounding box center [204, 210] width 275 height 15
drag, startPoint x: 117, startPoint y: 189, endPoint x: 172, endPoint y: 190, distance: 54.8
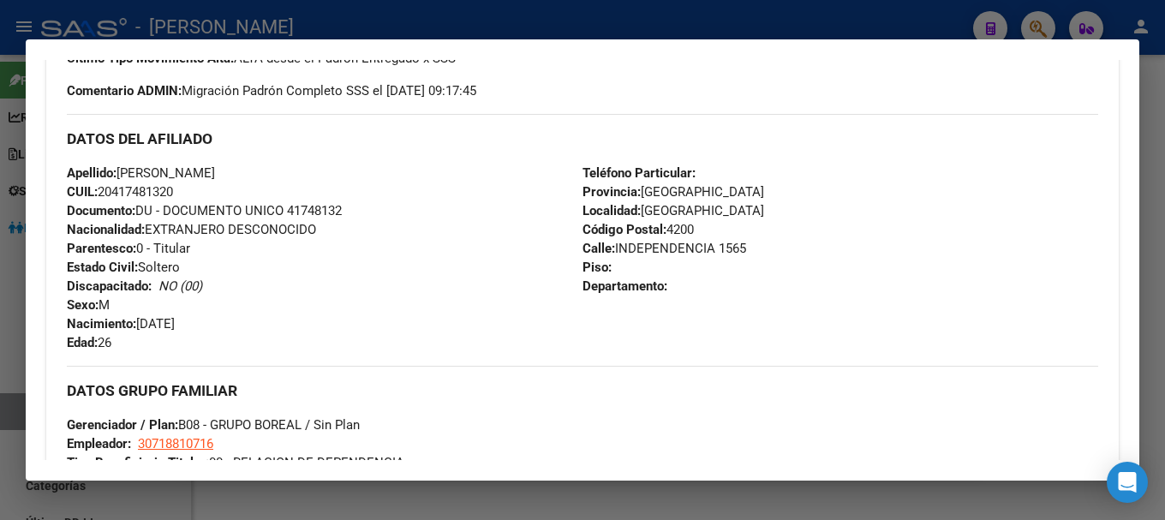
click at [172, 190] on span "CUIL: 20417481320" at bounding box center [120, 191] width 106 height 15
drag, startPoint x: 123, startPoint y: 173, endPoint x: 183, endPoint y: 171, distance: 60.8
click at [183, 171] on span "Apellido: [PERSON_NAME]" at bounding box center [141, 172] width 148 height 15
drag, startPoint x: 613, startPoint y: 250, endPoint x: 709, endPoint y: 248, distance: 96.0
click at [709, 248] on span "[STREET_ADDRESS]" at bounding box center [665, 248] width 164 height 15
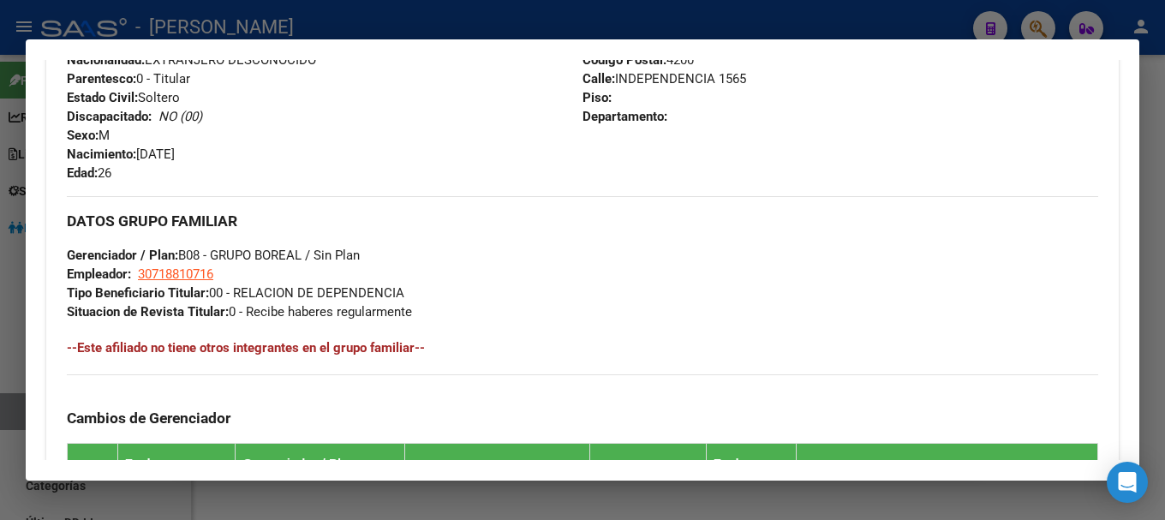
scroll to position [685, 0]
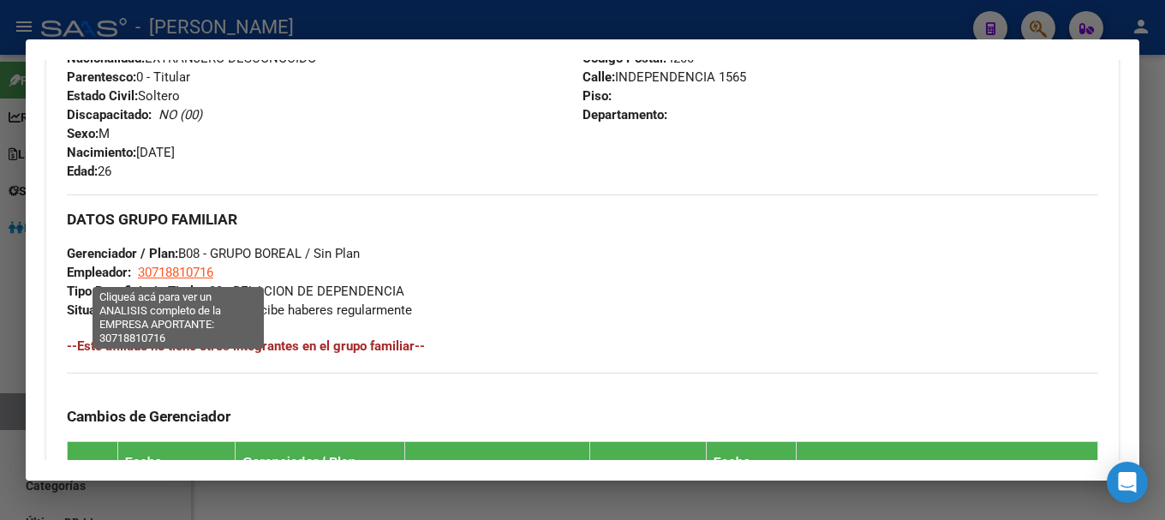
click at [143, 279] on span "30718810716" at bounding box center [175, 272] width 75 height 15
type textarea "30718810716"
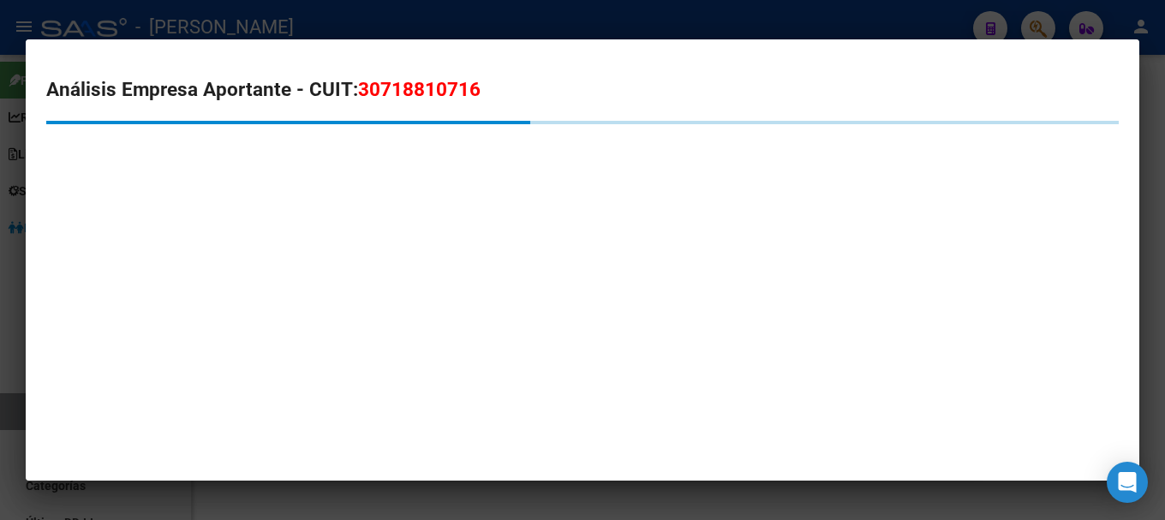
click at [384, 94] on span "30718810716" at bounding box center [419, 89] width 123 height 22
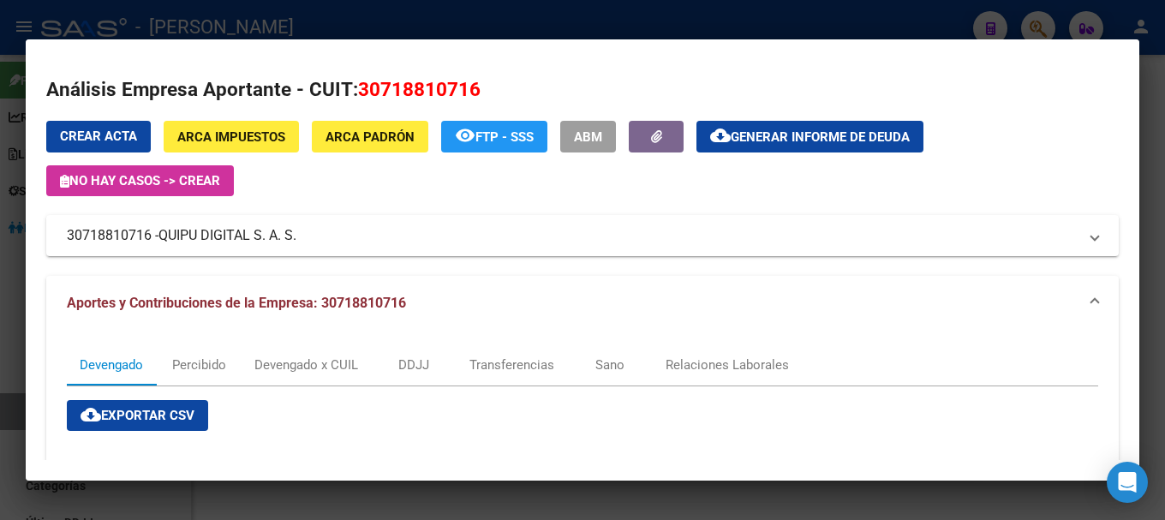
click at [352, 10] on div at bounding box center [582, 260] width 1165 height 520
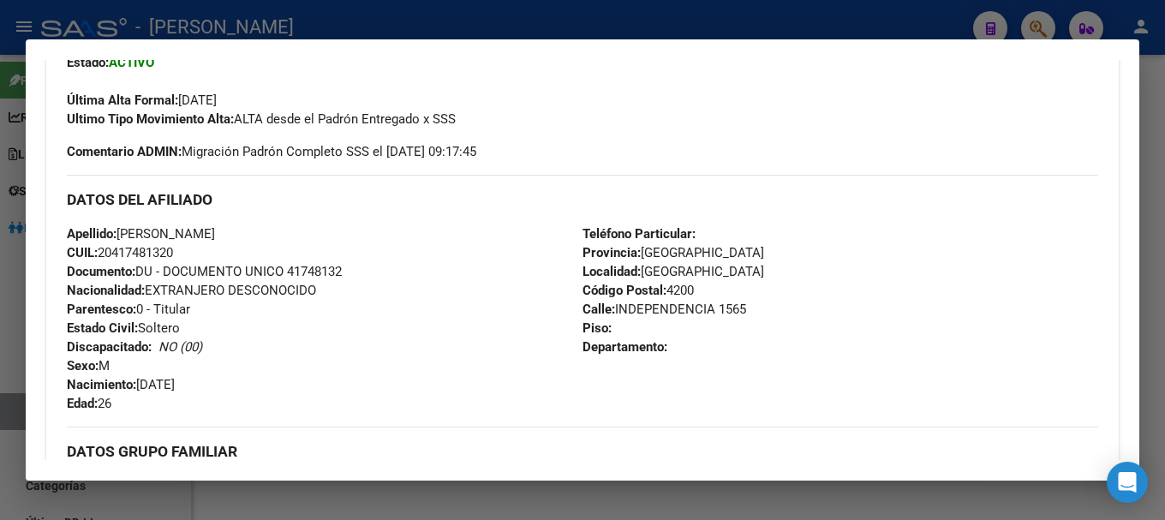
scroll to position [428, 0]
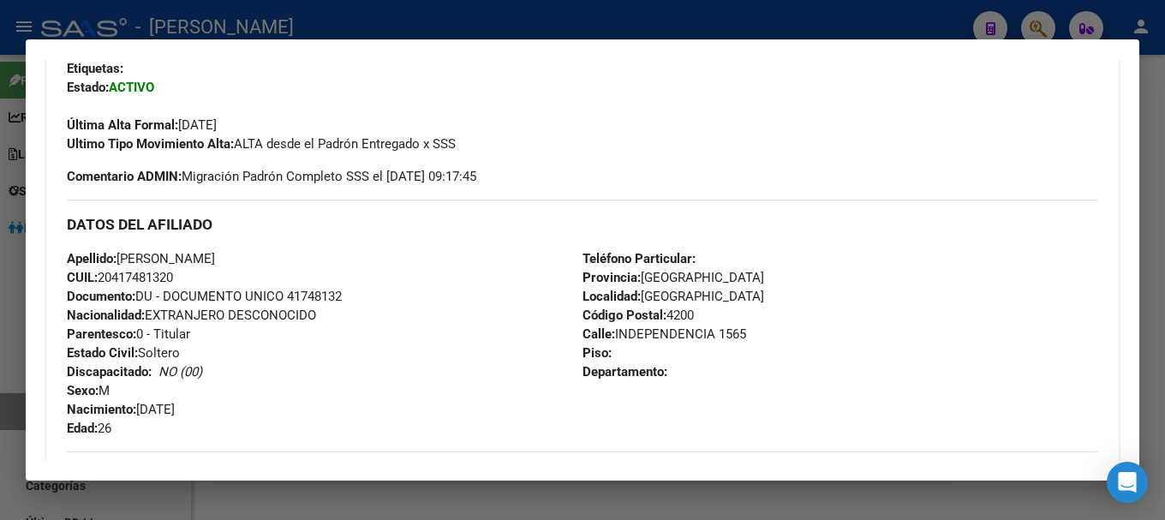
click at [568, 18] on div at bounding box center [582, 260] width 1165 height 520
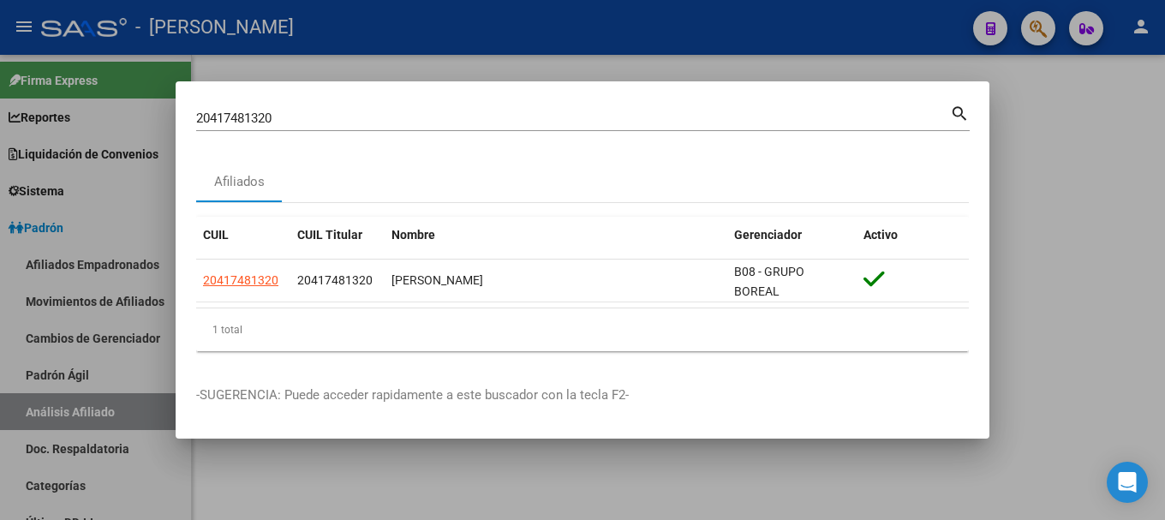
click at [615, 116] on input "20417481320" at bounding box center [573, 118] width 754 height 15
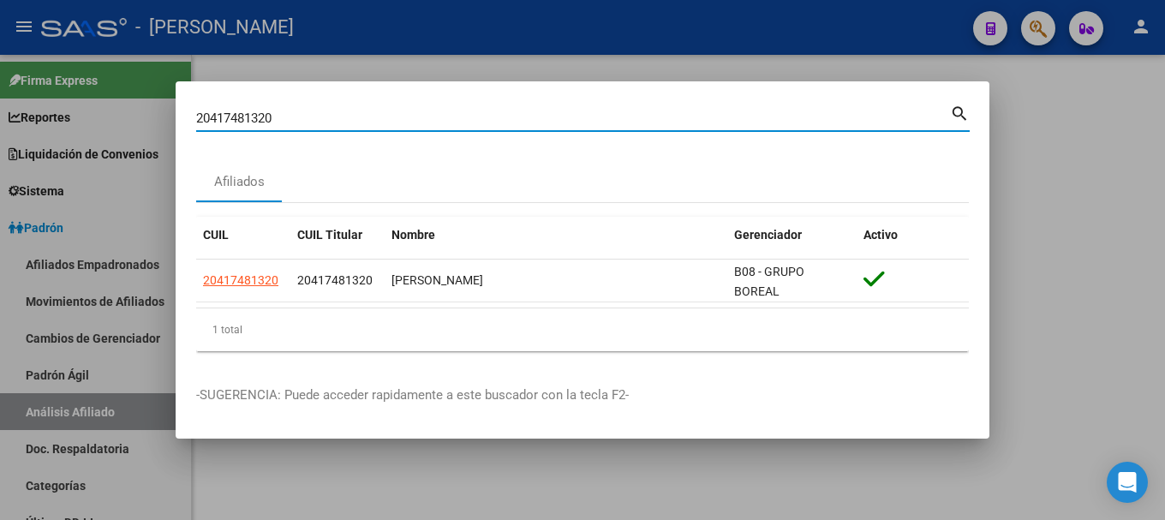
click at [615, 116] on input "20417481320" at bounding box center [573, 118] width 754 height 15
click at [497, 114] on input "20417481320" at bounding box center [573, 118] width 754 height 15
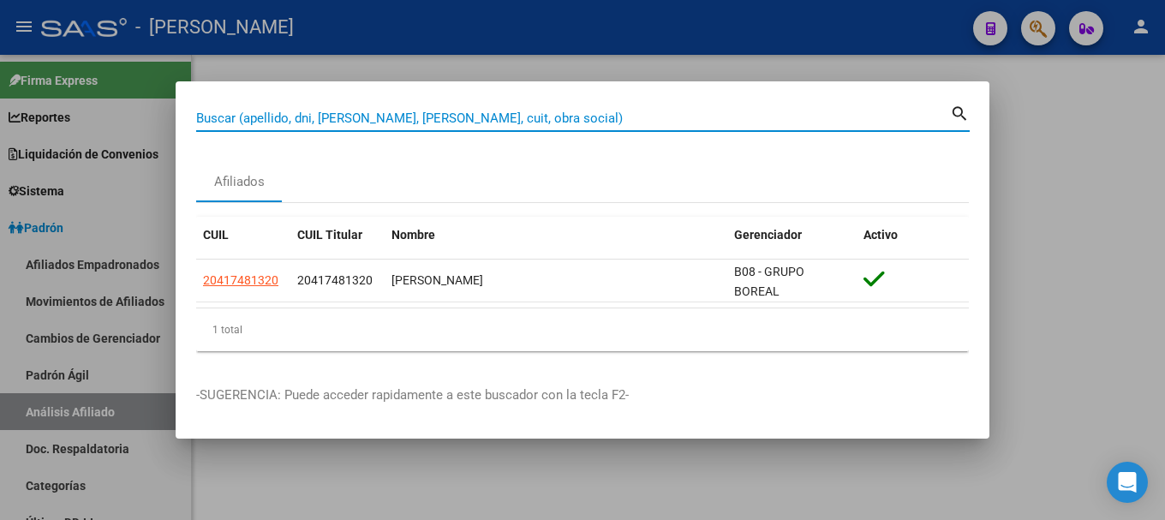
paste input "20417595733"
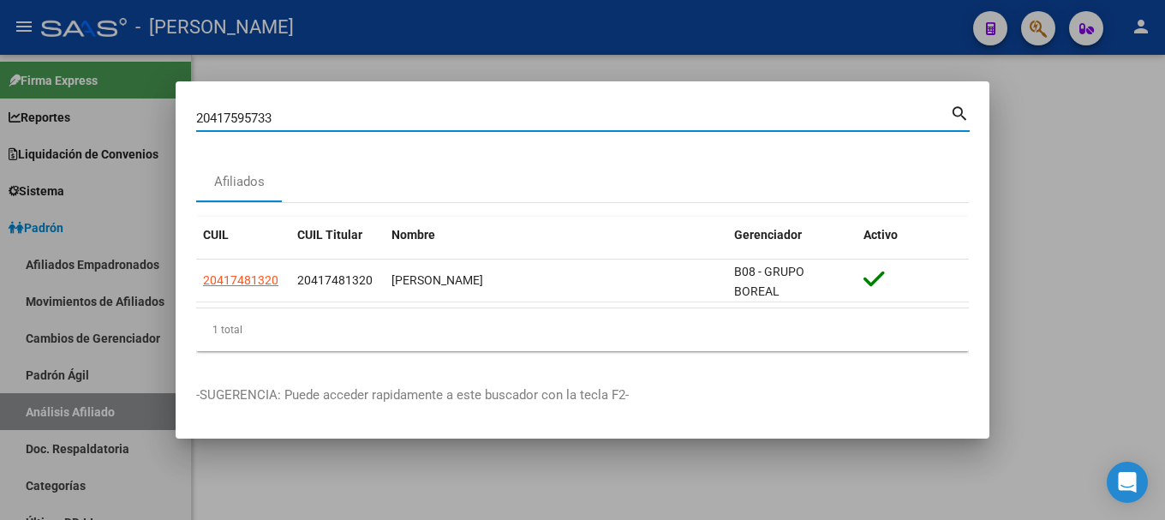
type input "20417595733"
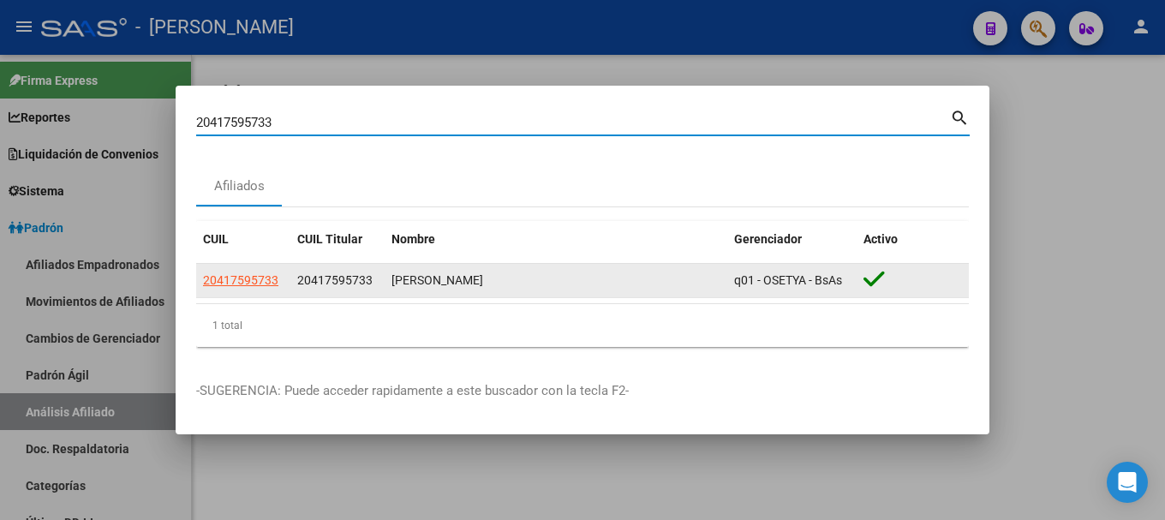
click at [255, 275] on span "20417595733" at bounding box center [240, 280] width 75 height 14
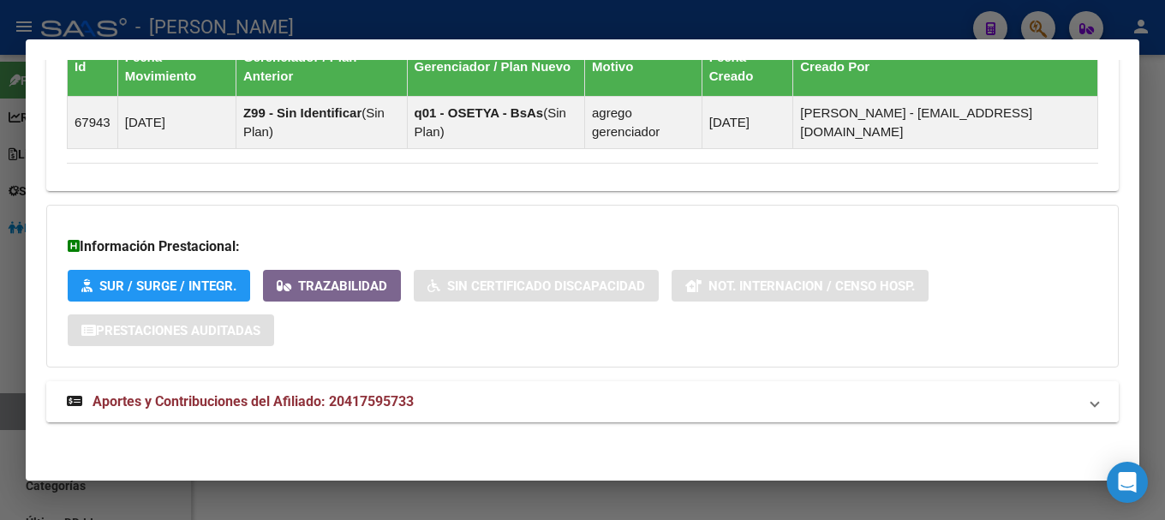
click at [564, 414] on mat-expansion-panel-header "Aportes y Contribuciones del Afiliado: 20417595733" at bounding box center [582, 401] width 1073 height 41
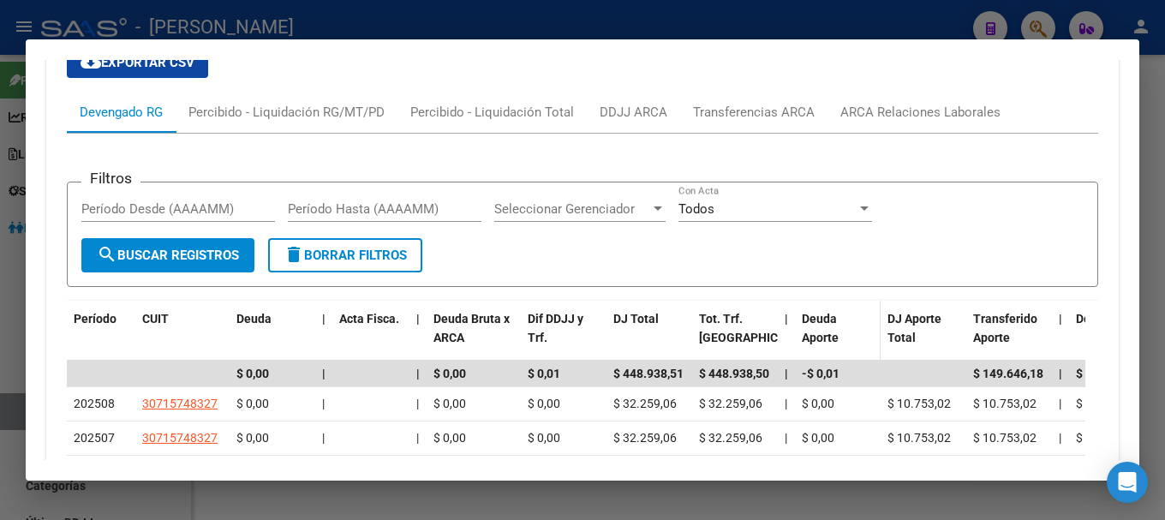
scroll to position [1547, 0]
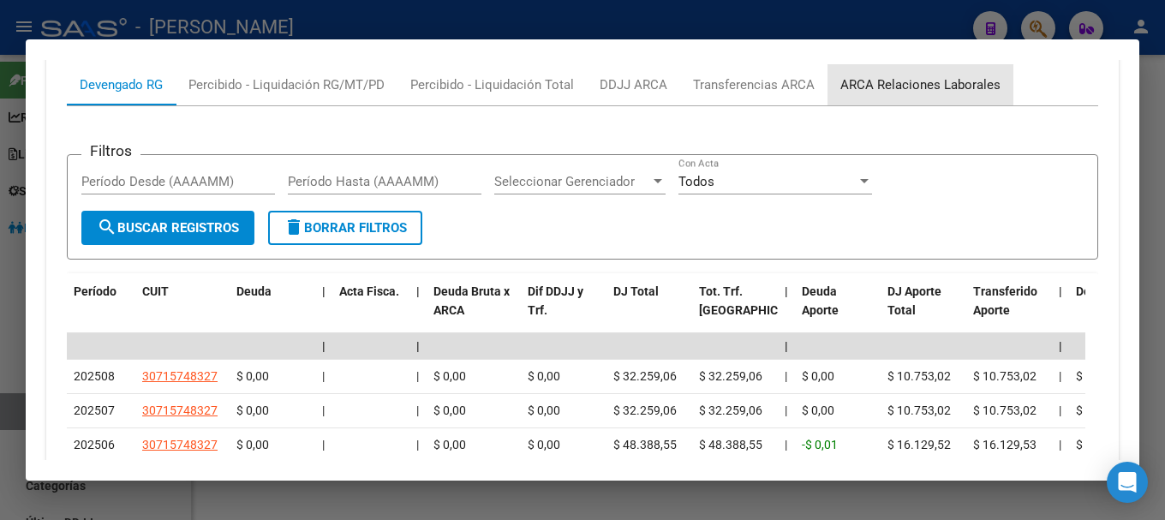
click at [960, 84] on div "ARCA Relaciones Laborales" at bounding box center [920, 84] width 160 height 19
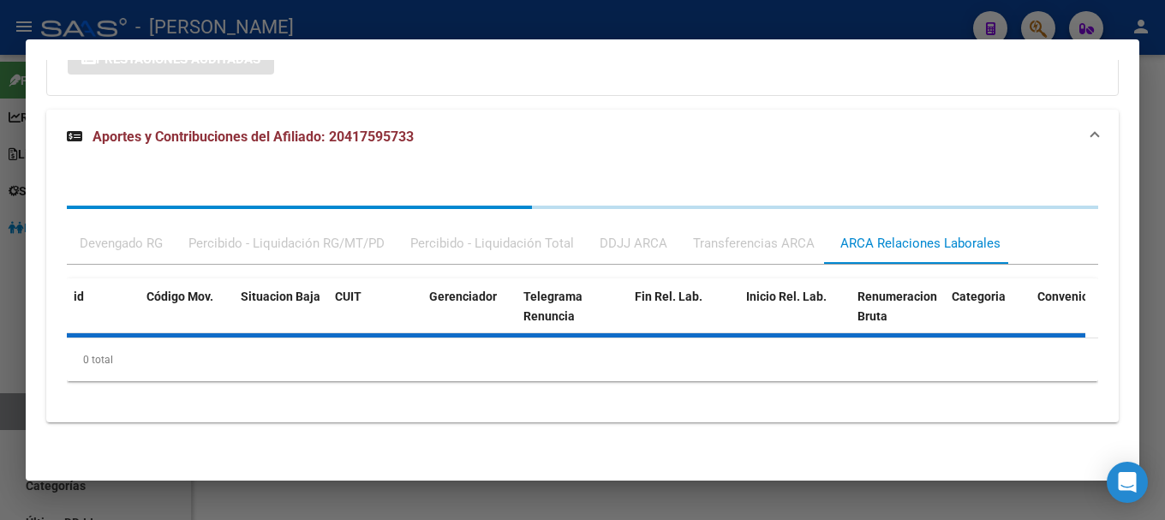
scroll to position [1445, 0]
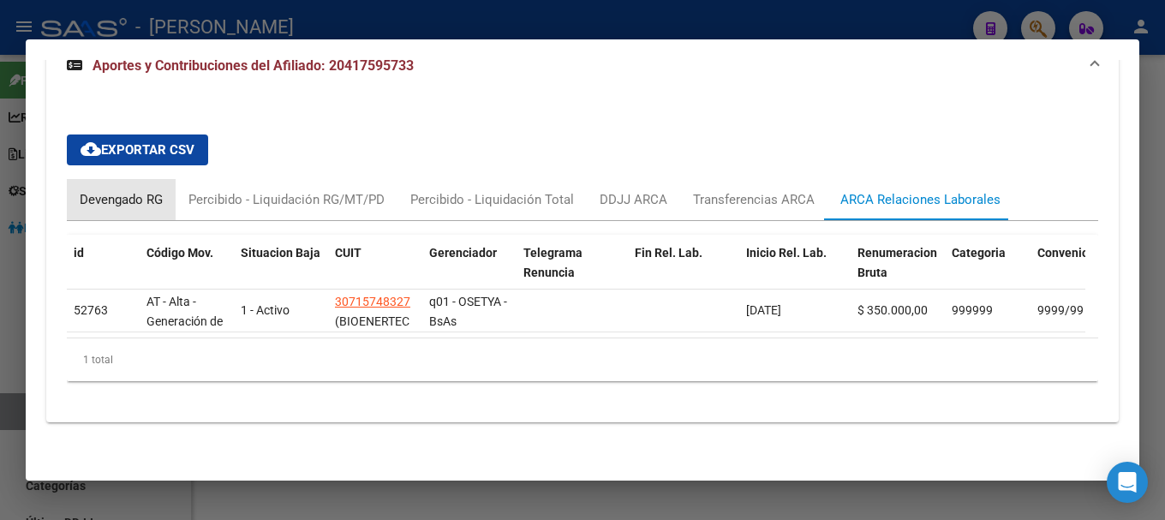
click at [137, 190] on div "Devengado RG" at bounding box center [121, 199] width 83 height 19
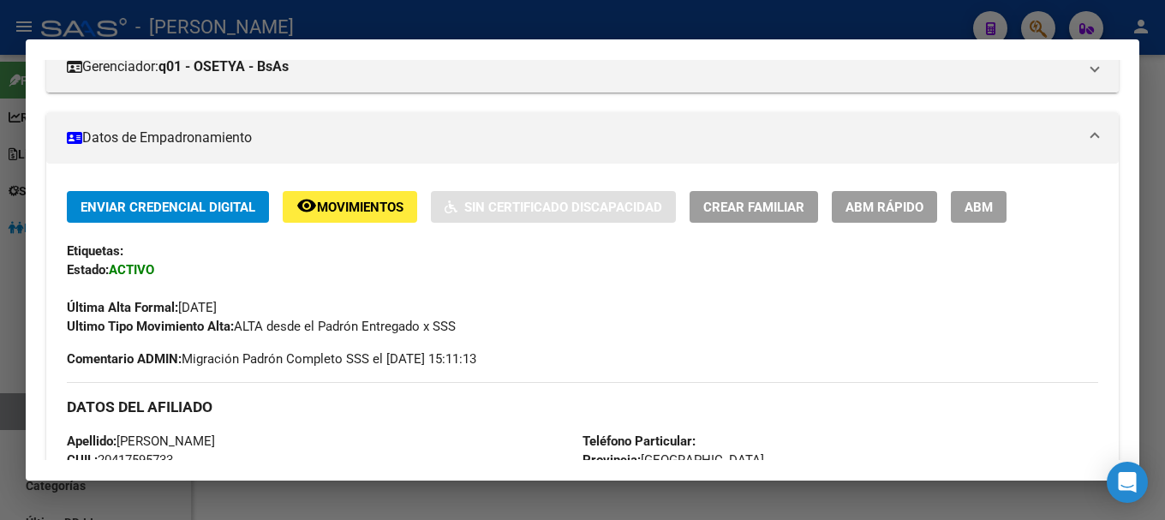
scroll to position [0, 0]
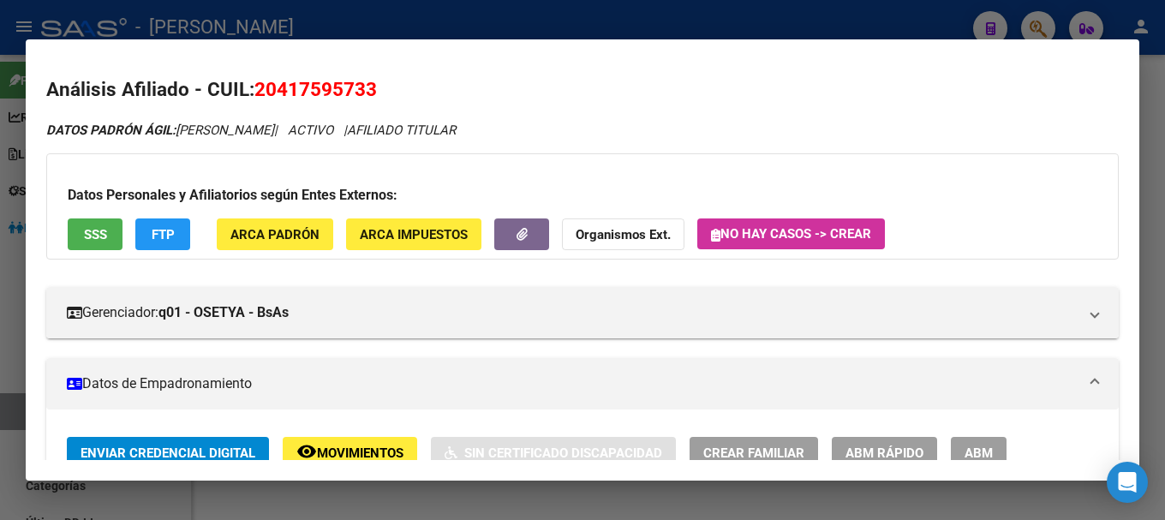
click at [326, 89] on span "20417595733" at bounding box center [315, 89] width 123 height 22
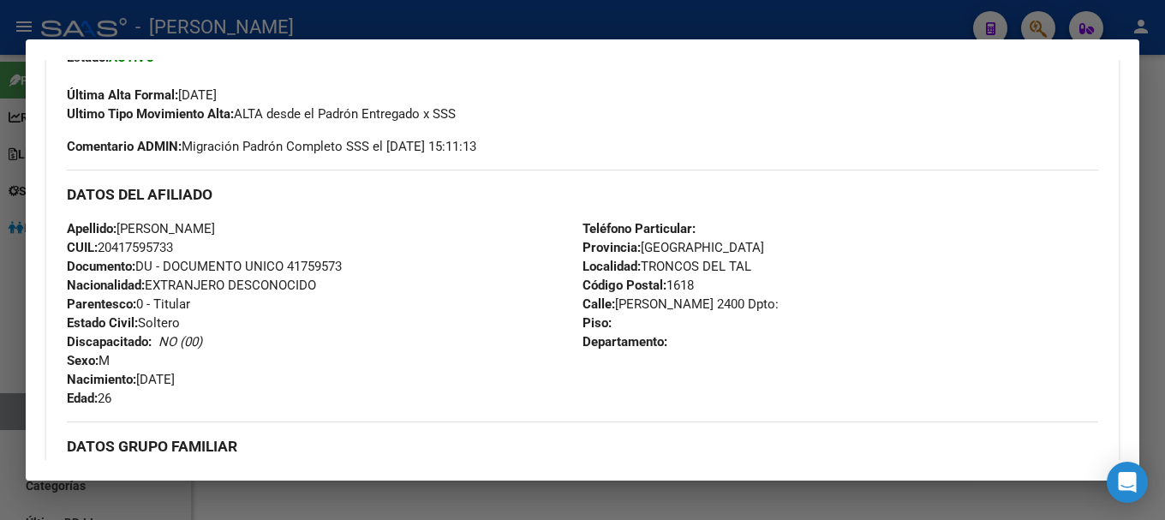
scroll to position [428, 0]
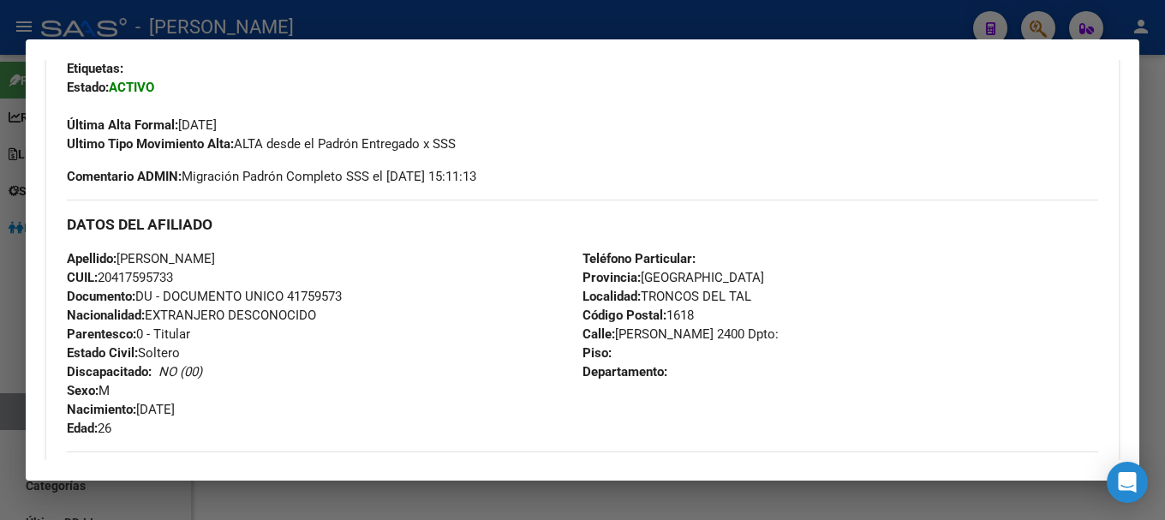
drag, startPoint x: 116, startPoint y: 280, endPoint x: 175, endPoint y: 274, distance: 59.4
click at [173, 274] on span "CUIL: 20417595733" at bounding box center [120, 277] width 106 height 15
drag, startPoint x: 614, startPoint y: 335, endPoint x: 702, endPoint y: 338, distance: 88.3
click at [702, 338] on span "Calle: [PERSON_NAME] 2400 Dpto:" at bounding box center [681, 333] width 196 height 15
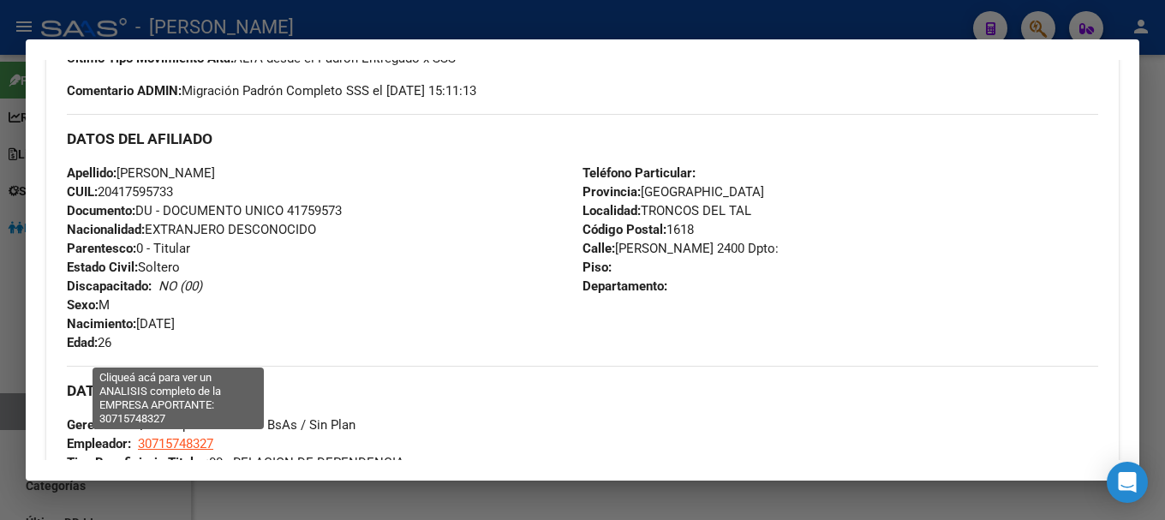
click at [173, 440] on span "30715748327" at bounding box center [175, 443] width 75 height 15
type textarea "30715748327"
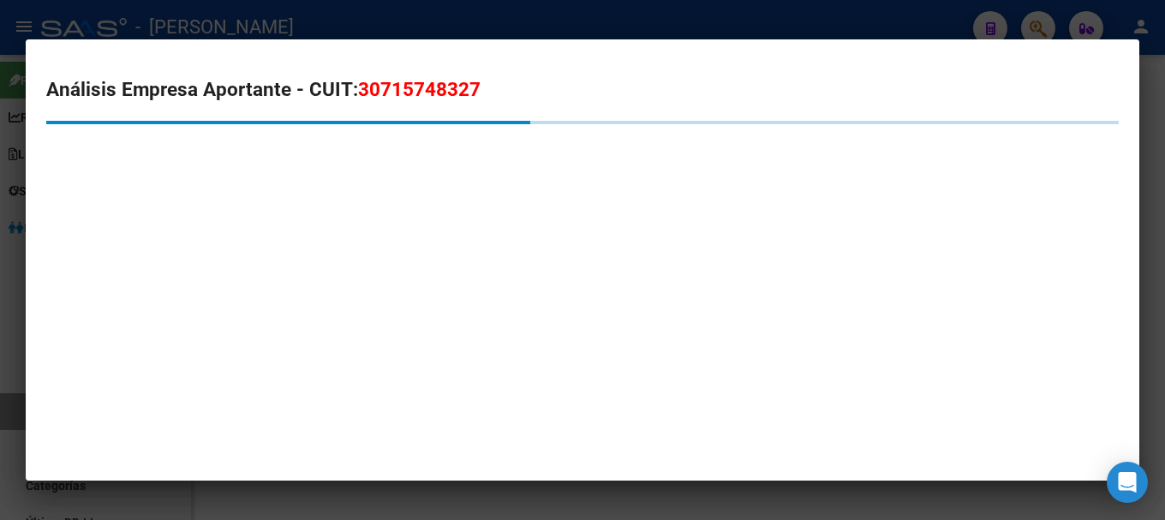
click at [429, 75] on h2 "Análisis Empresa Aportante - CUIT: 30715748327" at bounding box center [582, 89] width 1073 height 29
click at [432, 88] on span "30715748327" at bounding box center [419, 89] width 123 height 22
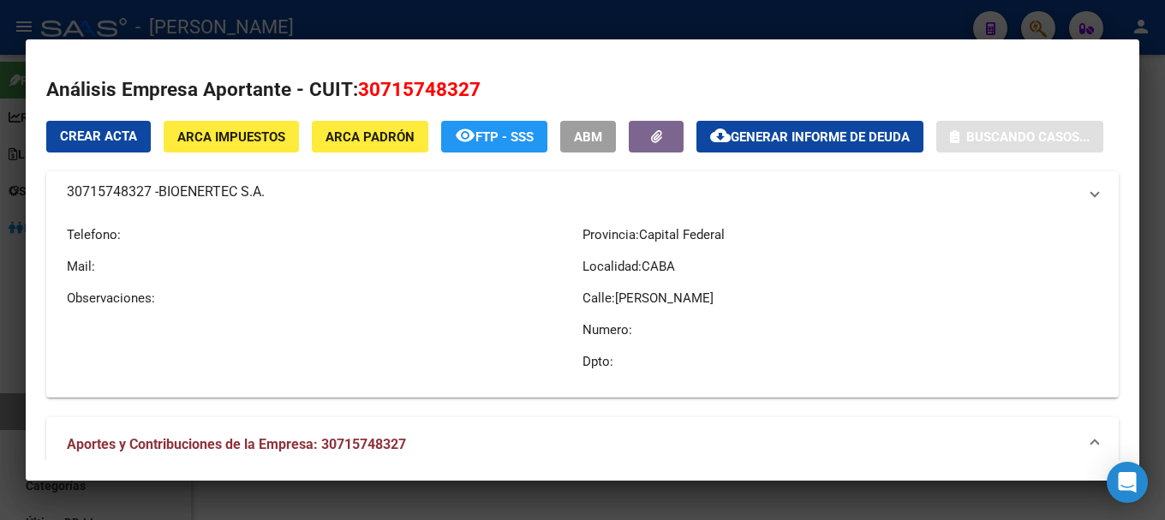
click at [432, 88] on span "30715748327" at bounding box center [419, 89] width 123 height 22
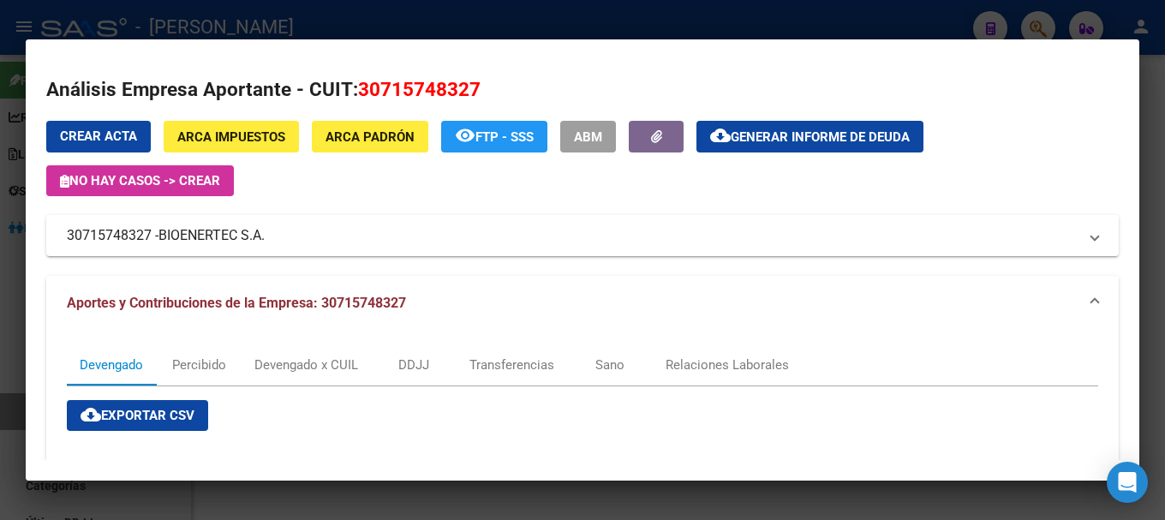
click at [328, 28] on div at bounding box center [582, 260] width 1165 height 520
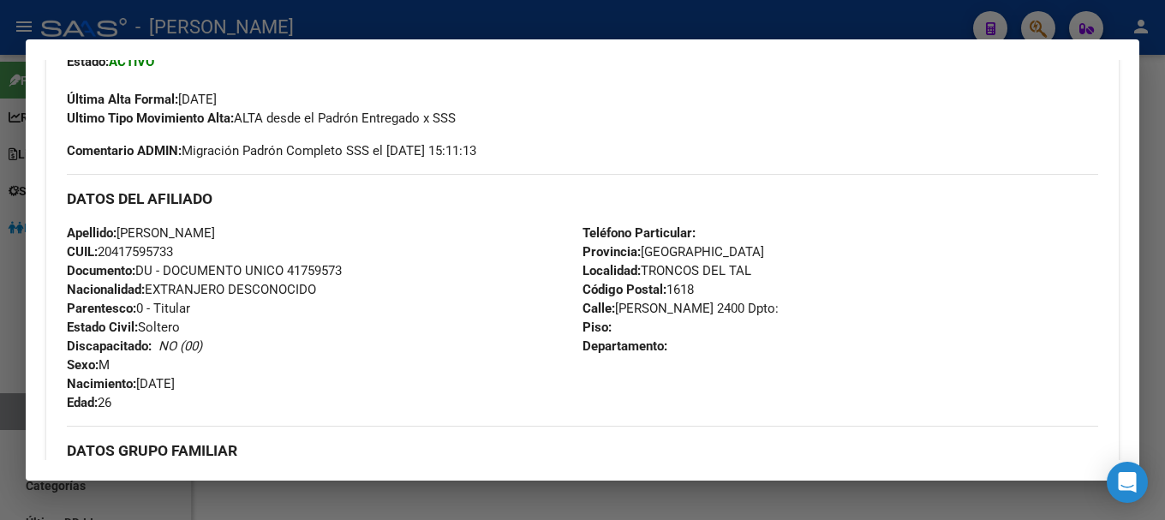
scroll to position [428, 0]
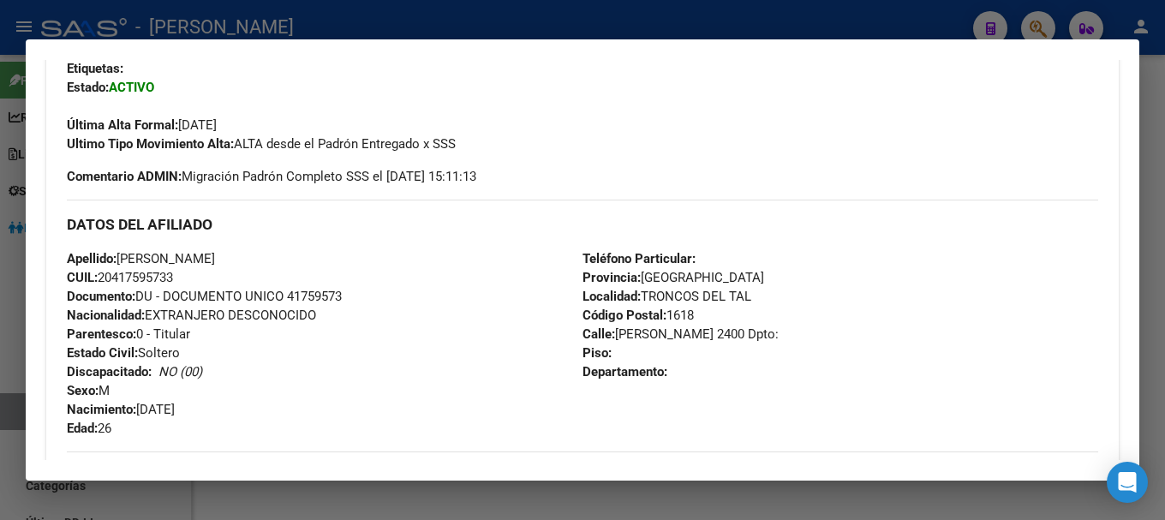
click at [464, 10] on div at bounding box center [582, 260] width 1165 height 520
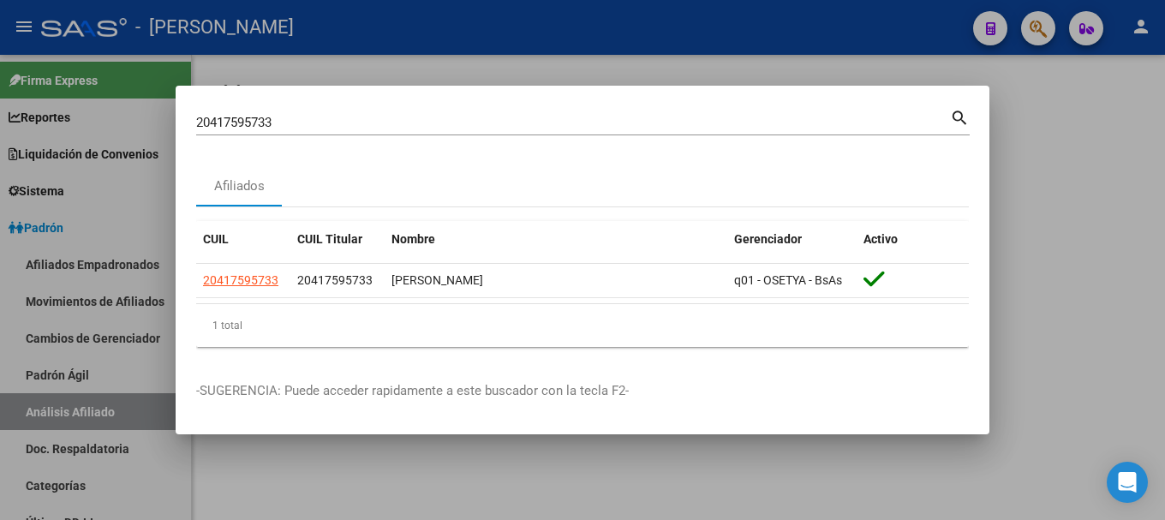
click at [616, 105] on mat-dialog-container "20417595733 Buscar (apellido, dni, cuil, nro traspaso, cuit, obra social) searc…" at bounding box center [583, 260] width 814 height 349
click at [624, 121] on input "20417595733" at bounding box center [573, 122] width 754 height 15
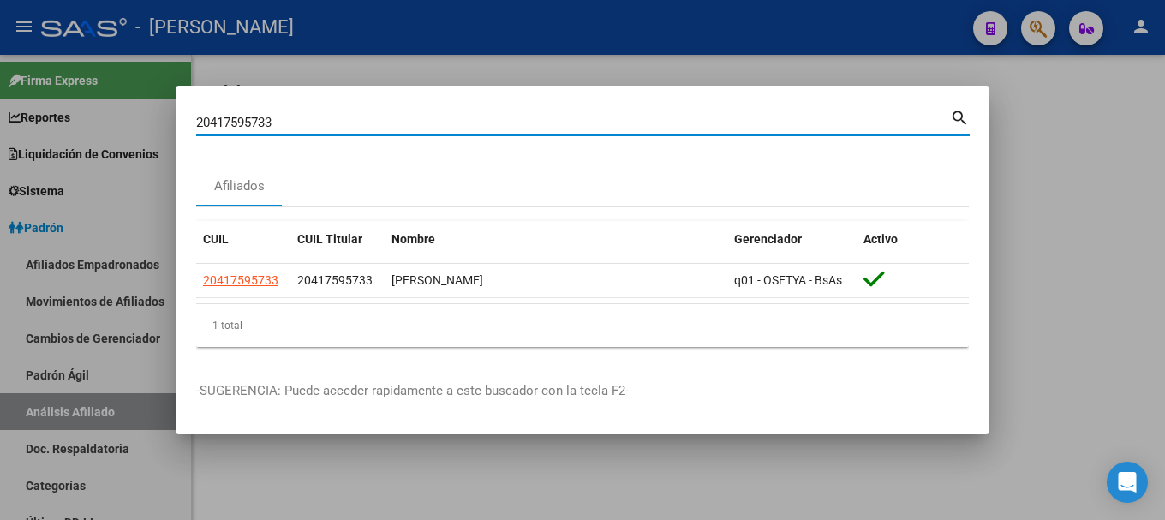
click at [624, 121] on input "20417595733" at bounding box center [573, 122] width 754 height 15
paste input "70539"
type input "20417705393"
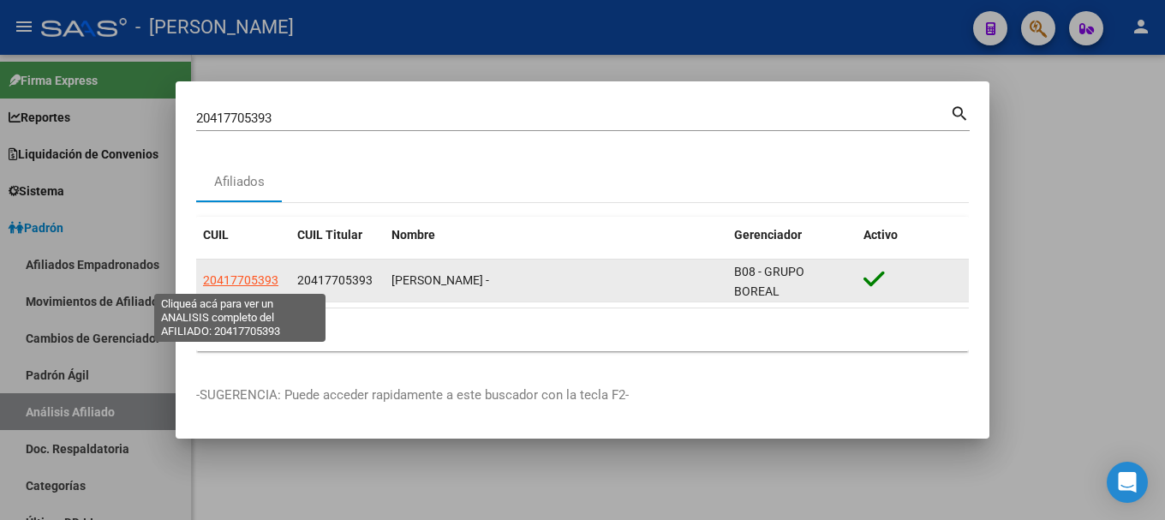
click at [236, 281] on span "20417705393" at bounding box center [240, 280] width 75 height 14
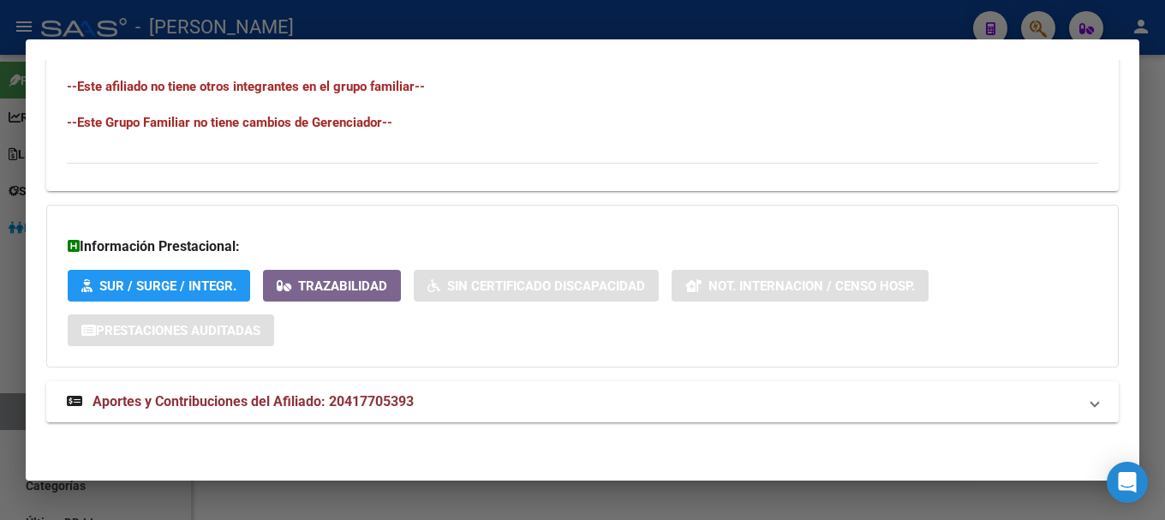
click at [420, 411] on mat-panel-title "Aportes y Contribuciones del Afiliado: 20417705393" at bounding box center [572, 401] width 1011 height 21
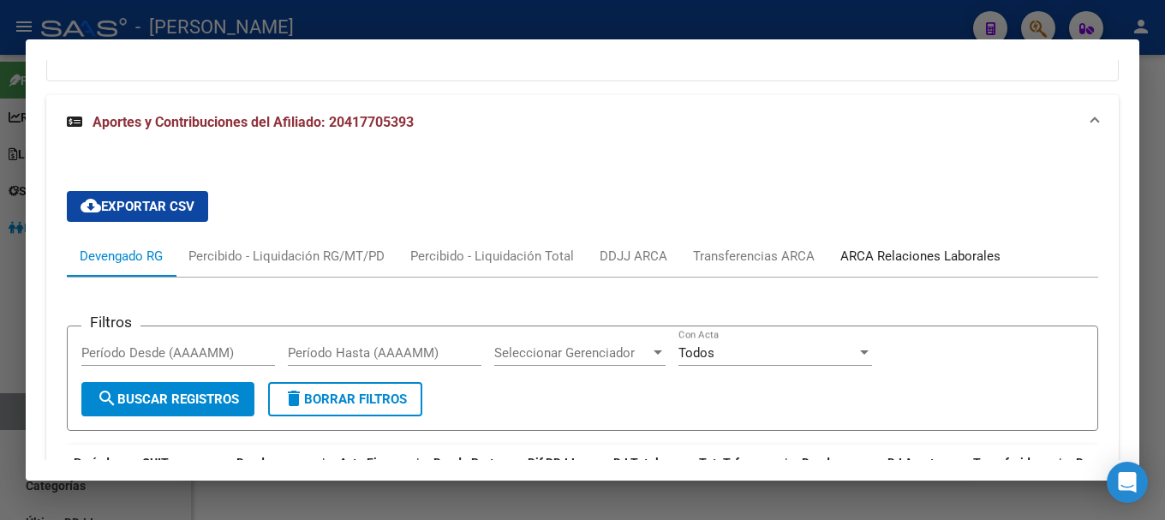
click at [911, 255] on div "ARCA Relaciones Laborales" at bounding box center [920, 256] width 160 height 19
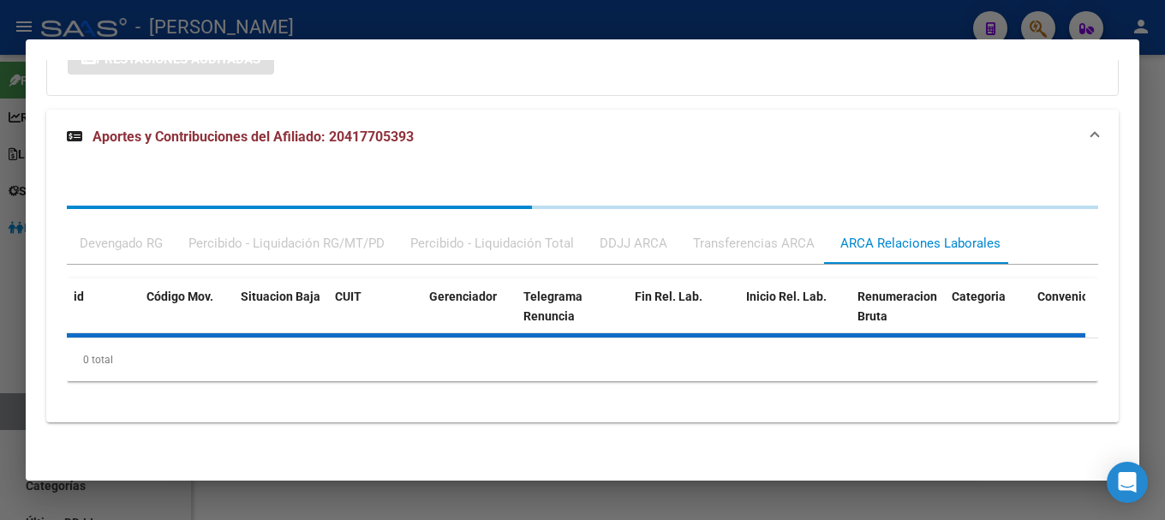
scroll to position [1250, 0]
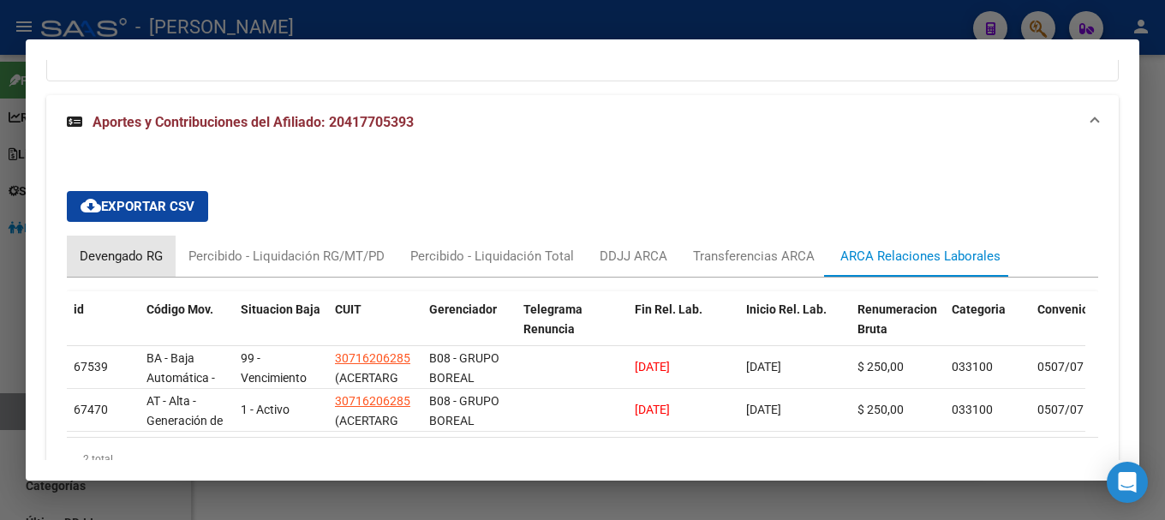
drag, startPoint x: 125, startPoint y: 249, endPoint x: 215, endPoint y: 258, distance: 90.4
click at [125, 250] on div "Devengado RG" at bounding box center [121, 256] width 83 height 19
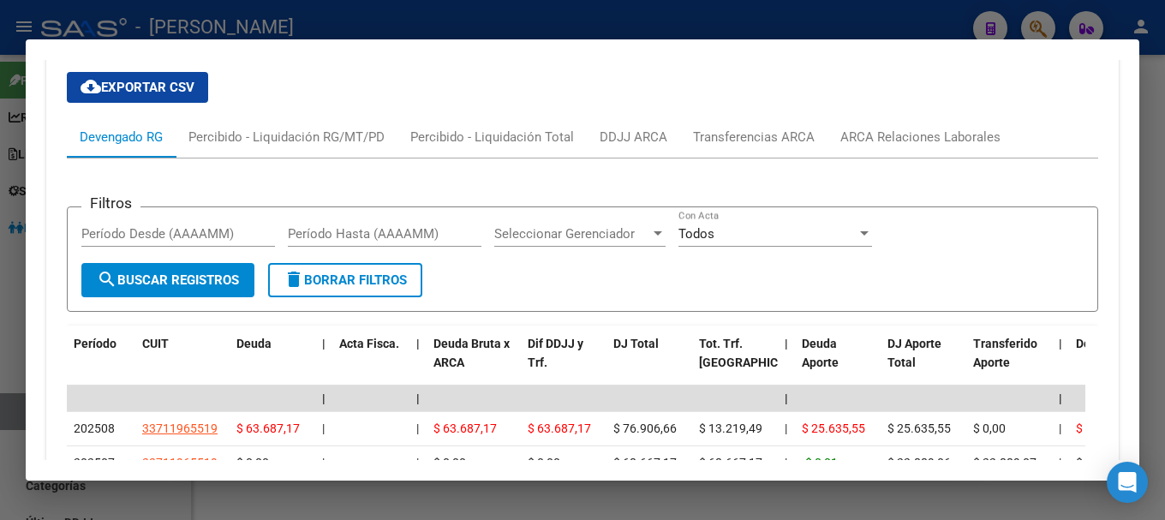
scroll to position [1593, 0]
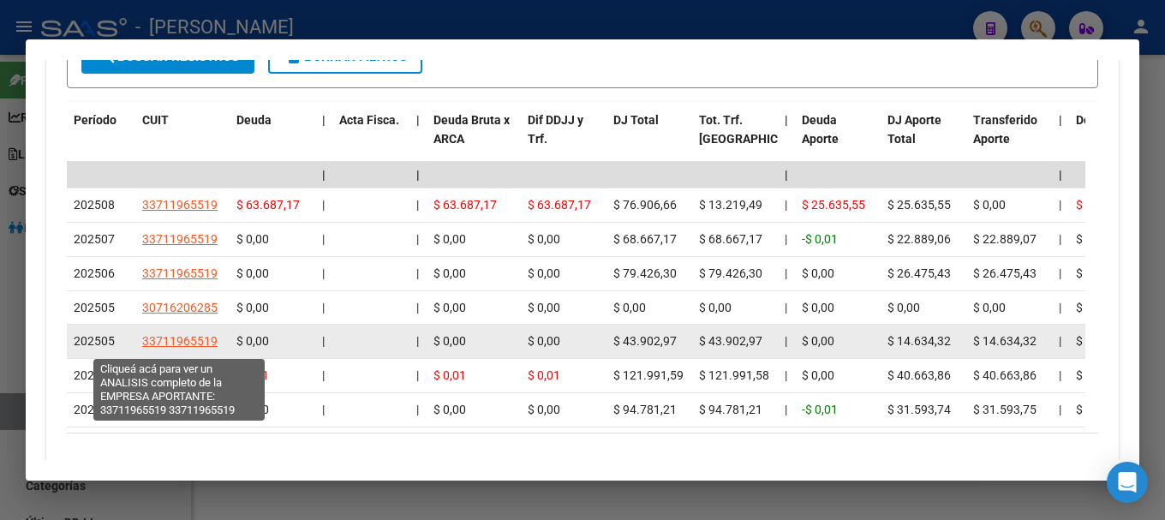
click at [203, 344] on span "33711965519" at bounding box center [179, 341] width 75 height 14
type textarea "33711965519"
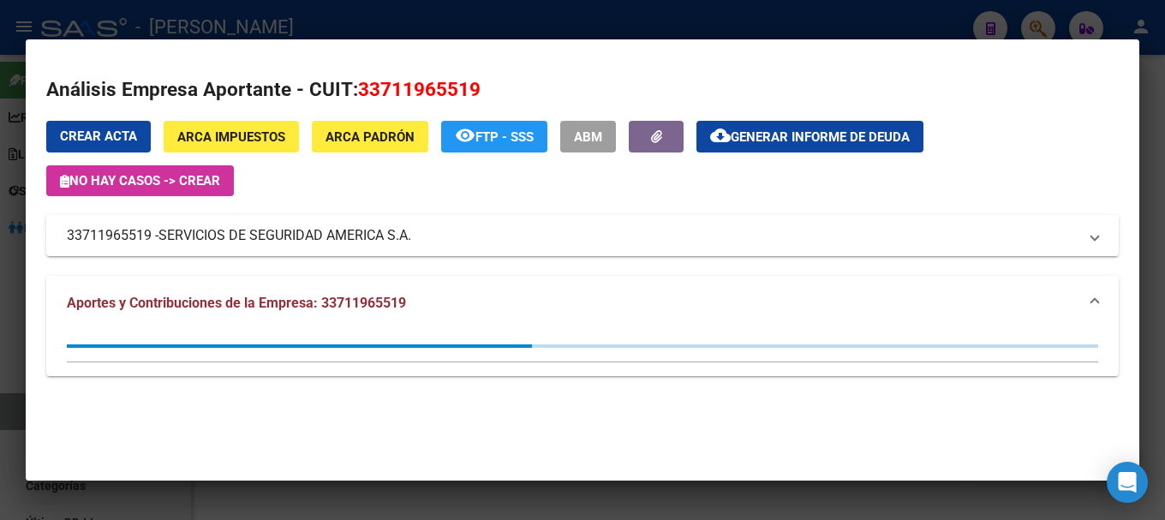
click at [589, 21] on div at bounding box center [582, 260] width 1165 height 520
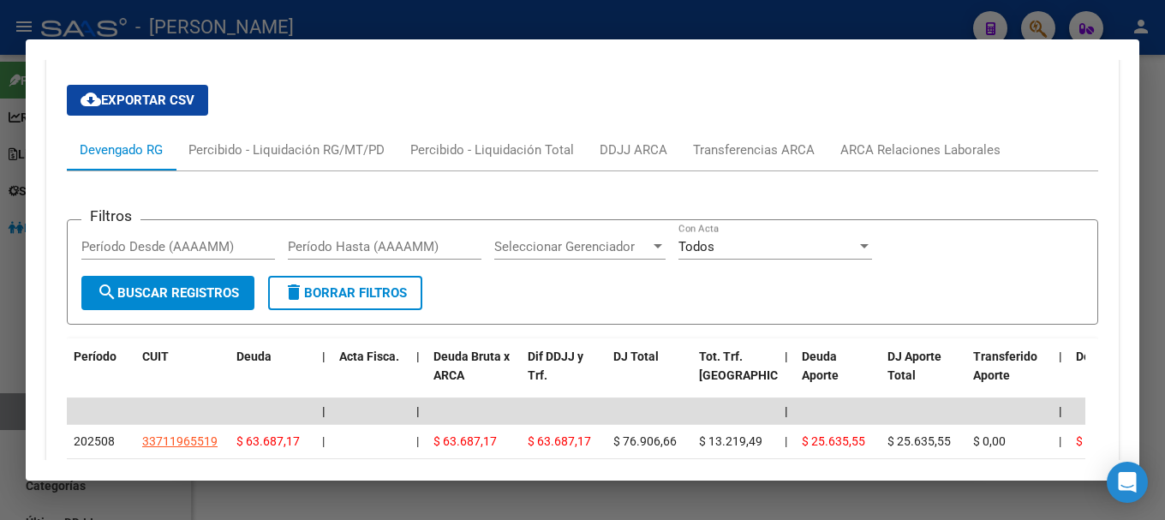
scroll to position [1336, 0]
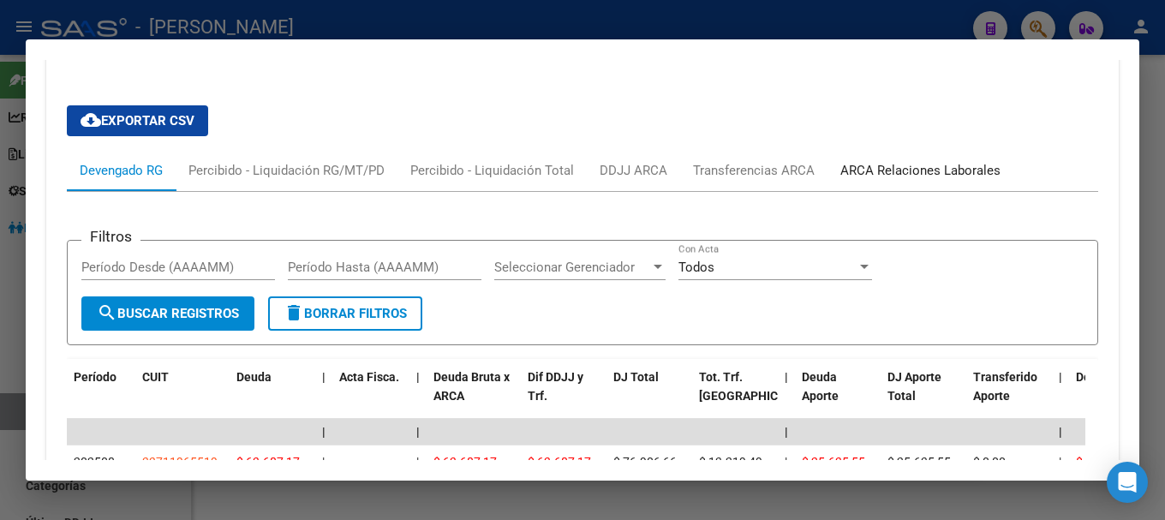
click at [873, 183] on div "ARCA Relaciones Laborales" at bounding box center [921, 170] width 186 height 41
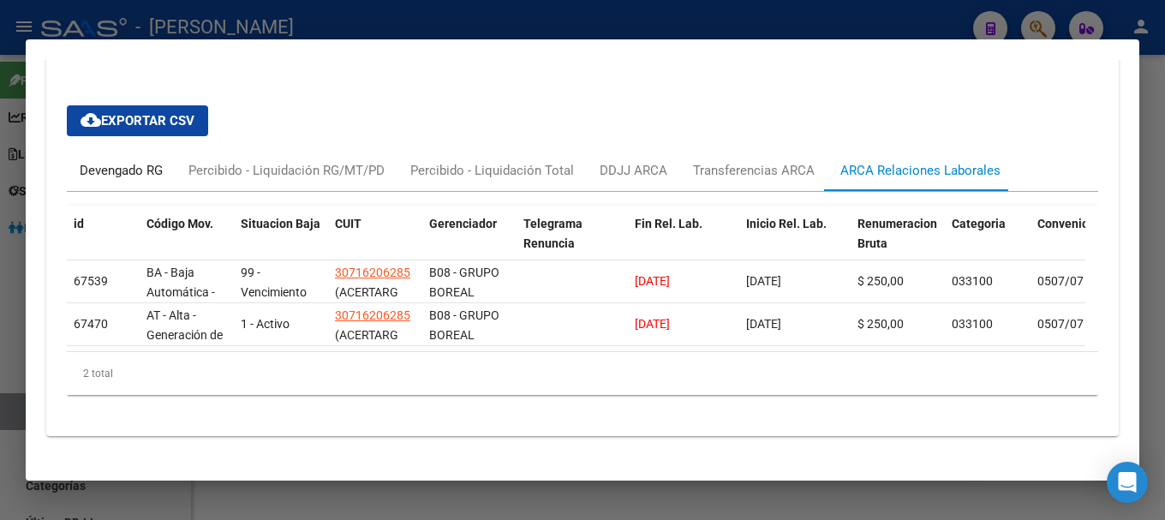
click at [87, 177] on div "Devengado RG" at bounding box center [121, 170] width 83 height 19
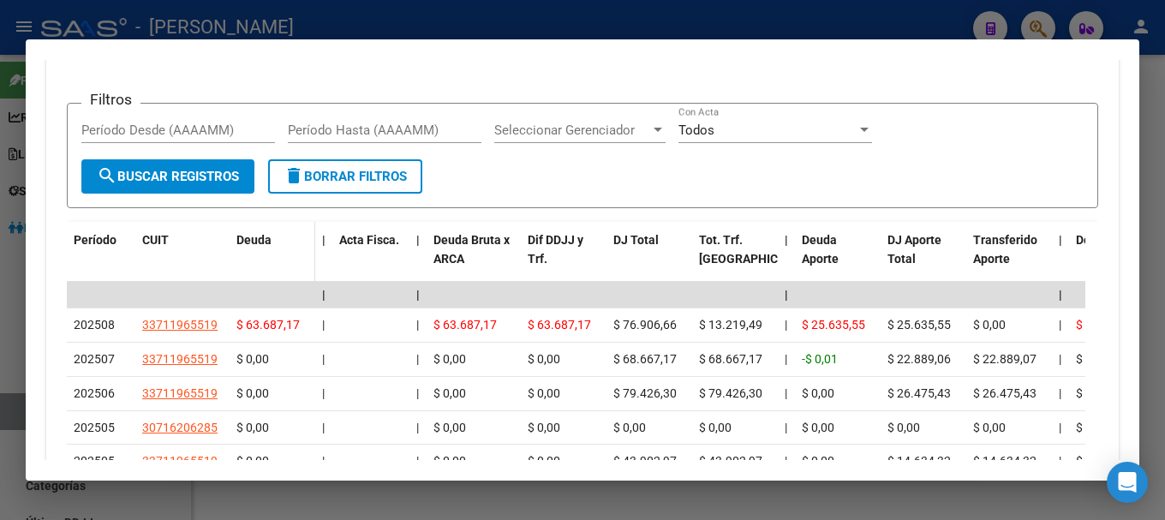
scroll to position [1507, 0]
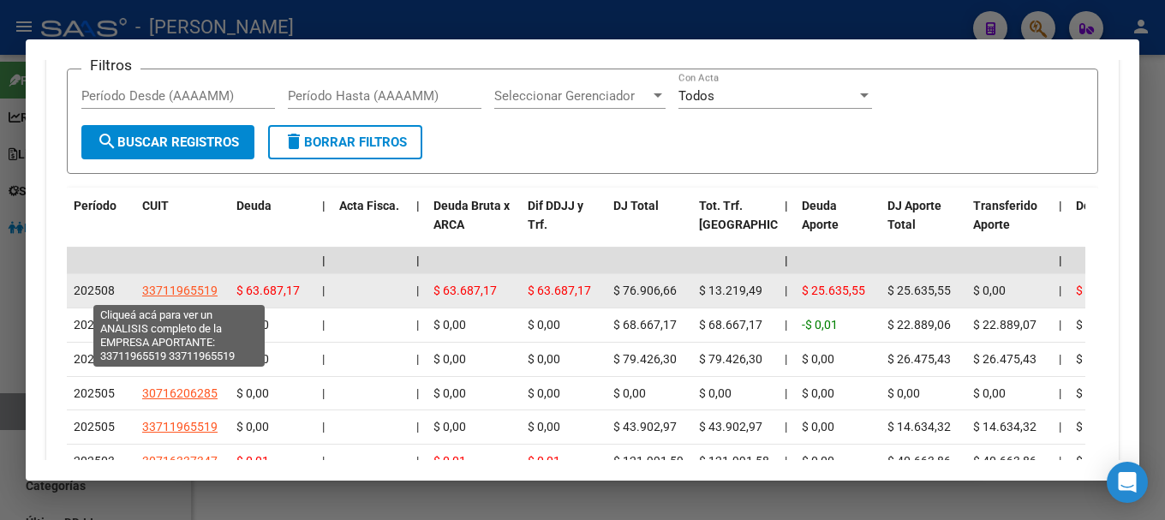
click at [198, 290] on span "33711965519" at bounding box center [179, 291] width 75 height 14
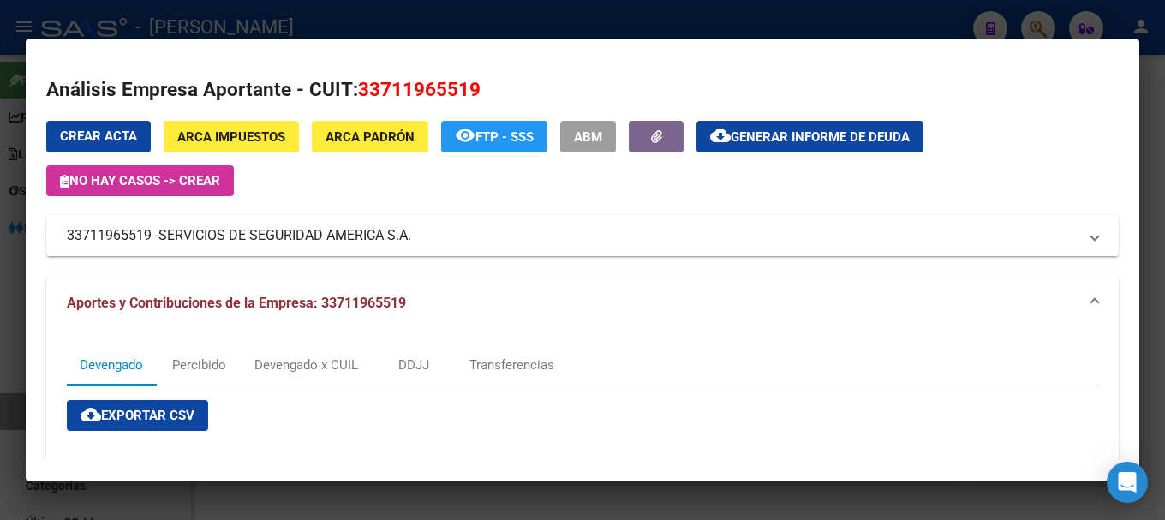
click at [457, 22] on div at bounding box center [582, 260] width 1165 height 520
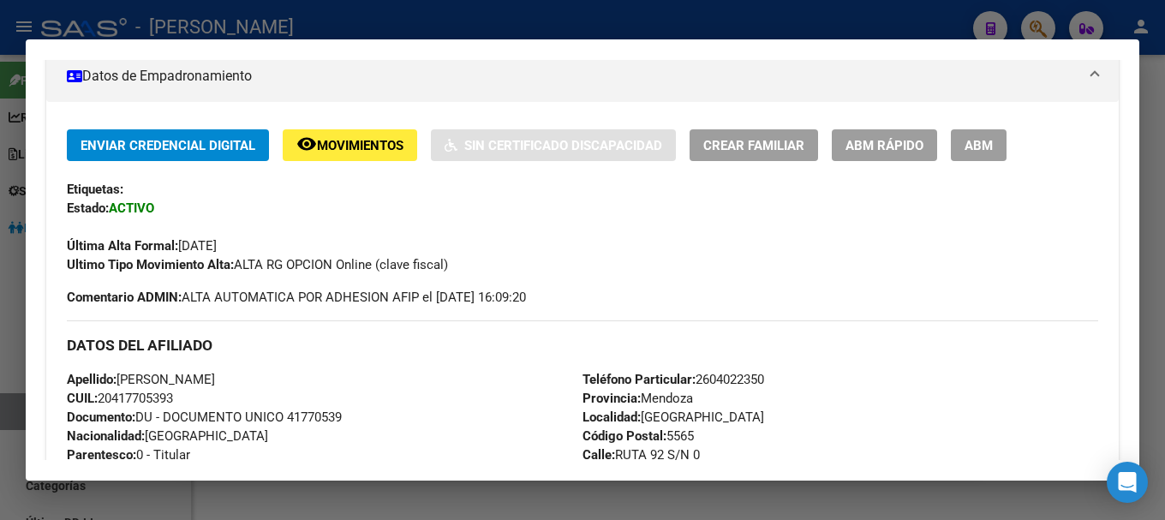
scroll to position [0, 0]
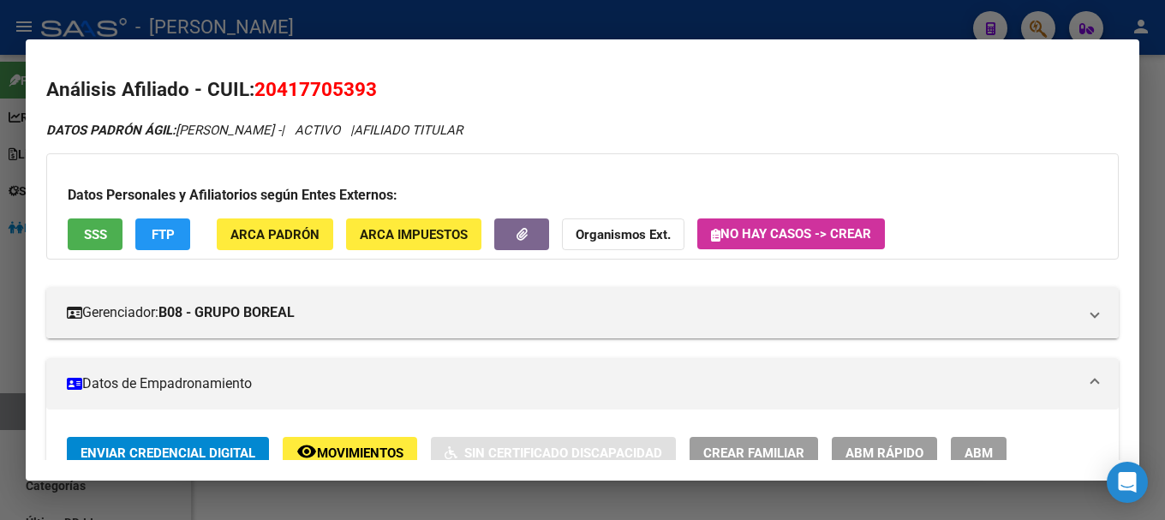
click at [315, 75] on h2 "Análisis Afiliado - CUIL: 20417705393" at bounding box center [582, 89] width 1073 height 29
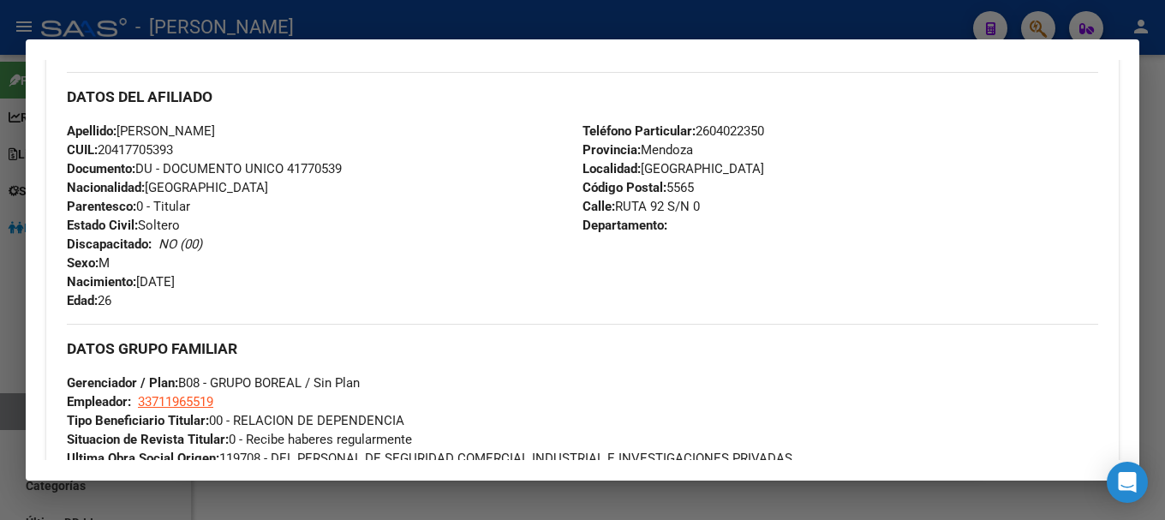
scroll to position [600, 0]
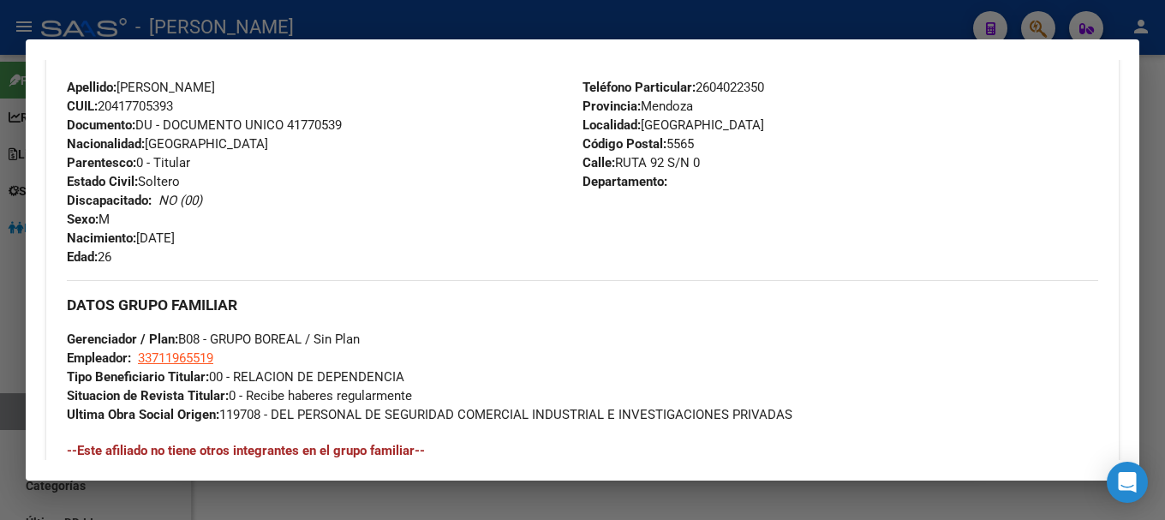
drag, startPoint x: 113, startPoint y: 103, endPoint x: 172, endPoint y: 112, distance: 59.9
click at [172, 112] on span "CUIL: 20417705393" at bounding box center [120, 106] width 106 height 15
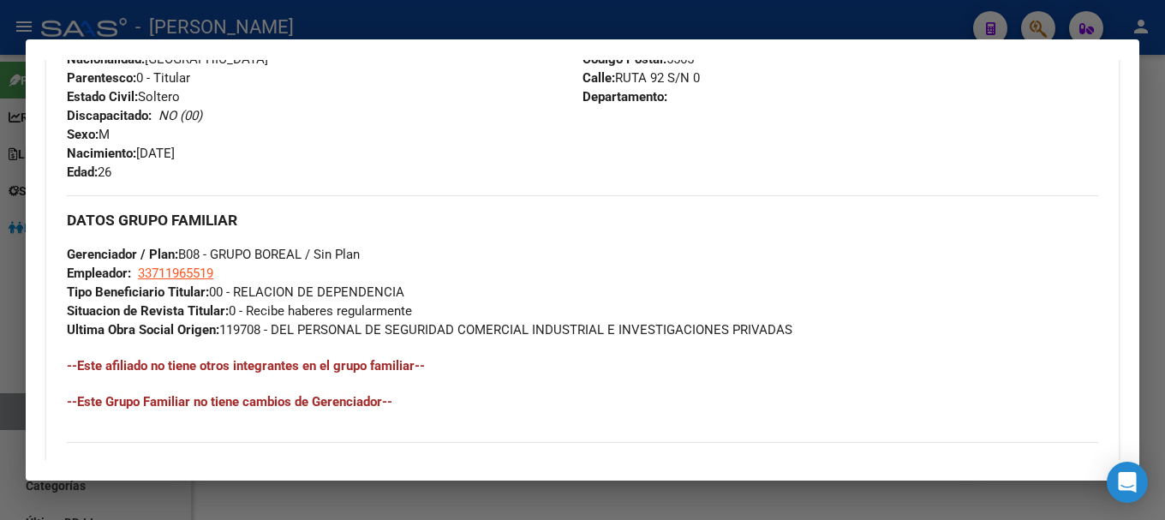
scroll to position [685, 0]
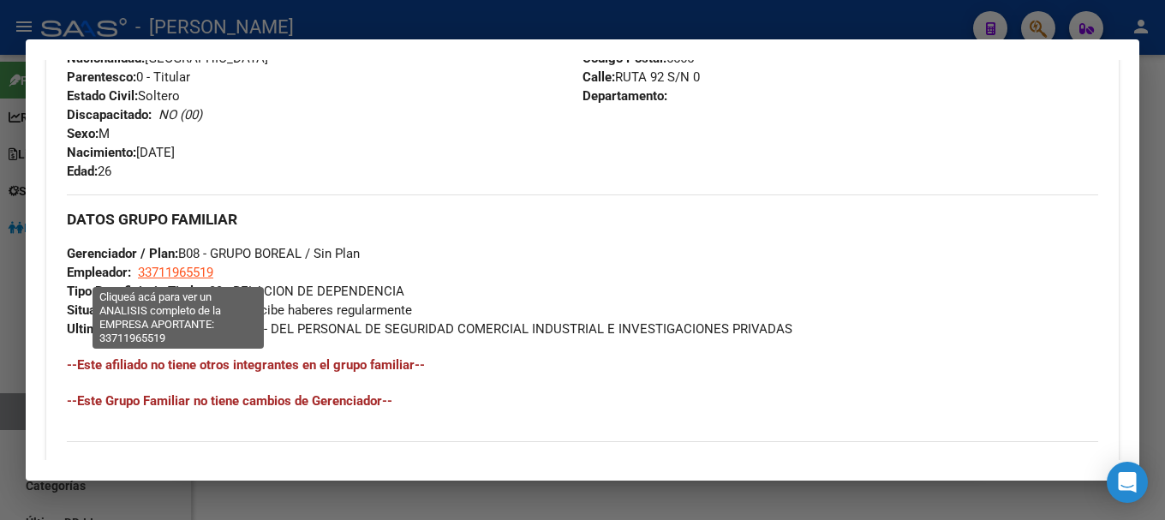
click at [180, 272] on span "33711965519" at bounding box center [175, 272] width 75 height 15
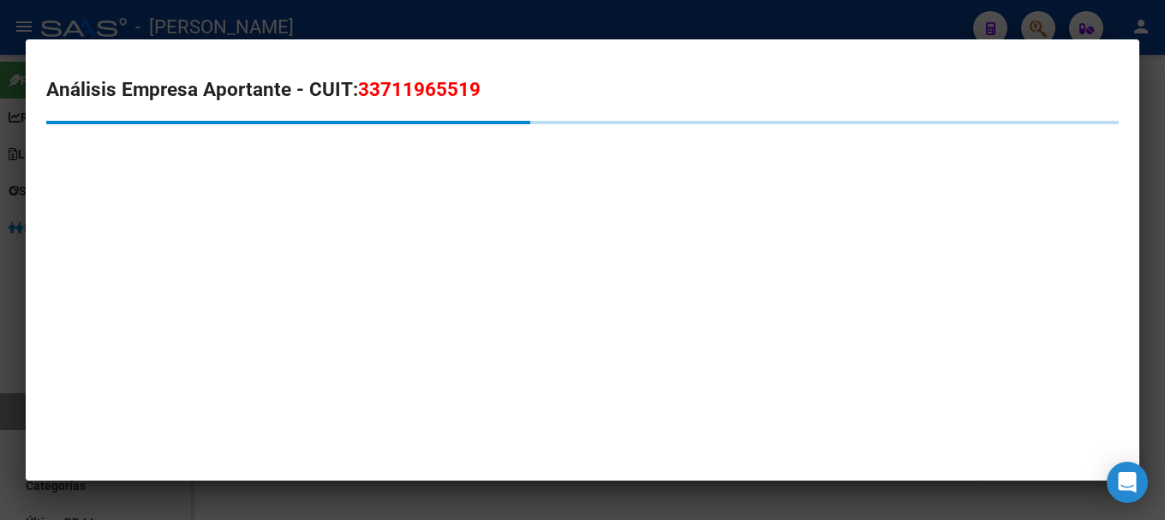
click at [415, 92] on span "33711965519" at bounding box center [419, 89] width 123 height 22
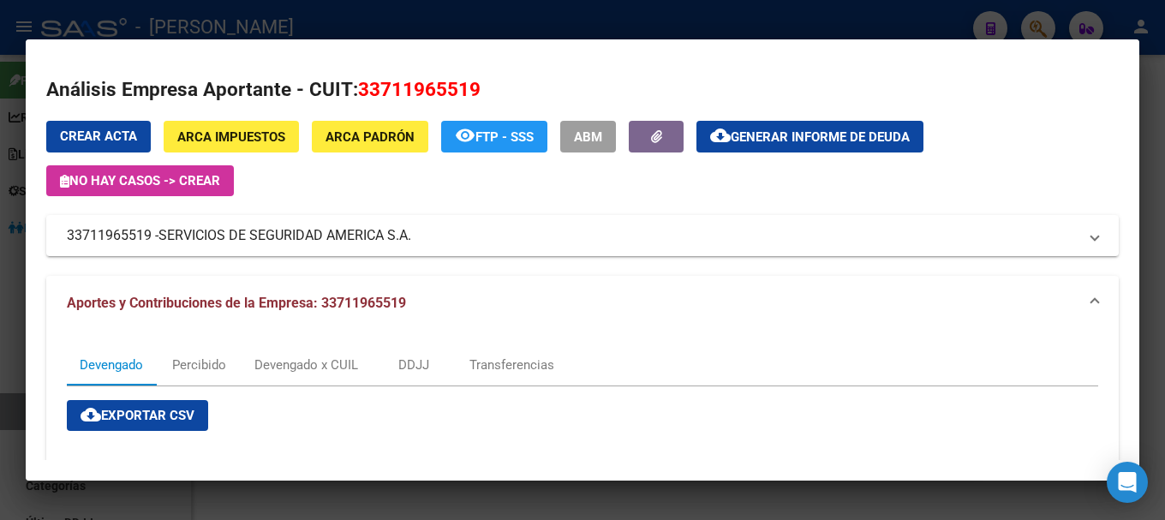
click at [337, 32] on div at bounding box center [582, 260] width 1165 height 520
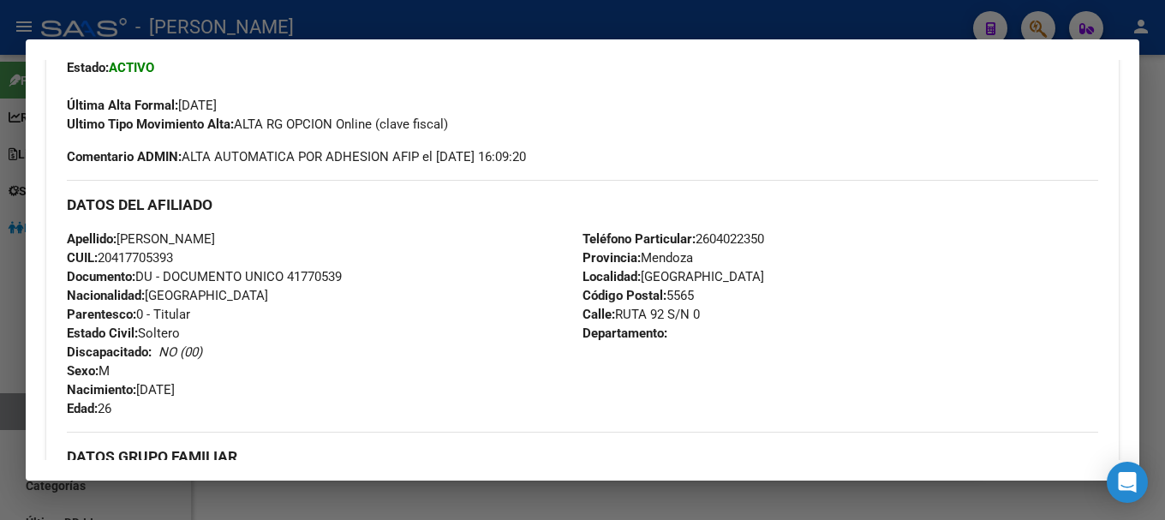
scroll to position [428, 0]
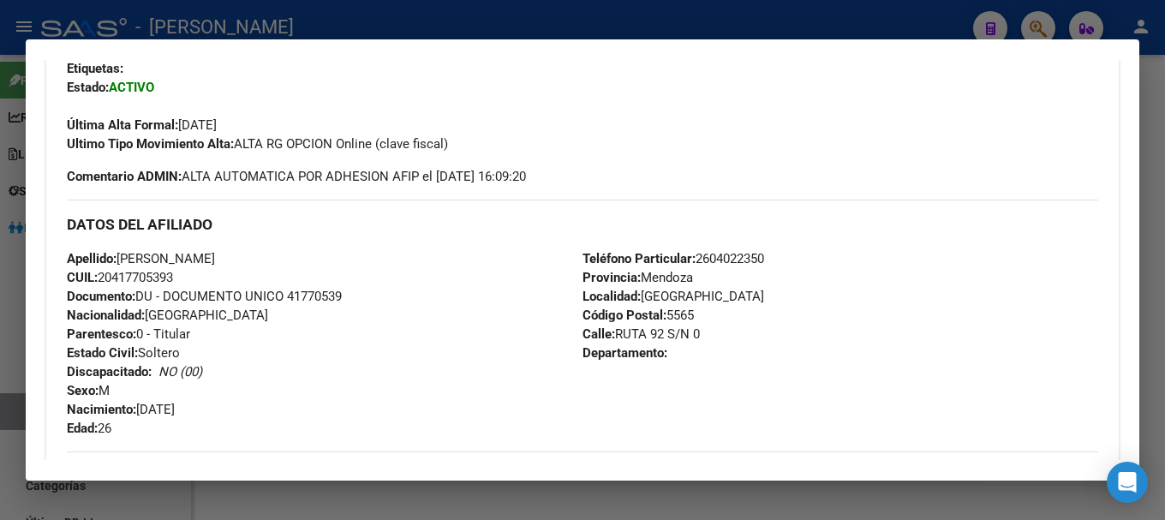
click at [478, 27] on div at bounding box center [582, 260] width 1165 height 520
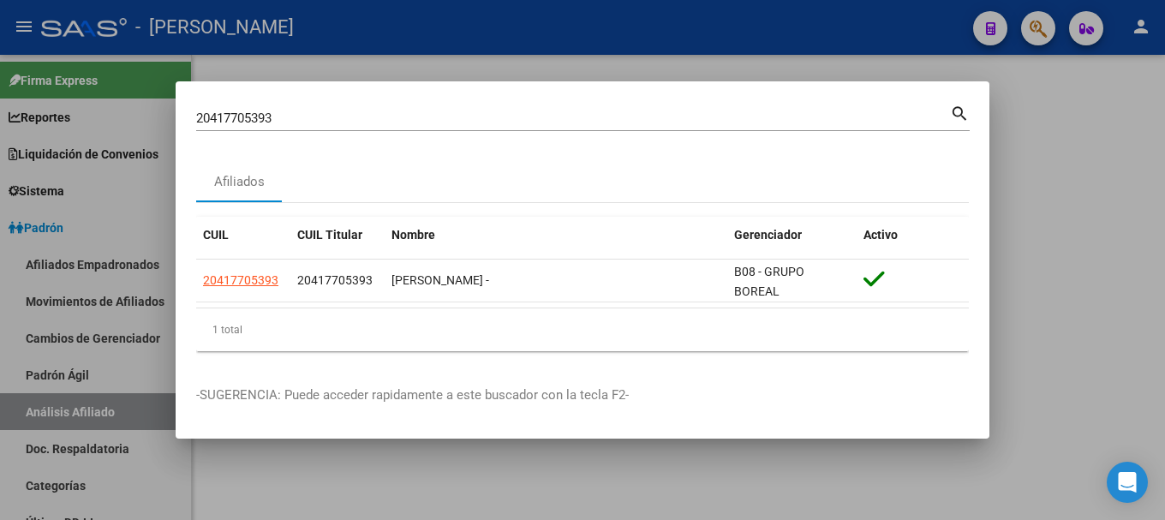
click at [596, 111] on input "20417705393" at bounding box center [573, 118] width 754 height 15
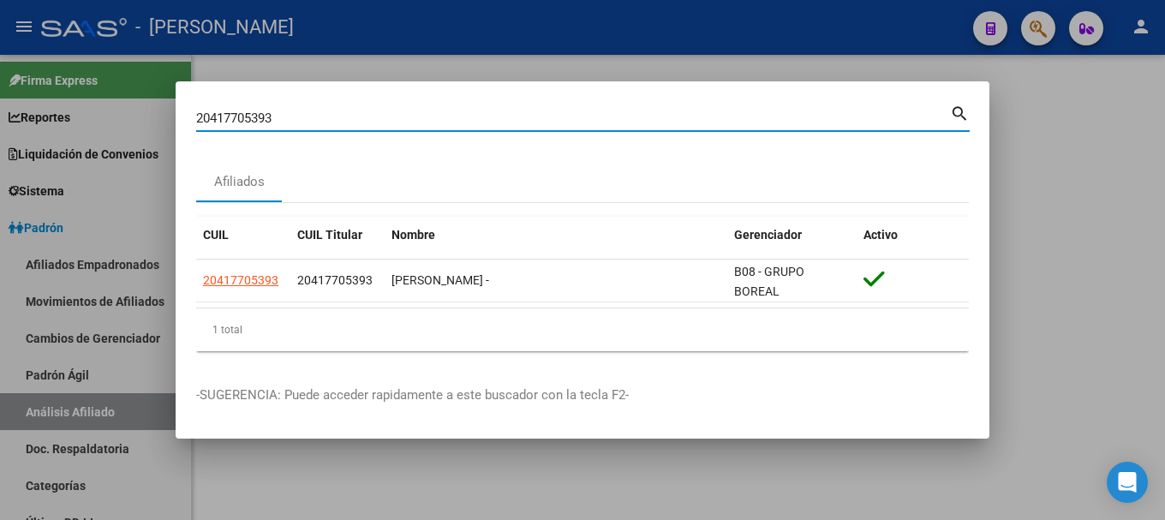
click at [601, 114] on input "20417705393" at bounding box center [573, 118] width 754 height 15
paste input "20417775502"
click at [601, 114] on input "2041770539320417775502" at bounding box center [573, 118] width 754 height 15
paste input
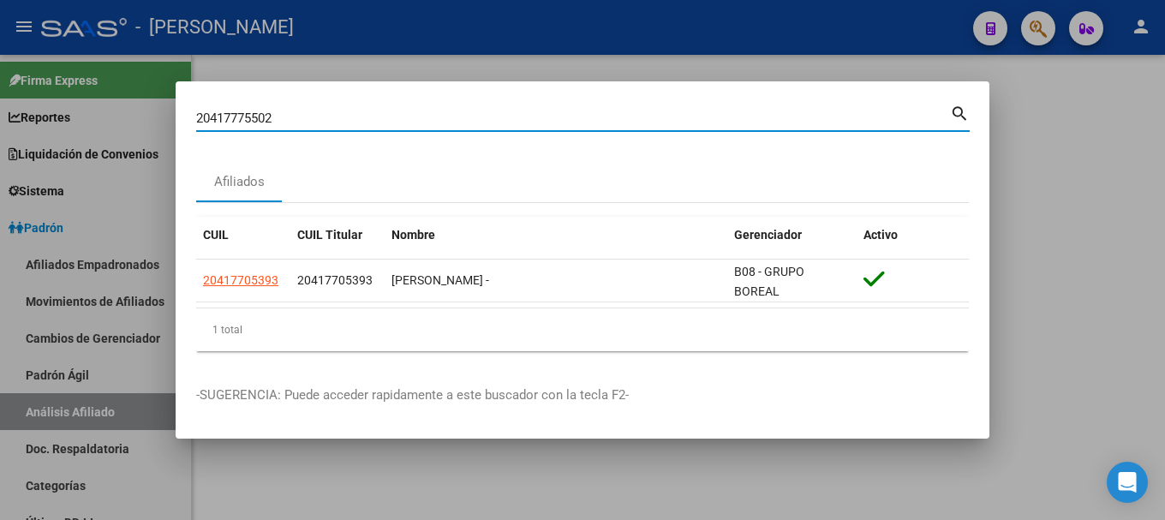
type input "20417775502"
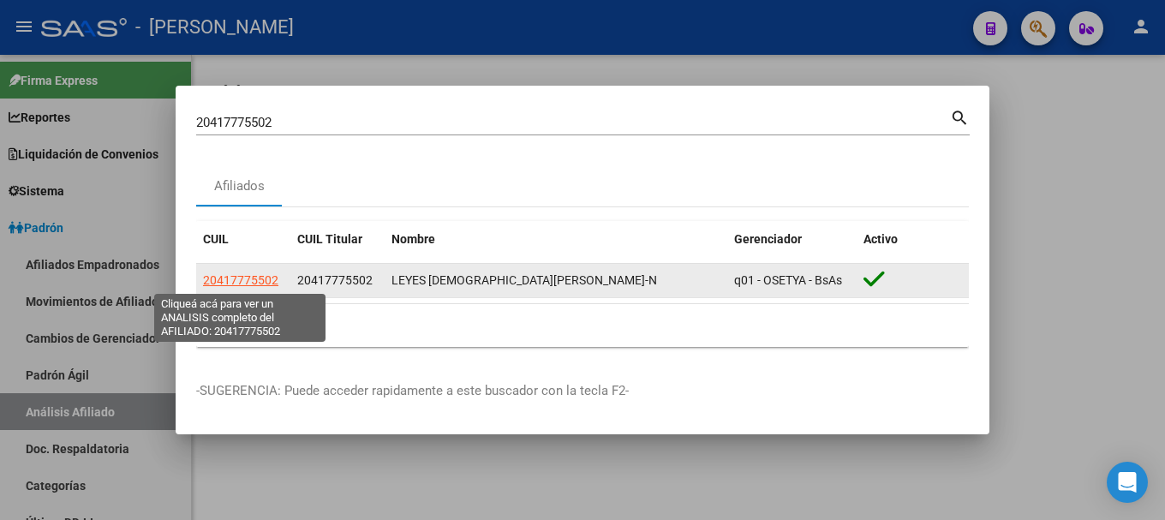
click at [250, 282] on span "20417775502" at bounding box center [240, 280] width 75 height 14
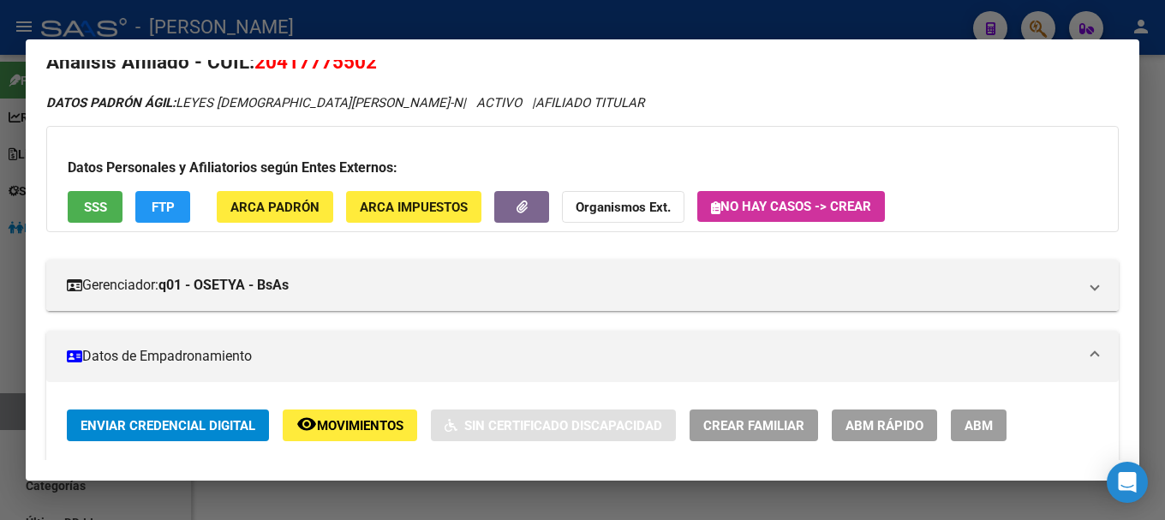
scroll to position [0, 0]
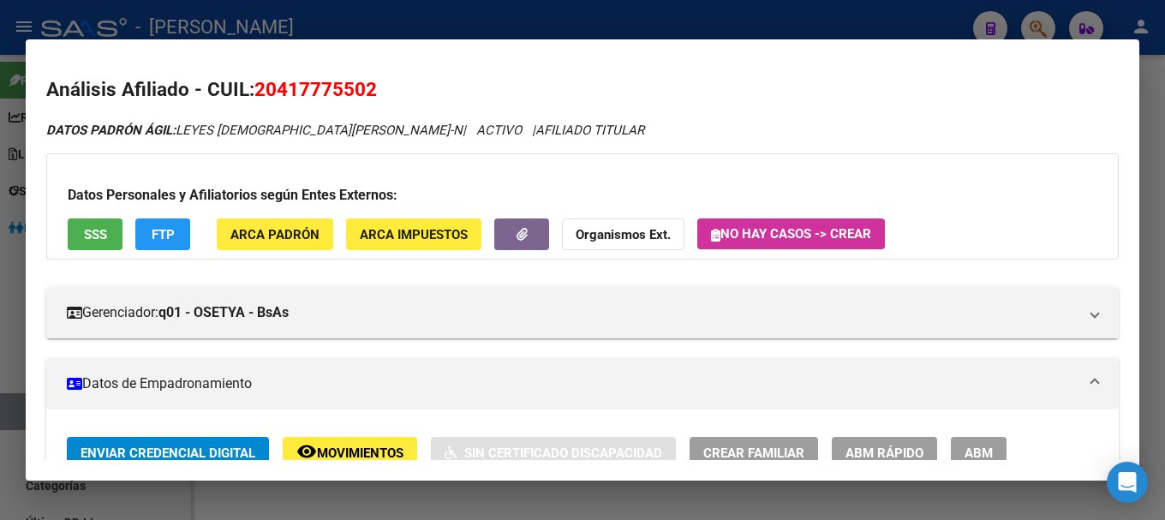
click at [340, 92] on span "20417775502" at bounding box center [315, 89] width 123 height 22
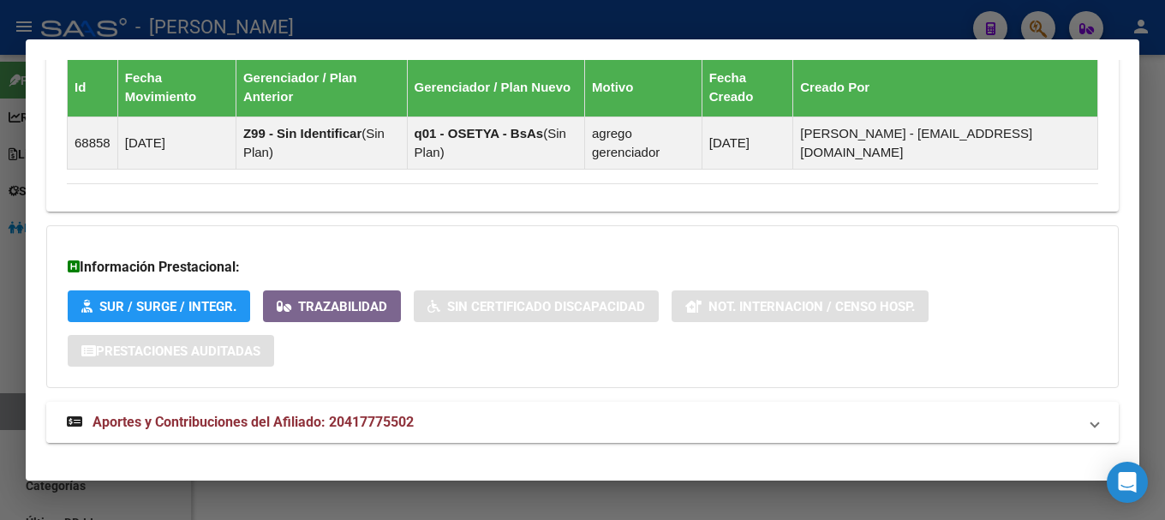
scroll to position [1090, 0]
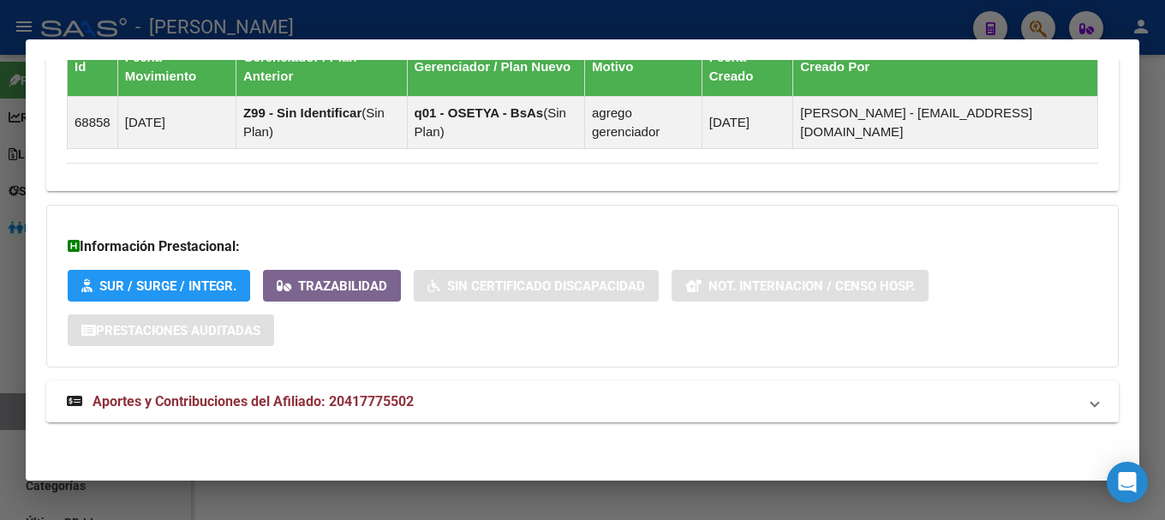
click at [489, 399] on mat-panel-title "Aportes y Contribuciones del Afiliado: 20417775502" at bounding box center [572, 401] width 1011 height 21
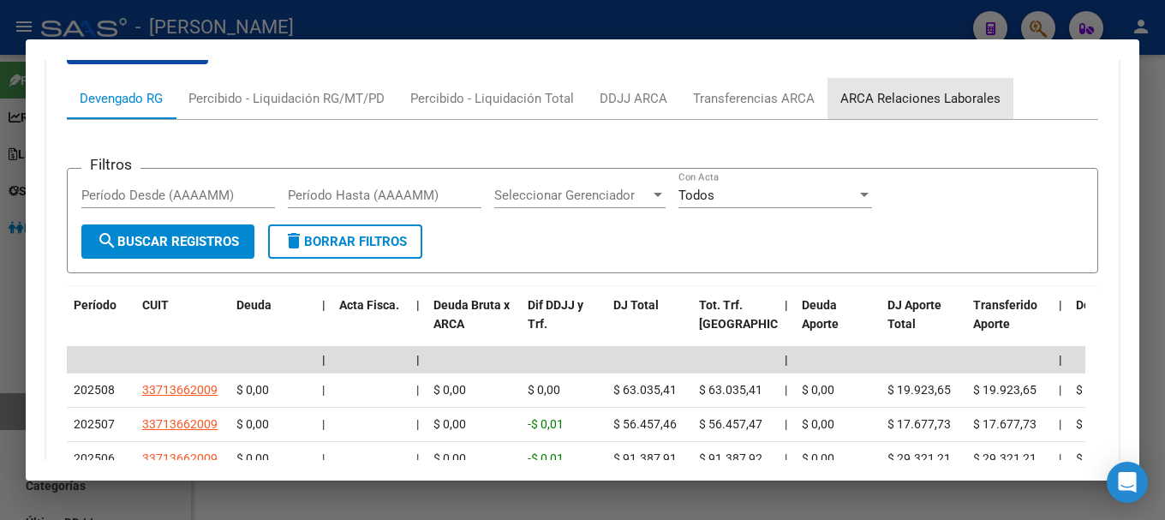
click at [933, 97] on div "ARCA Relaciones Laborales" at bounding box center [920, 98] width 160 height 19
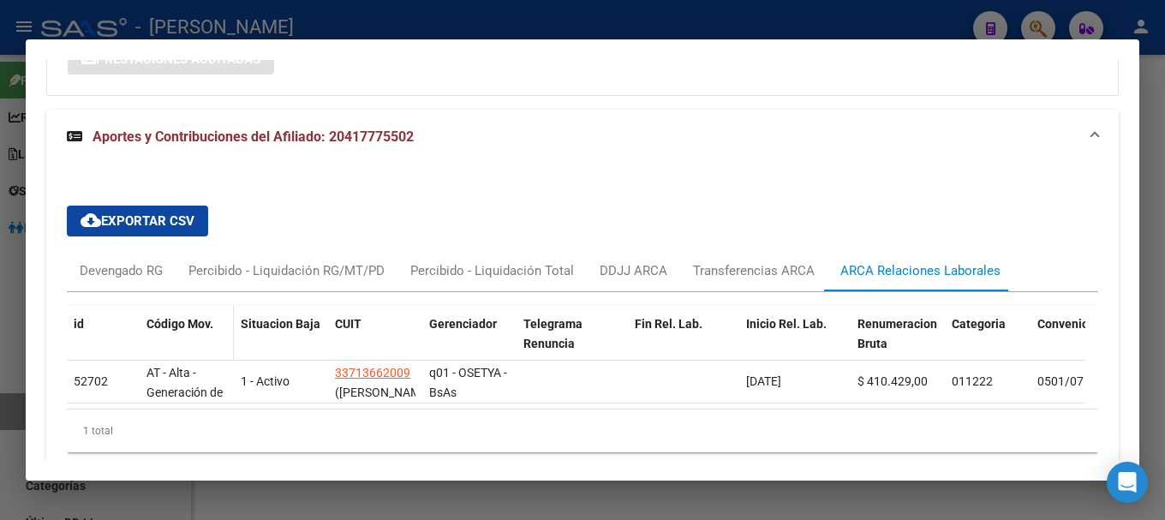
scroll to position [1440, 0]
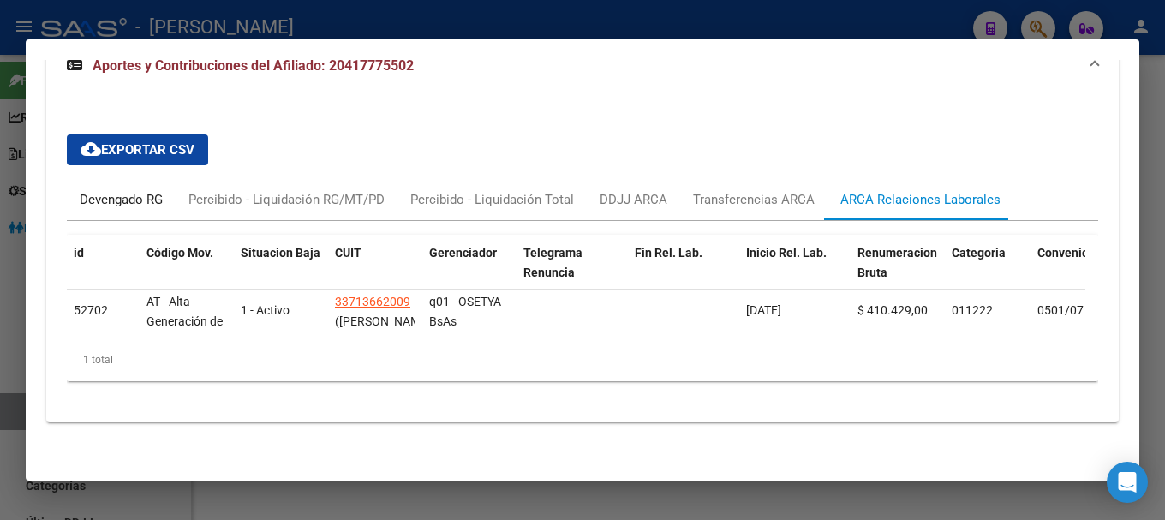
click at [146, 190] on div "Devengado RG" at bounding box center [121, 199] width 83 height 19
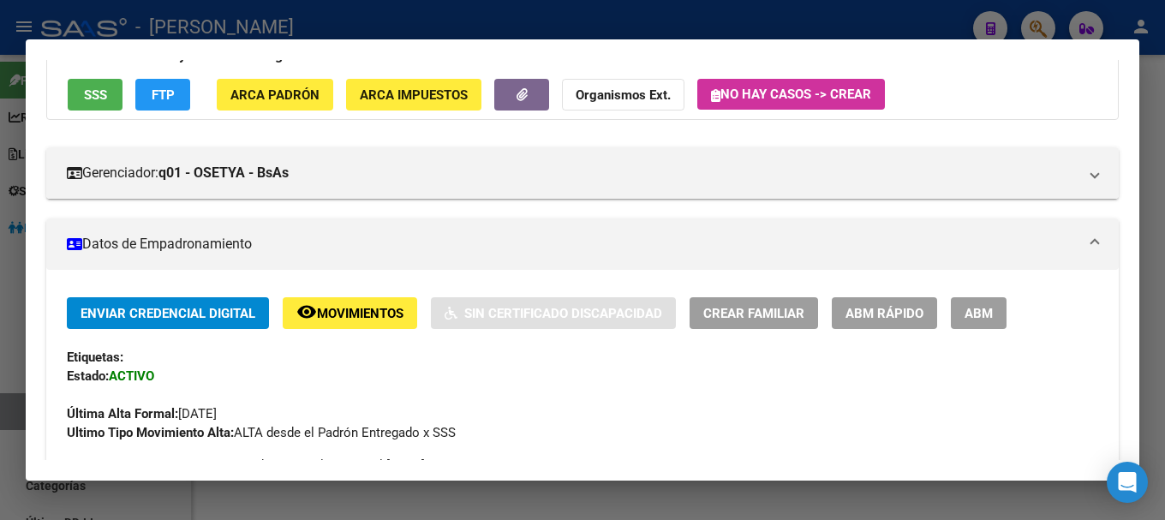
scroll to position [0, 0]
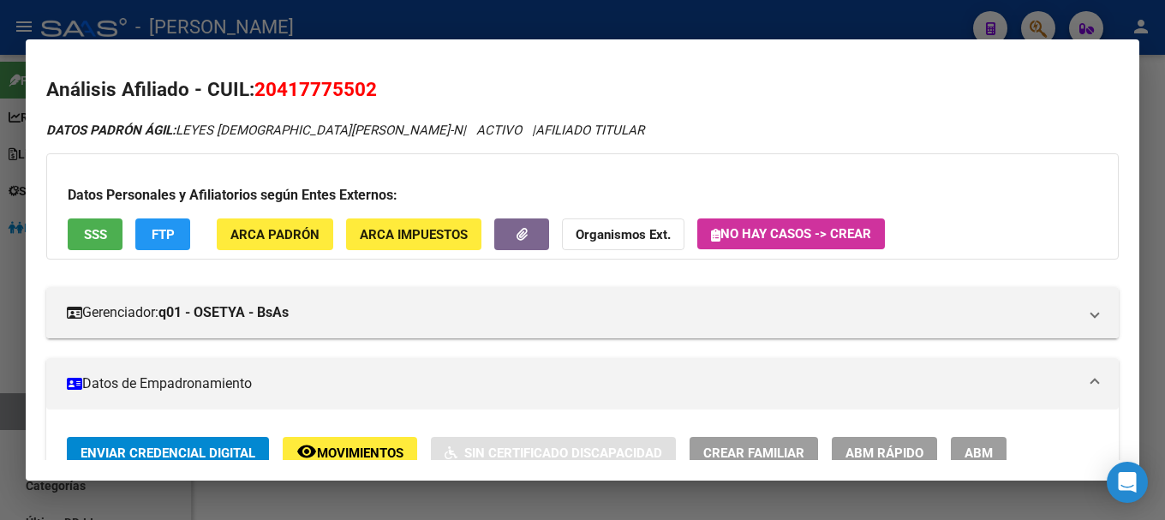
click at [329, 104] on h2 "Análisis Afiliado - CUIL: 20417775502" at bounding box center [582, 89] width 1073 height 29
click at [338, 88] on span "20417775502" at bounding box center [315, 89] width 123 height 22
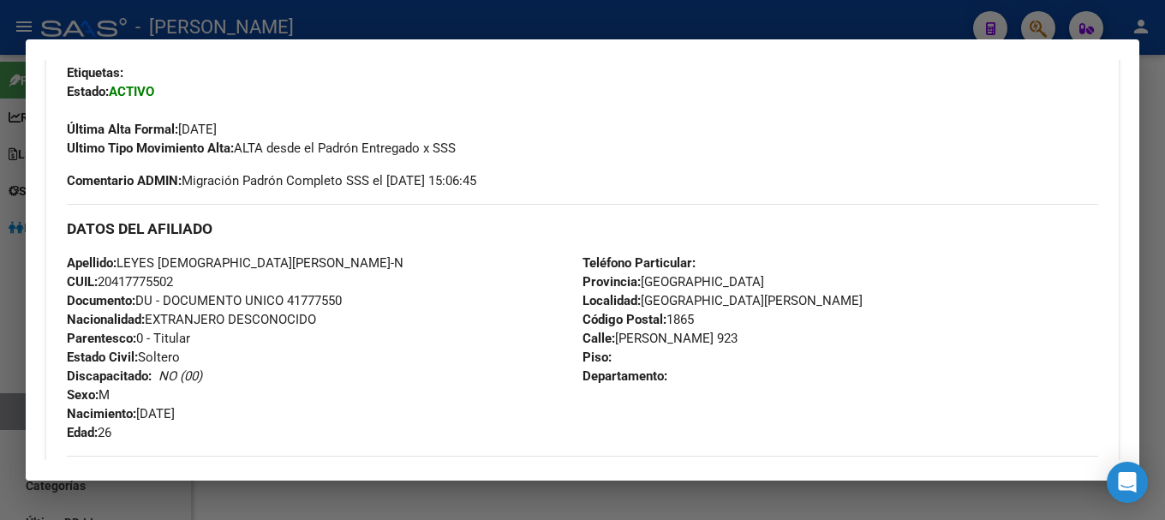
scroll to position [428, 0]
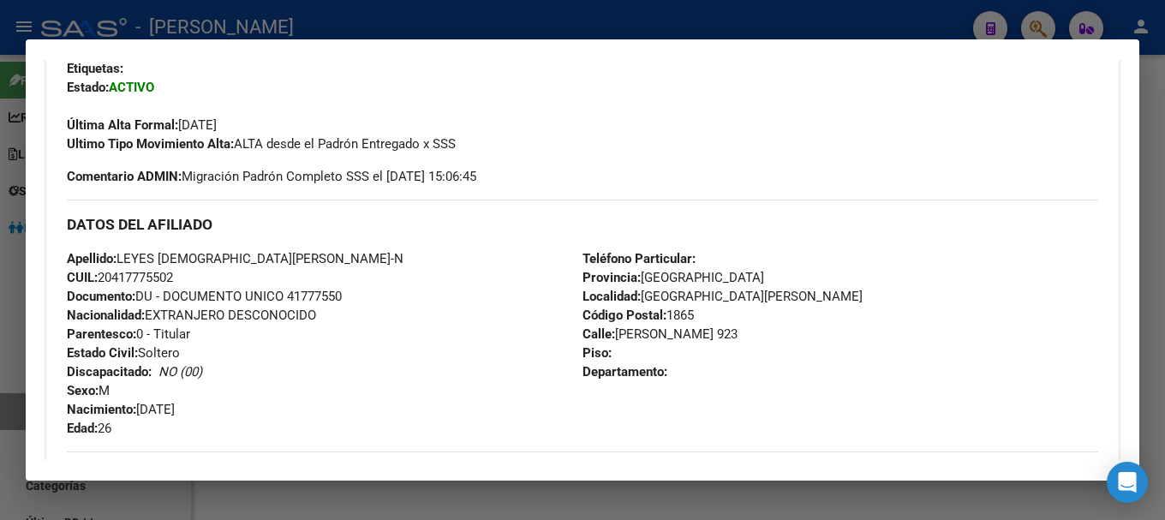
drag, startPoint x: 117, startPoint y: 275, endPoint x: 173, endPoint y: 275, distance: 56.5
click at [173, 275] on span "CUIL: 20417775502" at bounding box center [120, 277] width 106 height 15
drag, startPoint x: 612, startPoint y: 333, endPoint x: 692, endPoint y: 335, distance: 80.5
click at [692, 335] on span "[STREET_ADDRESS][PERSON_NAME]" at bounding box center [660, 333] width 155 height 15
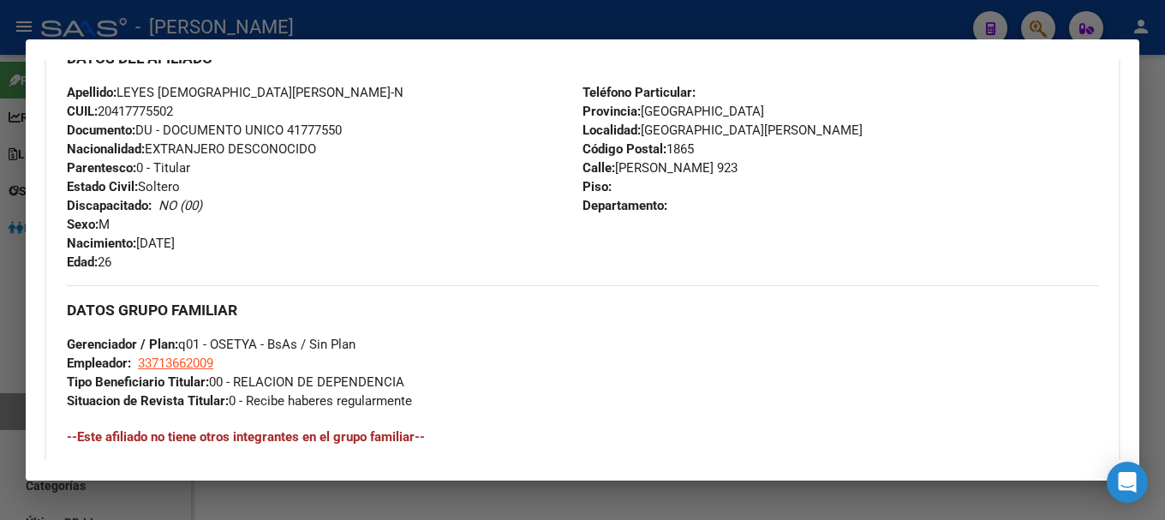
scroll to position [600, 0]
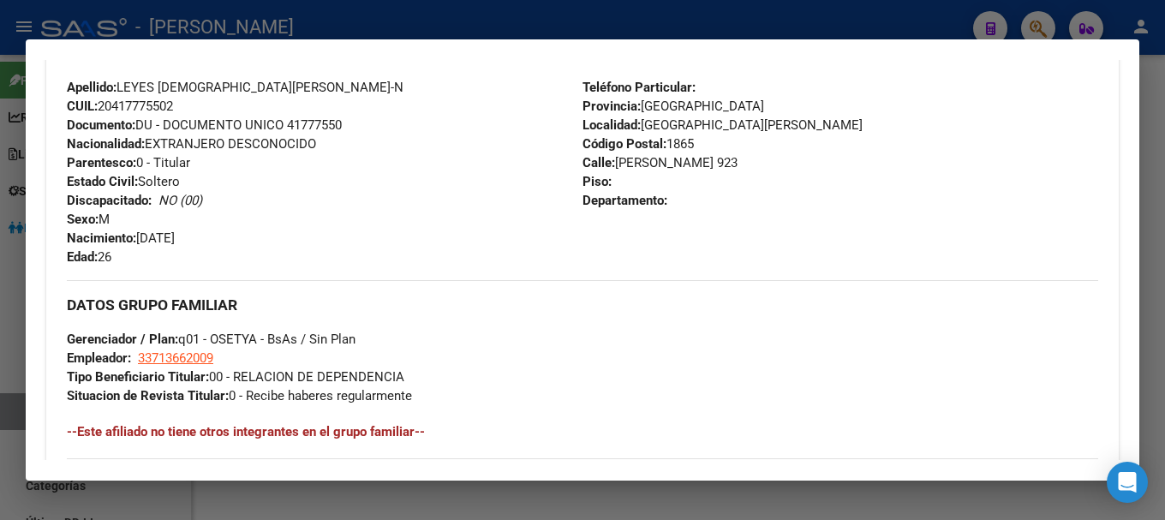
click at [204, 369] on strong "Tipo Beneficiario Titular:" at bounding box center [138, 376] width 142 height 15
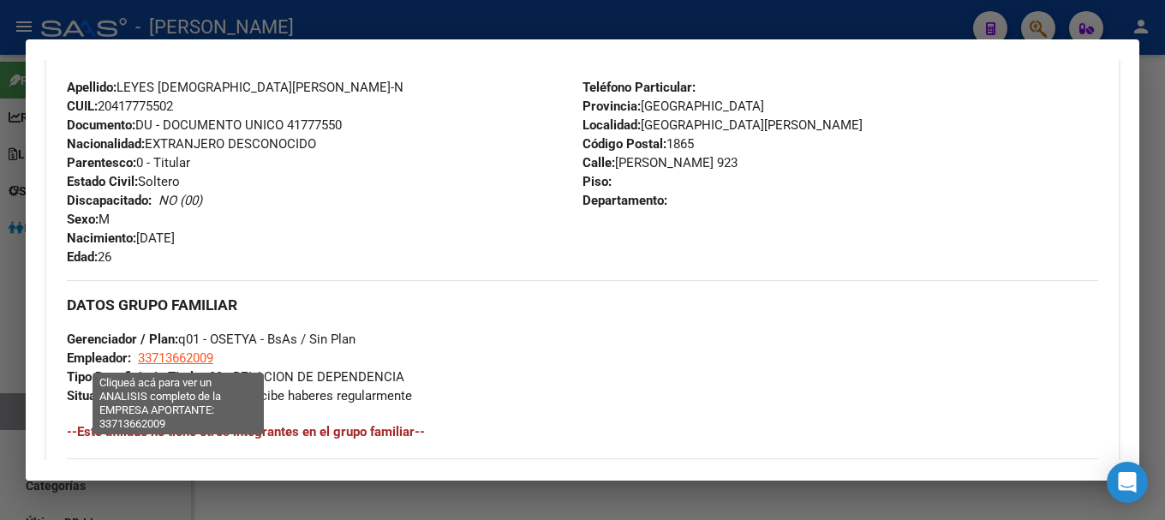
click at [204, 362] on span "33713662009" at bounding box center [175, 357] width 75 height 15
type textarea "33713662009"
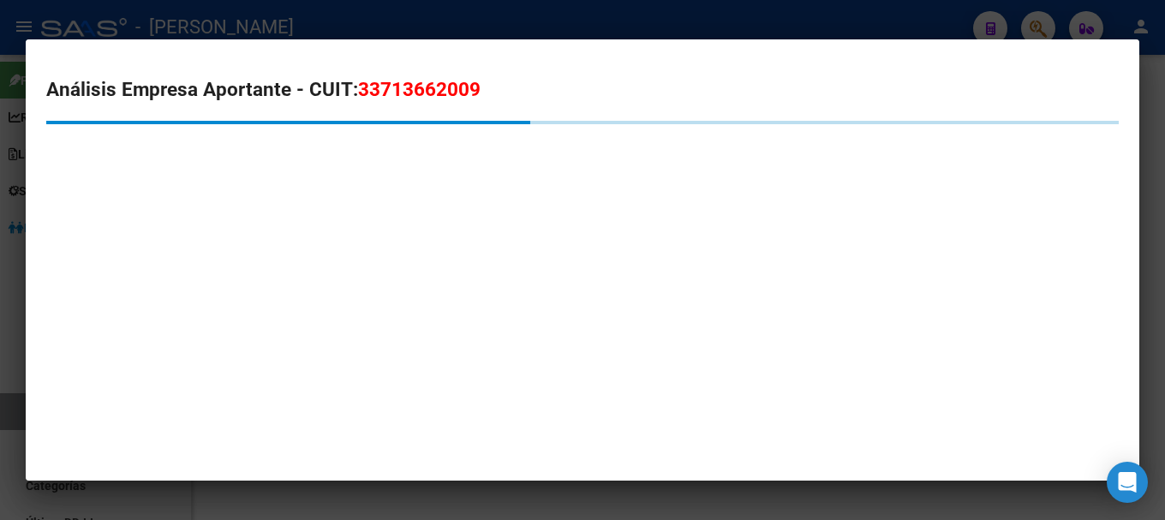
click at [444, 81] on span "33713662009" at bounding box center [419, 89] width 123 height 22
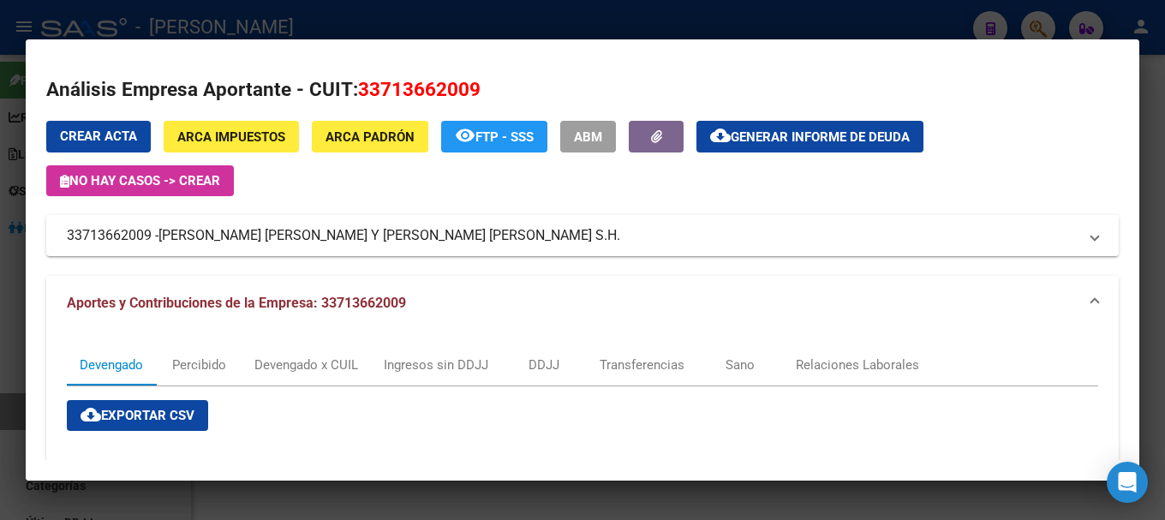
click at [341, 39] on mat-dialog-container "Análisis Empresa Aportante - CUIT: 33713662009 Crear Acta ARCA Impuestos ARCA P…" at bounding box center [583, 260] width 1114 height 442
click at [363, 11] on div at bounding box center [582, 260] width 1165 height 520
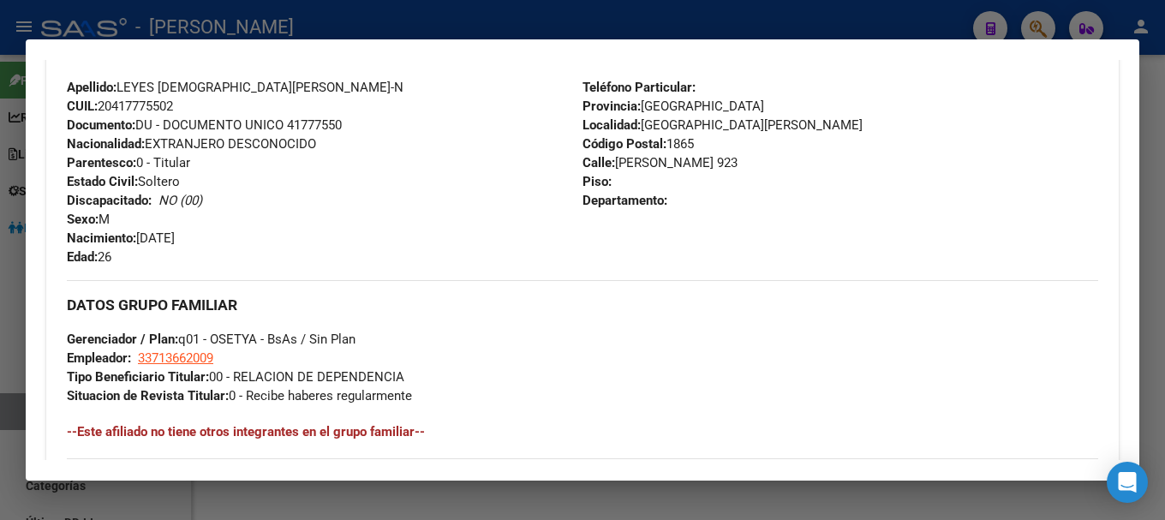
scroll to position [343, 0]
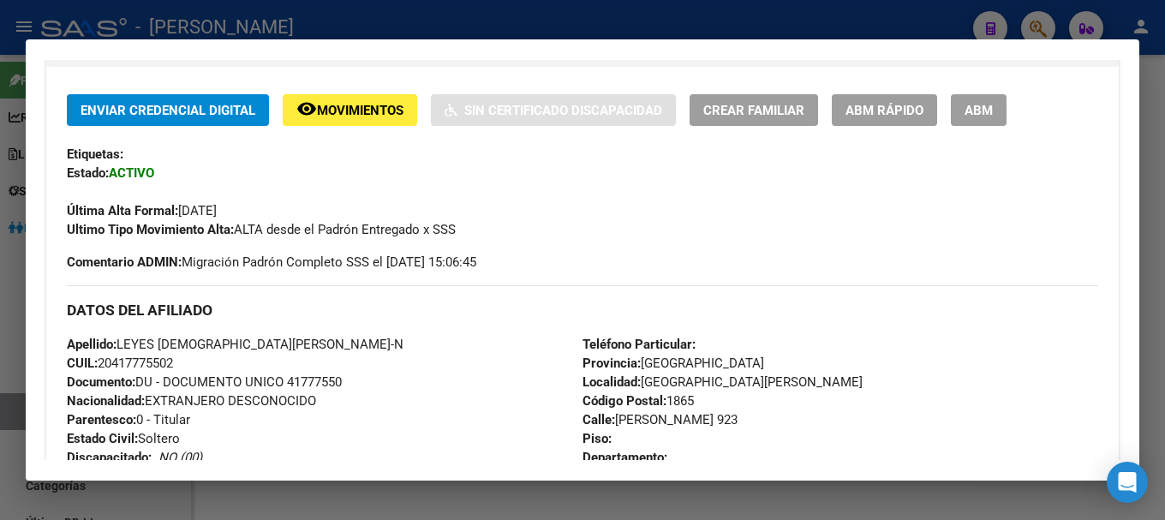
click at [479, 18] on div at bounding box center [582, 260] width 1165 height 520
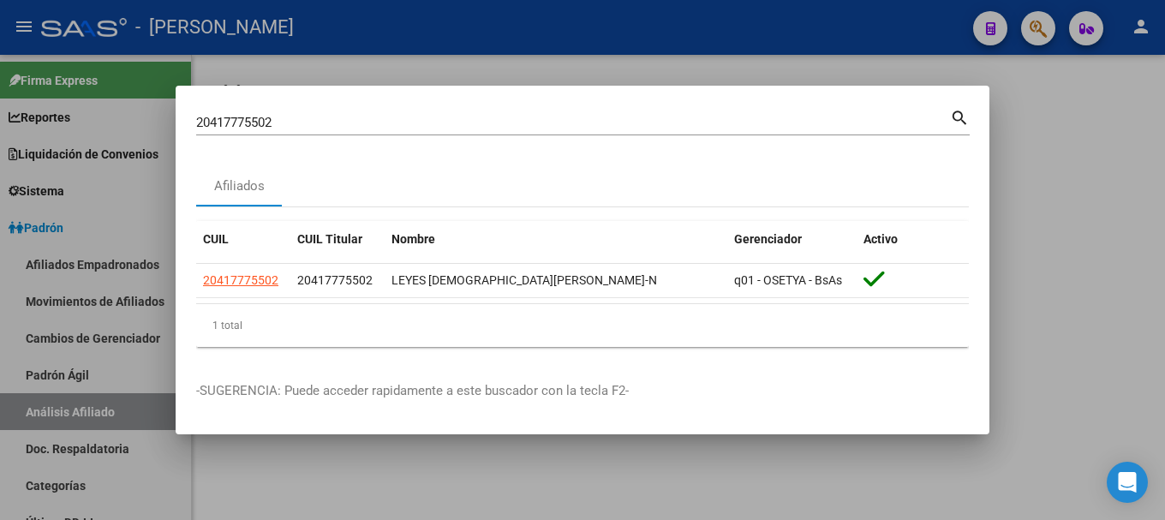
click at [616, 115] on input "20417775502" at bounding box center [573, 122] width 754 height 15
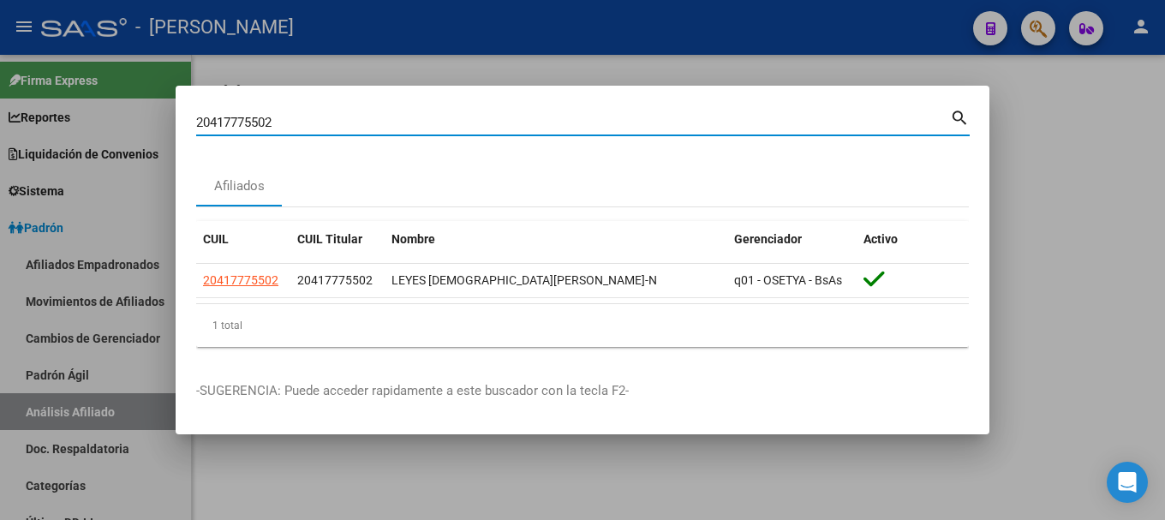
click at [616, 115] on input "20417775502" at bounding box center [573, 122] width 754 height 15
paste input "86393"
type input "20417786393"
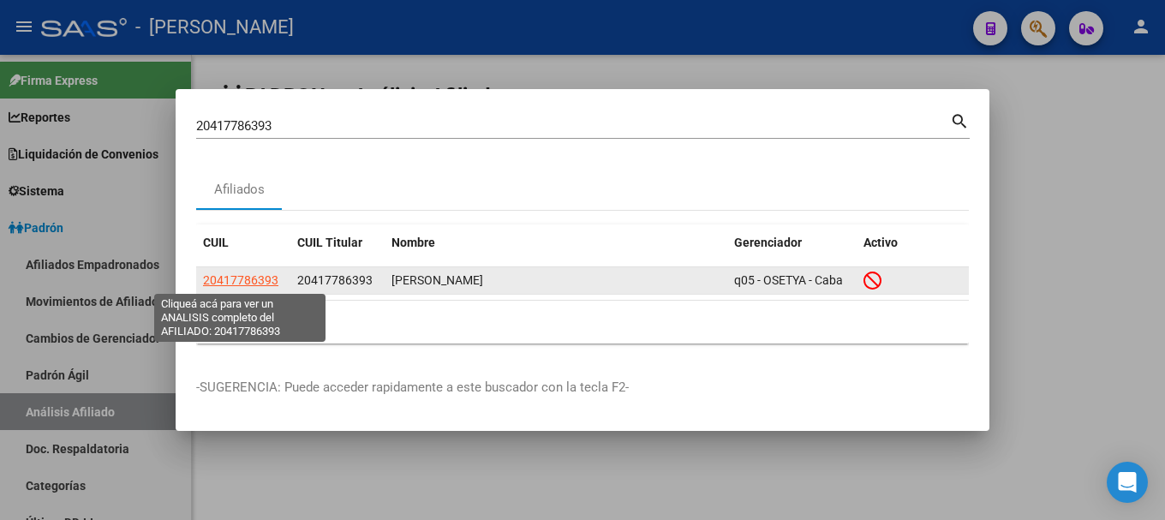
click at [259, 273] on span "20417786393" at bounding box center [240, 280] width 75 height 14
type textarea "20417786393"
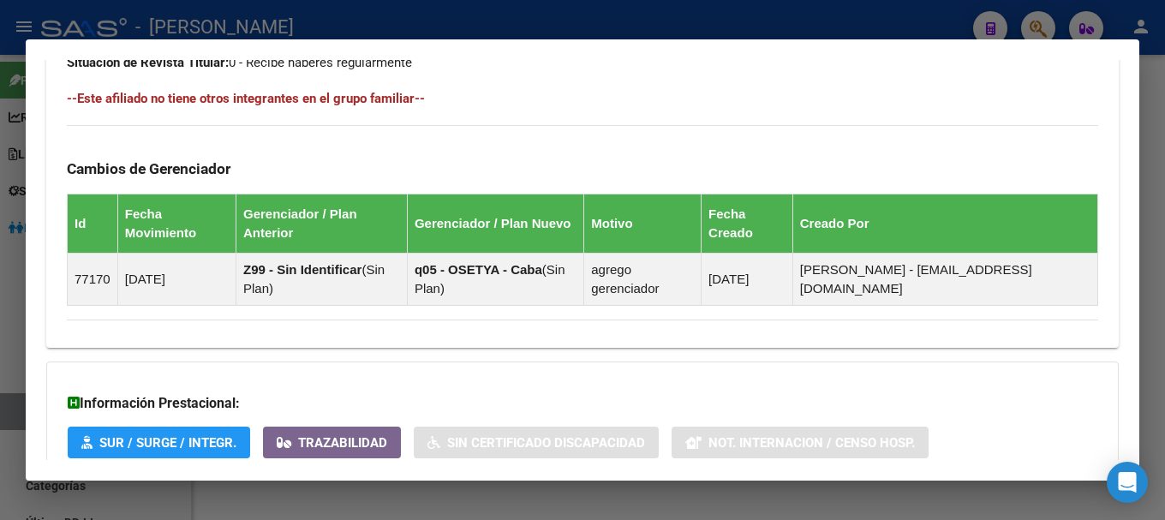
scroll to position [1127, 0]
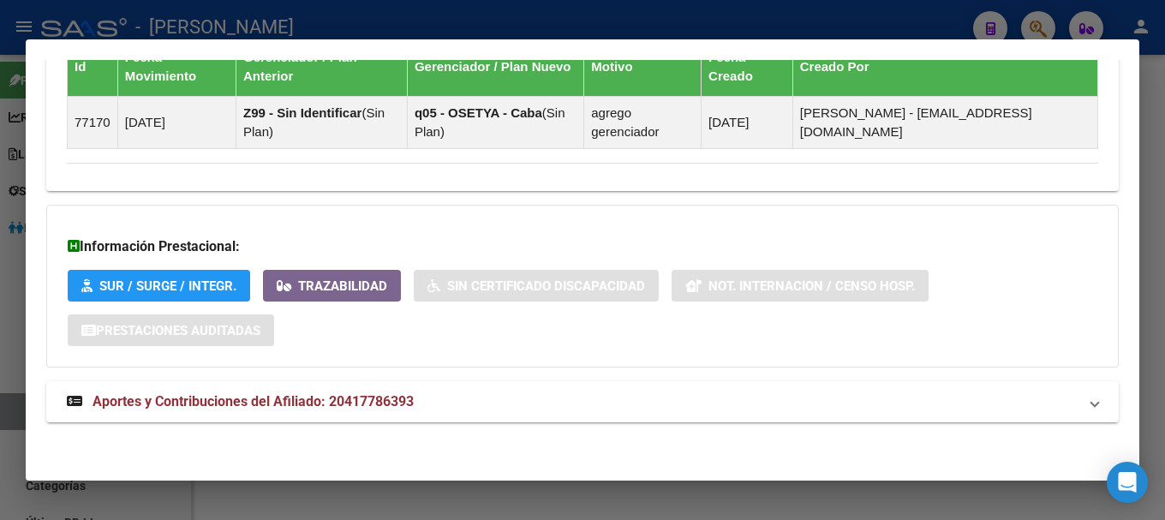
click at [499, 403] on mat-panel-title "Aportes y Contribuciones del Afiliado: 20417786393" at bounding box center [572, 401] width 1011 height 21
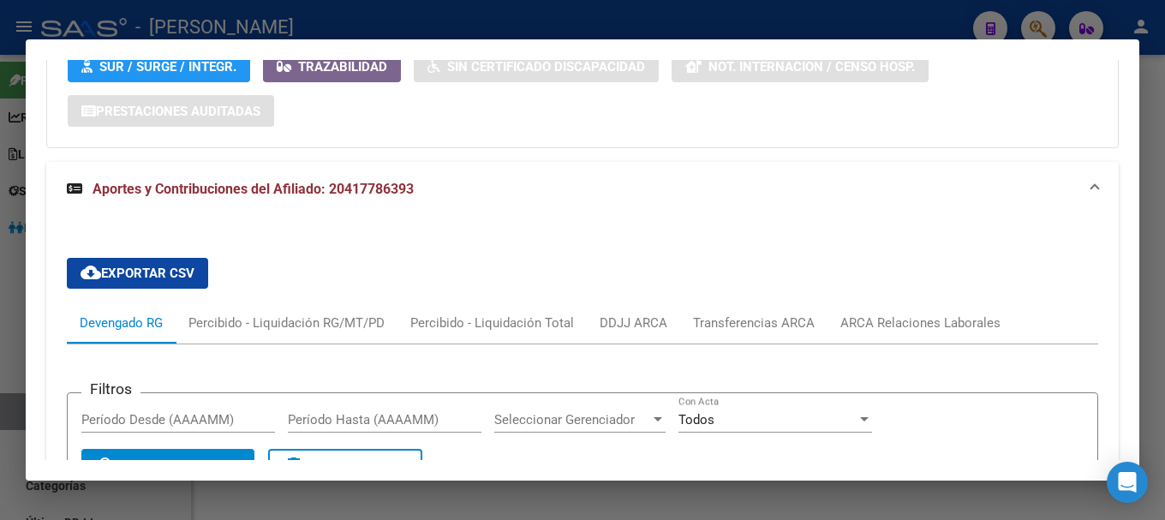
scroll to position [1527, 0]
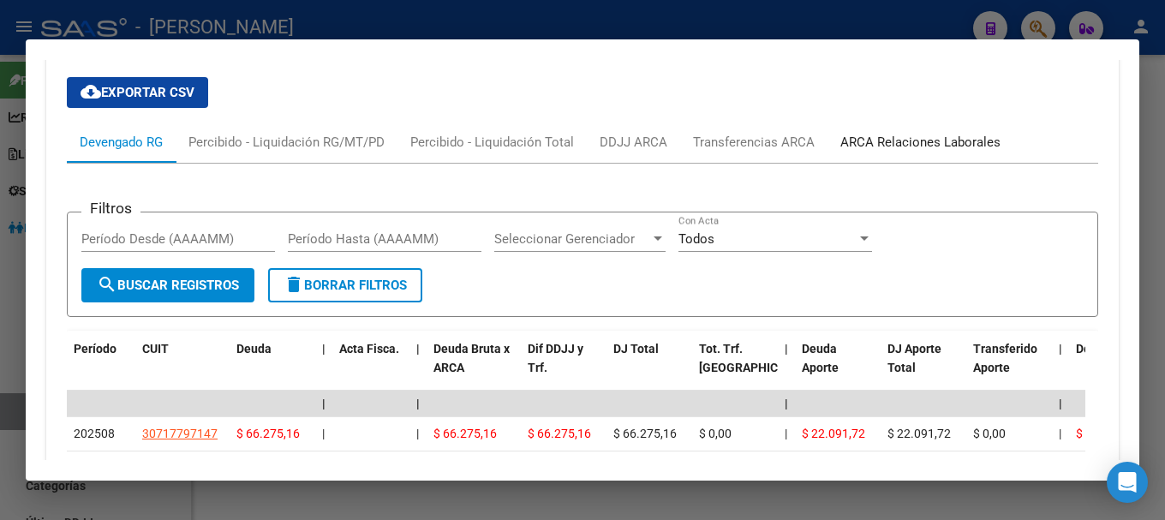
click at [904, 144] on div "ARCA Relaciones Laborales" at bounding box center [920, 142] width 160 height 19
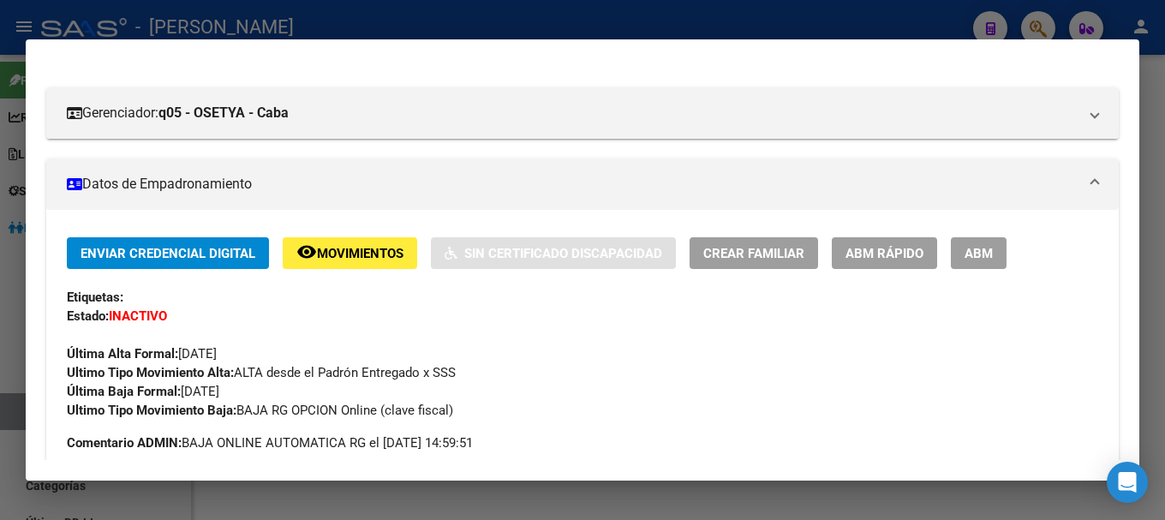
scroll to position [21, 0]
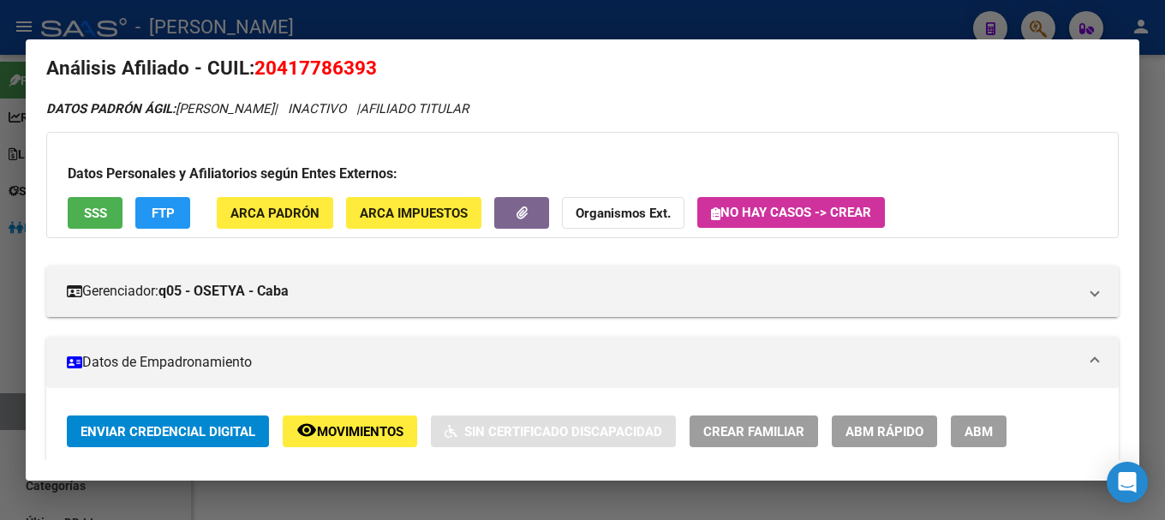
click at [338, 61] on span "20417786393" at bounding box center [315, 68] width 123 height 22
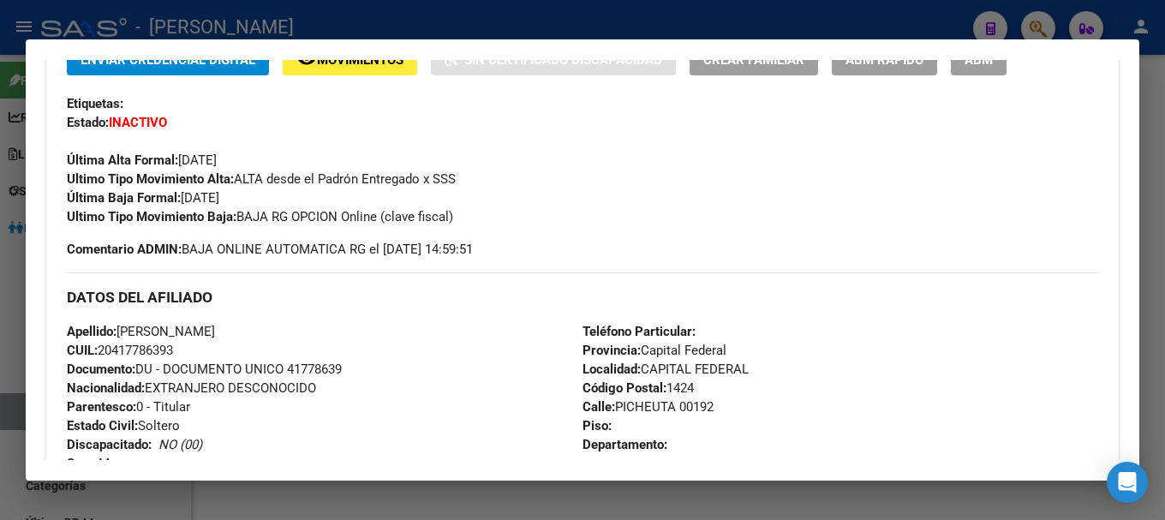
scroll to position [450, 0]
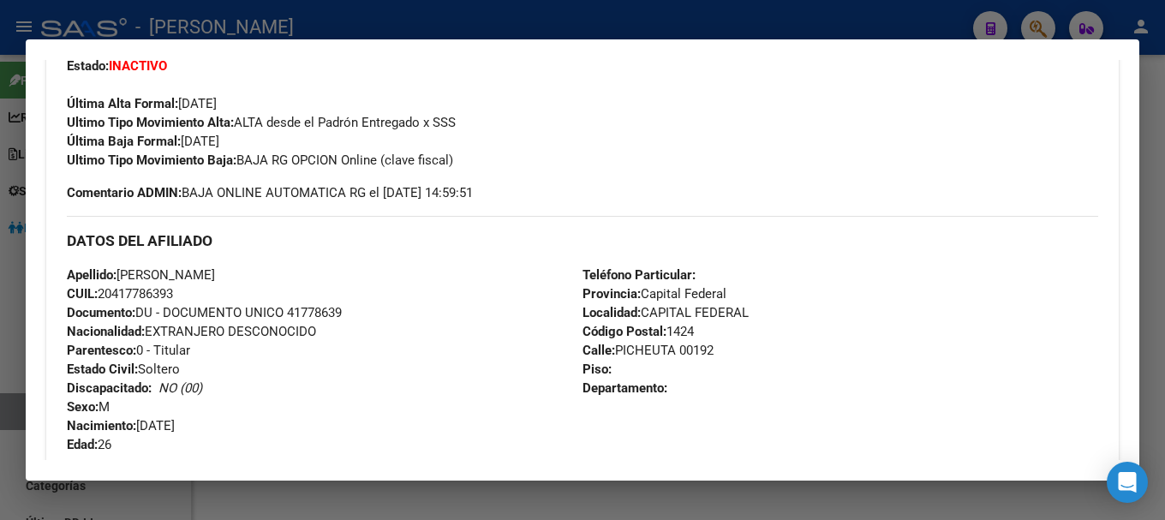
drag, startPoint x: 115, startPoint y: 293, endPoint x: 176, endPoint y: 292, distance: 60.8
click at [173, 292] on span "CUIL: 20417786393" at bounding box center [120, 293] width 106 height 15
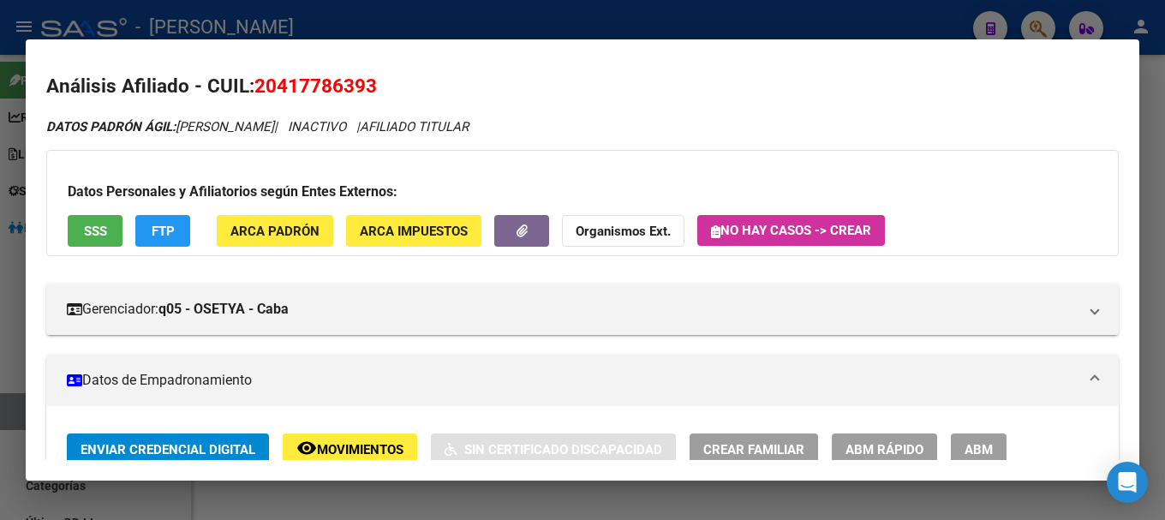
scroll to position [0, 0]
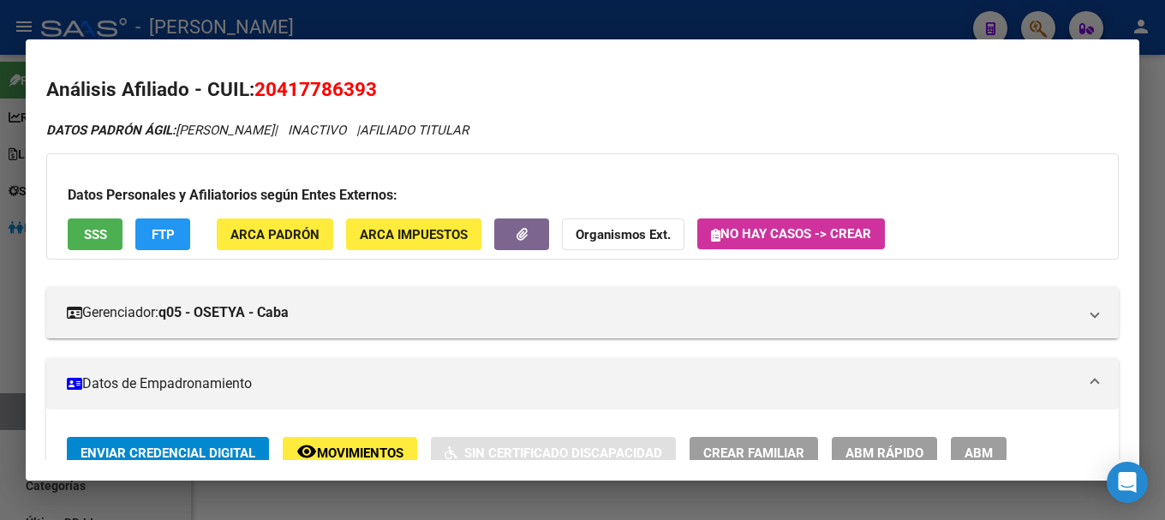
click at [355, 18] on div at bounding box center [582, 260] width 1165 height 520
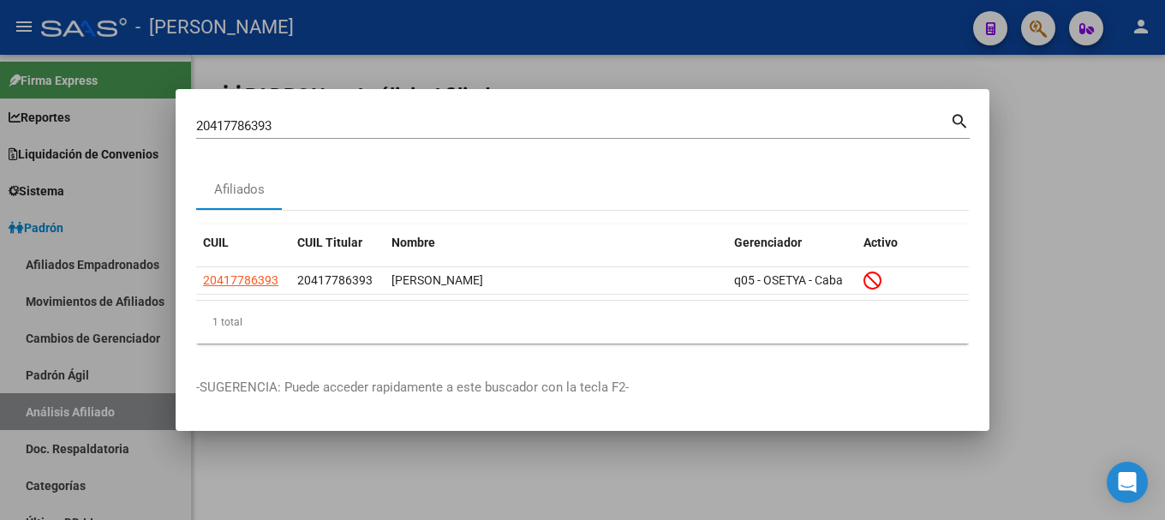
click at [526, 123] on input "20417786393" at bounding box center [573, 125] width 754 height 15
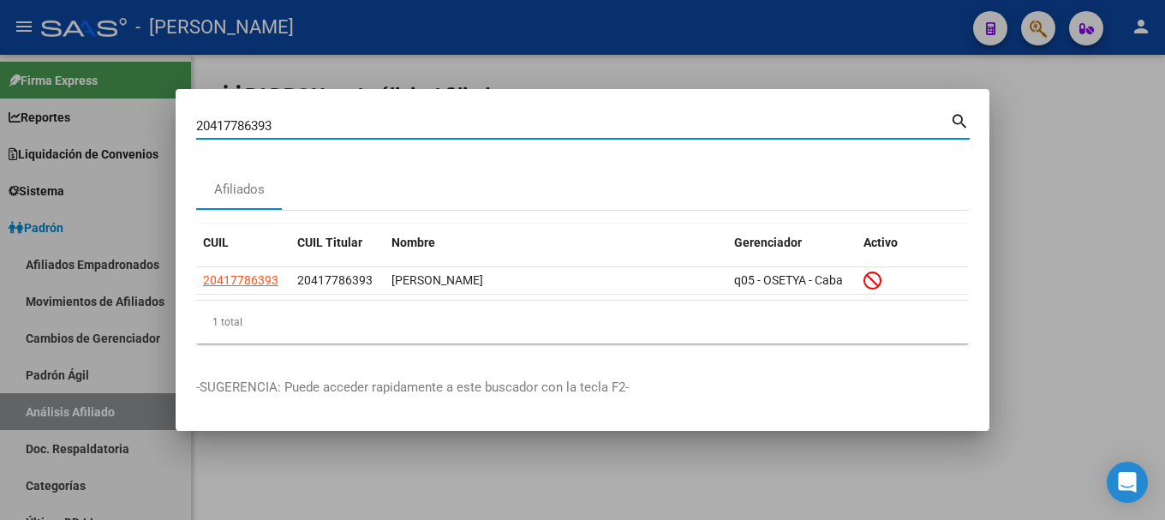
click at [526, 123] on input "20417786393" at bounding box center [573, 125] width 754 height 15
paste input "93322"
type input "20417793322"
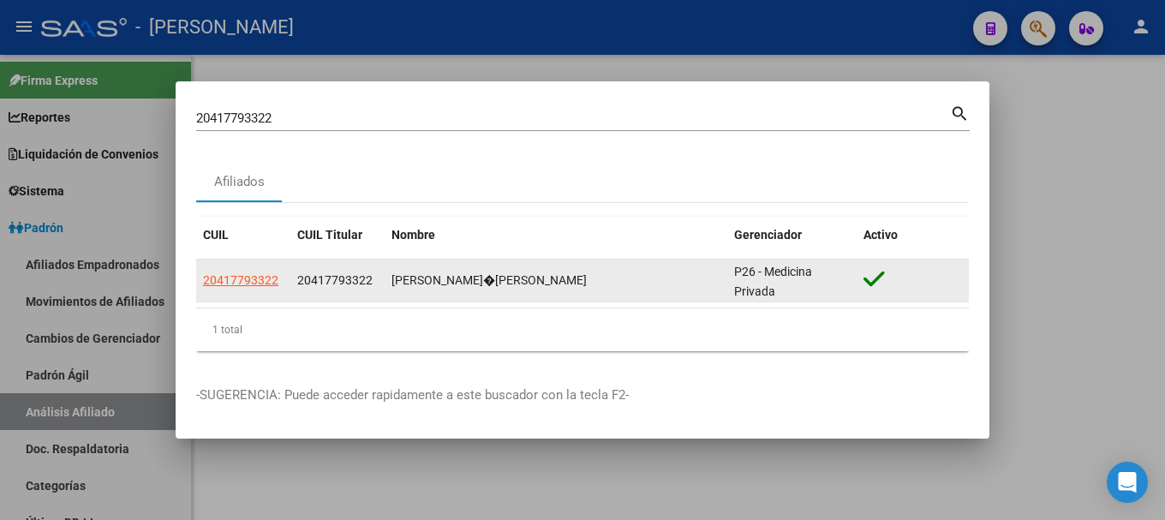
click at [272, 269] on datatable-body-cell "20417793322" at bounding box center [243, 281] width 94 height 42
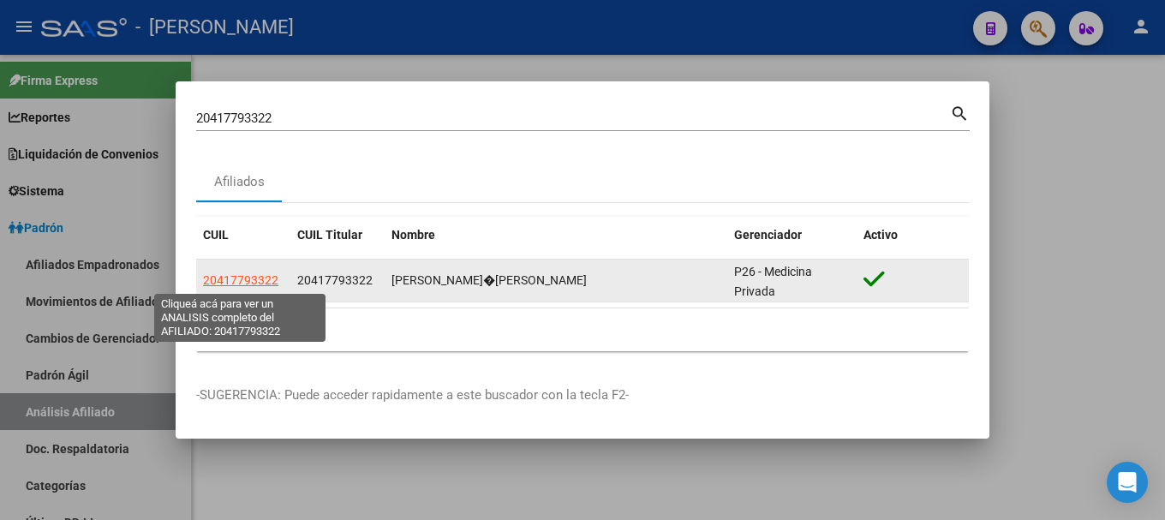
click at [272, 273] on span "20417793322" at bounding box center [240, 280] width 75 height 14
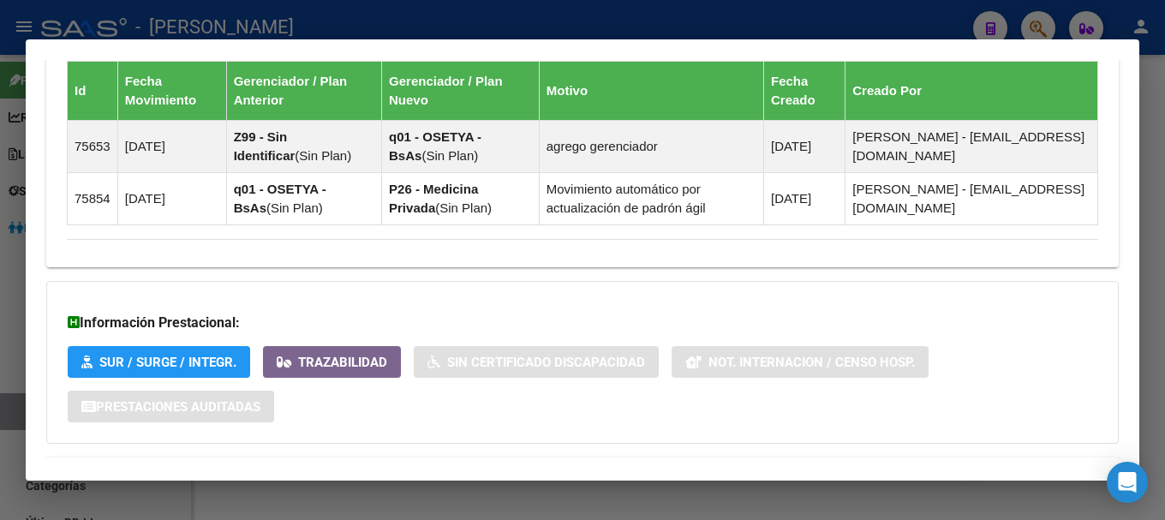
scroll to position [1161, 0]
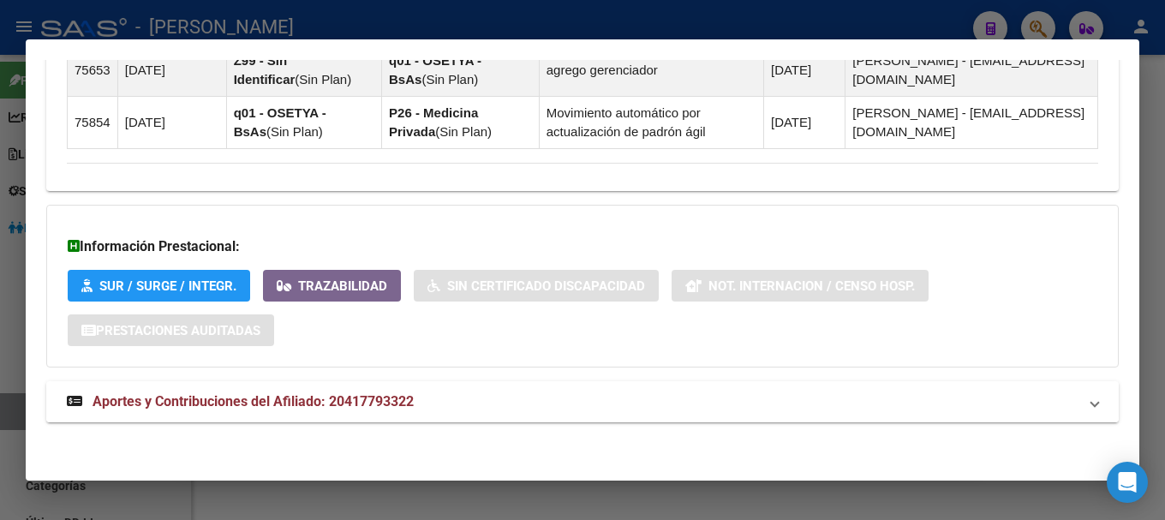
click at [525, 385] on mat-expansion-panel-header "Aportes y Contribuciones del Afiliado: 20417793322" at bounding box center [582, 401] width 1073 height 41
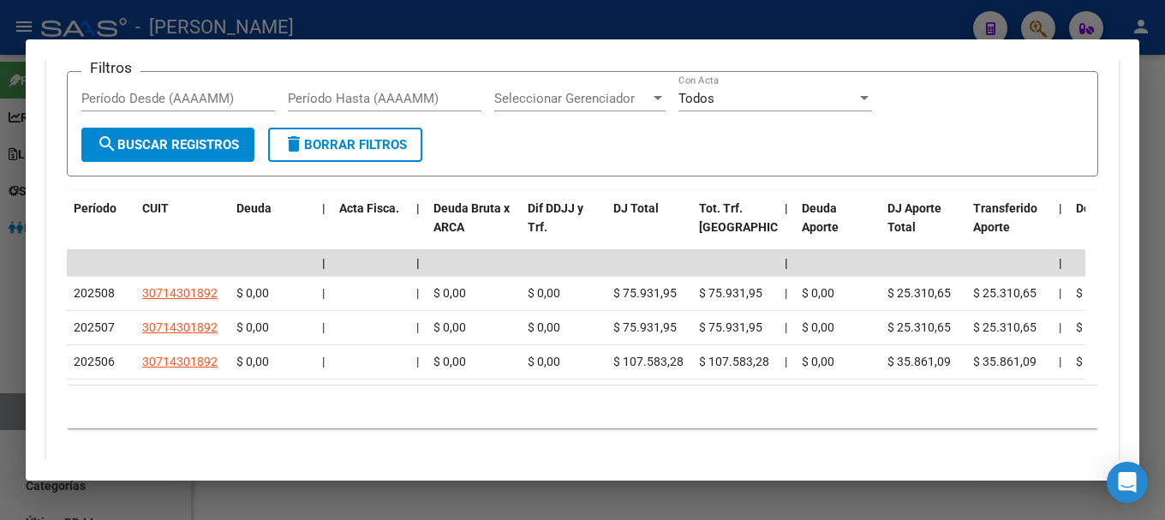
scroll to position [1764, 0]
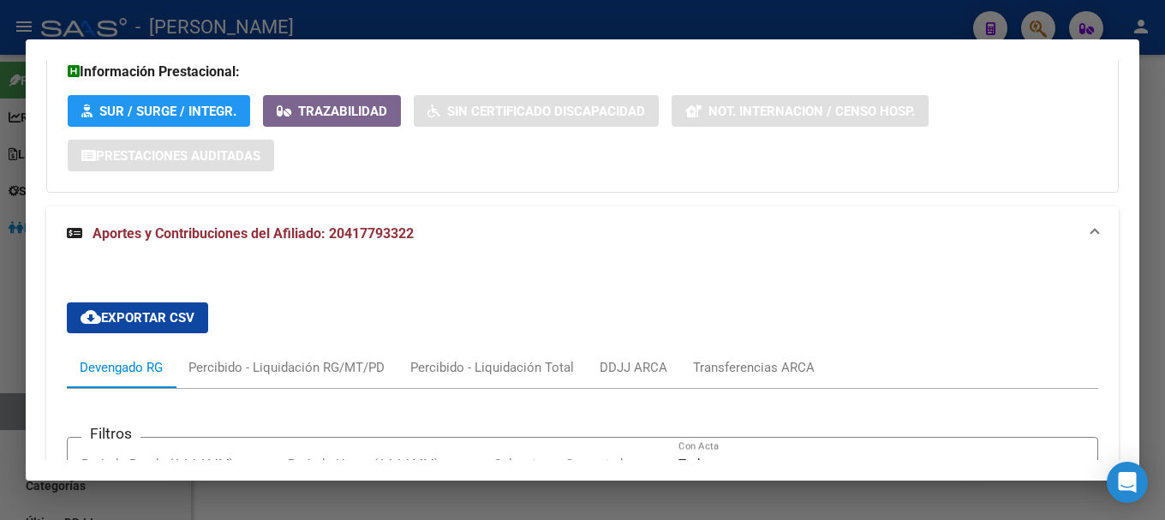
click at [587, 224] on mat-panel-title "Aportes y Contribuciones del Afiliado: 20417793322" at bounding box center [572, 234] width 1011 height 21
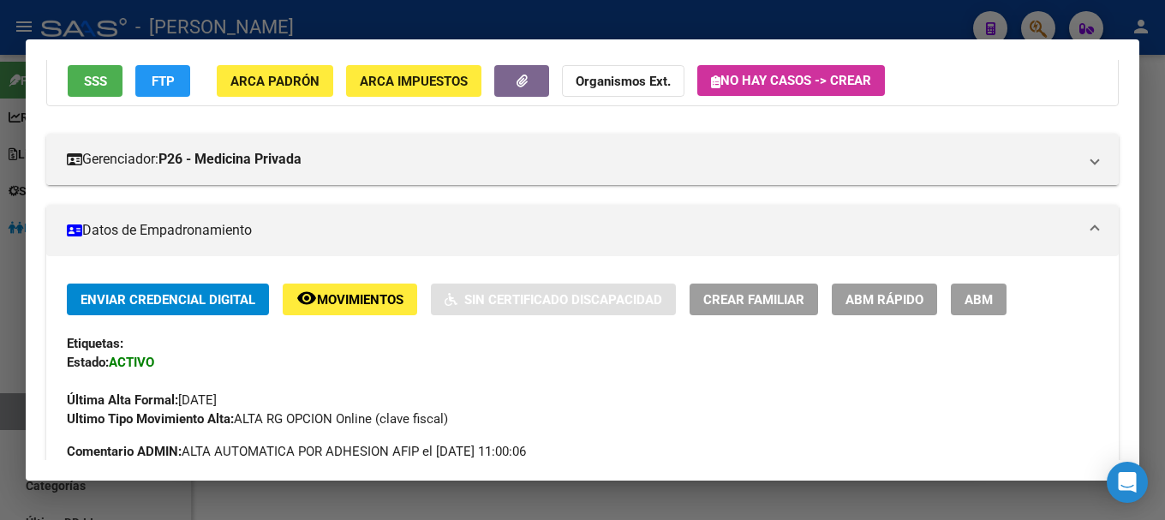
scroll to position [0, 0]
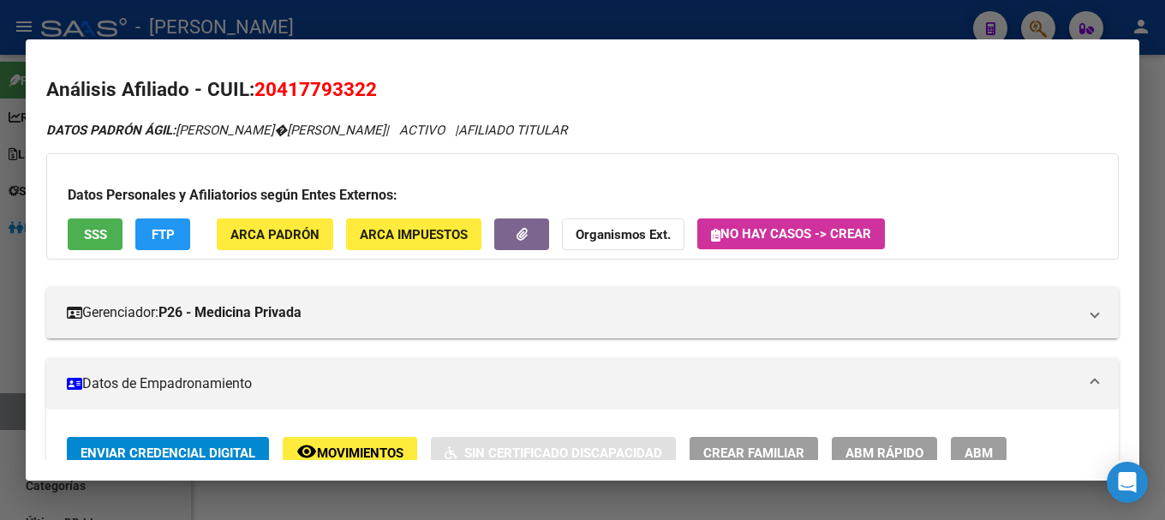
click at [308, 76] on h2 "Análisis Afiliado - CUIL: 20417793322" at bounding box center [582, 89] width 1073 height 29
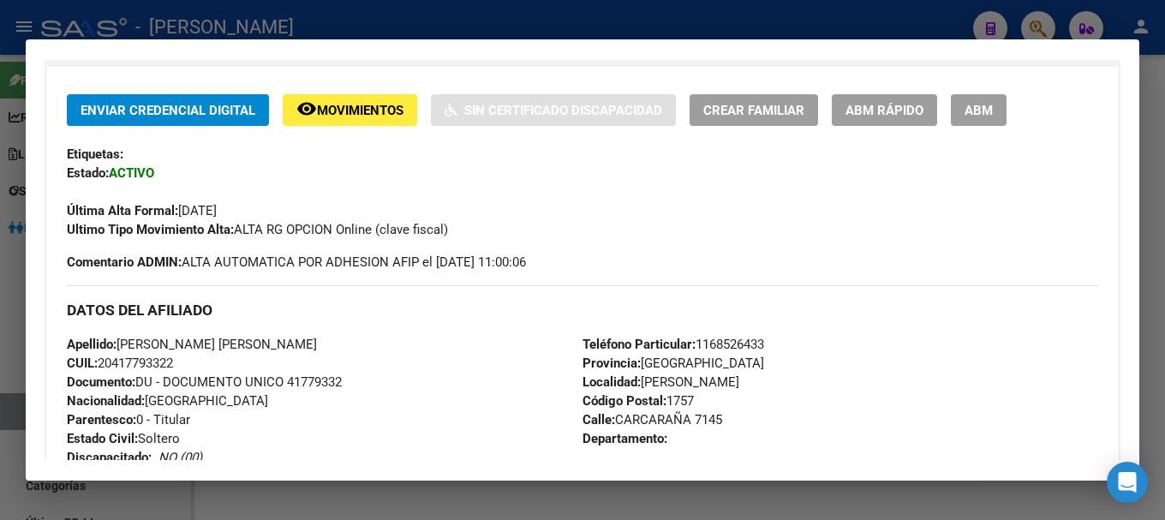
scroll to position [428, 0]
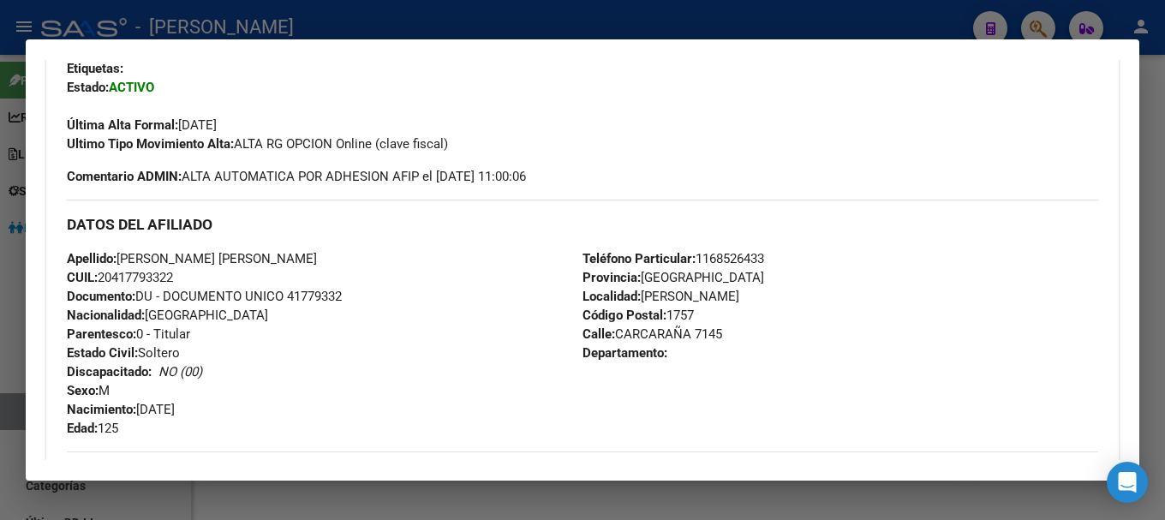
drag, startPoint x: 115, startPoint y: 278, endPoint x: 172, endPoint y: 278, distance: 57.4
click at [172, 278] on span "CUIL: 20417793322" at bounding box center [120, 277] width 106 height 15
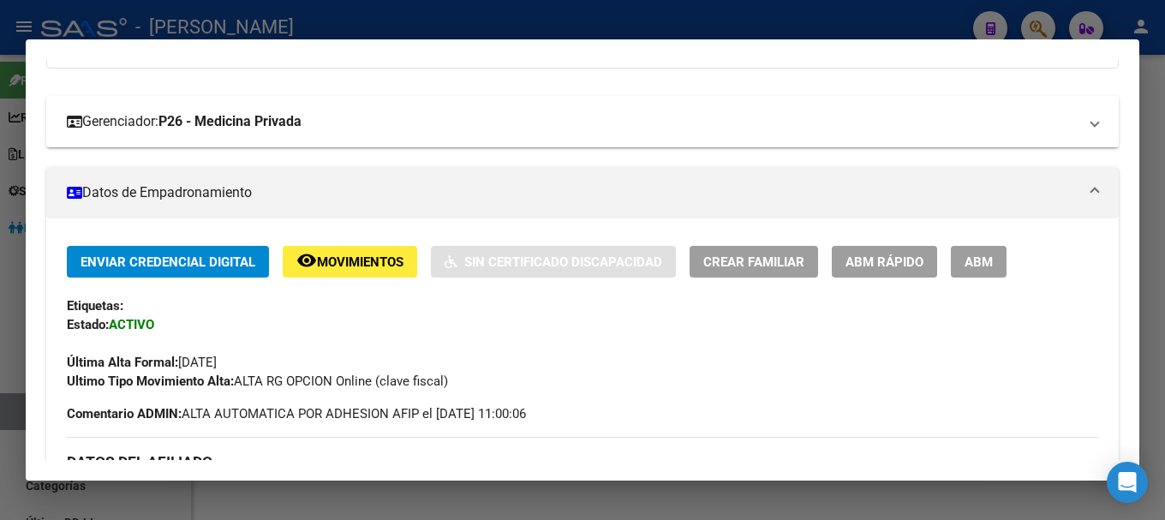
scroll to position [171, 0]
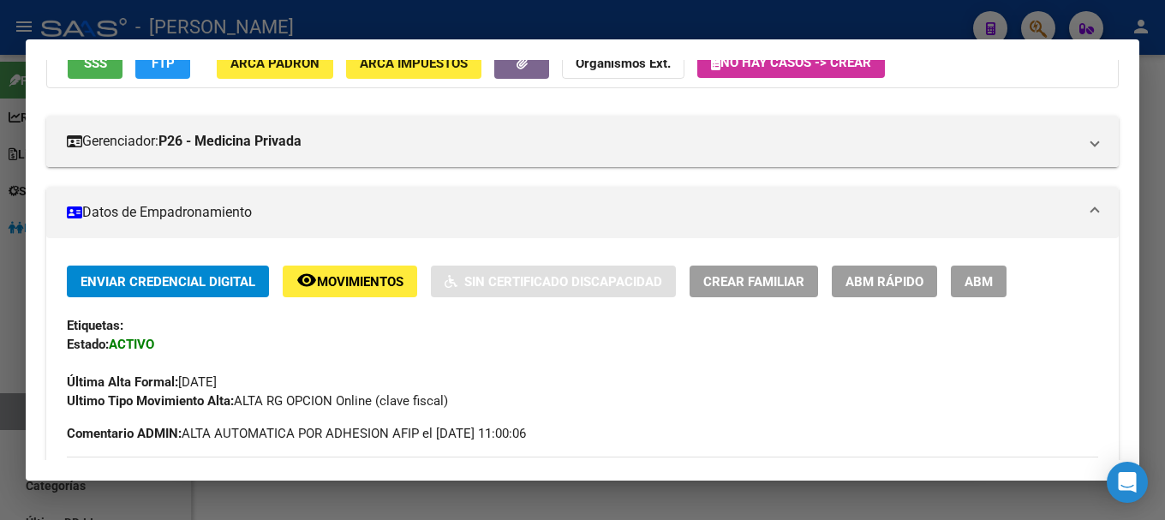
click at [298, 79] on button "ARCA Padrón" at bounding box center [275, 63] width 117 height 32
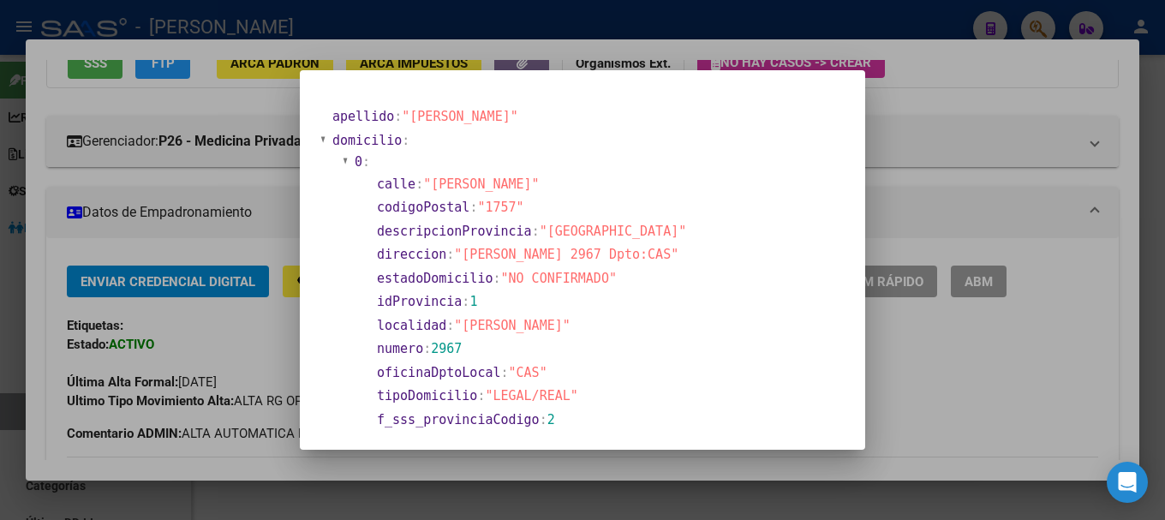
click at [195, 249] on div at bounding box center [582, 260] width 1165 height 520
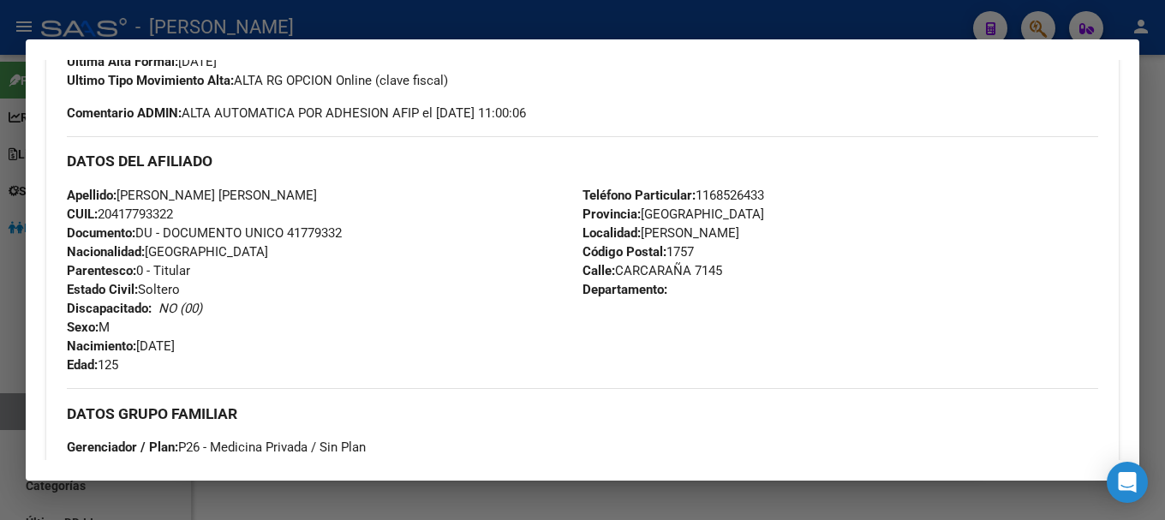
scroll to position [525, 0]
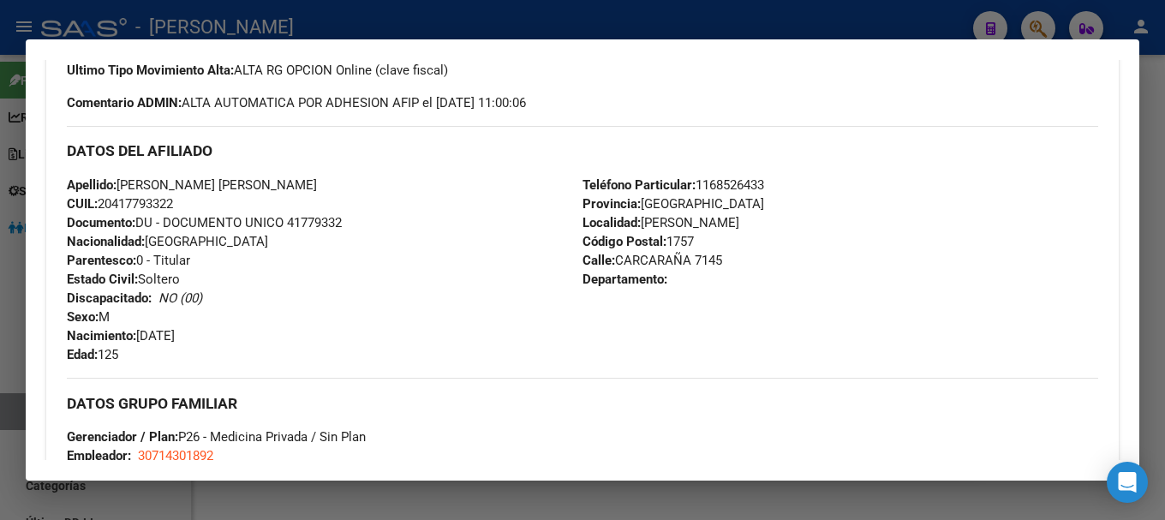
drag, startPoint x: 613, startPoint y: 260, endPoint x: 684, endPoint y: 258, distance: 71.1
click at [684, 258] on span "Calle: CARCARAÑA 7145" at bounding box center [653, 260] width 140 height 15
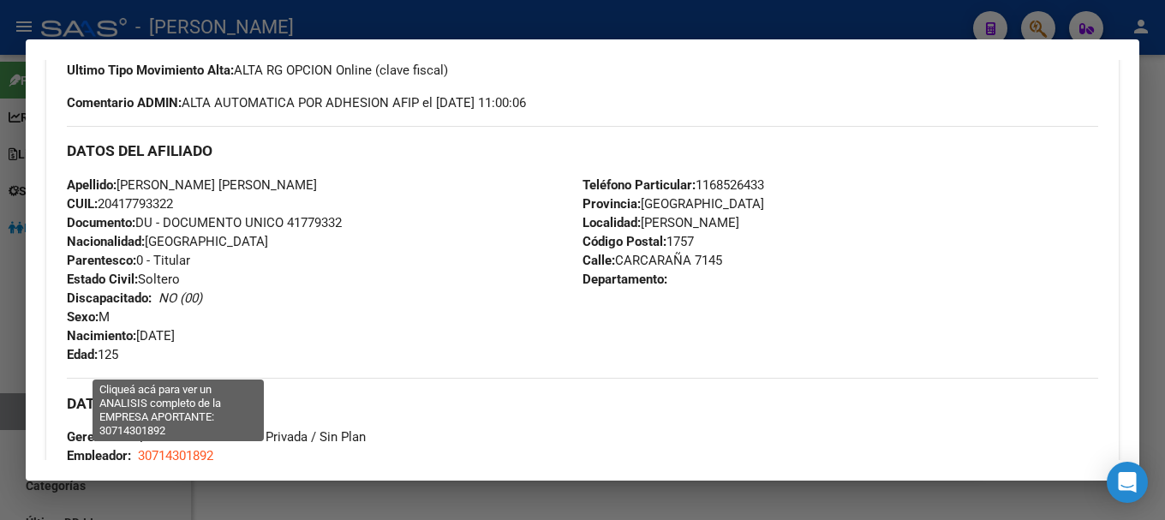
click at [206, 450] on span "30714301892" at bounding box center [175, 455] width 75 height 15
type textarea "30714301892"
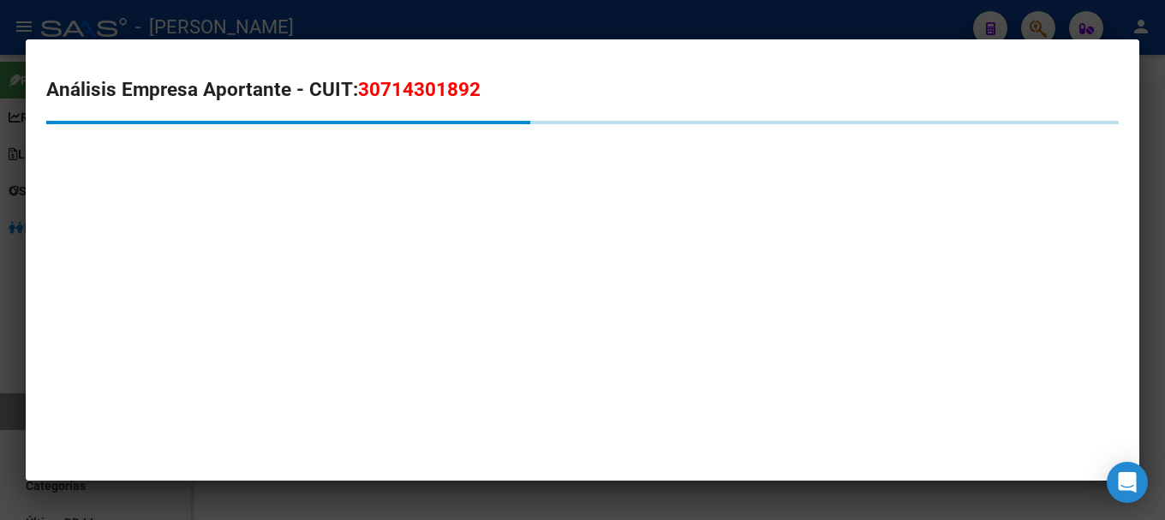
click at [401, 100] on span "30714301892" at bounding box center [419, 89] width 123 height 22
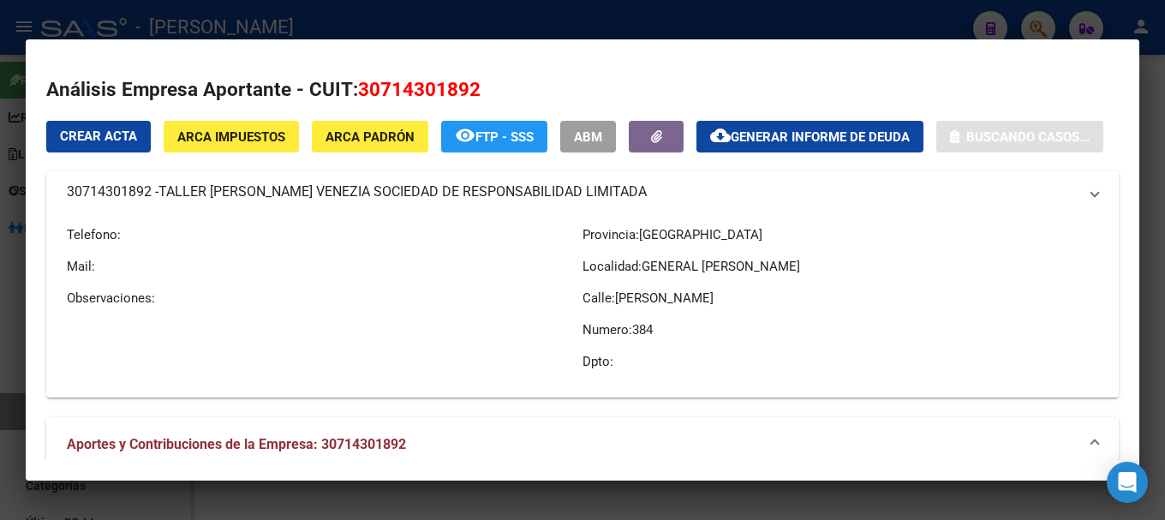
click at [401, 100] on span "30714301892" at bounding box center [419, 89] width 123 height 22
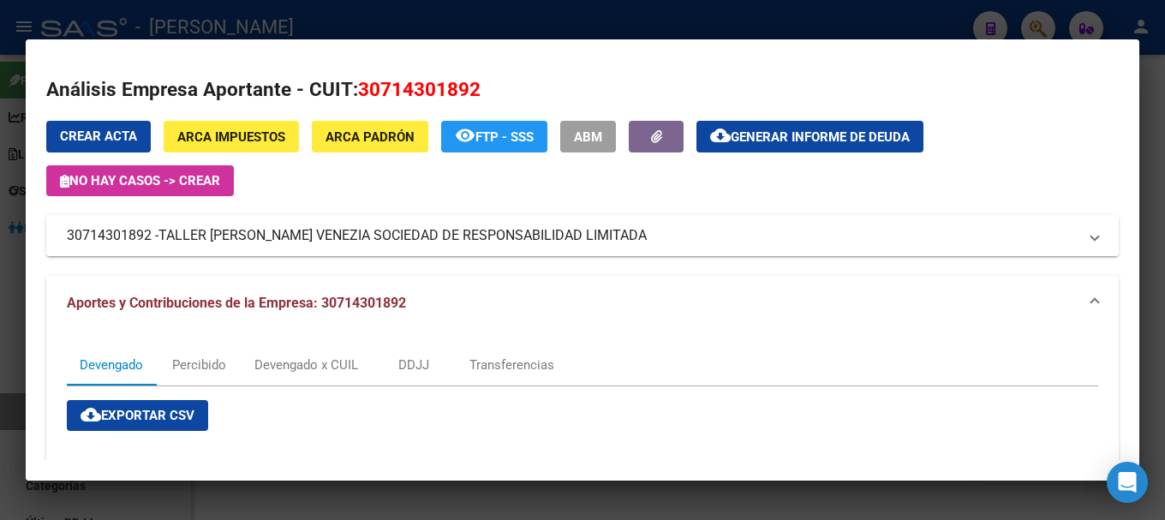
drag, startPoint x: 163, startPoint y: 234, endPoint x: 588, endPoint y: 227, distance: 425.0
click at [587, 228] on span "TALLER [PERSON_NAME] VENEZIA SOCIEDAD DE RESPONSABILIDAD LIMITADA" at bounding box center [402, 235] width 488 height 21
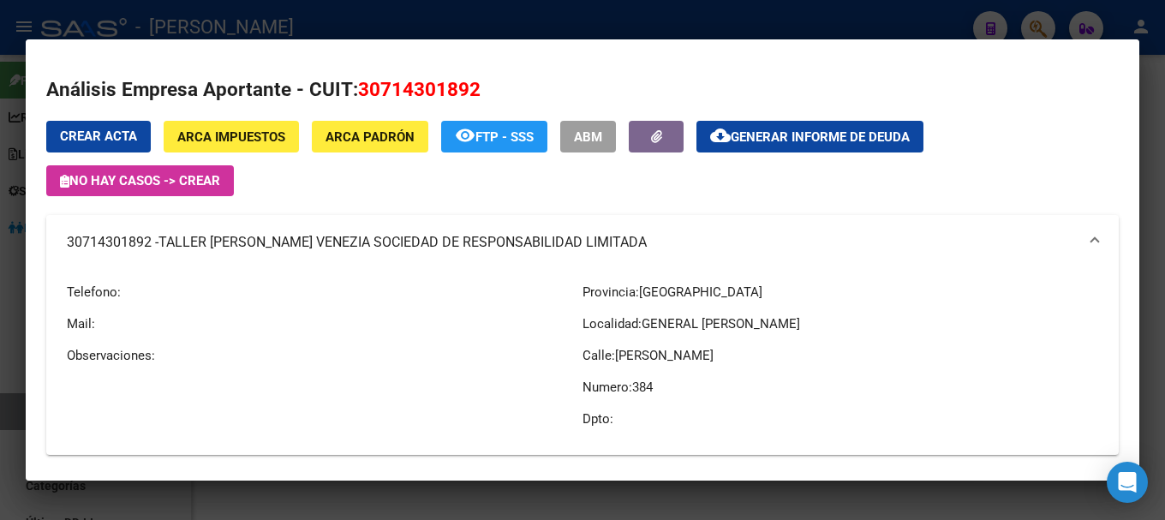
click at [590, 227] on mat-expansion-panel-header "30714301892 - TALLER [PERSON_NAME] VENEZIA SOCIEDAD DE RESPONSABILIDAD LIMITADA" at bounding box center [582, 242] width 1073 height 55
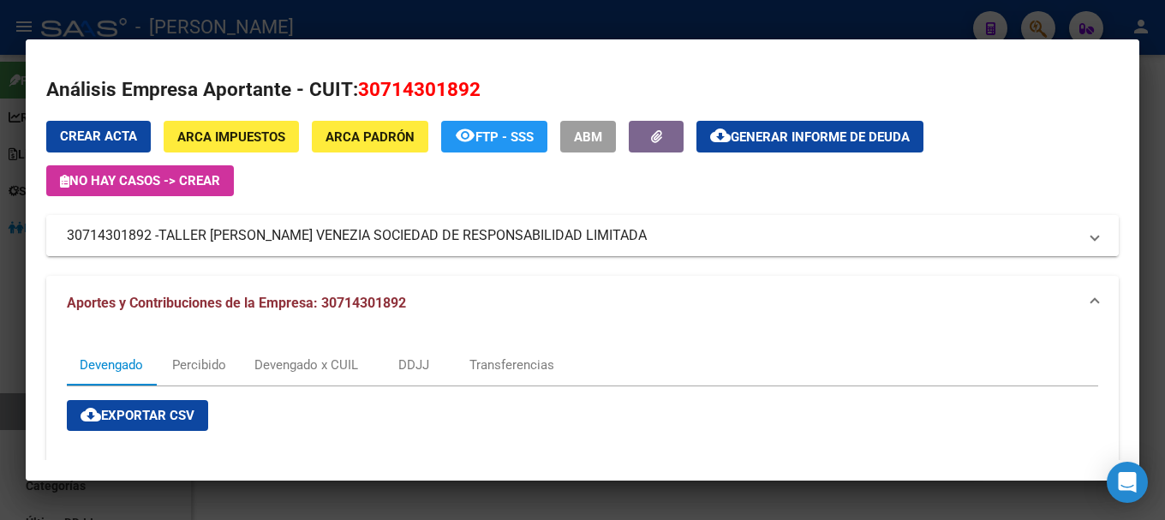
click at [589, 237] on mat-panel-title "30714301892 - TALLER [PERSON_NAME] VENEZIA SOCIEDAD DE RESPONSABILIDAD LIMITADA" at bounding box center [572, 235] width 1011 height 21
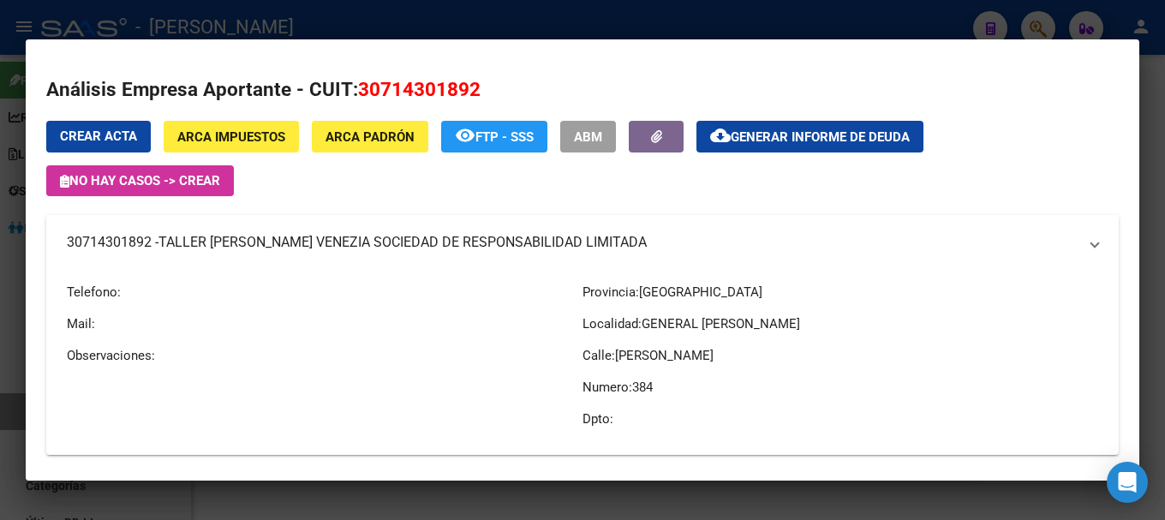
click at [589, 237] on span "TALLER [PERSON_NAME] VENEZIA SOCIEDAD DE RESPONSABILIDAD LIMITADA" at bounding box center [402, 242] width 488 height 21
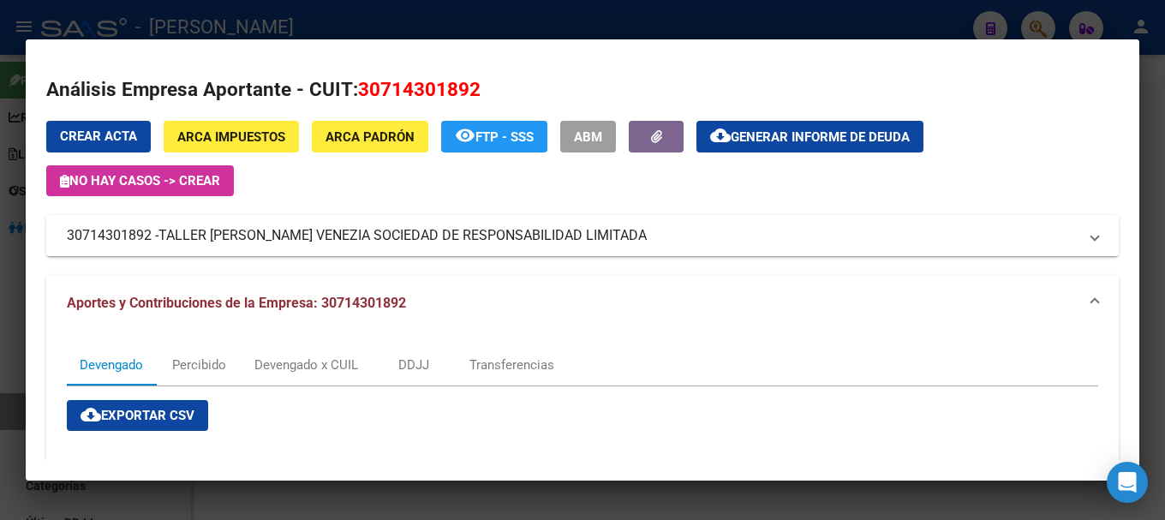
click at [594, 236] on span "TALLER [PERSON_NAME] VENEZIA SOCIEDAD DE RESPONSABILIDAD LIMITADA" at bounding box center [402, 235] width 488 height 21
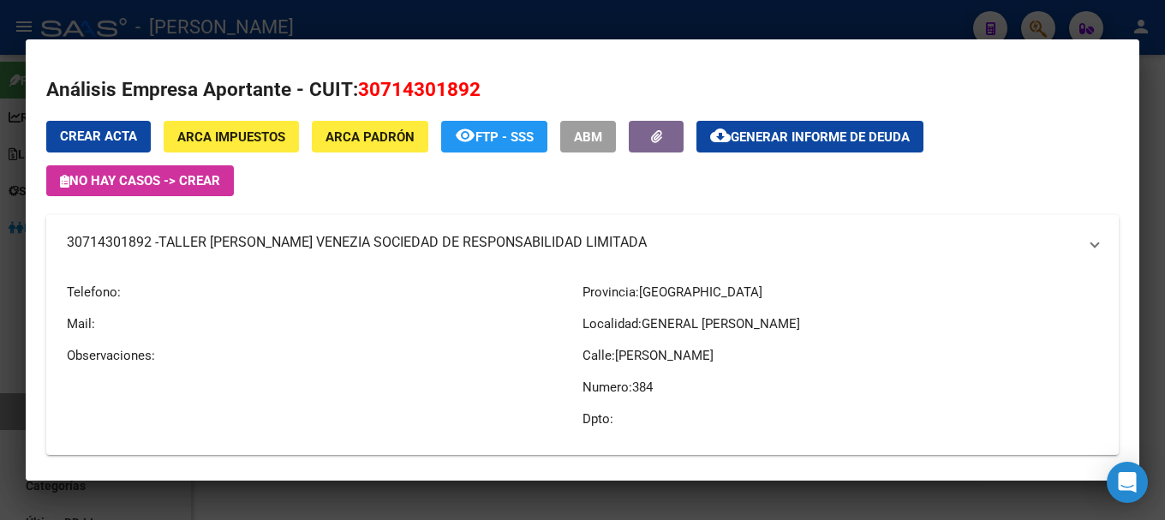
click at [594, 236] on span "TALLER [PERSON_NAME] VENEZIA SOCIEDAD DE RESPONSABILIDAD LIMITADA" at bounding box center [402, 242] width 488 height 21
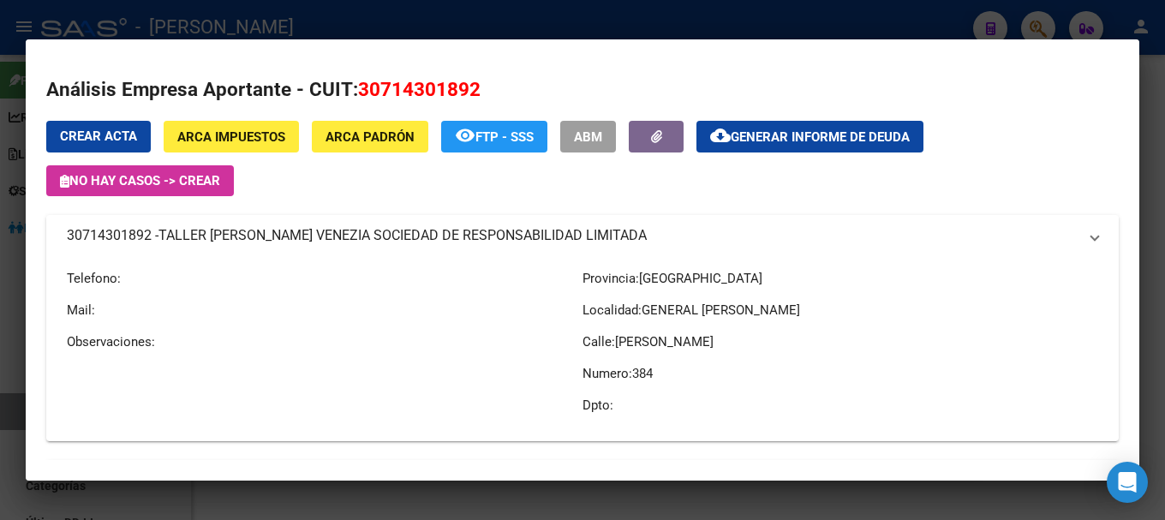
click at [594, 236] on span "TALLER [PERSON_NAME] VENEZIA SOCIEDAD DE RESPONSABILIDAD LIMITADA" at bounding box center [402, 235] width 488 height 21
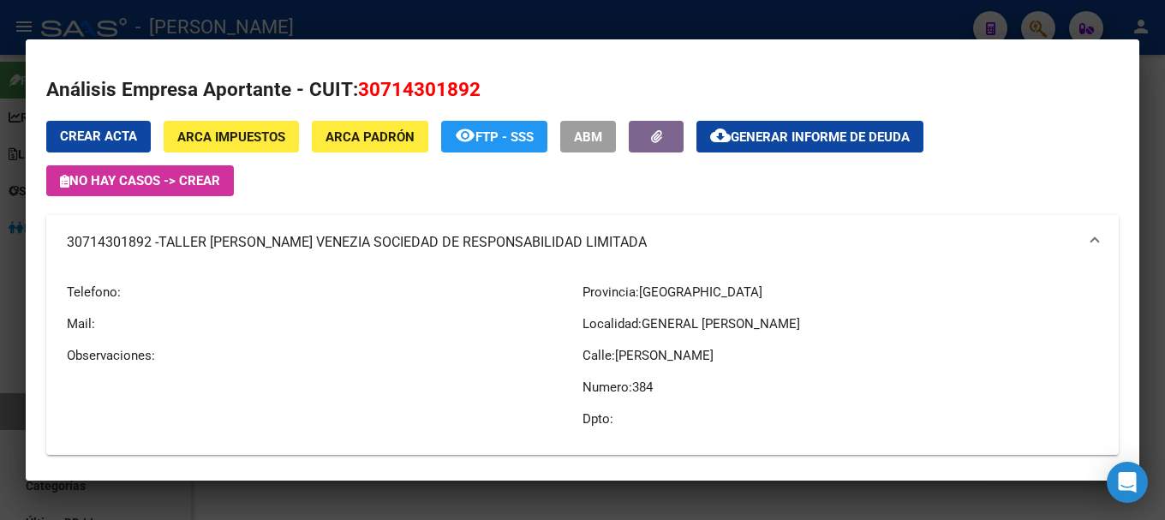
click at [590, 234] on span "TALLER [PERSON_NAME] VENEZIA SOCIEDAD DE RESPONSABILIDAD LIMITADA" at bounding box center [402, 242] width 488 height 21
click at [589, 234] on span "TALLER [PERSON_NAME] VENEZIA SOCIEDAD DE RESPONSABILIDAD LIMITADA" at bounding box center [402, 242] width 488 height 21
click at [583, 234] on span "TALLER [PERSON_NAME] VENEZIA SOCIEDAD DE RESPONSABILIDAD LIMITADA" at bounding box center [402, 242] width 488 height 21
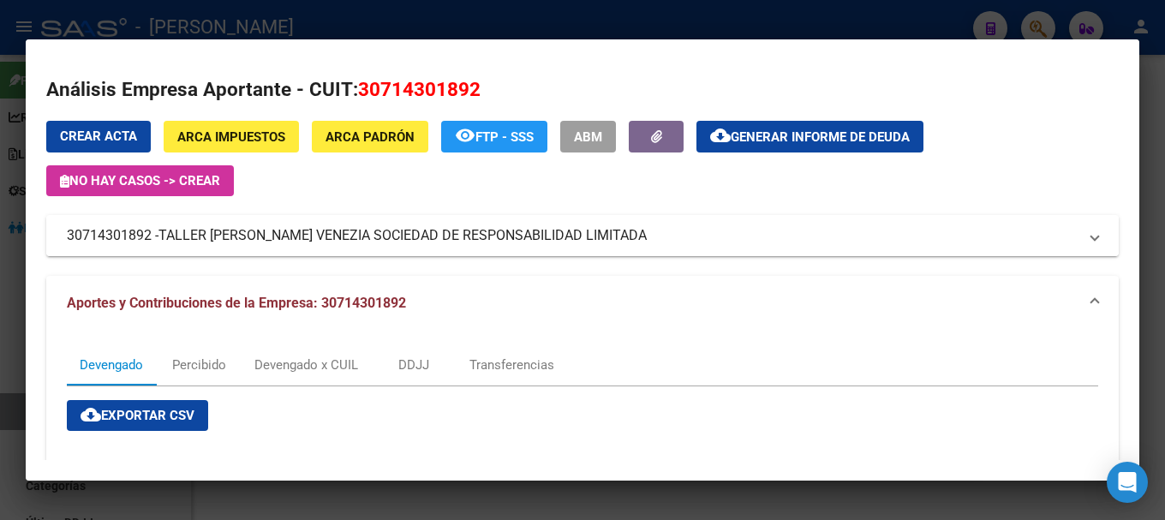
drag, startPoint x: 583, startPoint y: 234, endPoint x: 181, endPoint y: 230, distance: 401.8
click at [181, 230] on span "TALLER [PERSON_NAME] VENEZIA SOCIEDAD DE RESPONSABILIDAD LIMITADA" at bounding box center [402, 235] width 488 height 21
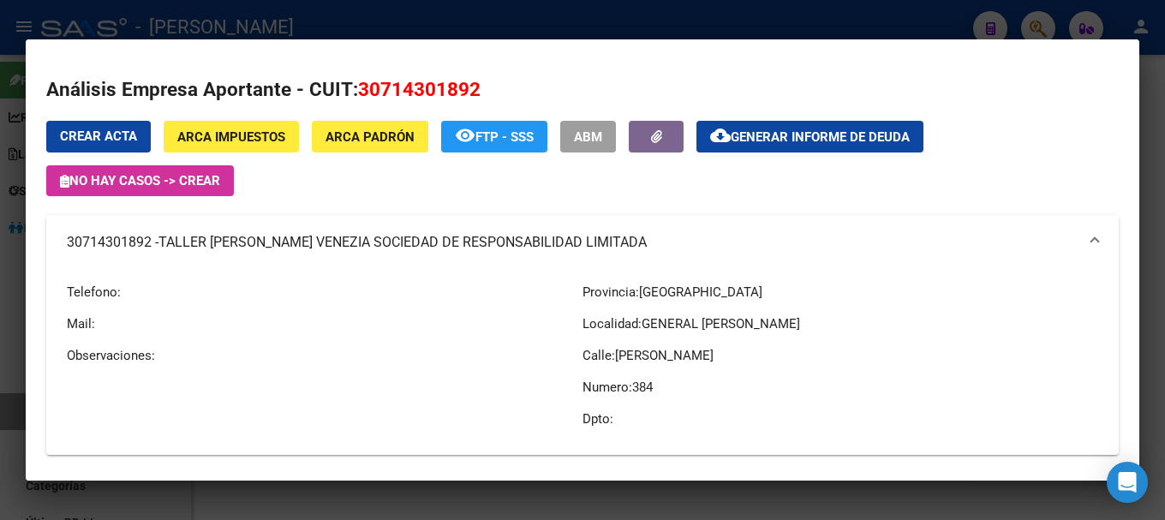
click at [326, 15] on div at bounding box center [582, 260] width 1165 height 520
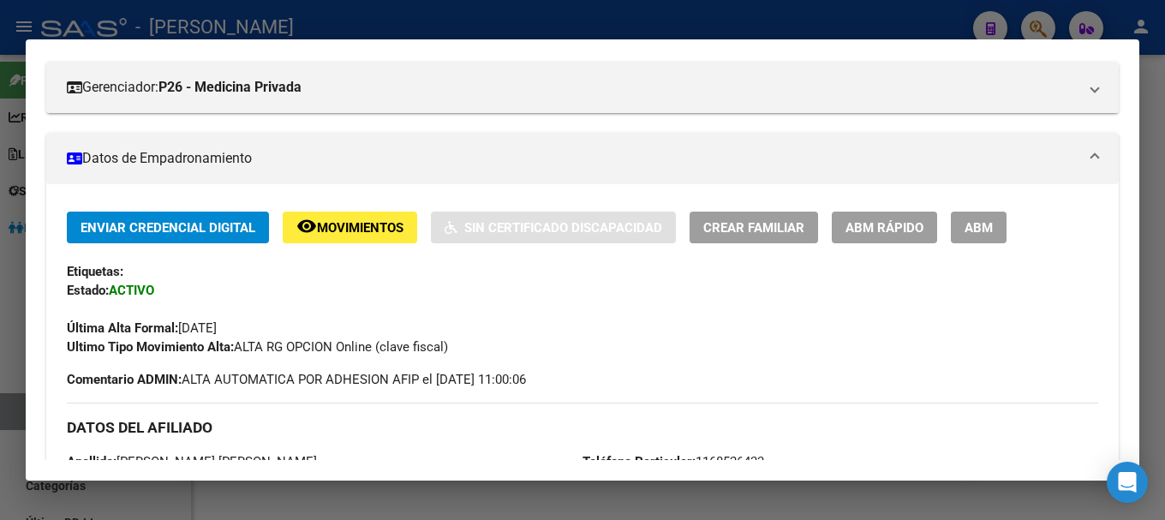
scroll to position [182, 0]
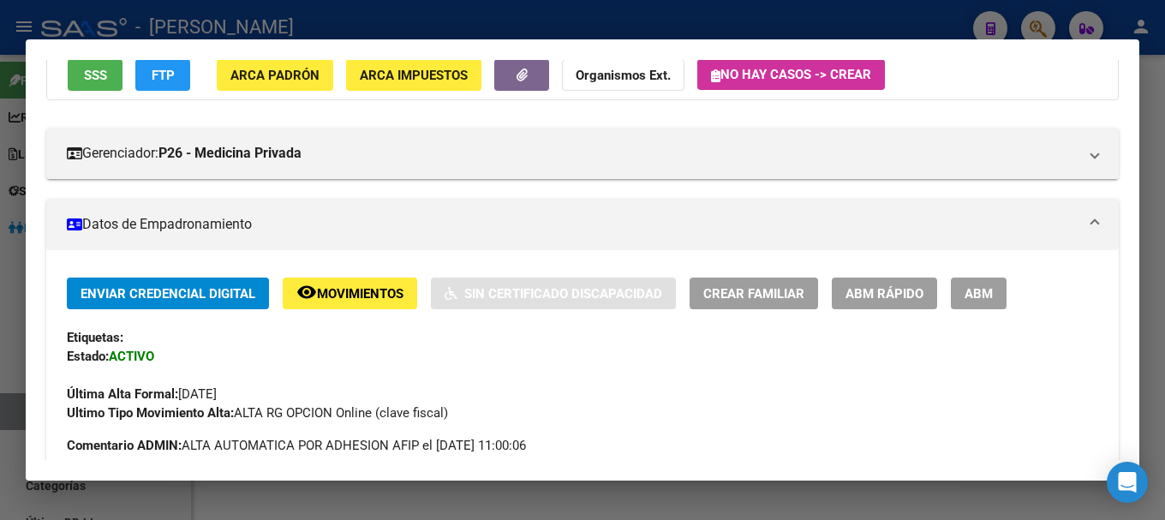
drag, startPoint x: 480, startPoint y: 23, endPoint x: 482, endPoint y: 48, distance: 25.0
click at [480, 22] on div at bounding box center [582, 260] width 1165 height 520
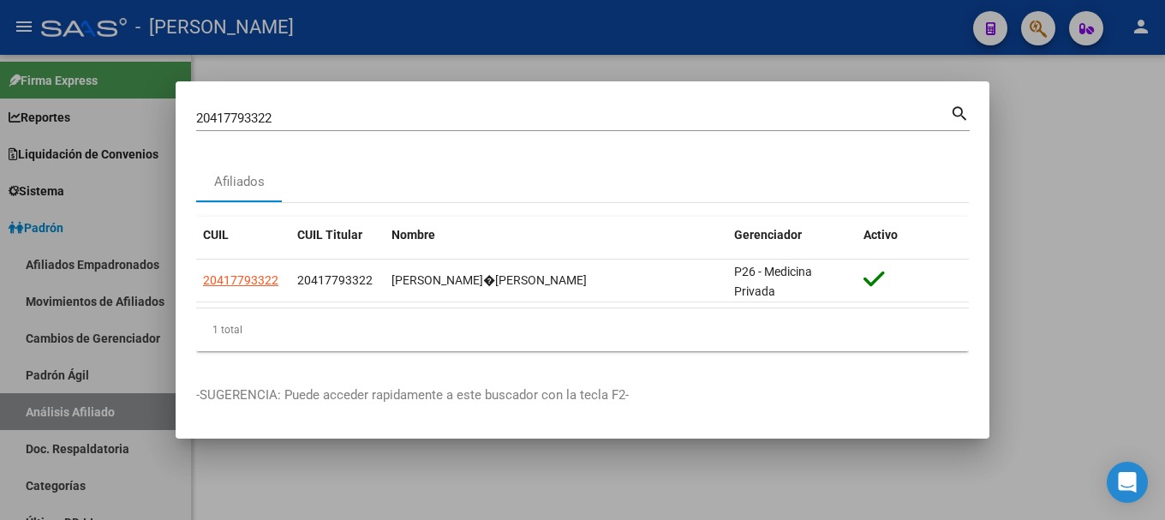
click at [547, 125] on input "20417793322" at bounding box center [573, 118] width 754 height 15
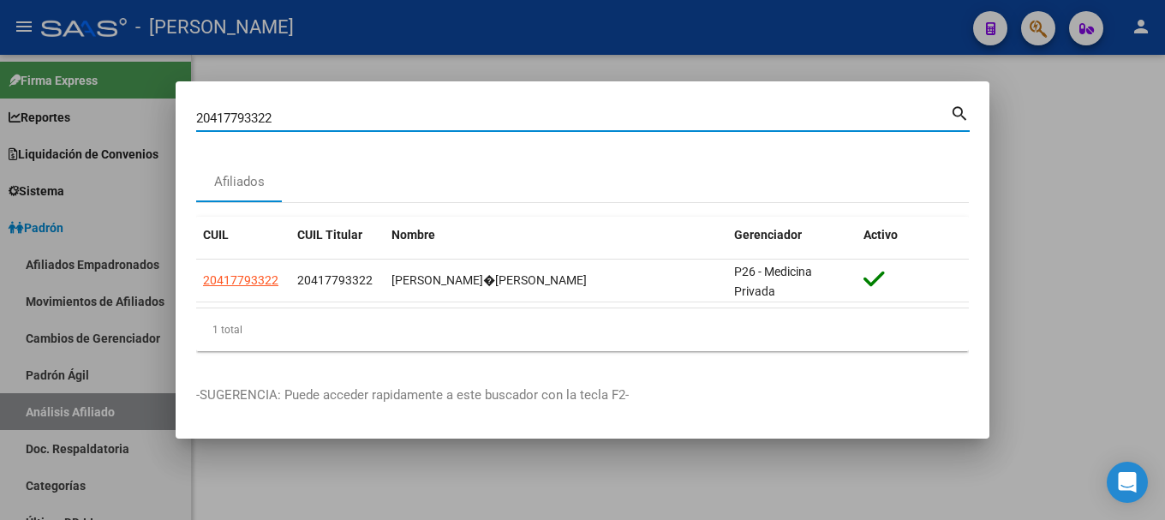
click at [547, 125] on input "20417793322" at bounding box center [573, 118] width 754 height 15
paste input "4779"
type input "20417794779"
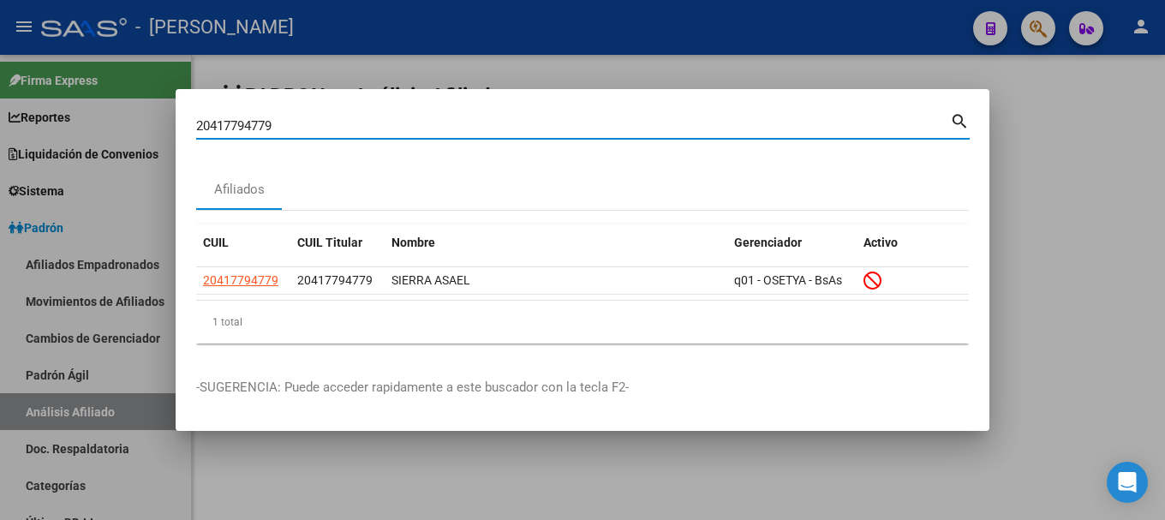
click at [547, 125] on input "20417794779" at bounding box center [573, 125] width 754 height 15
click at [554, 154] on div "20417794779 [PERSON_NAME] (apellido, dni, cuil, [PERSON_NAME], cuit, obra socia…" at bounding box center [583, 132] width 774 height 45
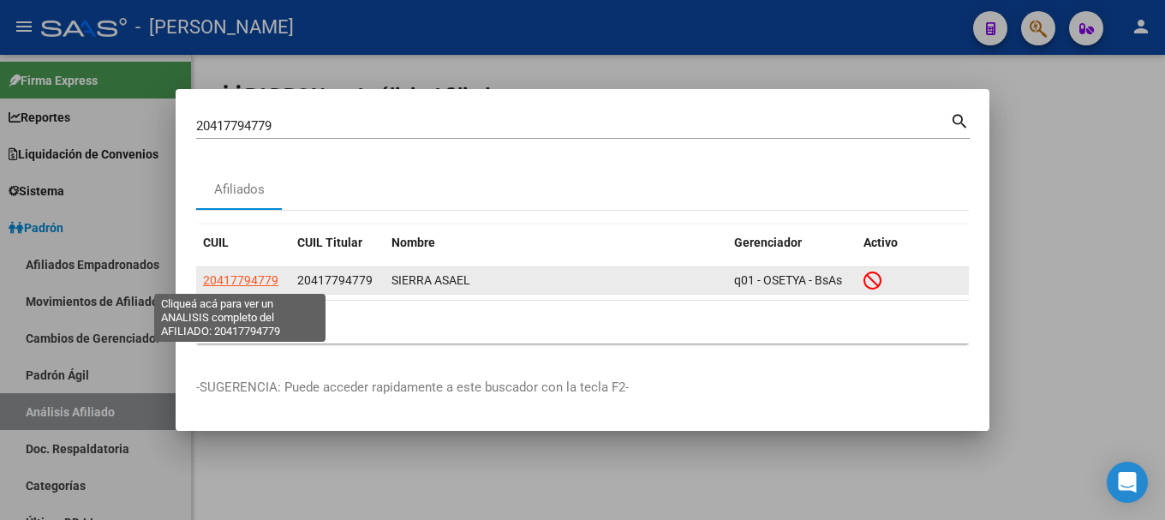
click at [259, 275] on span "20417794779" at bounding box center [240, 280] width 75 height 14
type textarea "20417794779"
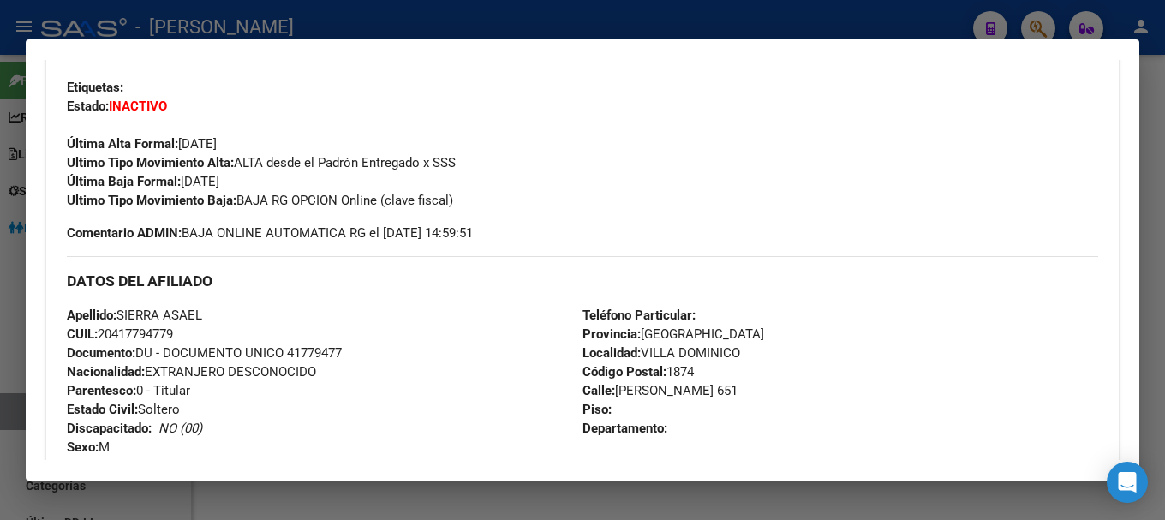
scroll to position [428, 0]
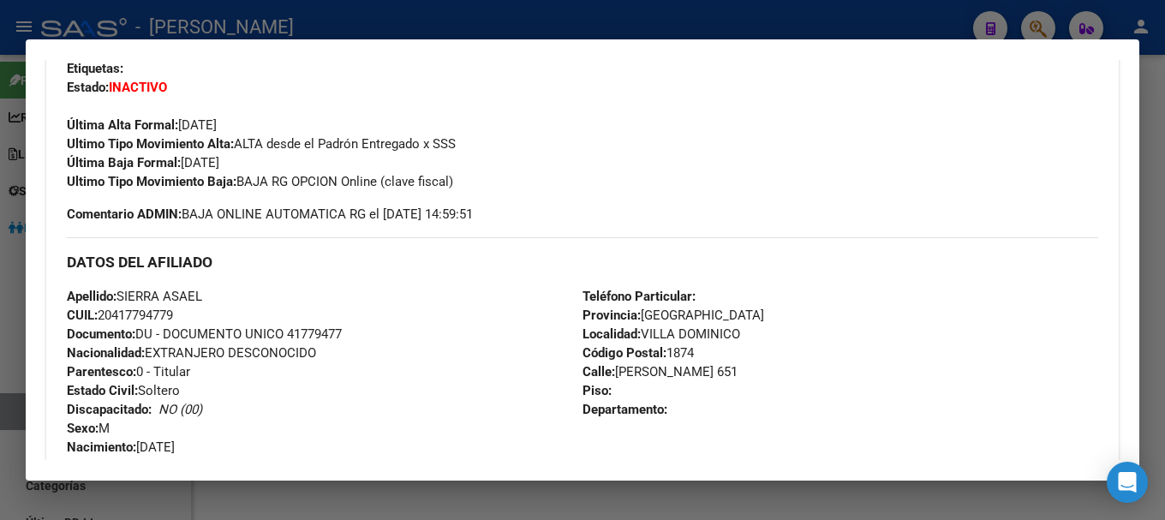
click at [523, 28] on div at bounding box center [582, 260] width 1165 height 520
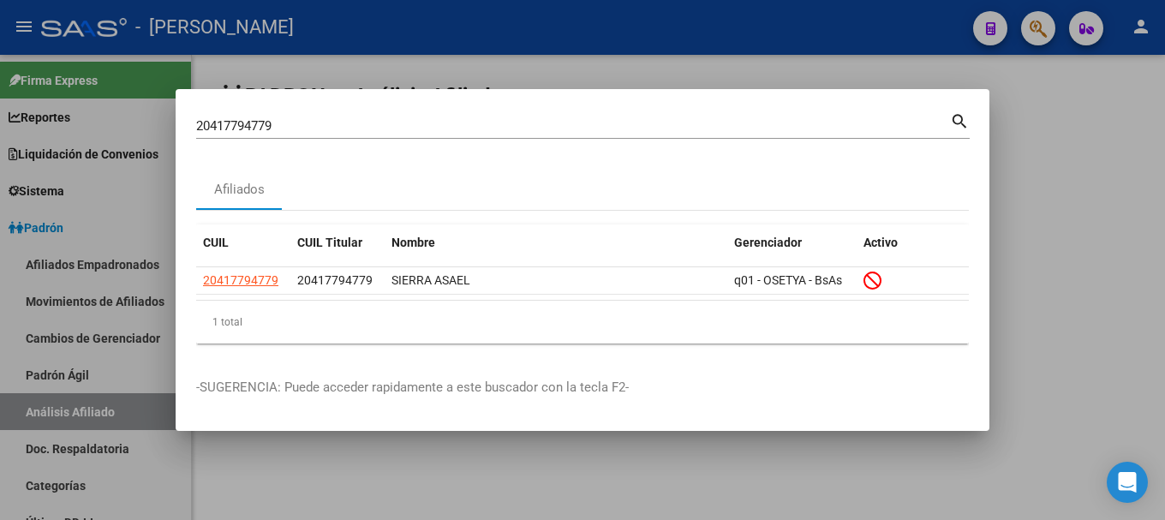
click at [540, 129] on input "20417794779" at bounding box center [573, 125] width 754 height 15
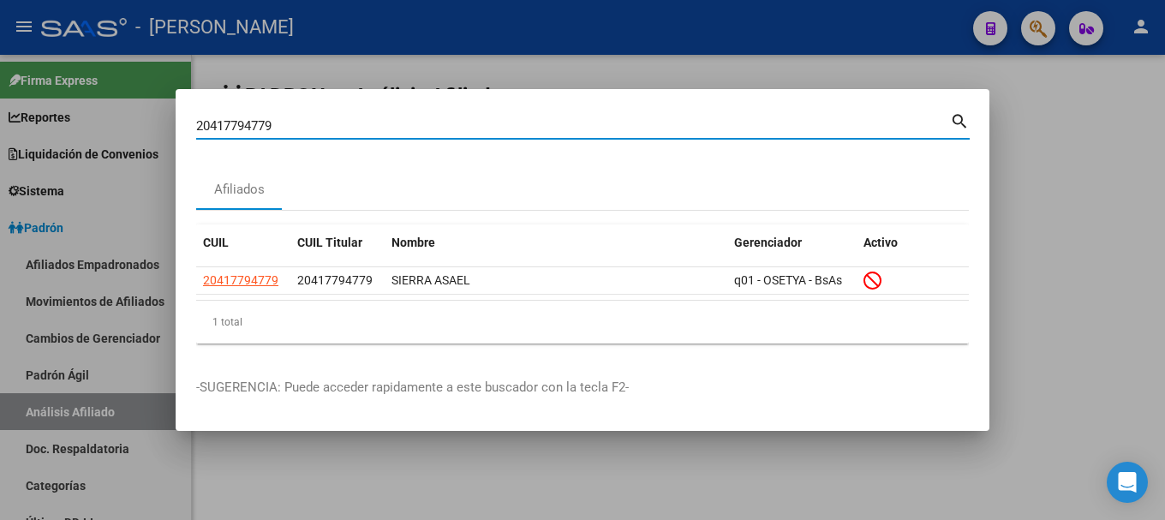
click at [540, 129] on input "20417794779" at bounding box center [573, 125] width 754 height 15
type input "23891125"
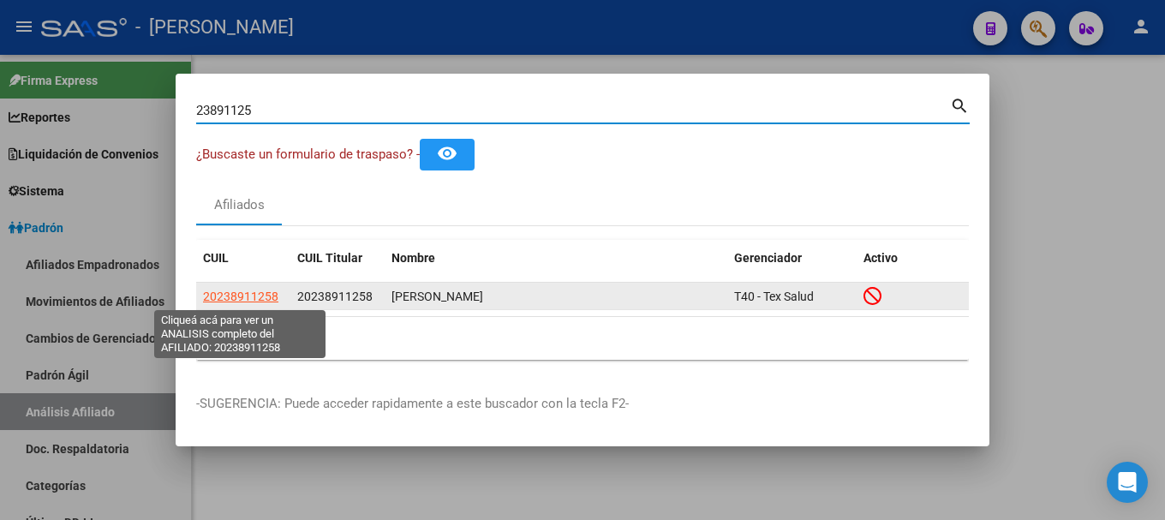
click at [255, 295] on span "20238911258" at bounding box center [240, 297] width 75 height 14
type textarea "20238911258"
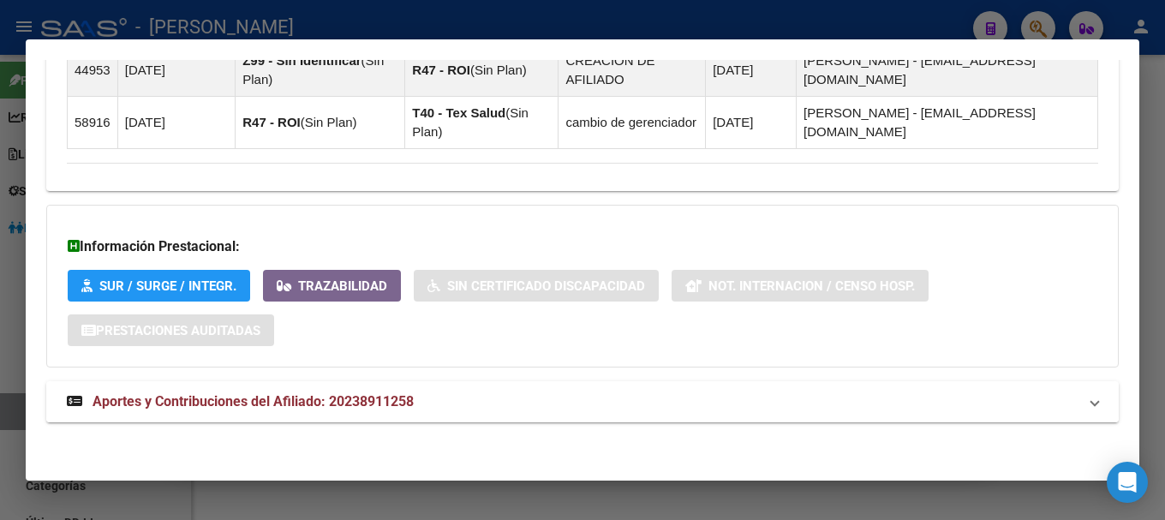
click at [512, 410] on mat-panel-title "Aportes y Contribuciones del Afiliado: 20238911258" at bounding box center [572, 401] width 1011 height 21
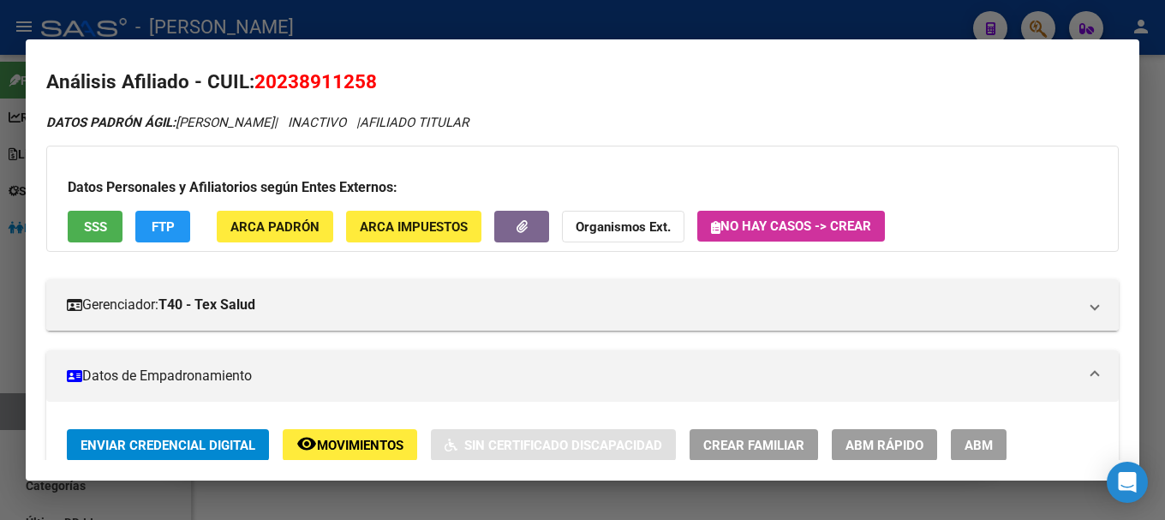
scroll to position [0, 0]
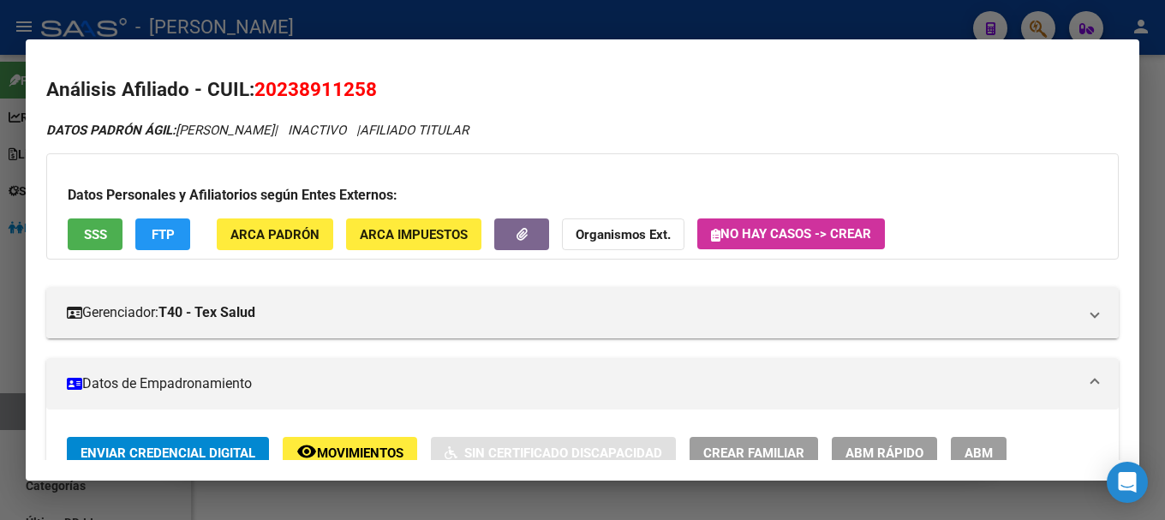
click at [334, 97] on span "20238911258" at bounding box center [315, 89] width 123 height 22
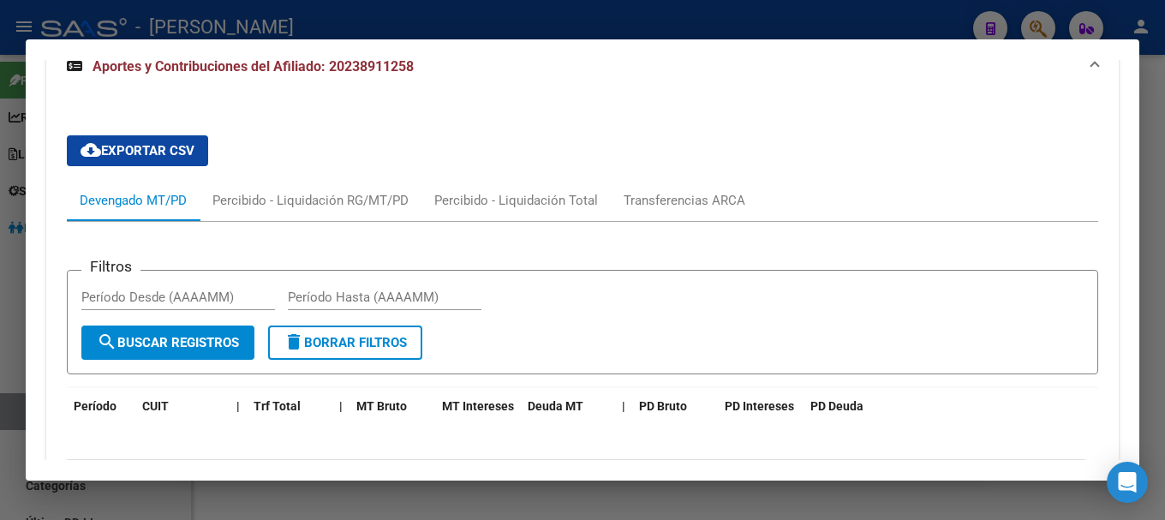
click at [553, 86] on mat-expansion-panel-header "Aportes y Contribuciones del Afiliado: 20238911258" at bounding box center [582, 66] width 1073 height 55
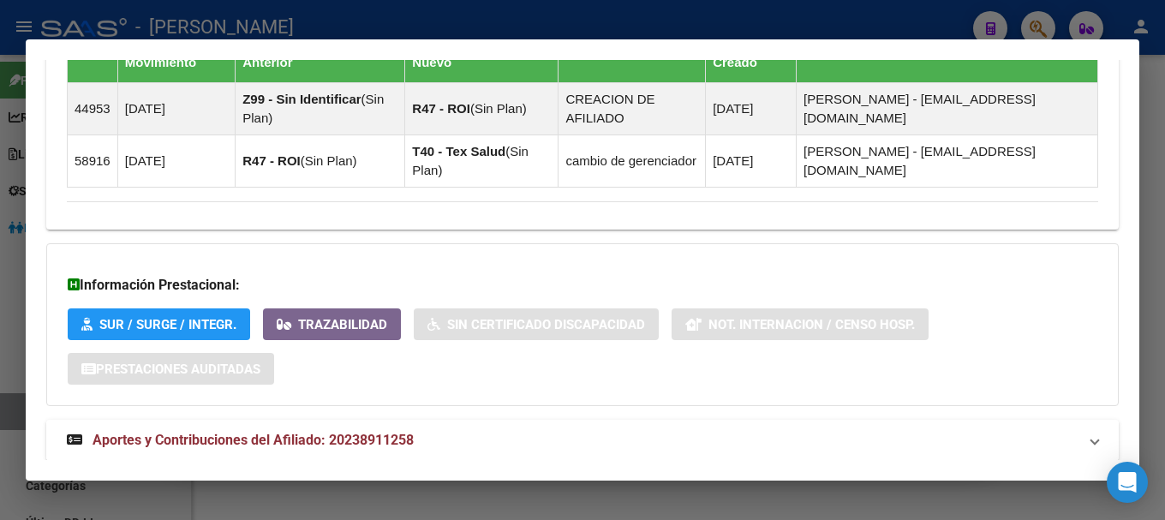
scroll to position [1280, 0]
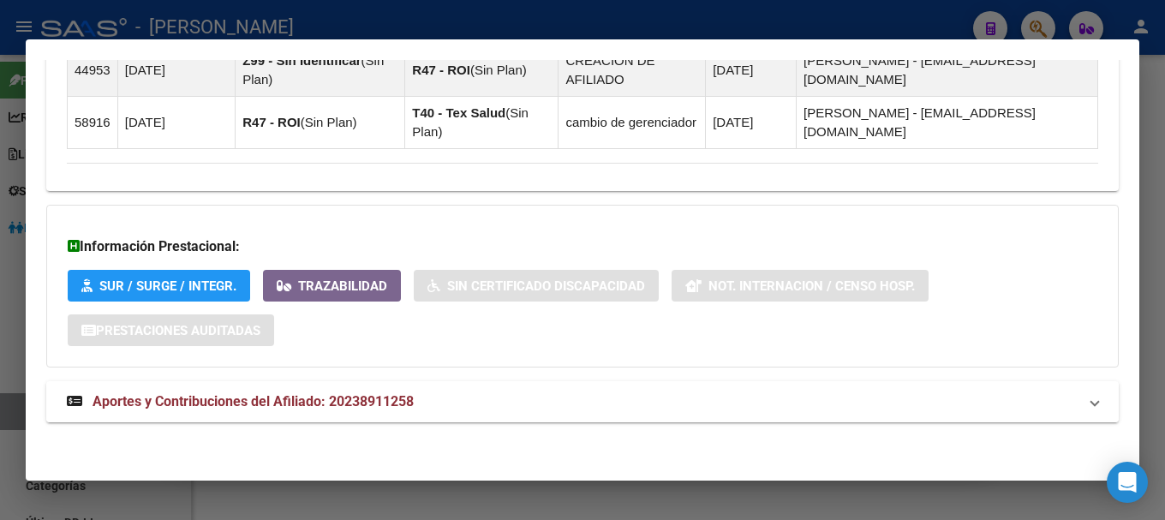
click at [619, 391] on mat-panel-title "Aportes y Contribuciones del Afiliado: 20238911258" at bounding box center [572, 401] width 1011 height 21
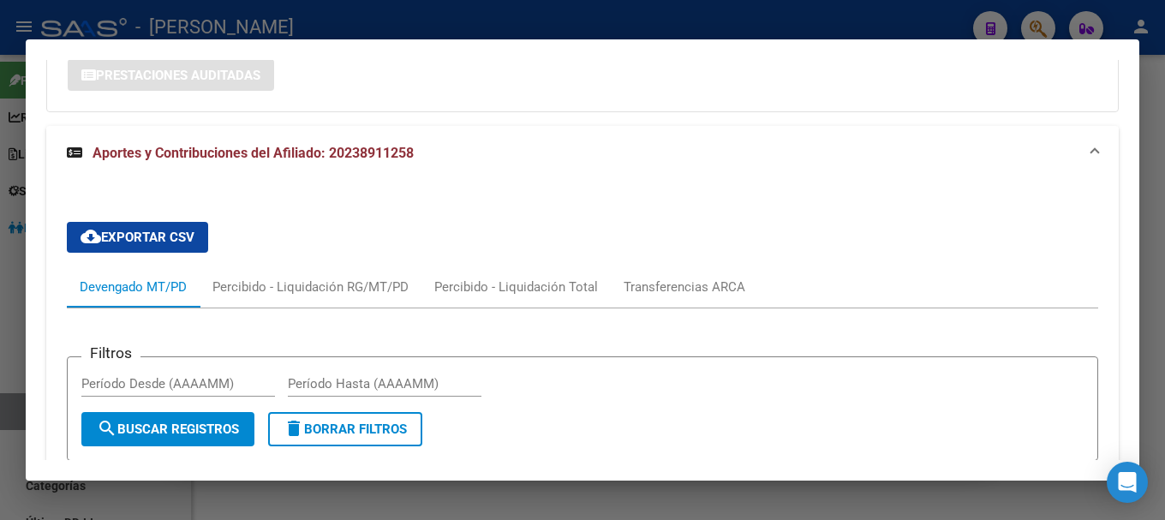
click at [756, 144] on mat-panel-title "Aportes y Contribuciones del Afiliado: 20238911258" at bounding box center [572, 153] width 1011 height 21
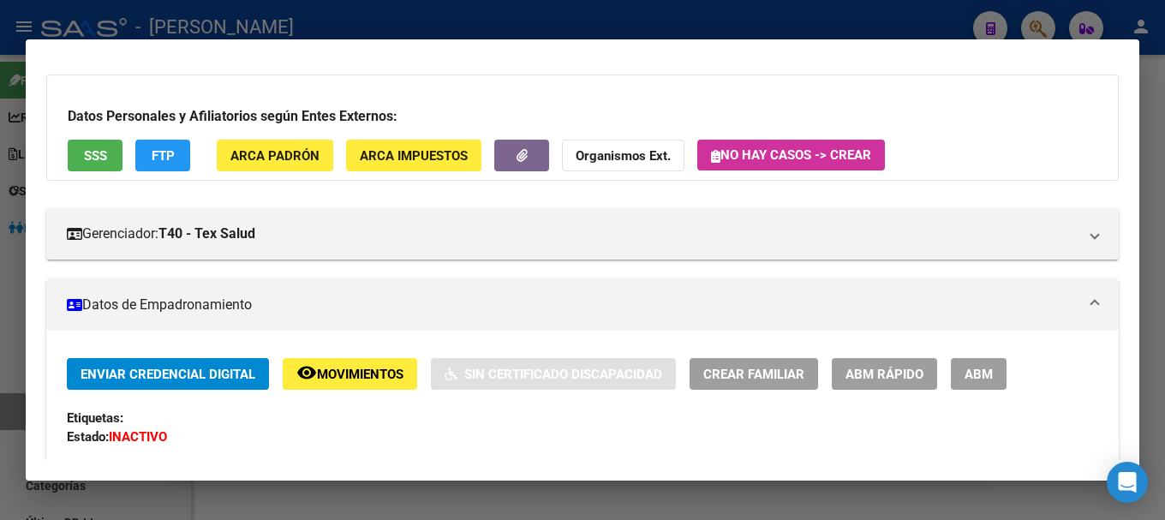
scroll to position [0, 0]
